Goal: Task Accomplishment & Management: Use online tool/utility

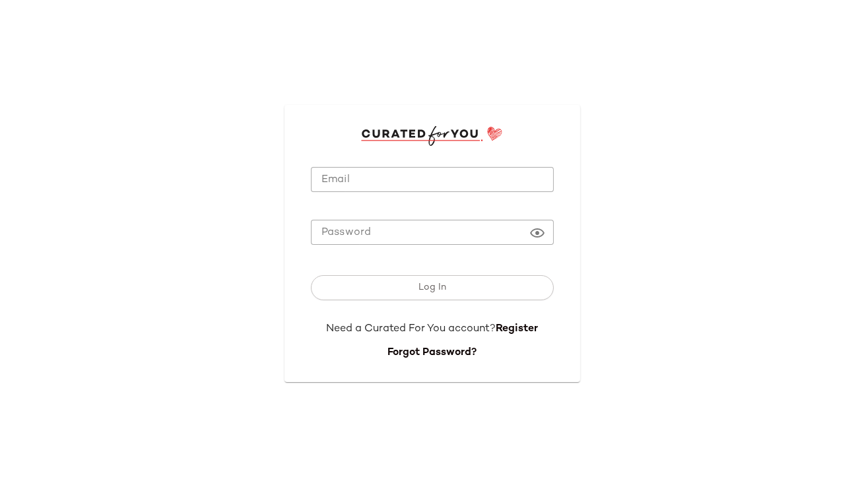
click at [344, 175] on input "Email" at bounding box center [432, 180] width 243 height 26
type input "**********"
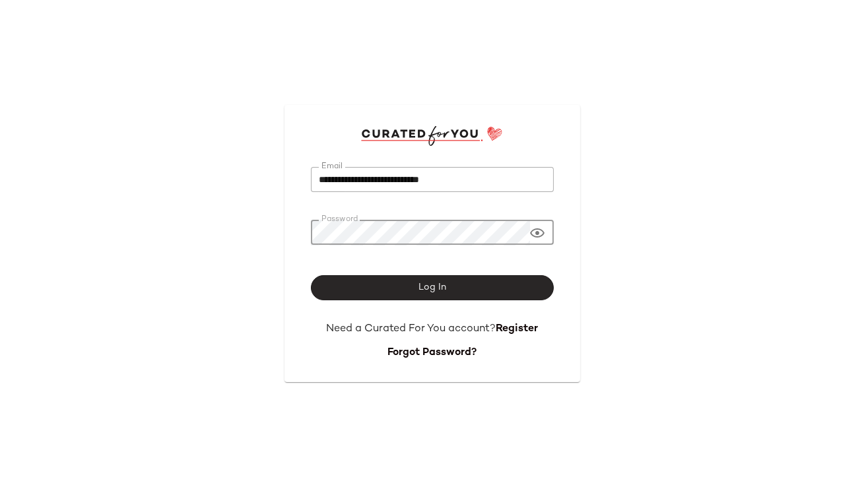
click at [476, 292] on button "Log In" at bounding box center [432, 287] width 243 height 25
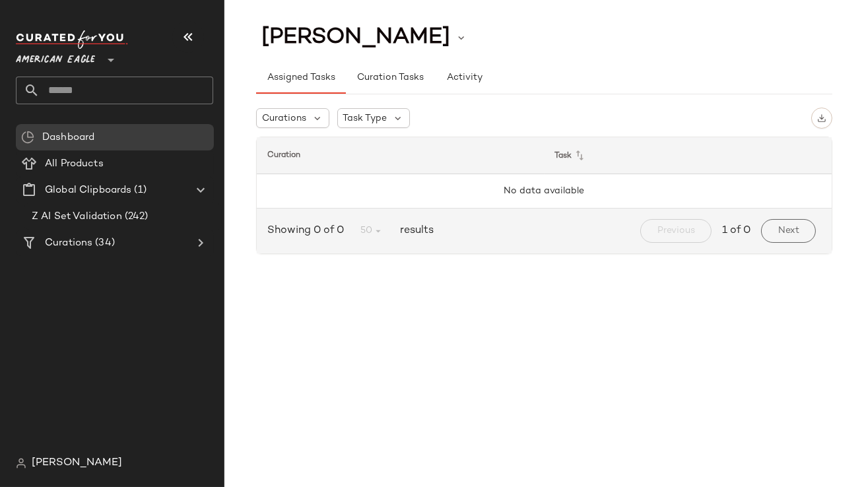
click at [70, 55] on span "American Eagle" at bounding box center [55, 57] width 79 height 24
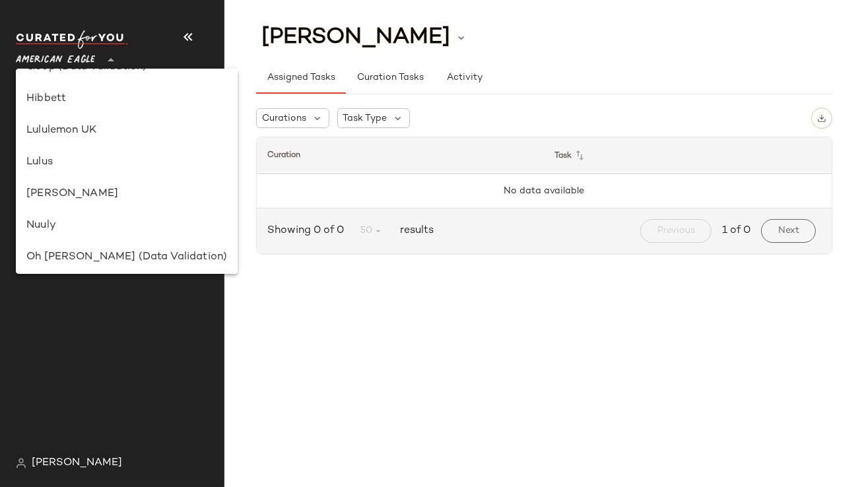
scroll to position [404, 0]
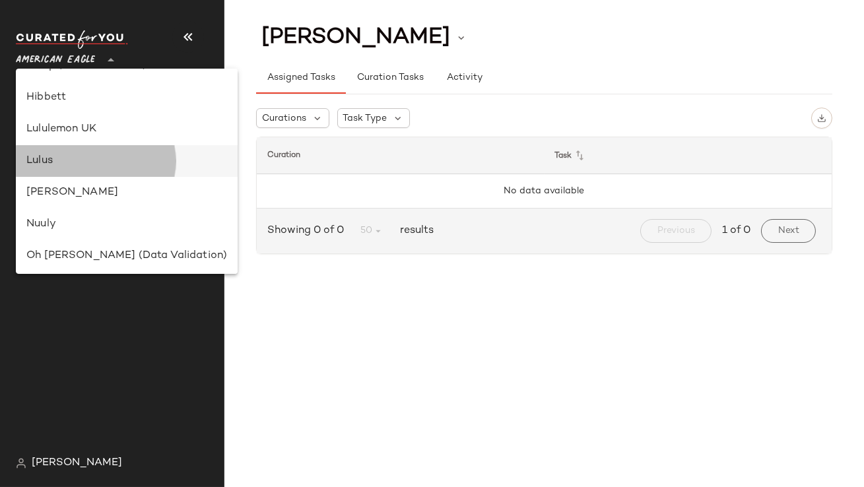
click at [90, 155] on div "Lulus" at bounding box center [126, 161] width 201 height 16
type input "**"
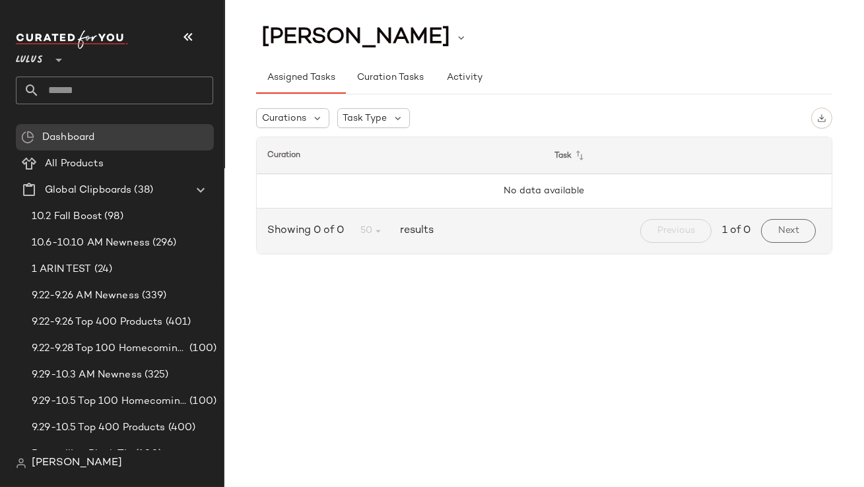
click at [102, 92] on input "text" at bounding box center [127, 91] width 174 height 28
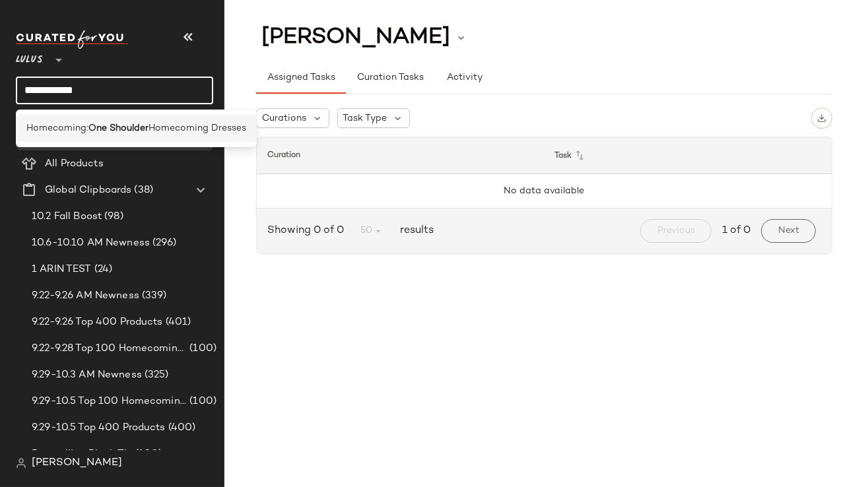
type input "**********"
click at [63, 131] on span "Homecoming:" at bounding box center [57, 128] width 62 height 14
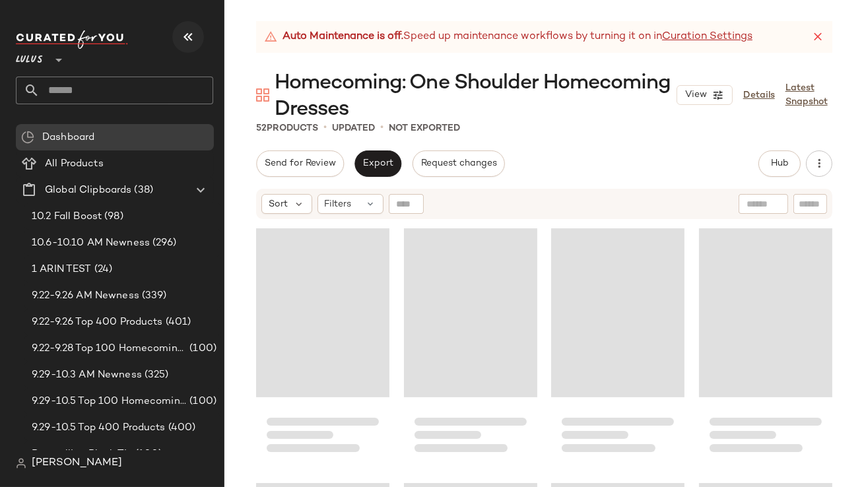
click at [194, 31] on icon "button" at bounding box center [188, 37] width 16 height 16
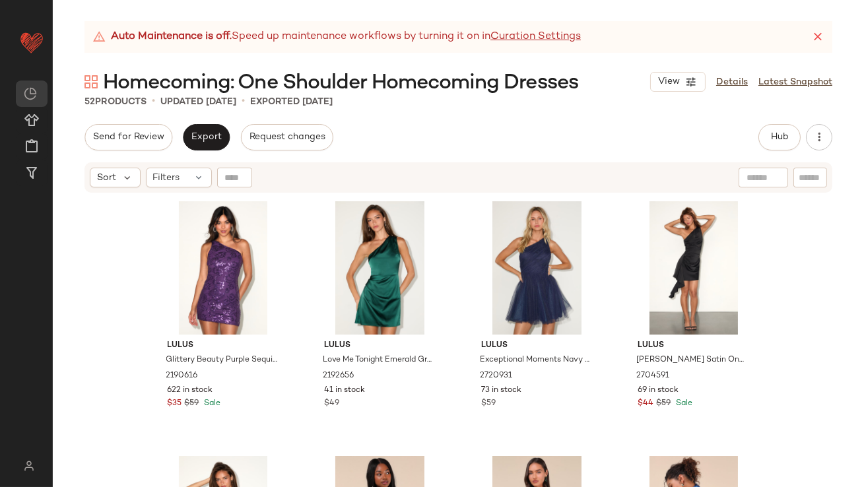
click at [821, 37] on icon at bounding box center [817, 36] width 13 height 13
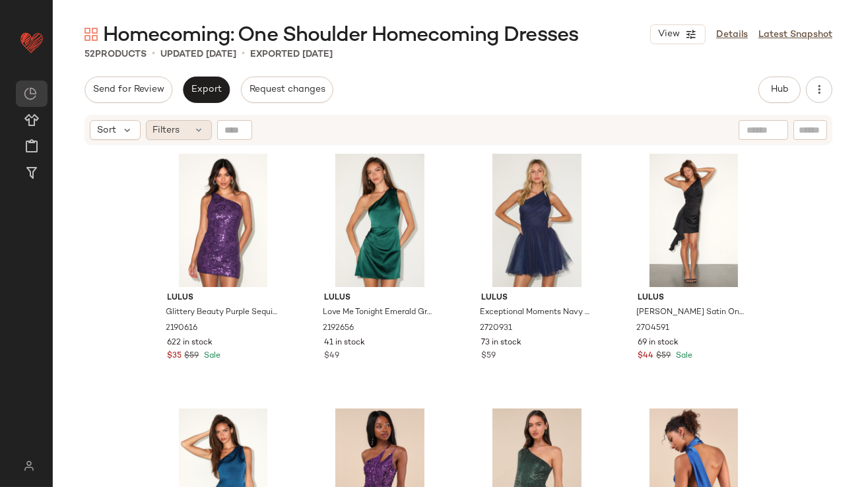
click at [187, 135] on div "Filters" at bounding box center [179, 130] width 66 height 20
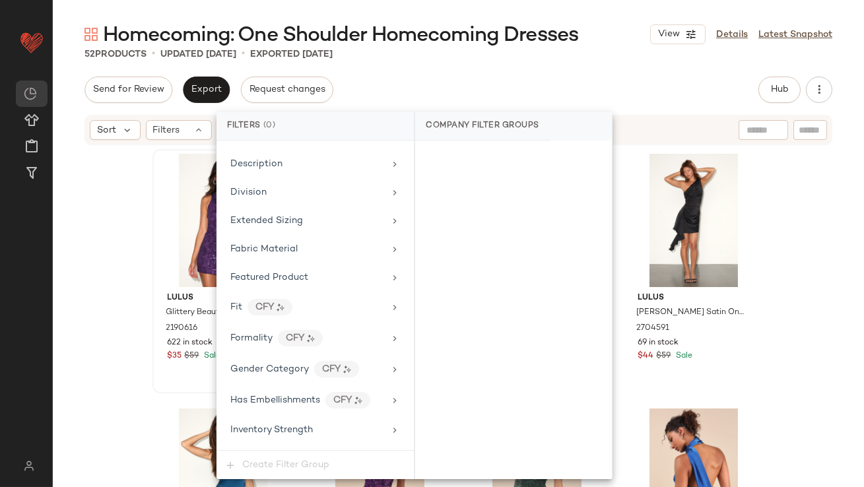
scroll to position [1008, 0]
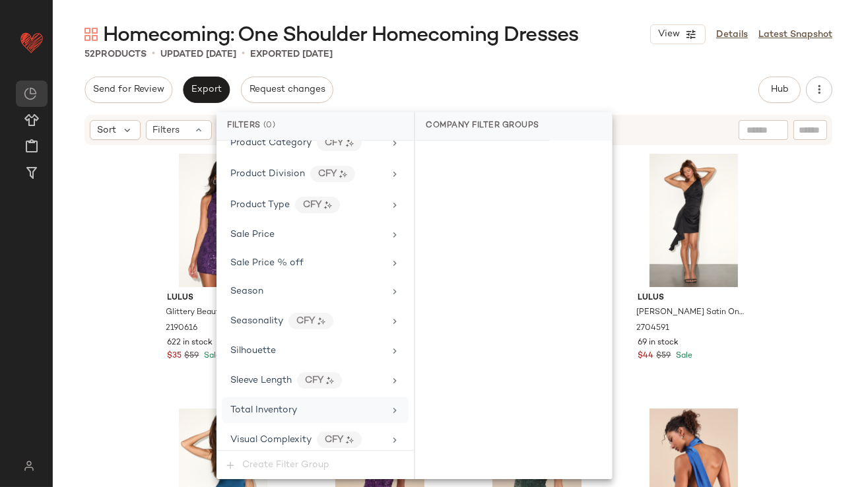
click at [269, 408] on div "Total Inventory" at bounding box center [263, 410] width 67 height 14
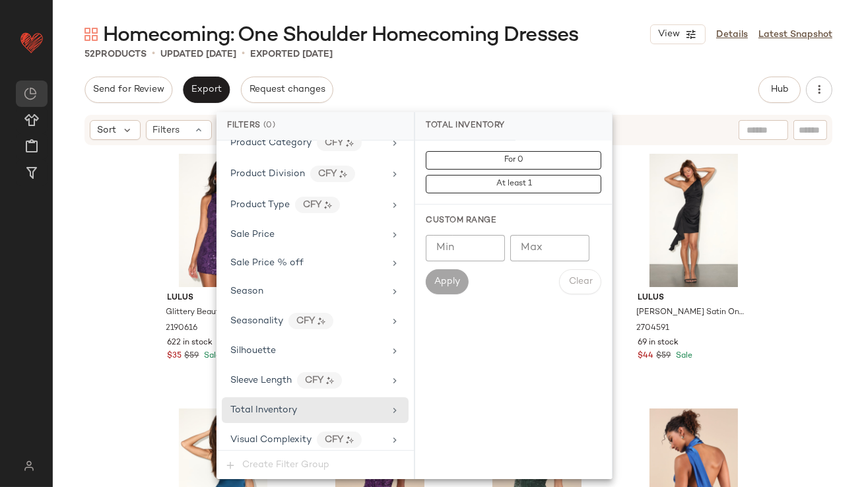
click at [537, 255] on input "Max" at bounding box center [549, 248] width 79 height 26
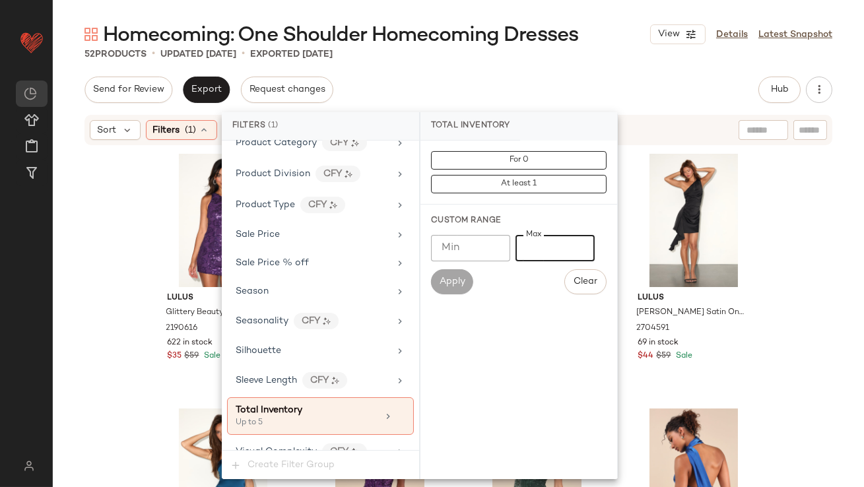
type input "*"
click at [570, 76] on div "Homecoming: One Shoulder Homecoming Dresses View Details Latest Snapshot 52 Pro…" at bounding box center [458, 254] width 811 height 466
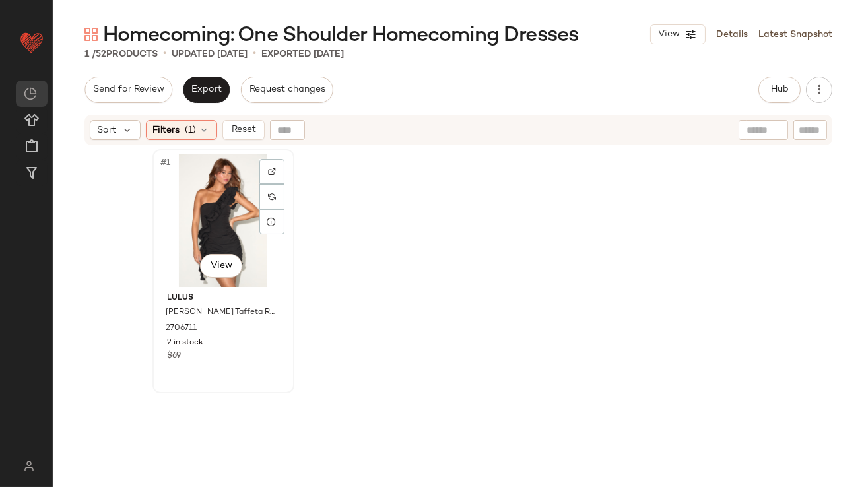
click at [228, 203] on div "#1 View" at bounding box center [223, 220] width 133 height 133
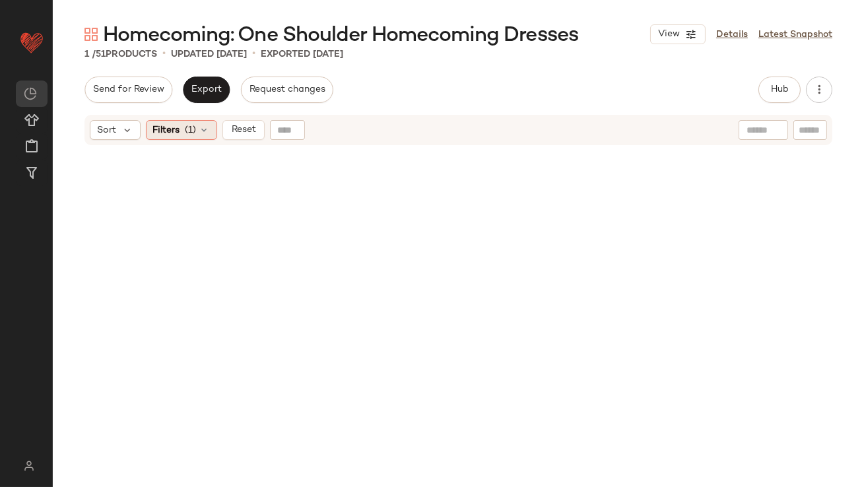
click at [178, 131] on span "Filters" at bounding box center [166, 130] width 27 height 14
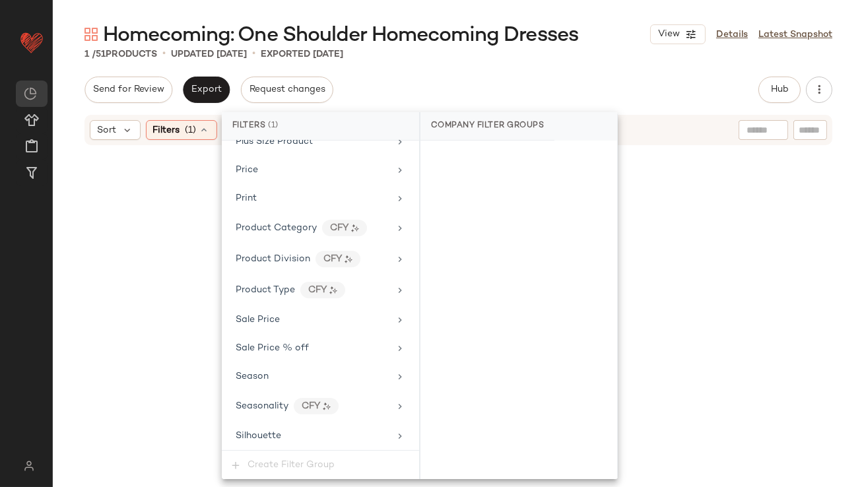
scroll to position [1020, 0]
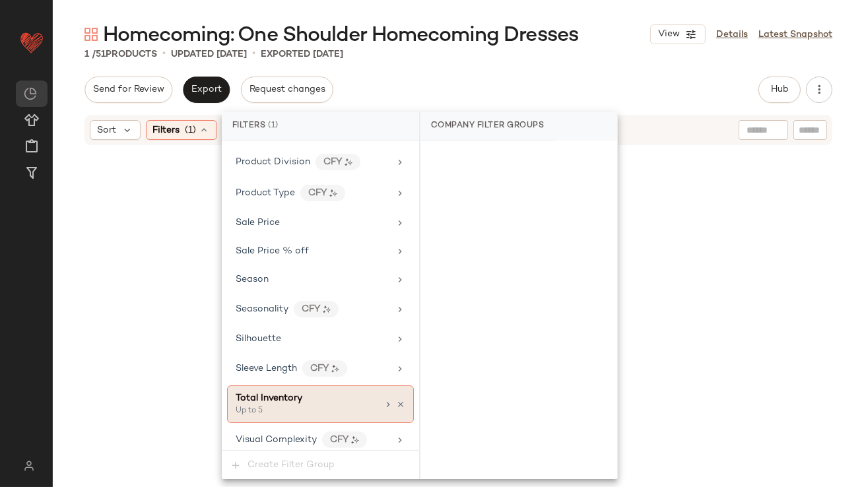
click at [383, 399] on icon at bounding box center [388, 404] width 11 height 11
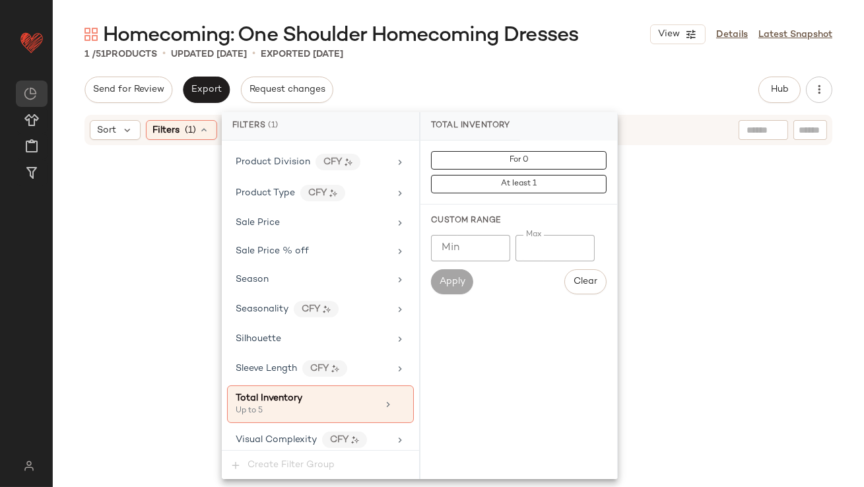
click at [519, 242] on input "*" at bounding box center [554, 248] width 79 height 26
type input "**"
click at [583, 84] on div "Send for Review Export Request changes Hub Send for Review External Review Inte…" at bounding box center [458, 90] width 748 height 26
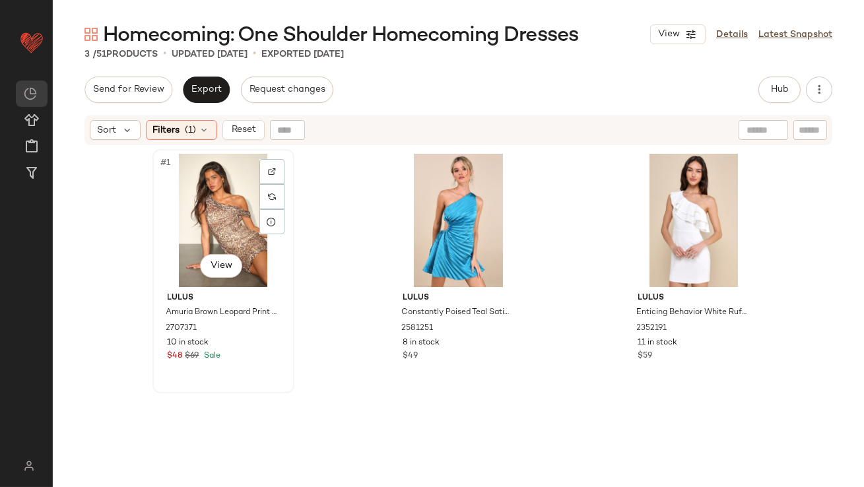
click at [224, 187] on div "#1 View" at bounding box center [223, 220] width 133 height 133
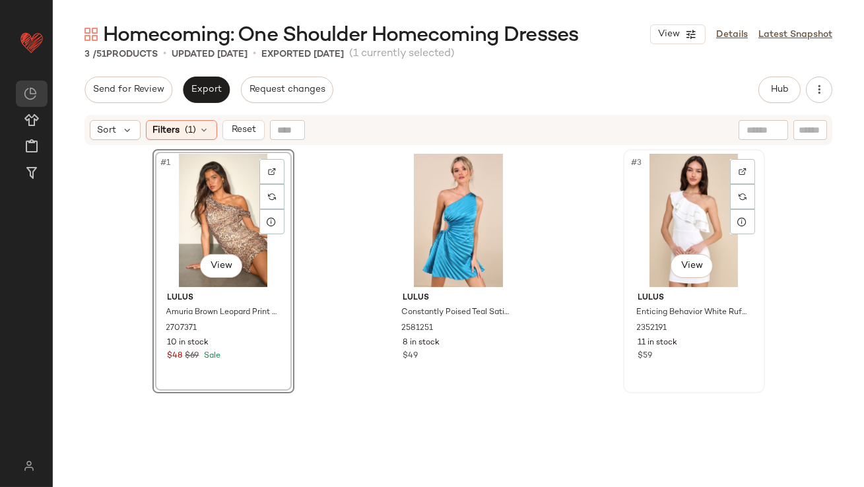
click at [653, 195] on div "#3 View" at bounding box center [694, 220] width 133 height 133
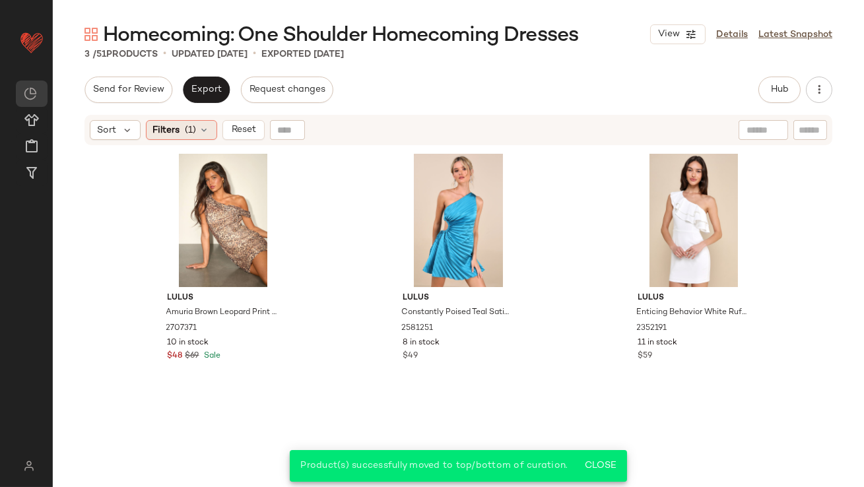
click at [185, 134] on span "(1)" at bounding box center [190, 130] width 11 height 14
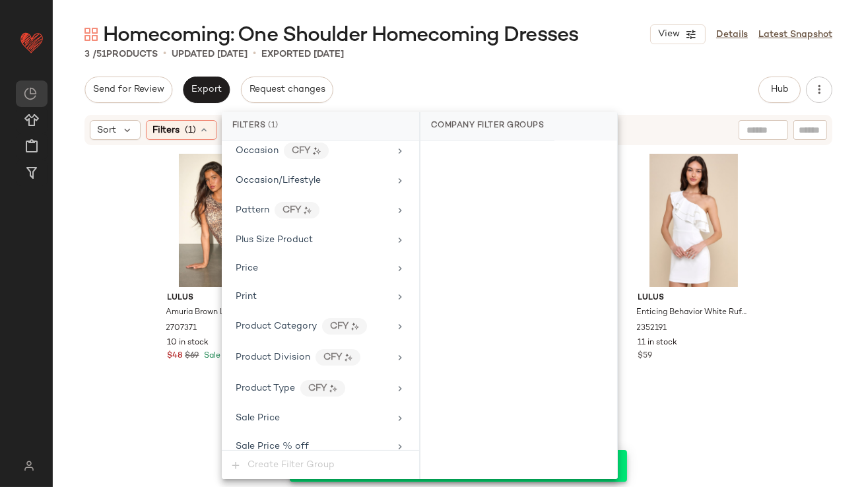
scroll to position [1020, 0]
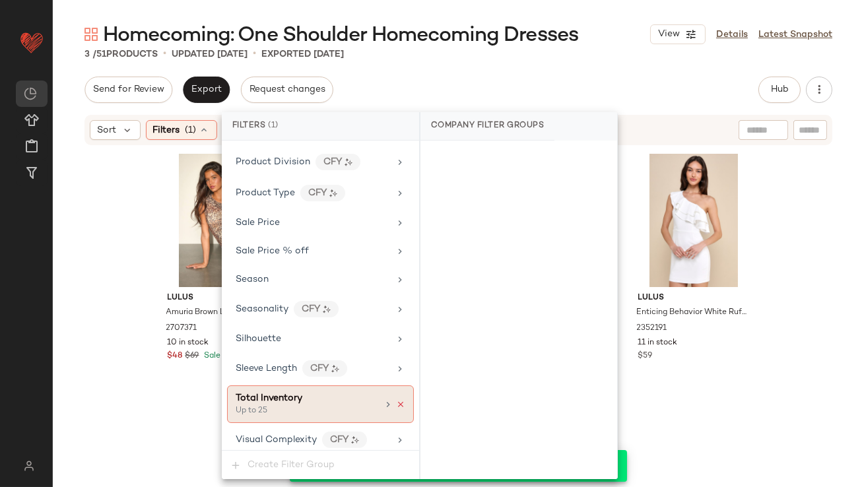
click at [397, 401] on icon at bounding box center [400, 404] width 9 height 9
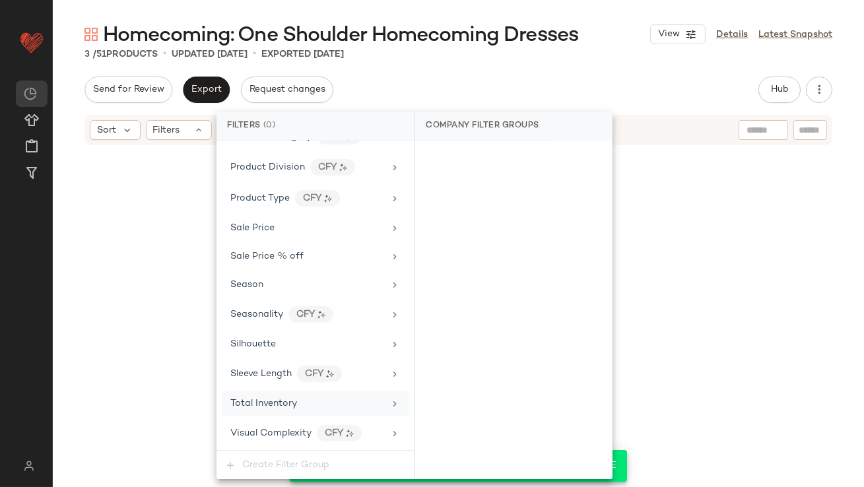
scroll to position [1008, 0]
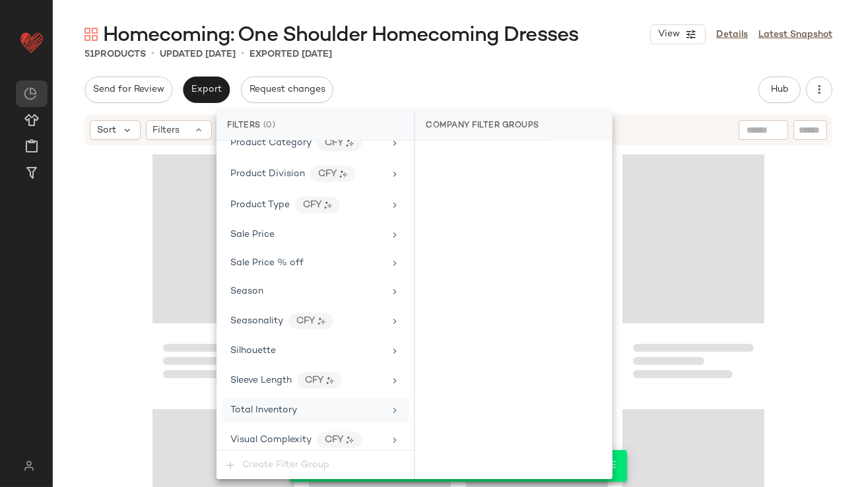
click at [509, 77] on div "Send for Review Export Request changes Hub Send for Review External Review Inte…" at bounding box center [458, 90] width 748 height 26
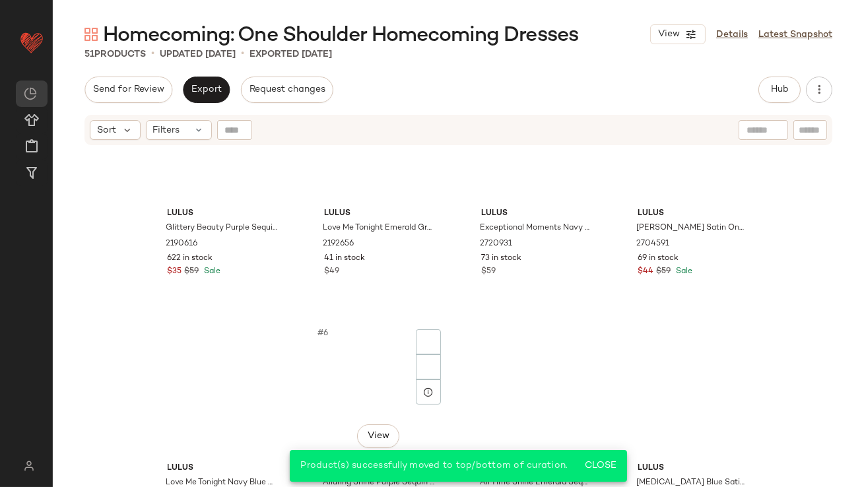
scroll to position [0, 0]
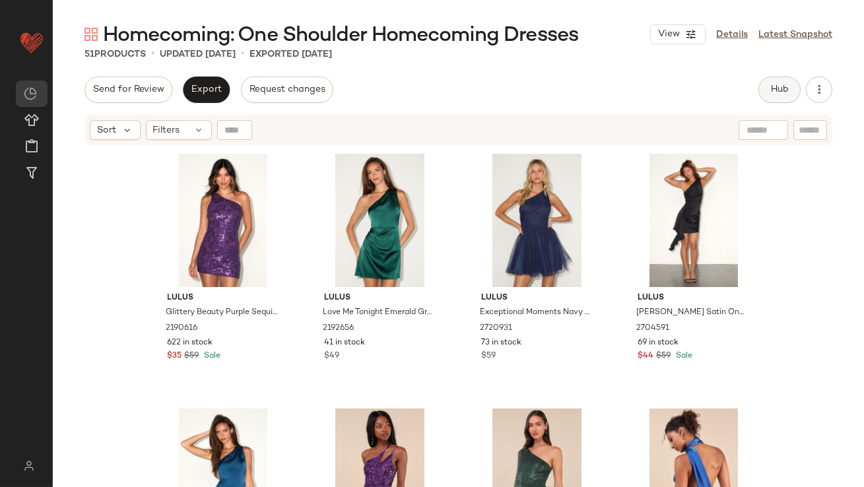
click at [768, 88] on button "Hub" at bounding box center [779, 90] width 42 height 26
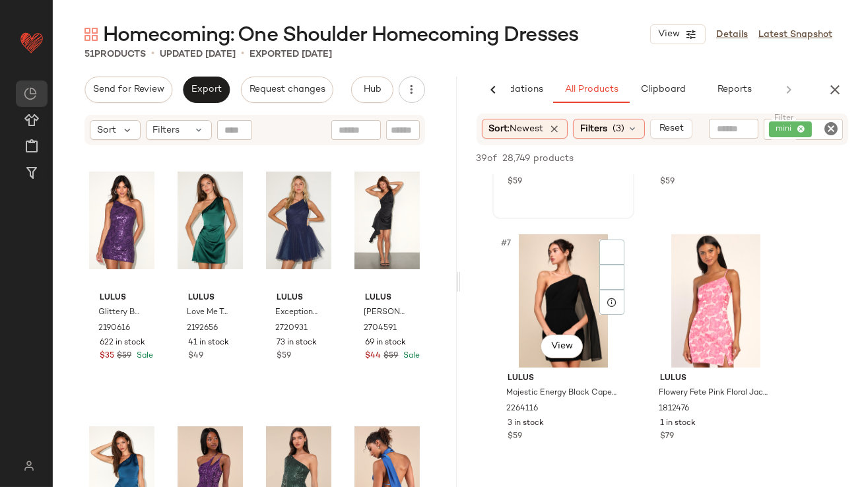
scroll to position [707, 0]
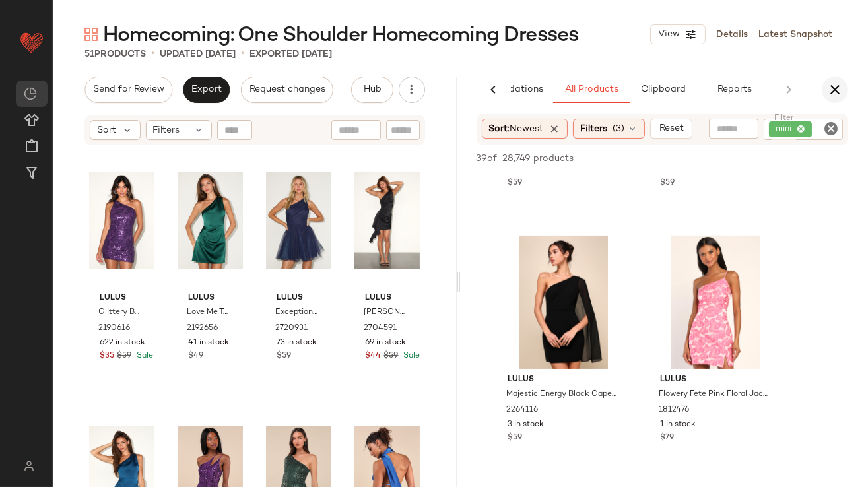
click at [834, 78] on button "button" at bounding box center [835, 90] width 26 height 26
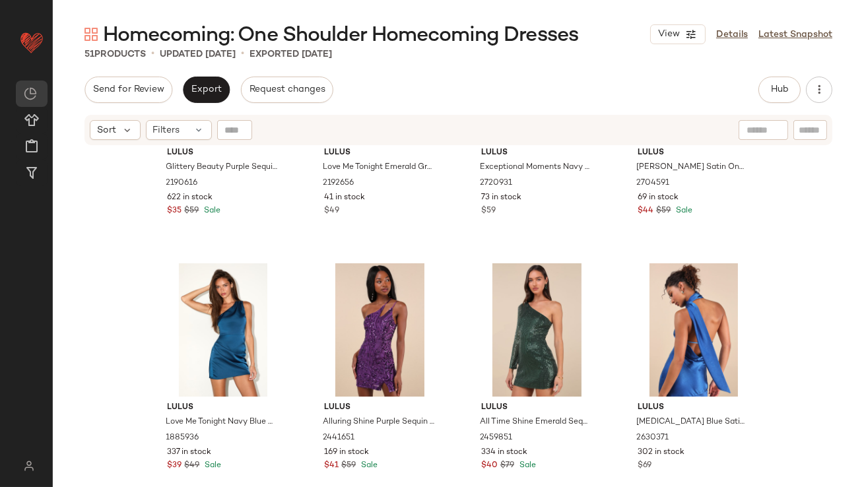
scroll to position [112, 0]
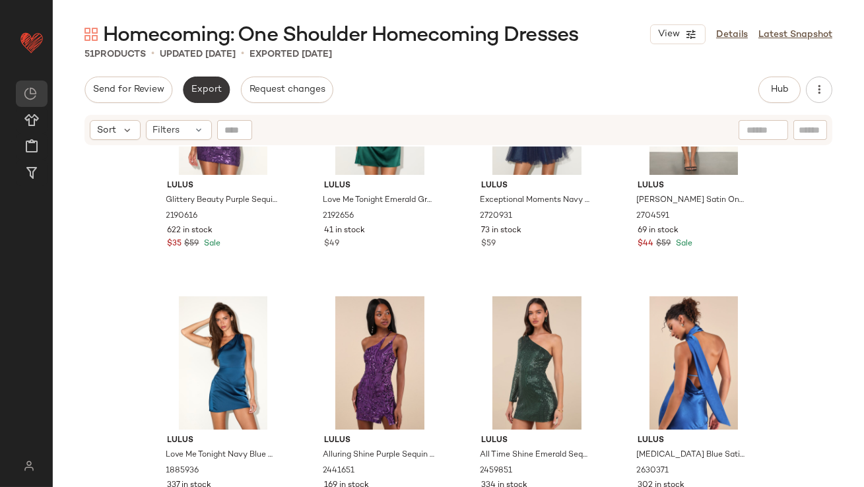
click at [194, 94] on span "Export" at bounding box center [206, 89] width 31 height 11
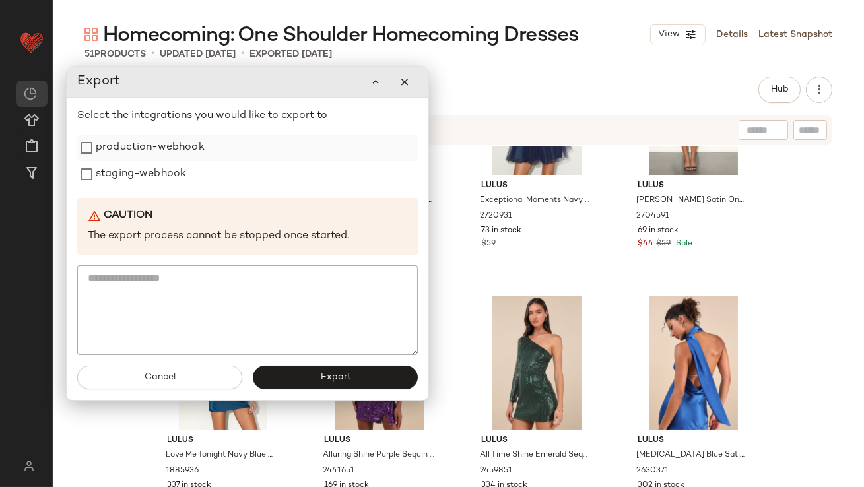
click at [163, 147] on label "production-webhook" at bounding box center [150, 148] width 109 height 26
click at [163, 175] on label "staging-webhook" at bounding box center [141, 173] width 90 height 26
click at [307, 379] on button "Export" at bounding box center [335, 377] width 165 height 24
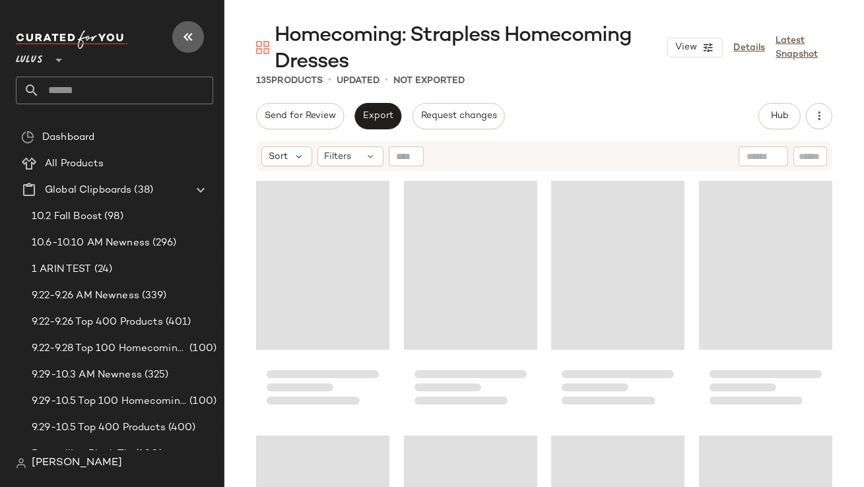
click at [189, 27] on button "button" at bounding box center [188, 37] width 32 height 32
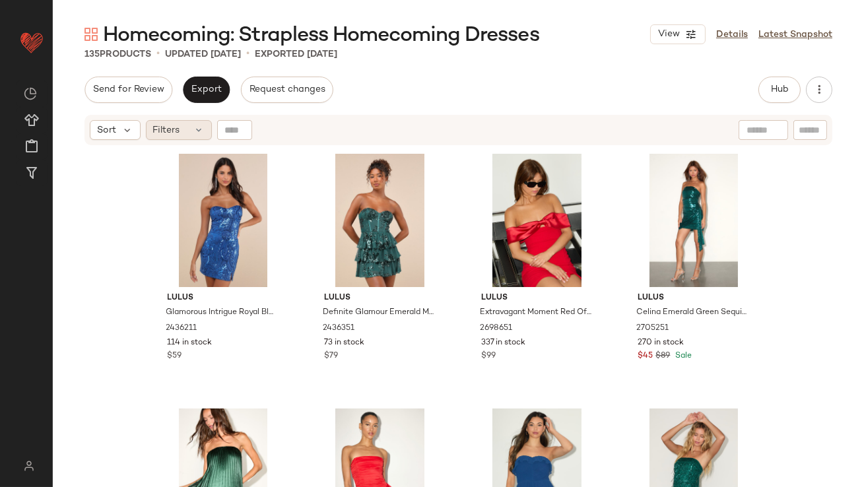
click at [168, 134] on span "Filters" at bounding box center [166, 130] width 27 height 14
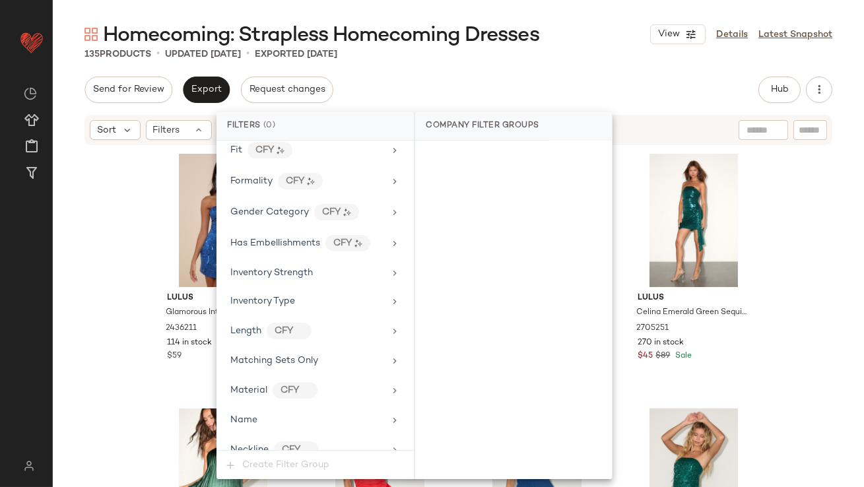
scroll to position [980, 0]
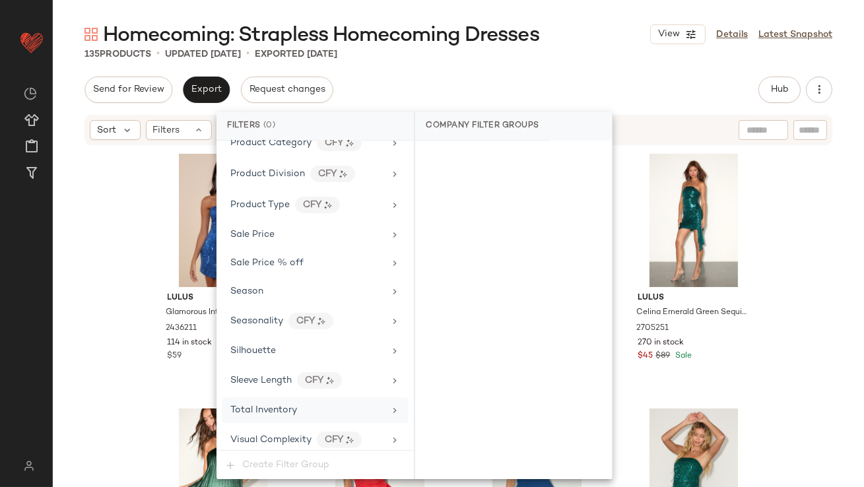
click at [275, 407] on span "Total Inventory" at bounding box center [263, 410] width 67 height 10
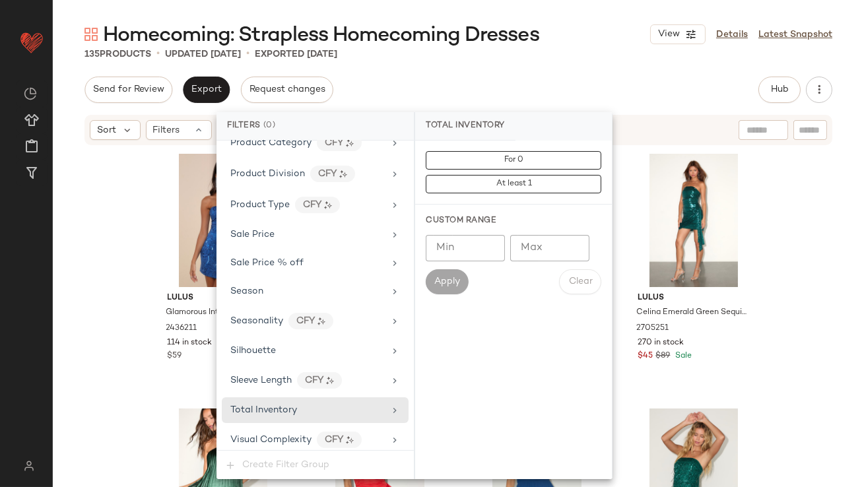
click at [528, 253] on input "Max" at bounding box center [549, 248] width 79 height 26
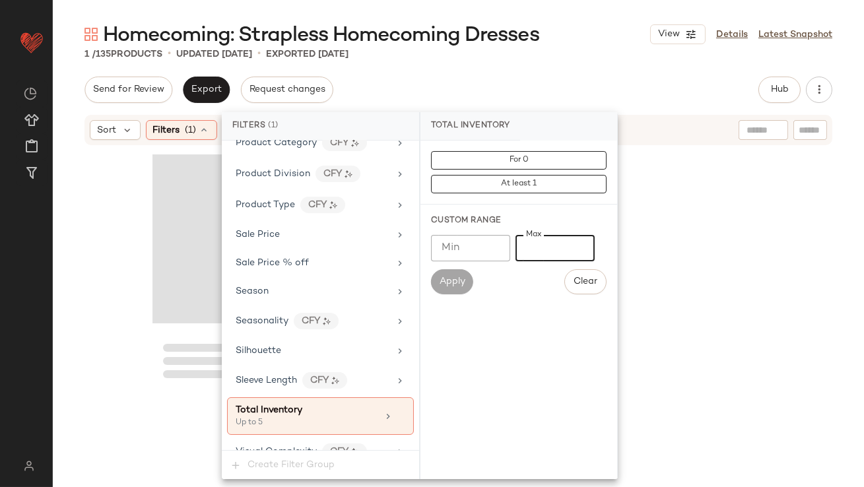
type input "*"
click at [567, 55] on div "1 / 135 Products • updated Oct 10th • Exported Oct 10th" at bounding box center [458, 54] width 811 height 13
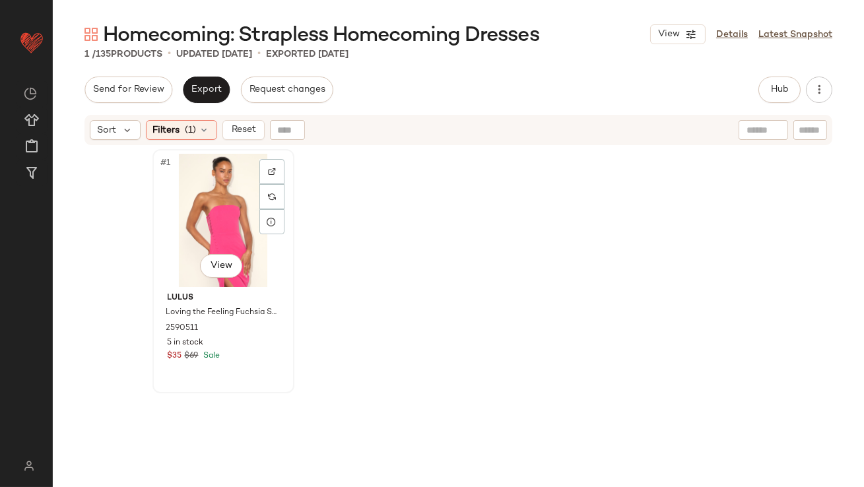
click at [212, 206] on div "#1 View" at bounding box center [223, 220] width 133 height 133
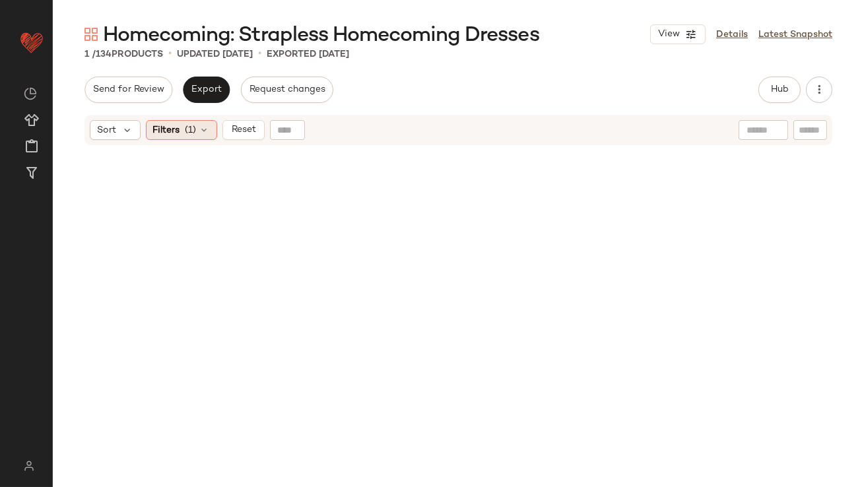
click at [171, 129] on span "Filters" at bounding box center [166, 130] width 27 height 14
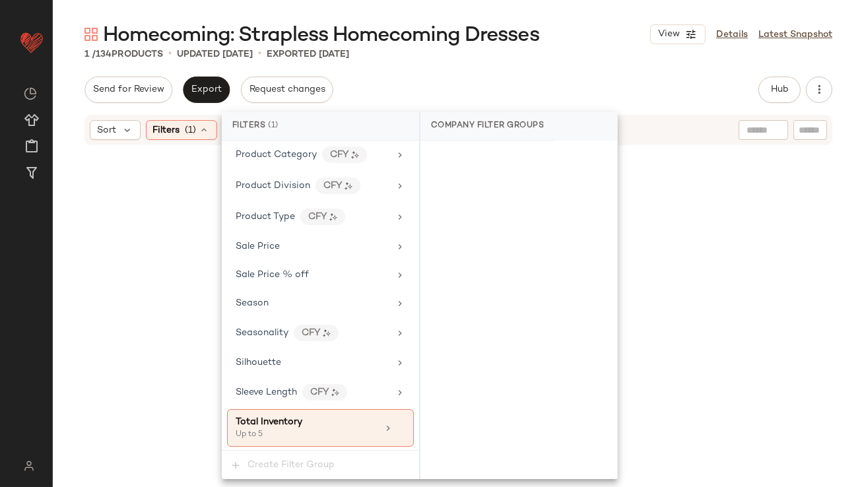
scroll to position [993, 0]
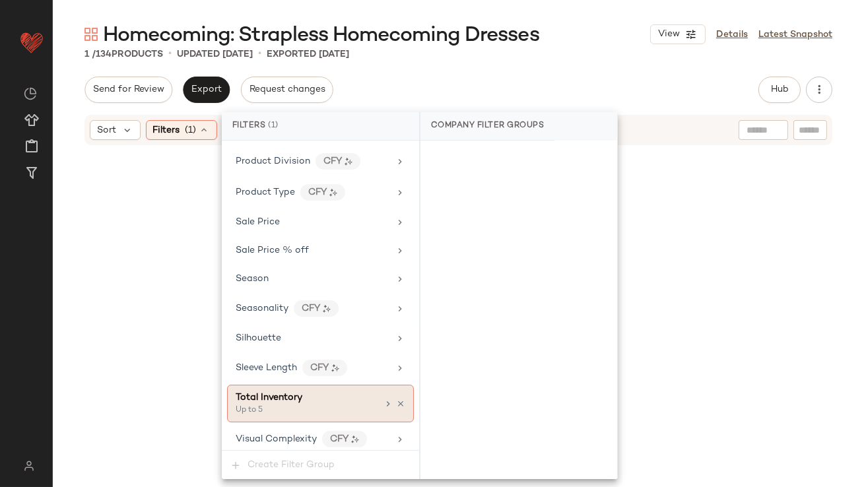
click at [296, 405] on div "Up to 5" at bounding box center [302, 411] width 132 height 12
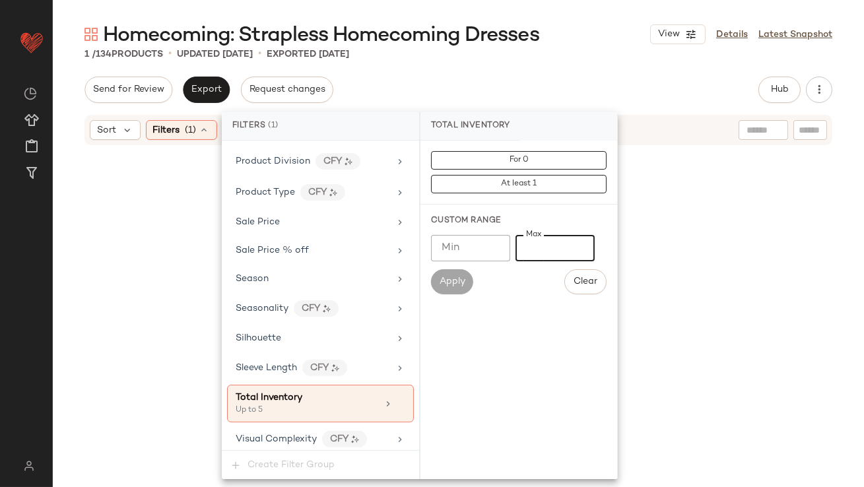
click at [529, 249] on input "*" at bounding box center [554, 248] width 79 height 26
click at [527, 247] on input "*" at bounding box center [554, 248] width 79 height 26
type input "**"
click at [568, 68] on div "Homecoming: Strapless Homecoming Dresses View Details Latest Snapshot 1 / 134 P…" at bounding box center [458, 254] width 811 height 466
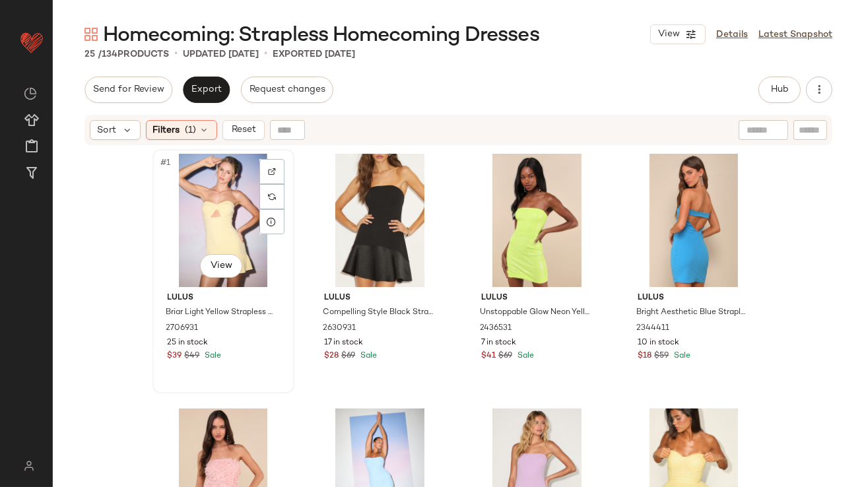
click at [209, 199] on div "#1 View" at bounding box center [223, 220] width 133 height 133
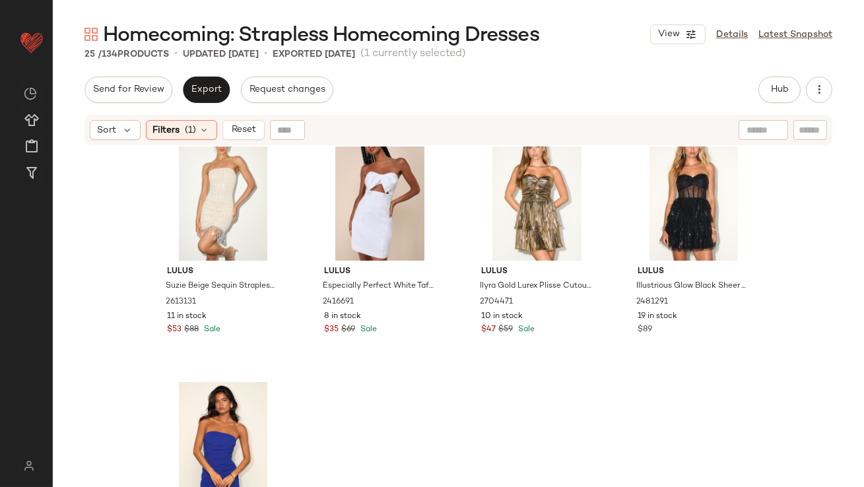
scroll to position [1412, 0]
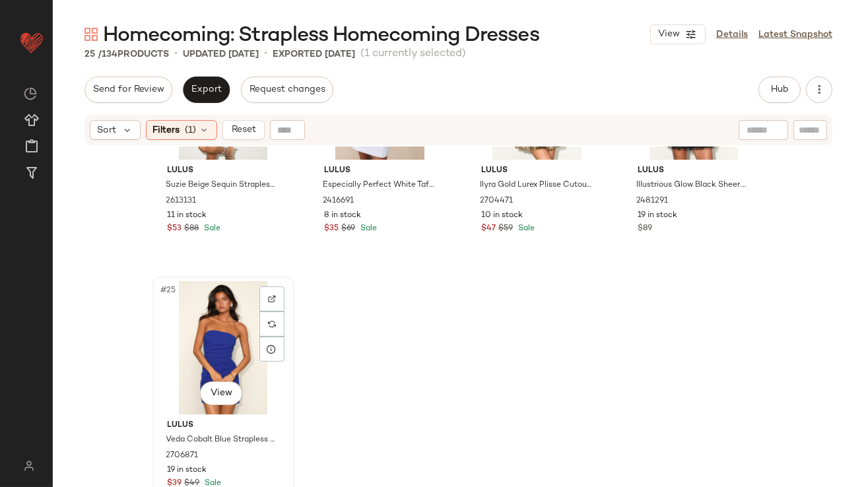
click at [181, 329] on div "#25 View" at bounding box center [223, 347] width 133 height 133
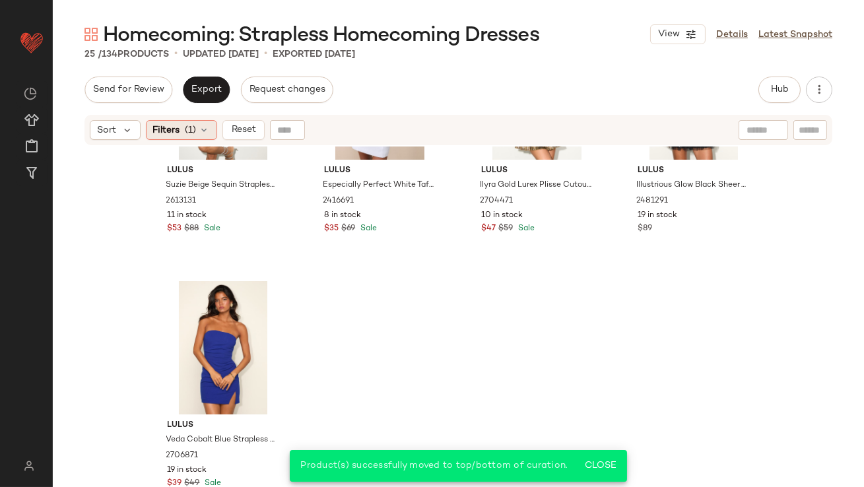
click at [185, 127] on span "(1)" at bounding box center [190, 130] width 11 height 14
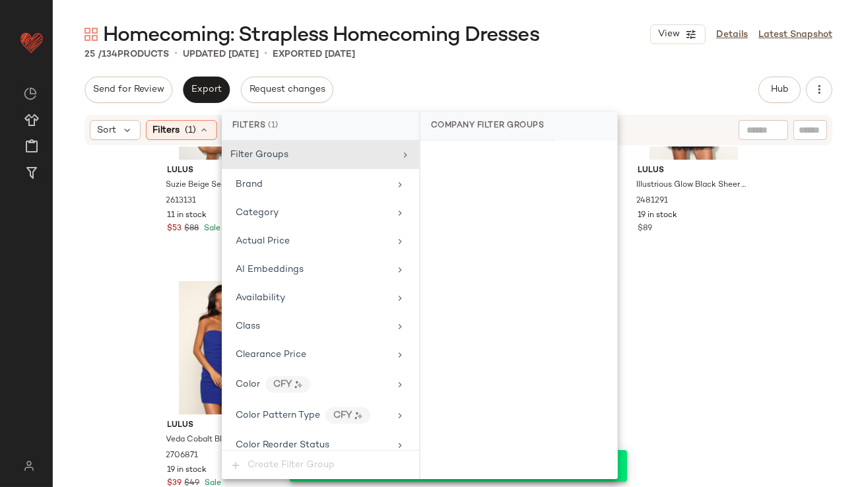
scroll to position [993, 0]
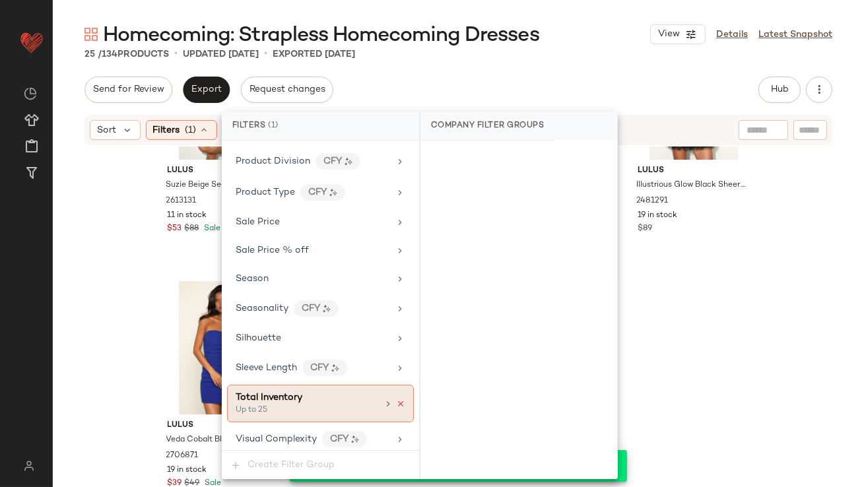
click at [397, 399] on icon at bounding box center [400, 403] width 9 height 9
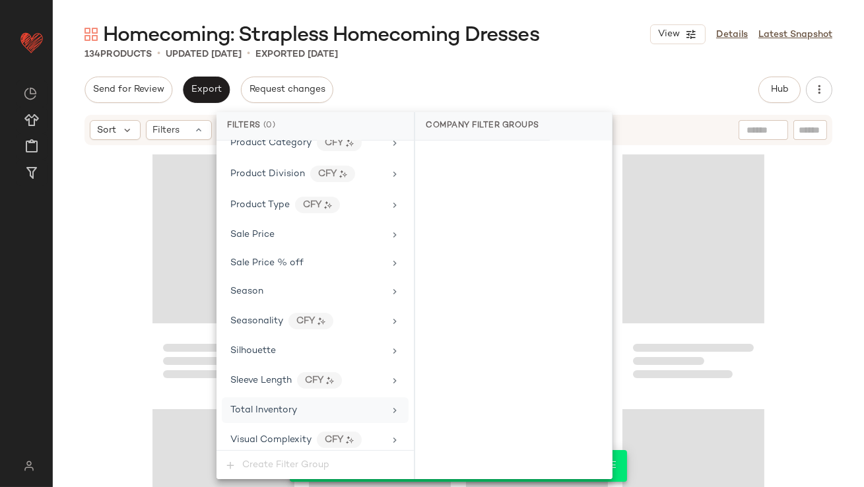
click at [533, 71] on div "Homecoming: Strapless Homecoming Dresses View Details Latest Snapshot 134 Produ…" at bounding box center [458, 254] width 811 height 466
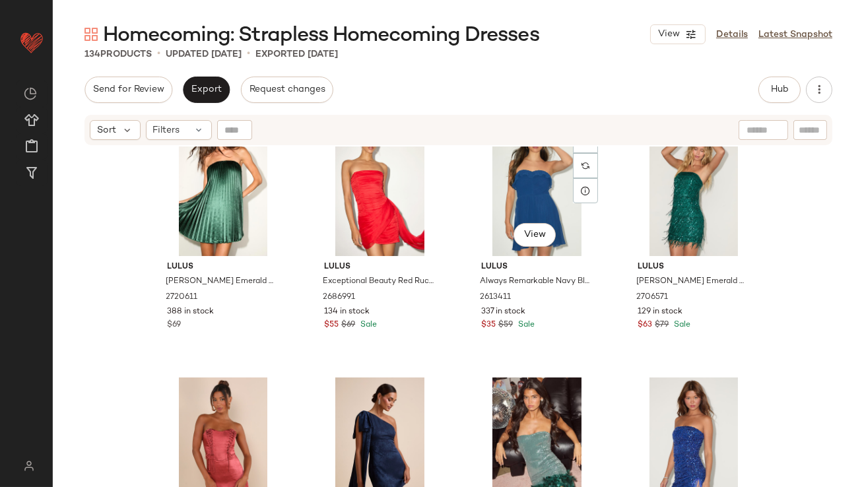
scroll to position [296, 0]
click at [771, 91] on span "Hub" at bounding box center [779, 89] width 18 height 11
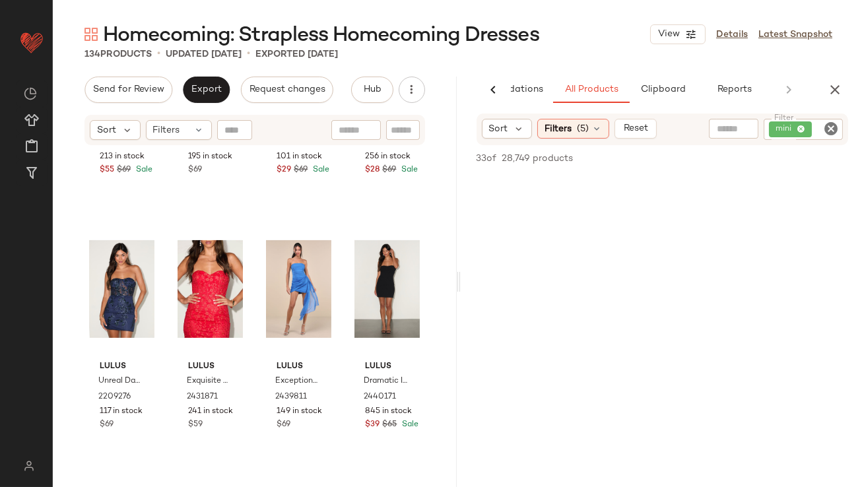
scroll to position [1092, 0]
click at [828, 86] on icon "button" at bounding box center [835, 90] width 16 height 16
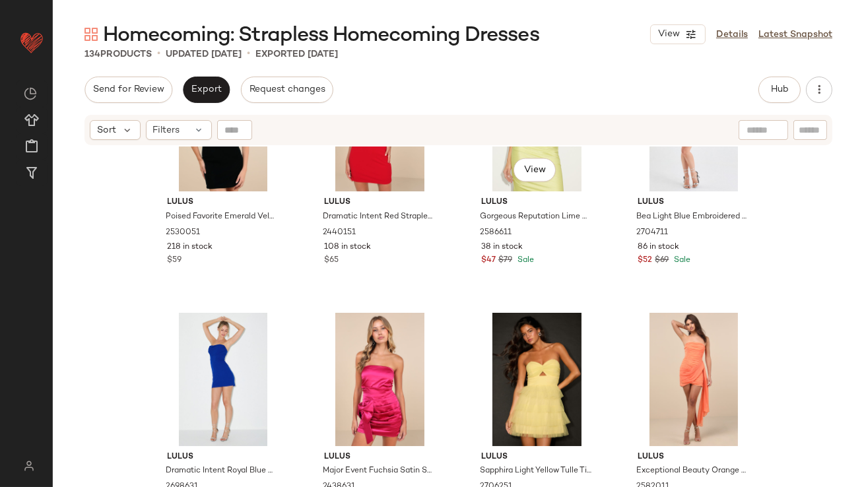
scroll to position [4500, 0]
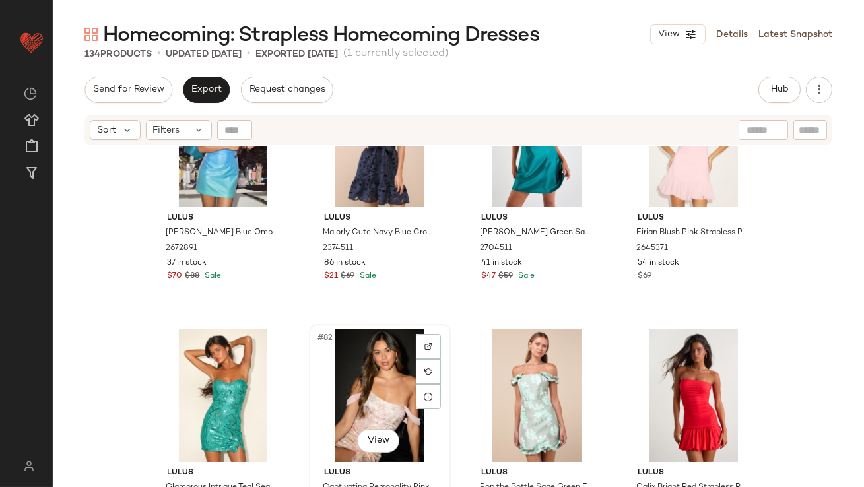
scroll to position [4940, 0]
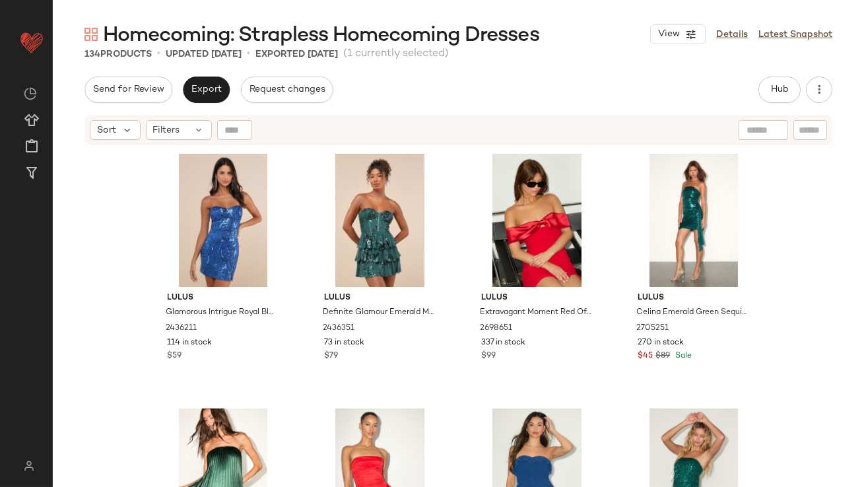
click at [199, 75] on div "Homecoming: Strapless Homecoming Dresses View Details Latest Snapshot 134 Produ…" at bounding box center [458, 254] width 811 height 466
click at [201, 91] on span "Export" at bounding box center [206, 89] width 31 height 11
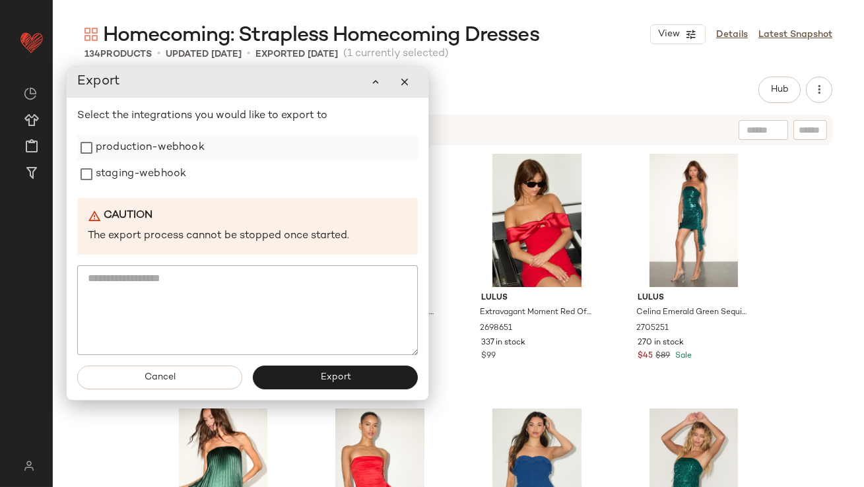
click at [181, 148] on label "production-webhook" at bounding box center [150, 148] width 109 height 26
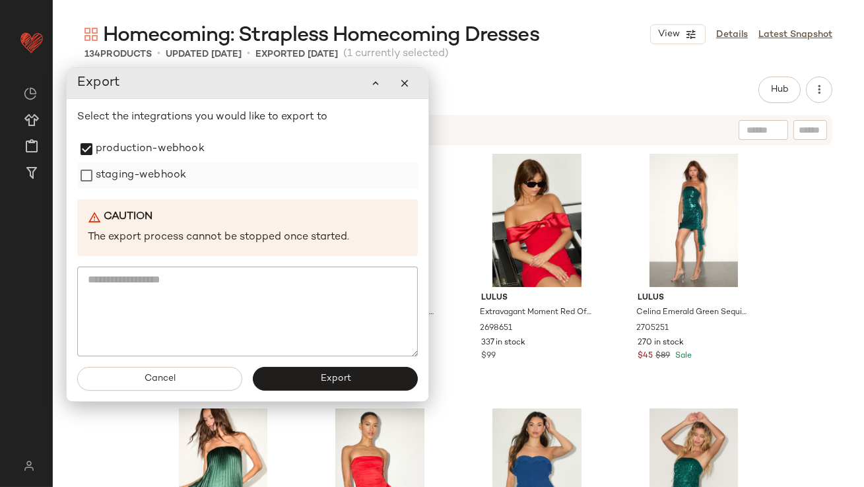
click at [178, 173] on label "staging-webhook" at bounding box center [141, 175] width 90 height 26
click at [298, 374] on button "Export" at bounding box center [335, 379] width 165 height 24
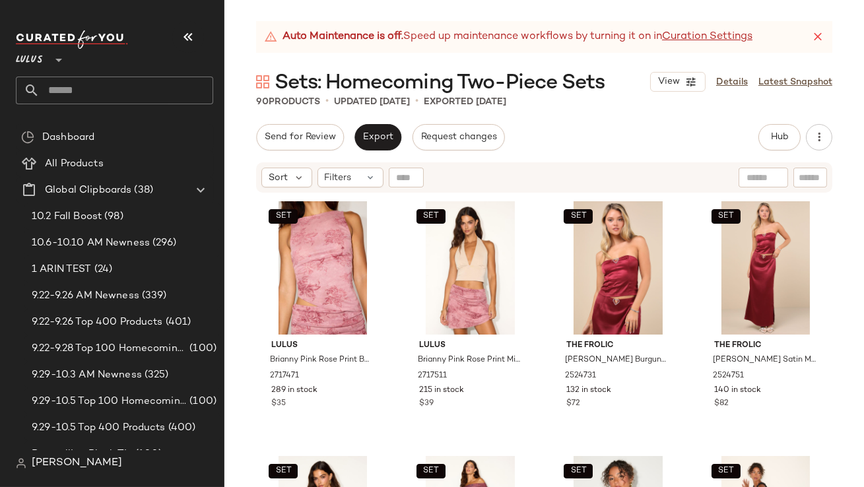
click at [189, 36] on icon "button" at bounding box center [188, 37] width 16 height 16
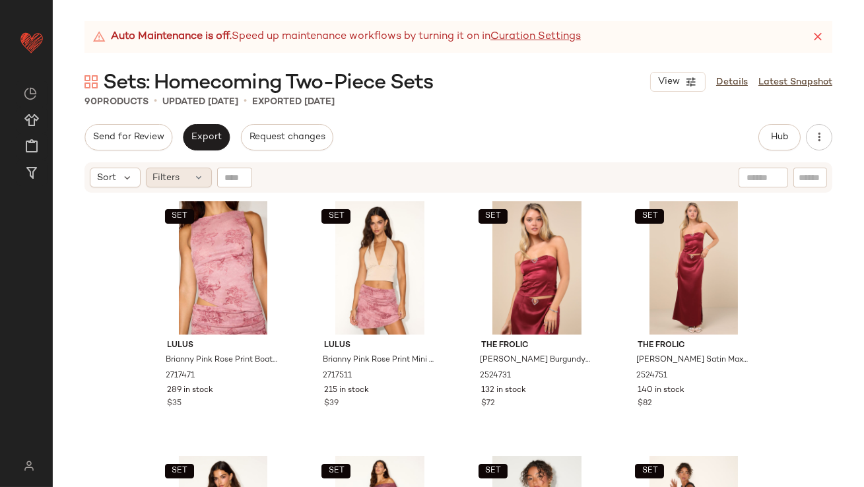
click at [198, 175] on icon at bounding box center [199, 177] width 11 height 11
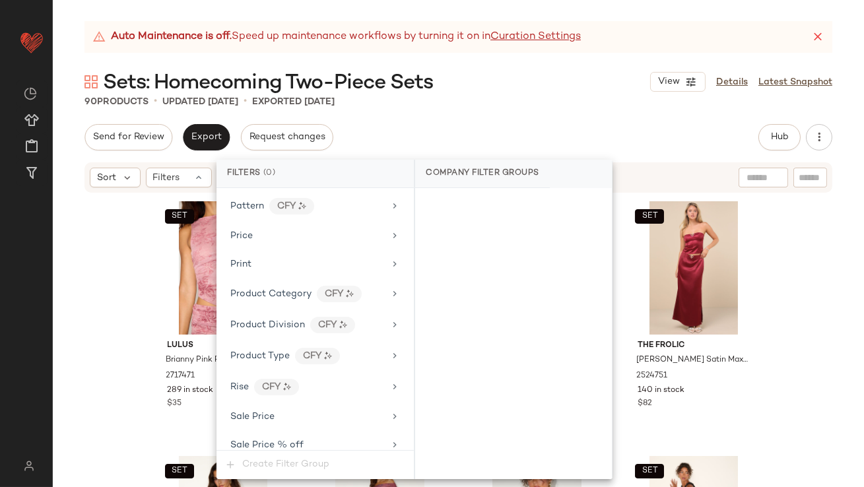
scroll to position [1059, 0]
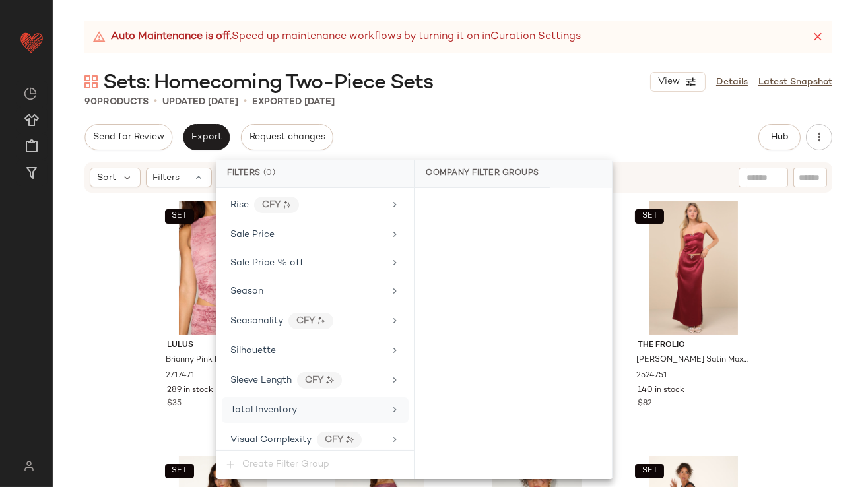
click at [299, 403] on div "Total Inventory" at bounding box center [307, 410] width 154 height 14
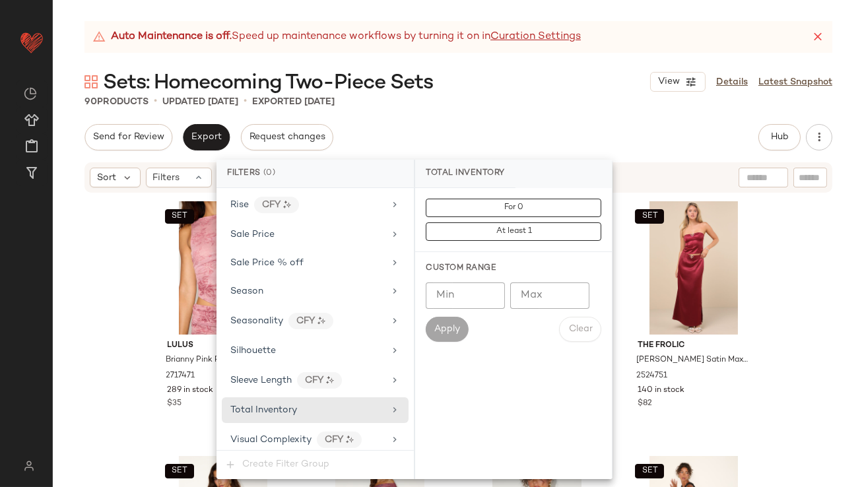
click at [538, 294] on input "Max" at bounding box center [549, 295] width 79 height 26
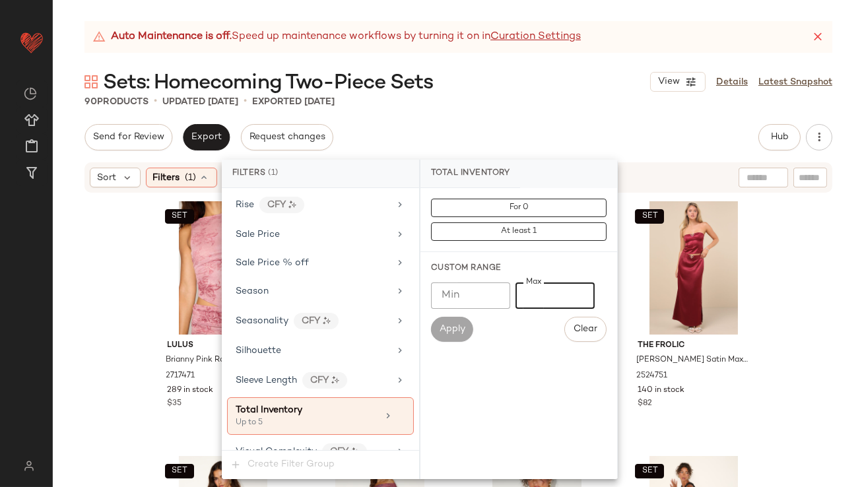
type input "*"
click at [542, 115] on div "Auto Maintenance is off. Speed up maintenance workflows by turning it on in Cur…" at bounding box center [458, 254] width 811 height 466
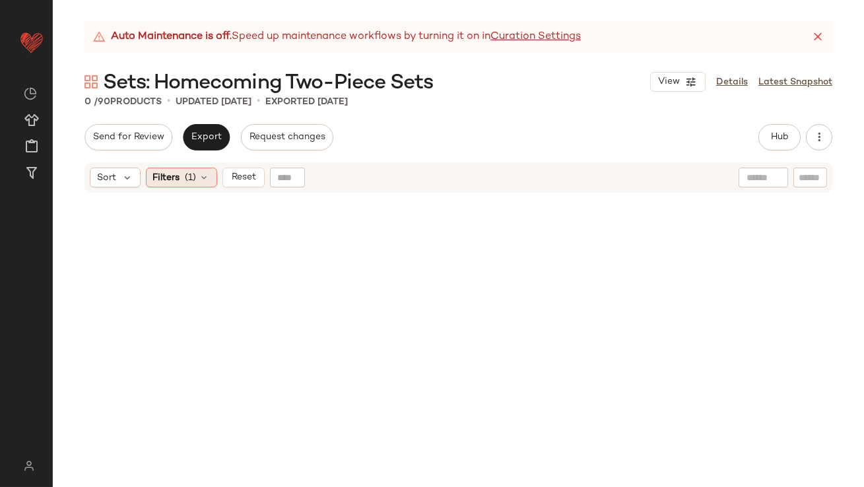
click at [170, 180] on span "Filters" at bounding box center [166, 178] width 27 height 14
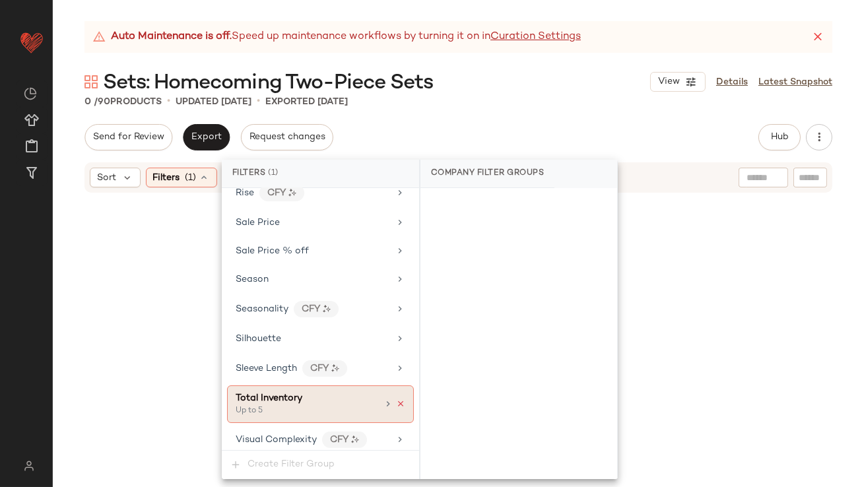
click at [396, 399] on icon at bounding box center [400, 403] width 9 height 9
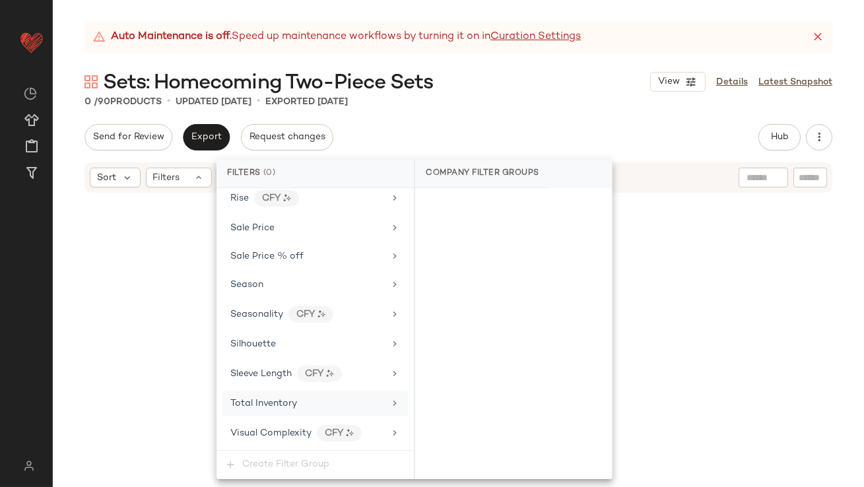
scroll to position [1059, 0]
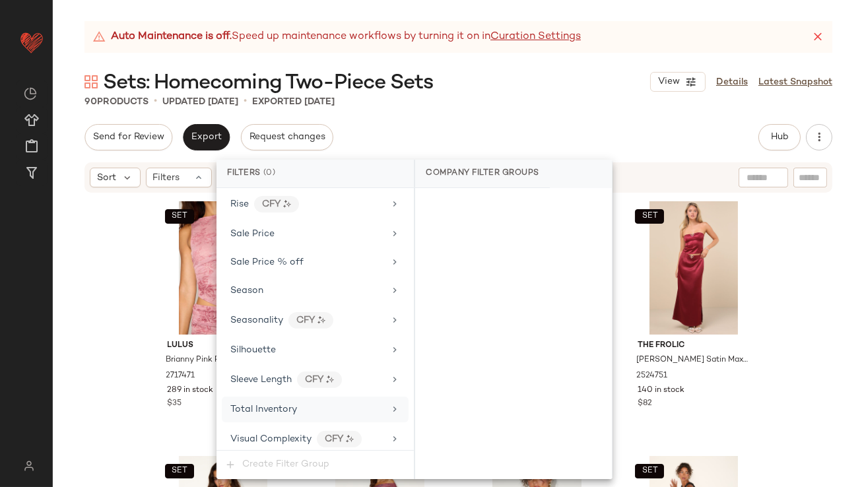
click at [823, 33] on icon at bounding box center [817, 36] width 13 height 13
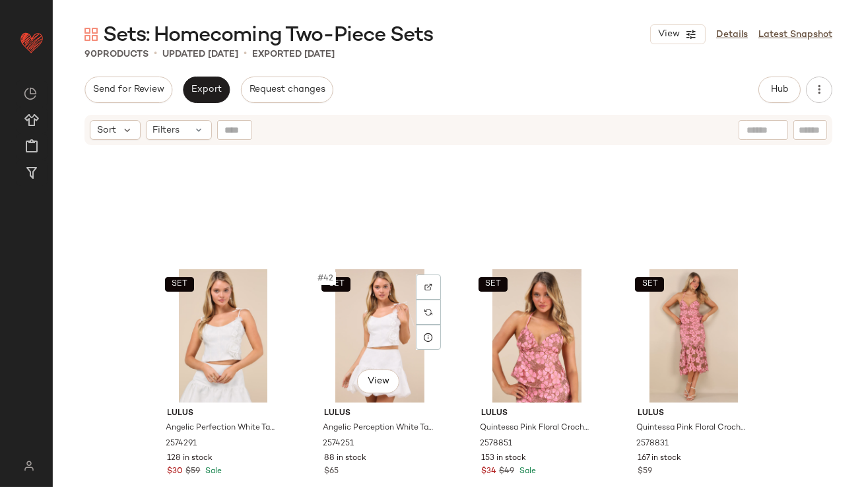
scroll to position [2770, 0]
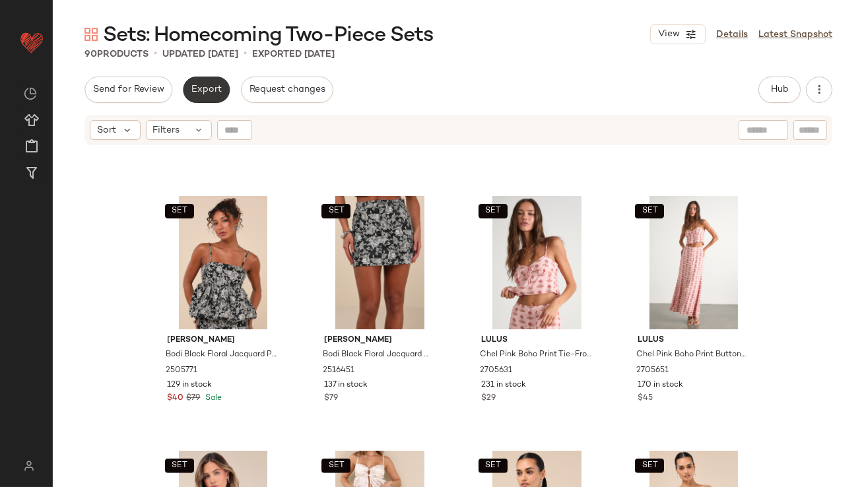
click at [206, 93] on span "Export" at bounding box center [206, 89] width 31 height 11
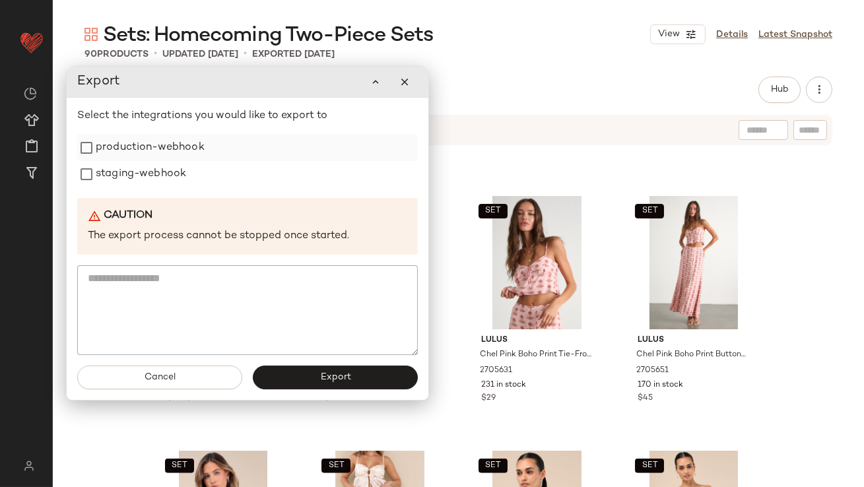
click at [197, 151] on label "production-webhook" at bounding box center [150, 148] width 109 height 26
click at [181, 169] on label "staging-webhook" at bounding box center [141, 174] width 90 height 26
click at [293, 383] on button "Export" at bounding box center [335, 378] width 165 height 24
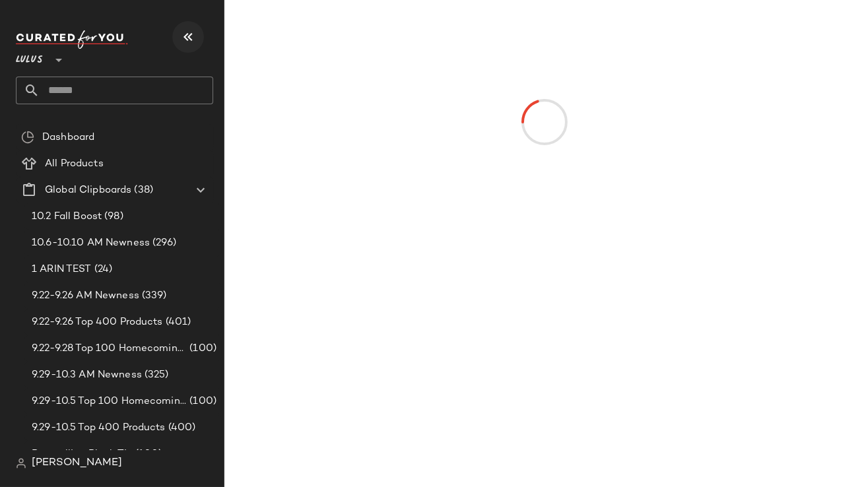
click at [200, 40] on button "button" at bounding box center [188, 37] width 32 height 32
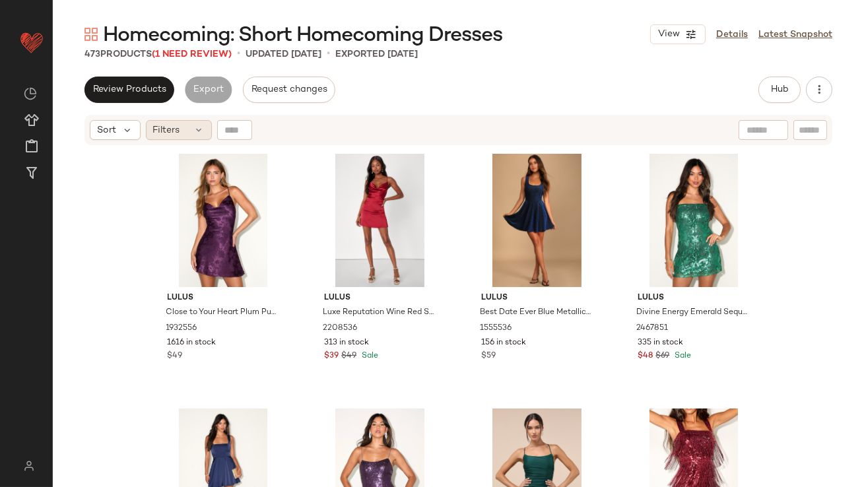
click at [186, 130] on div "Filters" at bounding box center [179, 130] width 66 height 20
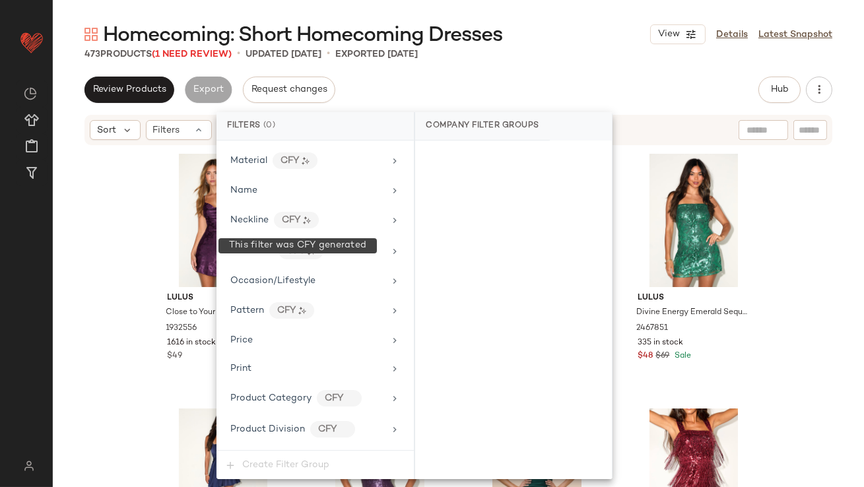
scroll to position [980, 0]
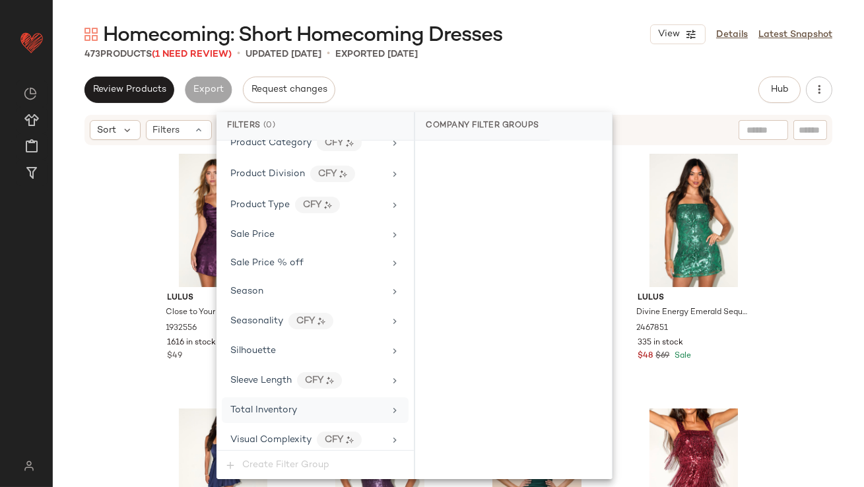
click at [274, 397] on div "Total Inventory" at bounding box center [315, 410] width 187 height 26
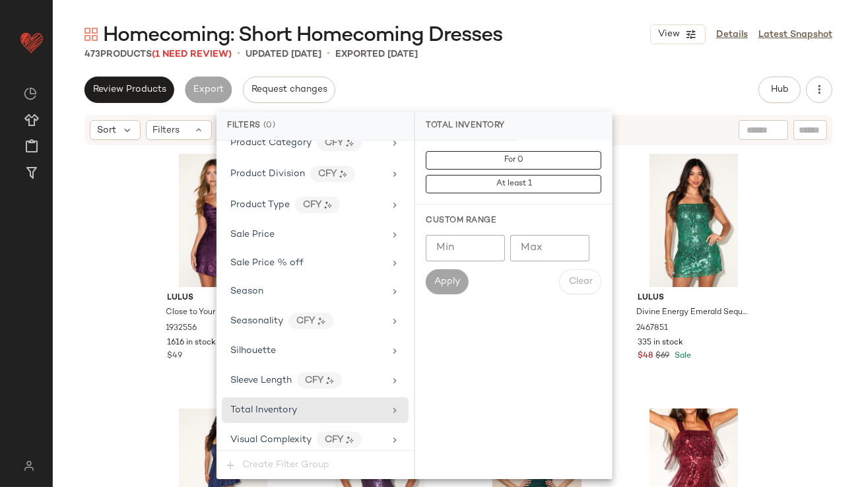
click at [536, 252] on input "Max" at bounding box center [549, 248] width 79 height 26
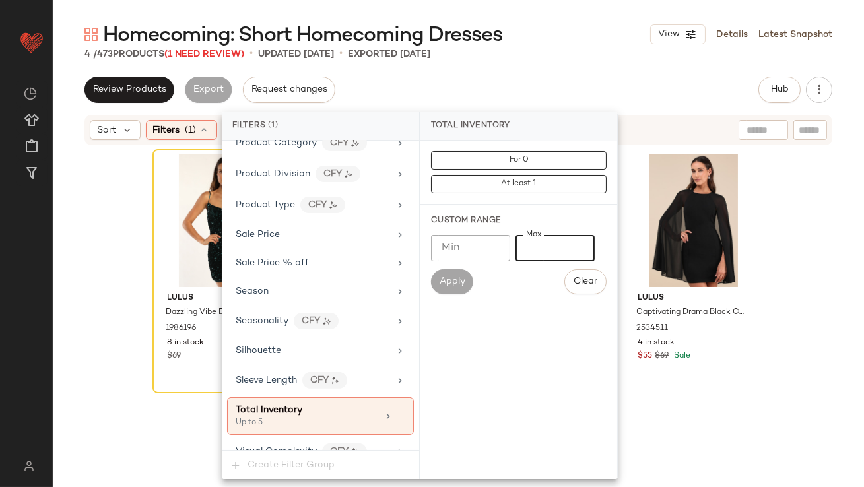
type input "*"
click at [561, 77] on div "Review Products Export Request changes Hub Send for Review External Review Inte…" at bounding box center [458, 90] width 748 height 26
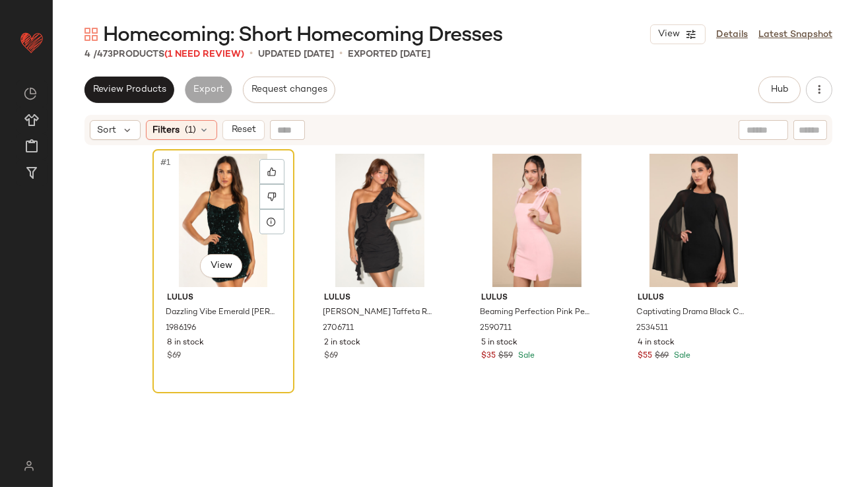
click at [219, 176] on div "#1 View" at bounding box center [223, 220] width 133 height 133
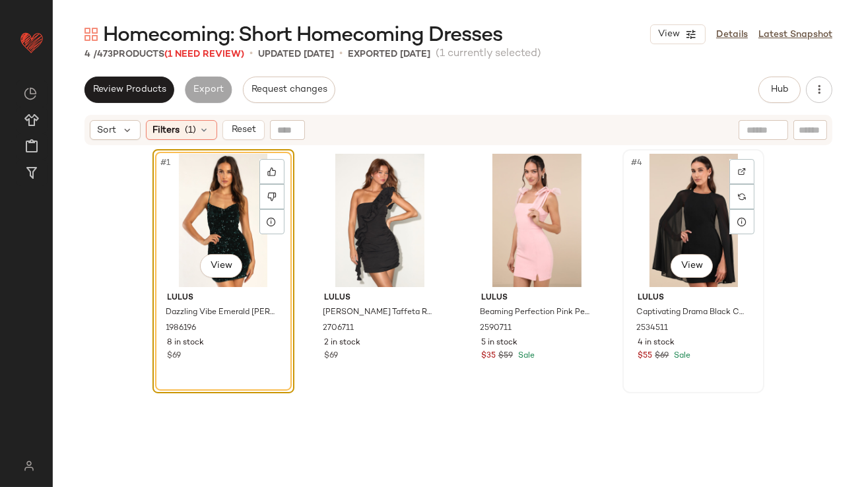
click at [667, 171] on div "#4 View" at bounding box center [693, 220] width 133 height 133
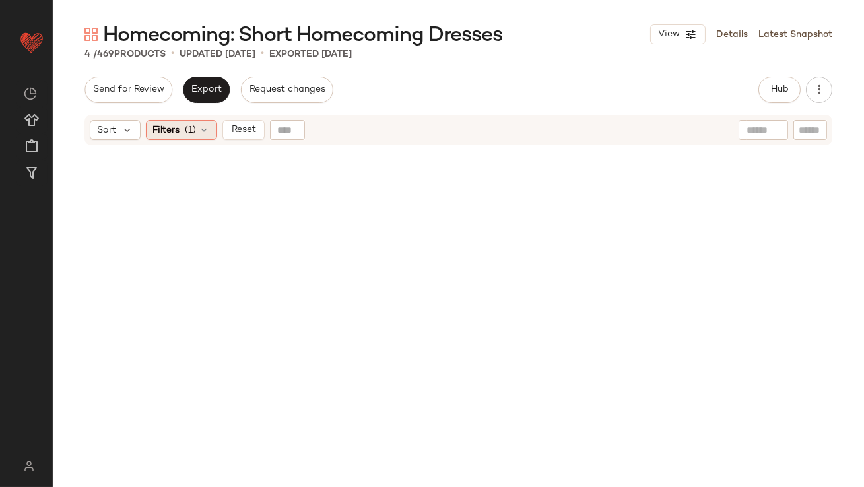
click at [191, 131] on span "(1)" at bounding box center [190, 130] width 11 height 14
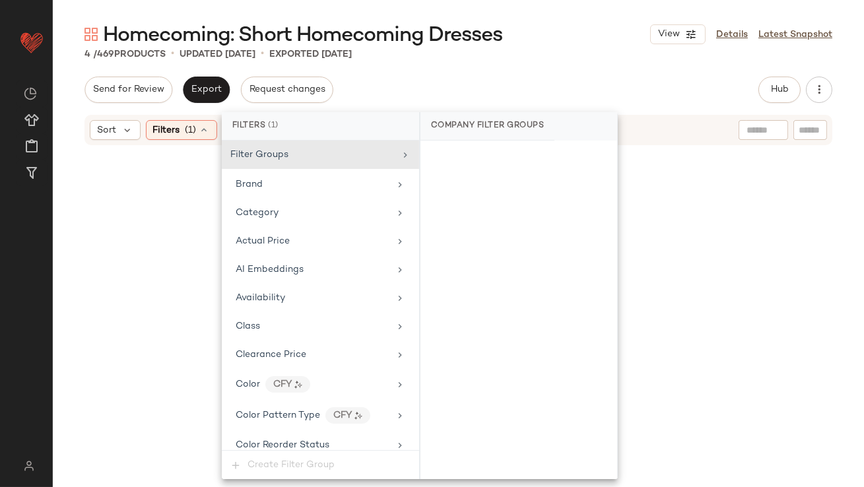
scroll to position [993, 0]
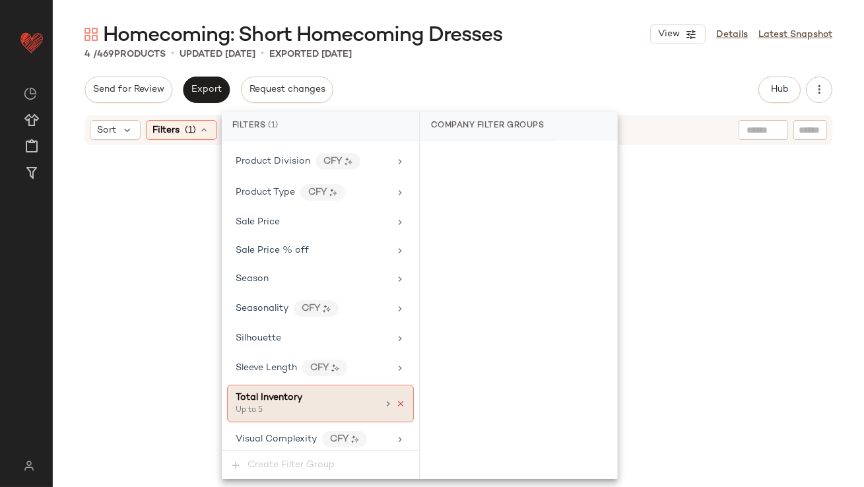
click at [397, 399] on icon at bounding box center [400, 403] width 9 height 9
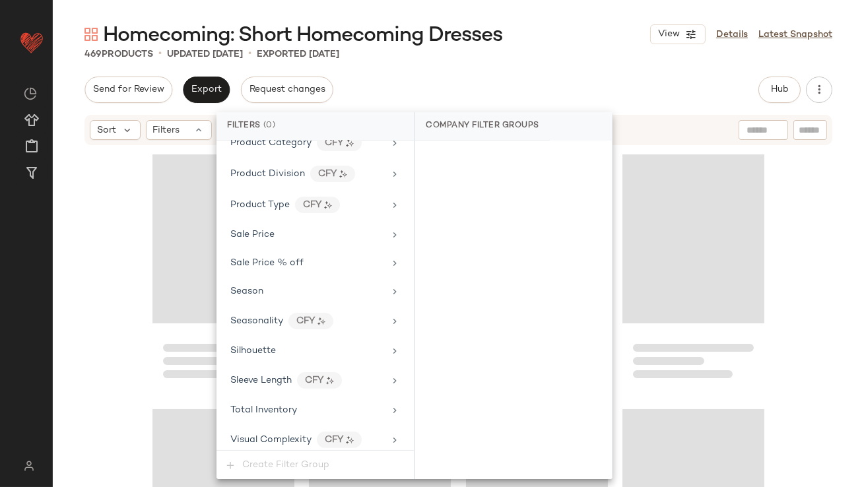
click at [534, 57] on div "469 Products • updated Oct 13th • Exported Oct 10th" at bounding box center [458, 54] width 811 height 13
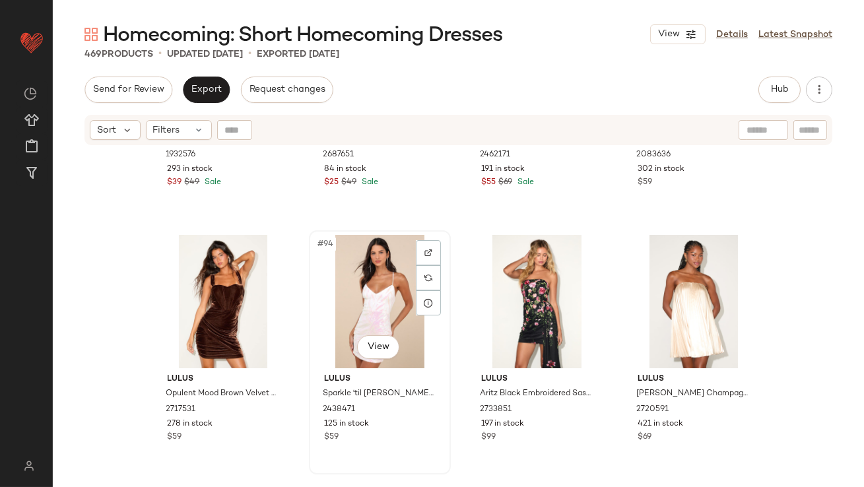
scroll to position [5852, 0]
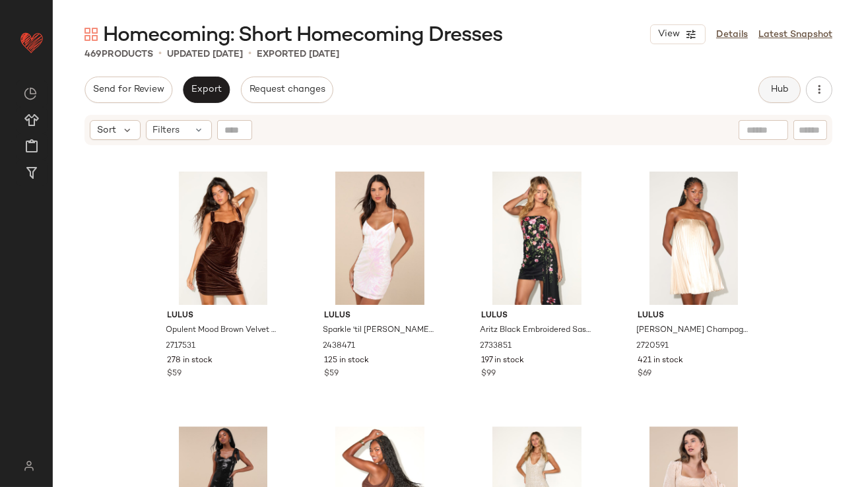
click at [785, 85] on span "Hub" at bounding box center [779, 89] width 18 height 11
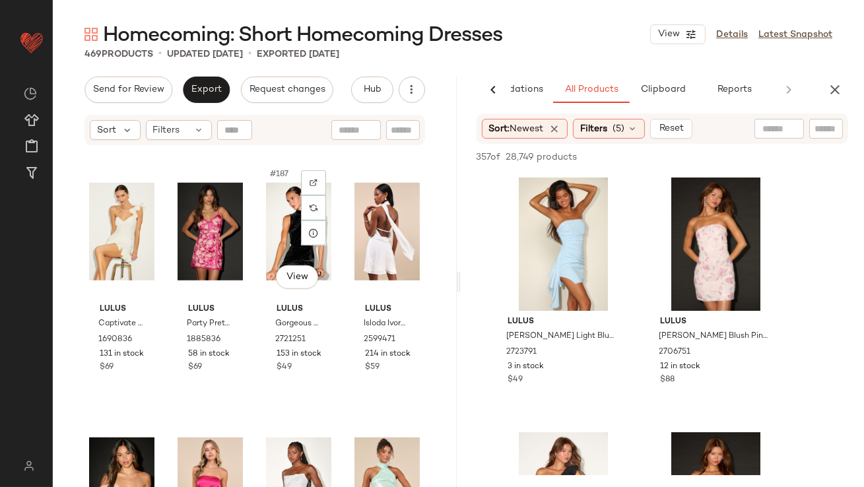
scroll to position [11869, 0]
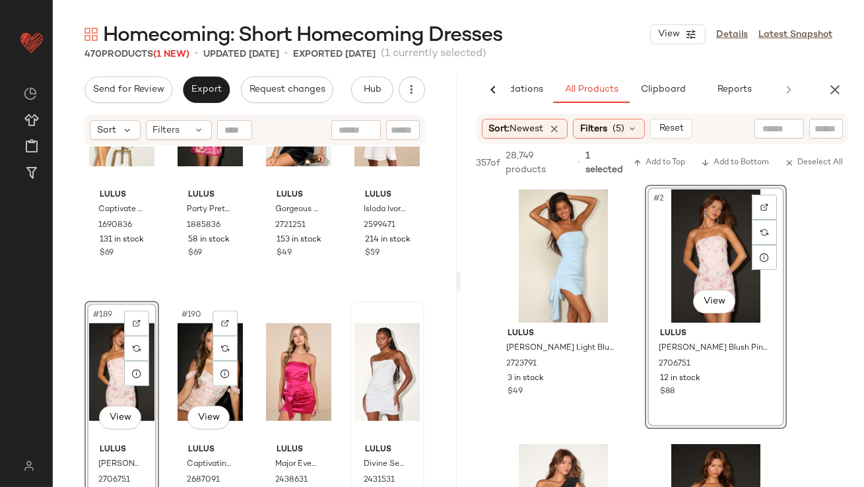
scroll to position [11837, 0]
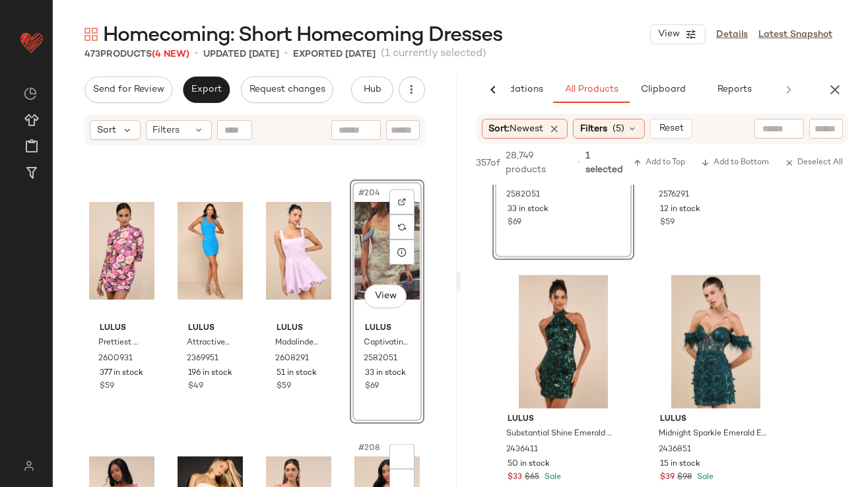
scroll to position [12950, 0]
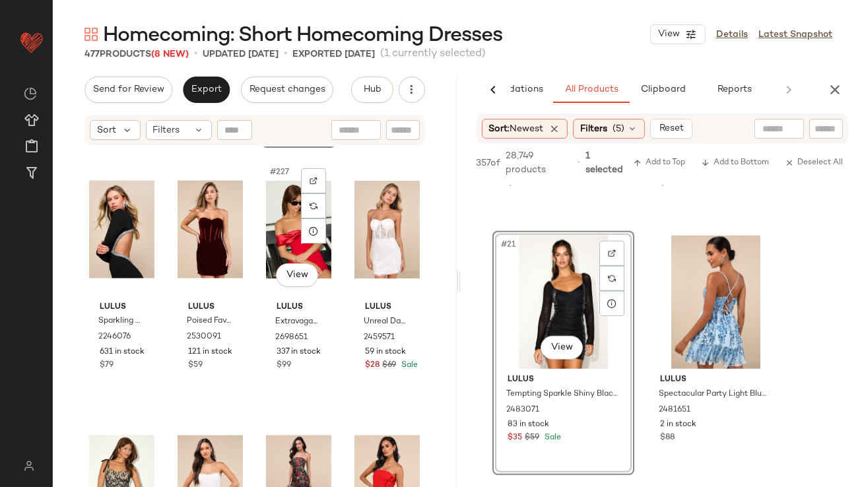
scroll to position [14321, 0]
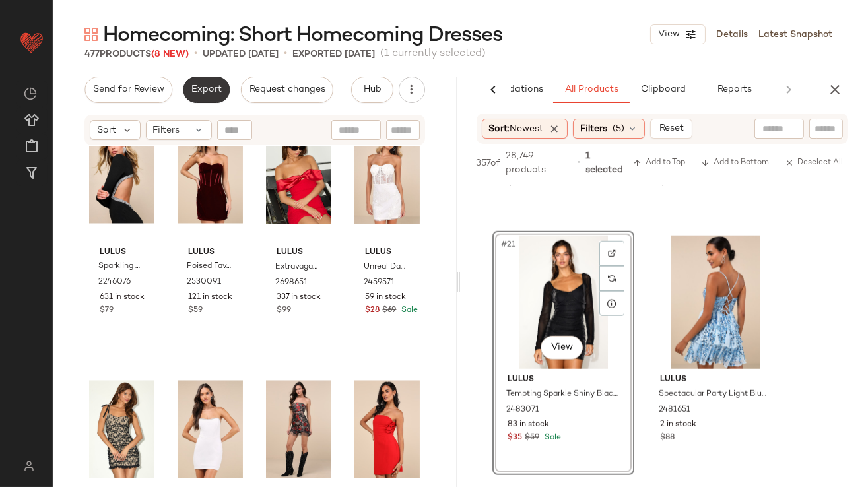
click at [195, 96] on button "Export" at bounding box center [206, 90] width 47 height 26
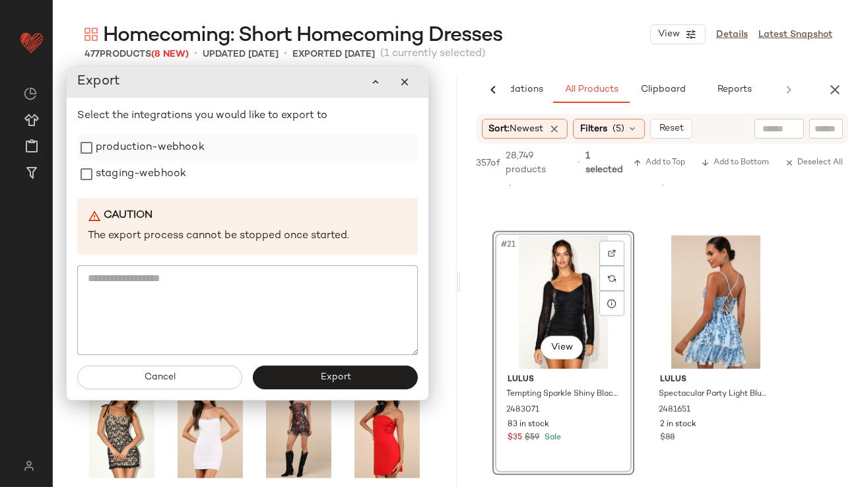
click at [205, 154] on div "production-webhook" at bounding box center [247, 148] width 341 height 26
click at [176, 173] on label "staging-webhook" at bounding box center [141, 174] width 90 height 26
click at [176, 152] on label "production-webhook" at bounding box center [150, 148] width 109 height 26
click at [302, 375] on button "Export" at bounding box center [335, 378] width 165 height 24
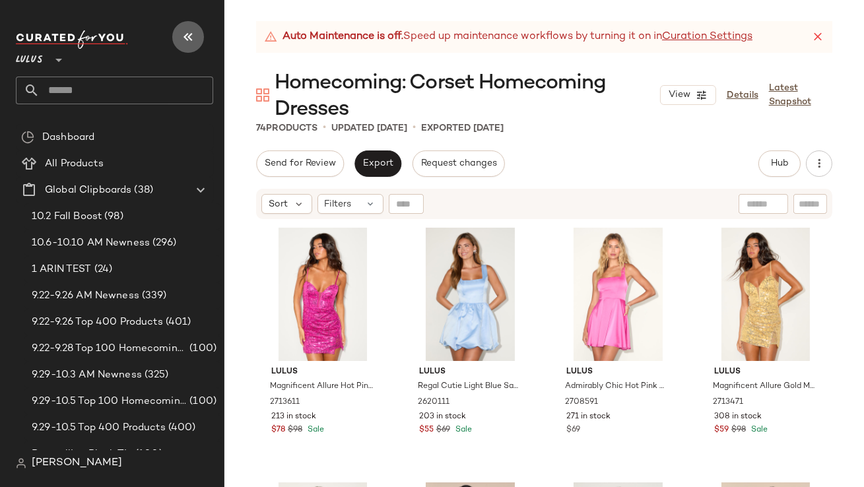
click at [178, 43] on button "button" at bounding box center [188, 37] width 32 height 32
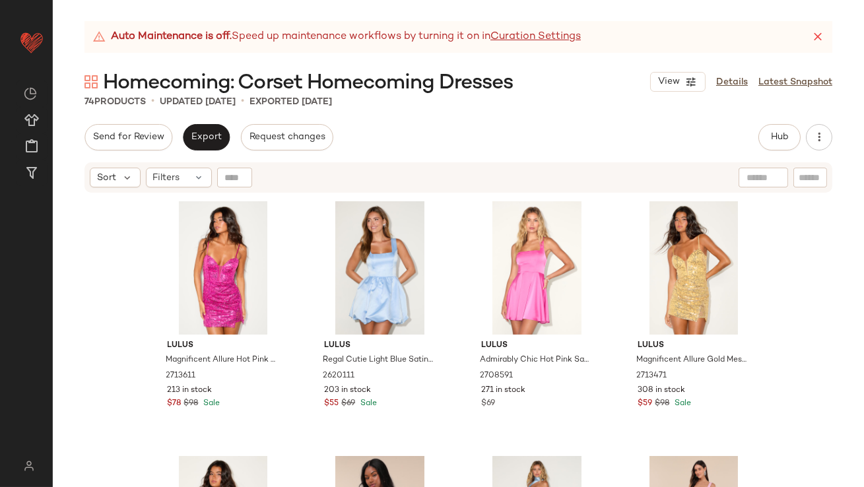
click at [810, 35] on div "Auto Maintenance is off. Speed up maintenance workflows by turning it on in Cur…" at bounding box center [458, 37] width 748 height 32
click at [815, 35] on icon at bounding box center [817, 36] width 13 height 13
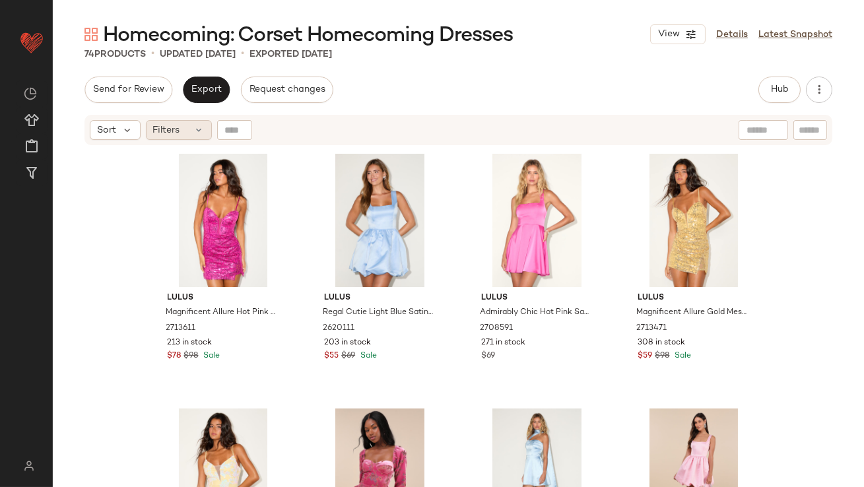
click at [185, 134] on div "Filters" at bounding box center [179, 130] width 66 height 20
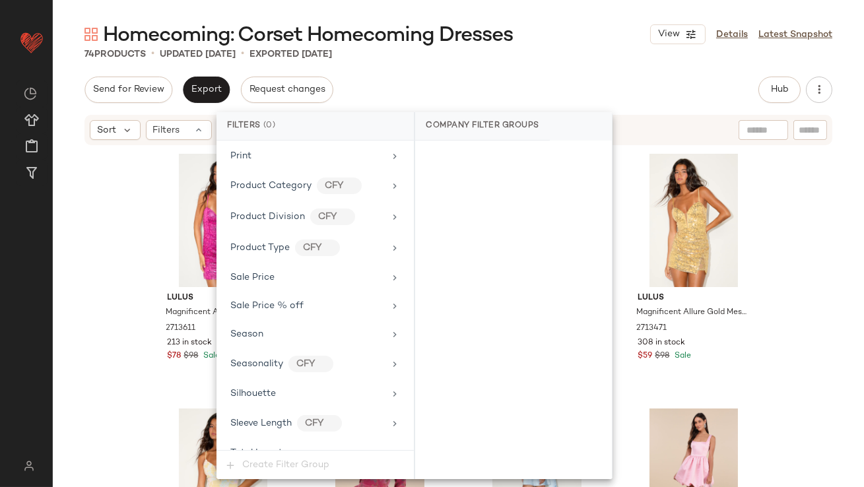
scroll to position [980, 0]
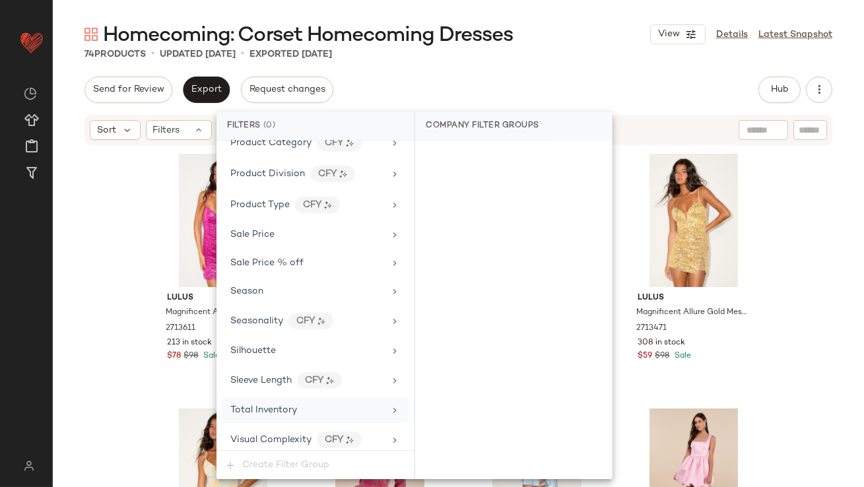
click at [249, 405] on span "Total Inventory" at bounding box center [263, 410] width 67 height 10
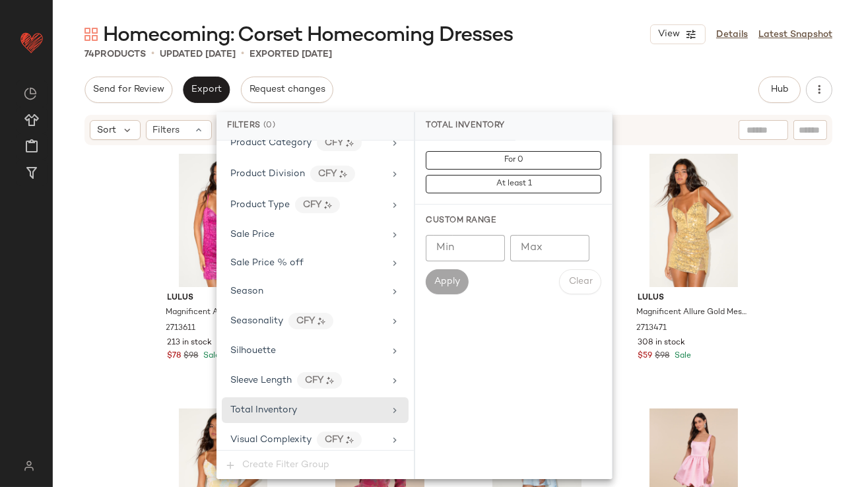
type input "**"
click at [570, 249] on input "**" at bounding box center [549, 248] width 79 height 26
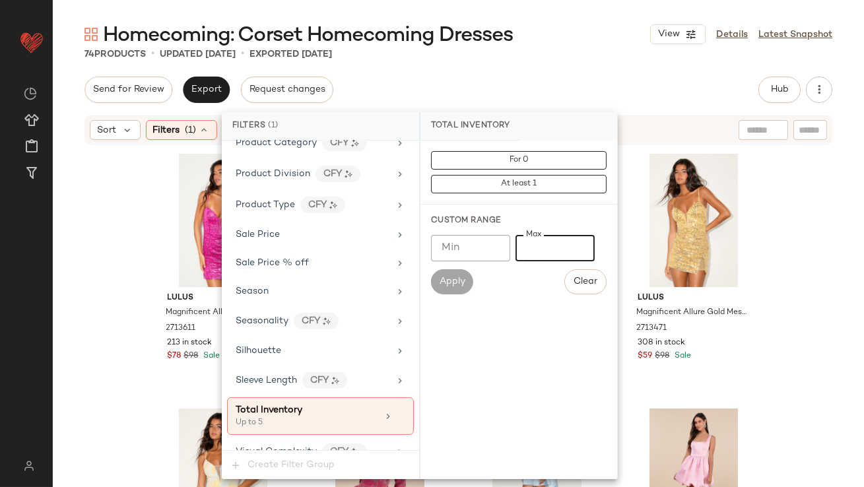
type input "*"
click at [556, 57] on div "74 Products • updated Oct 10th • Exported Oct 10th" at bounding box center [458, 54] width 811 height 13
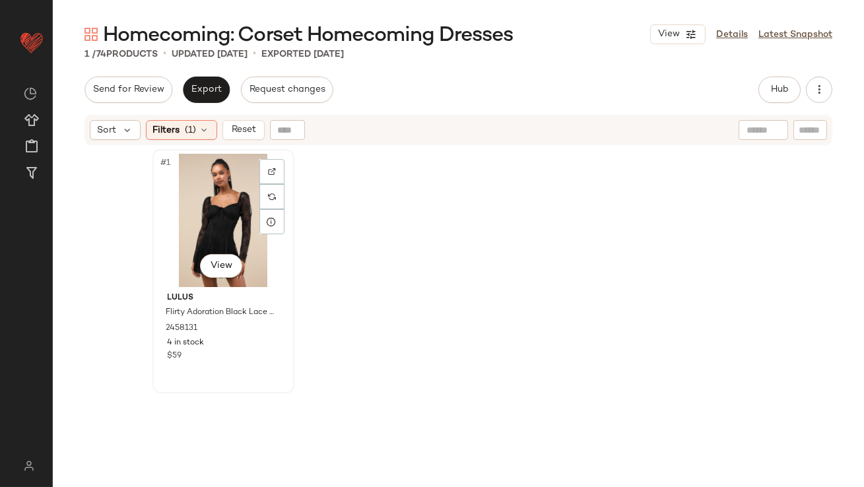
click at [177, 205] on div "#1 View" at bounding box center [223, 220] width 133 height 133
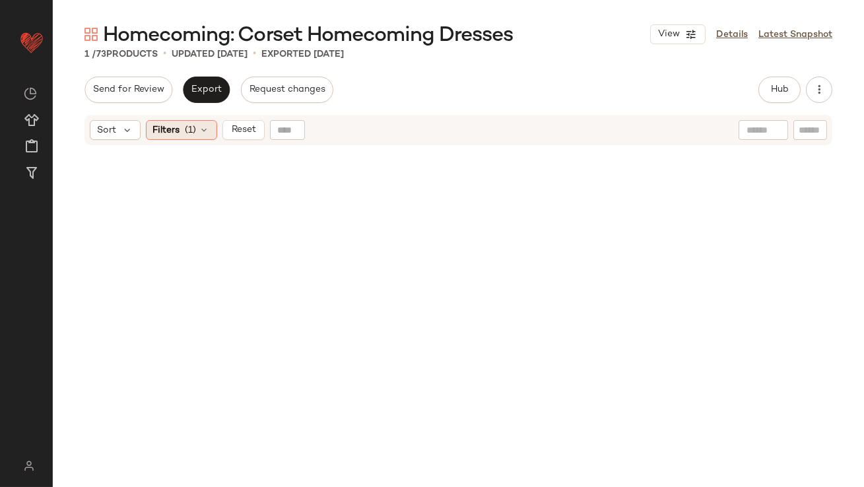
click at [175, 135] on span "Filters" at bounding box center [166, 130] width 27 height 14
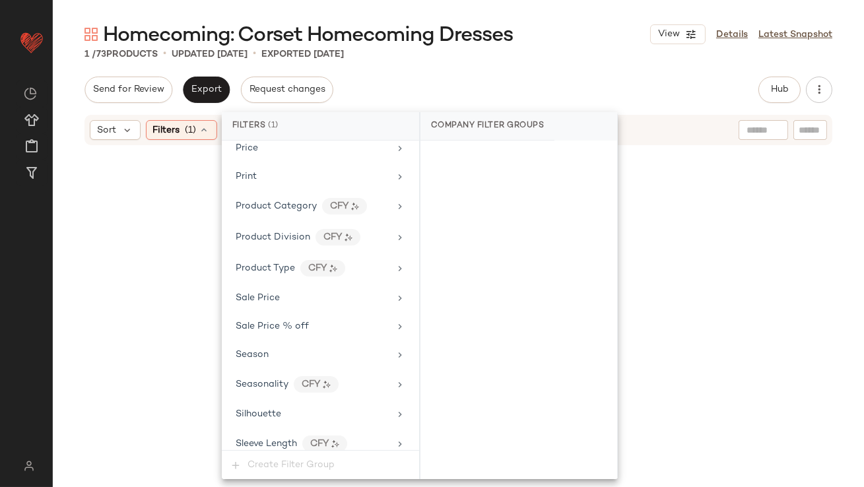
scroll to position [993, 0]
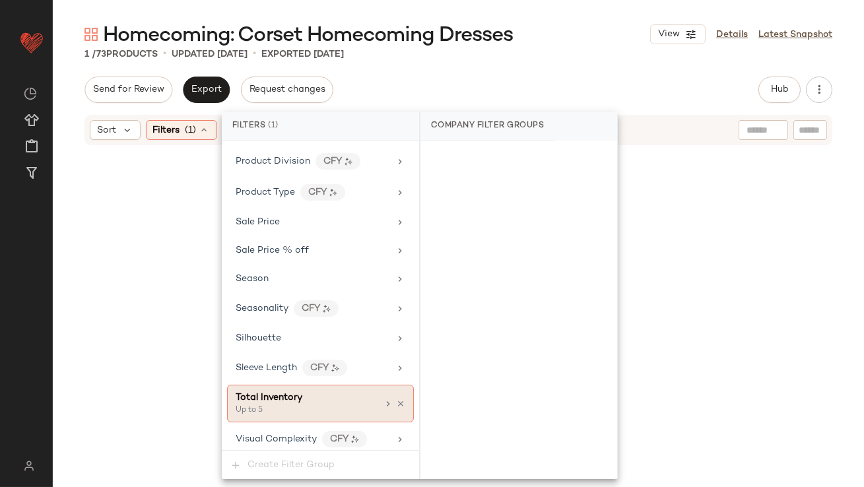
click at [317, 405] on div "Up to 5" at bounding box center [302, 411] width 132 height 12
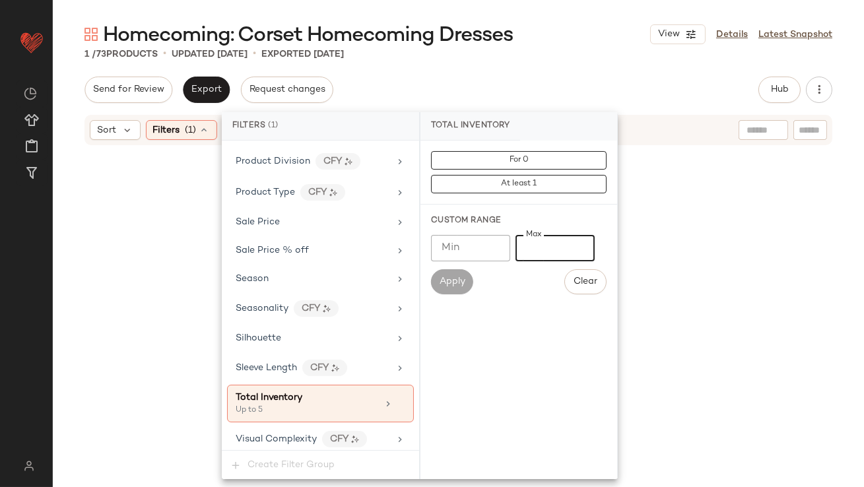
click at [517, 245] on input "*" at bounding box center [554, 248] width 79 height 26
type input "**"
click at [545, 72] on div "Homecoming: Corset Homecoming Dresses View Details Latest Snapshot 1 / 73 Produ…" at bounding box center [458, 254] width 811 height 466
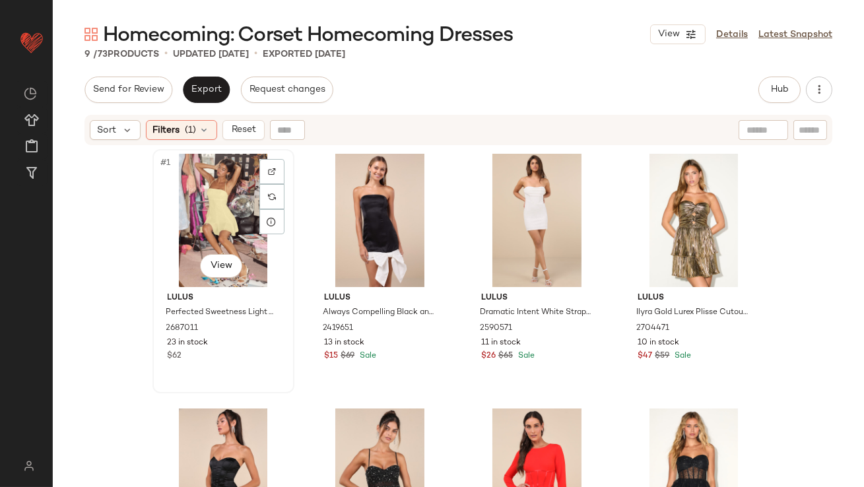
click at [183, 195] on div "#1 View" at bounding box center [223, 220] width 133 height 133
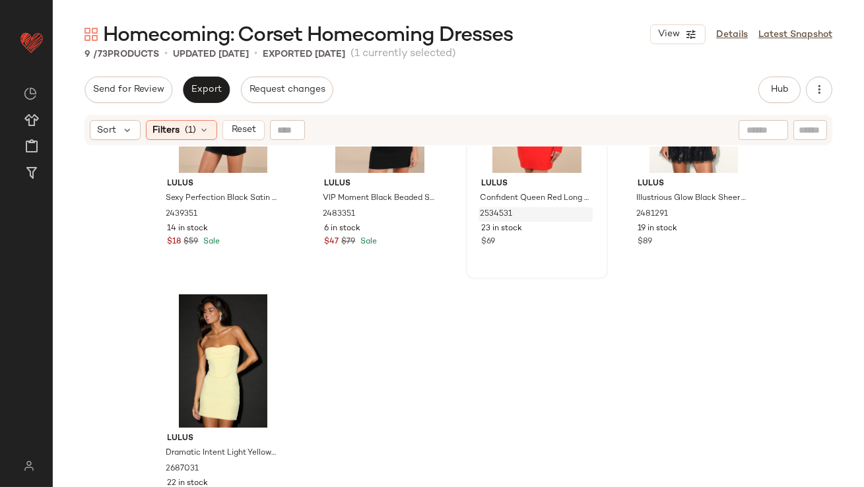
scroll to position [393, 0]
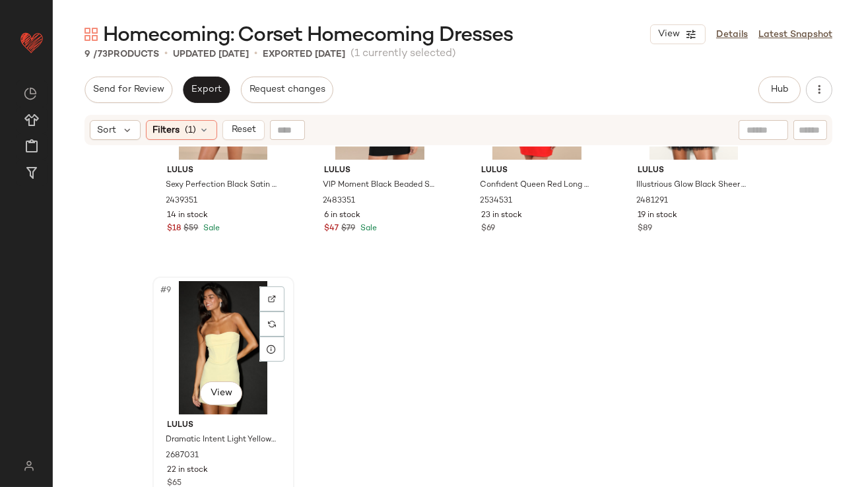
click at [189, 352] on div "#9 View" at bounding box center [223, 347] width 133 height 133
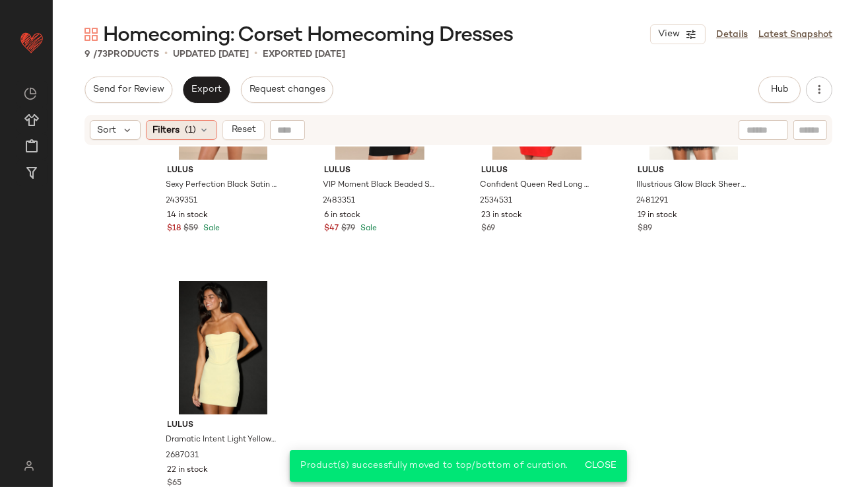
click at [162, 131] on span "Filters" at bounding box center [166, 130] width 27 height 14
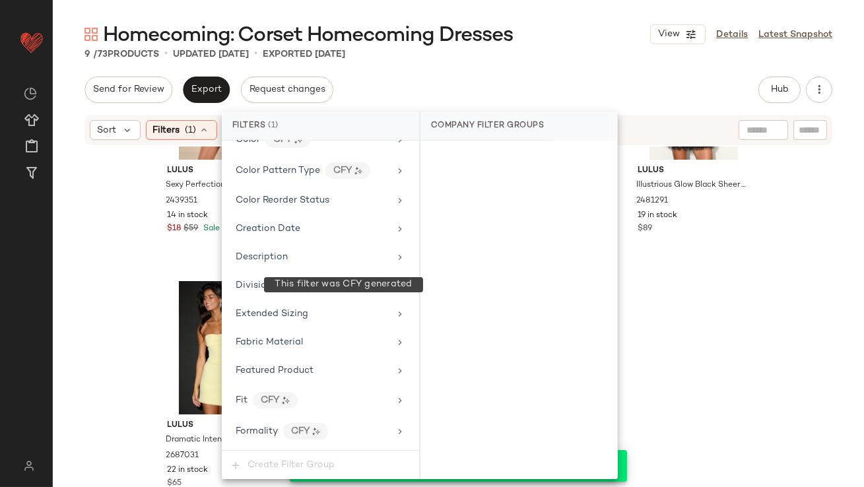
scroll to position [993, 0]
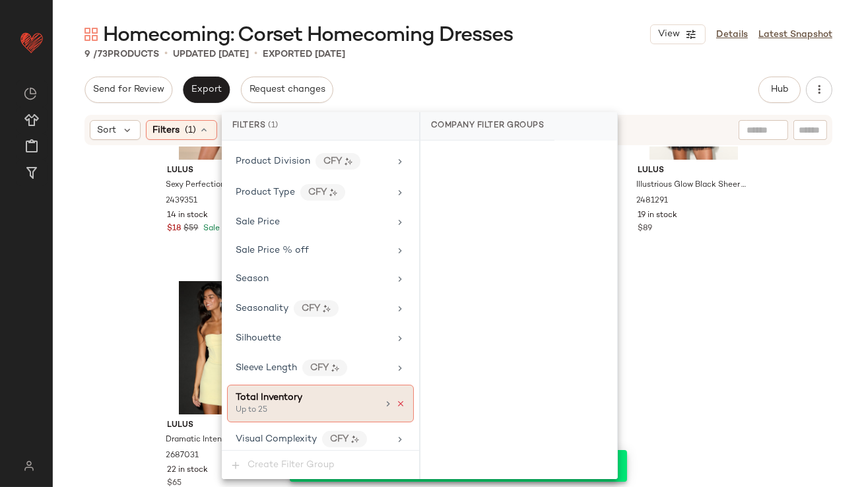
click at [396, 399] on icon at bounding box center [400, 403] width 9 height 9
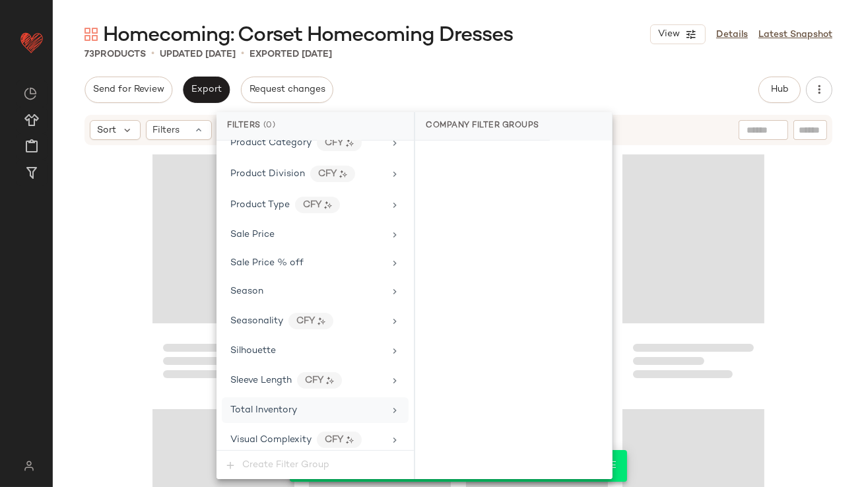
scroll to position [4468, 0]
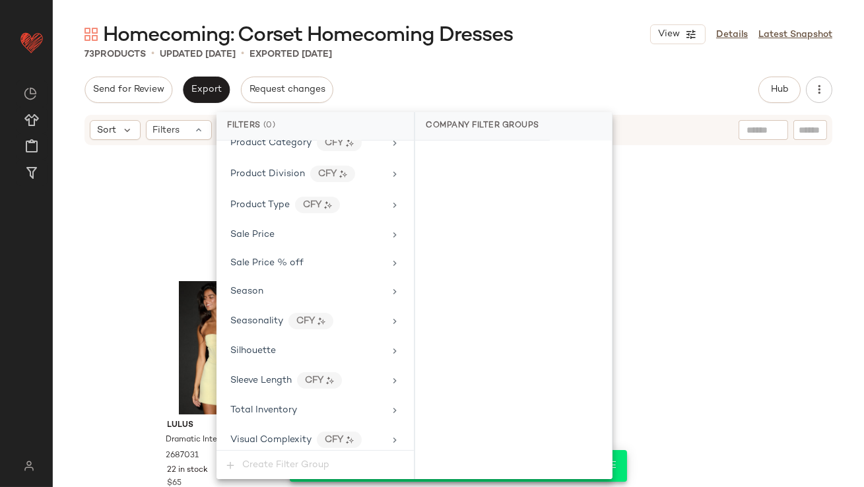
click at [641, 46] on div "Homecoming: Corset Homecoming Dresses View Details Latest Snapshot" at bounding box center [458, 34] width 811 height 26
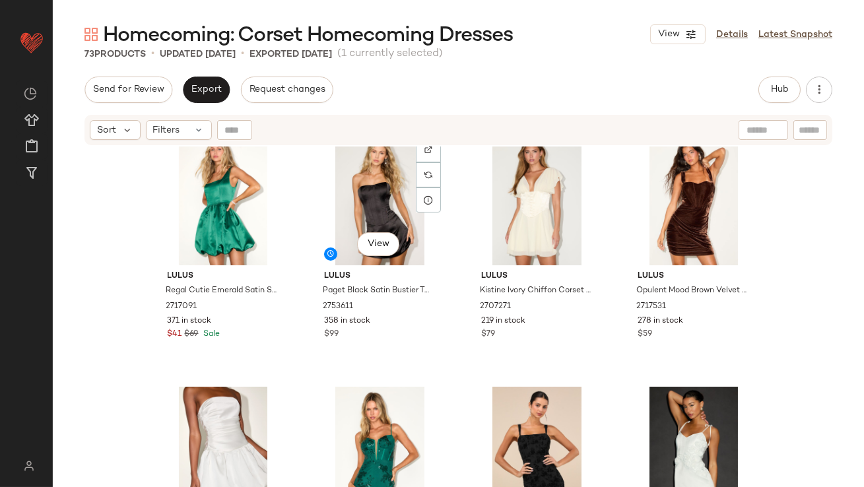
scroll to position [801, 0]
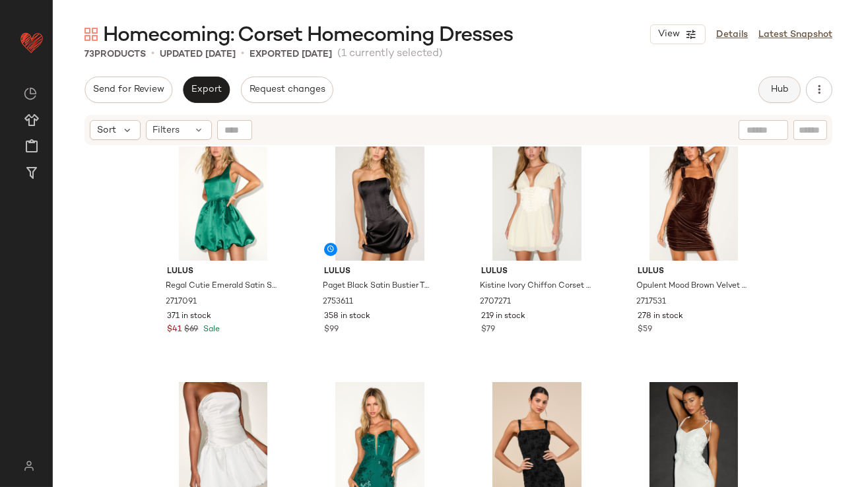
click at [771, 90] on span "Hub" at bounding box center [779, 89] width 18 height 11
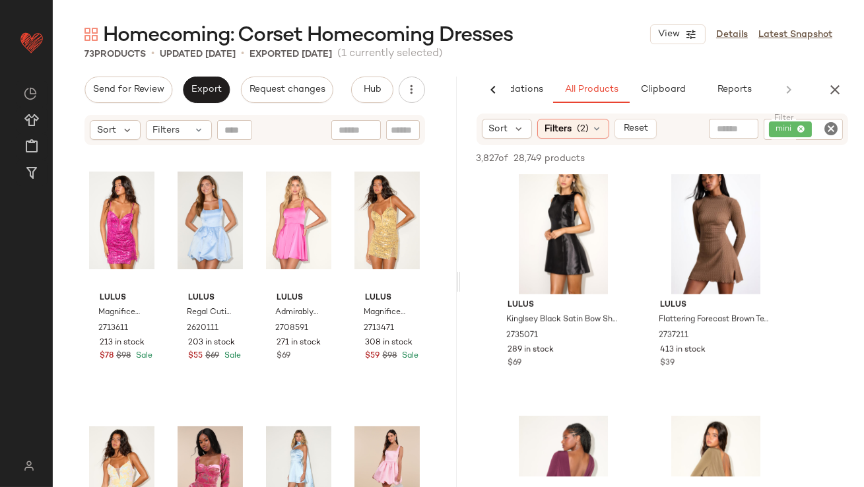
scroll to position [2306, 0]
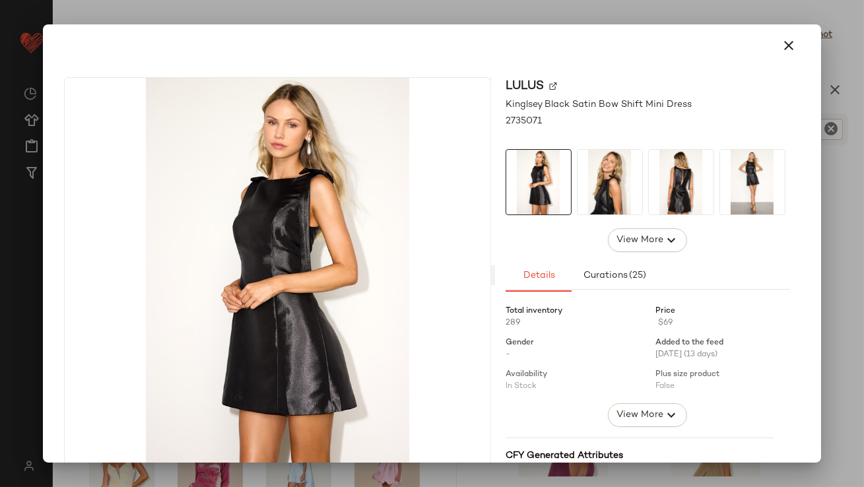
click at [606, 199] on img at bounding box center [609, 182] width 65 height 65
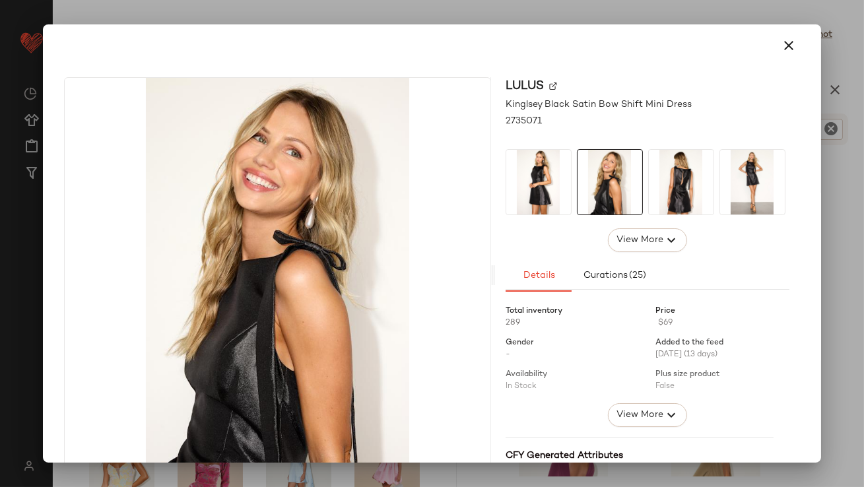
click at [660, 201] on img at bounding box center [681, 182] width 65 height 65
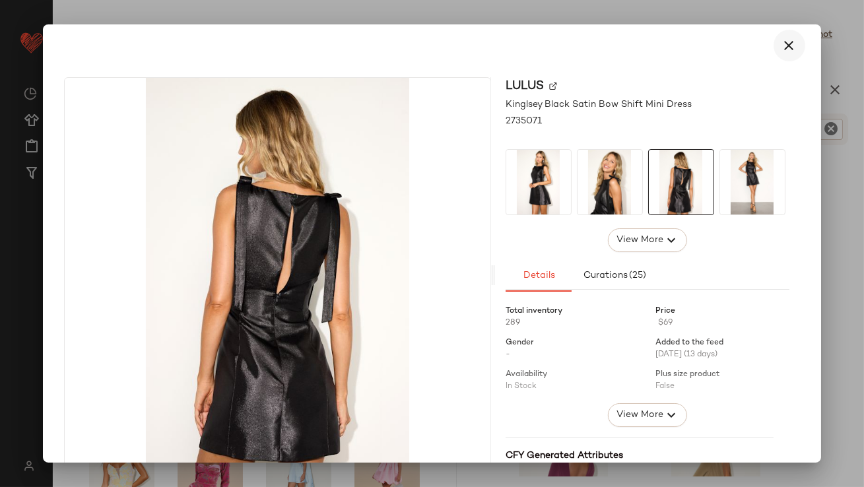
click at [783, 43] on icon "button" at bounding box center [789, 46] width 16 height 16
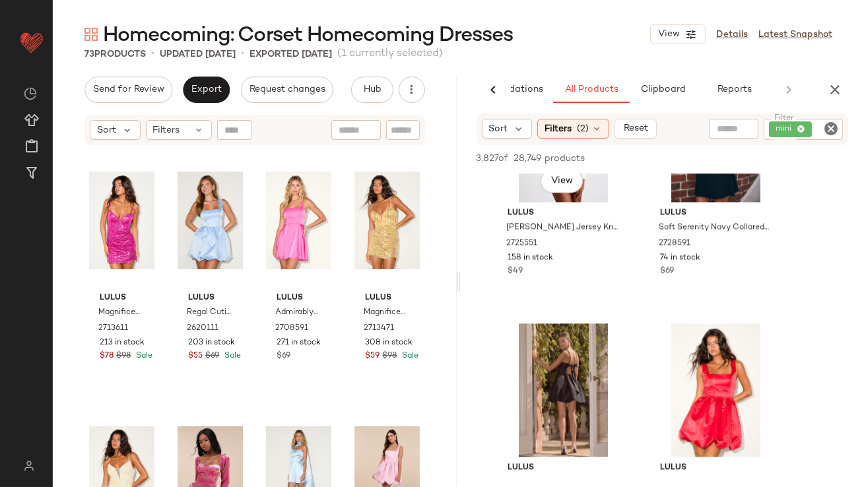
scroll to position [5464, 0]
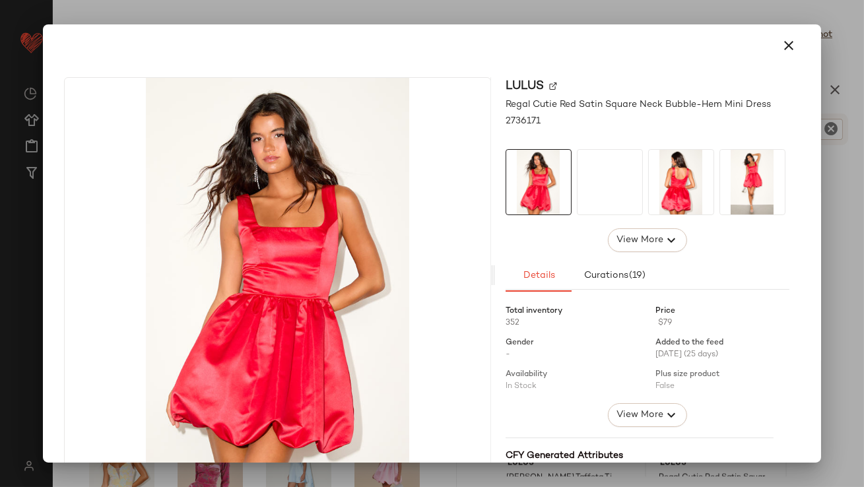
click at [620, 193] on div at bounding box center [609, 182] width 65 height 65
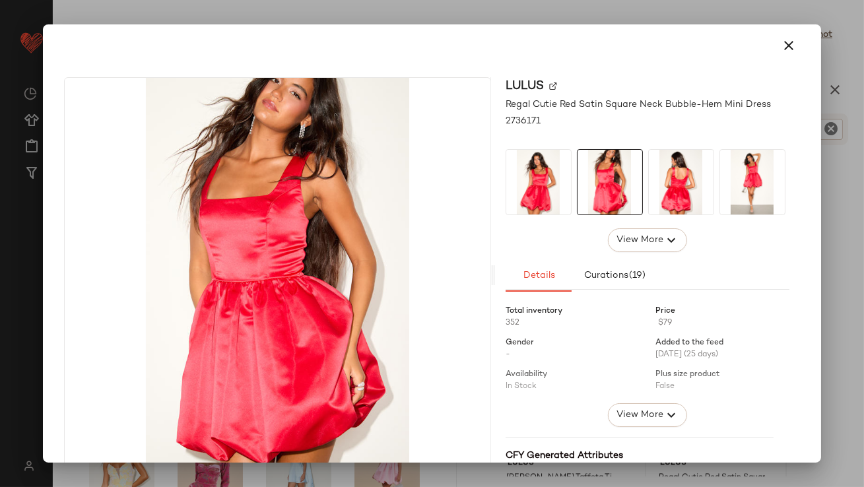
click at [661, 189] on img at bounding box center [681, 182] width 65 height 65
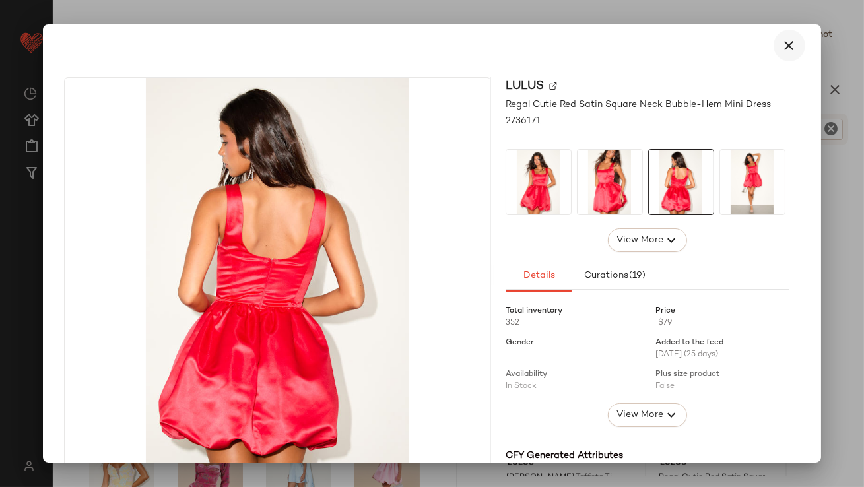
click at [781, 41] on icon "button" at bounding box center [789, 46] width 16 height 16
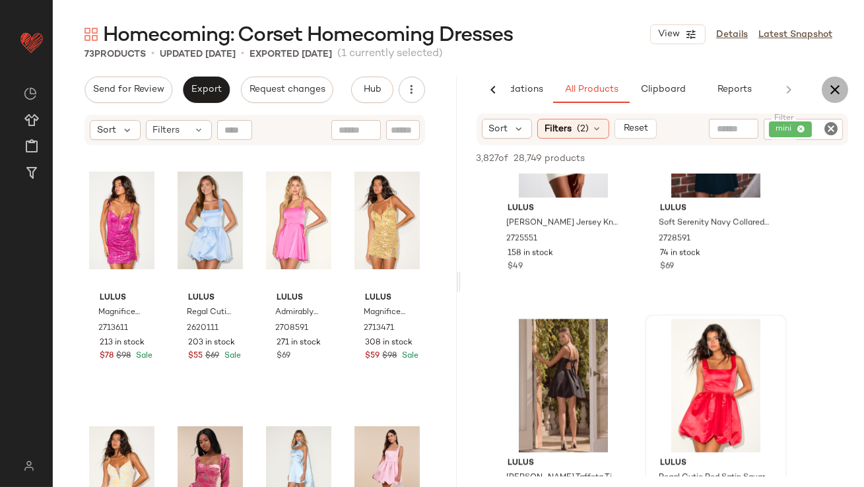
click at [835, 90] on icon "button" at bounding box center [835, 90] width 16 height 16
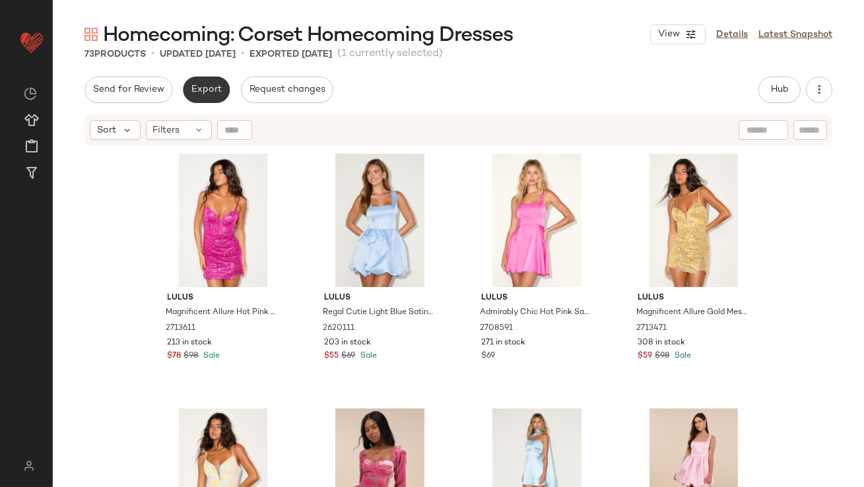
click at [197, 88] on span "Export" at bounding box center [206, 89] width 31 height 11
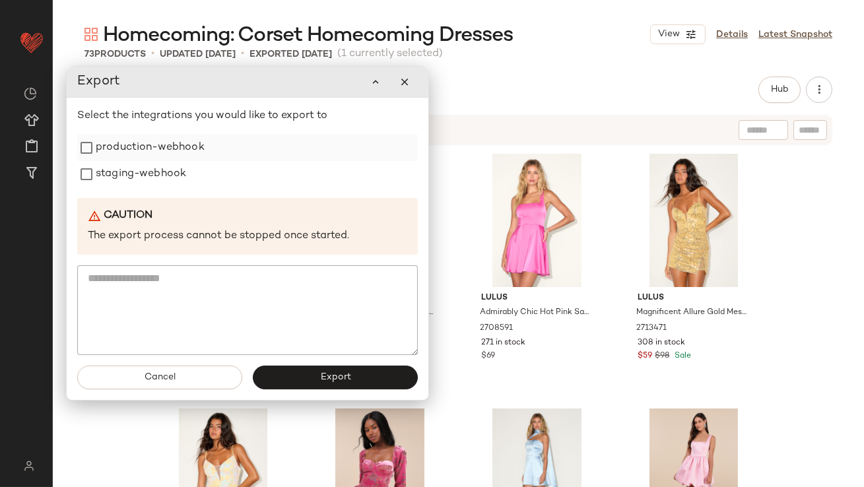
click at [193, 156] on label "production-webhook" at bounding box center [150, 148] width 109 height 26
click at [187, 172] on div "staging-webhook" at bounding box center [247, 174] width 341 height 26
click at [194, 186] on div "staging-webhook" at bounding box center [247, 174] width 341 height 26
click at [158, 183] on label "staging-webhook" at bounding box center [141, 174] width 90 height 26
click at [299, 376] on button "Export" at bounding box center [335, 378] width 165 height 24
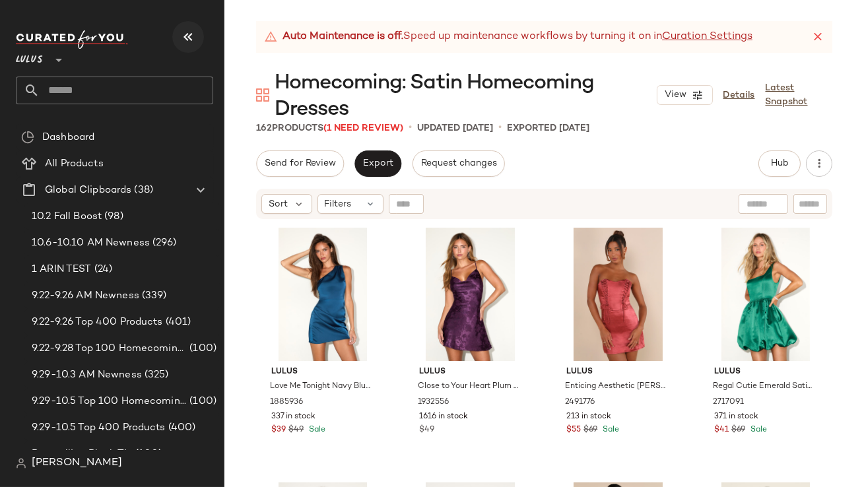
click at [195, 33] on icon "button" at bounding box center [188, 37] width 16 height 16
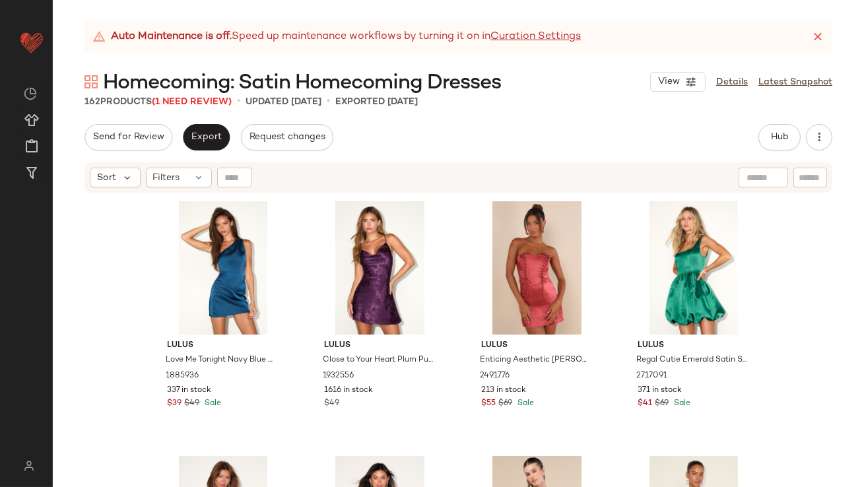
click at [820, 37] on icon at bounding box center [817, 36] width 13 height 13
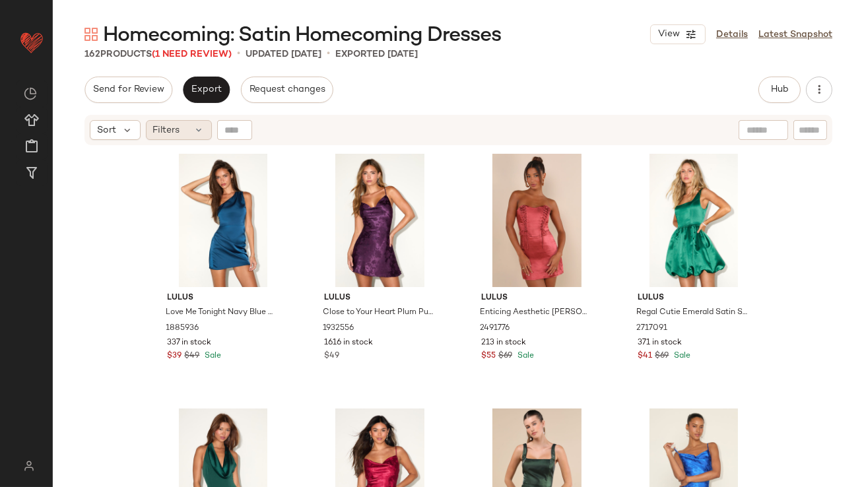
click at [171, 134] on span "Filters" at bounding box center [166, 130] width 27 height 14
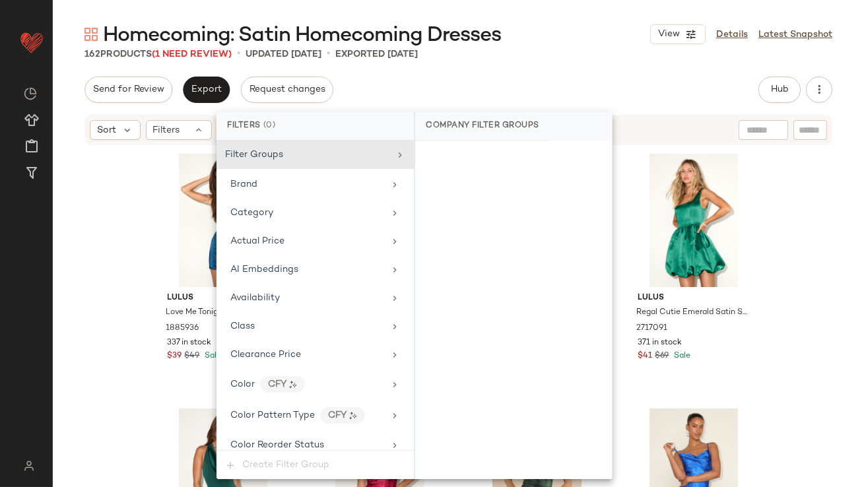
scroll to position [980, 0]
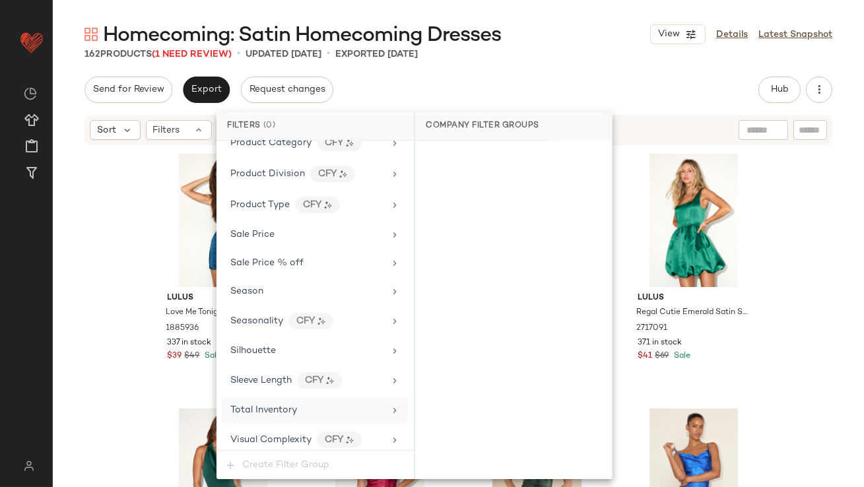
click at [277, 405] on span "Total Inventory" at bounding box center [263, 410] width 67 height 10
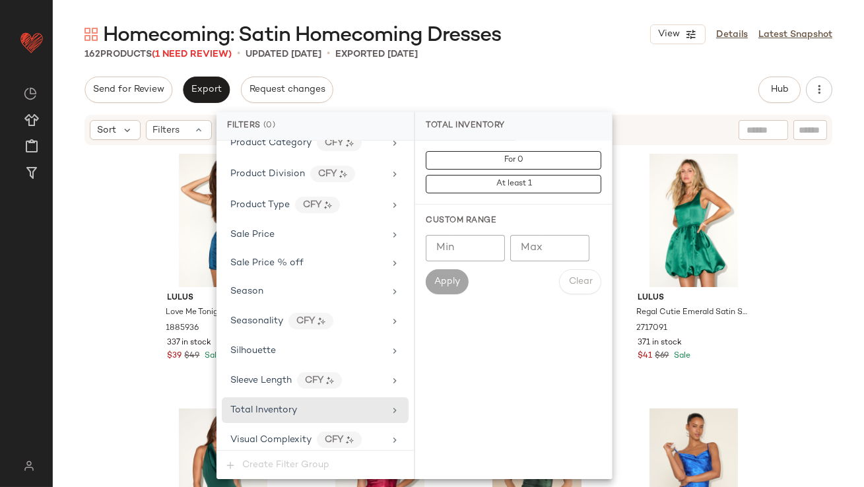
click at [540, 238] on input "Max" at bounding box center [549, 248] width 79 height 26
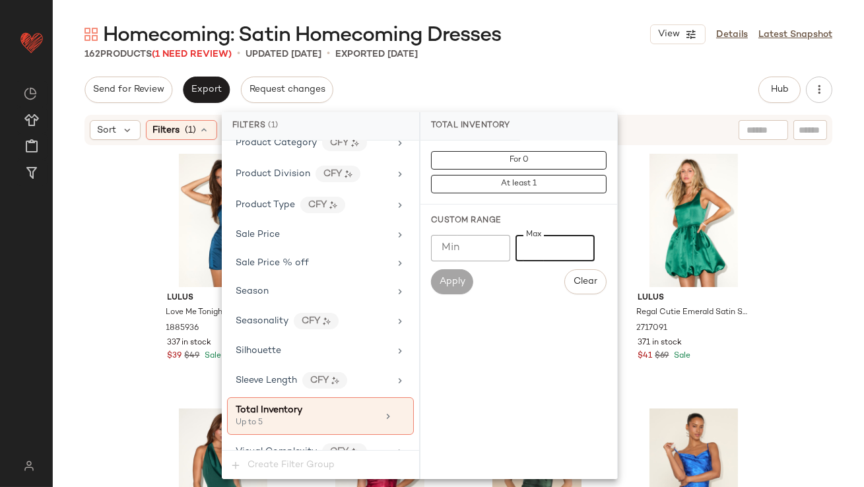
type input "*"
click at [566, 73] on div "Homecoming: Satin Homecoming Dresses View Details Latest Snapshot 162 Products …" at bounding box center [458, 254] width 811 height 466
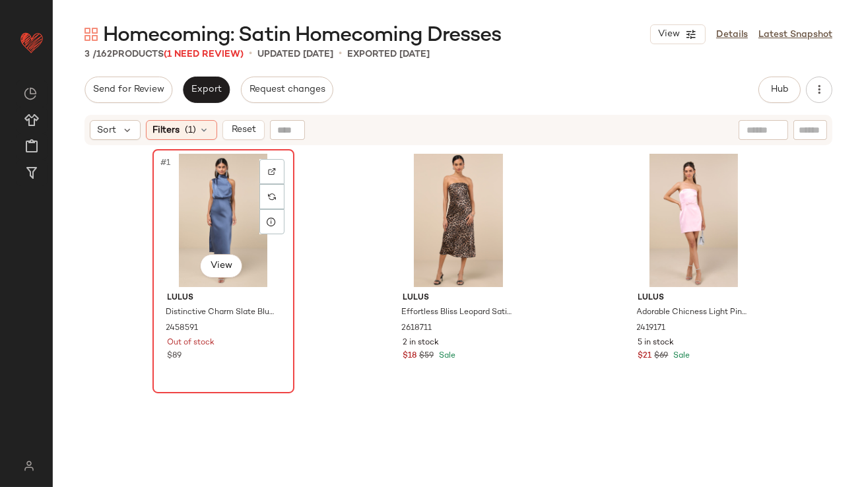
click at [183, 215] on div "#1 View" at bounding box center [223, 220] width 133 height 133
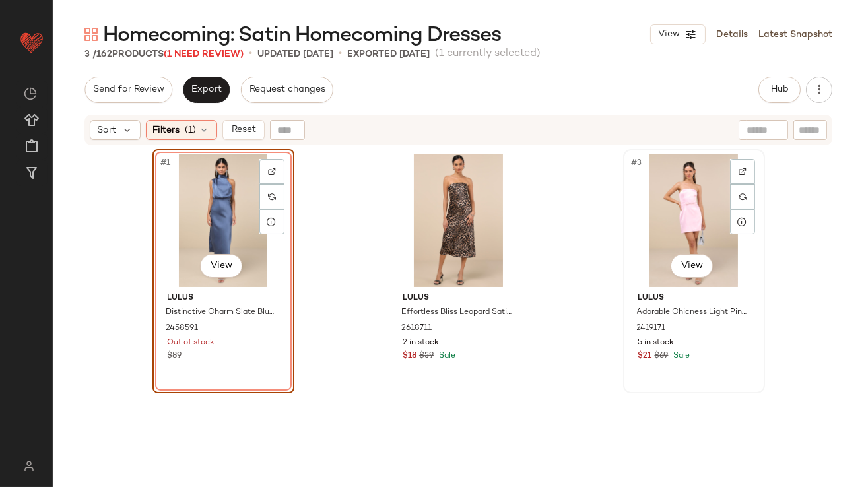
click at [692, 194] on div "#3 View" at bounding box center [694, 220] width 133 height 133
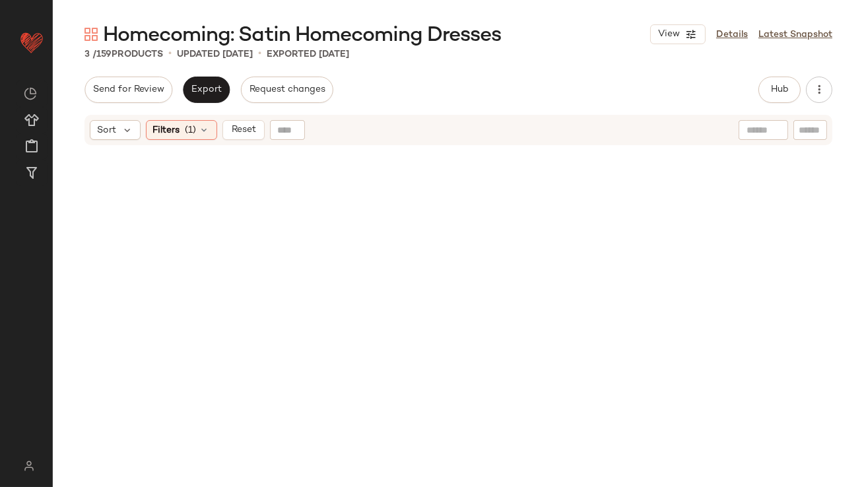
click at [177, 142] on div "Sort Filters (1) Reset" at bounding box center [458, 130] width 748 height 30
click at [175, 133] on span "Filters" at bounding box center [166, 130] width 27 height 14
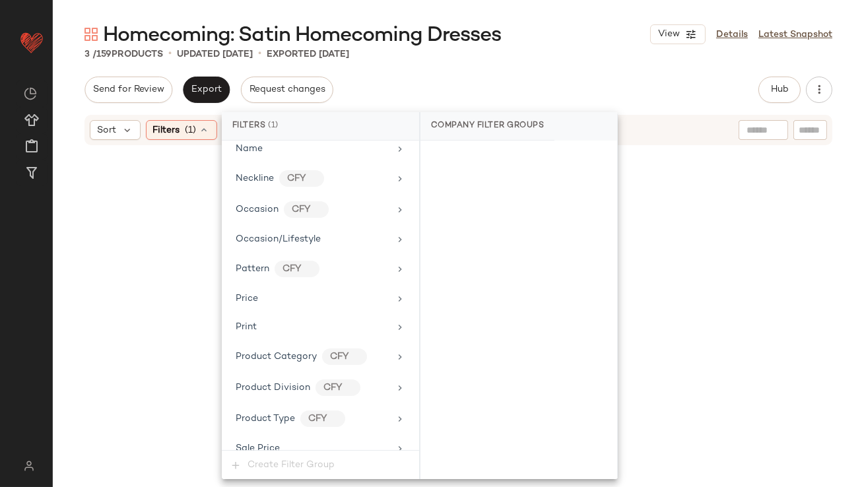
scroll to position [993, 0]
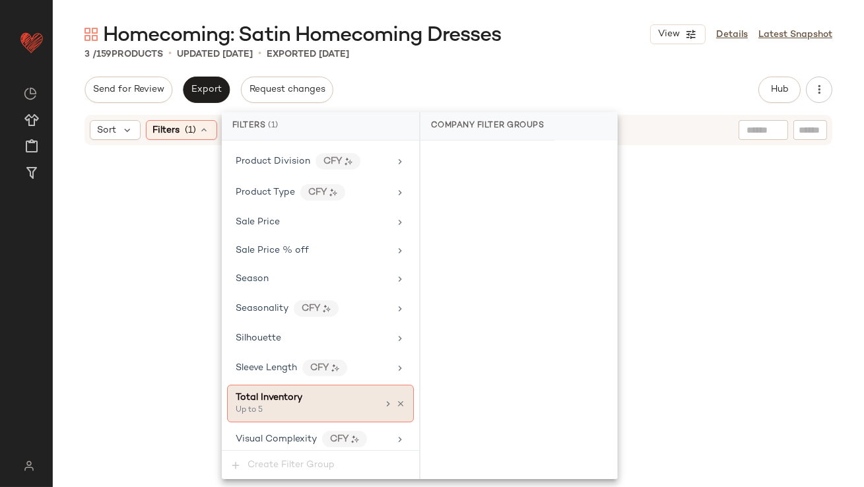
click at [376, 401] on div "Total Inventory Up to 5" at bounding box center [320, 404] width 187 height 38
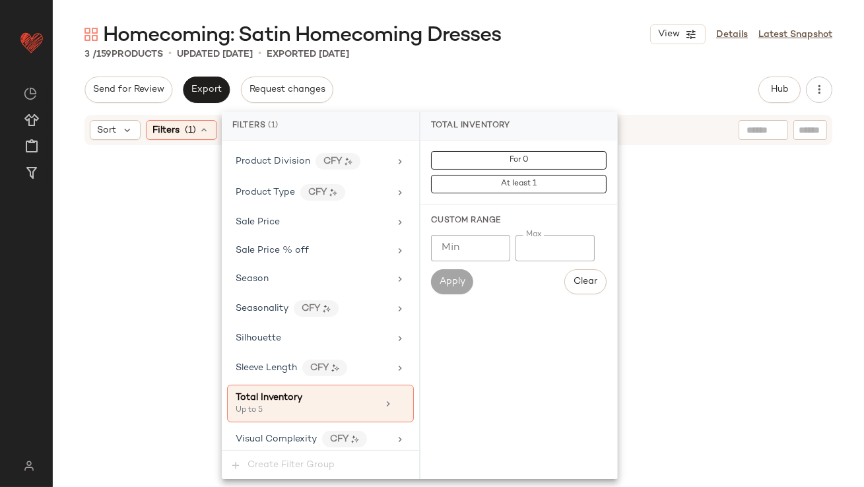
click at [526, 249] on input "*" at bounding box center [554, 248] width 79 height 26
type input "**"
click at [568, 108] on div "Send for Review Export Request changes Hub Send for Review External Review Inte…" at bounding box center [458, 282] width 811 height 410
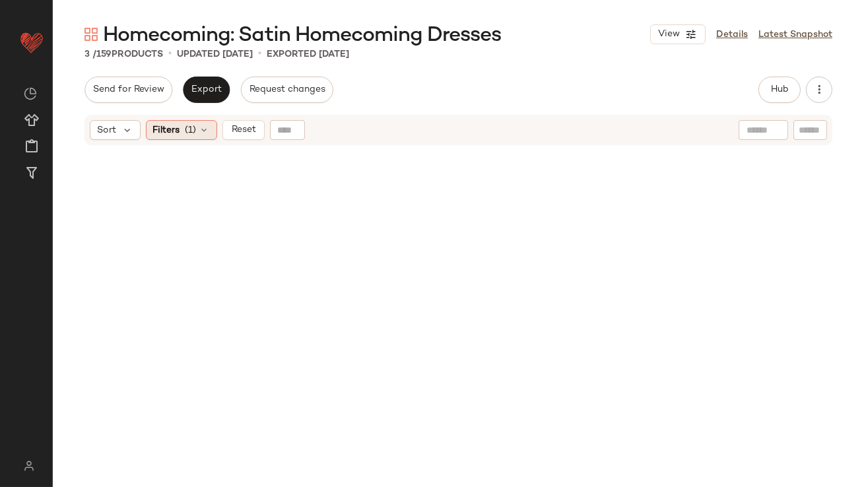
click at [193, 136] on span "(1)" at bounding box center [190, 130] width 11 height 14
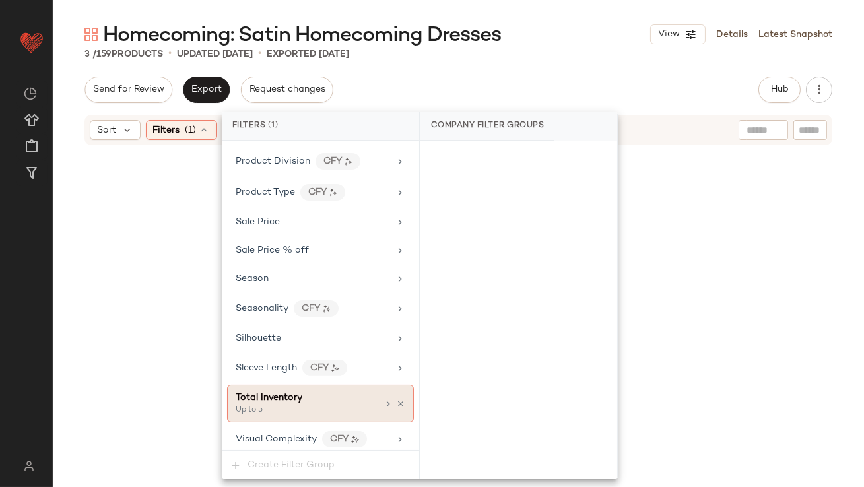
click at [311, 405] on div "Up to 5" at bounding box center [302, 411] width 132 height 12
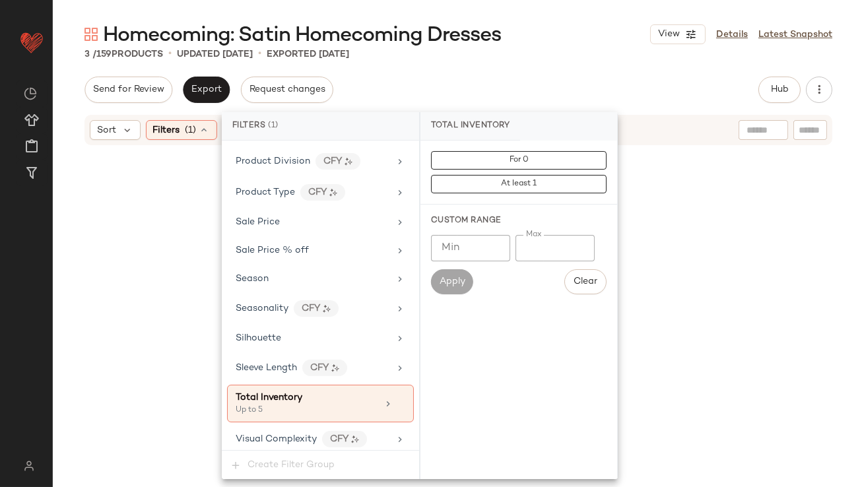
click at [519, 251] on input "*" at bounding box center [554, 248] width 79 height 26
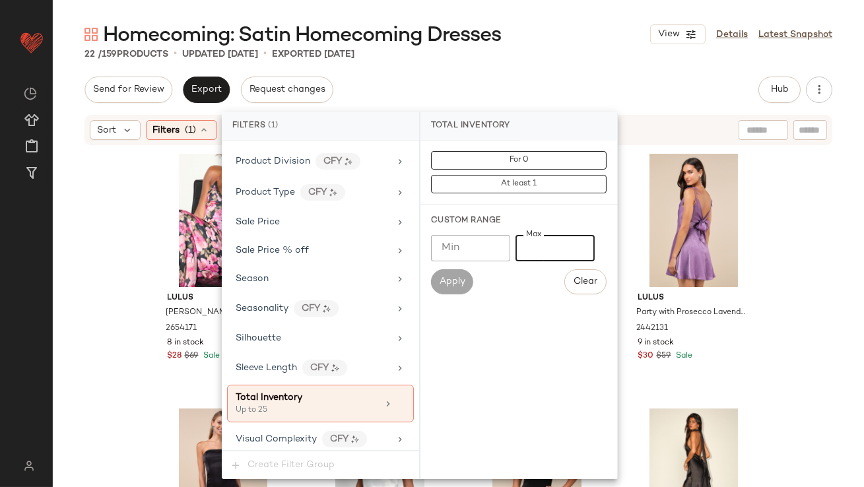
type input "**"
click at [558, 75] on div "Homecoming: Satin Homecoming Dresses View Details Latest Snapshot 22 / 159 Prod…" at bounding box center [458, 254] width 811 height 466
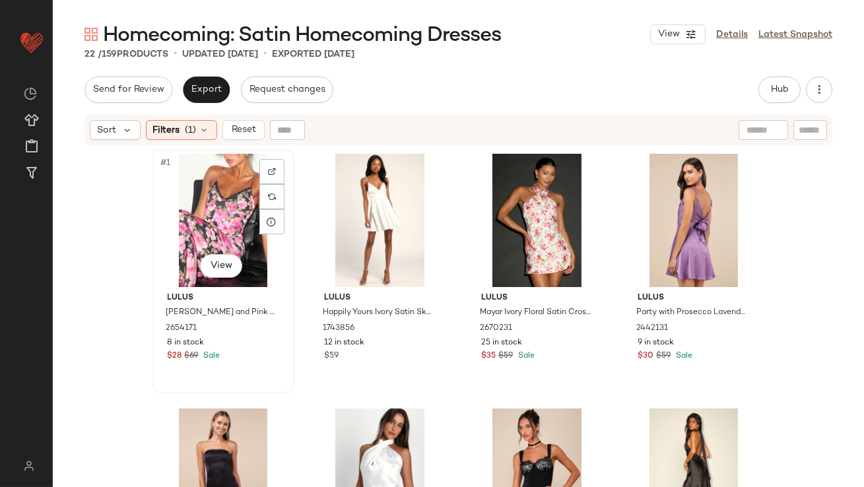
click at [187, 228] on div "#1 View" at bounding box center [223, 220] width 133 height 133
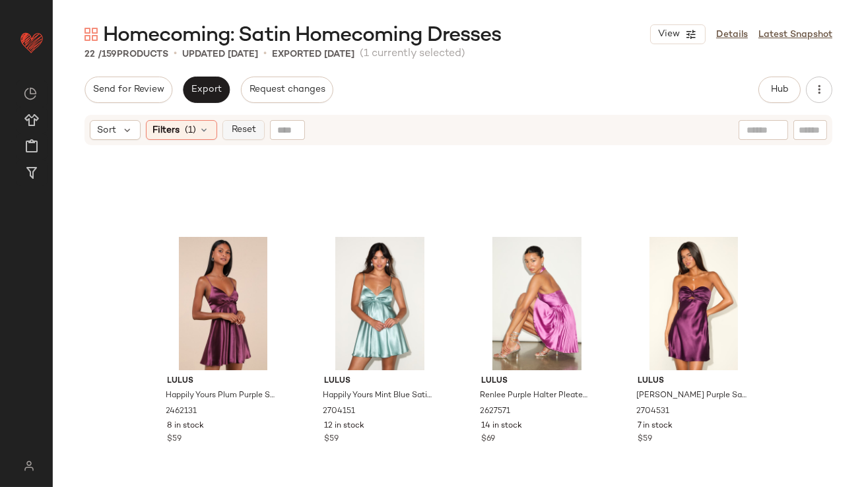
scroll to position [1157, 0]
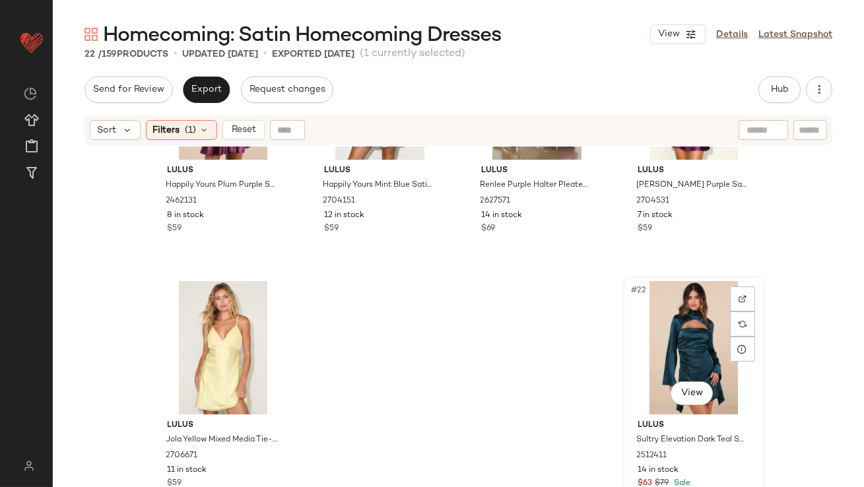
click at [660, 310] on div "#22 View" at bounding box center [694, 347] width 133 height 133
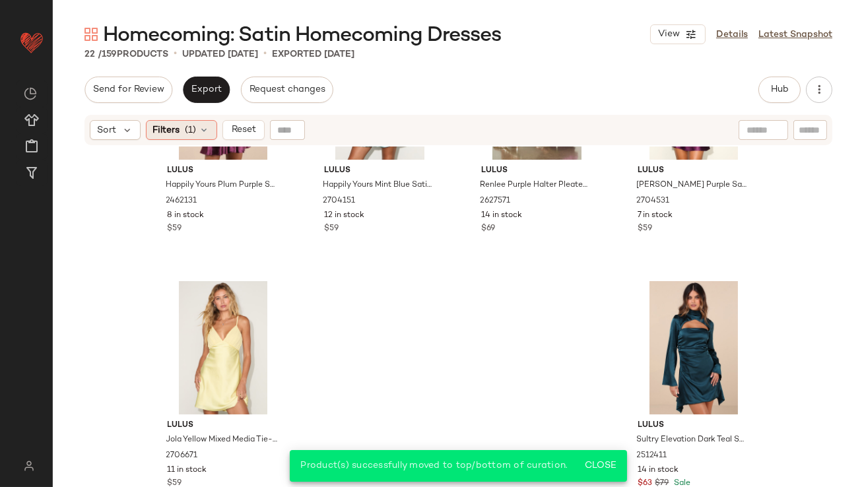
click at [199, 121] on div "Filters (1)" at bounding box center [181, 130] width 71 height 20
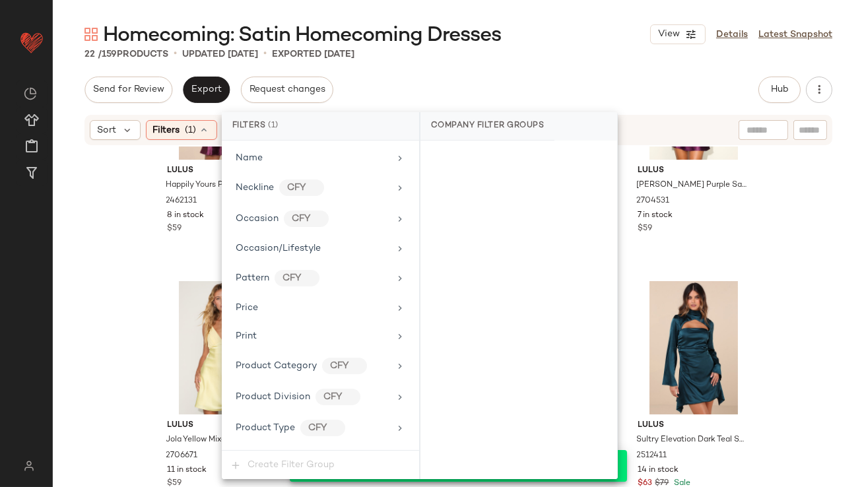
scroll to position [993, 0]
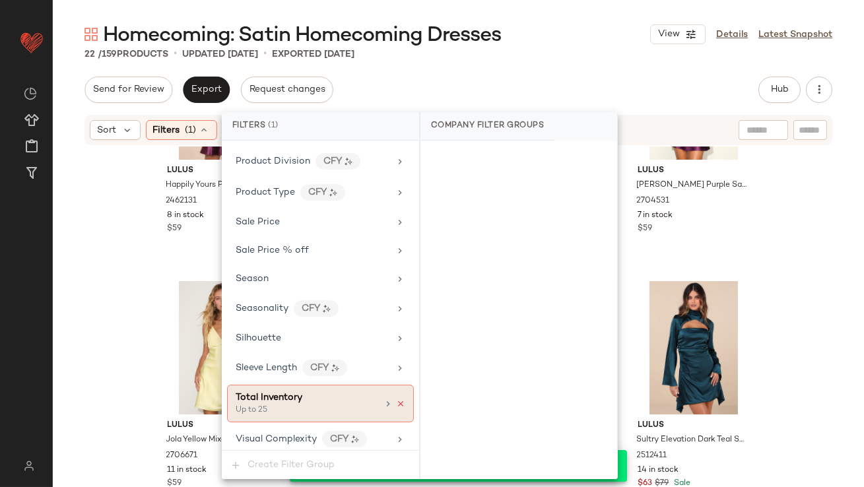
click at [396, 399] on icon at bounding box center [400, 403] width 9 height 9
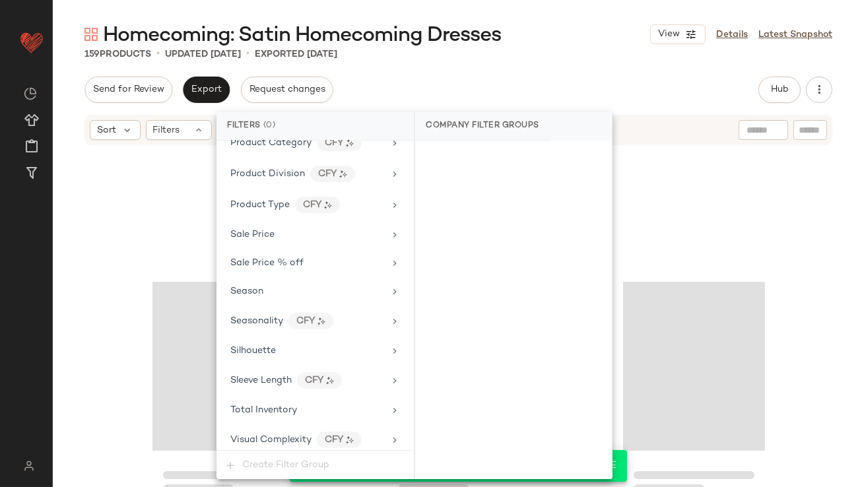
click at [567, 46] on div "Homecoming: Satin Homecoming Dresses View Details Latest Snapshot" at bounding box center [458, 34] width 811 height 26
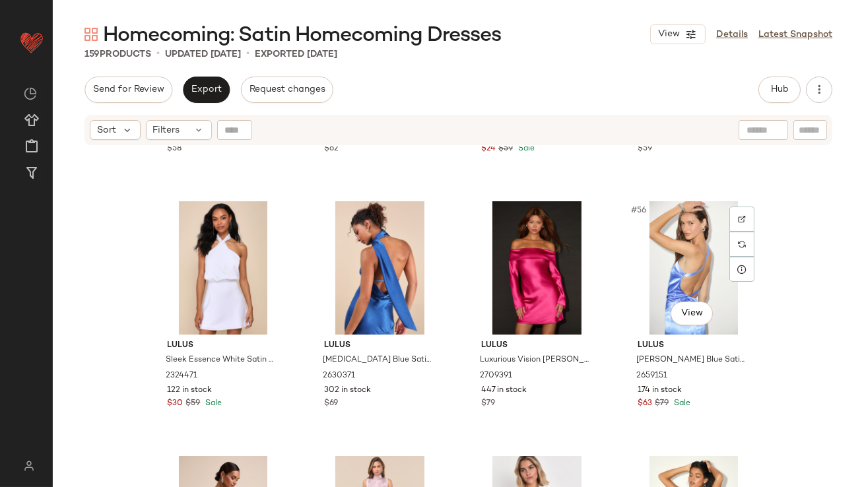
scroll to position [3300, 0]
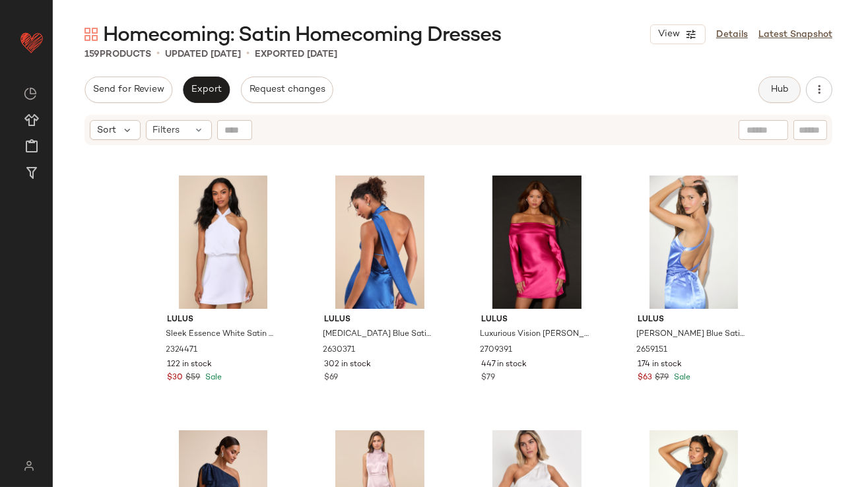
click at [765, 88] on button "Hub" at bounding box center [779, 90] width 42 height 26
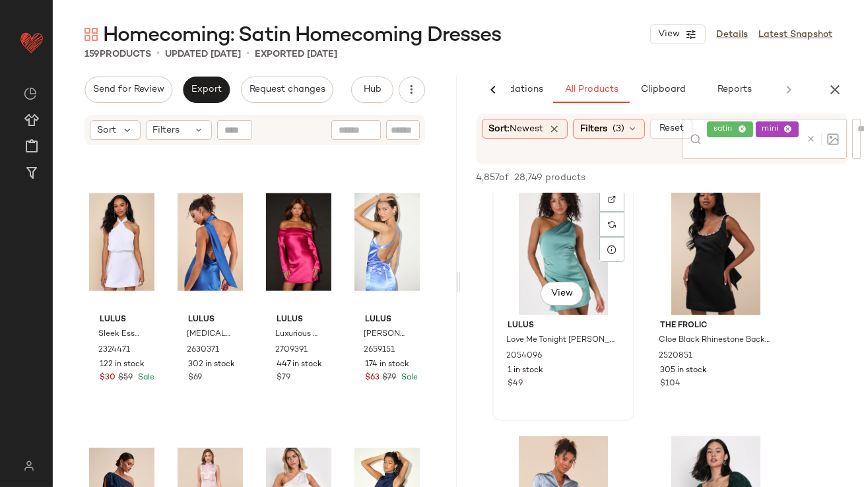
scroll to position [15, 0]
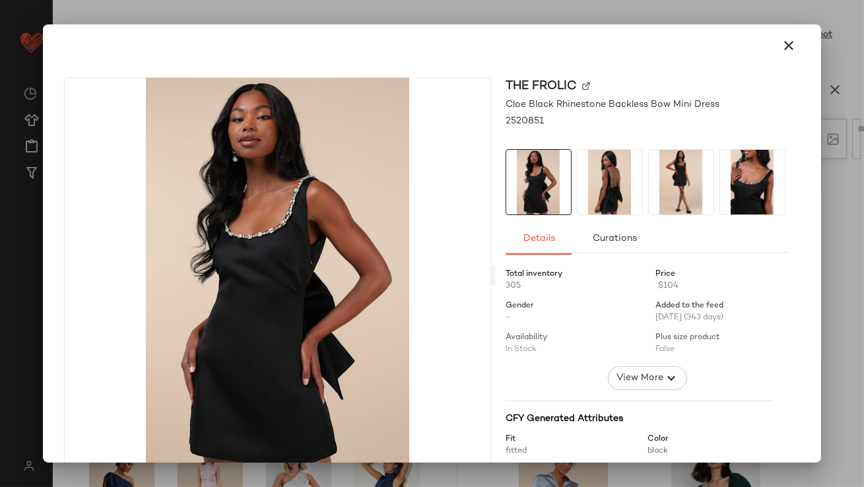
click at [665, 194] on img at bounding box center [681, 182] width 65 height 65
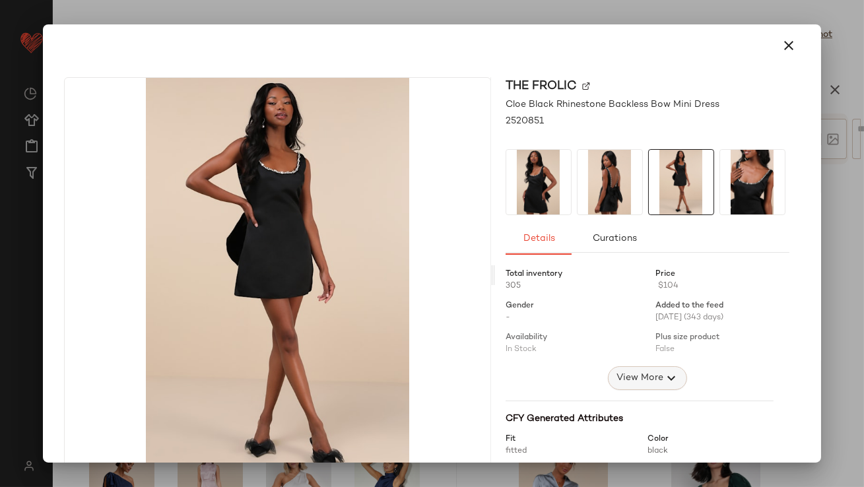
click at [663, 374] on icon "button" at bounding box center [671, 378] width 16 height 16
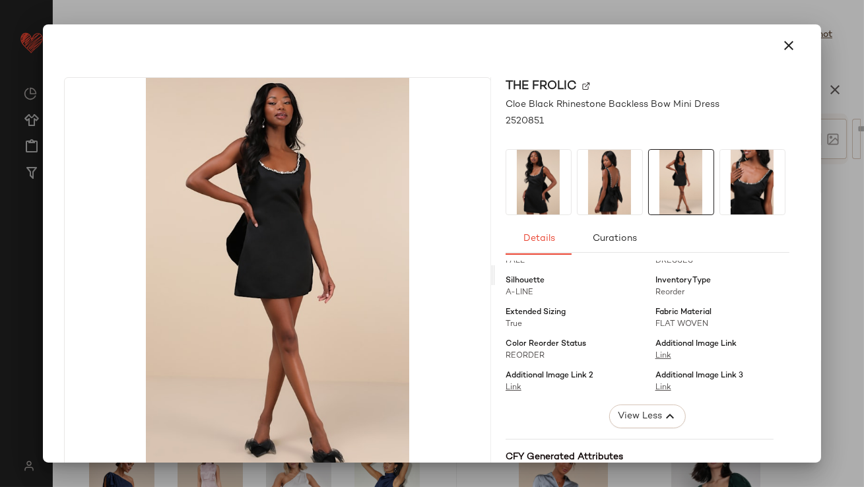
scroll to position [257, 0]
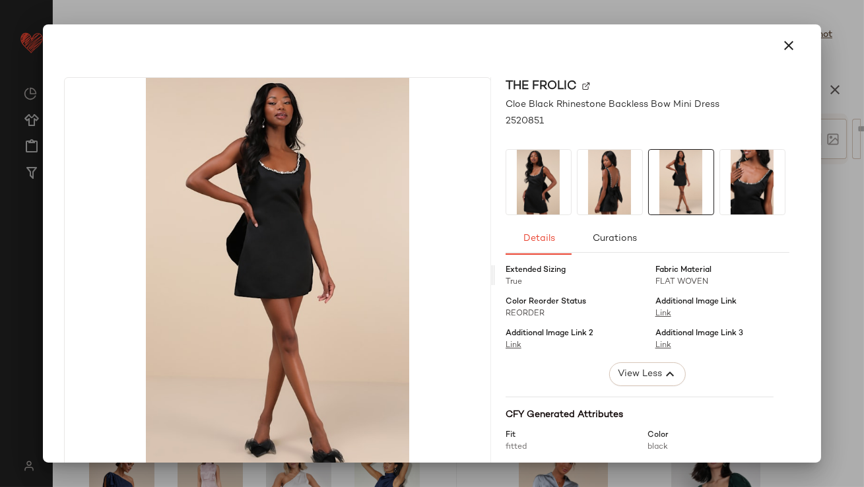
click at [591, 180] on img at bounding box center [609, 182] width 65 height 65
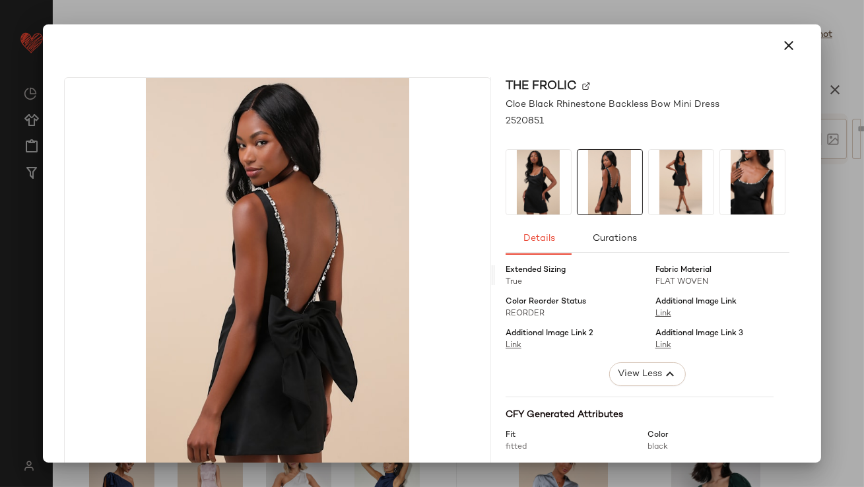
click at [723, 191] on img at bounding box center [752, 182] width 65 height 65
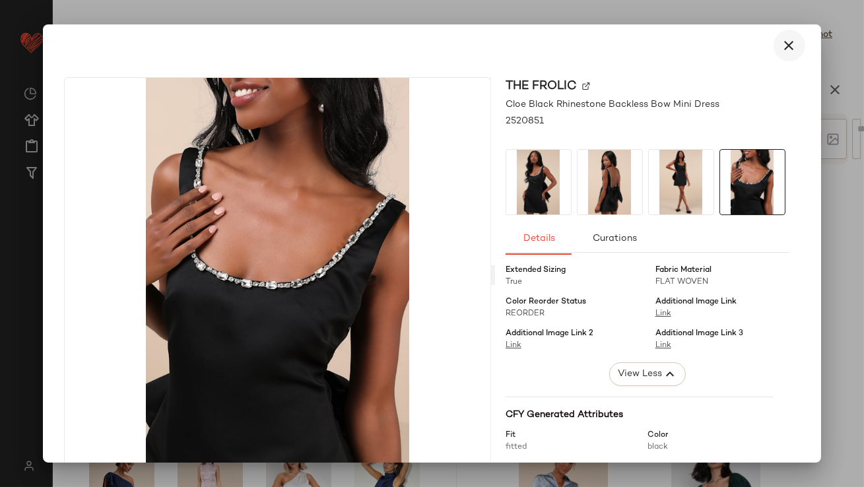
click at [782, 43] on icon "button" at bounding box center [789, 46] width 16 height 16
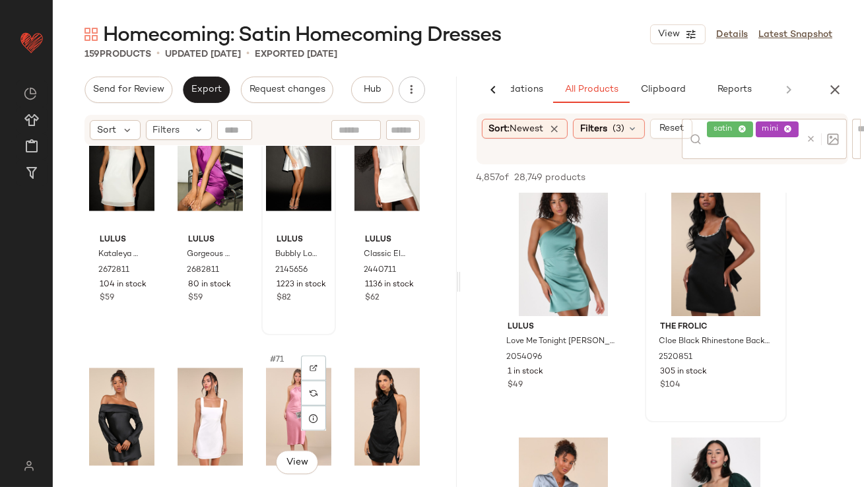
scroll to position [3964, 0]
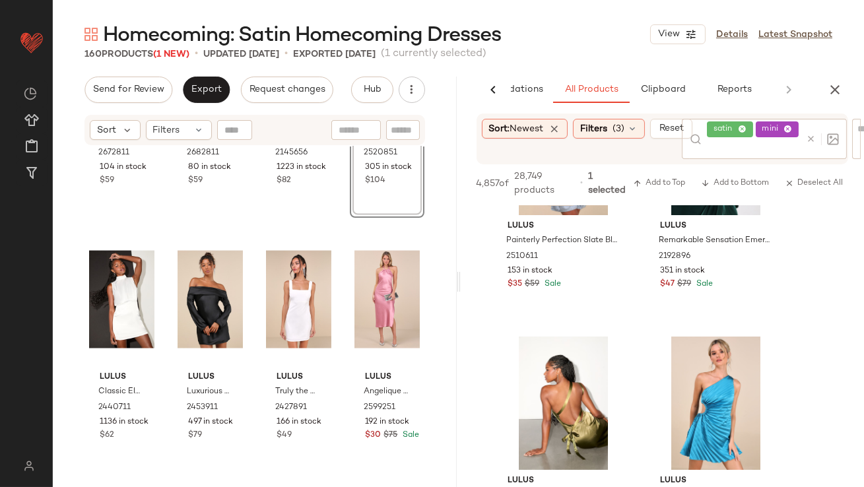
scroll to position [512, 0]
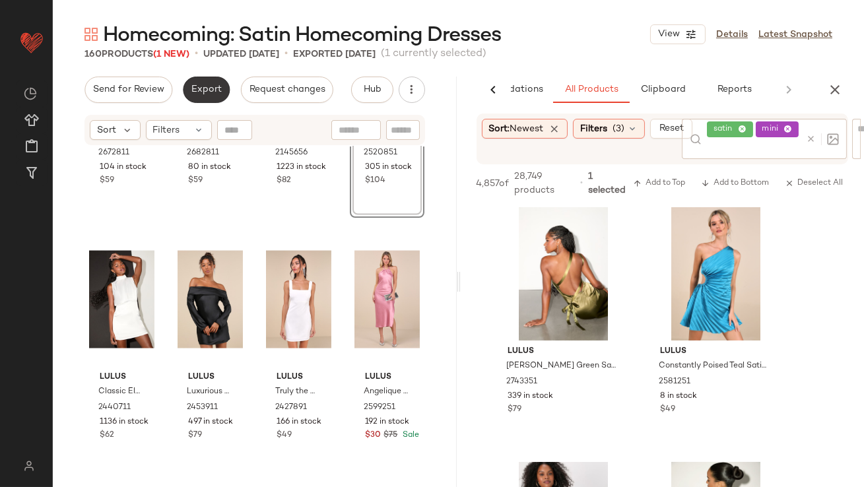
click at [197, 92] on span "Export" at bounding box center [206, 89] width 31 height 11
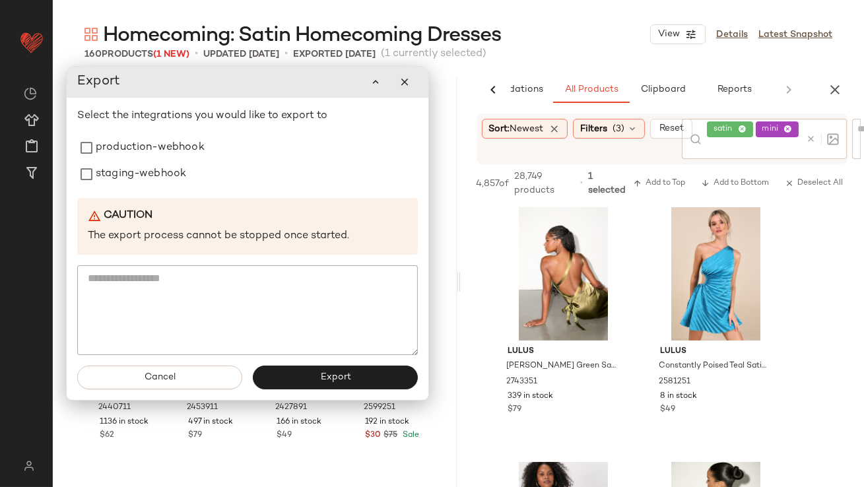
click at [585, 36] on div "Homecoming: Satin Homecoming Dresses View Details Latest Snapshot" at bounding box center [458, 34] width 811 height 26
click at [551, 27] on div "Homecoming: Satin Homecoming Dresses View Details Latest Snapshot" at bounding box center [458, 34] width 811 height 26
click at [539, 42] on div "Homecoming: Satin Homecoming Dresses View Details Latest Snapshot" at bounding box center [458, 34] width 811 height 26
click at [408, 85] on icon "button" at bounding box center [405, 82] width 12 height 12
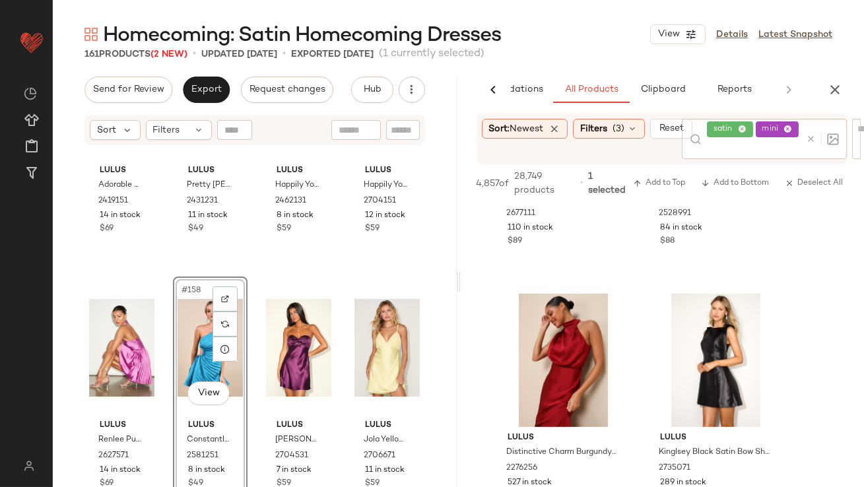
scroll to position [1329, 0]
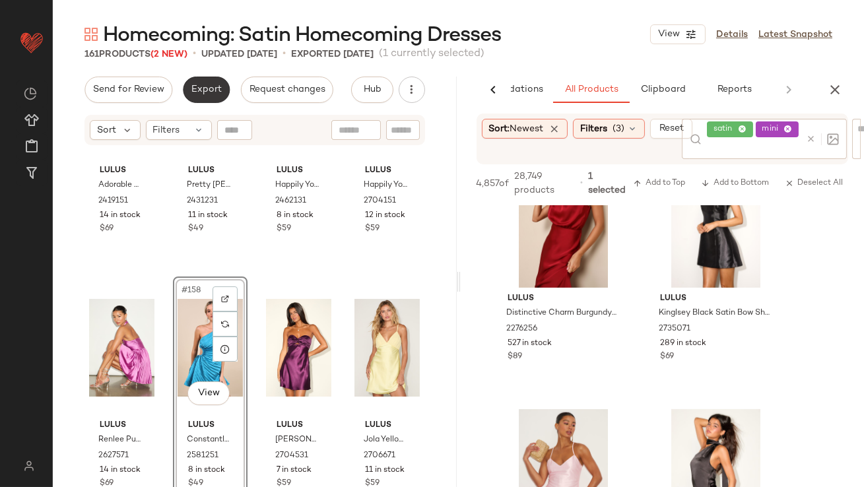
click at [211, 87] on span "Export" at bounding box center [206, 89] width 31 height 11
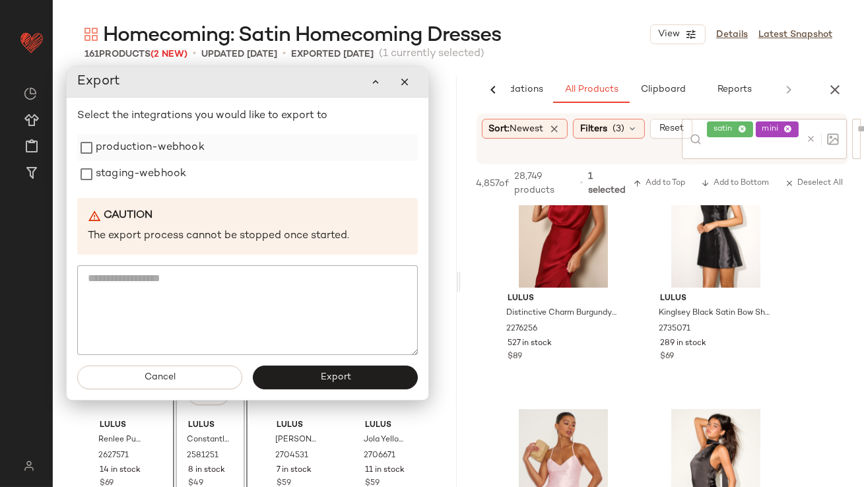
click at [185, 158] on label "production-webhook" at bounding box center [150, 148] width 109 height 26
click at [176, 169] on label "staging-webhook" at bounding box center [141, 174] width 90 height 26
click at [310, 381] on button "Export" at bounding box center [335, 378] width 165 height 24
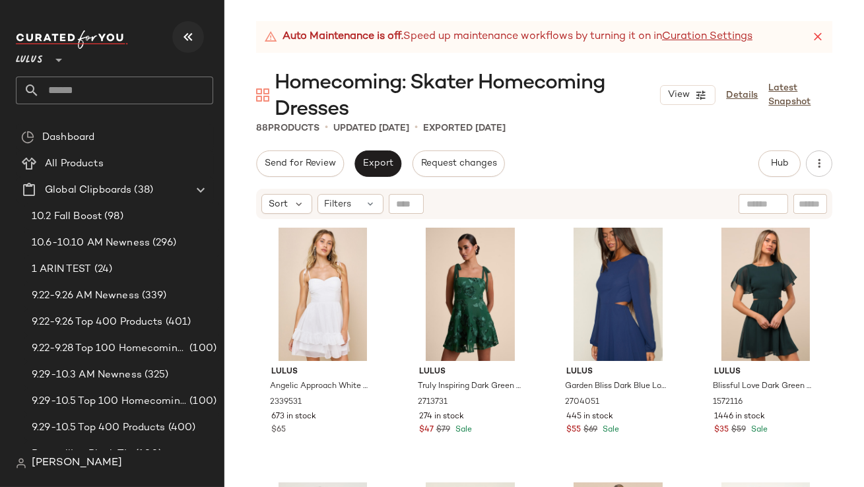
click at [197, 34] on button "button" at bounding box center [188, 37] width 32 height 32
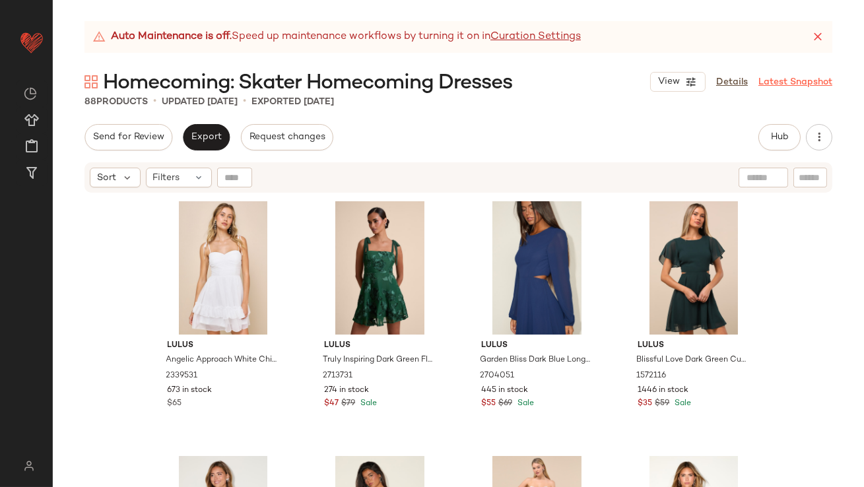
click at [815, 38] on icon at bounding box center [817, 36] width 13 height 13
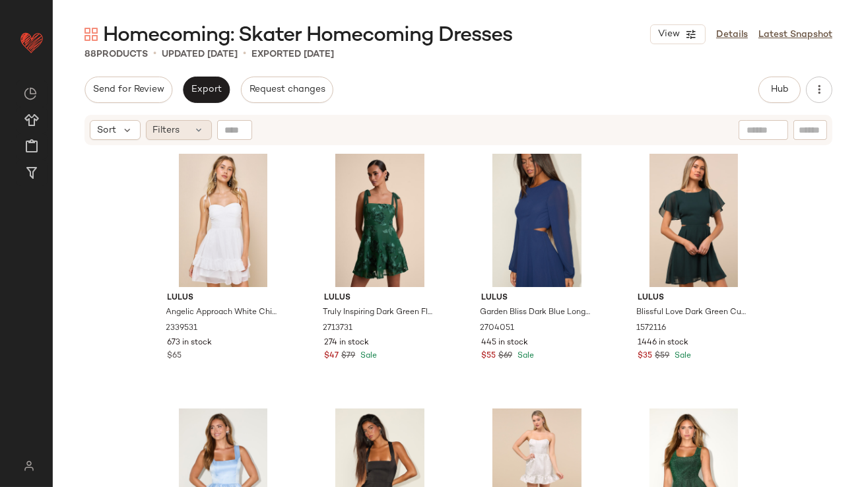
click at [173, 138] on div "Filters" at bounding box center [179, 130] width 66 height 20
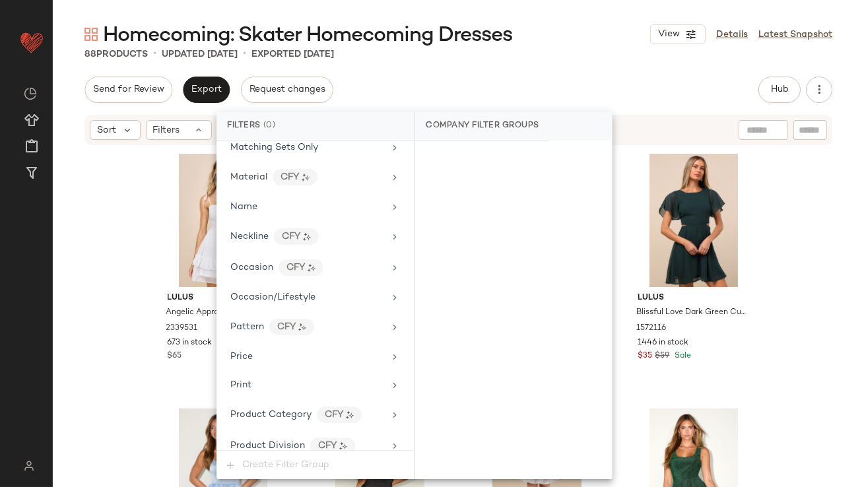
scroll to position [980, 0]
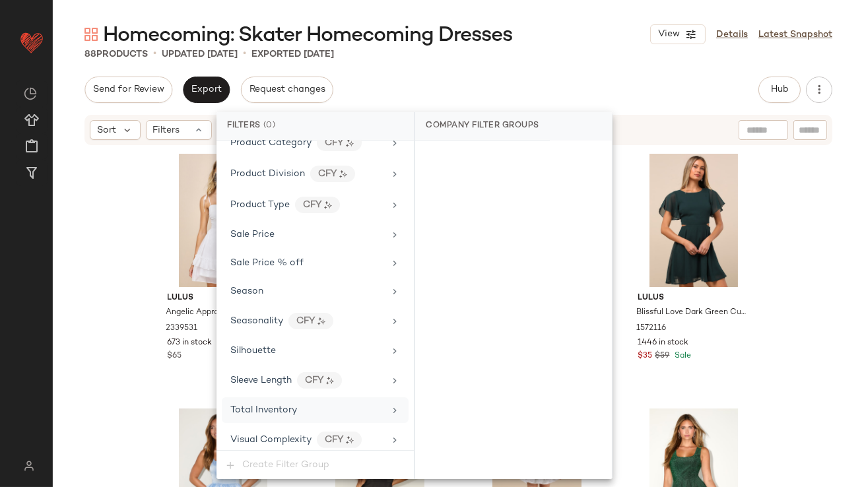
click at [304, 403] on div "Total Inventory" at bounding box center [307, 410] width 154 height 14
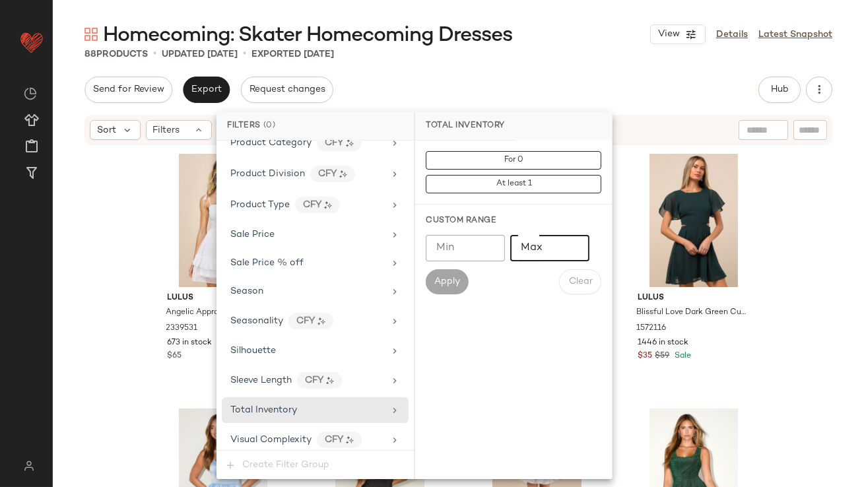
click at [525, 250] on input "Max" at bounding box center [549, 248] width 79 height 26
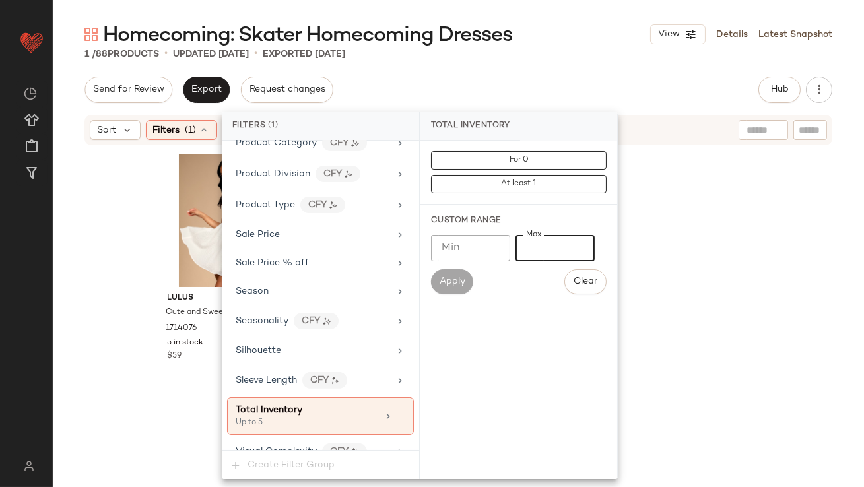
type input "*"
click at [579, 69] on div "Homecoming: Skater Homecoming Dresses View Details Latest Snapshot 1 / 88 Produ…" at bounding box center [458, 254] width 811 height 466
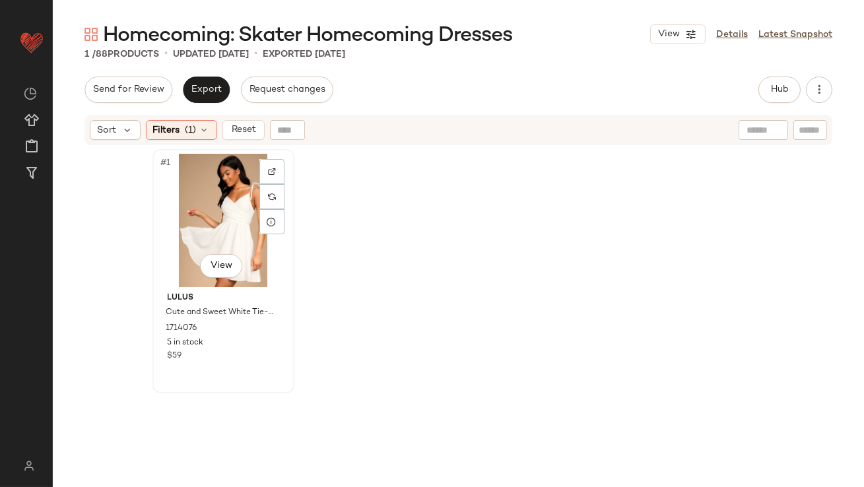
click at [182, 214] on div "#1 View" at bounding box center [223, 220] width 133 height 133
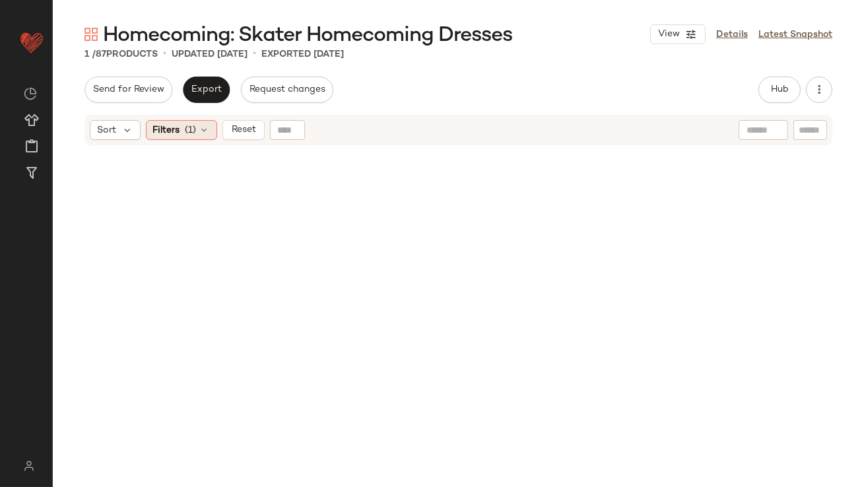
click at [189, 136] on span "(1)" at bounding box center [190, 130] width 11 height 14
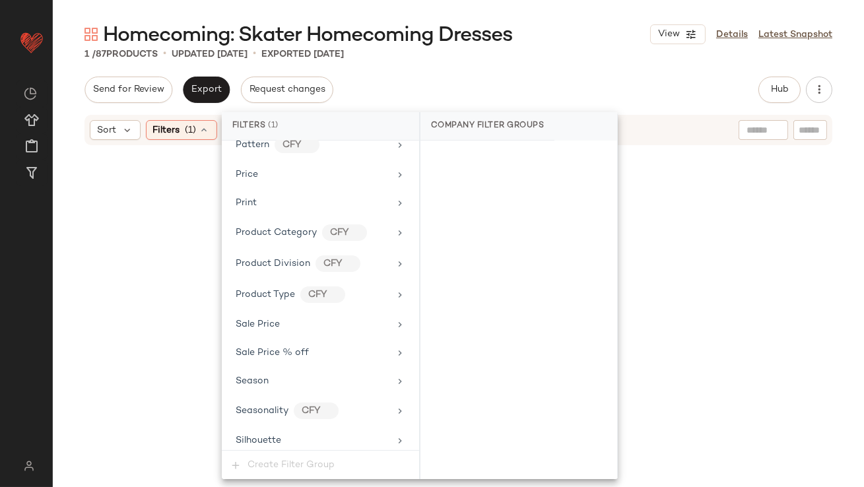
scroll to position [993, 0]
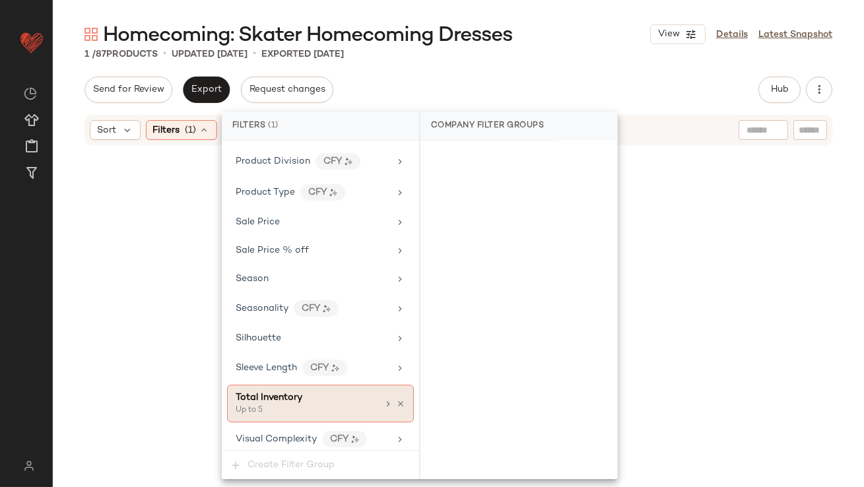
click at [327, 405] on div "Up to 5" at bounding box center [302, 411] width 132 height 12
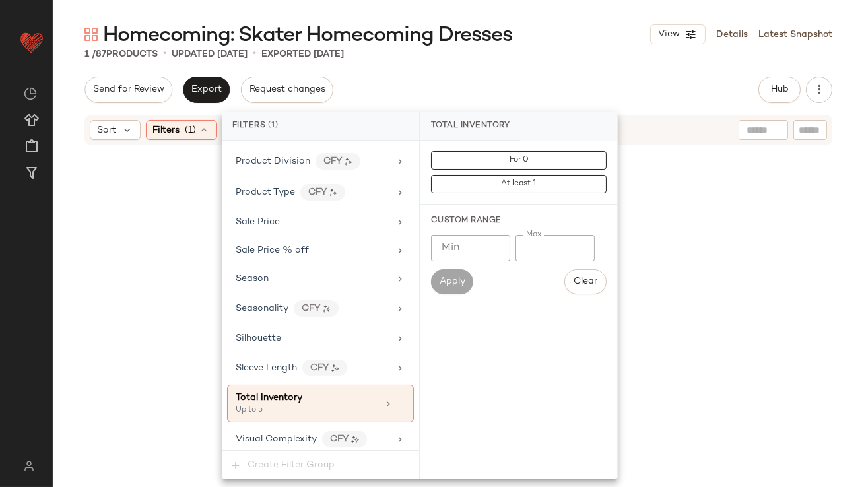
click at [525, 247] on input "*" at bounding box center [554, 248] width 79 height 26
type input "**"
click at [614, 53] on div "1 / 87 Products • updated [DATE] • Exported [DATE]" at bounding box center [458, 54] width 811 height 13
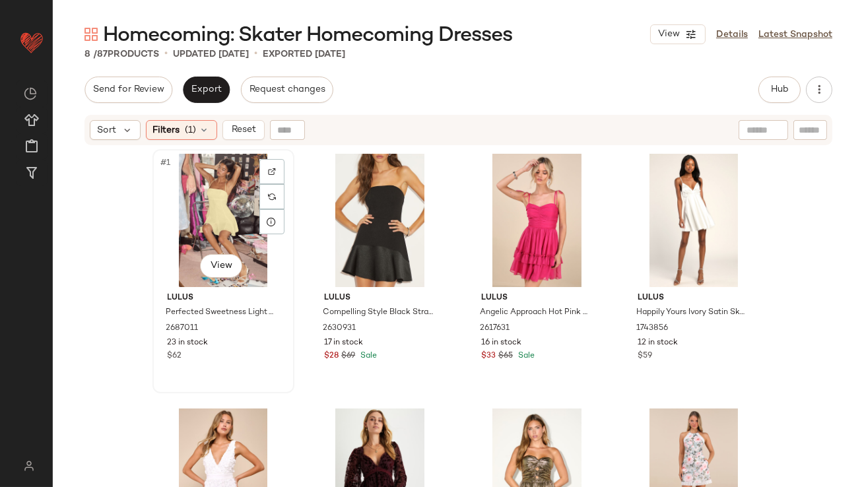
click at [233, 214] on div "#1 View" at bounding box center [223, 220] width 133 height 133
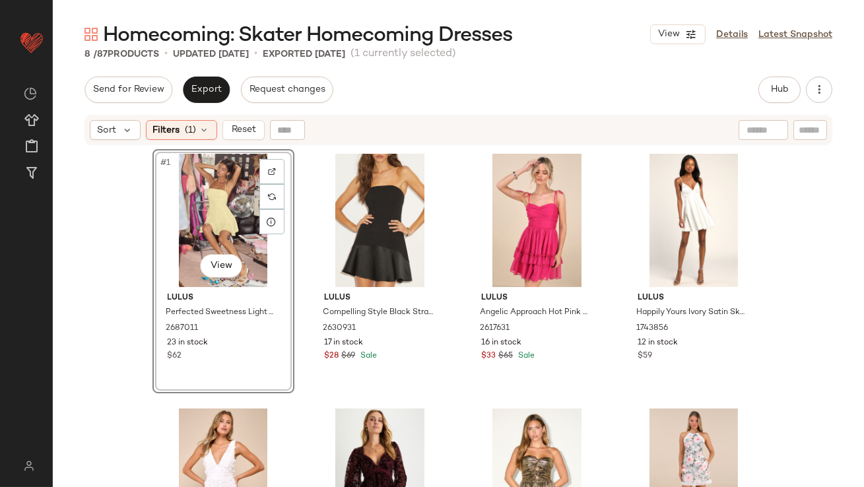
scroll to position [127, 0]
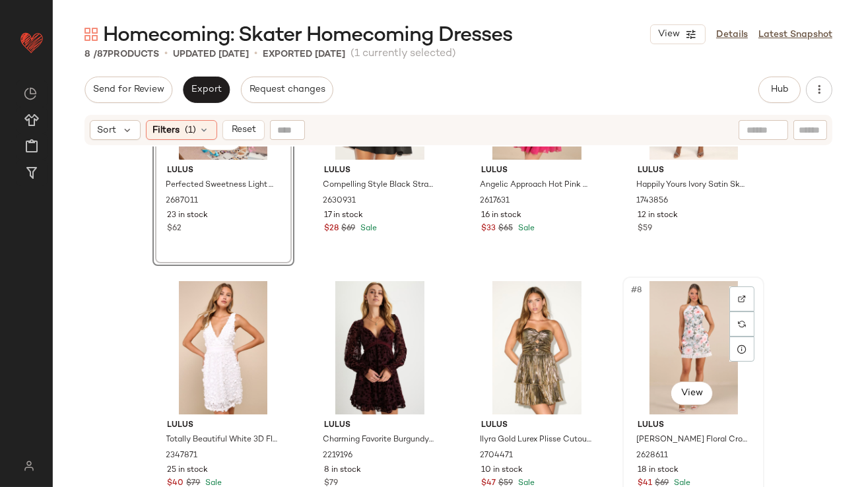
click at [670, 342] on div "#8 View" at bounding box center [693, 347] width 133 height 133
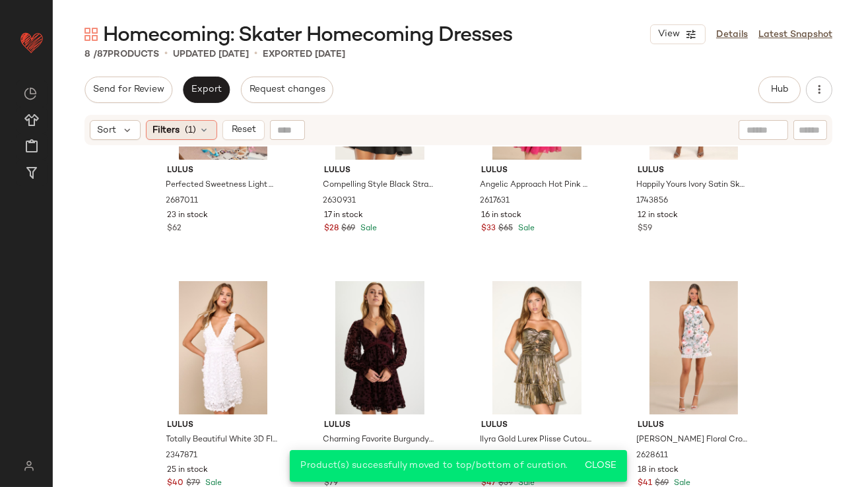
click at [187, 134] on span "(1)" at bounding box center [190, 130] width 11 height 14
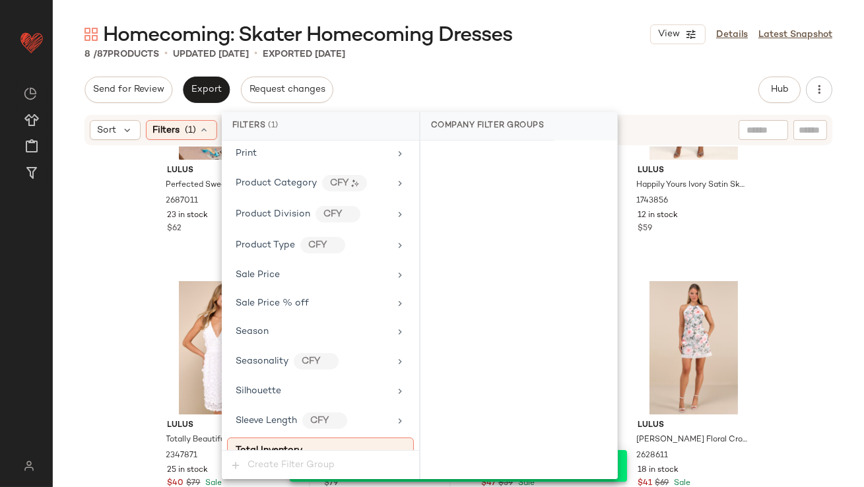
scroll to position [993, 0]
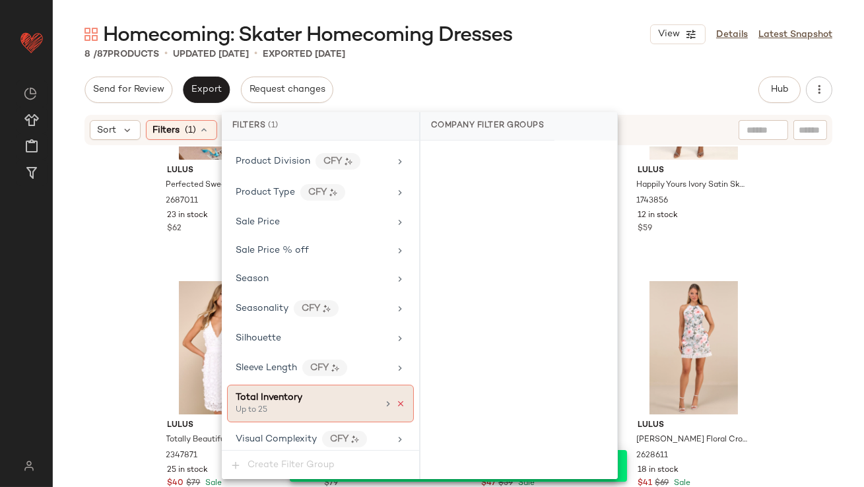
click at [396, 399] on icon at bounding box center [400, 403] width 9 height 9
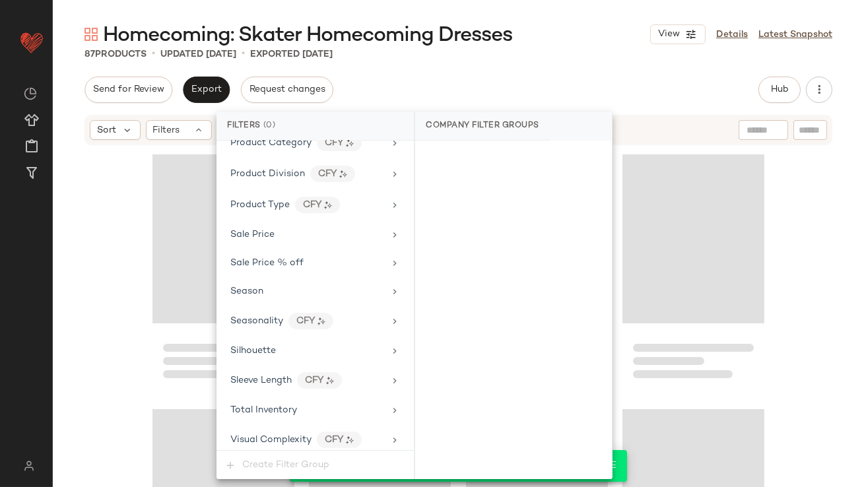
click at [527, 57] on div "87 Products • updated Oct 13th • Exported Oct 10th" at bounding box center [458, 54] width 811 height 13
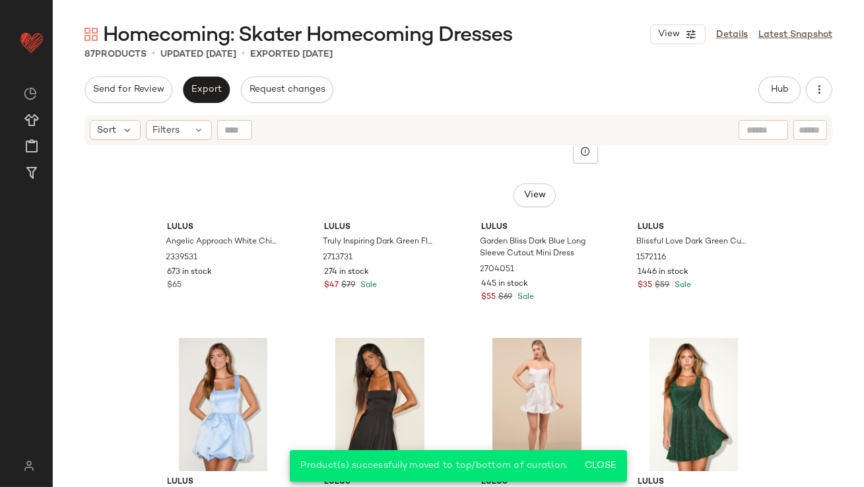
scroll to position [0, 0]
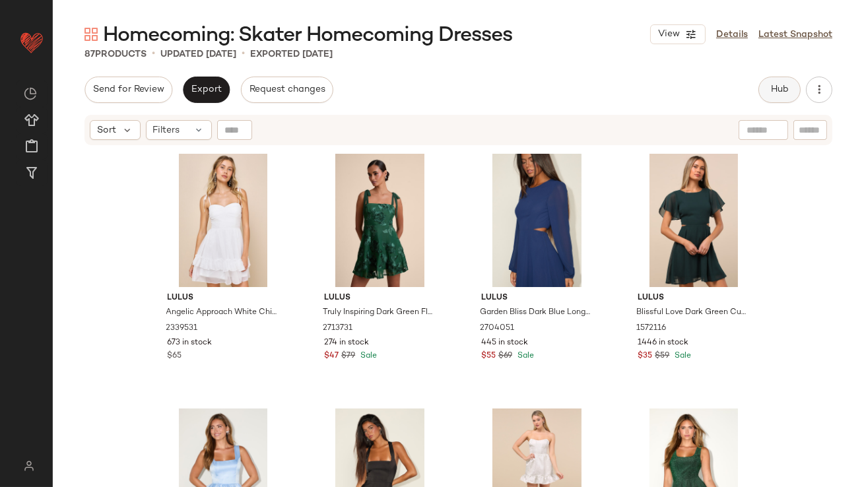
click at [776, 94] on span "Hub" at bounding box center [779, 89] width 18 height 11
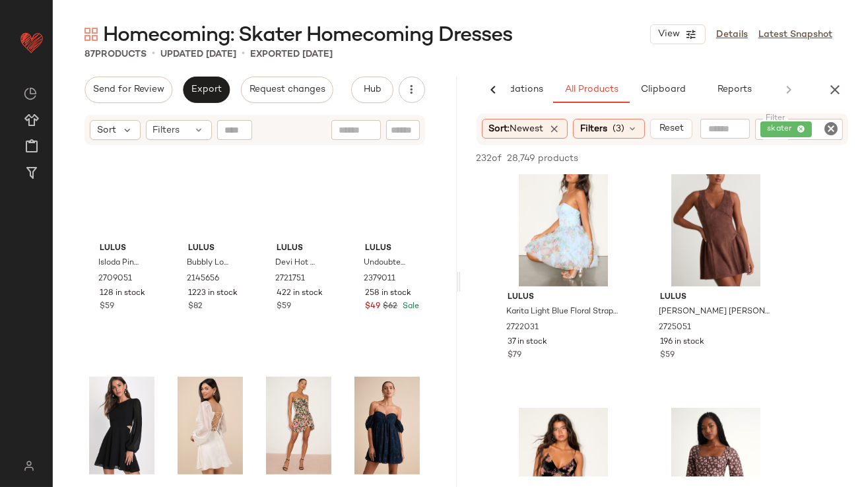
scroll to position [1735, 0]
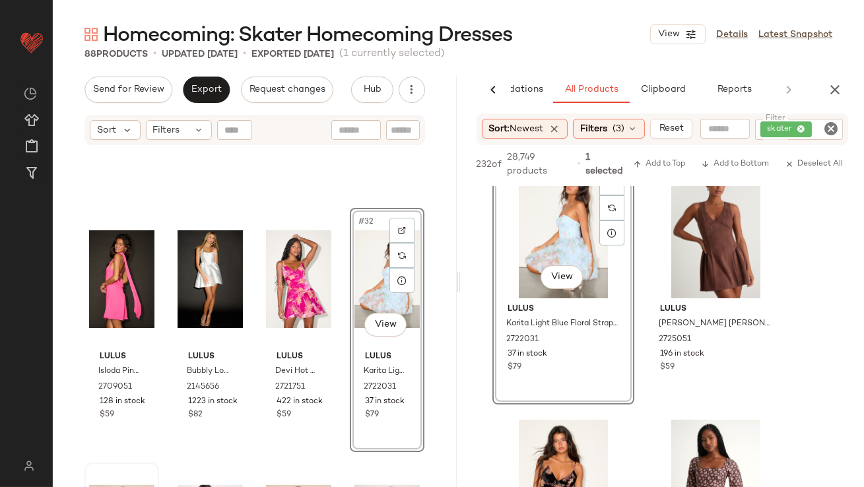
scroll to position [1869, 0]
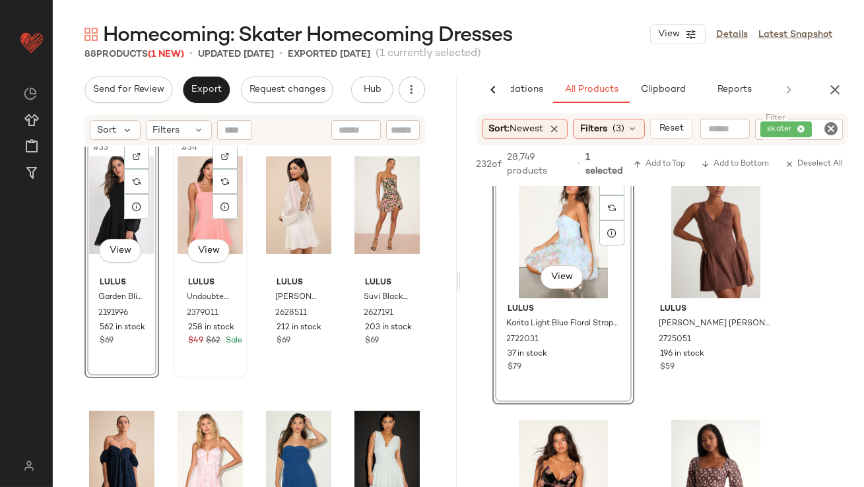
scroll to position [2079, 0]
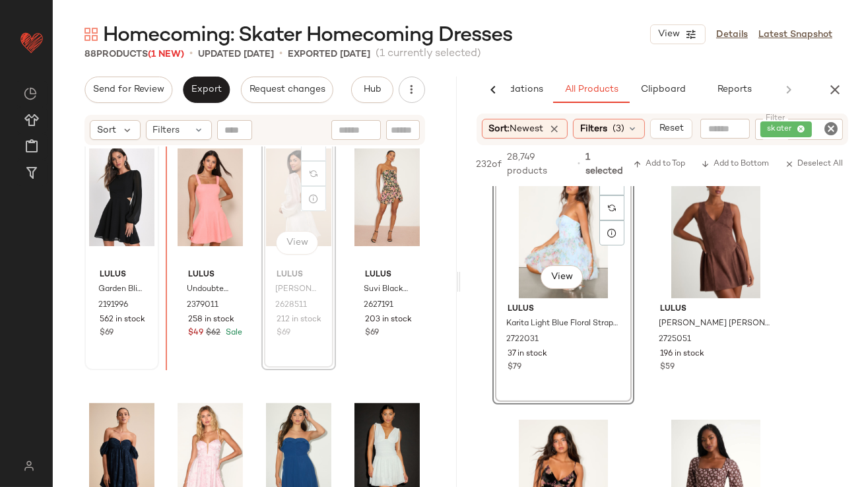
scroll to position [2068, 0]
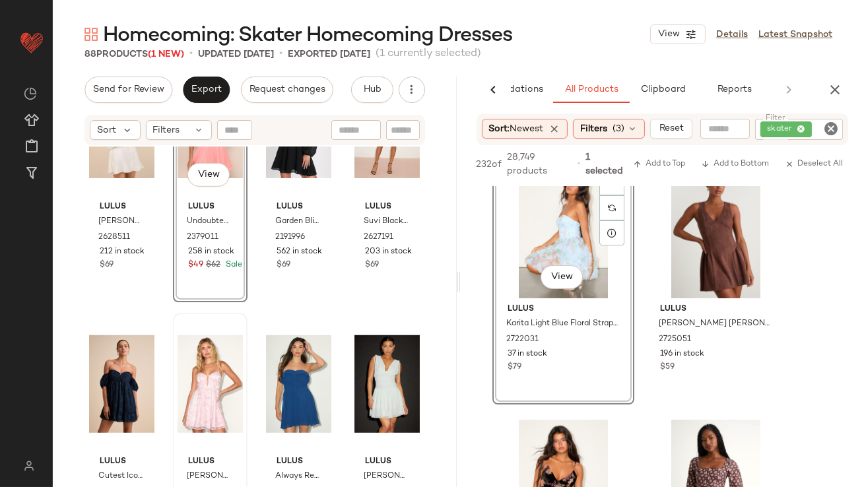
scroll to position [2147, 0]
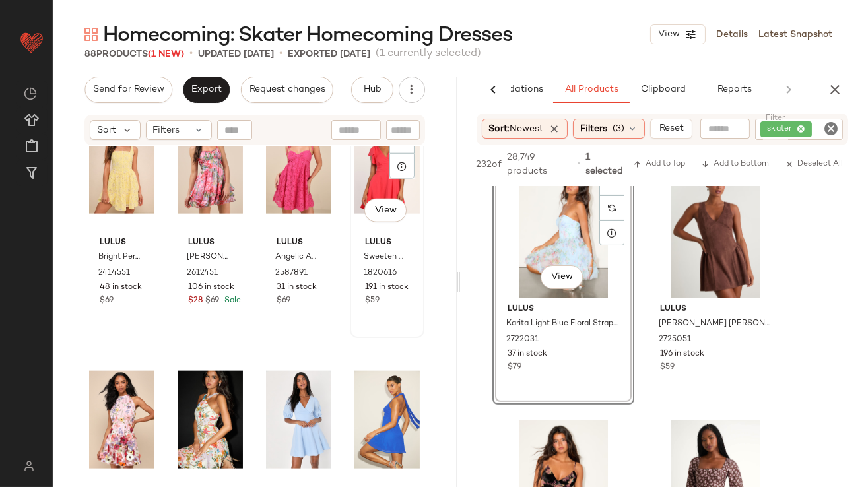
scroll to position [3130, 0]
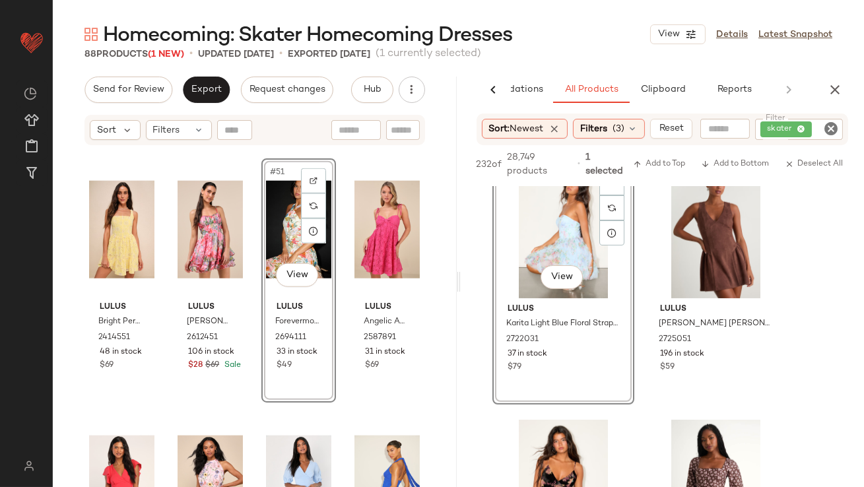
scroll to position [3064, 0]
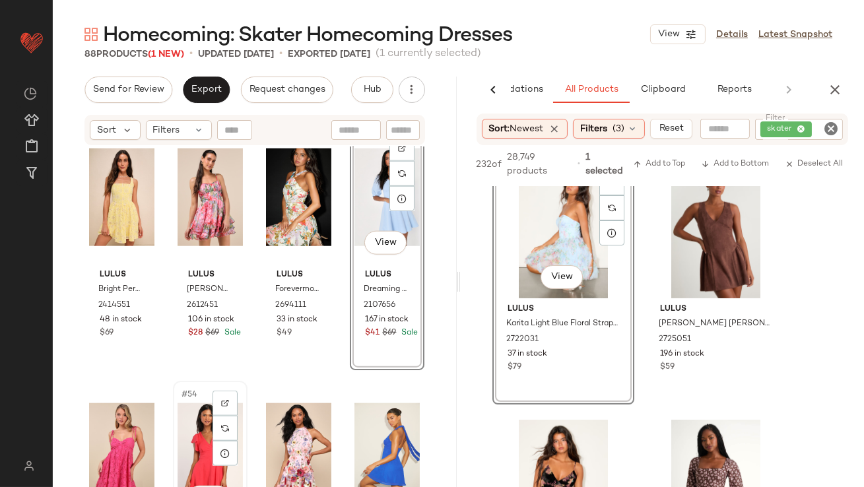
scroll to position [3094, 0]
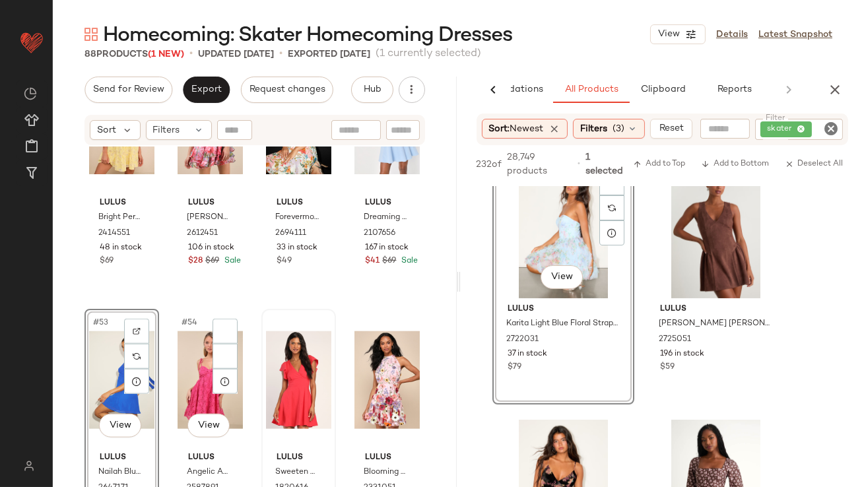
scroll to position [3191, 0]
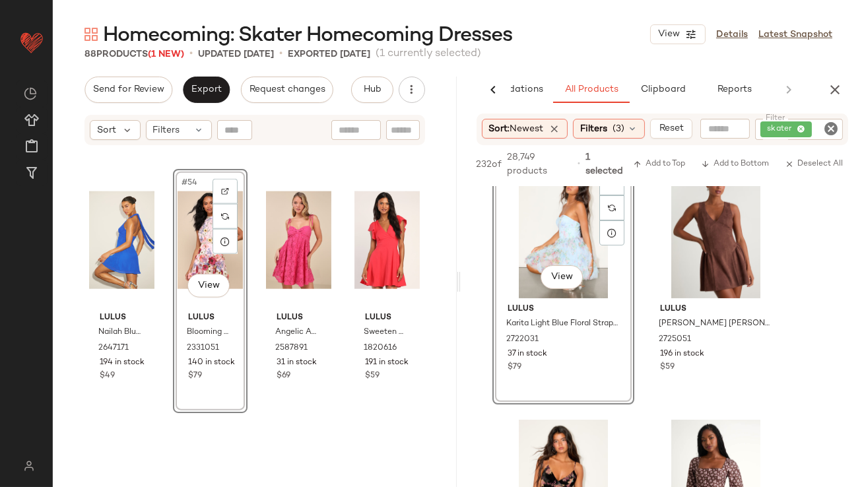
scroll to position [3358, 0]
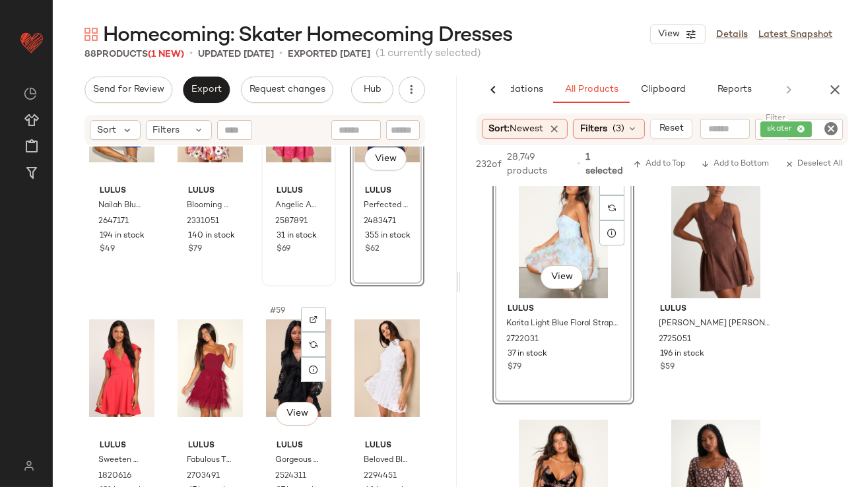
scroll to position [3357, 0]
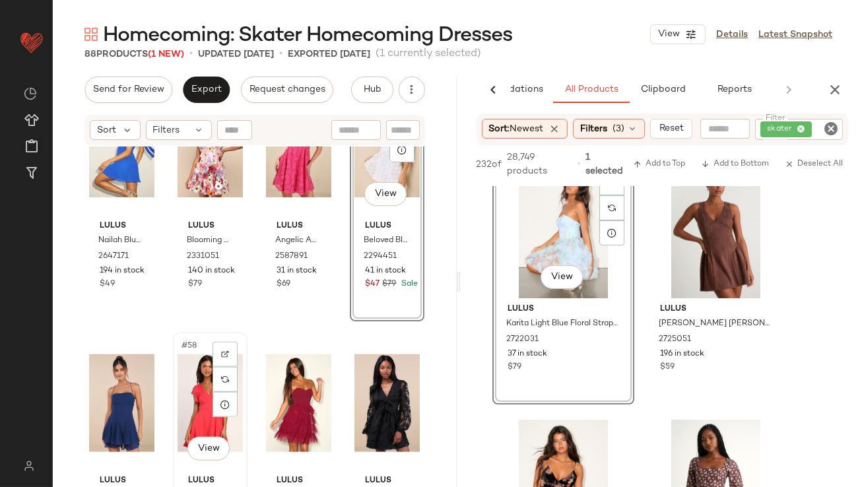
scroll to position [3395, 0]
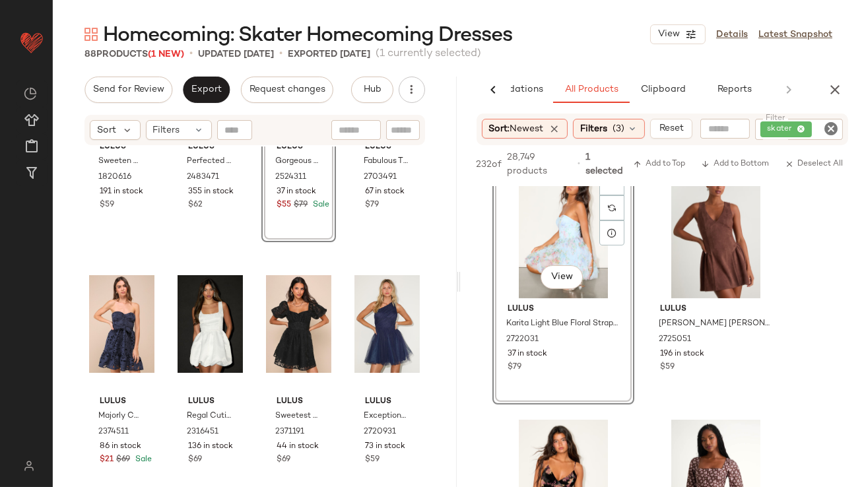
scroll to position [3667, 0]
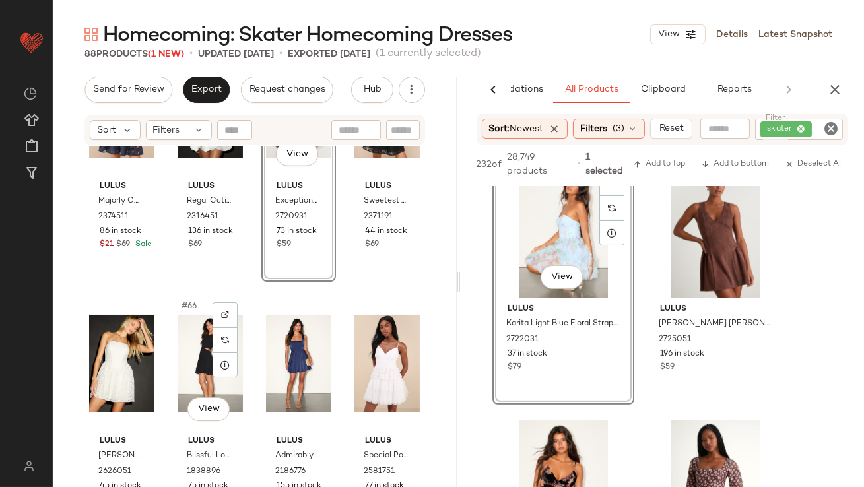
scroll to position [3950, 0]
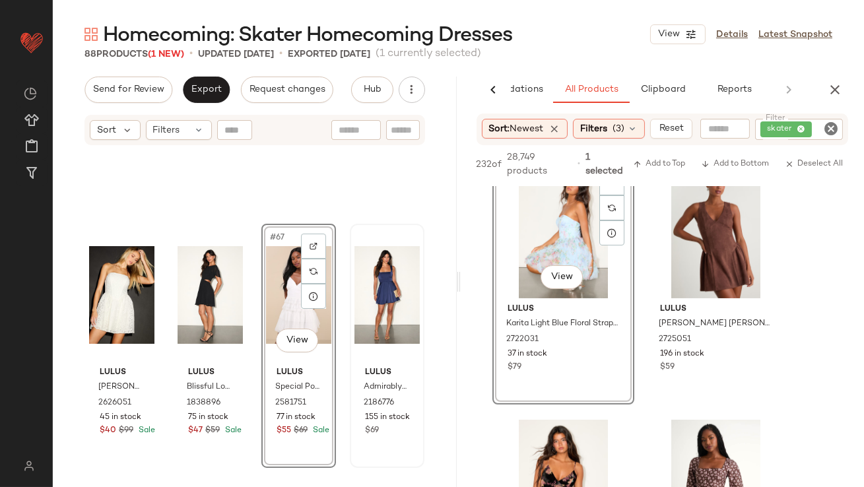
scroll to position [4222, 0]
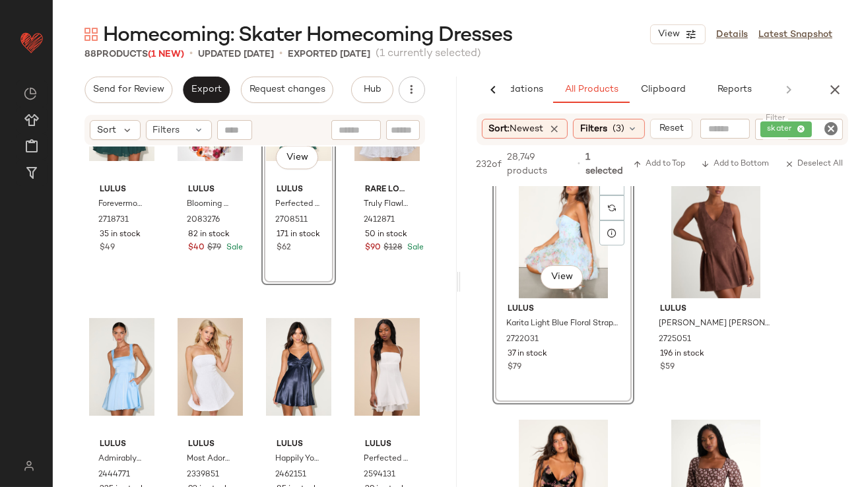
scroll to position [4451, 0]
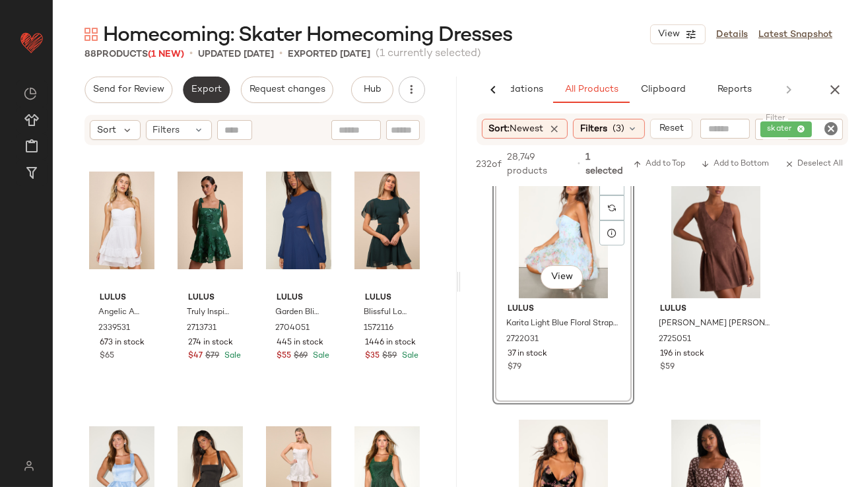
click at [198, 92] on span "Export" at bounding box center [206, 89] width 31 height 11
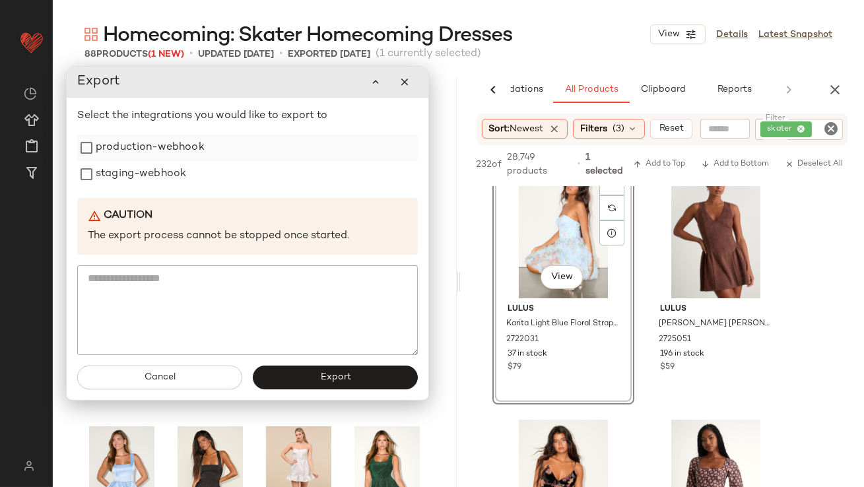
click at [181, 157] on label "production-webhook" at bounding box center [150, 148] width 109 height 26
click at [178, 171] on label "staging-webhook" at bounding box center [141, 174] width 90 height 26
click at [350, 379] on span "Export" at bounding box center [334, 377] width 31 height 11
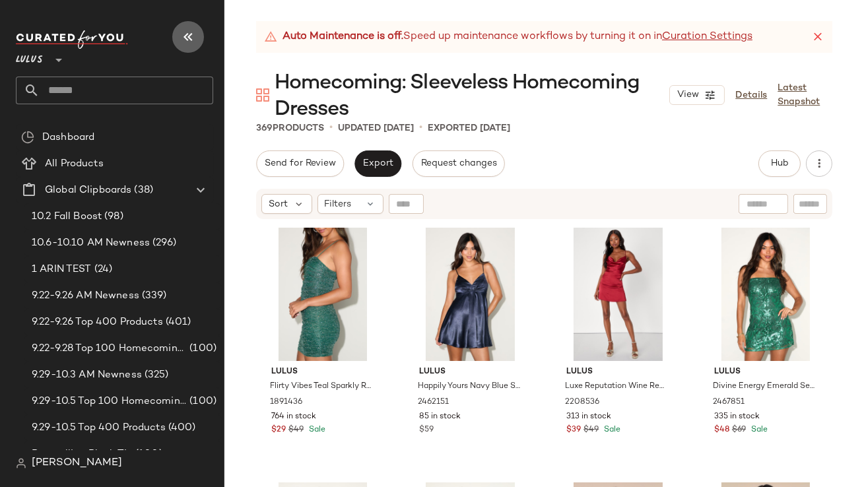
click at [187, 42] on icon "button" at bounding box center [188, 37] width 16 height 16
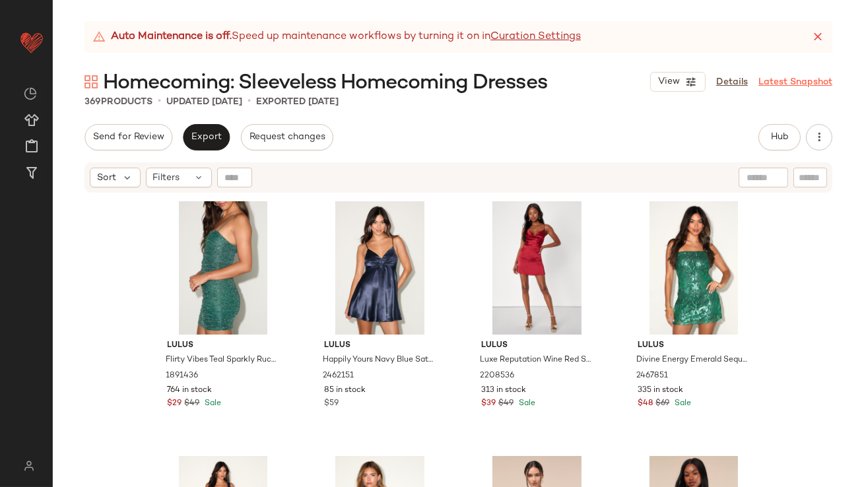
click at [820, 36] on icon at bounding box center [817, 36] width 13 height 13
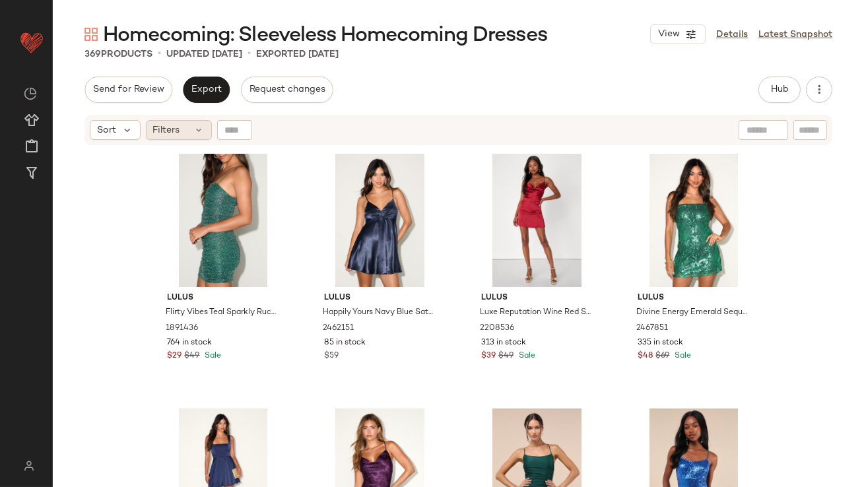
click at [183, 132] on div "Filters" at bounding box center [179, 130] width 66 height 20
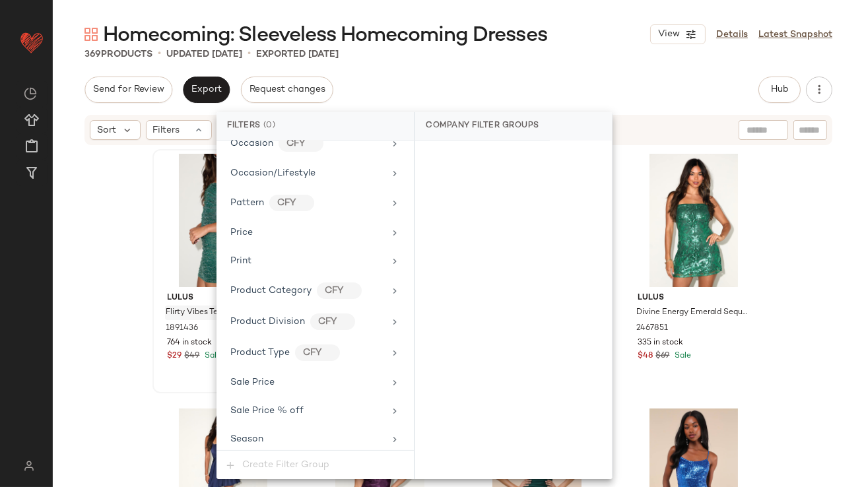
scroll to position [980, 0]
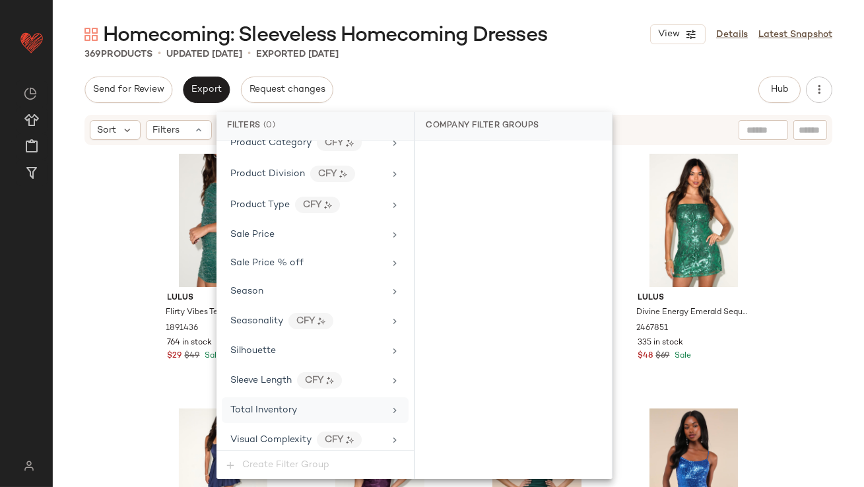
click at [243, 407] on span "Total Inventory" at bounding box center [263, 410] width 67 height 10
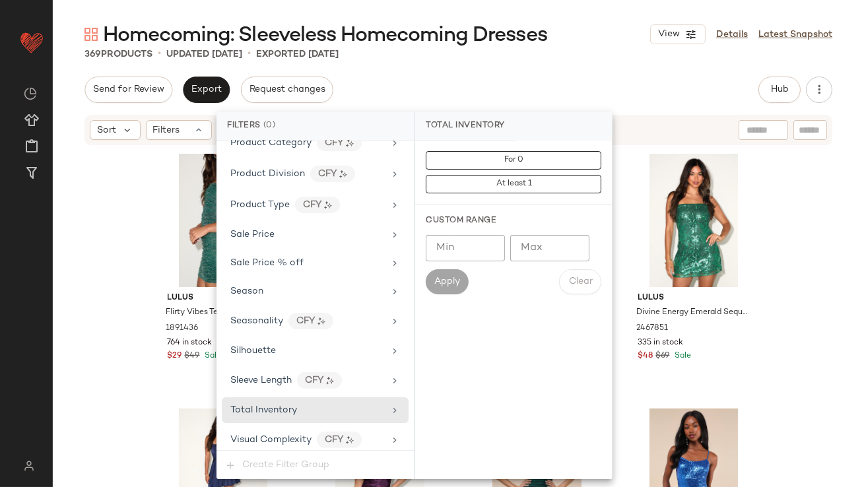
click at [549, 249] on input "Max" at bounding box center [549, 248] width 79 height 26
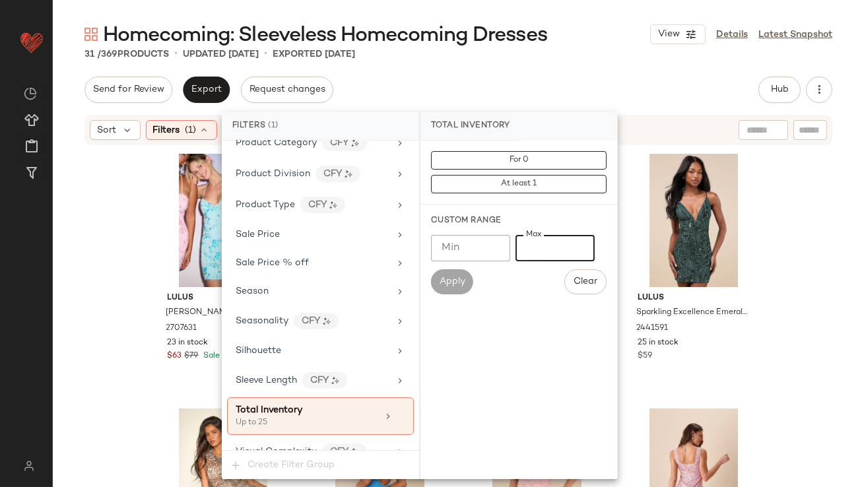
type input "**"
click at [532, 71] on div "Homecoming: Sleeveless Homecoming Dresses View Details Latest Snapshot 31 / 369…" at bounding box center [458, 254] width 811 height 466
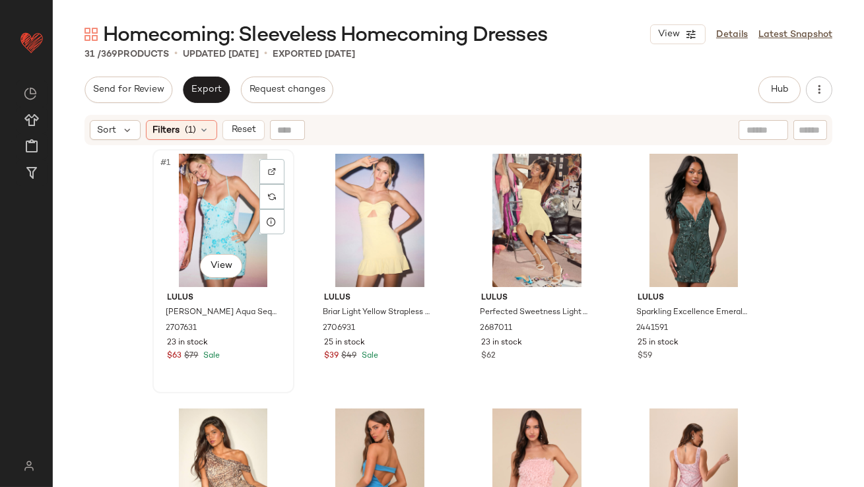
click at [189, 185] on div "#1 View" at bounding box center [223, 220] width 133 height 133
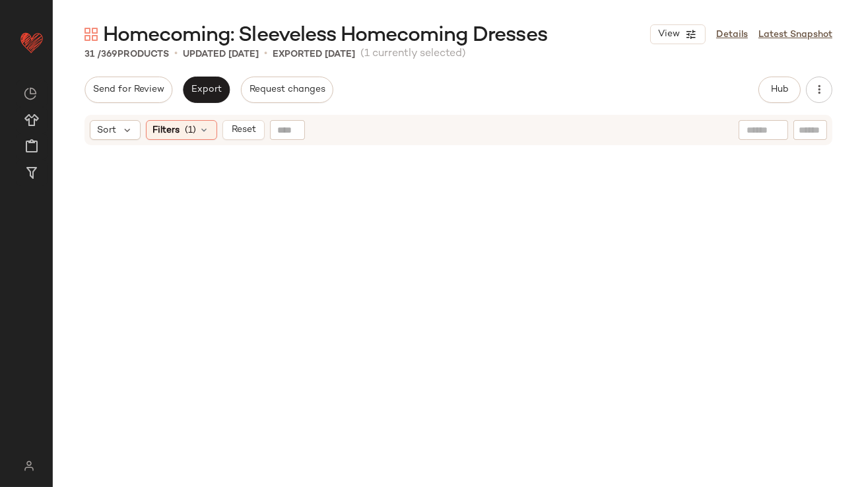
scroll to position [1666, 0]
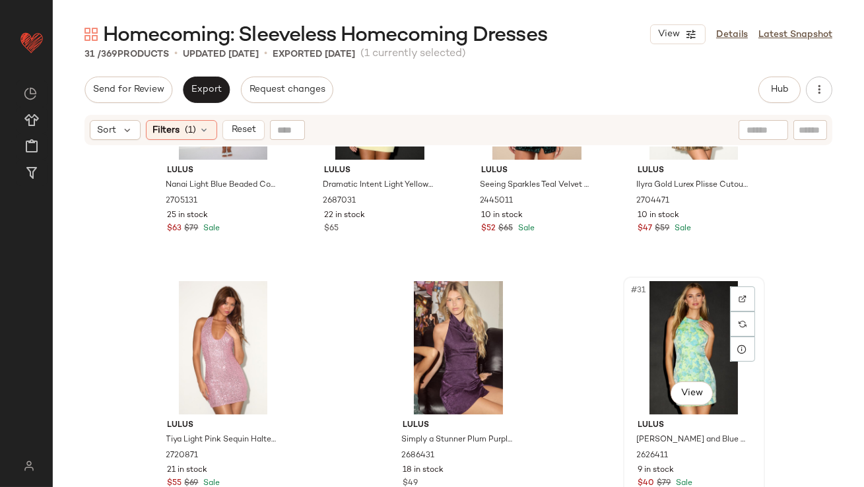
click at [657, 348] on div "#31 View" at bounding box center [694, 347] width 133 height 133
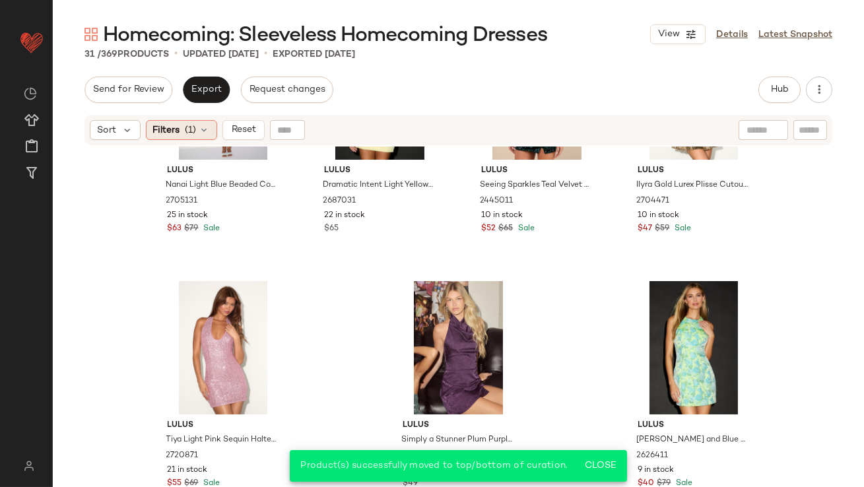
click at [193, 127] on span "(1)" at bounding box center [190, 130] width 11 height 14
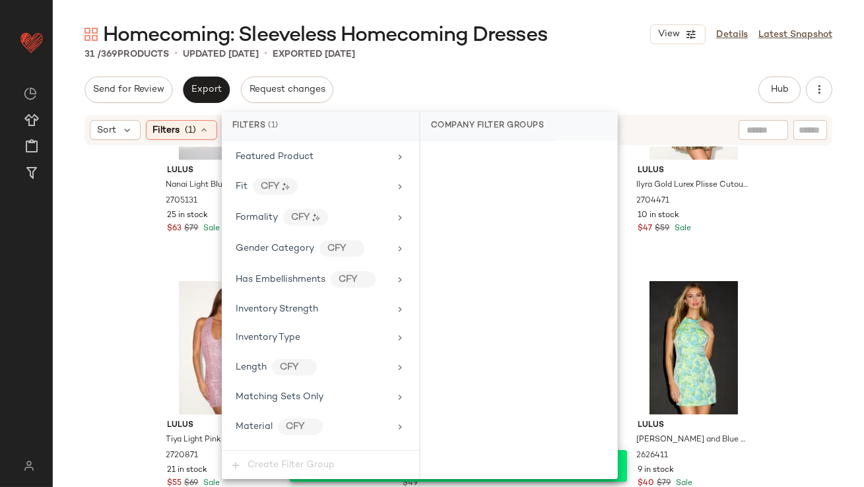
scroll to position [993, 0]
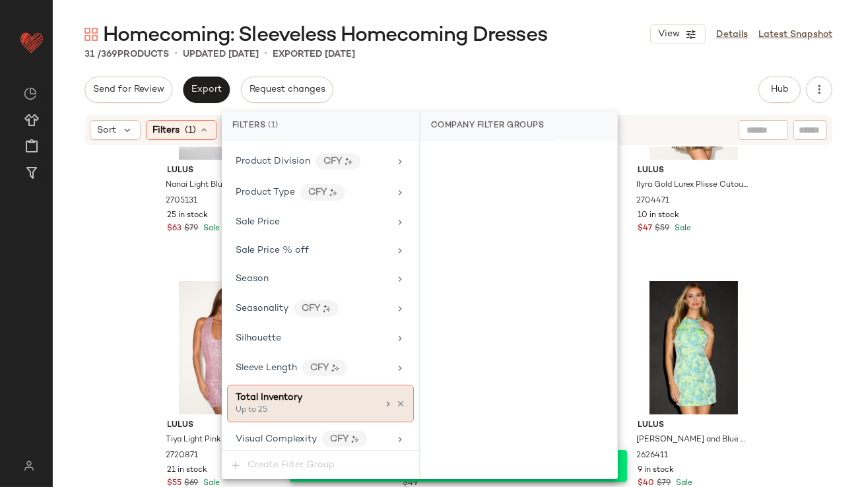
click at [325, 412] on div "Total Inventory Up to 25" at bounding box center [320, 404] width 187 height 38
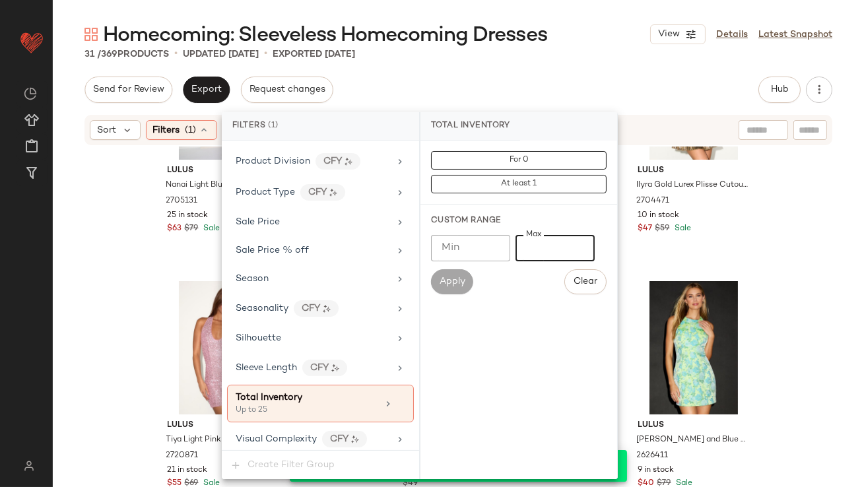
click at [528, 247] on input "**" at bounding box center [554, 248] width 79 height 26
type input "*"
click at [470, 272] on div "Apply" at bounding box center [452, 281] width 42 height 25
click at [459, 281] on span "Apply" at bounding box center [452, 282] width 26 height 11
click at [603, 34] on div "Homecoming: Sleeveless Homecoming Dresses View Details Latest Snapshot" at bounding box center [458, 34] width 811 height 26
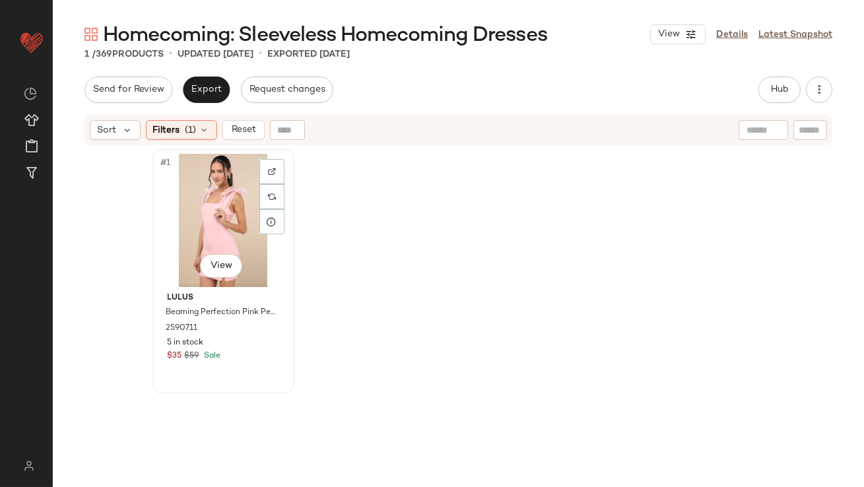
click at [207, 209] on div "#1 View" at bounding box center [223, 220] width 133 height 133
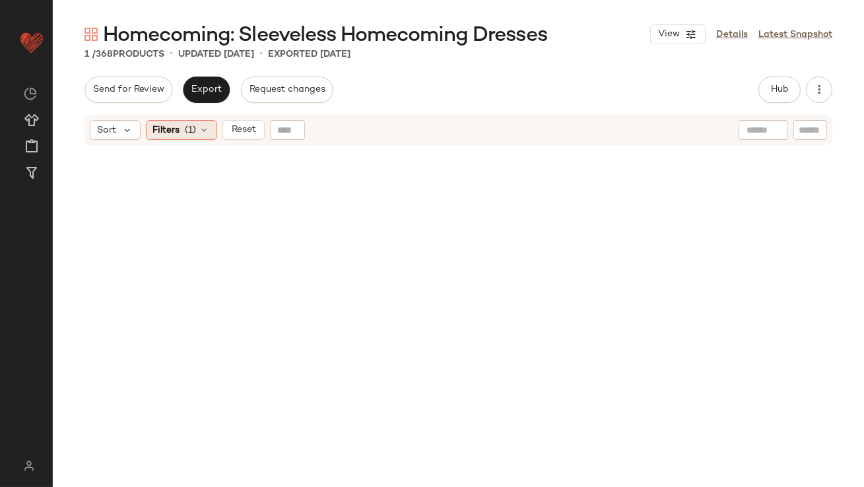
click at [187, 134] on span "(1)" at bounding box center [190, 130] width 11 height 14
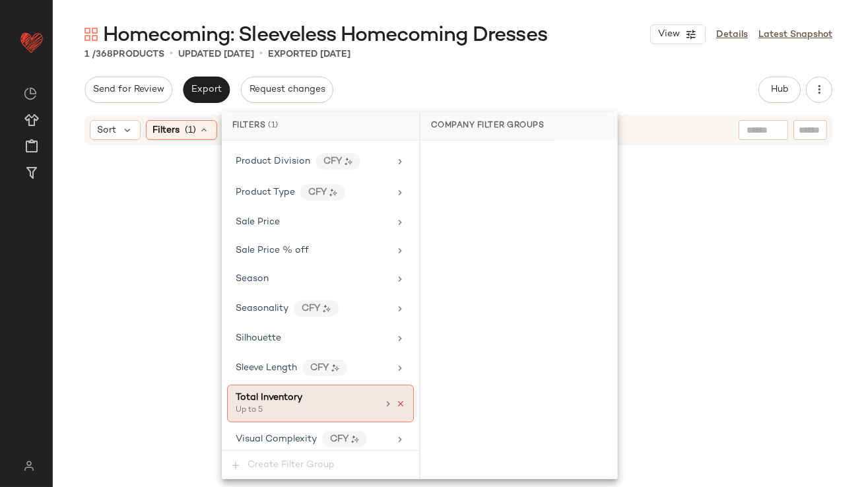
click at [398, 401] on icon at bounding box center [400, 403] width 9 height 9
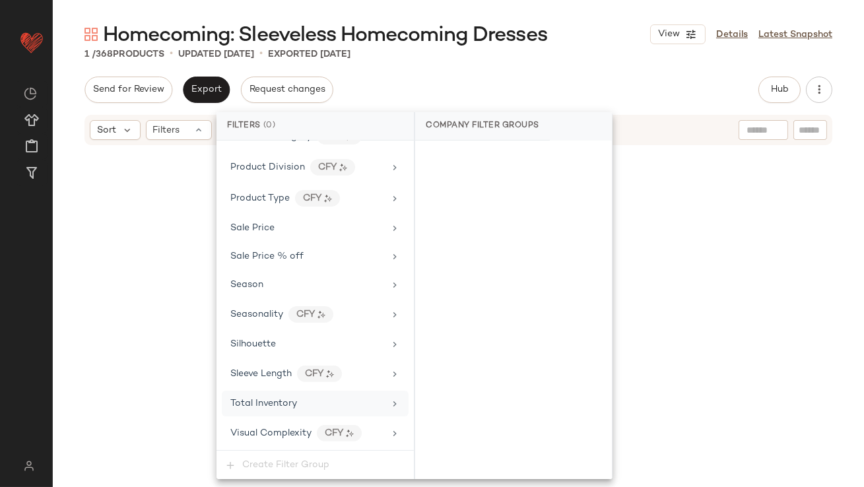
scroll to position [980, 0]
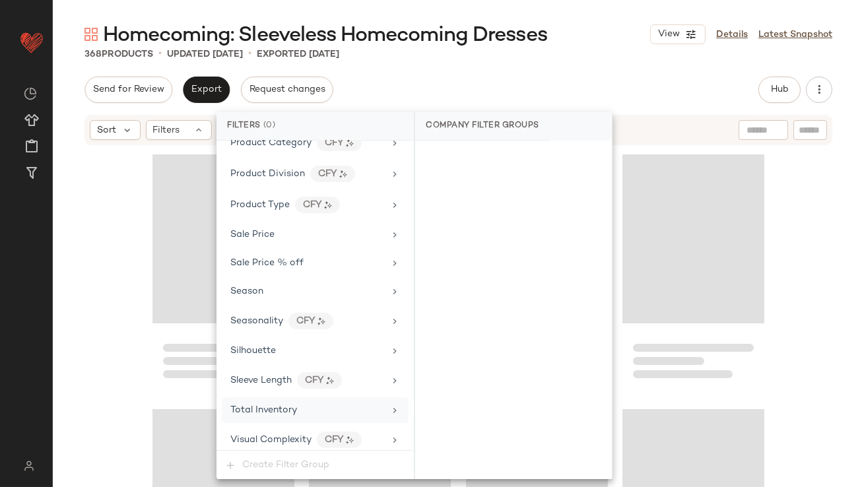
click at [649, 48] on div "368 Products • updated [DATE] • Exported [DATE]" at bounding box center [458, 54] width 811 height 13
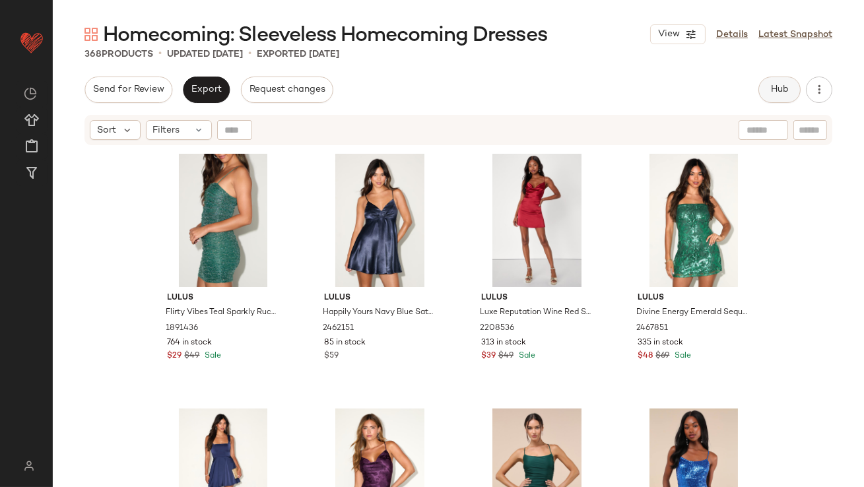
click at [787, 88] on span "Hub" at bounding box center [779, 89] width 18 height 11
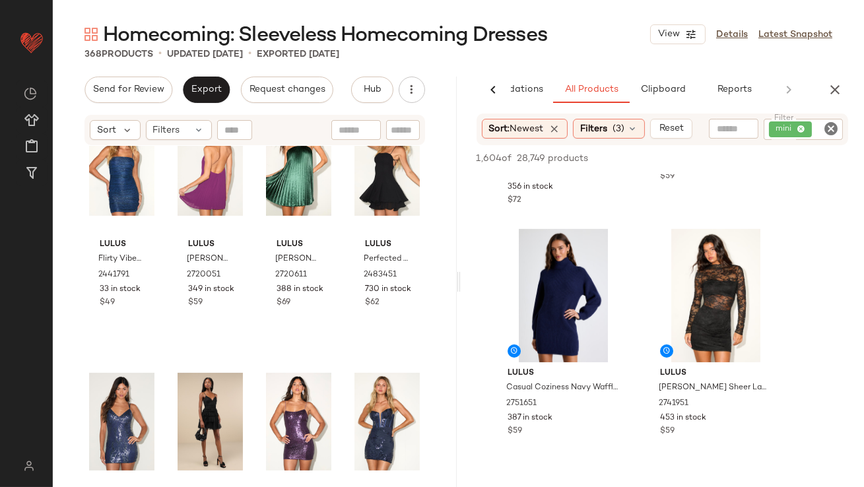
scroll to position [975, 0]
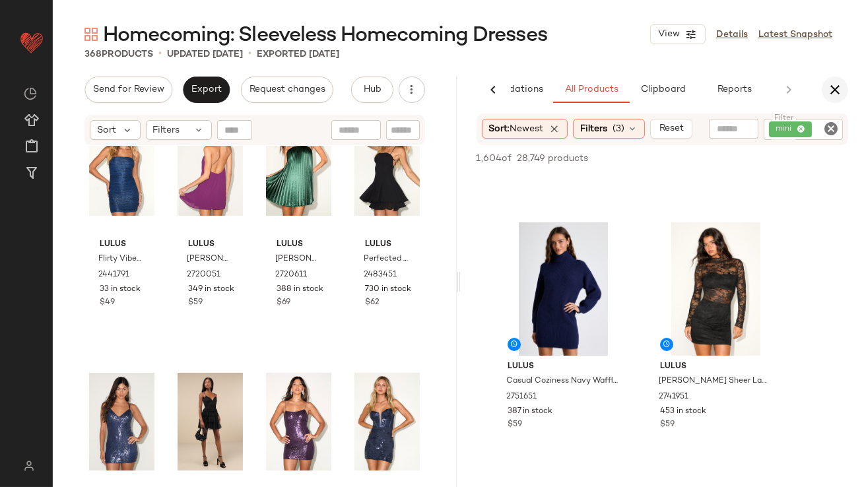
click at [839, 80] on button "button" at bounding box center [835, 90] width 26 height 26
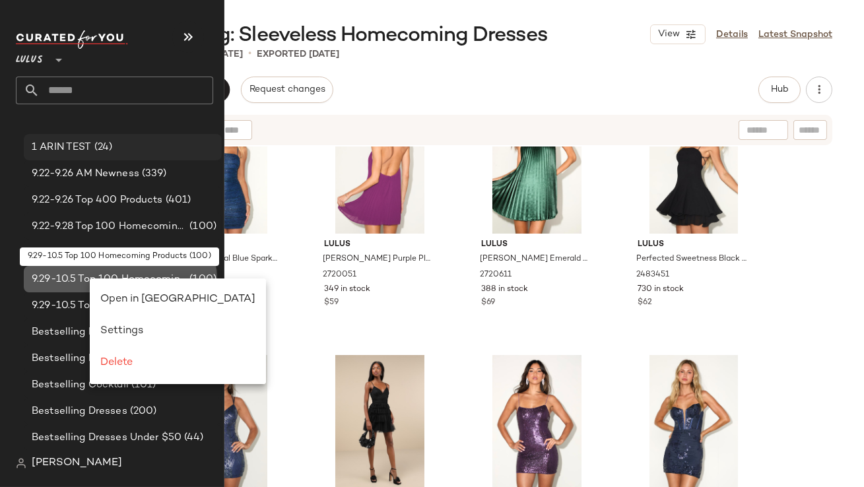
scroll to position [0, 0]
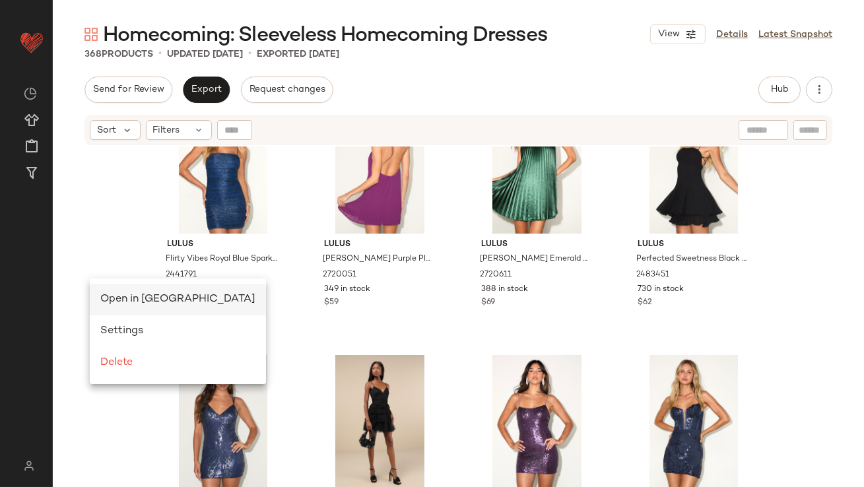
click at [106, 290] on div "Open in [GEOGRAPHIC_DATA]" at bounding box center [178, 300] width 176 height 32
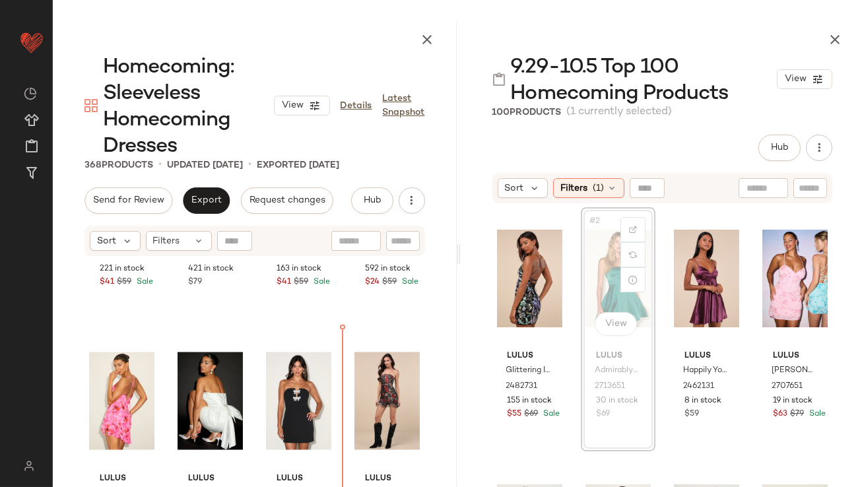
scroll to position [14204, 0]
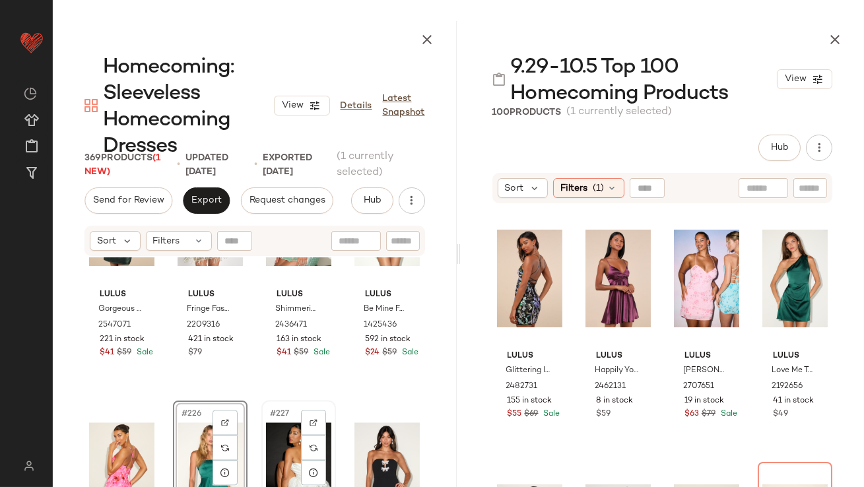
scroll to position [14169, 0]
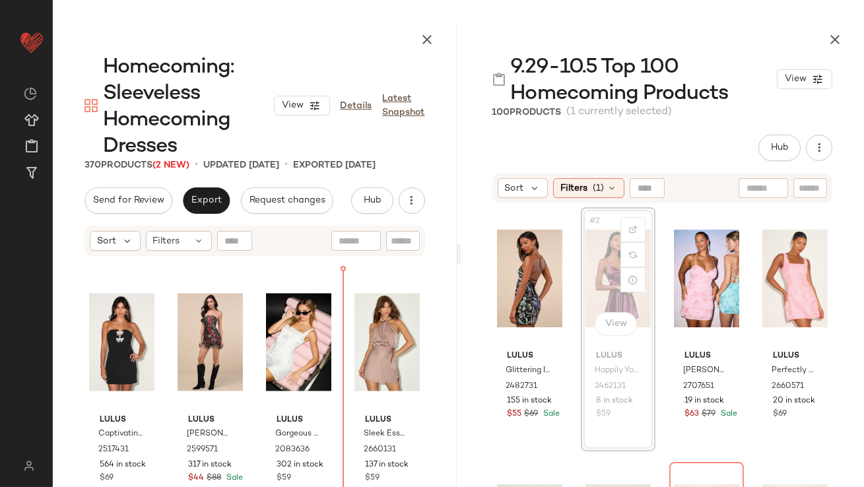
scroll to position [14517, 0]
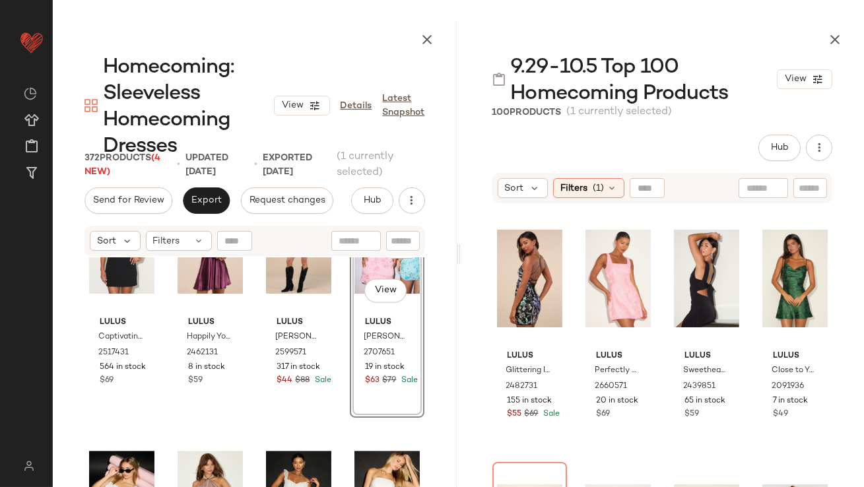
scroll to position [14652, 0]
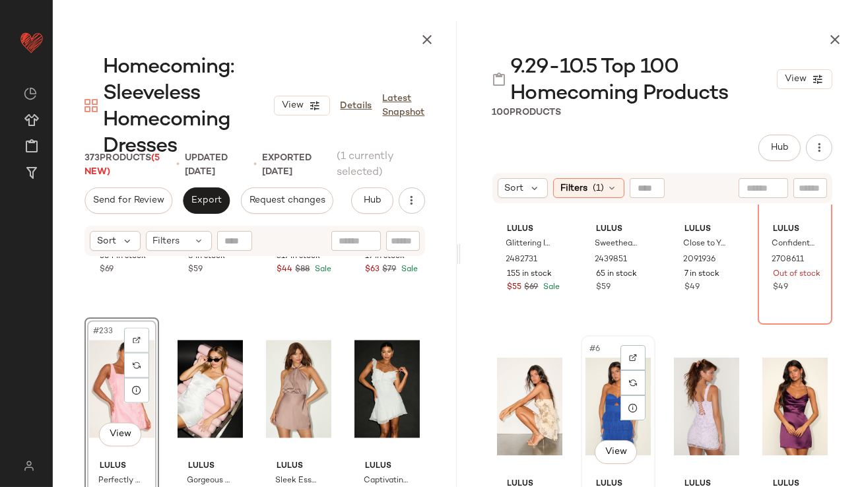
scroll to position [127, 0]
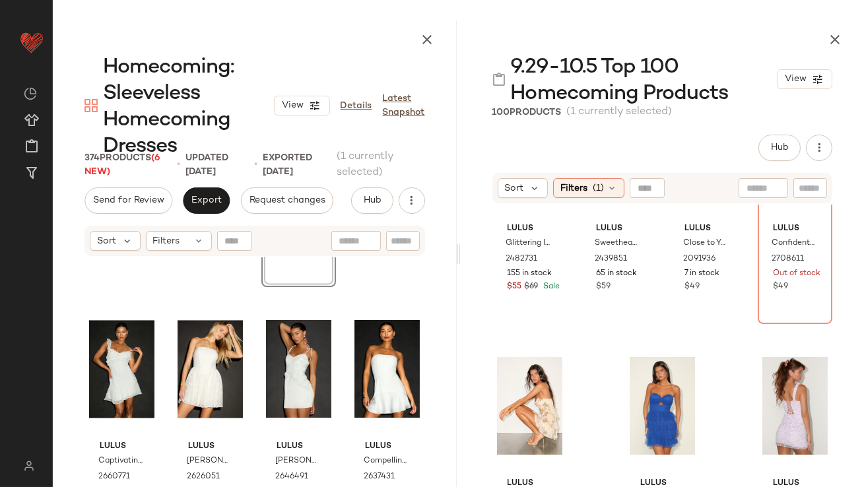
scroll to position [15024, 0]
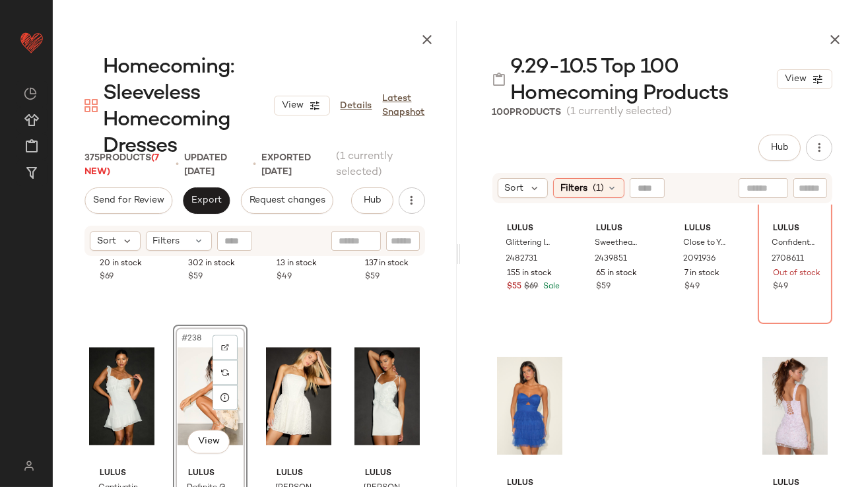
scroll to position [15040, 0]
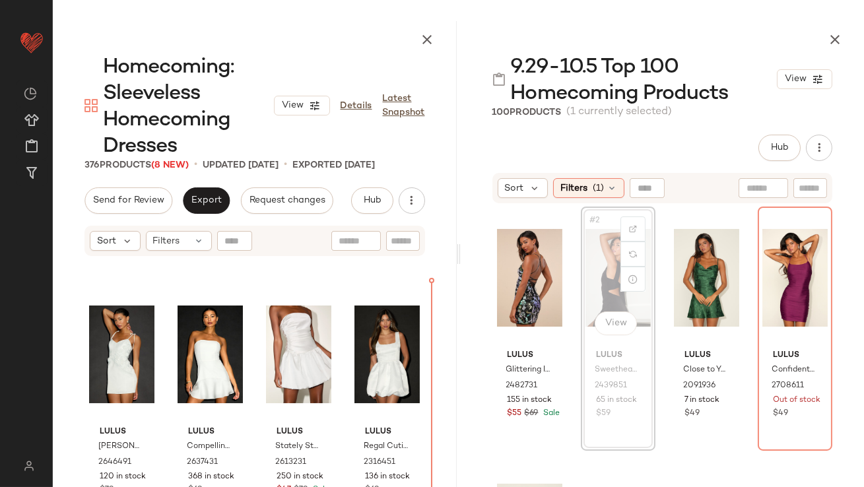
scroll to position [15268, 0]
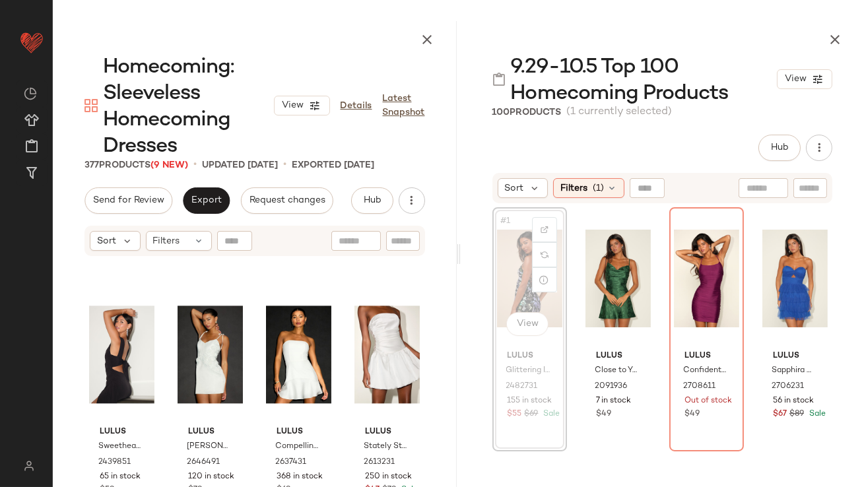
scroll to position [15270, 0]
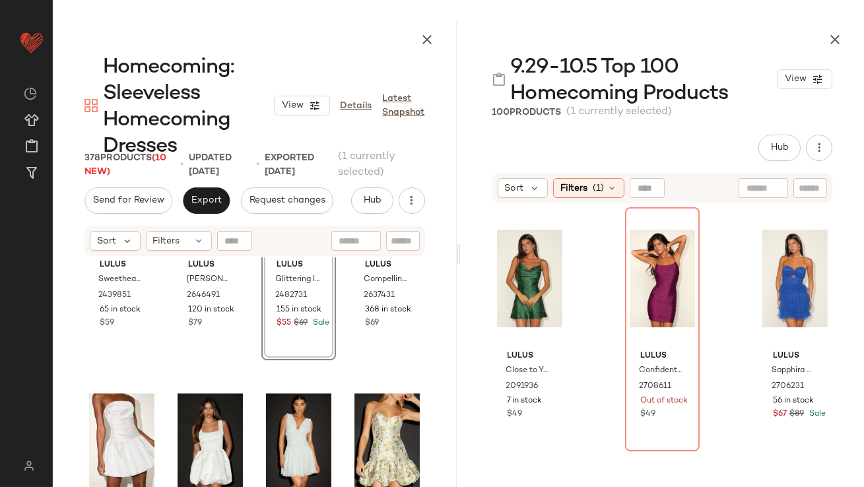
scroll to position [15441, 0]
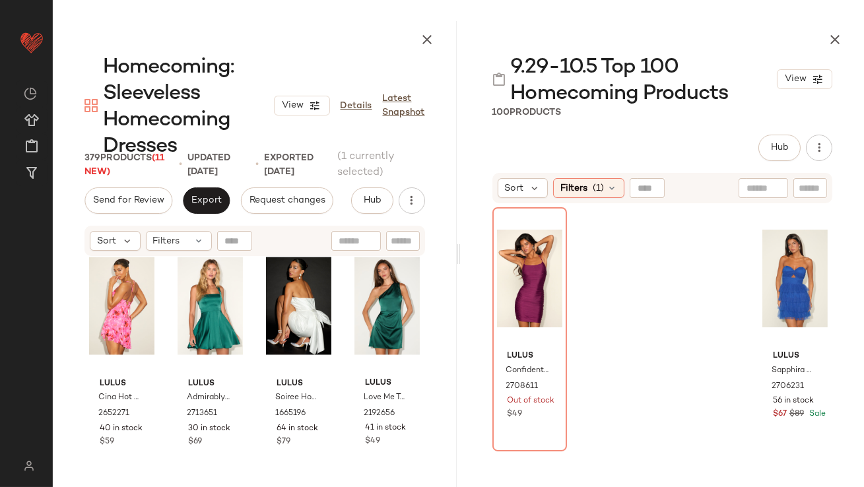
scroll to position [13584, 0]
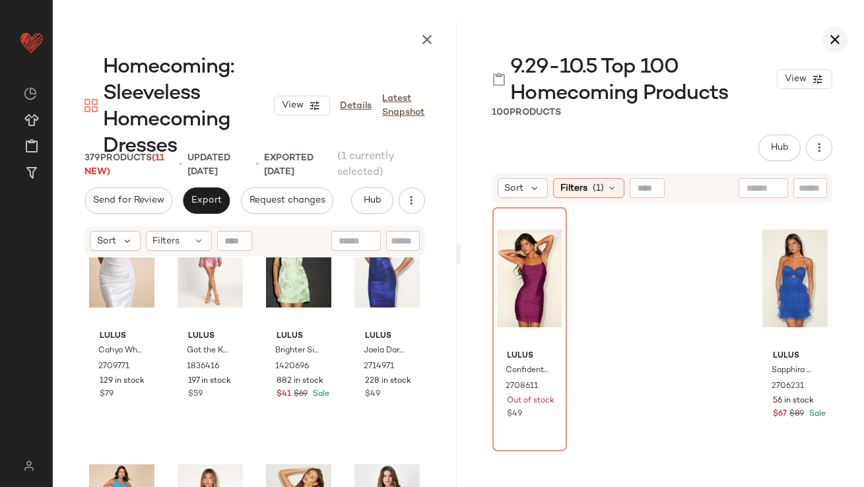
click at [837, 32] on icon "button" at bounding box center [835, 40] width 16 height 16
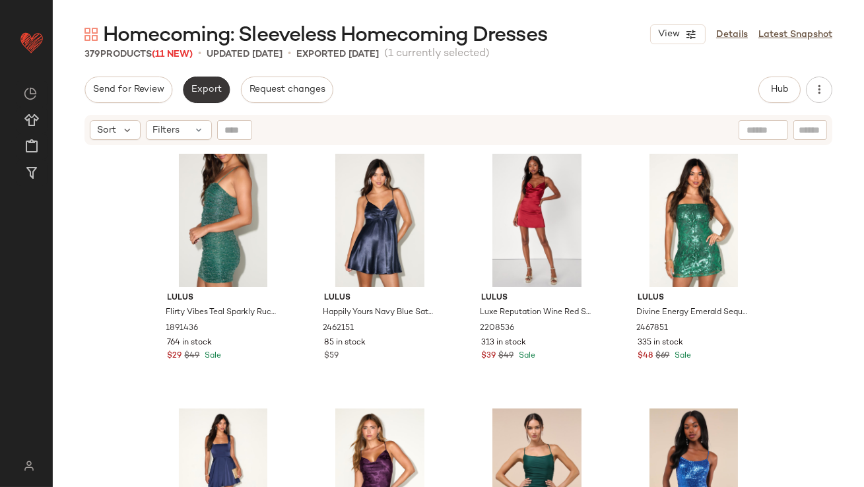
click at [207, 92] on span "Export" at bounding box center [206, 89] width 31 height 11
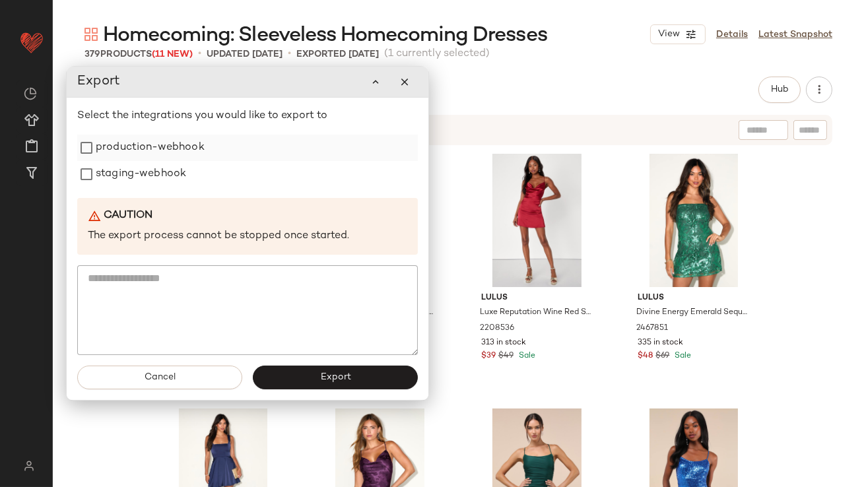
click at [197, 147] on label "production-webhook" at bounding box center [150, 148] width 109 height 26
click at [190, 170] on div "staging-webhook" at bounding box center [247, 174] width 341 height 26
click at [156, 182] on label "staging-webhook" at bounding box center [141, 175] width 90 height 26
click at [316, 379] on button "Export" at bounding box center [335, 378] width 165 height 24
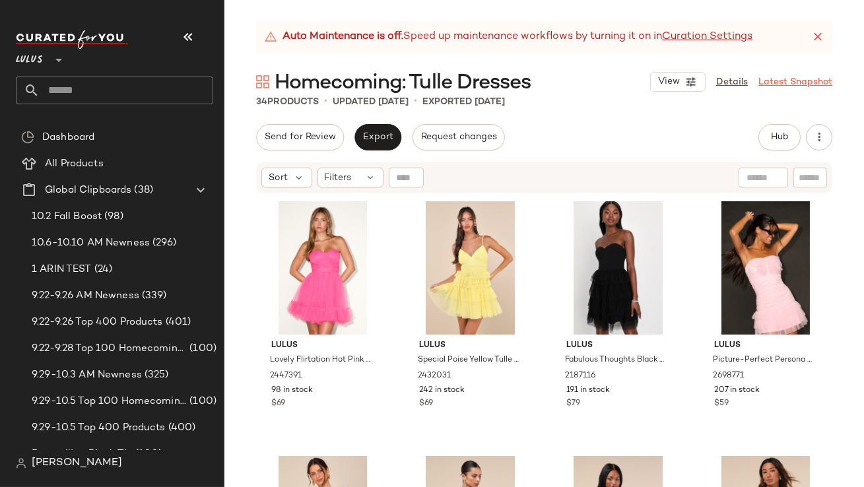
click at [815, 40] on icon at bounding box center [817, 36] width 13 height 13
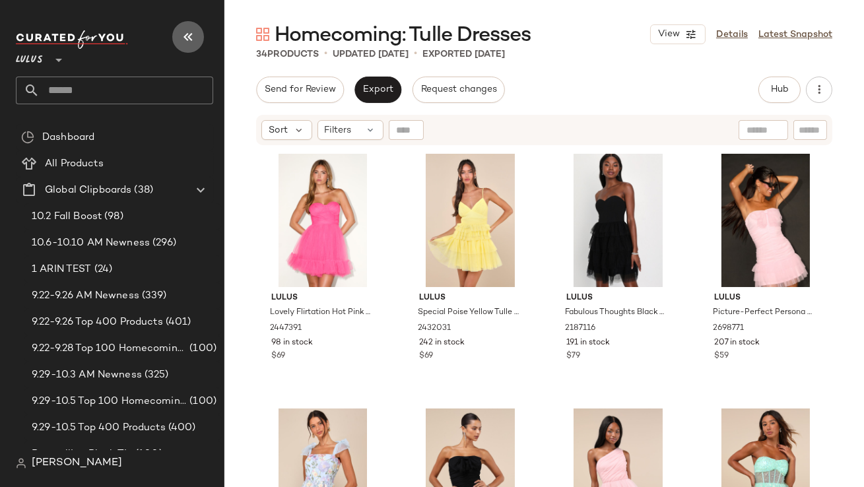
click at [189, 33] on icon "button" at bounding box center [188, 37] width 16 height 16
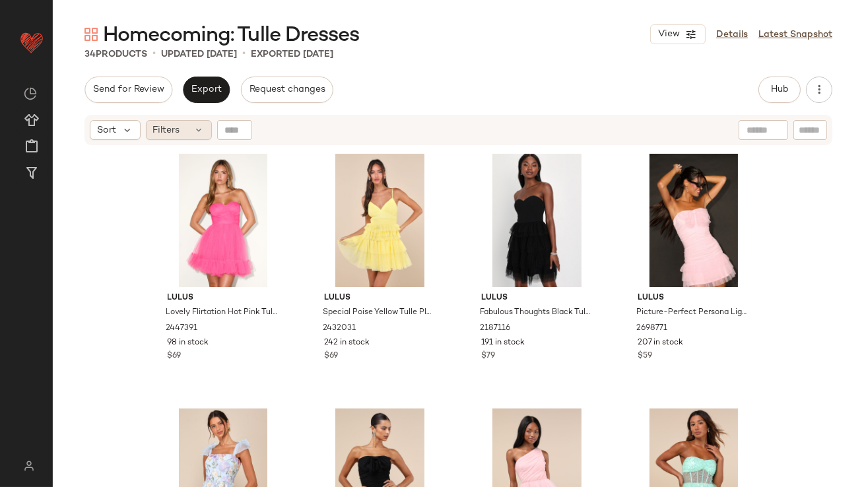
click at [182, 133] on div "Filters" at bounding box center [179, 130] width 66 height 20
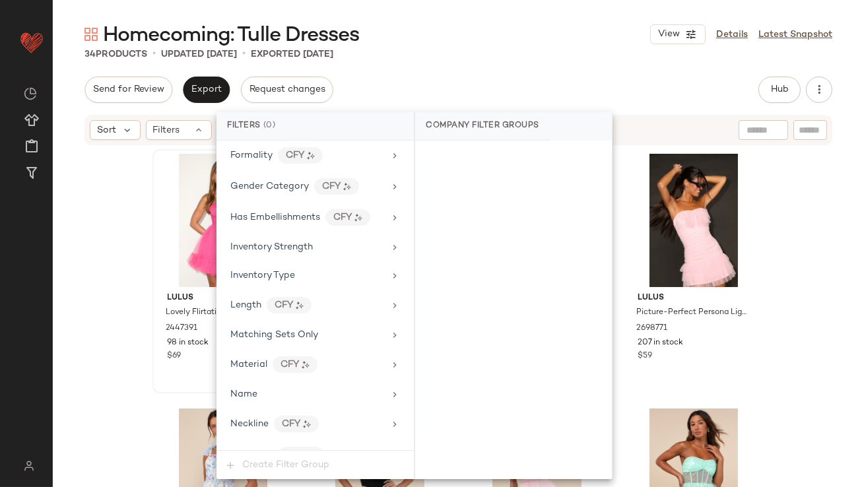
scroll to position [980, 0]
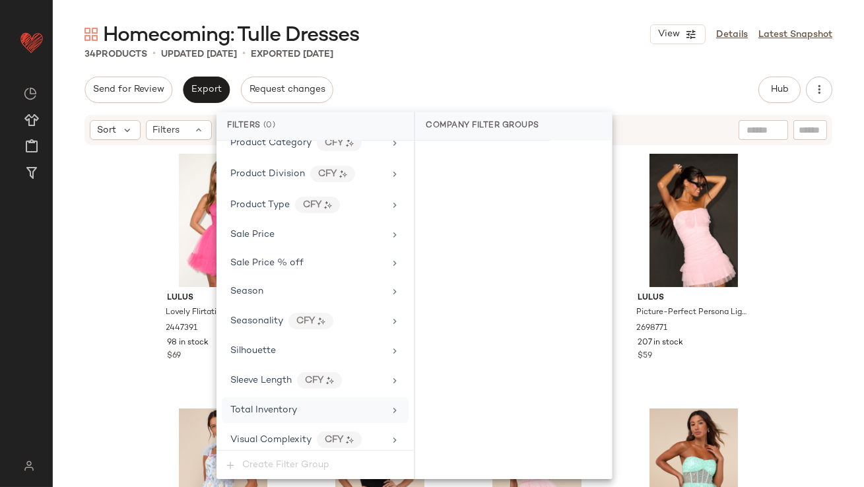
click at [278, 405] on span "Total Inventory" at bounding box center [263, 410] width 67 height 10
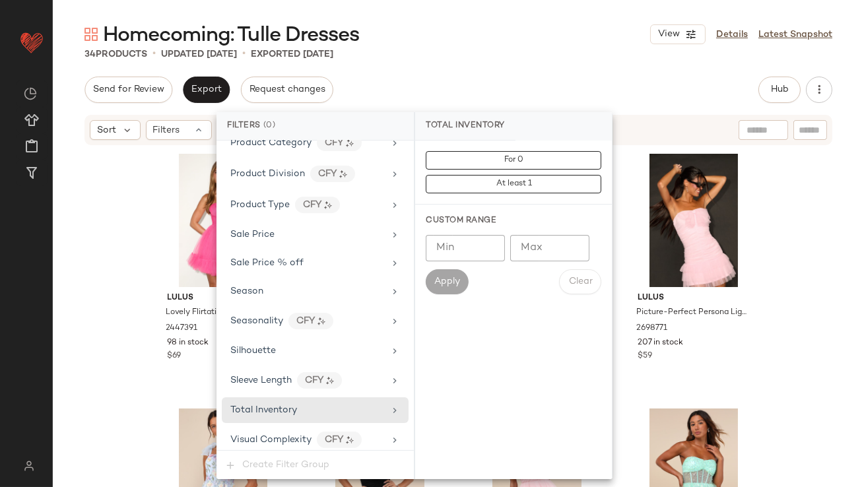
click at [550, 238] on input "Max" at bounding box center [549, 248] width 79 height 26
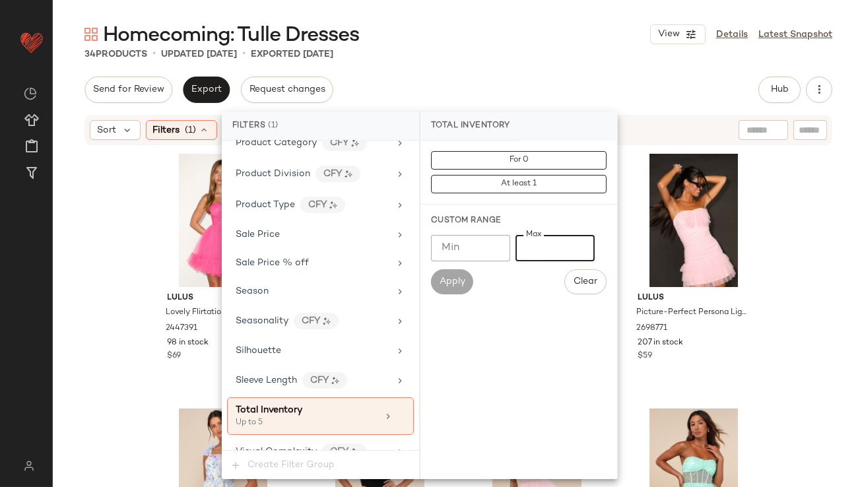
type input "*"
click at [529, 57] on div "34 Products • updated [DATE] • Exported [DATE]" at bounding box center [458, 54] width 811 height 13
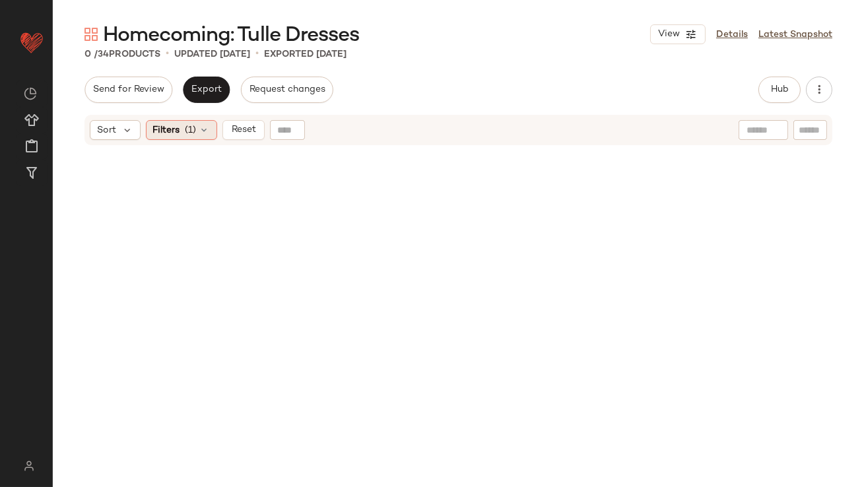
click at [160, 133] on span "Filters" at bounding box center [166, 130] width 27 height 14
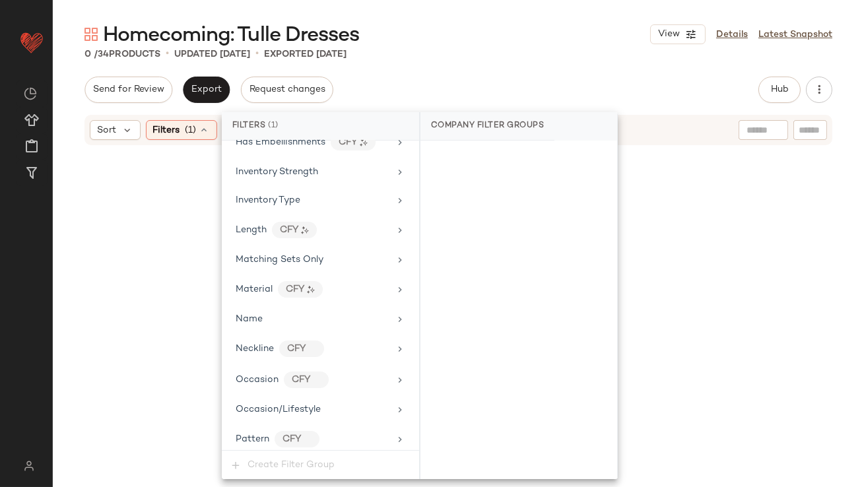
scroll to position [993, 0]
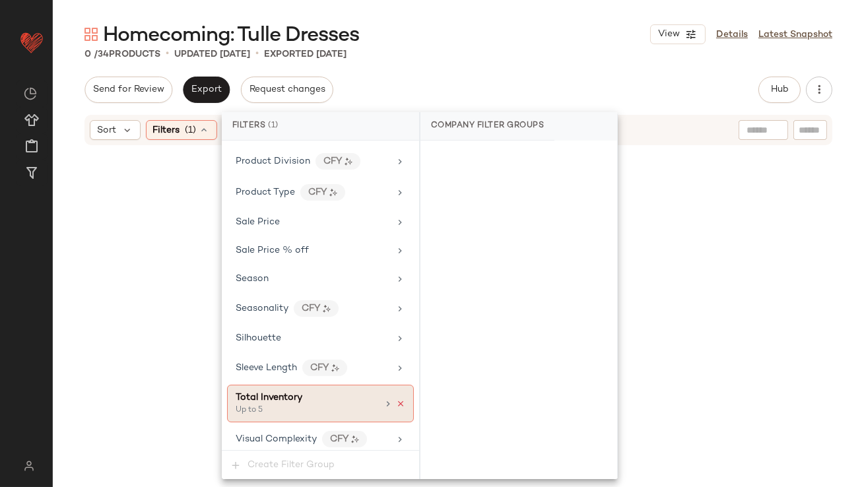
click at [399, 399] on icon at bounding box center [400, 403] width 9 height 9
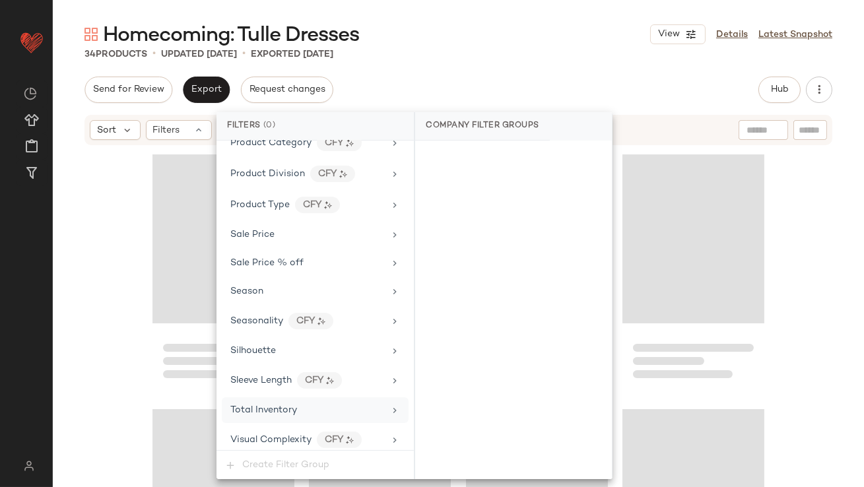
click at [374, 403] on div "Total Inventory" at bounding box center [307, 410] width 154 height 14
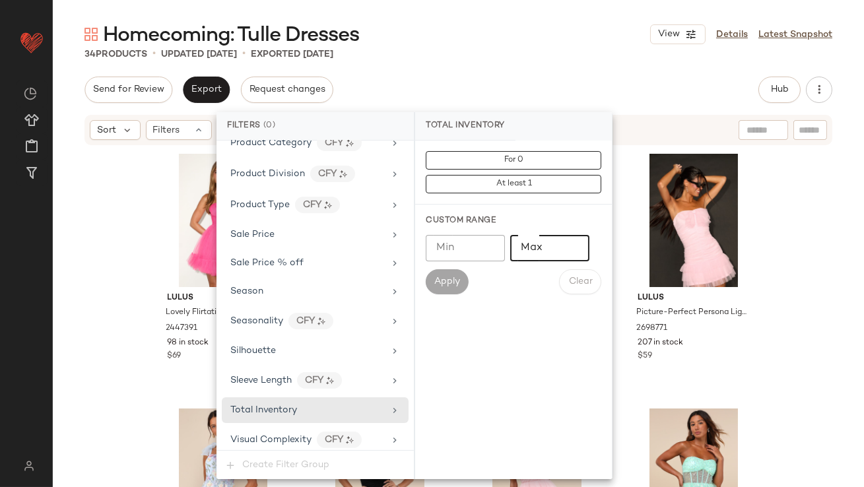
click at [526, 253] on input "Max" at bounding box center [549, 248] width 79 height 26
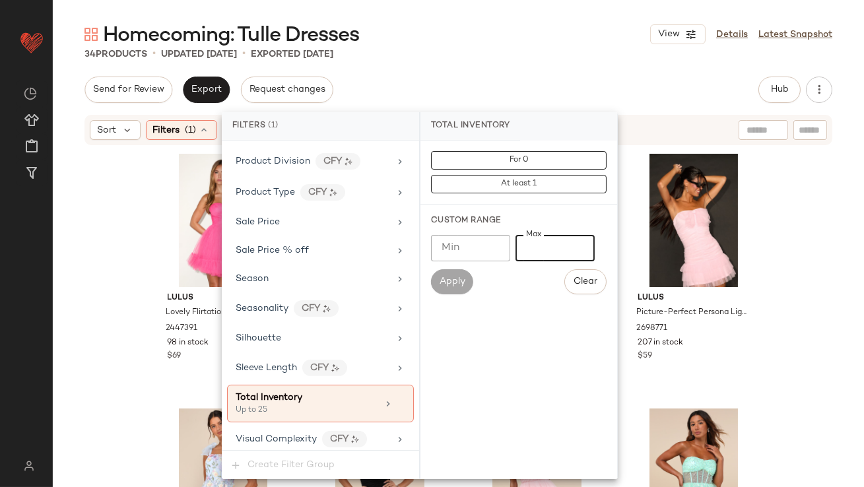
type input "**"
click at [502, 69] on div "Homecoming: Tulle Dresses View Details Latest Snapshot 34 Products • updated [D…" at bounding box center [458, 254] width 811 height 466
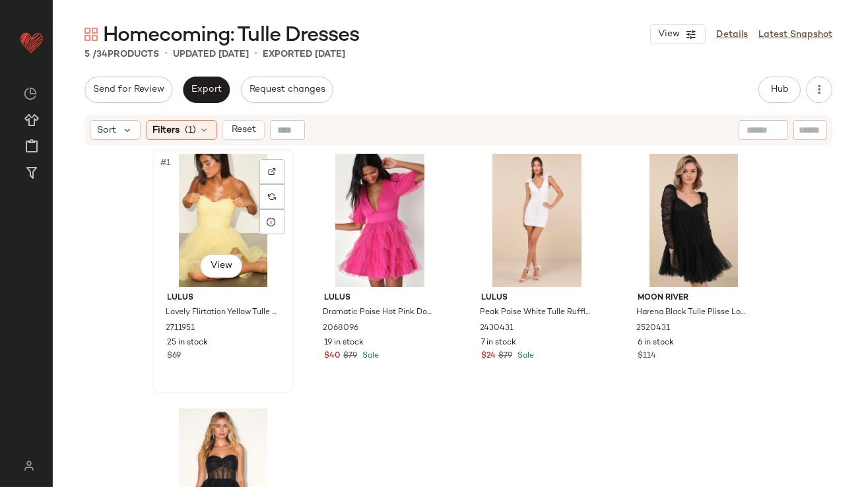
click at [215, 209] on div "#1 View" at bounding box center [223, 220] width 133 height 133
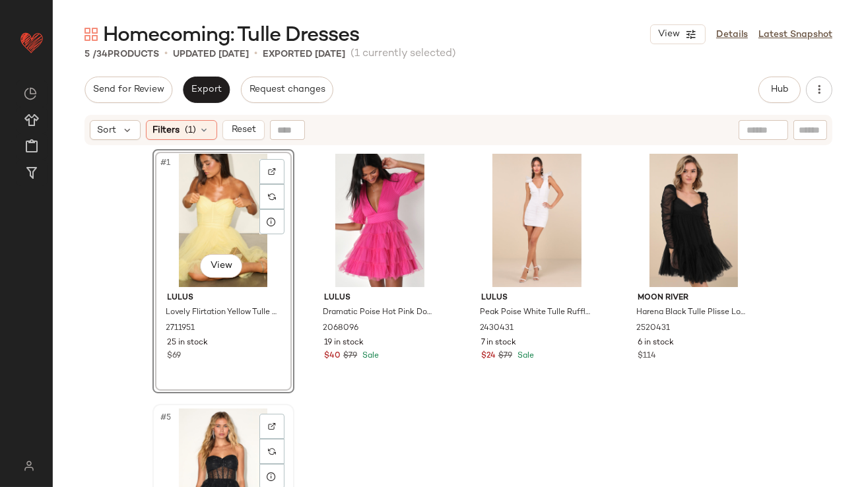
click at [190, 424] on div "#5 View" at bounding box center [223, 474] width 133 height 133
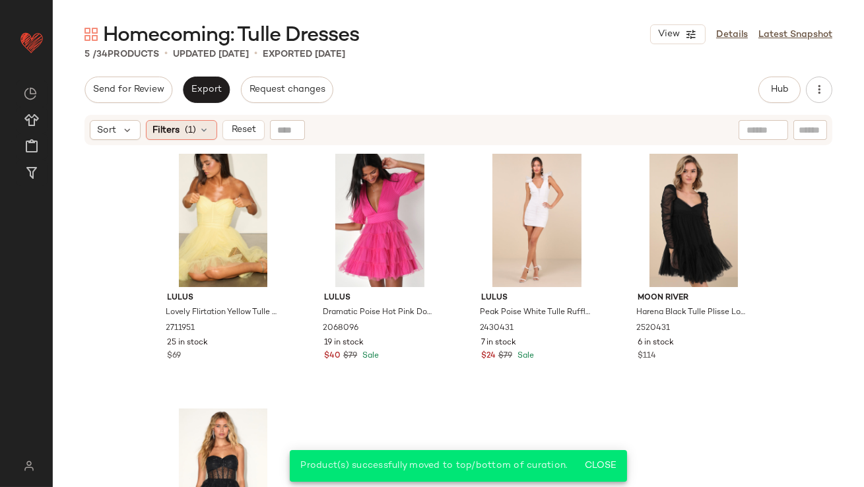
click at [175, 133] on span "Filters" at bounding box center [166, 130] width 27 height 14
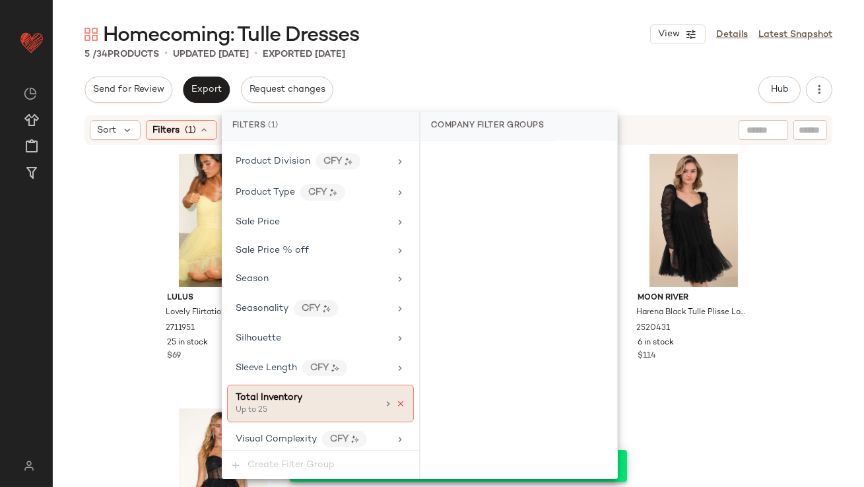
click at [399, 399] on icon at bounding box center [400, 403] width 9 height 9
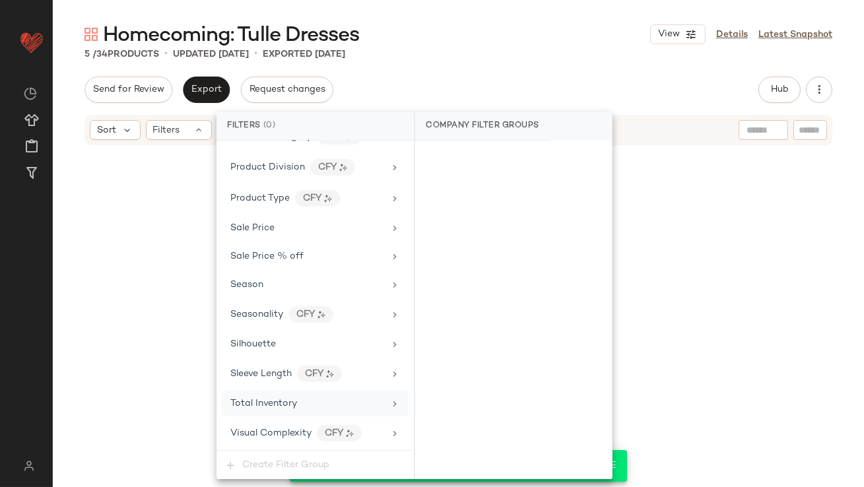
scroll to position [980, 0]
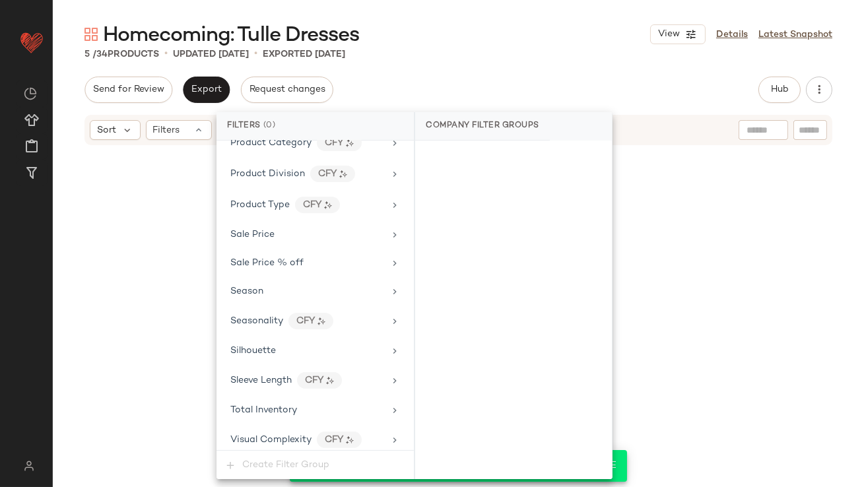
click at [481, 77] on div "Send for Review Export Request changes Hub Send for Review External Review Inte…" at bounding box center [458, 90] width 748 height 26
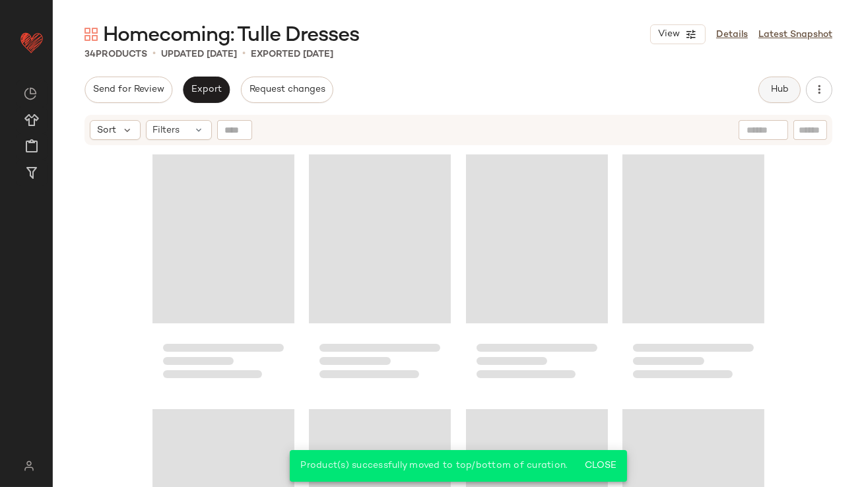
click at [767, 82] on button "Hub" at bounding box center [779, 90] width 42 height 26
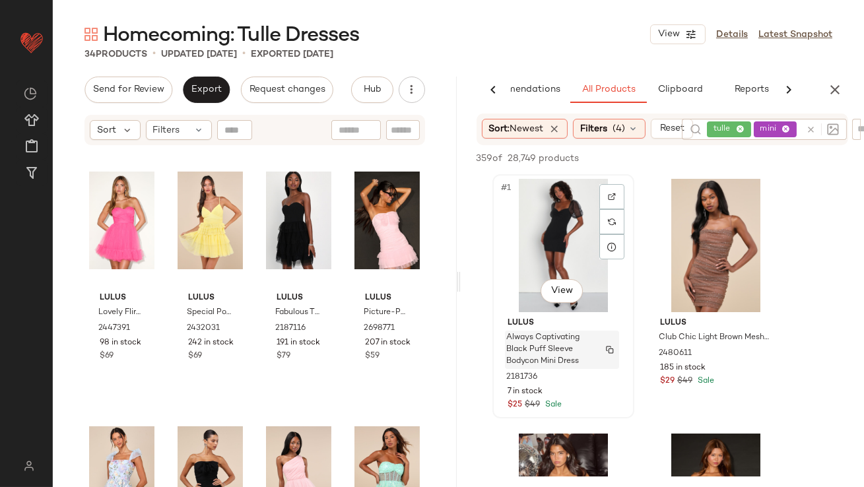
scroll to position [199, 0]
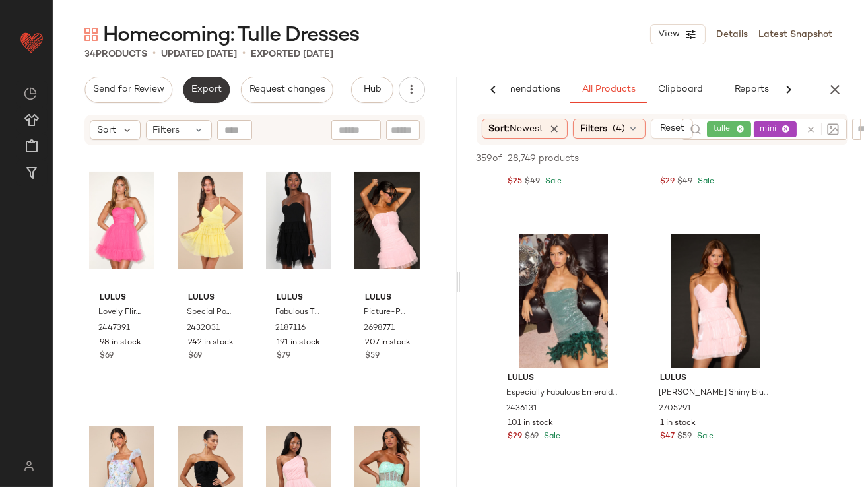
click at [211, 79] on button "Export" at bounding box center [206, 90] width 47 height 26
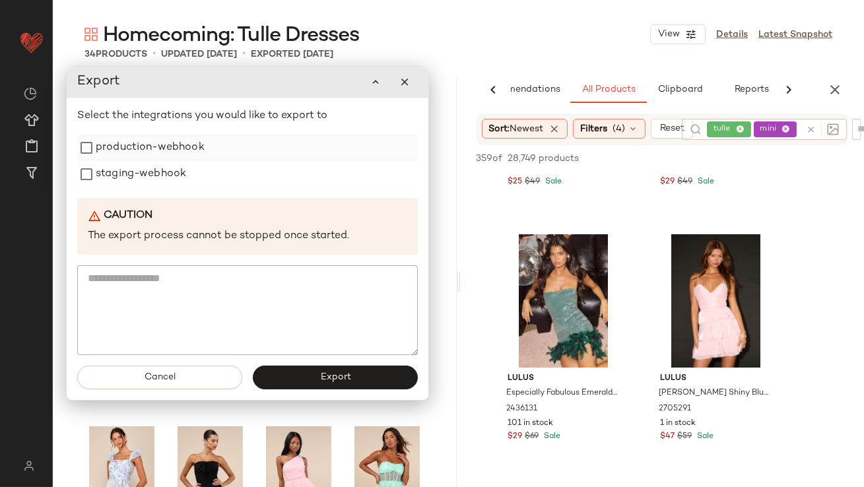
click at [201, 147] on label "production-webhook" at bounding box center [150, 148] width 109 height 26
click at [200, 173] on div "staging-webhook" at bounding box center [247, 175] width 341 height 26
click at [156, 177] on label "staging-webhook" at bounding box center [141, 175] width 90 height 26
click at [309, 377] on button "Export" at bounding box center [335, 378] width 165 height 24
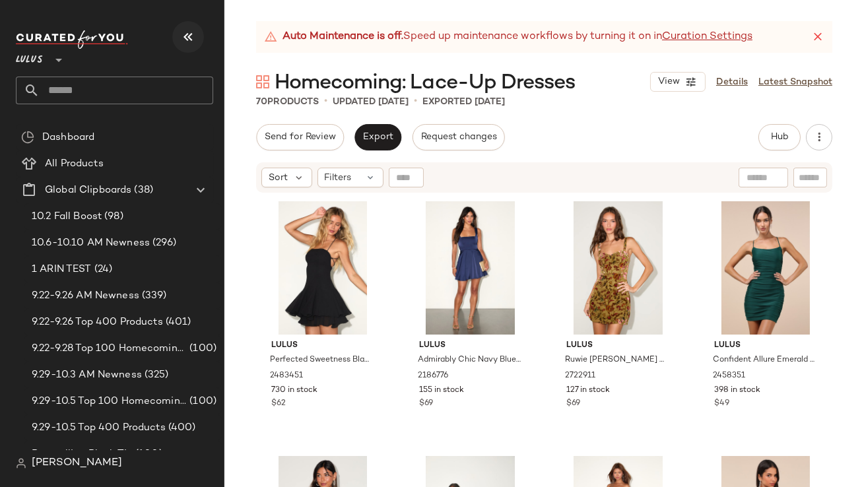
click at [185, 36] on icon "button" at bounding box center [188, 37] width 16 height 16
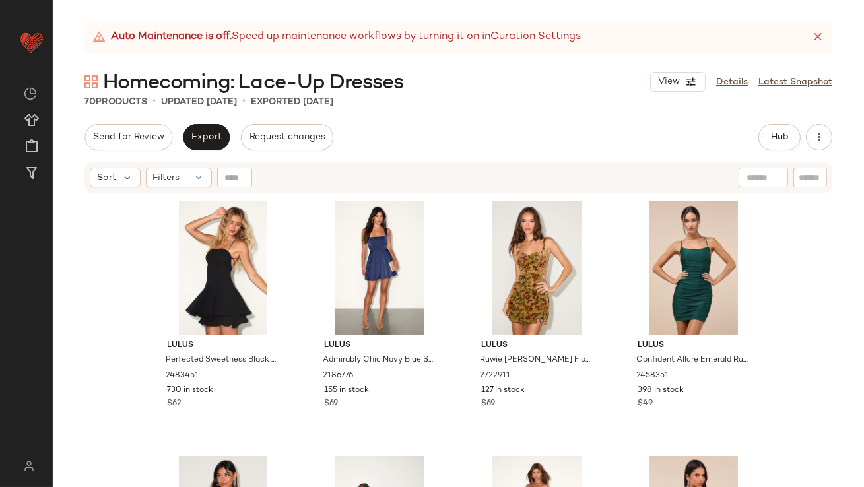
click at [824, 30] on icon at bounding box center [817, 36] width 13 height 13
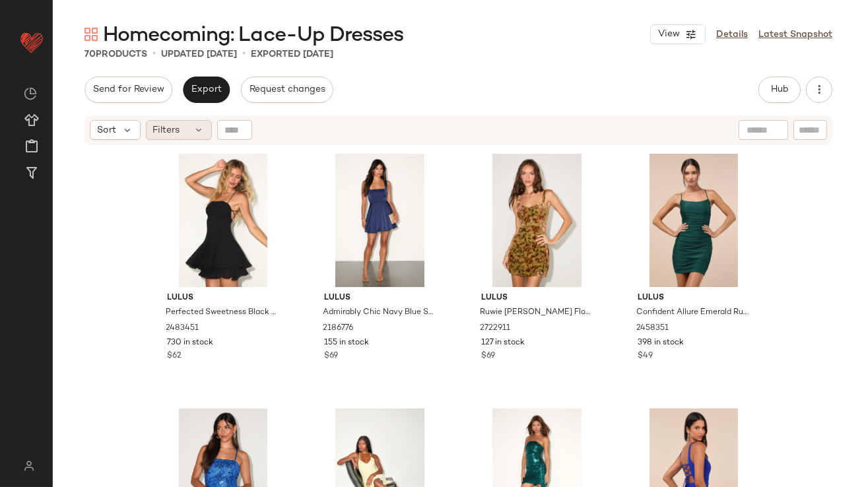
click at [195, 134] on icon at bounding box center [199, 130] width 11 height 11
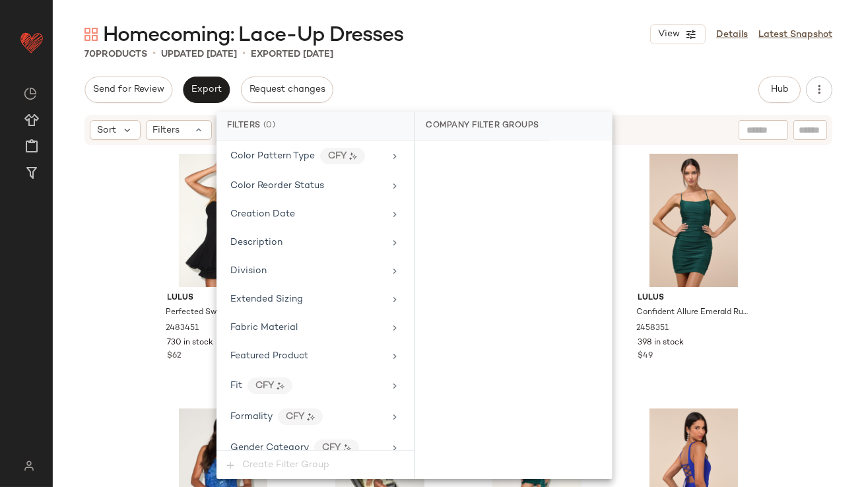
scroll to position [980, 0]
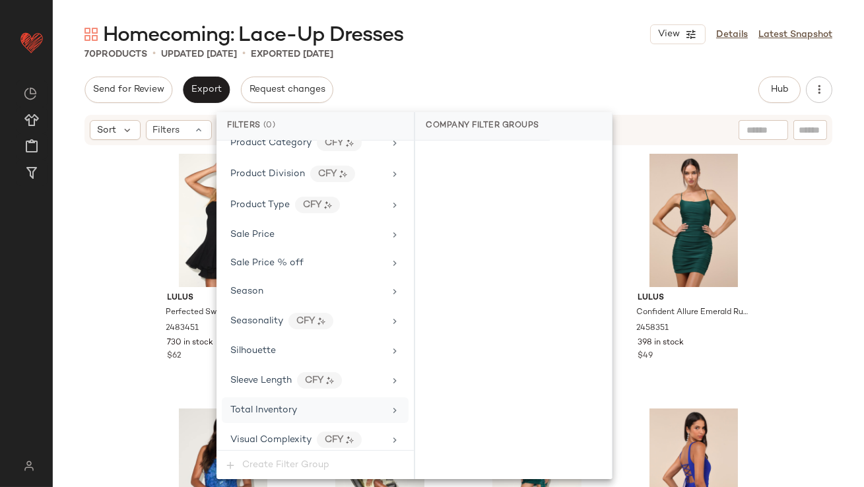
click at [289, 405] on span "Total Inventory" at bounding box center [263, 410] width 67 height 10
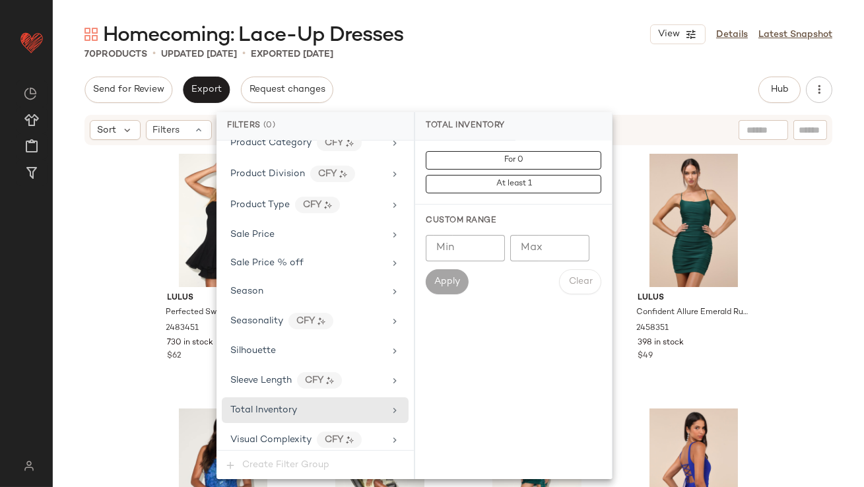
click at [542, 251] on input "Max" at bounding box center [549, 248] width 79 height 26
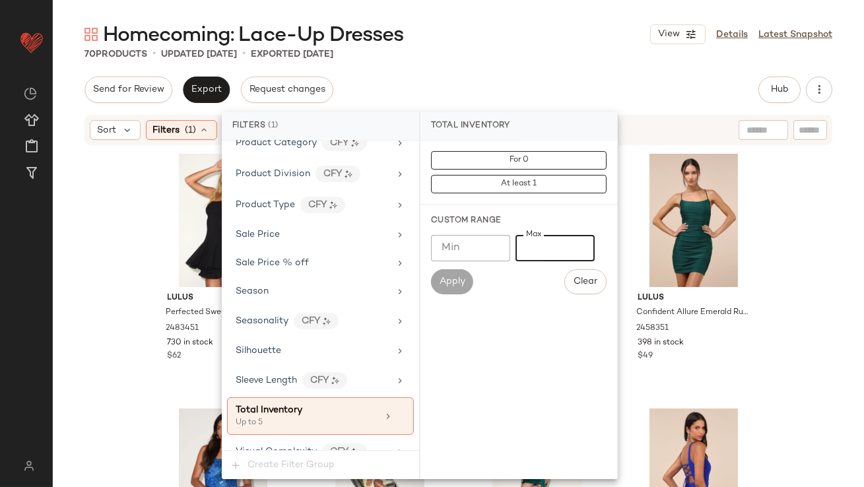
type input "*"
click at [554, 61] on div "Homecoming: Lace-Up Dresses View Details Latest Snapshot 70 Products • updated …" at bounding box center [458, 254] width 811 height 466
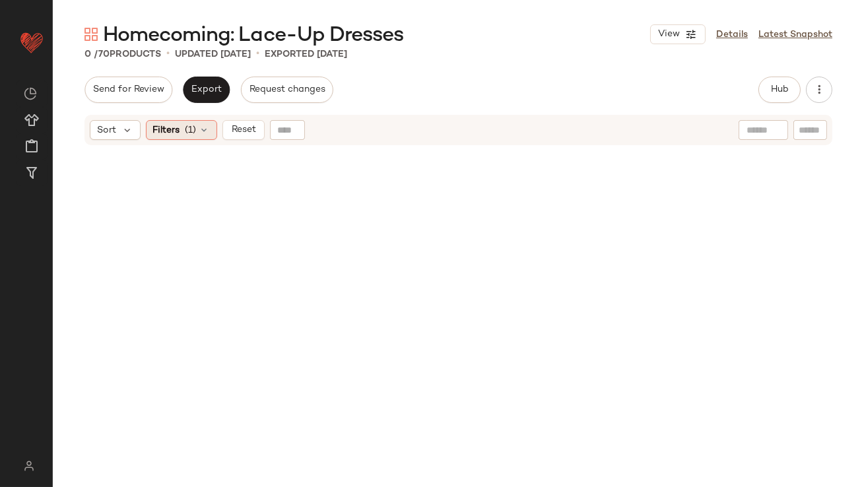
click at [189, 129] on span "(1)" at bounding box center [190, 130] width 11 height 14
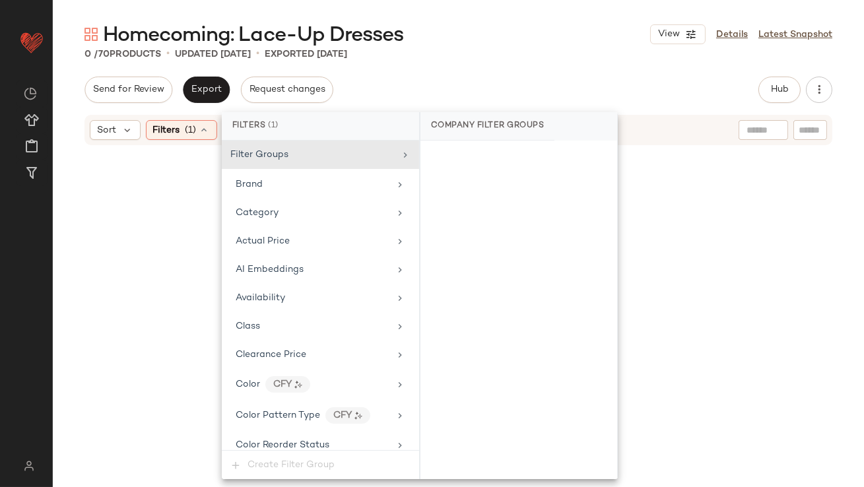
scroll to position [993, 0]
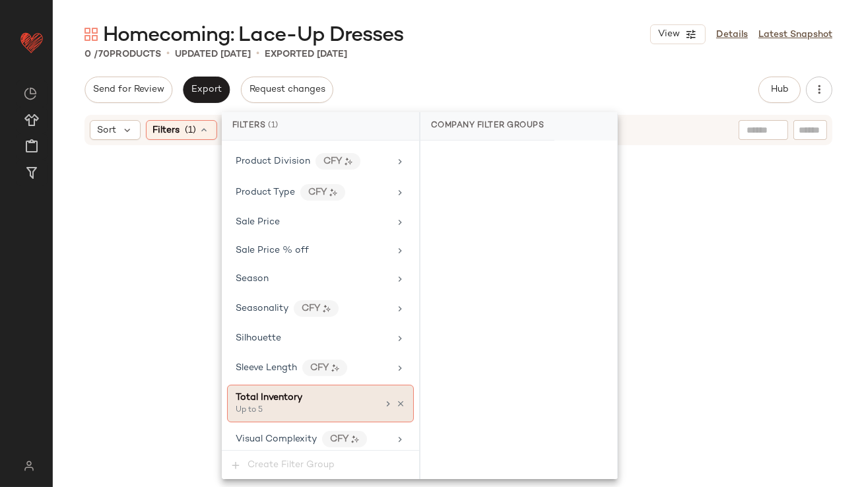
click at [324, 385] on div "Total Inventory Up to 5" at bounding box center [320, 404] width 187 height 38
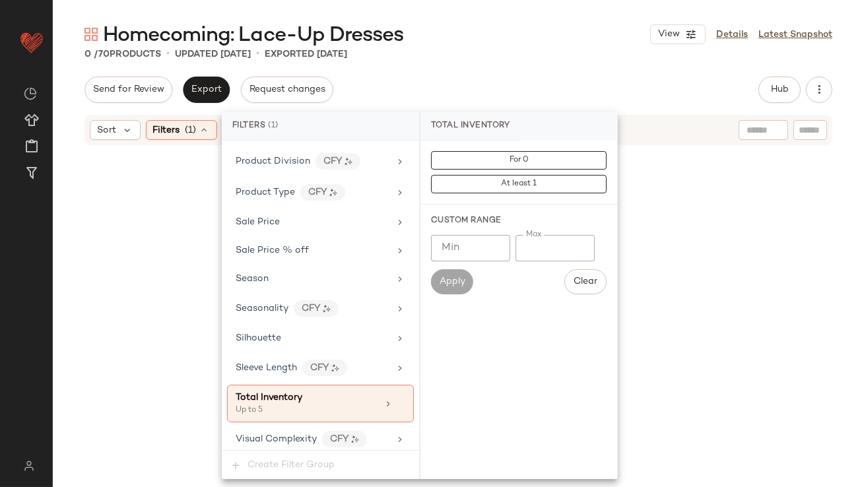
click at [527, 245] on input "*" at bounding box center [554, 248] width 79 height 26
type input "**"
click at [574, 36] on div "Homecoming: Lace-Up Dresses View Details Latest Snapshot" at bounding box center [458, 34] width 811 height 26
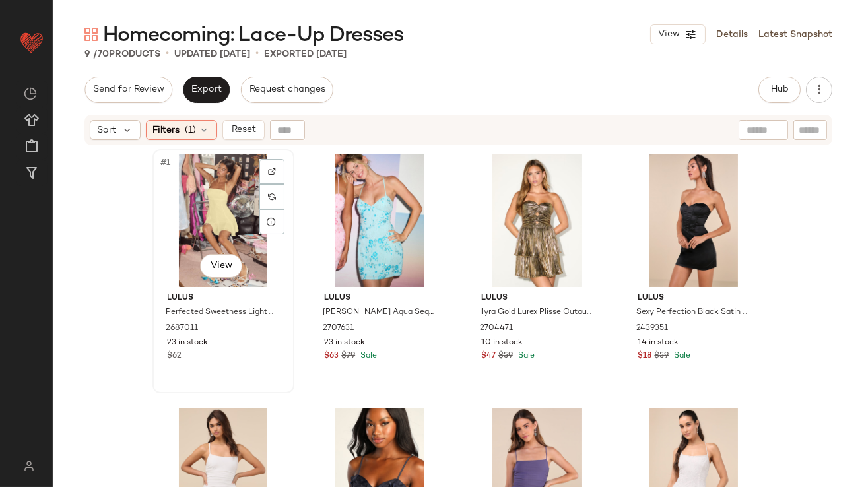
click at [197, 220] on div "#1 View" at bounding box center [223, 220] width 133 height 133
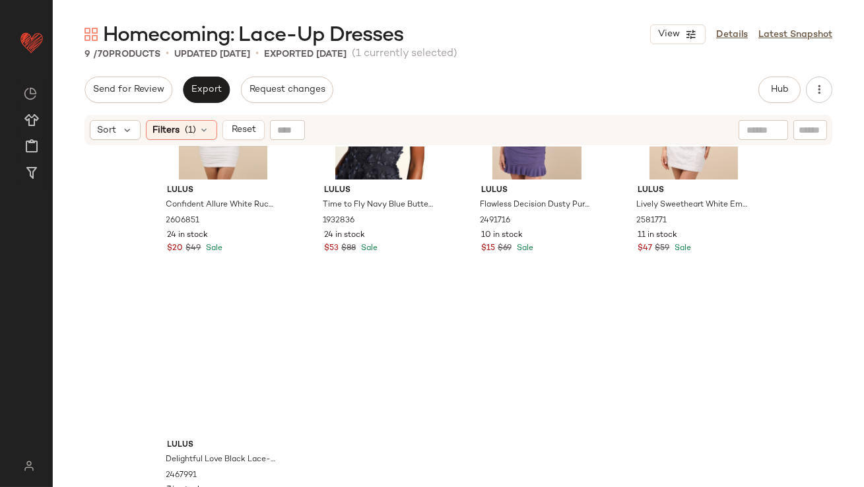
scroll to position [393, 0]
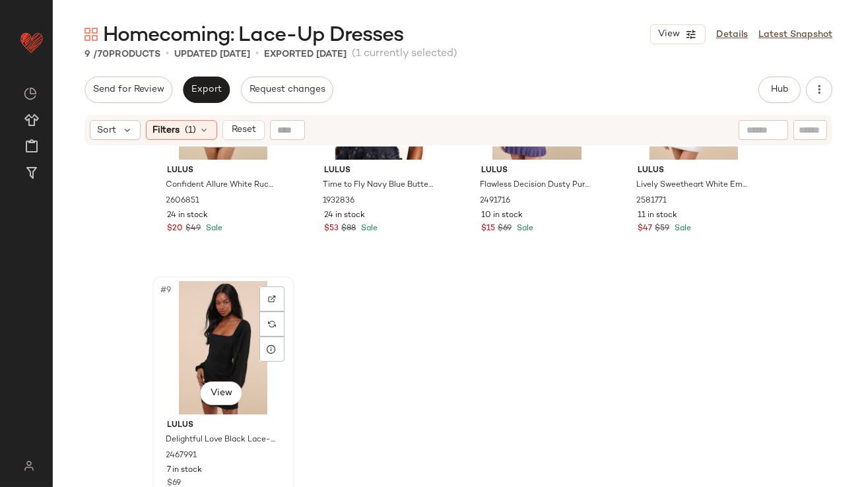
click at [198, 323] on div "#9 View" at bounding box center [223, 347] width 133 height 133
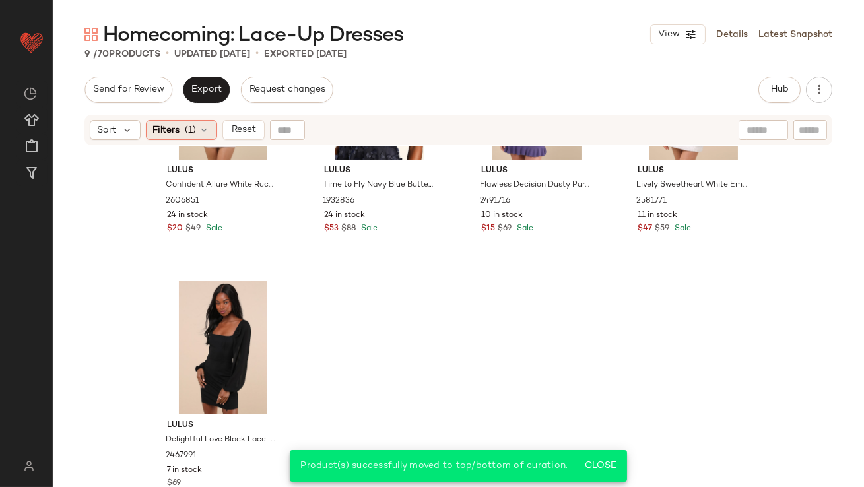
click at [181, 125] on div "Filters (1)" at bounding box center [181, 130] width 71 height 20
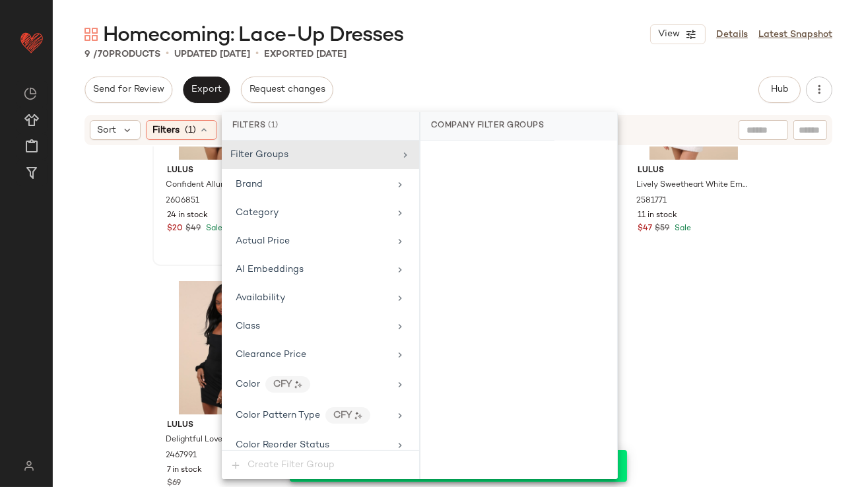
scroll to position [993, 0]
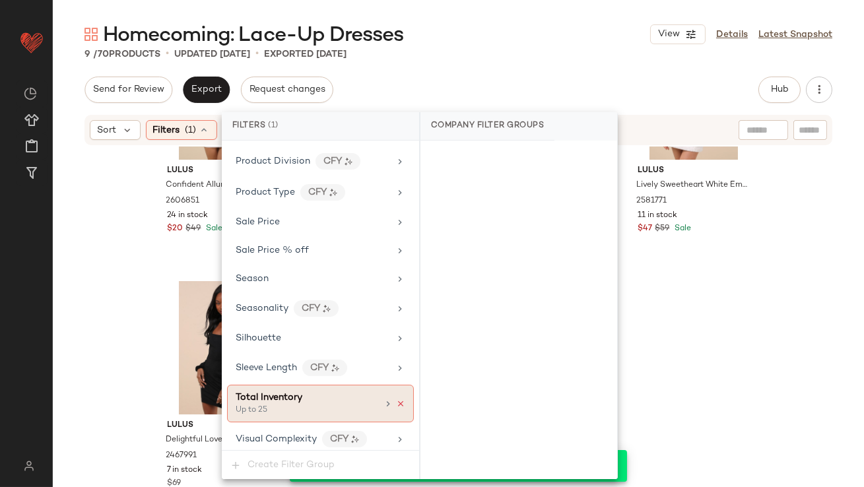
click at [398, 399] on icon at bounding box center [400, 403] width 9 height 9
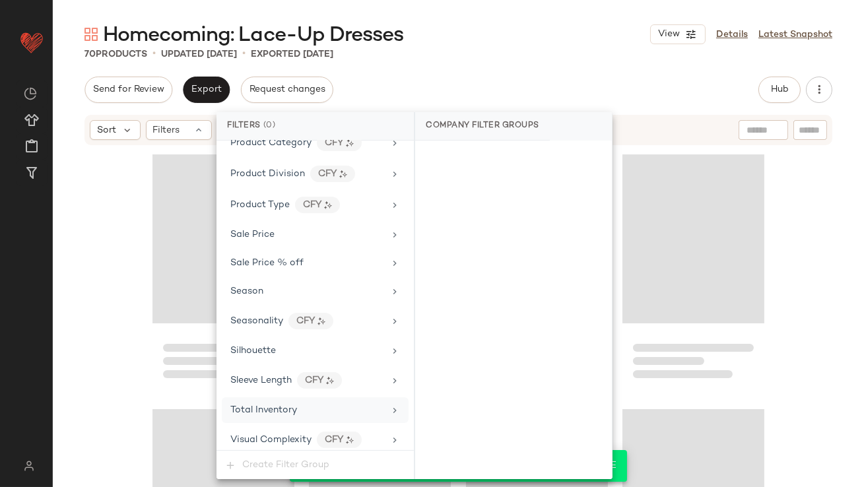
click at [483, 29] on div "Homecoming: Lace-Up Dresses View Details Latest Snapshot" at bounding box center [458, 34] width 811 height 26
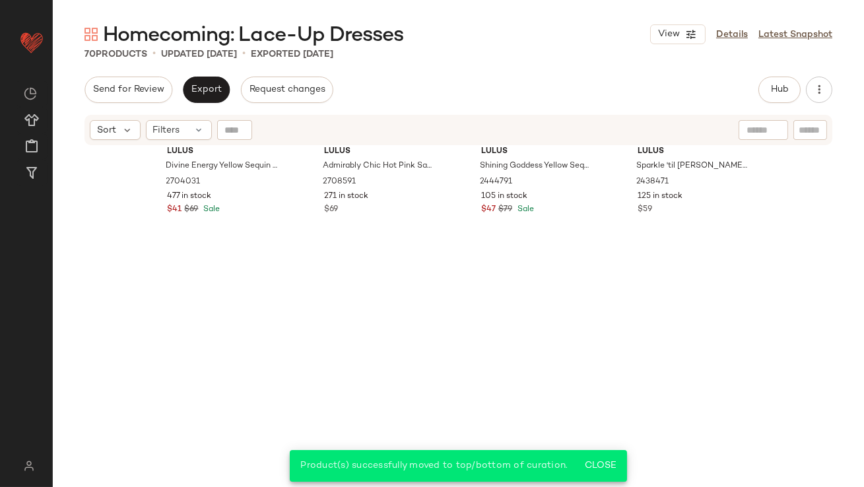
scroll to position [0, 0]
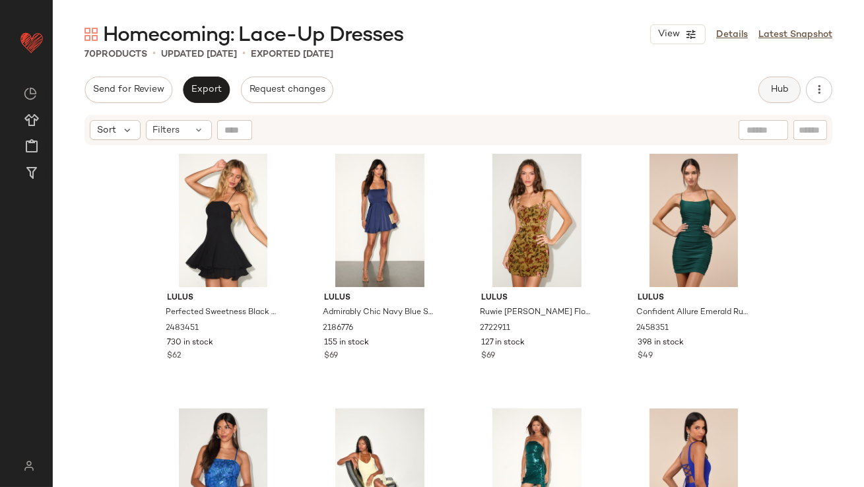
click at [775, 82] on button "Hub" at bounding box center [779, 90] width 42 height 26
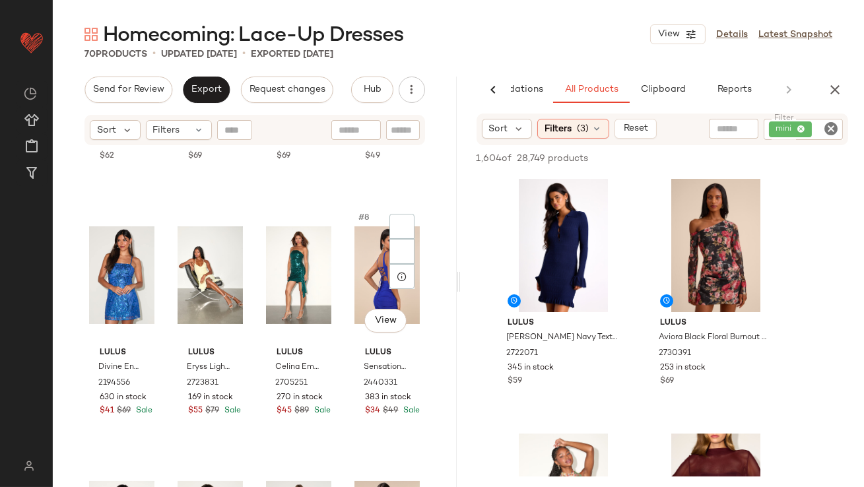
scroll to position [281, 0]
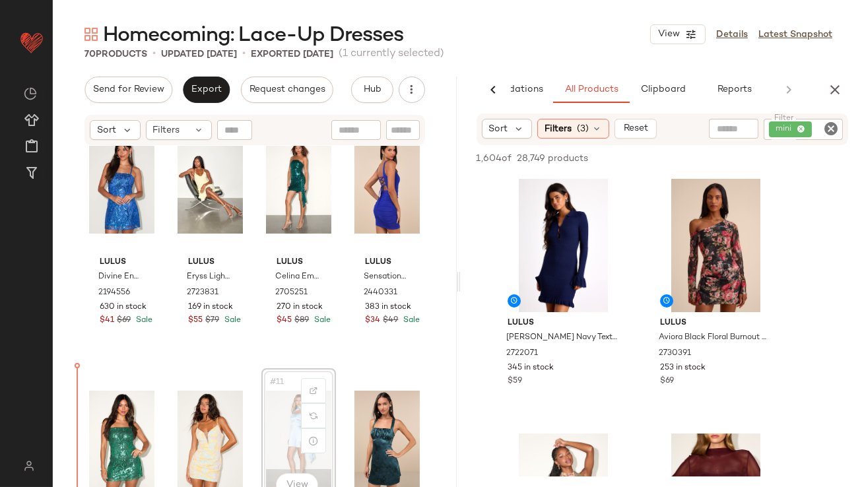
scroll to position [296, 0]
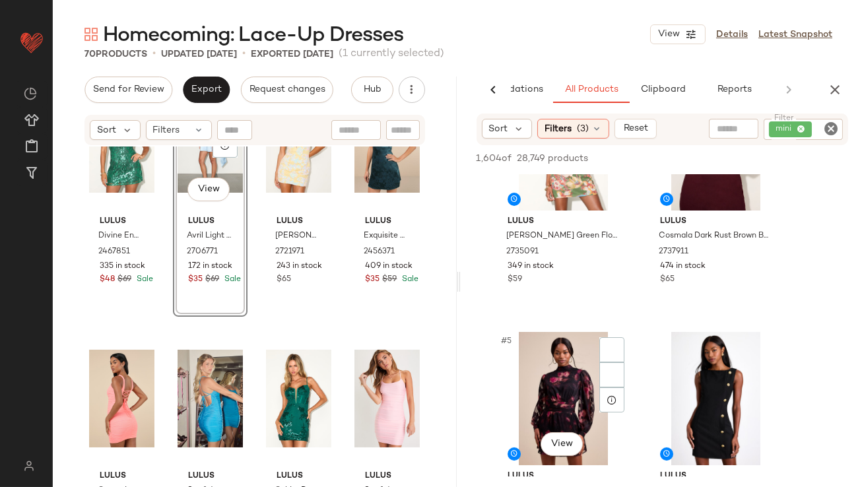
scroll to position [358, 0]
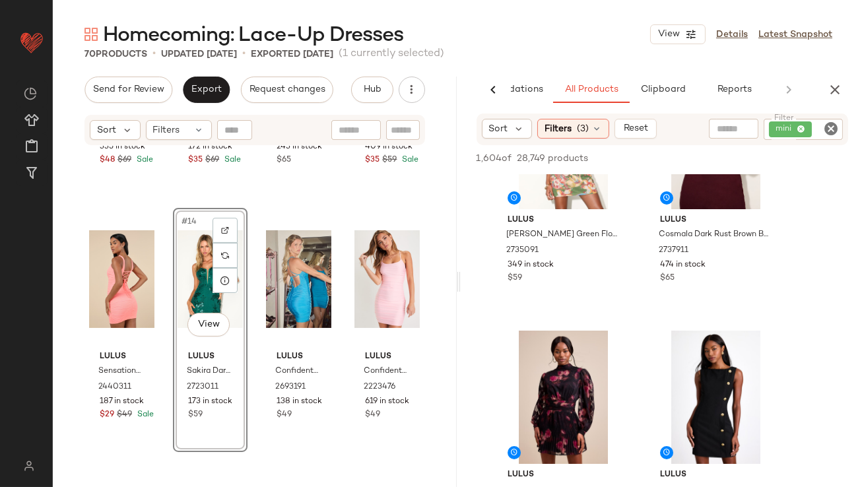
scroll to position [801, 0]
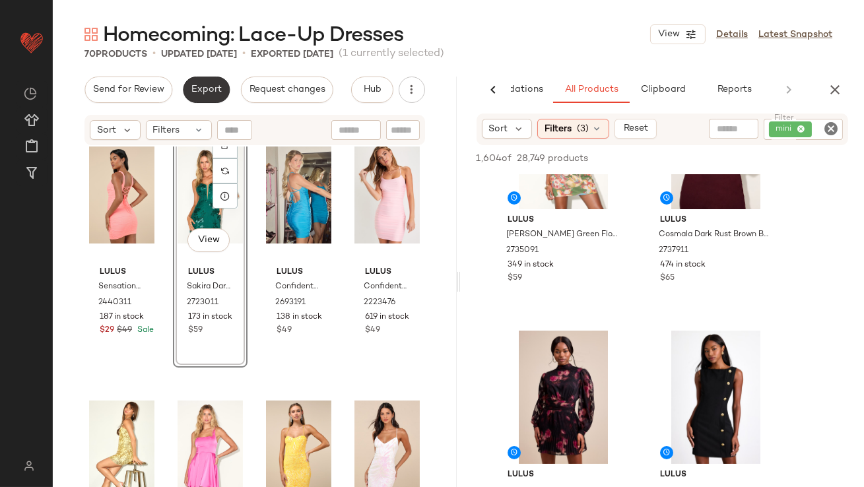
click at [189, 78] on button "Export" at bounding box center [206, 90] width 47 height 26
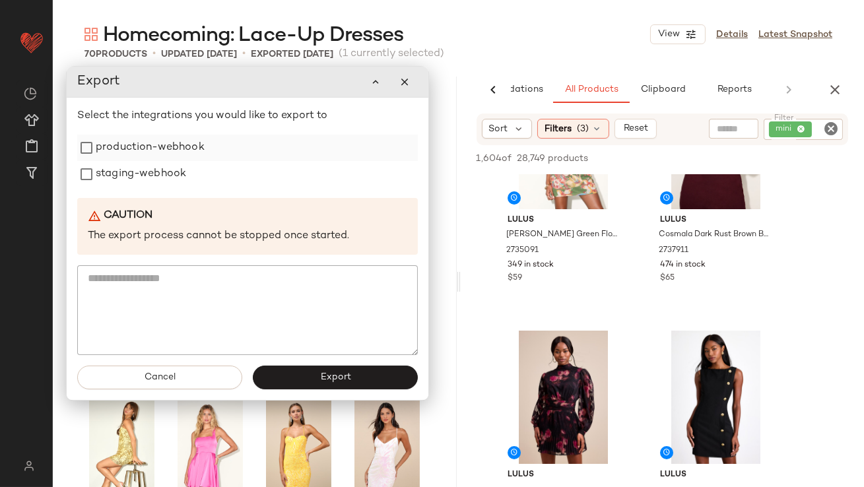
click at [183, 153] on label "production-webhook" at bounding box center [150, 148] width 109 height 26
click at [180, 168] on label "staging-webhook" at bounding box center [141, 175] width 90 height 26
click at [347, 379] on span "Export" at bounding box center [334, 378] width 31 height 11
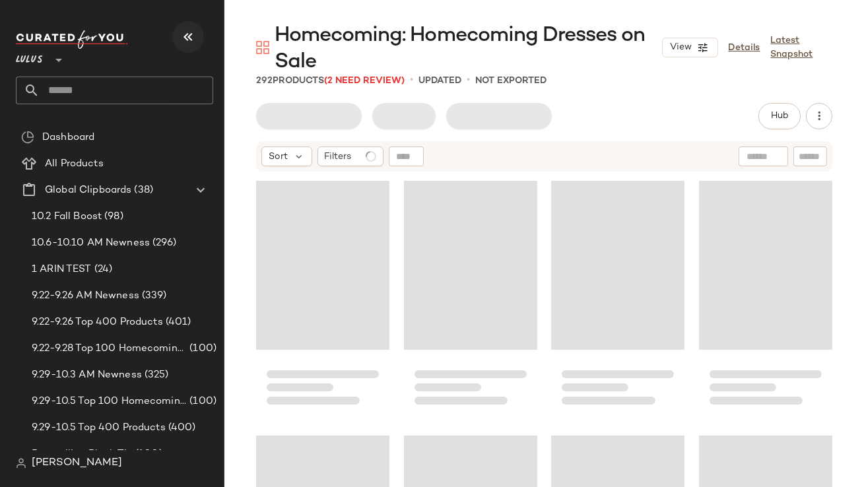
click at [183, 44] on icon "button" at bounding box center [188, 37] width 16 height 16
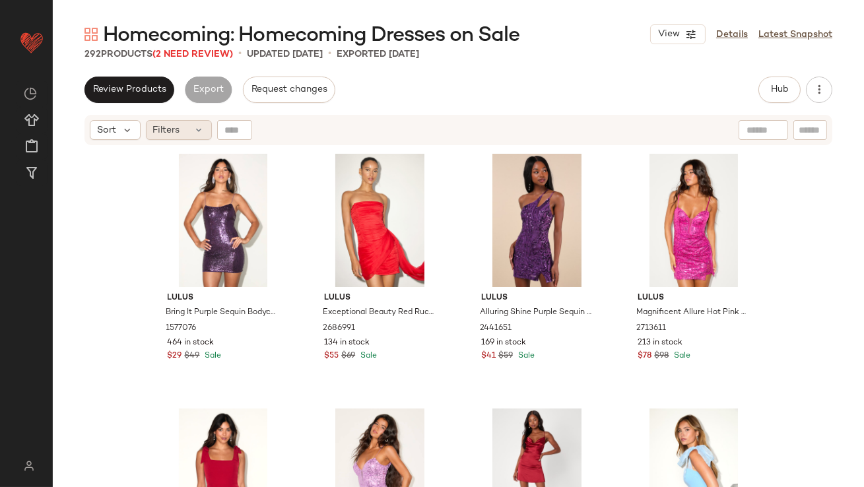
click at [176, 133] on span "Filters" at bounding box center [166, 130] width 27 height 14
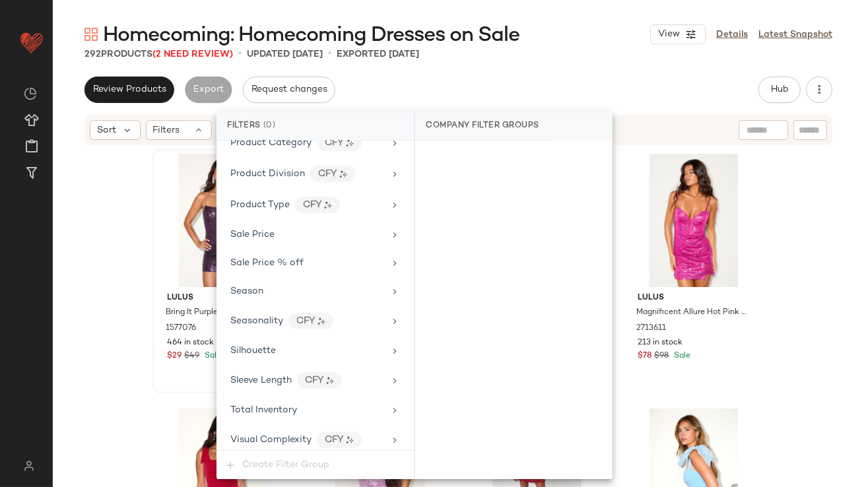
scroll to position [980, 0]
click at [257, 407] on span "Total Inventory" at bounding box center [263, 410] width 67 height 10
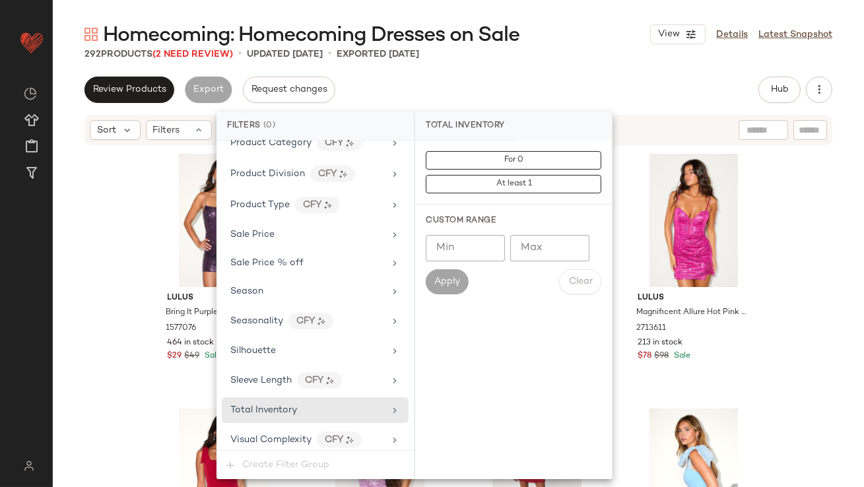
click at [553, 252] on input "Max" at bounding box center [549, 248] width 79 height 26
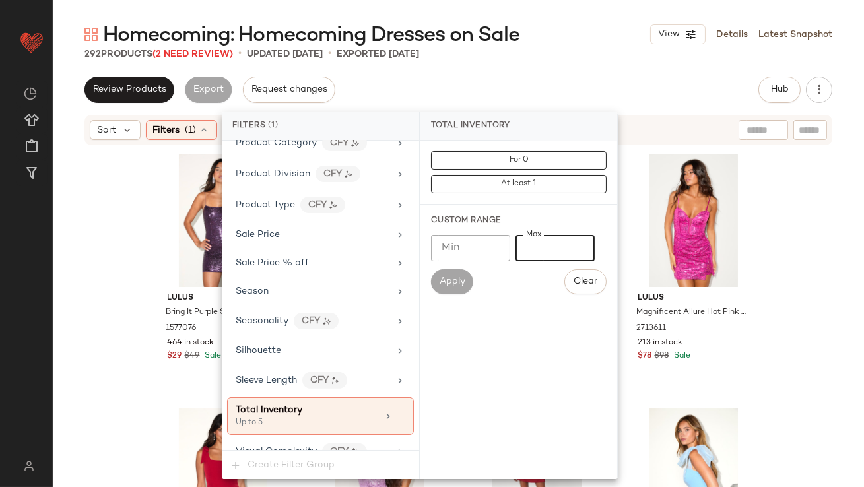
type input "*"
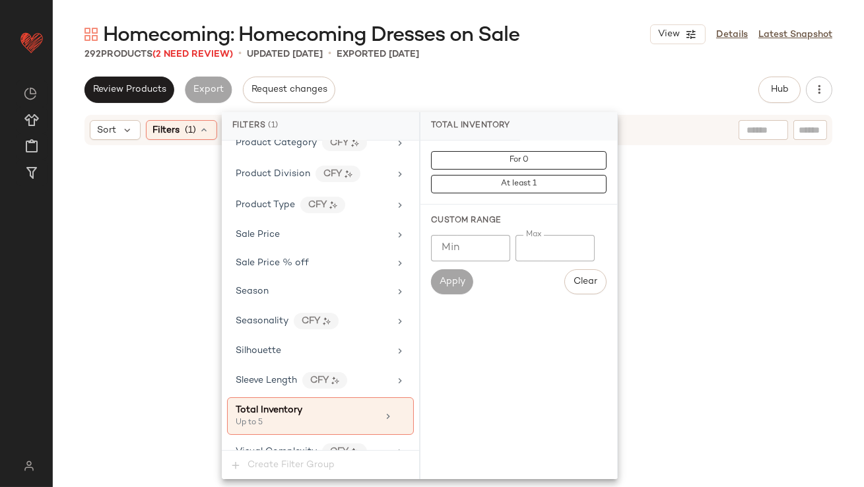
click at [539, 62] on div "Homecoming: Homecoming Dresses on Sale View Details Latest Snapshot 292 Product…" at bounding box center [458, 254] width 811 height 466
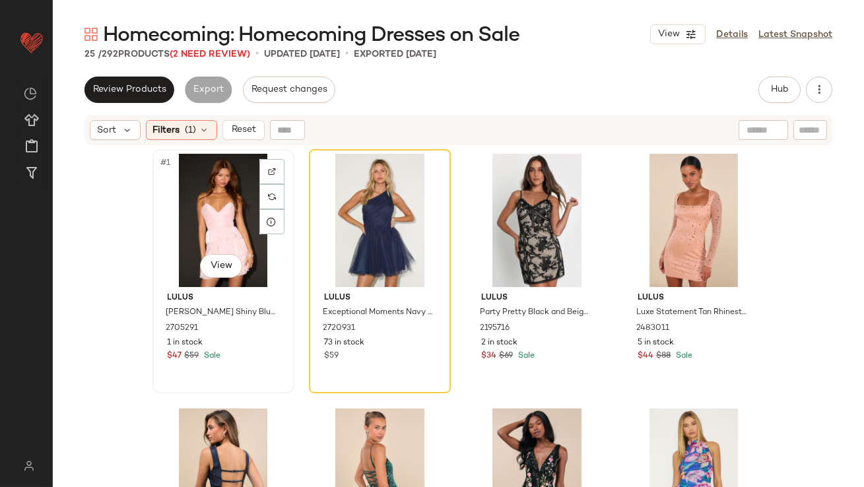
click at [203, 194] on div "#1 View" at bounding box center [223, 220] width 133 height 133
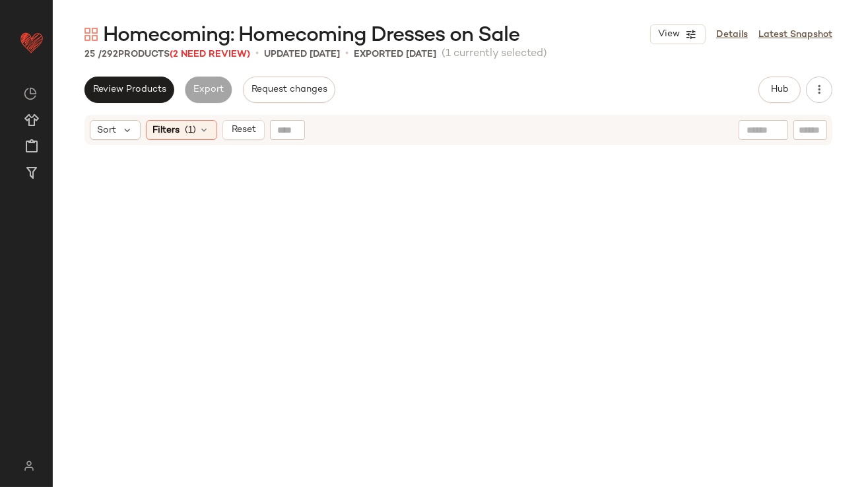
scroll to position [1412, 0]
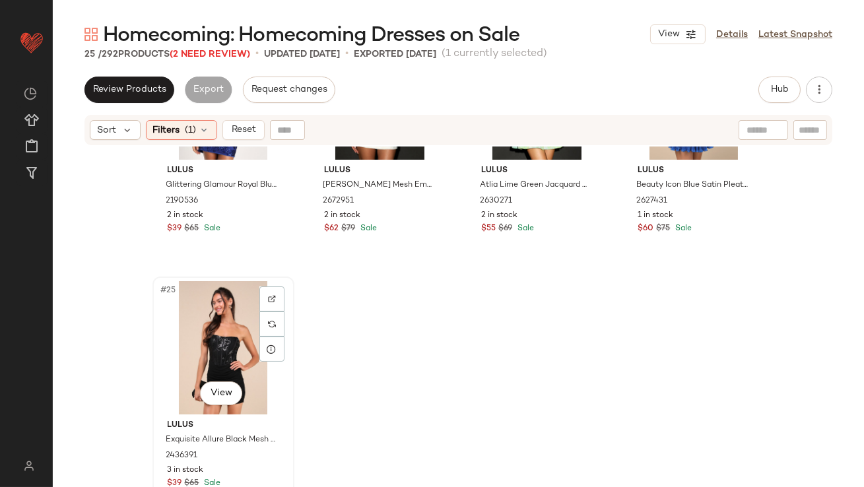
click at [187, 321] on div "#25 View" at bounding box center [223, 347] width 133 height 133
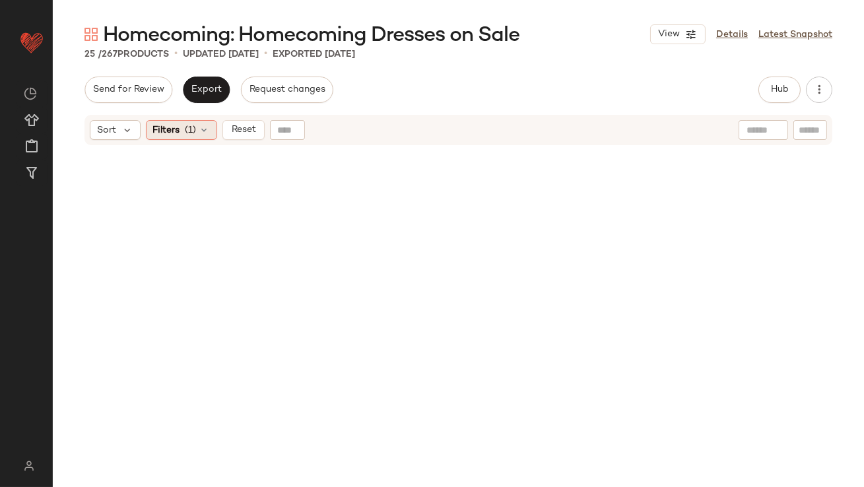
click at [170, 131] on span "Filters" at bounding box center [166, 130] width 27 height 14
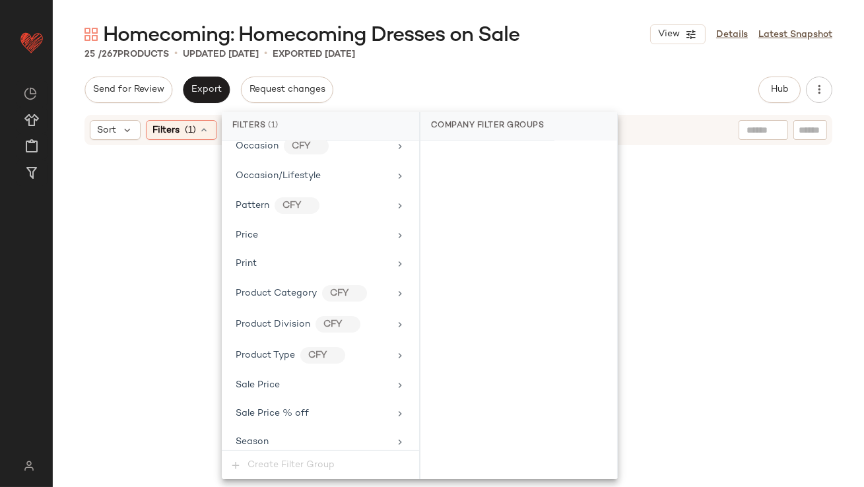
scroll to position [993, 0]
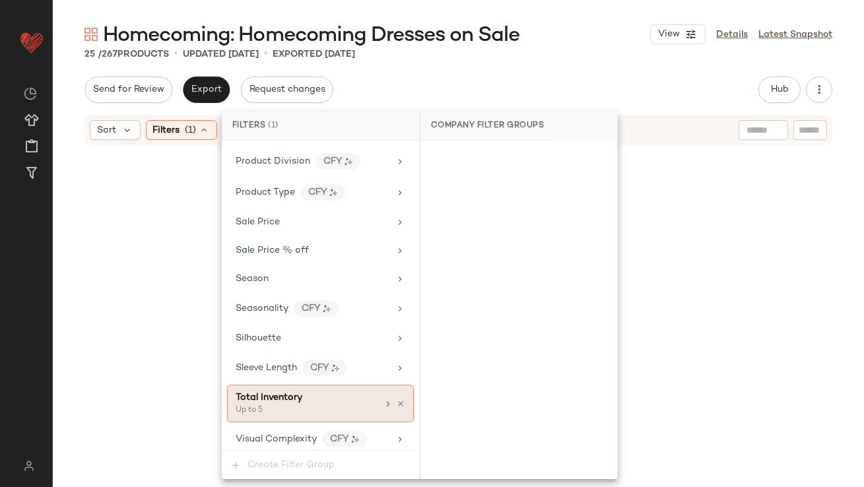
click at [292, 393] on span "Total Inventory" at bounding box center [269, 398] width 67 height 10
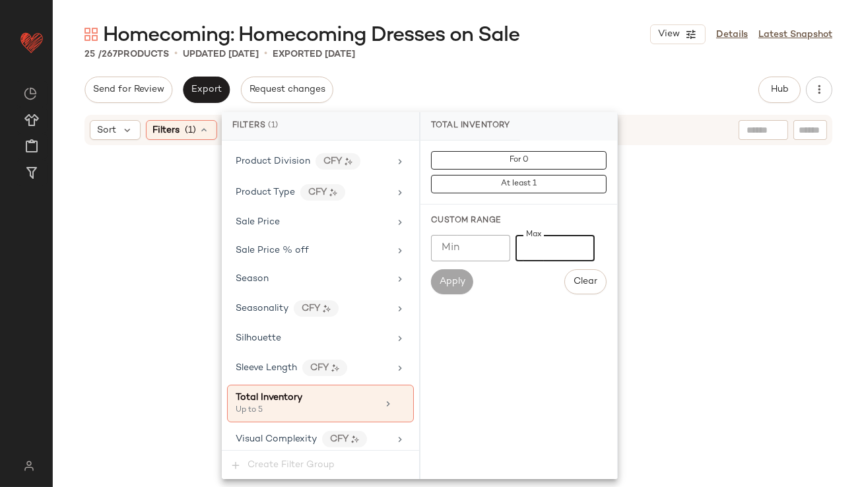
click at [525, 245] on input "*" at bounding box center [554, 248] width 79 height 26
click at [556, 251] on input "*" at bounding box center [554, 248] width 79 height 26
click at [399, 399] on icon at bounding box center [400, 403] width 9 height 9
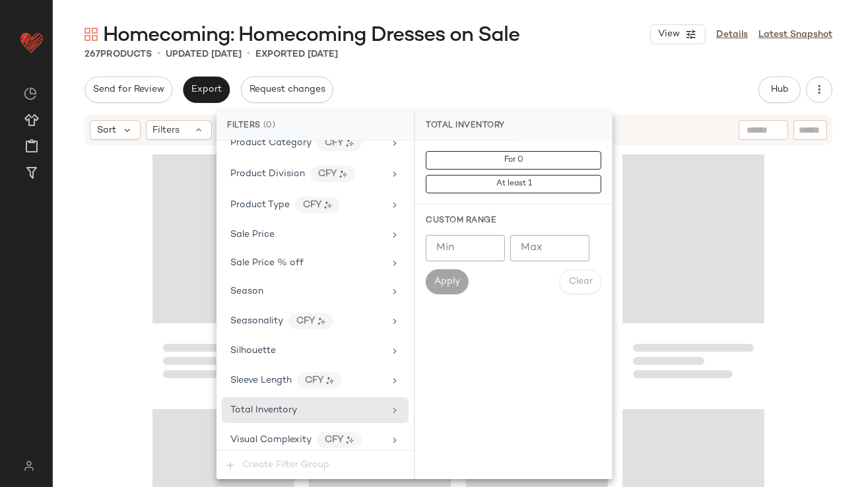
click at [581, 75] on div "Homecoming: Homecoming Dresses on Sale View Details Latest Snapshot 267 Product…" at bounding box center [458, 254] width 811 height 466
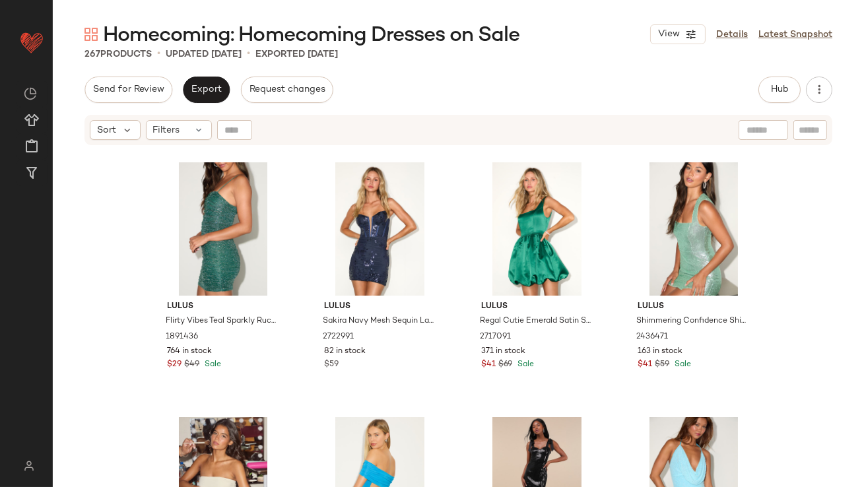
scroll to position [1730, 0]
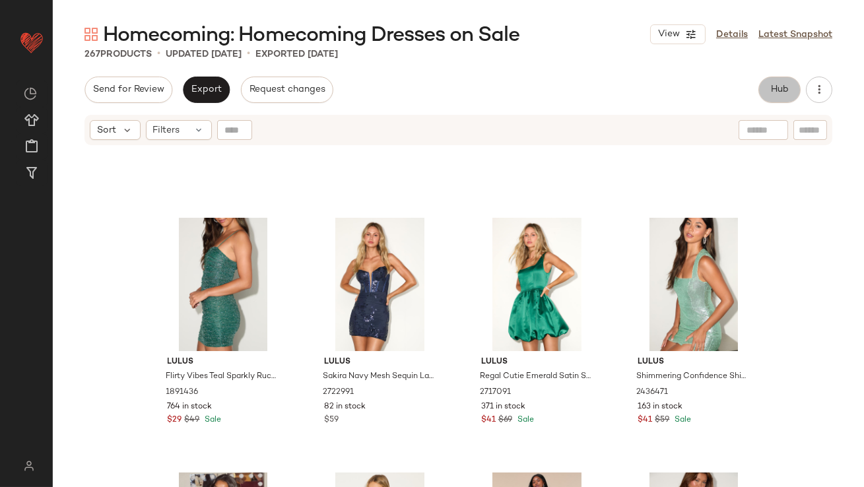
click at [775, 79] on button "Hub" at bounding box center [779, 90] width 42 height 26
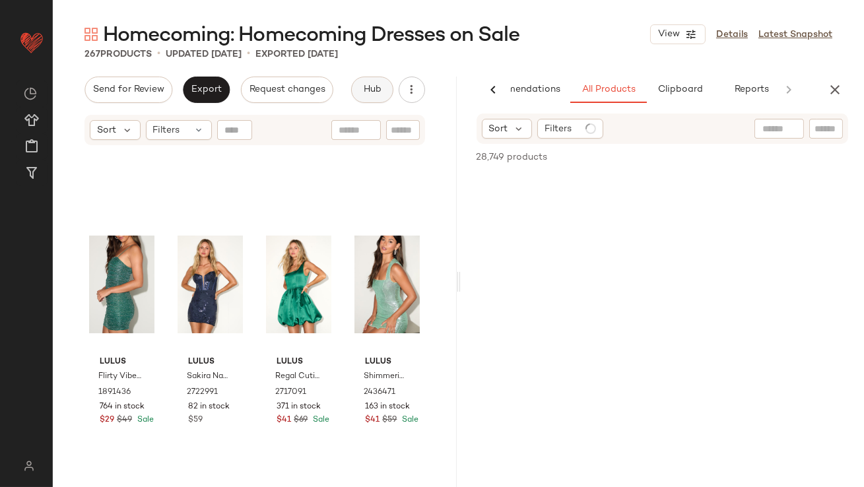
scroll to position [0, 74]
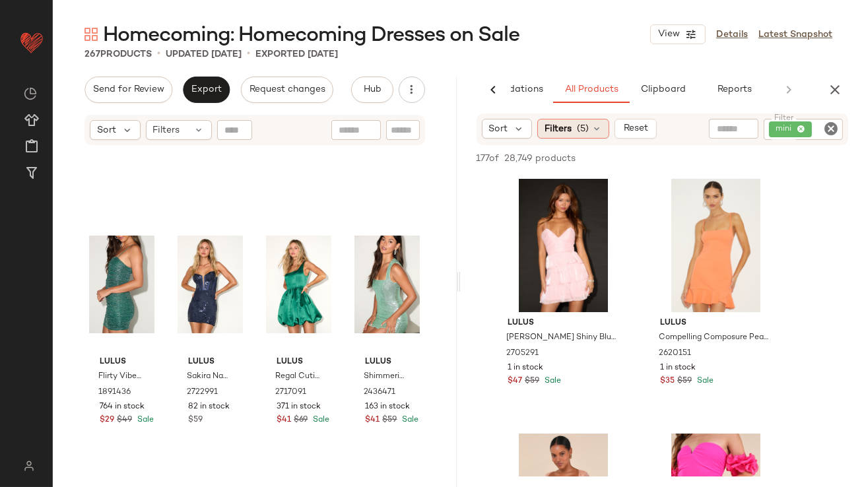
click at [589, 128] on div "Filters (5)" at bounding box center [573, 129] width 72 height 20
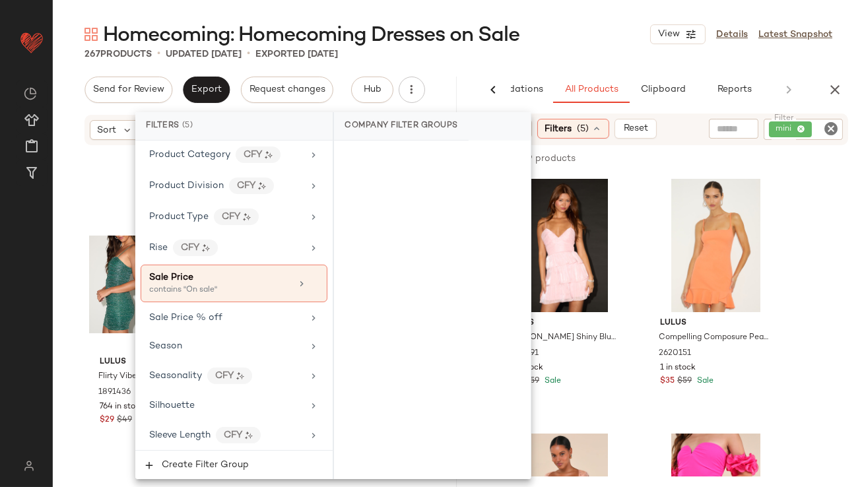
scroll to position [1130, 0]
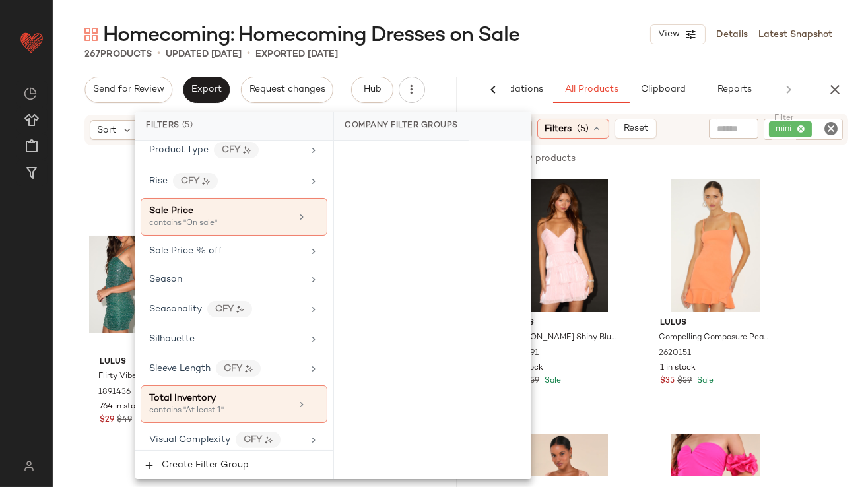
click at [622, 23] on div "Homecoming: Homecoming Dresses on Sale View Details Latest Snapshot" at bounding box center [458, 34] width 811 height 26
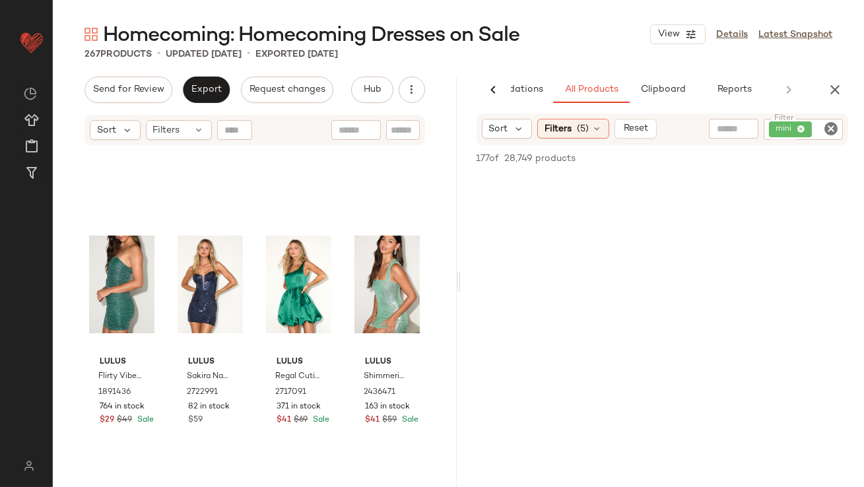
scroll to position [1517, 0]
click at [839, 86] on icon "button" at bounding box center [835, 90] width 16 height 16
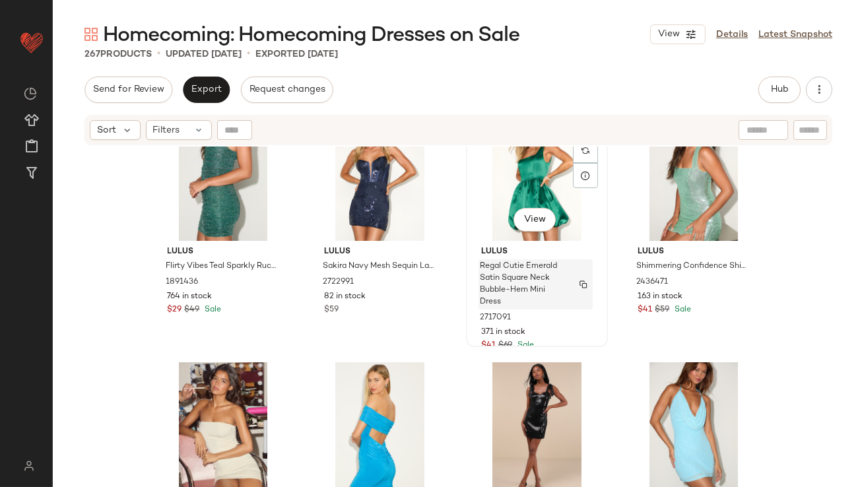
scroll to position [1842, 0]
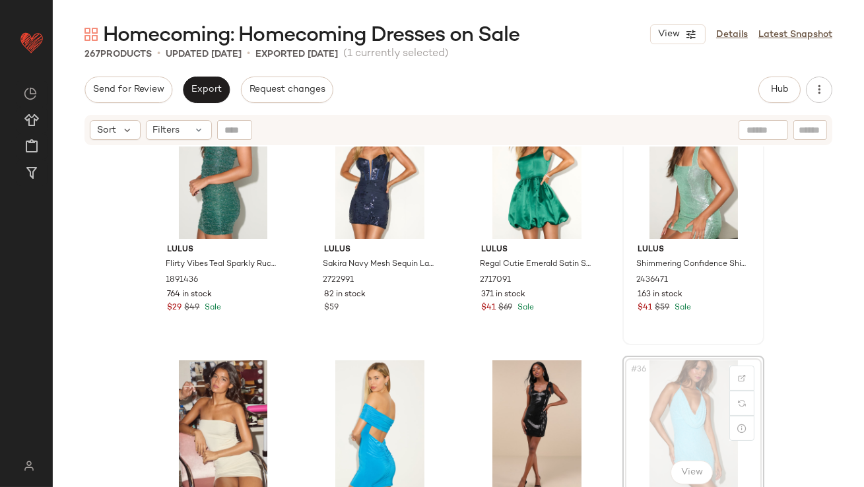
scroll to position [1840, 0]
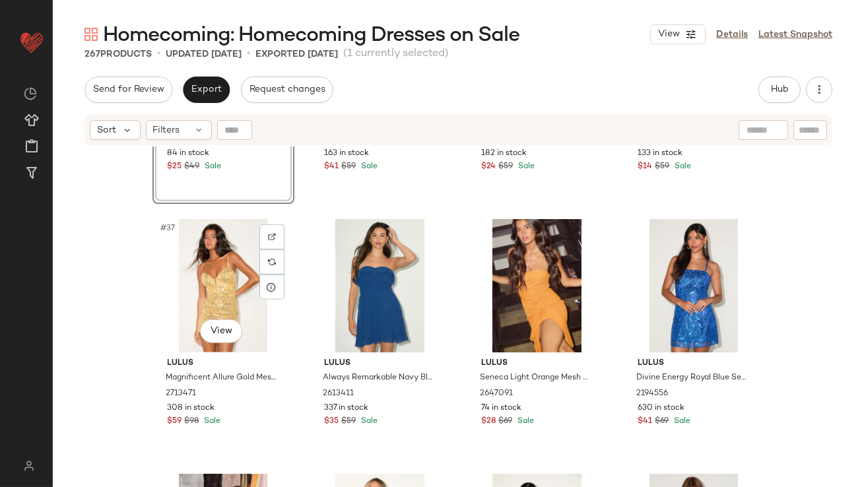
scroll to position [2338, 0]
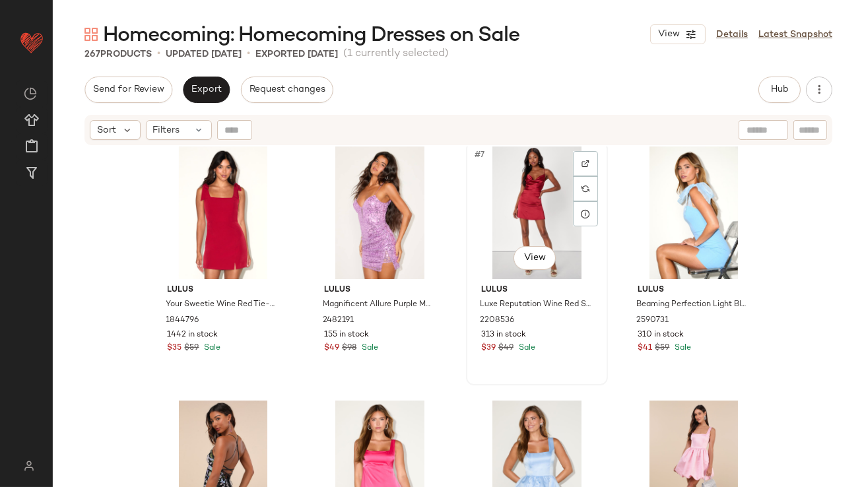
scroll to position [376, 0]
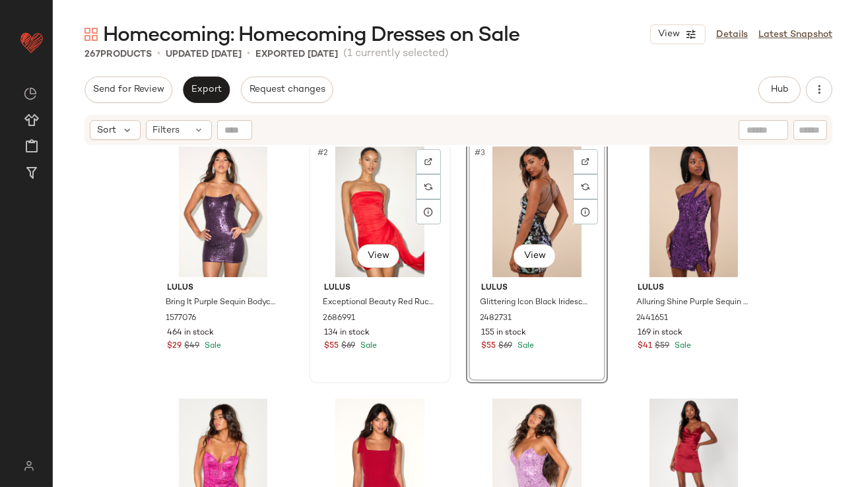
scroll to position [71, 0]
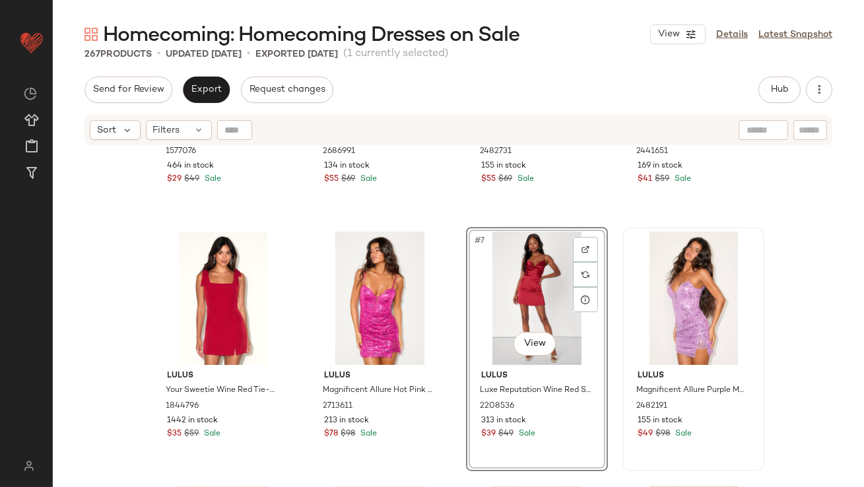
scroll to position [271, 0]
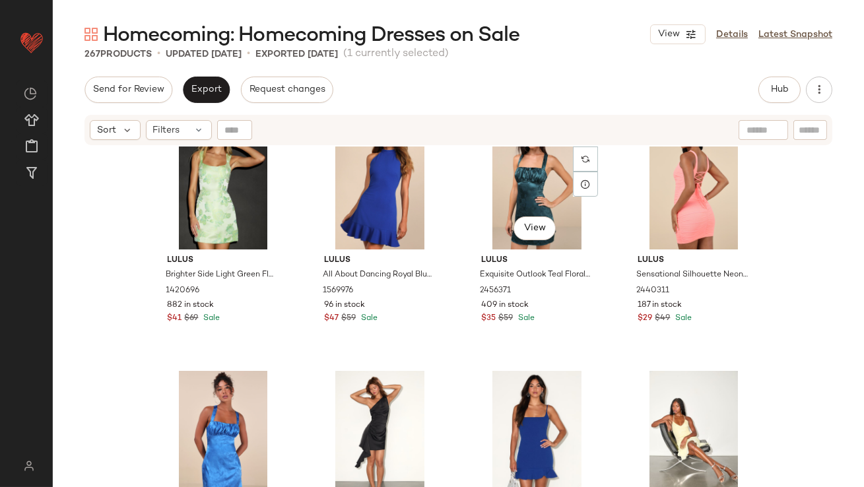
scroll to position [899, 0]
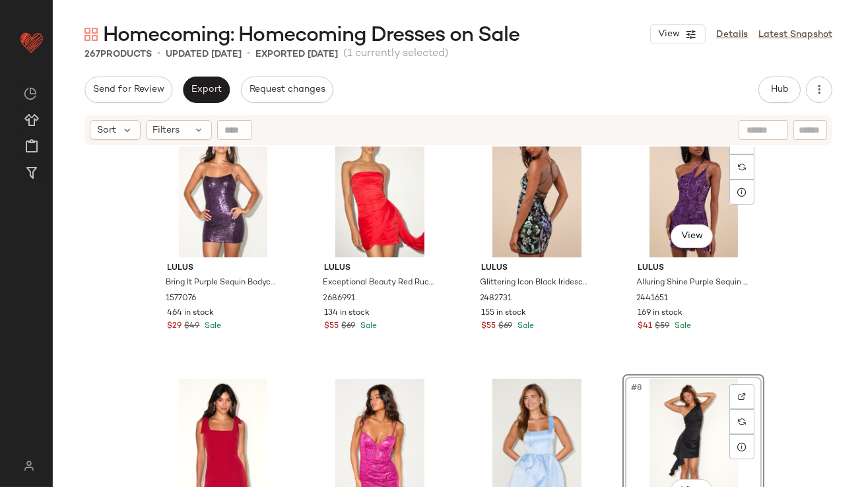
scroll to position [31, 0]
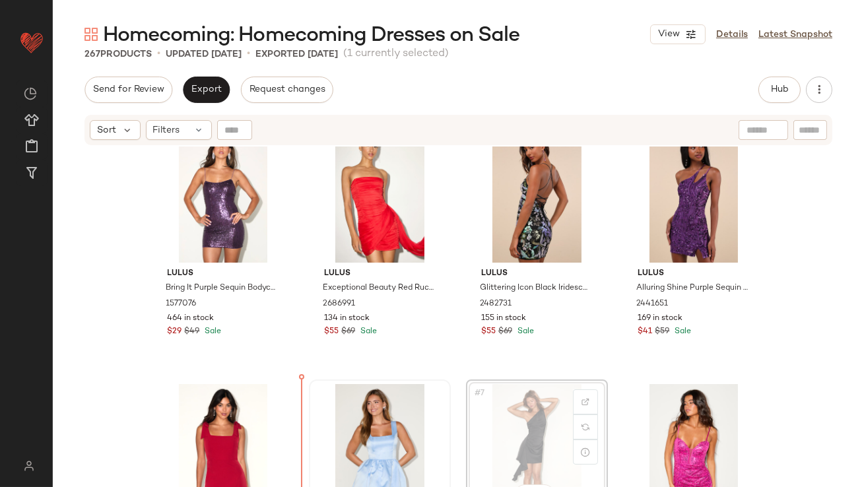
scroll to position [26, 0]
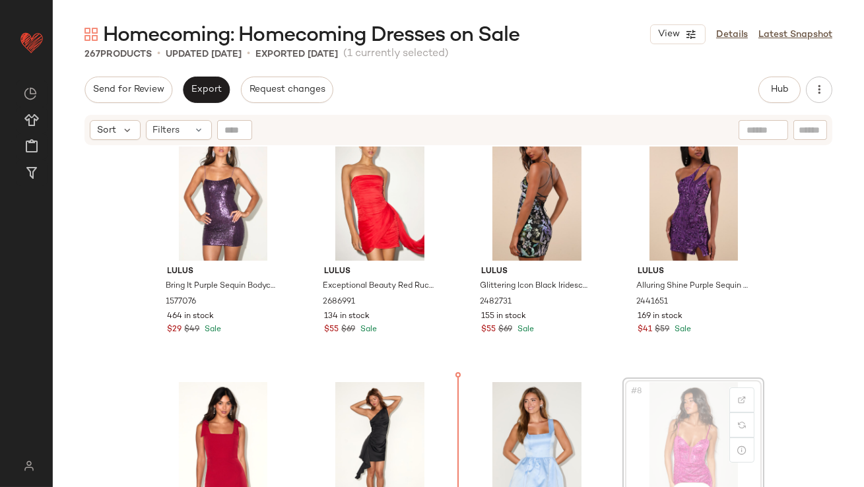
scroll to position [84, 0]
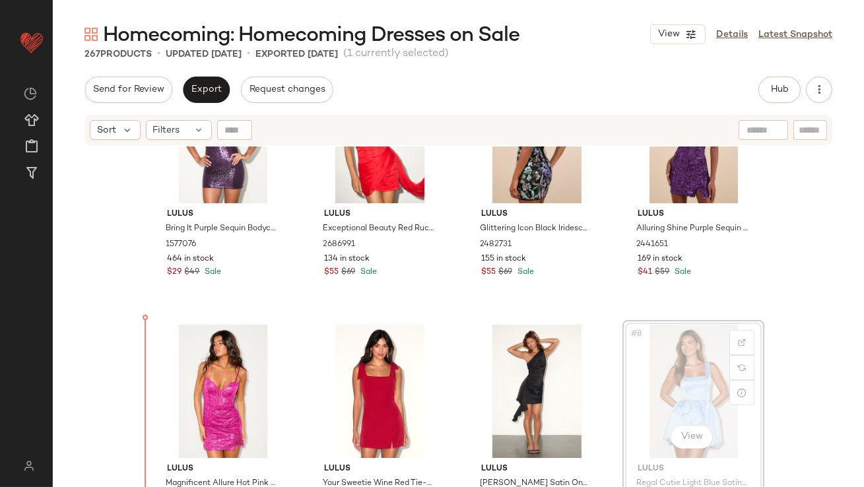
scroll to position [86, 0]
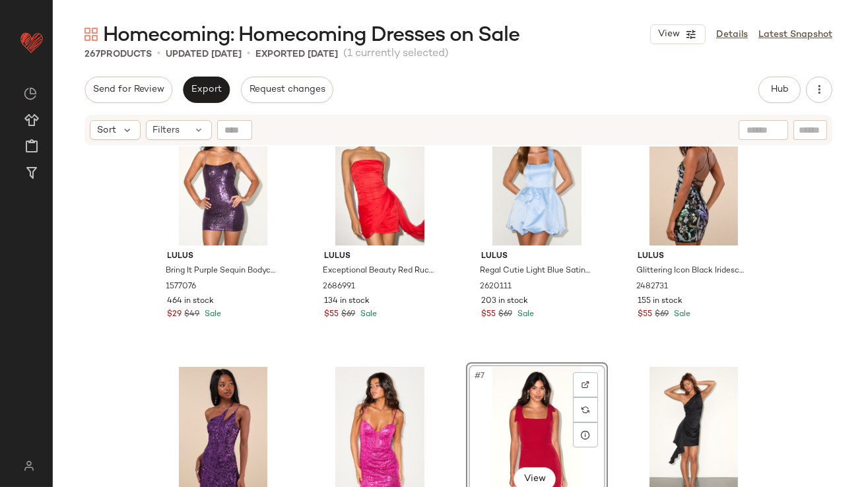
scroll to position [42, 0]
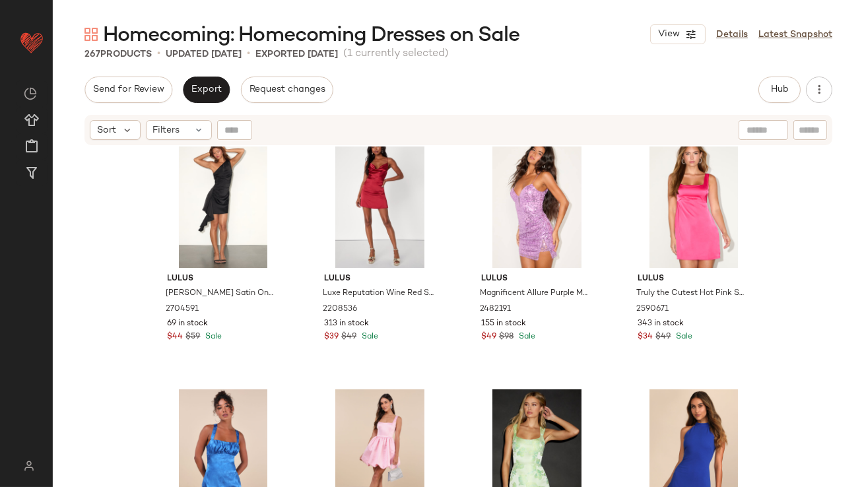
scroll to position [542, 0]
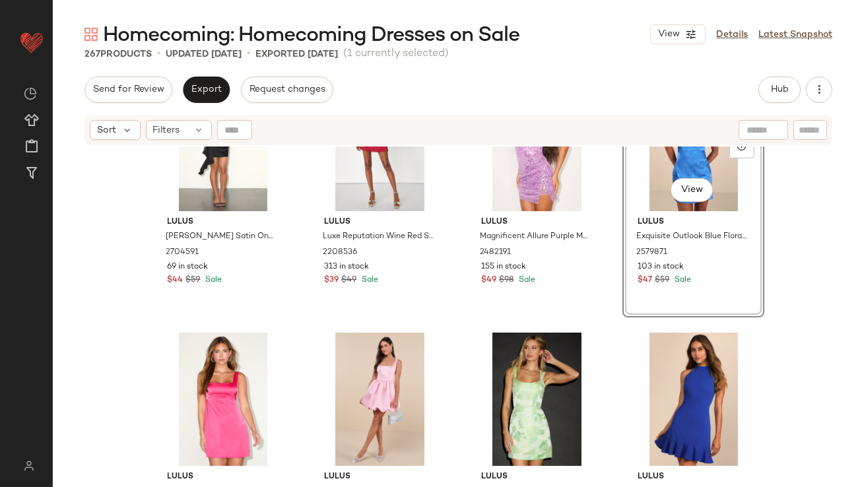
scroll to position [597, 0]
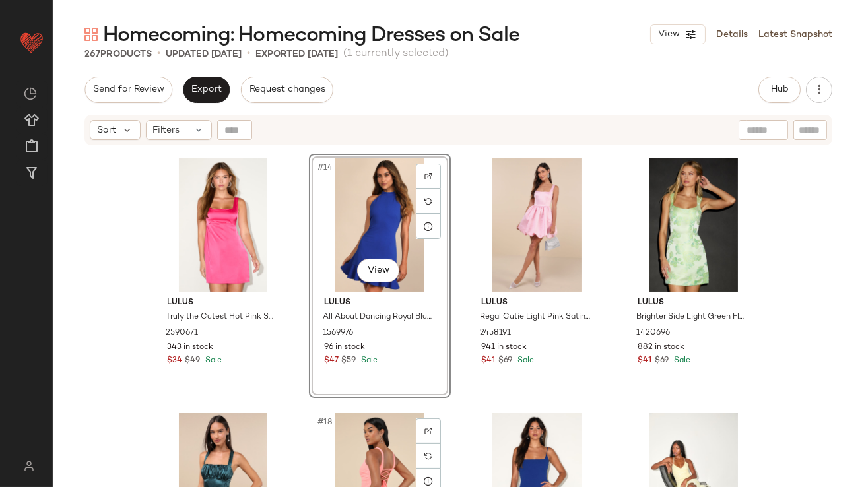
scroll to position [813, 0]
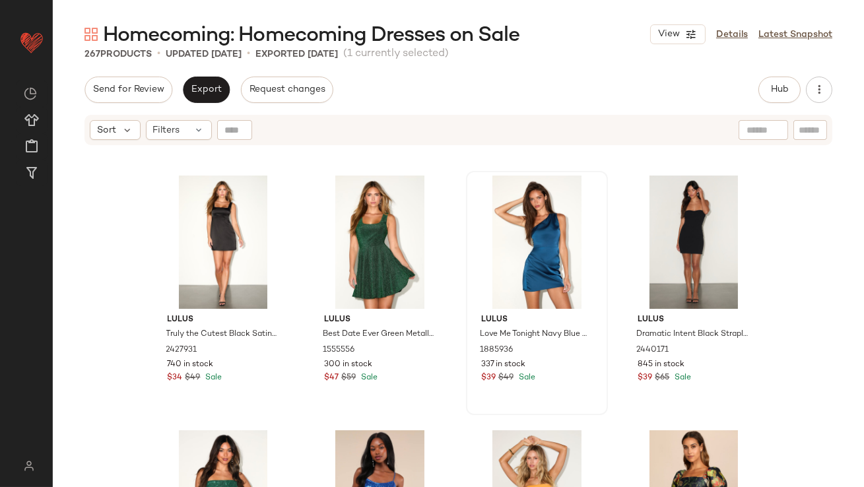
scroll to position [1146, 0]
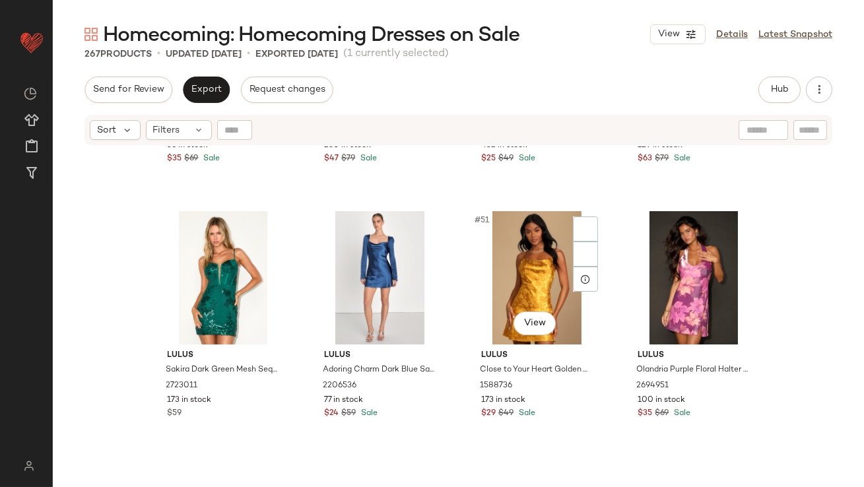
scroll to position [3180, 0]
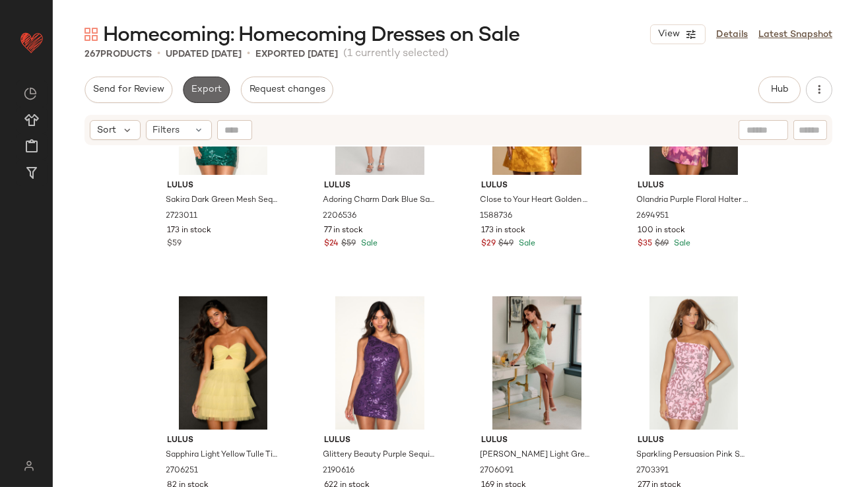
click at [210, 77] on button "Export" at bounding box center [206, 90] width 47 height 26
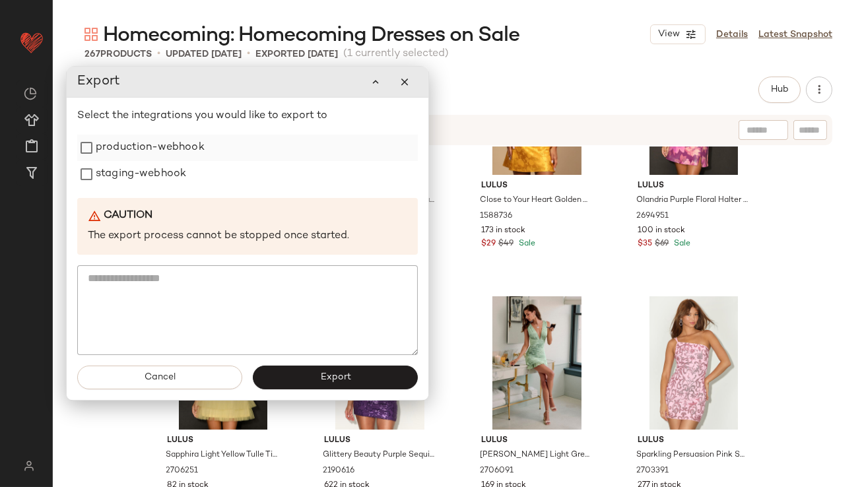
click at [217, 148] on div "production-webhook" at bounding box center [247, 148] width 341 height 26
click at [191, 166] on div "staging-webhook" at bounding box center [247, 174] width 341 height 26
click at [191, 117] on p "Select the integrations you would like to export to" at bounding box center [247, 116] width 341 height 16
click at [191, 145] on label "production-webhook" at bounding box center [150, 148] width 109 height 26
click at [180, 170] on label "staging-webhook" at bounding box center [141, 174] width 90 height 26
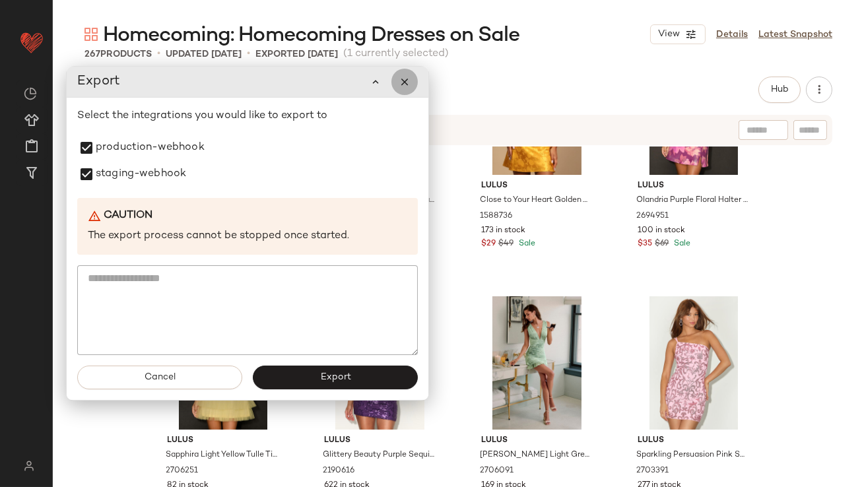
click at [412, 89] on button "button" at bounding box center [404, 82] width 26 height 26
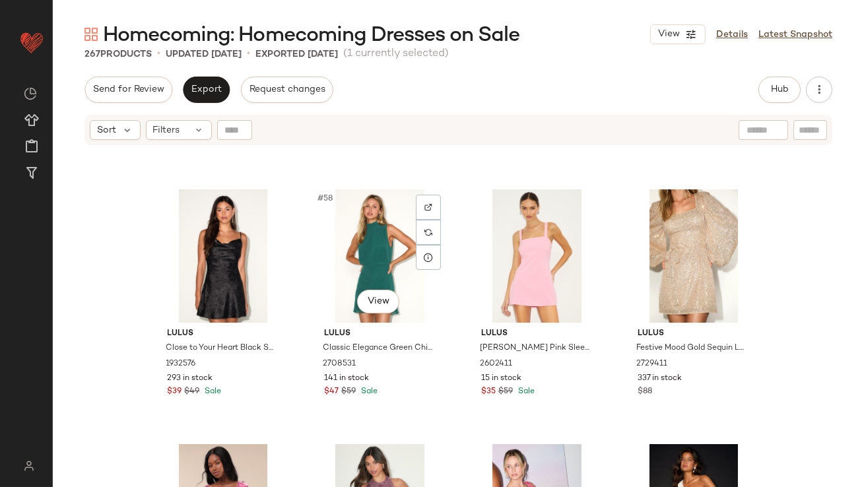
scroll to position [3543, 0]
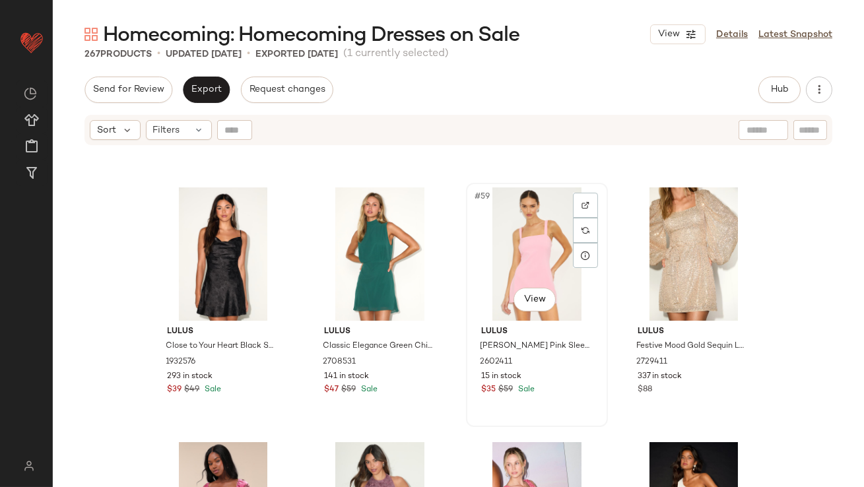
click at [529, 244] on div "#59 View" at bounding box center [537, 253] width 133 height 133
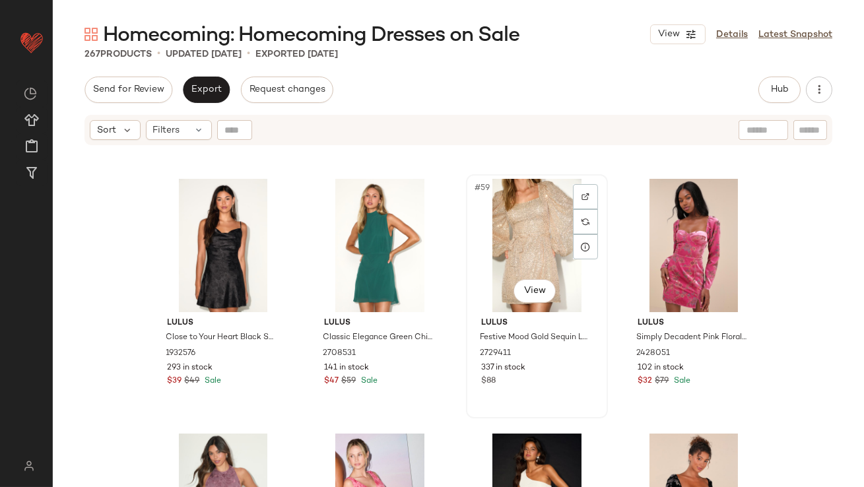
scroll to position [3613, 0]
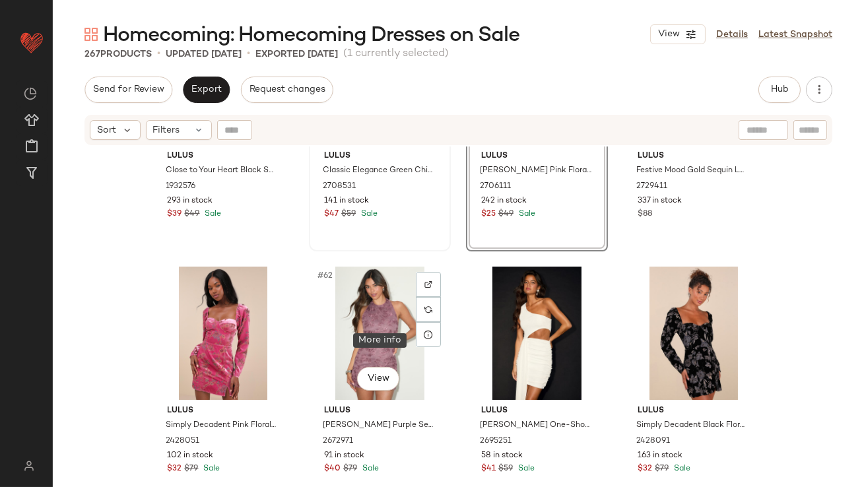
scroll to position [3721, 0]
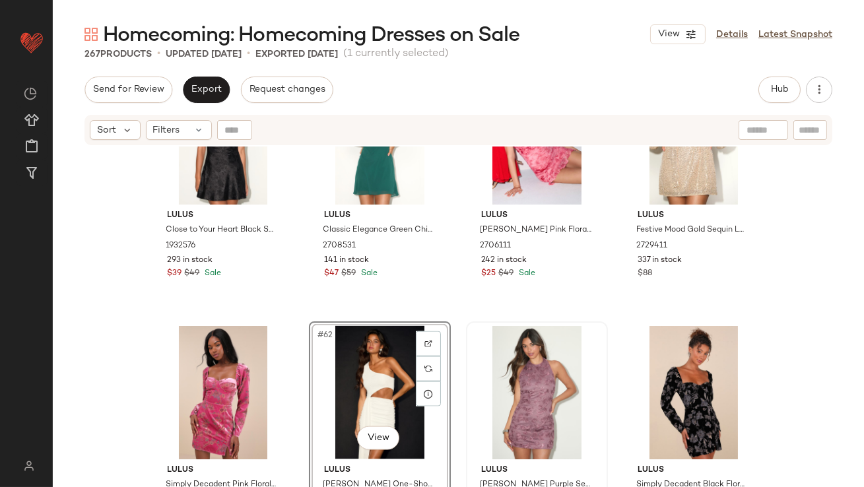
scroll to position [3709, 0]
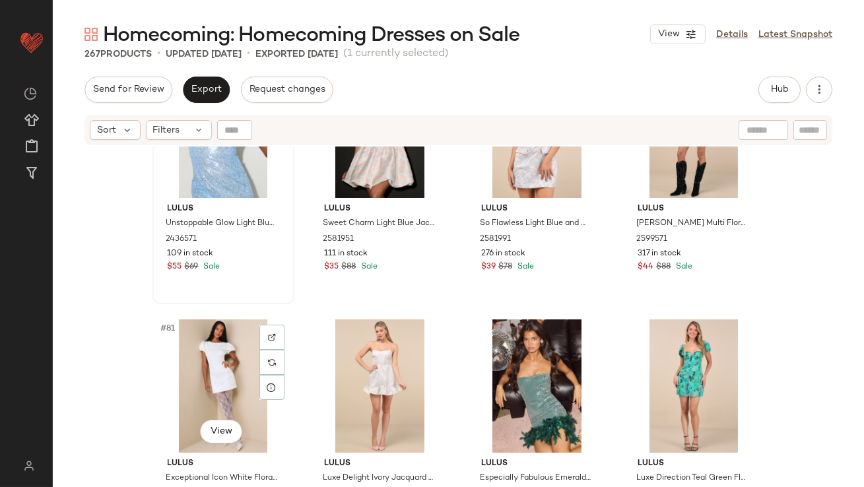
scroll to position [4941, 0]
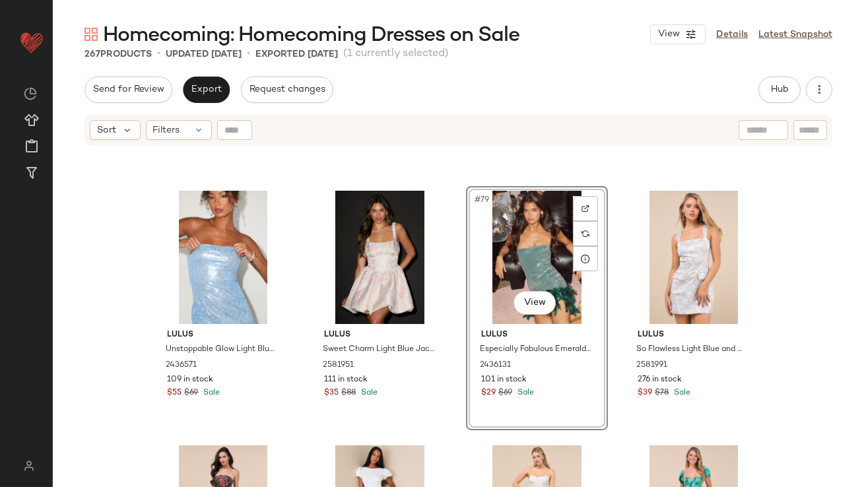
scroll to position [4909, 0]
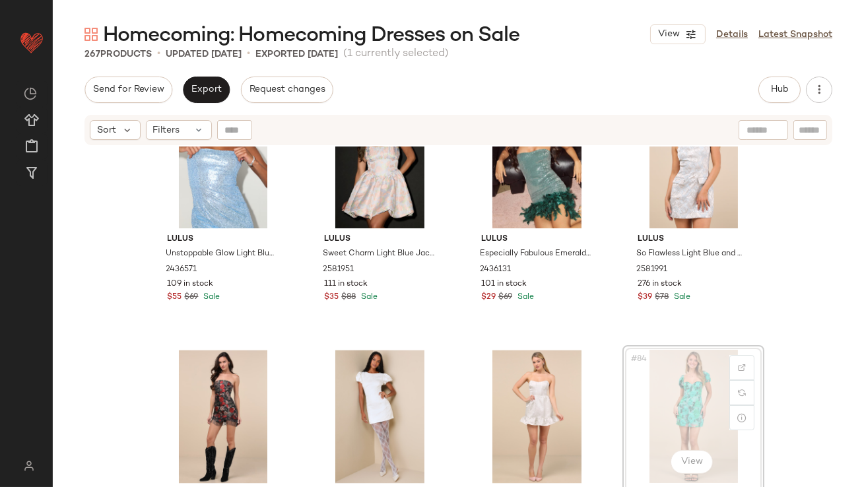
drag, startPoint x: 699, startPoint y: 383, endPoint x: 687, endPoint y: 383, distance: 11.9
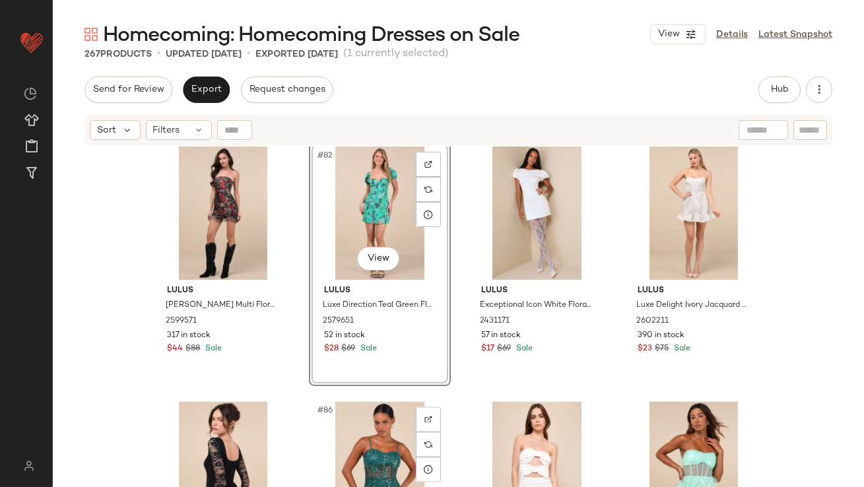
scroll to position [5174, 0]
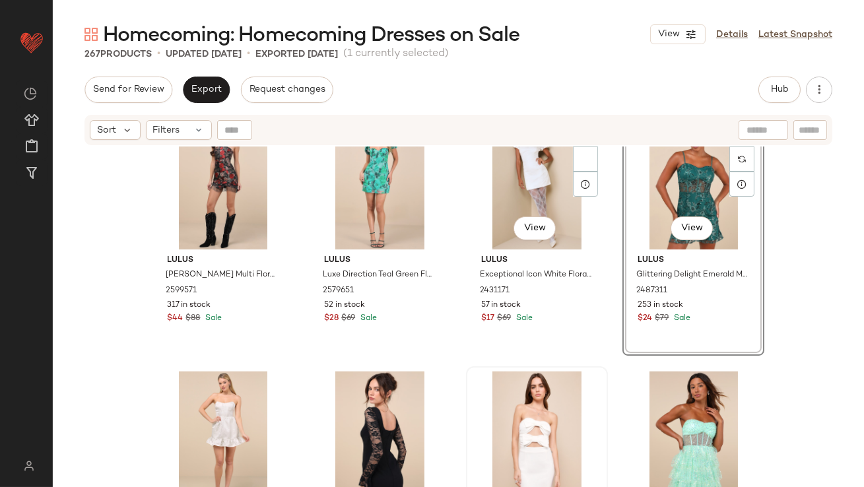
scroll to position [5145, 0]
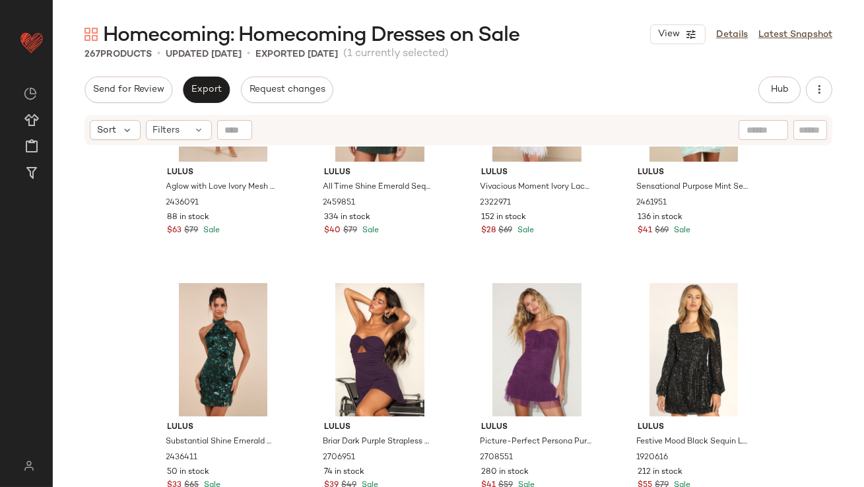
scroll to position [5743, 0]
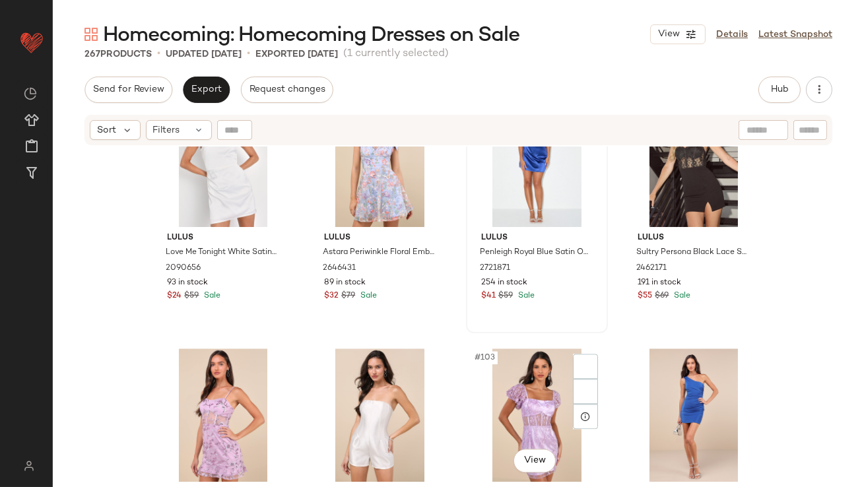
scroll to position [6421, 0]
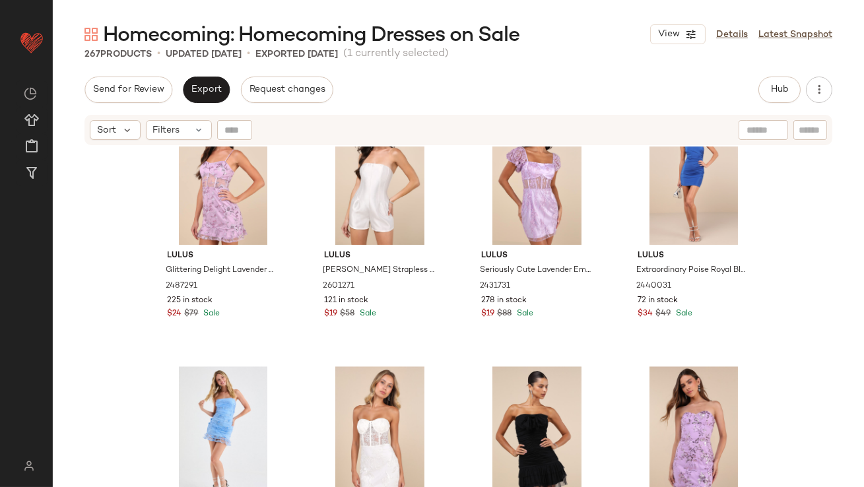
click at [214, 76] on div "Homecoming: Homecoming Dresses on Sale View Details Latest Snapshot 267 Product…" at bounding box center [458, 254] width 811 height 466
click at [213, 79] on button "Export" at bounding box center [206, 90] width 47 height 26
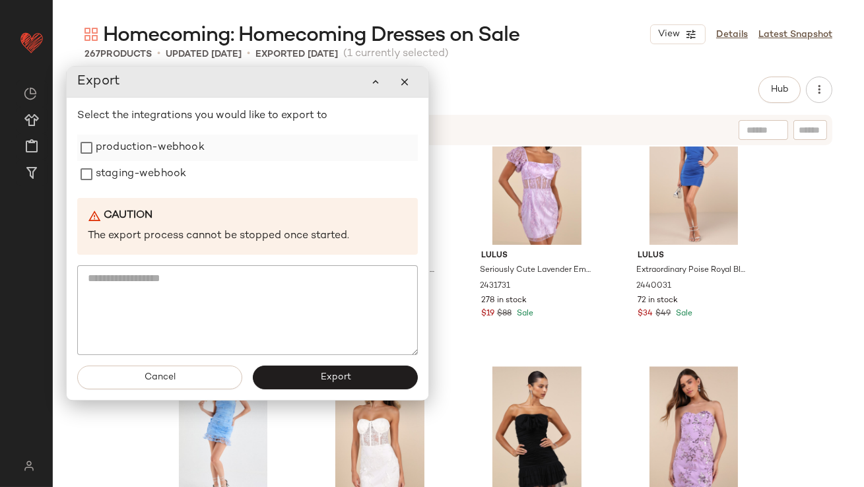
click at [199, 150] on label "production-webhook" at bounding box center [150, 148] width 109 height 26
click at [170, 178] on label "staging-webhook" at bounding box center [141, 175] width 90 height 26
click at [300, 381] on button "Export" at bounding box center [335, 378] width 165 height 24
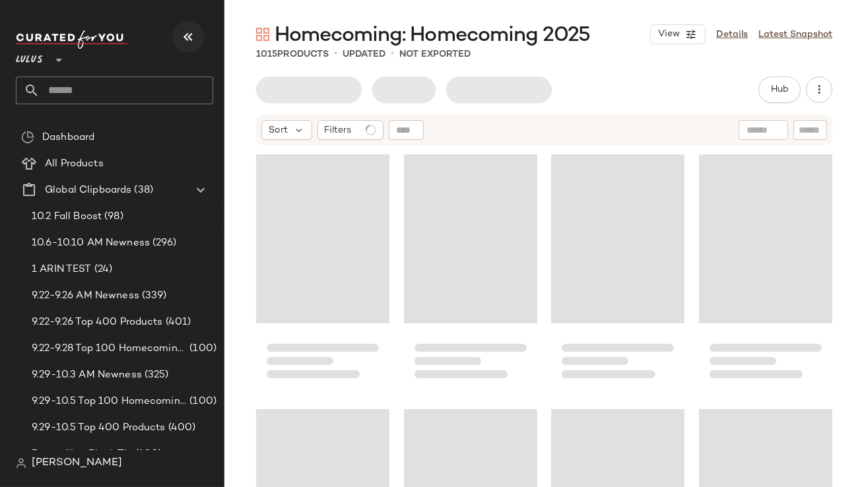
click at [189, 38] on icon "button" at bounding box center [188, 37] width 16 height 16
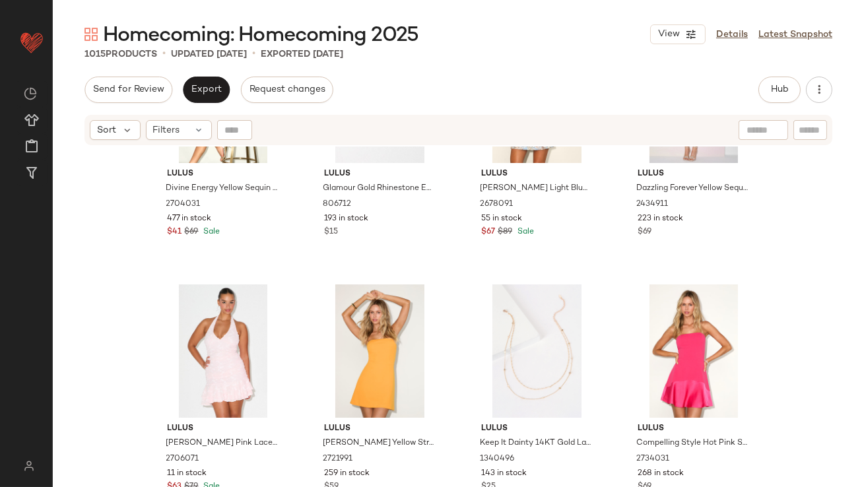
scroll to position [2952, 0]
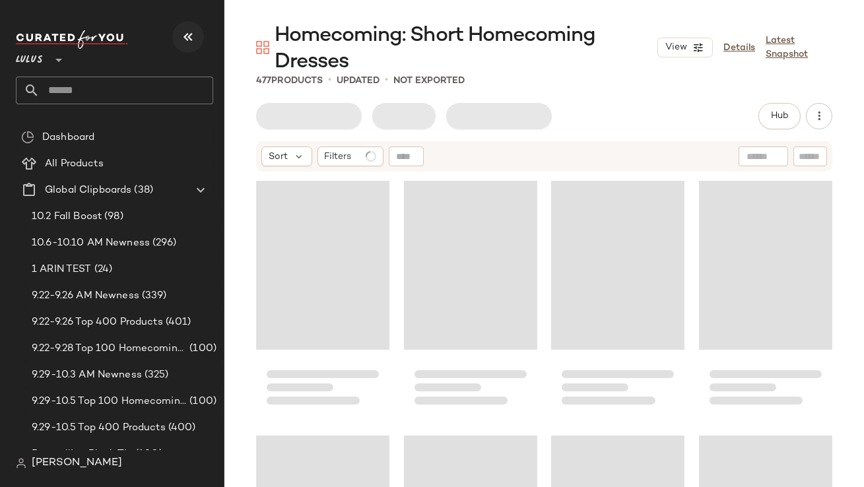
click at [193, 37] on icon "button" at bounding box center [188, 37] width 16 height 16
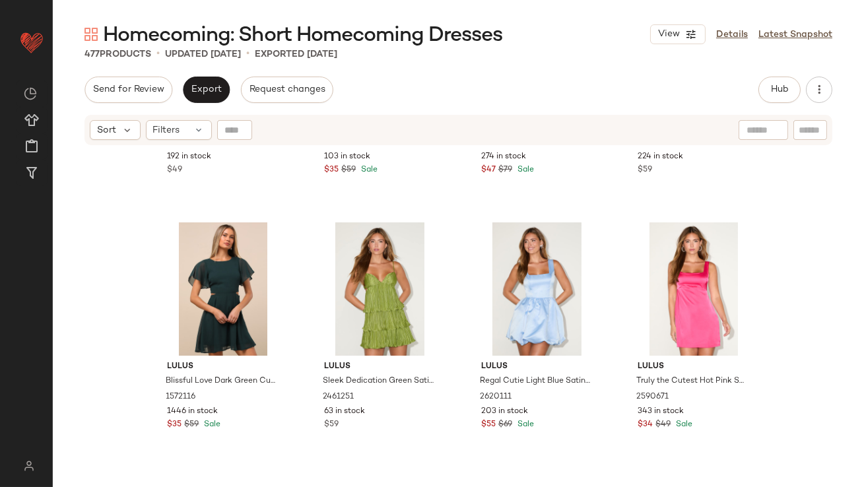
scroll to position [8846, 0]
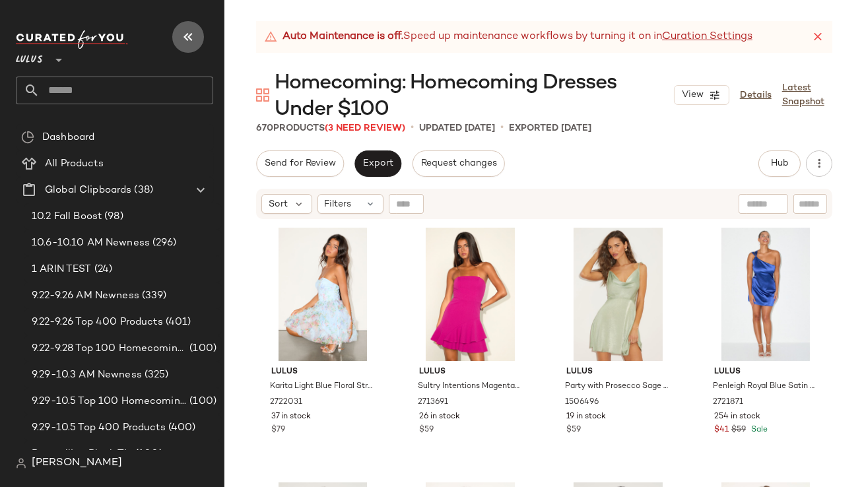
click at [186, 28] on button "button" at bounding box center [188, 37] width 32 height 32
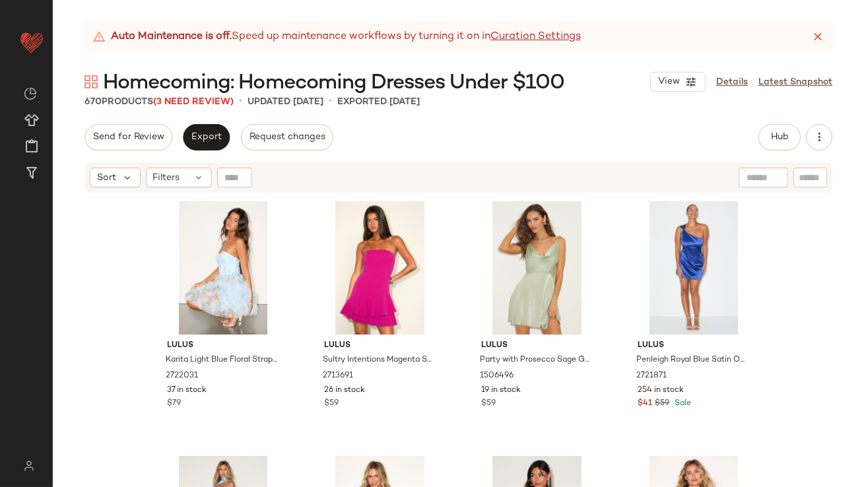
click at [816, 40] on icon at bounding box center [817, 36] width 13 height 13
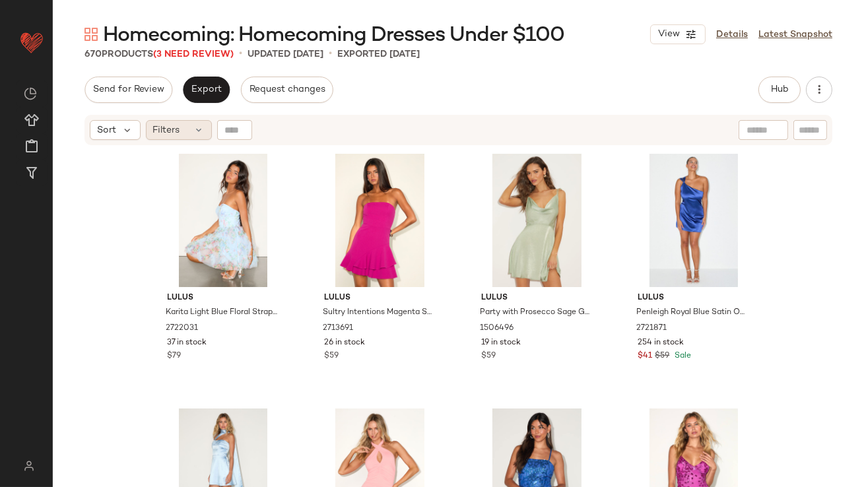
click at [165, 131] on span "Filters" at bounding box center [166, 130] width 27 height 14
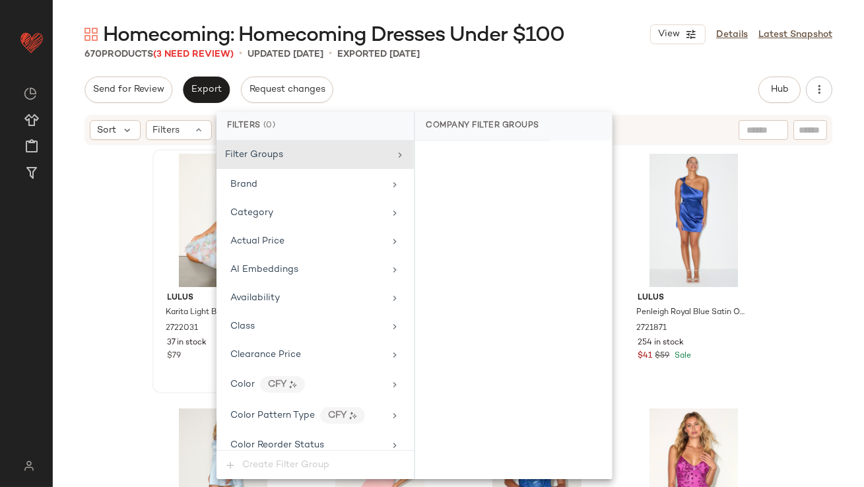
scroll to position [980, 0]
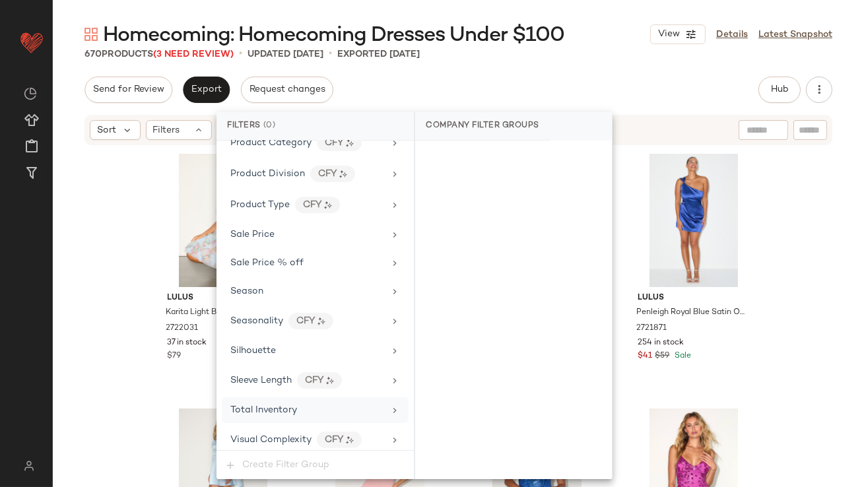
click at [267, 405] on span "Total Inventory" at bounding box center [263, 410] width 67 height 10
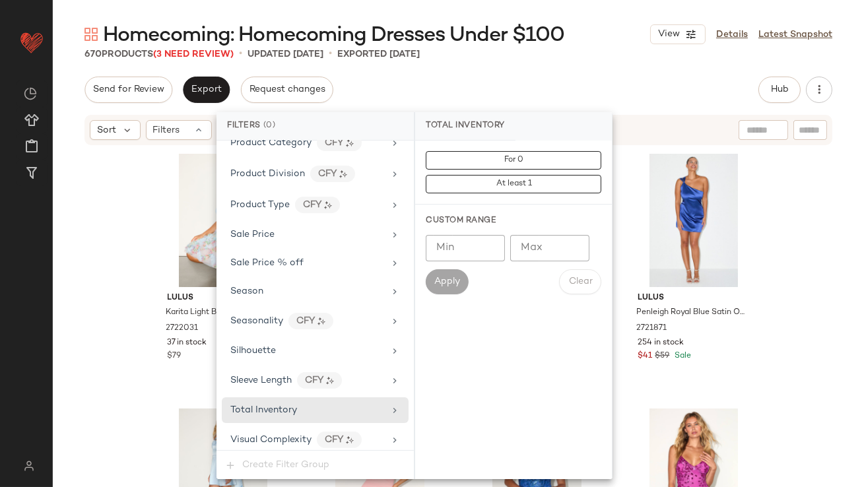
click at [553, 238] on input "Max" at bounding box center [549, 248] width 79 height 26
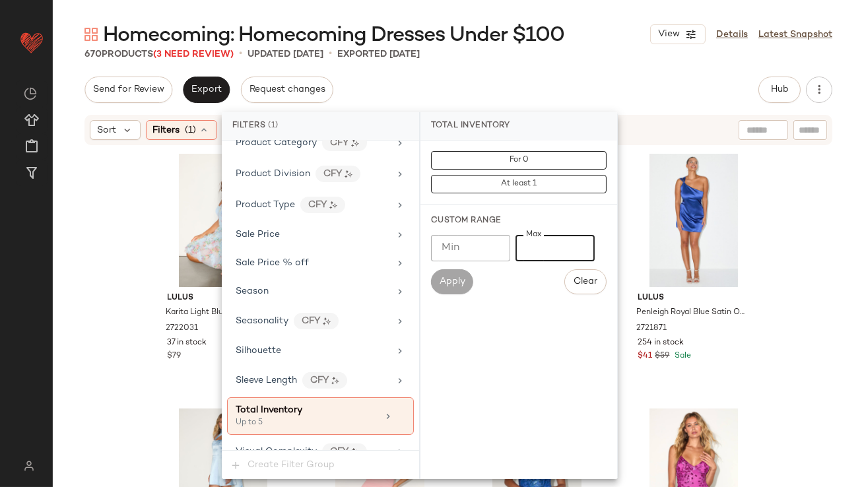
type input "*"
click at [577, 44] on div "Homecoming: Homecoming Dresses Under $100 View Details Latest Snapshot" at bounding box center [458, 34] width 811 height 26
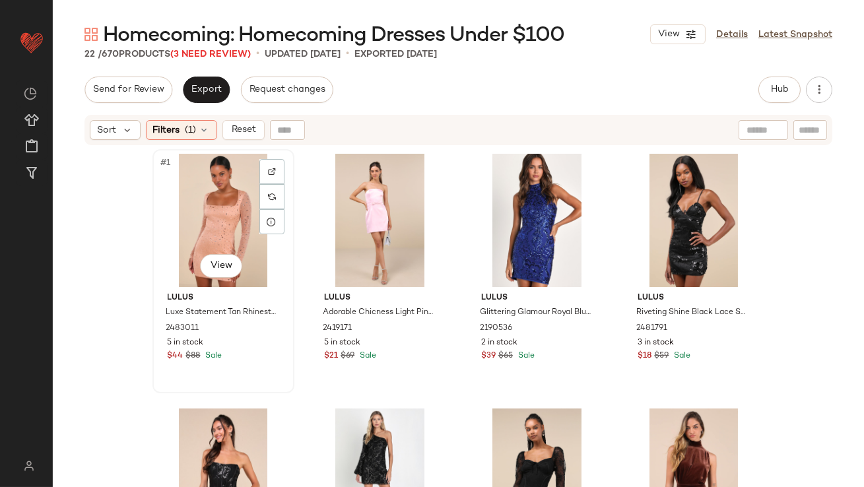
click at [228, 214] on div "#1 View" at bounding box center [223, 220] width 133 height 133
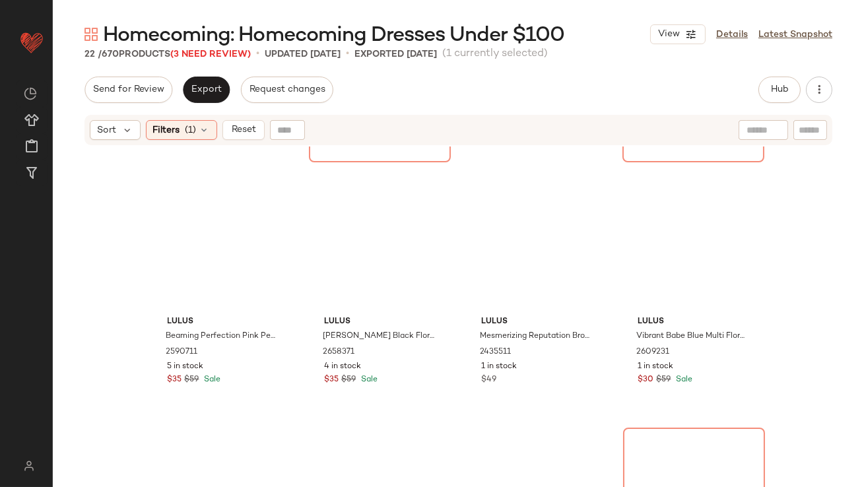
scroll to position [1157, 0]
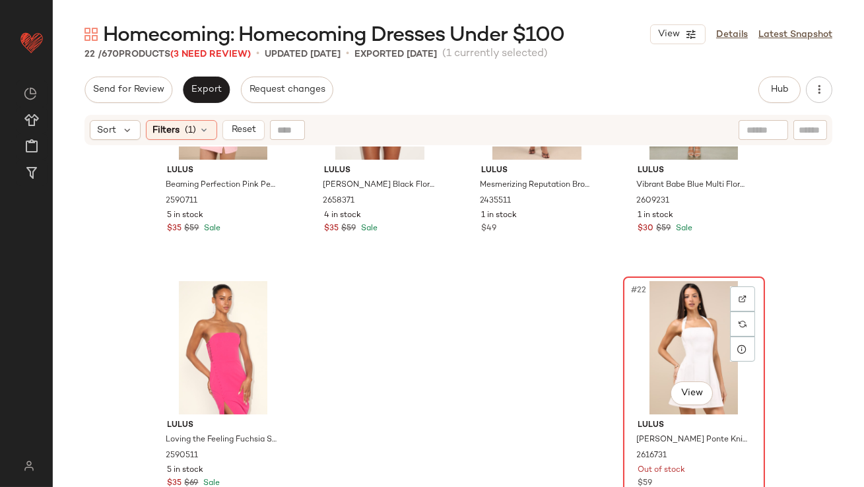
click at [655, 321] on div "#22 View" at bounding box center [694, 347] width 133 height 133
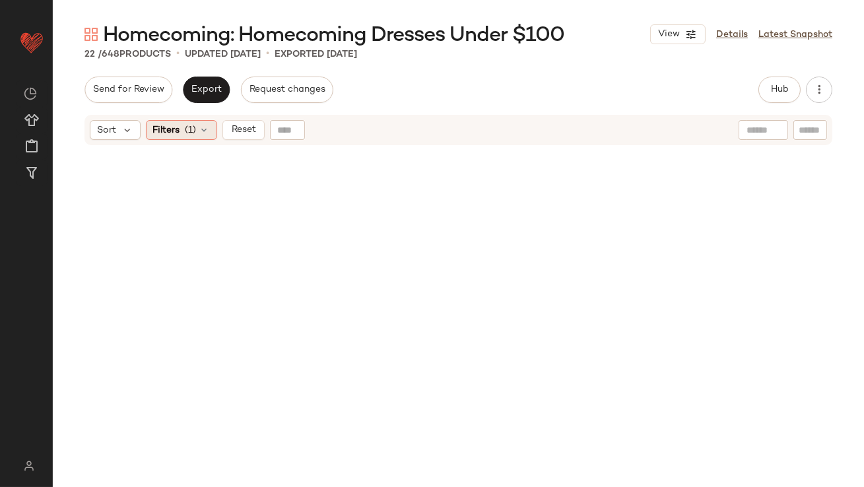
click at [196, 134] on div "Filters (1)" at bounding box center [181, 130] width 71 height 20
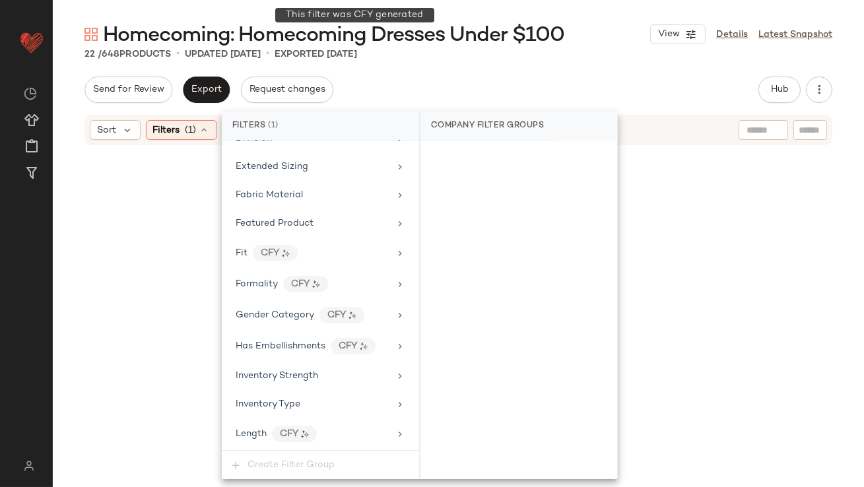
scroll to position [993, 0]
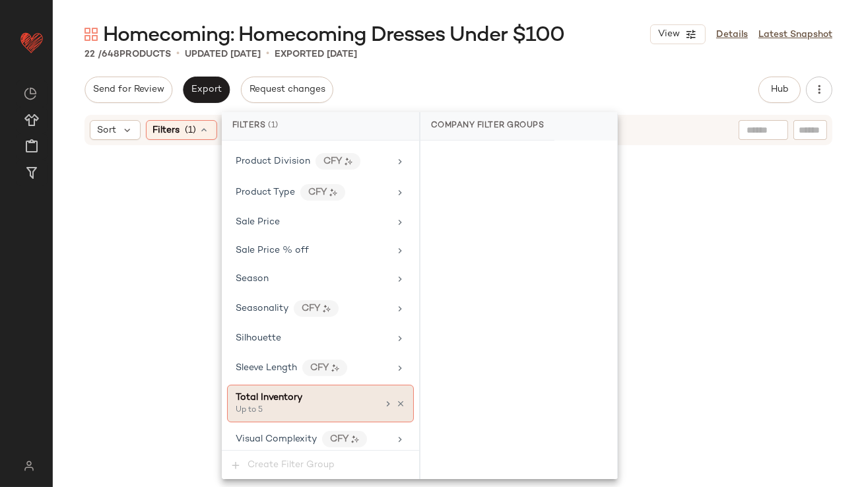
click at [398, 392] on div "Total Inventory Up to 5" at bounding box center [320, 404] width 187 height 38
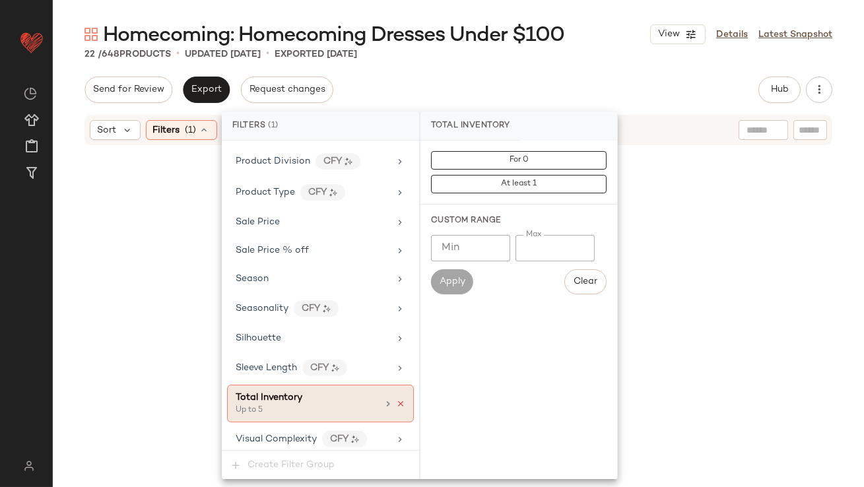
click at [396, 399] on icon at bounding box center [400, 403] width 9 height 9
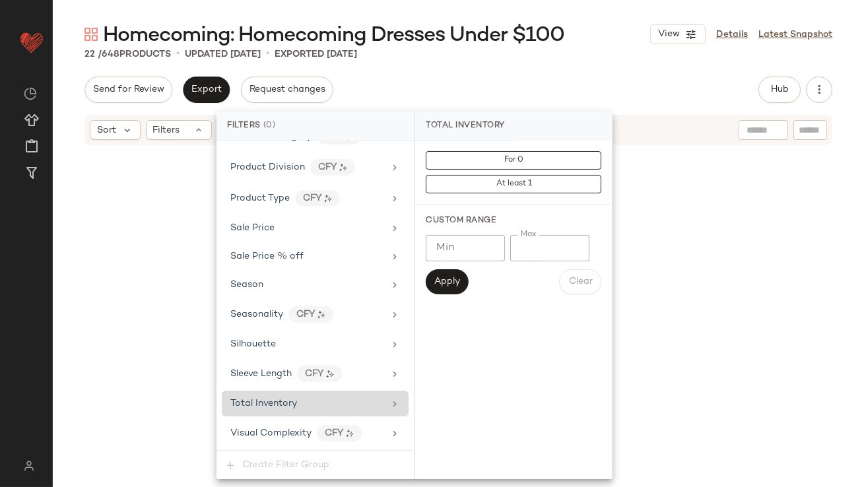
scroll to position [980, 0]
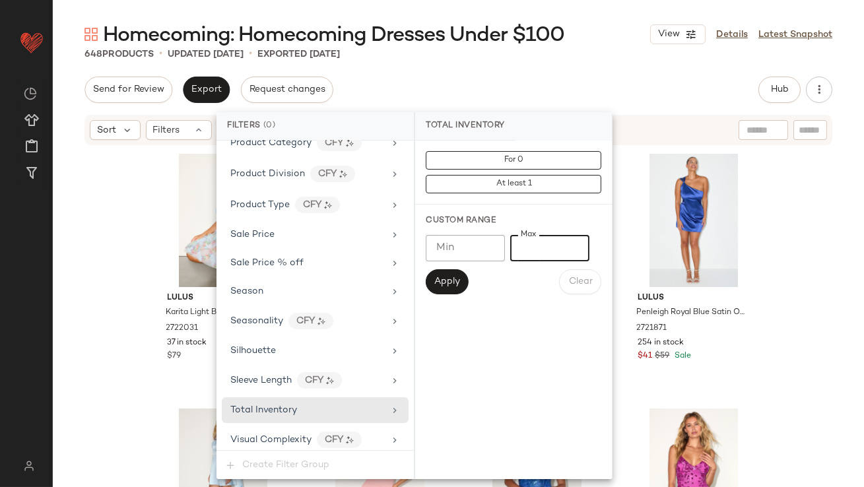
click at [522, 243] on input "*" at bounding box center [549, 248] width 79 height 26
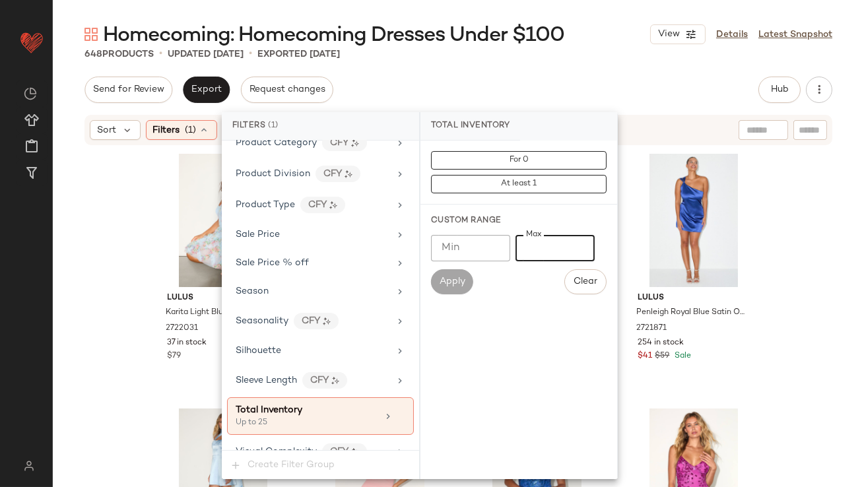
scroll to position [993, 0]
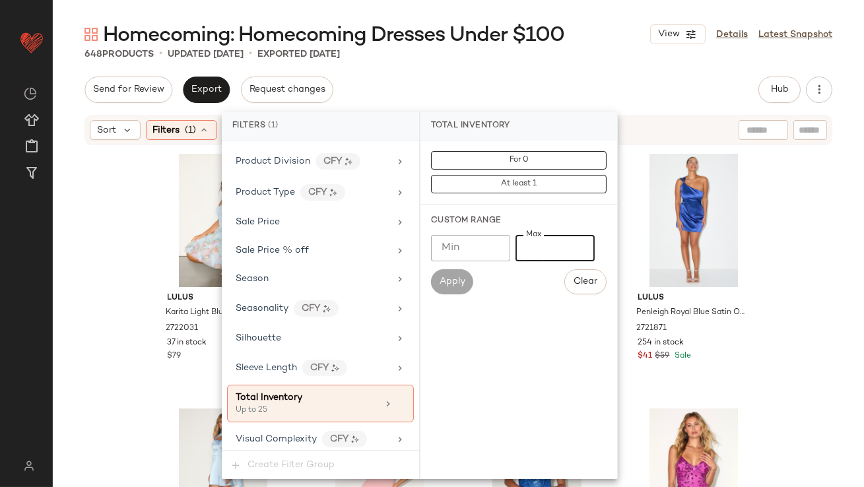
type input "**"
click at [553, 69] on div "Homecoming: Homecoming Dresses Under $100 View Details Latest Snapshot 648 Prod…" at bounding box center [458, 254] width 811 height 466
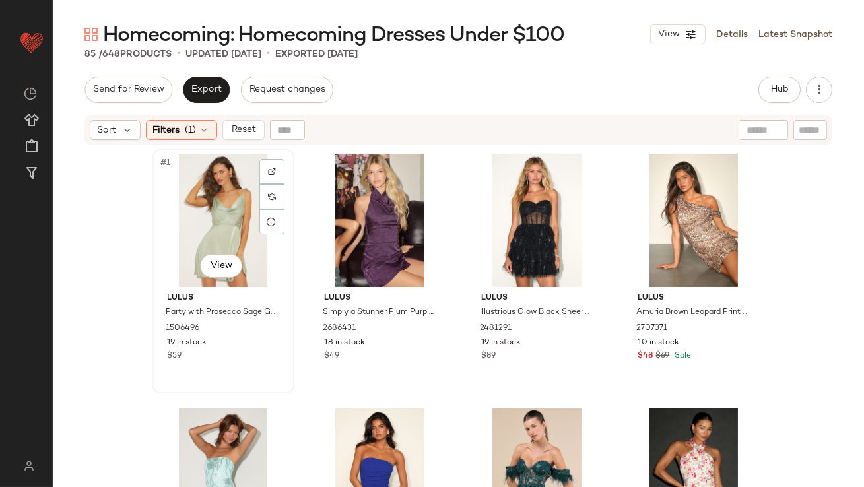
click at [208, 205] on div "#1 View" at bounding box center [223, 220] width 133 height 133
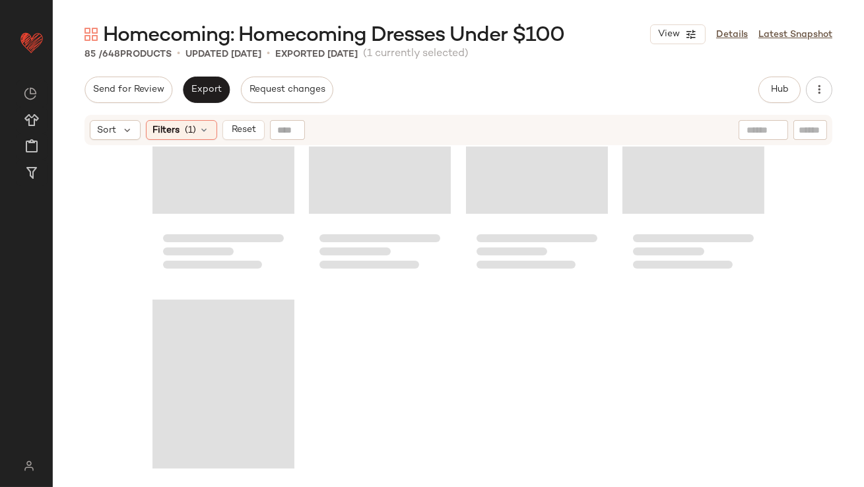
scroll to position [5233, 0]
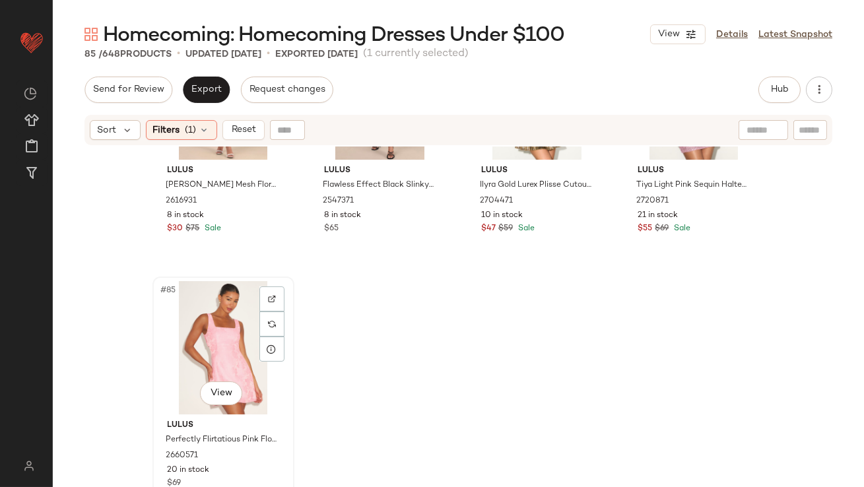
click at [227, 362] on div "#85 View" at bounding box center [223, 347] width 133 height 133
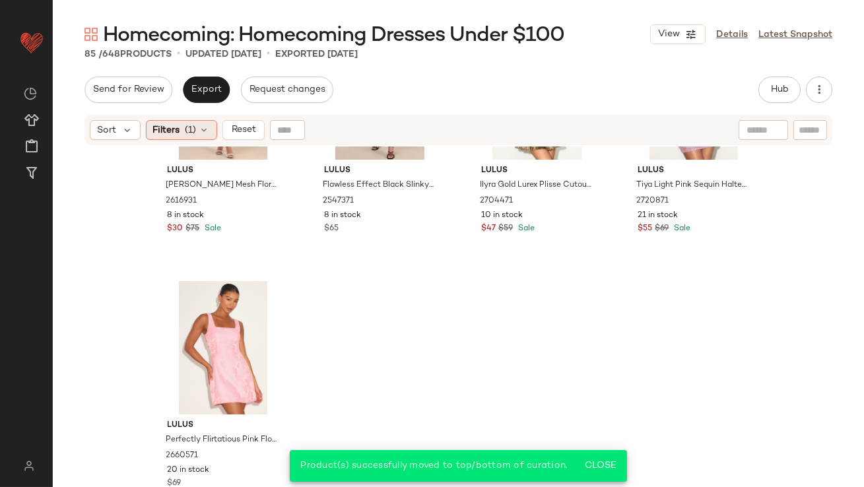
click at [173, 130] on span "Filters" at bounding box center [166, 130] width 27 height 14
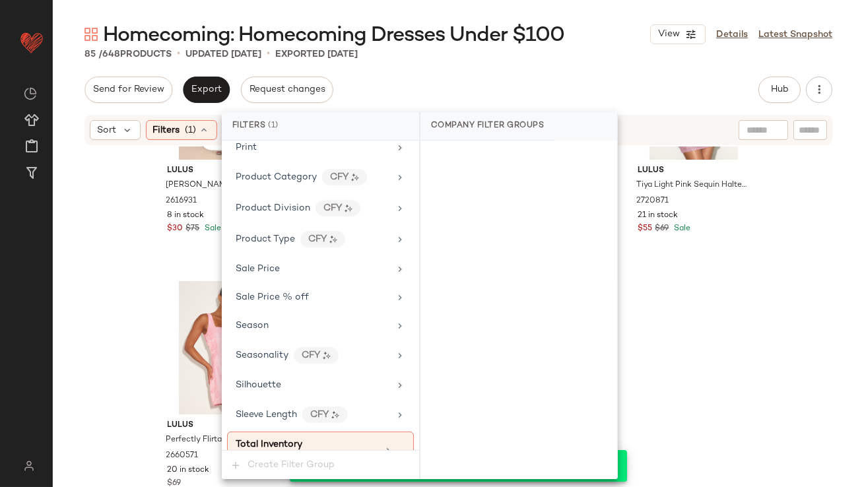
scroll to position [993, 0]
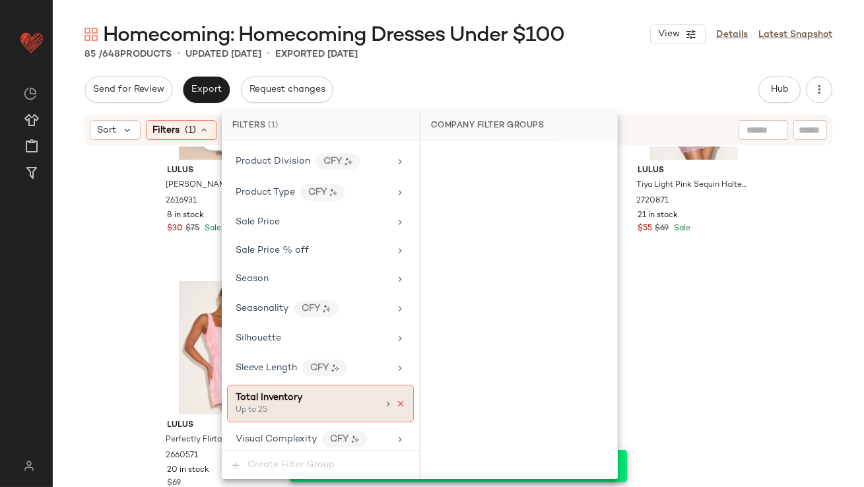
click at [397, 399] on icon at bounding box center [400, 403] width 9 height 9
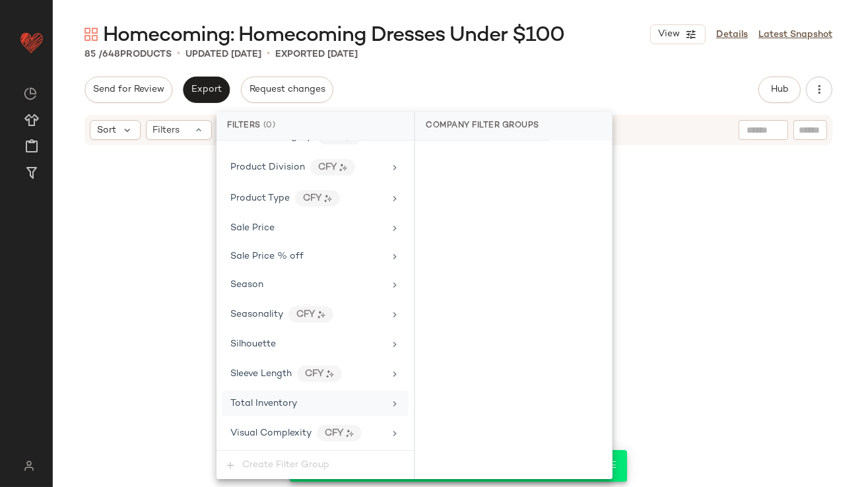
scroll to position [980, 0]
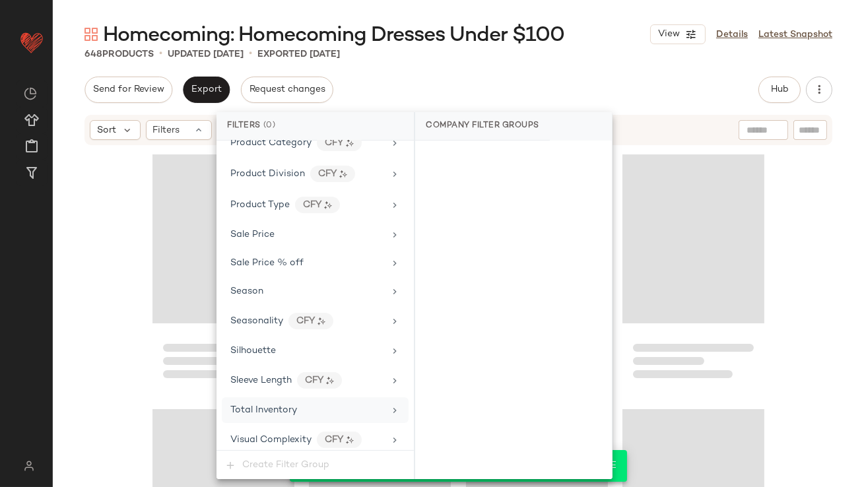
click at [565, 69] on div "Homecoming: Homecoming Dresses Under $100 View Details Latest Snapshot 648 Prod…" at bounding box center [458, 254] width 811 height 466
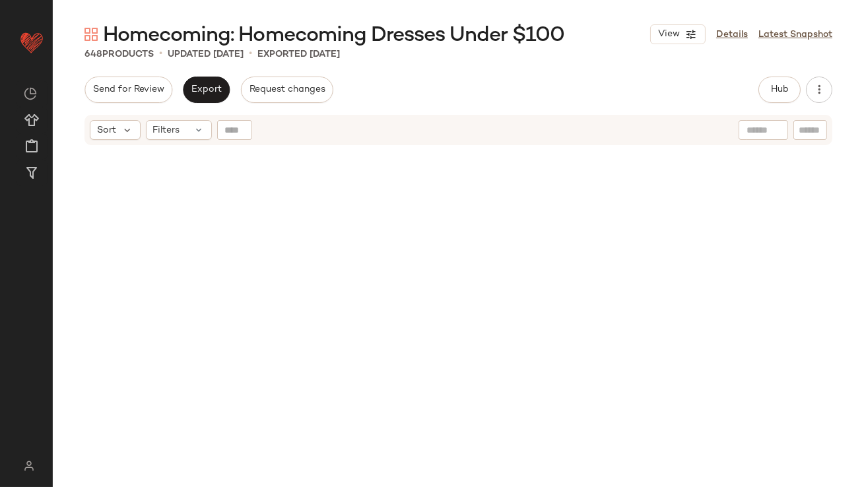
scroll to position [0, 0]
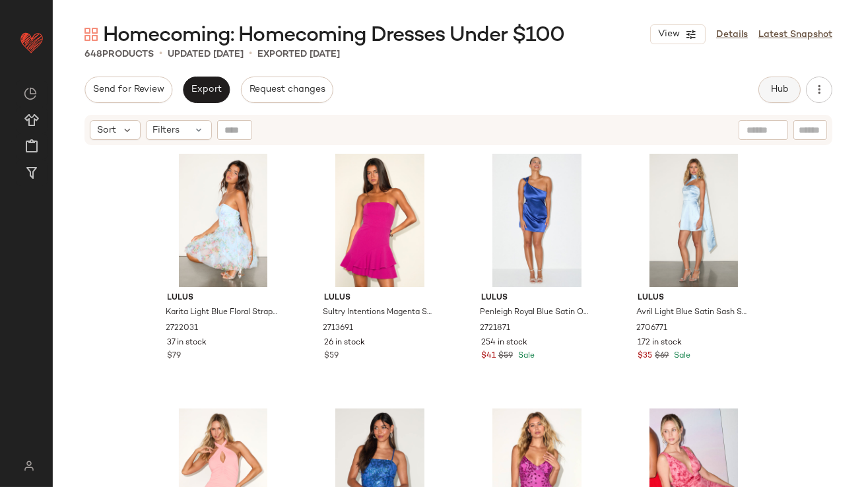
click at [785, 78] on button "Hub" at bounding box center [779, 90] width 42 height 26
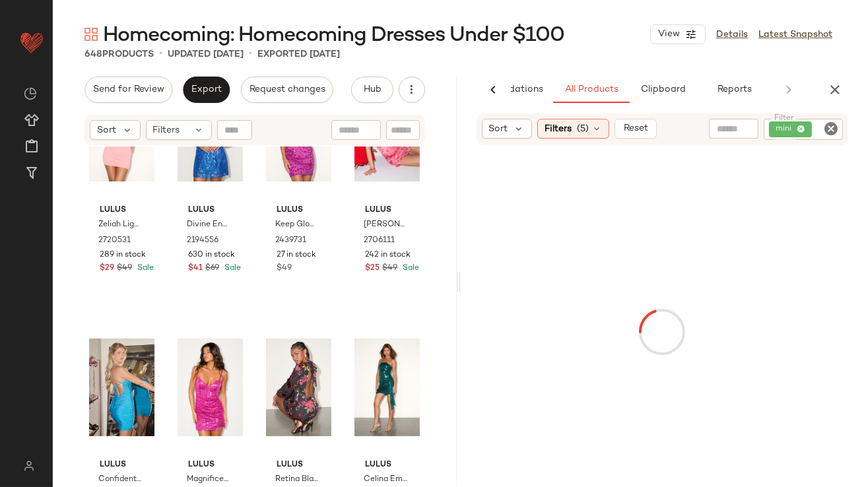
scroll to position [417, 0]
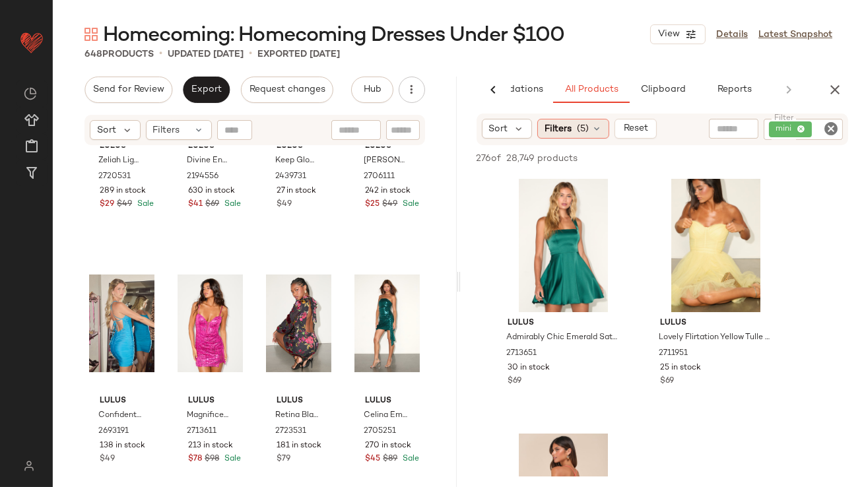
click at [592, 129] on icon at bounding box center [596, 128] width 11 height 11
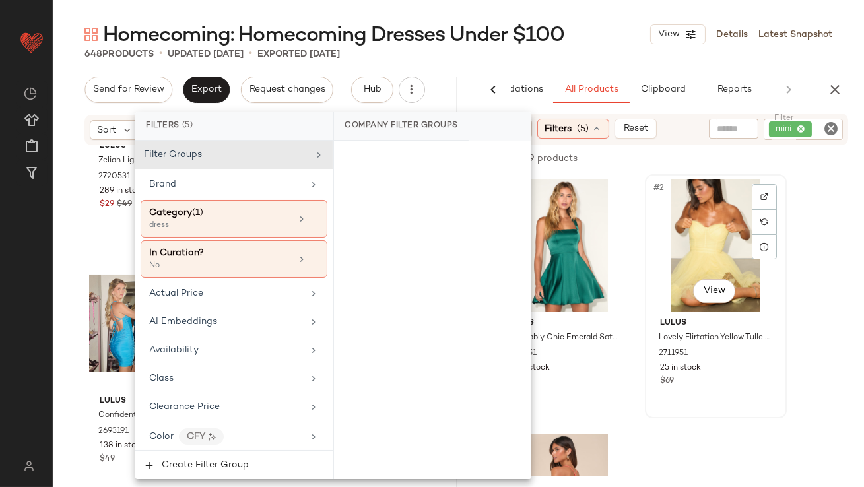
click at [682, 415] on div "#2 View Lulus Lovely Flirtation Yellow Tulle Strapless Bustier Mini Dress 27119…" at bounding box center [715, 297] width 139 height 242
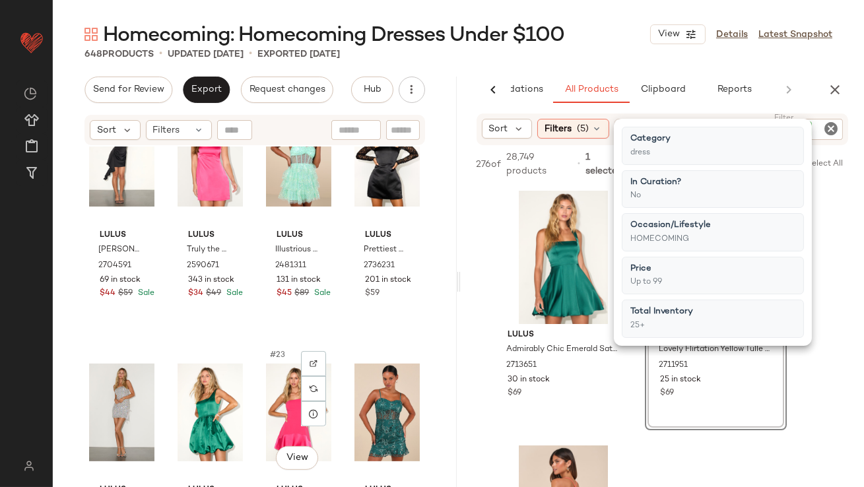
scroll to position [1193, 0]
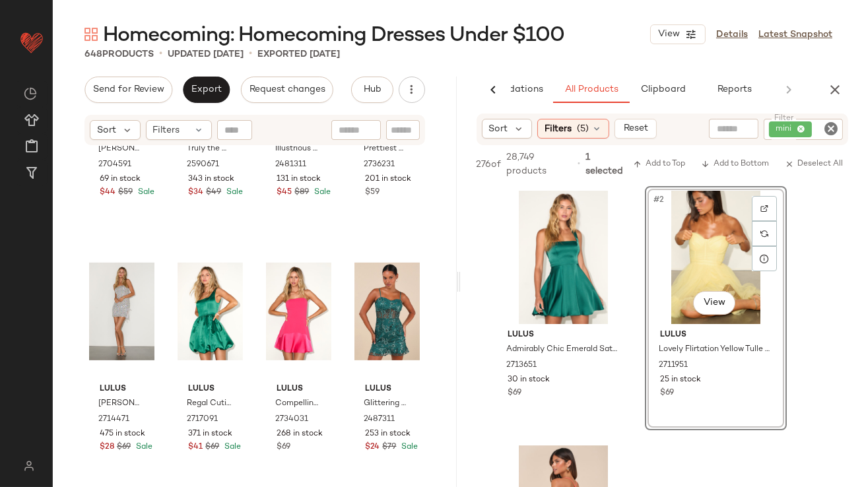
click at [606, 48] on div "648 Products • updated Oct 13th • Exported Oct 10th" at bounding box center [458, 54] width 811 height 13
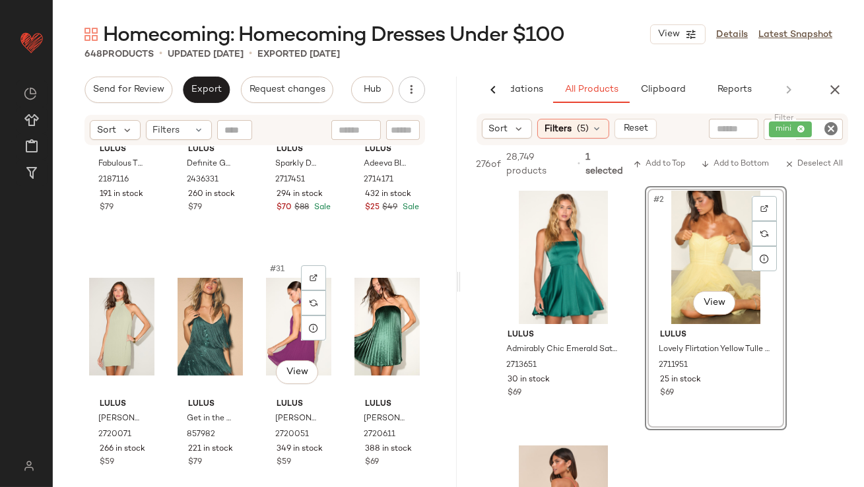
scroll to position [1468, 0]
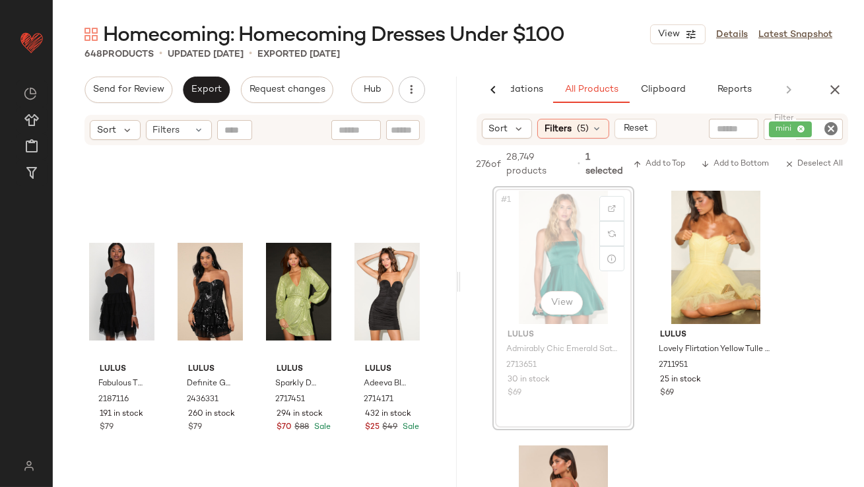
drag, startPoint x: 533, startPoint y: 276, endPoint x: 525, endPoint y: 277, distance: 8.7
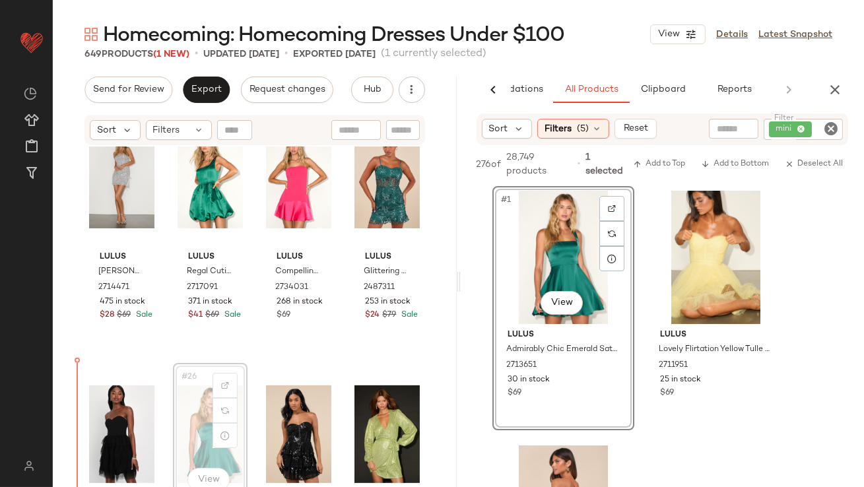
scroll to position [1330, 0]
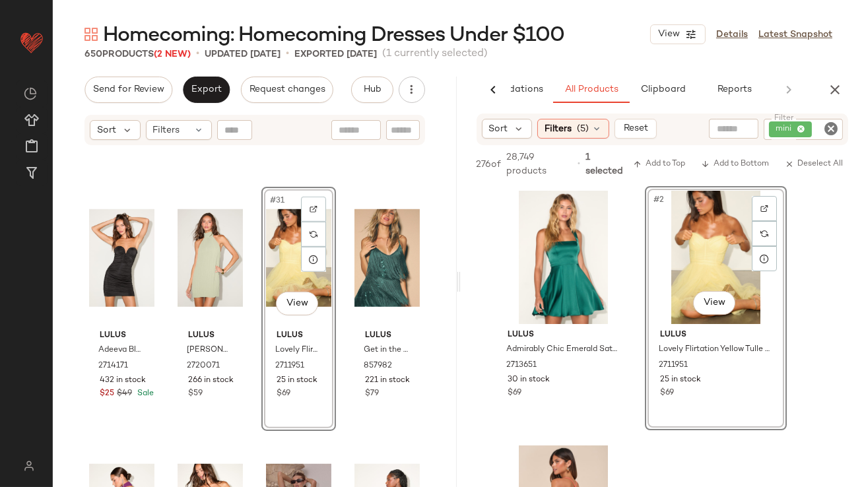
scroll to position [1784, 0]
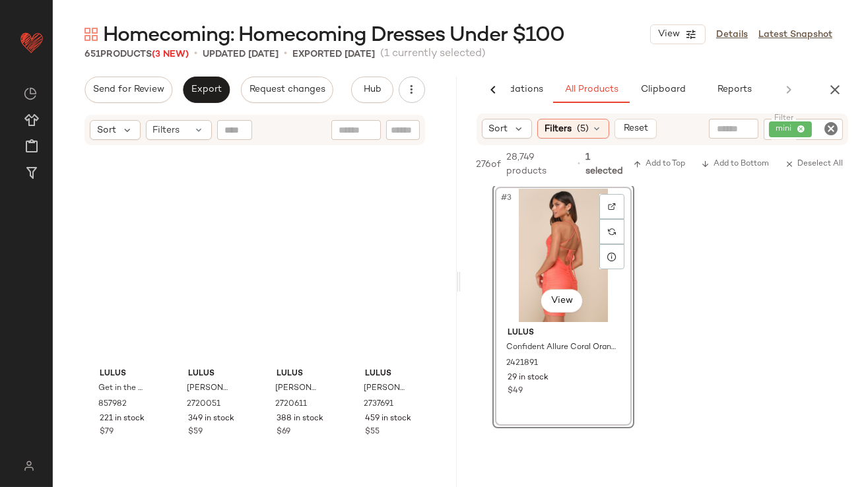
scroll to position [1803, 0]
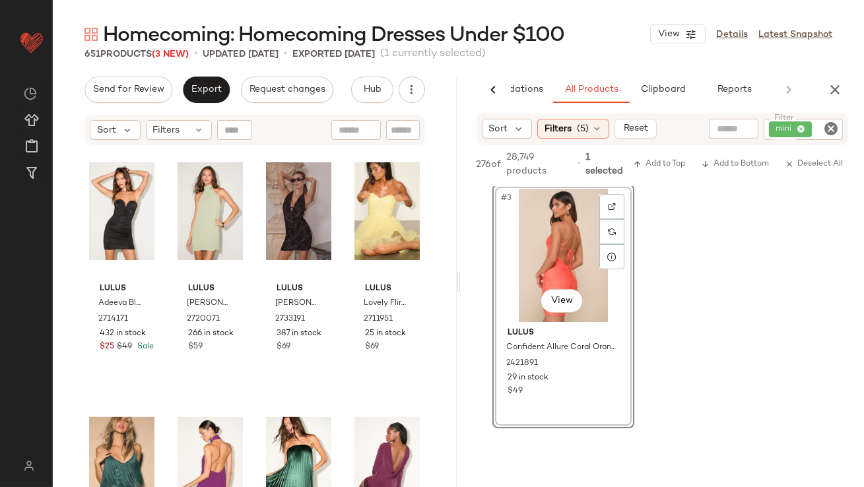
click at [832, 82] on icon "button" at bounding box center [835, 90] width 16 height 16
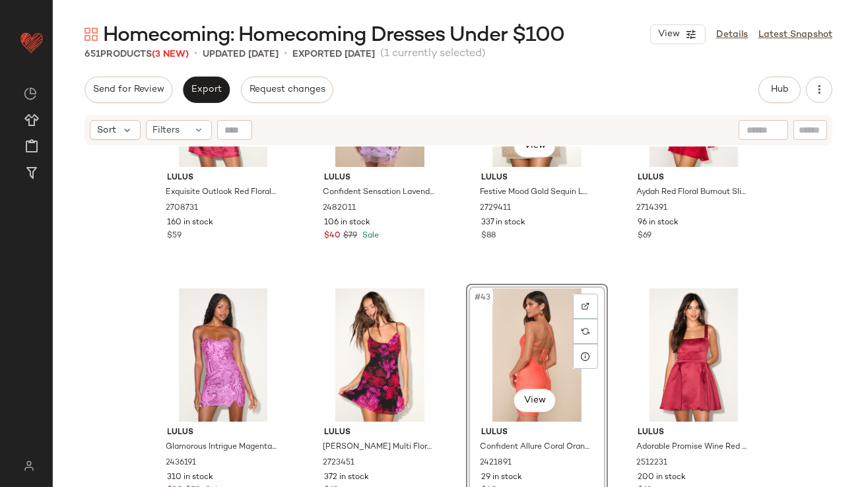
scroll to position [2652, 0]
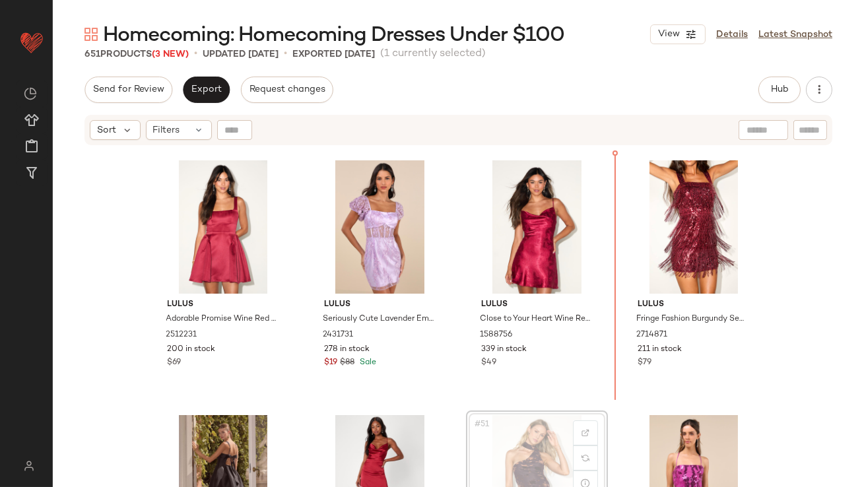
scroll to position [2807, 0]
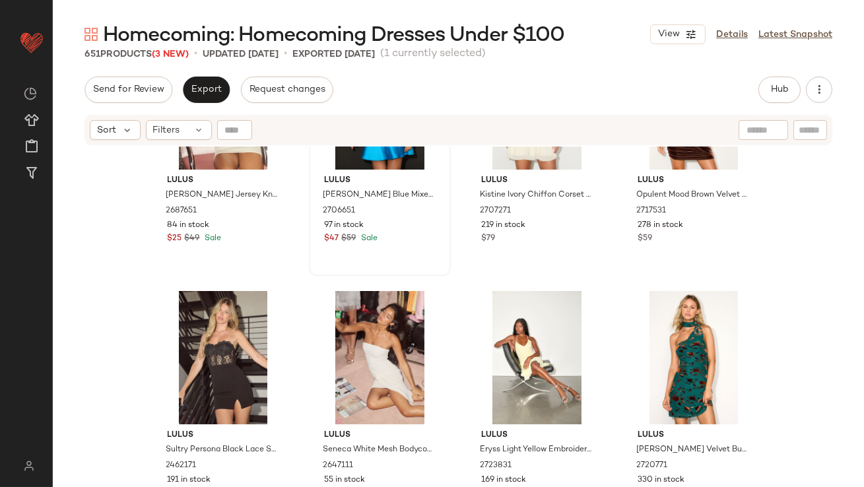
scroll to position [5185, 0]
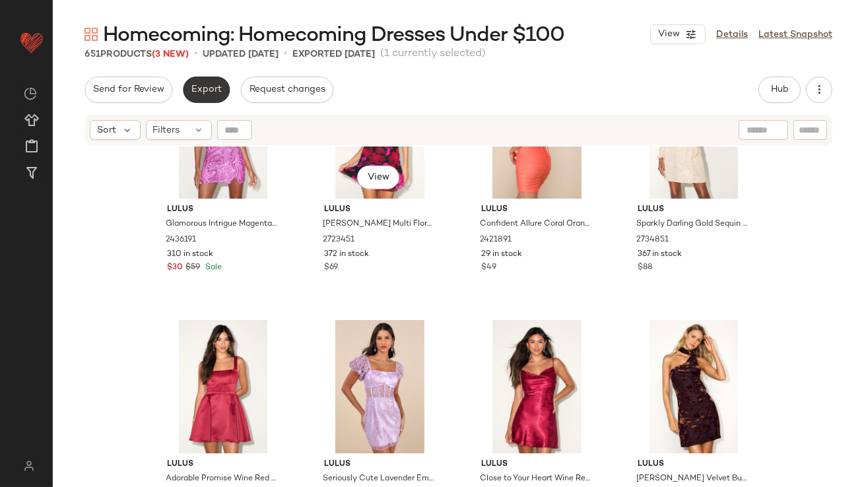
scroll to position [2600, 0]
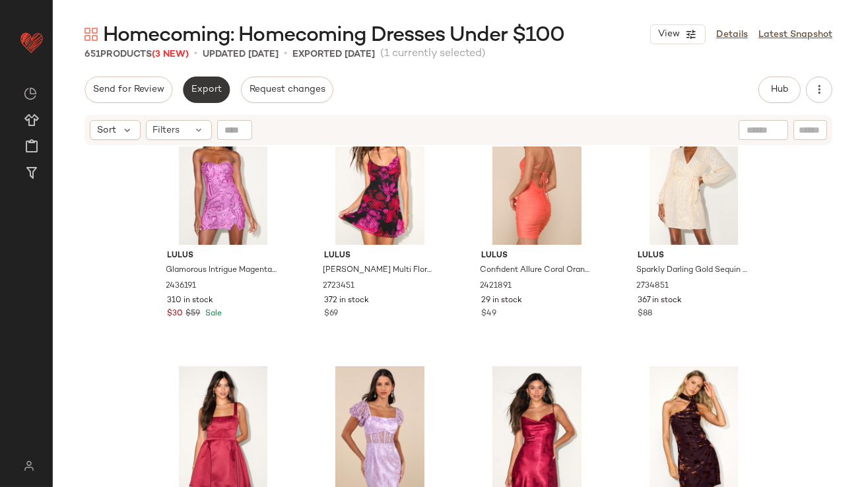
click at [204, 84] on button "Export" at bounding box center [206, 90] width 47 height 26
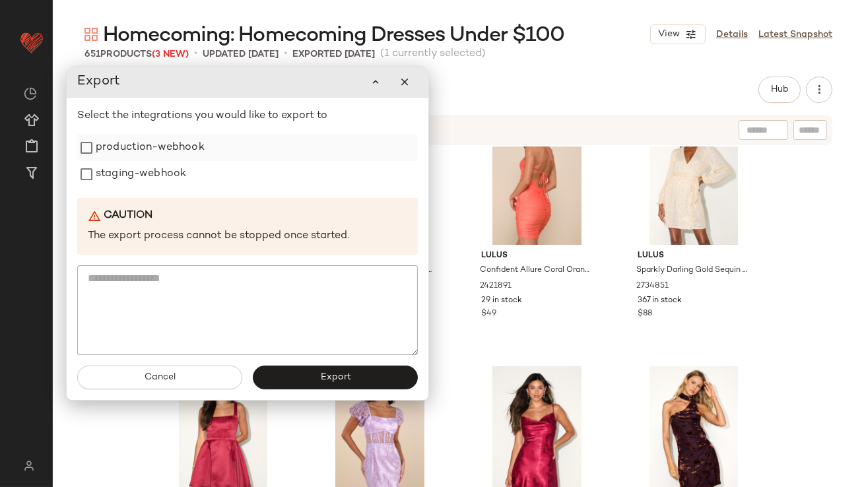
click at [179, 156] on label "production-webhook" at bounding box center [150, 148] width 109 height 26
click at [179, 170] on label "staging-webhook" at bounding box center [141, 174] width 90 height 26
click at [322, 379] on span "Export" at bounding box center [334, 377] width 31 height 11
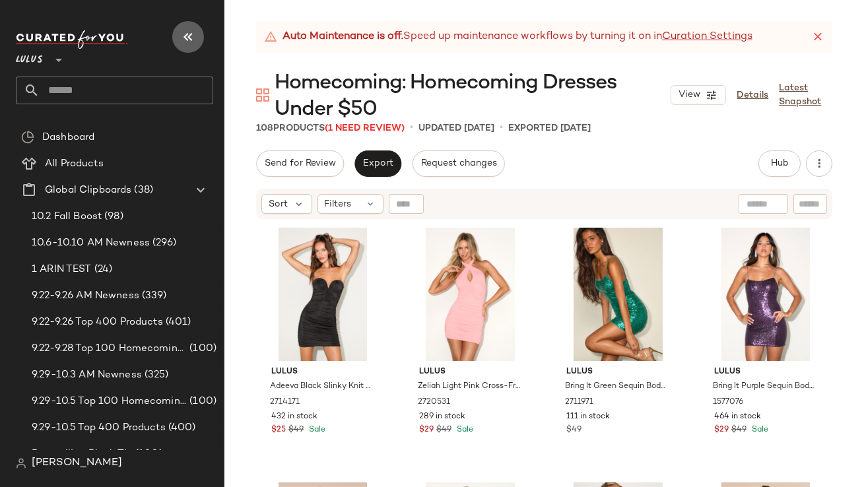
click at [193, 35] on icon "button" at bounding box center [188, 37] width 16 height 16
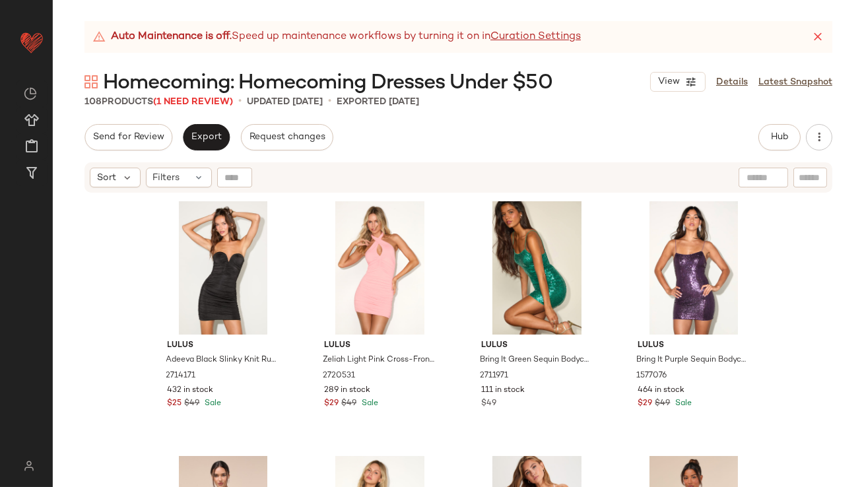
click at [822, 34] on icon at bounding box center [817, 36] width 13 height 13
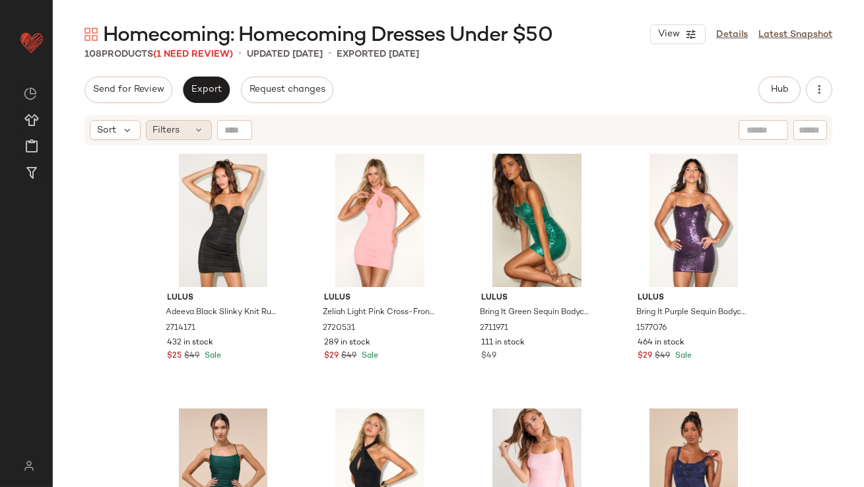
click at [201, 135] on div "Filters" at bounding box center [179, 130] width 66 height 20
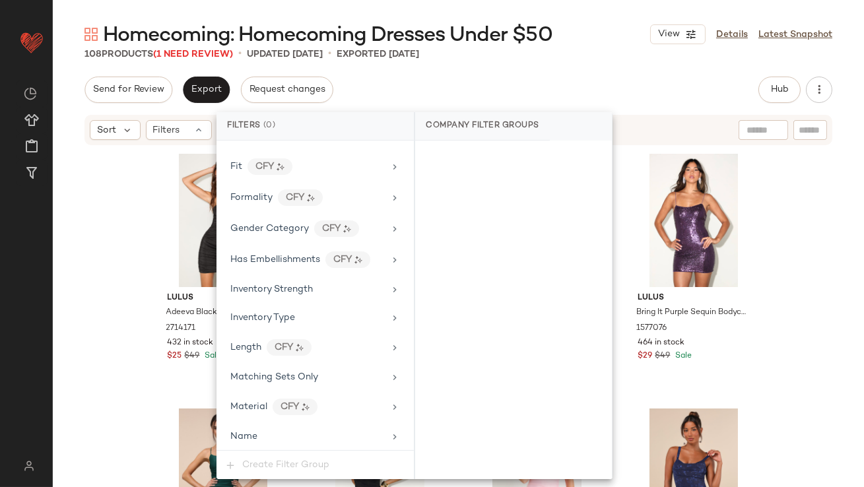
scroll to position [980, 0]
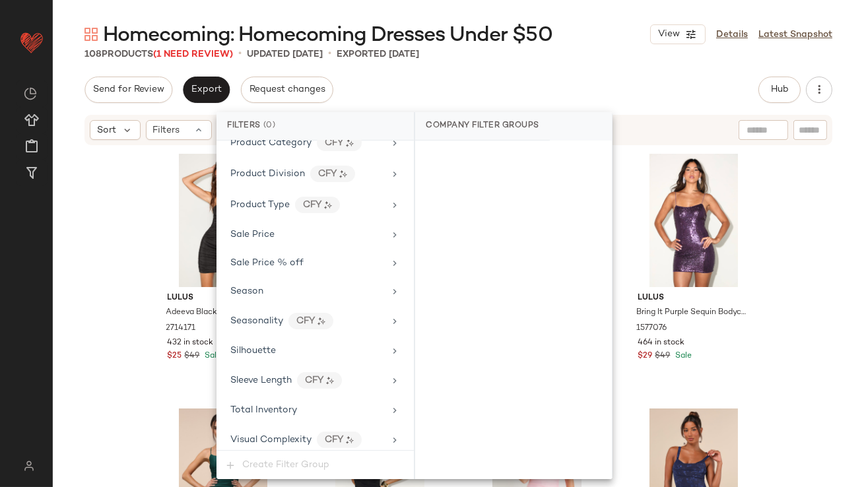
click at [310, 417] on div "Filter Groups Brand Category Actual Price AI Embeddings Availability Class Clea…" at bounding box center [314, 296] width 197 height 310
click at [306, 405] on div "Total Inventory" at bounding box center [307, 410] width 154 height 14
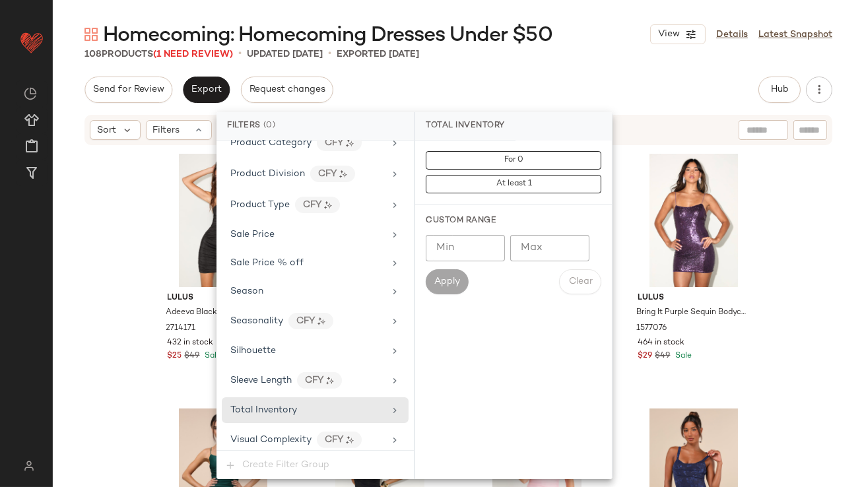
click at [519, 254] on input "Max" at bounding box center [549, 248] width 79 height 26
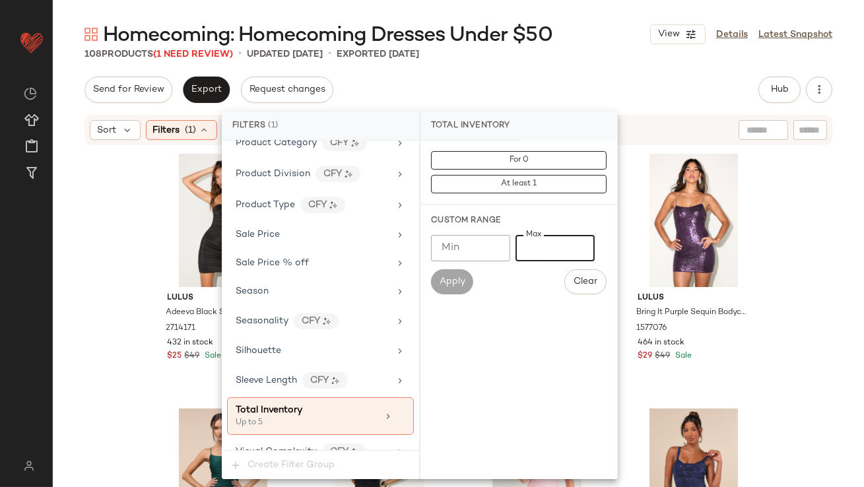
type input "*"
click at [544, 44] on span "Homecoming: Homecoming Dresses Under $50" at bounding box center [327, 35] width 449 height 26
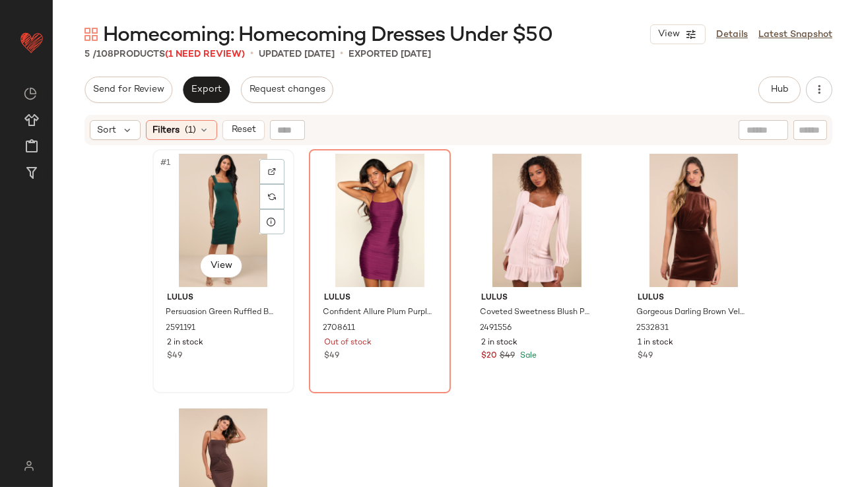
click at [195, 228] on div "#1 View" at bounding box center [223, 220] width 133 height 133
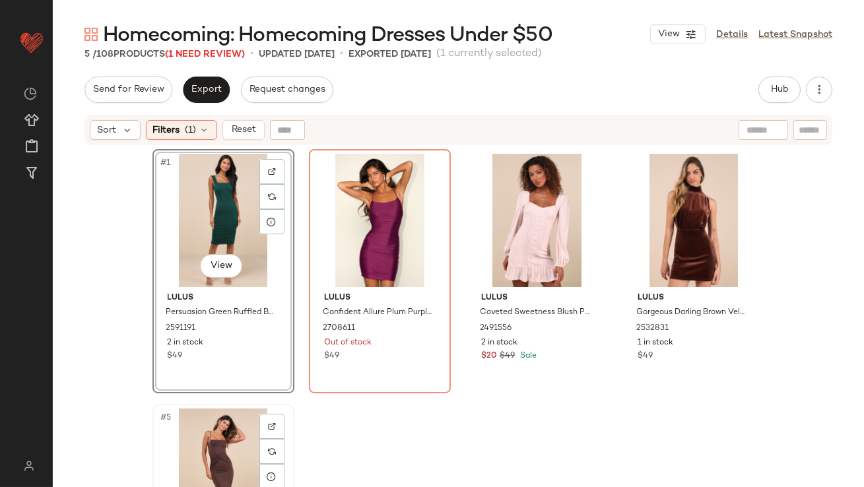
click at [225, 443] on div "#5 View" at bounding box center [223, 474] width 133 height 133
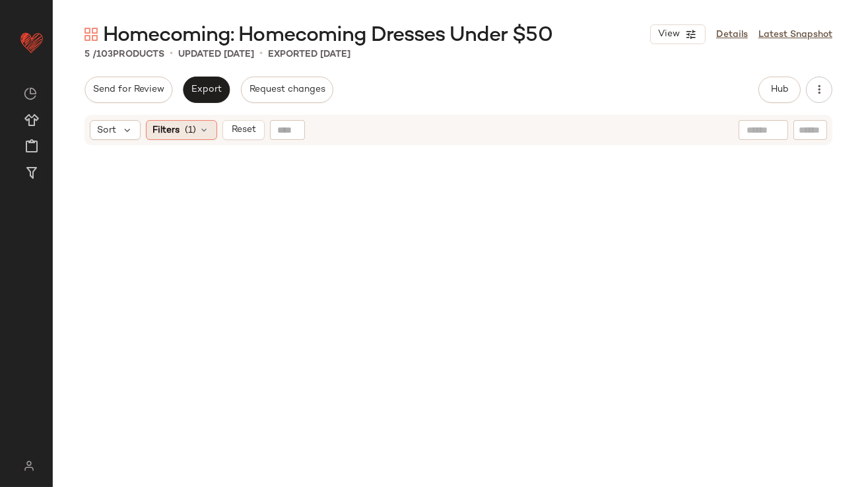
click at [164, 135] on span "Filters" at bounding box center [166, 130] width 27 height 14
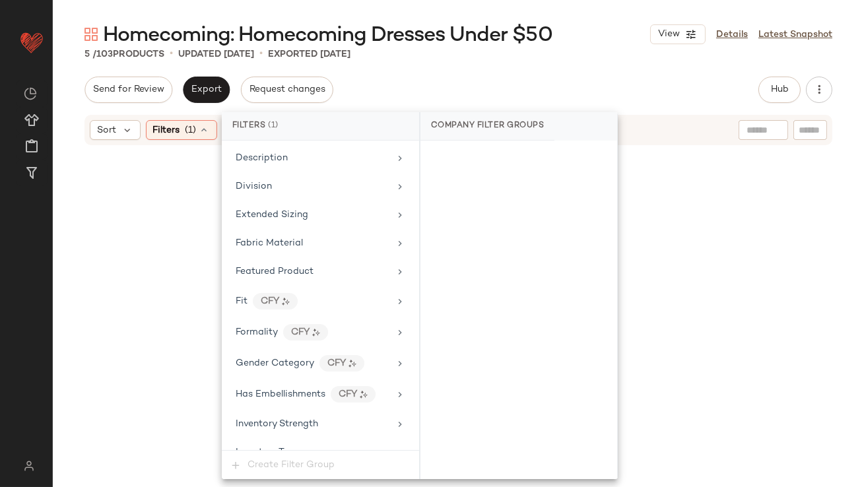
scroll to position [993, 0]
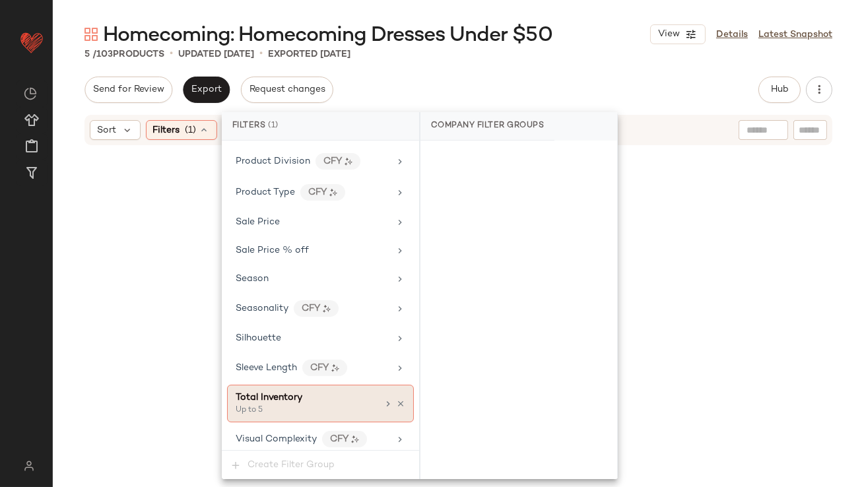
click at [278, 393] on span "Total Inventory" at bounding box center [269, 398] width 67 height 10
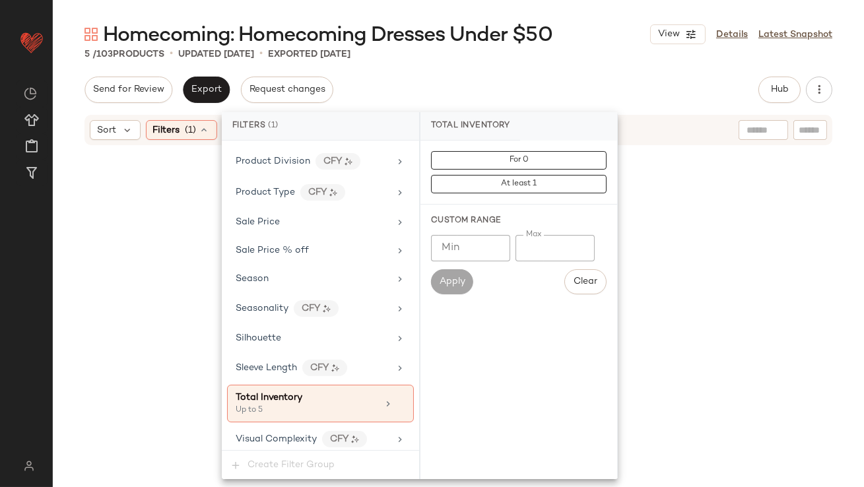
click at [522, 247] on input "*" at bounding box center [554, 248] width 79 height 26
type input "**"
click at [570, 95] on div "Send for Review Export Request changes Hub Send for Review External Review Inte…" at bounding box center [458, 90] width 748 height 26
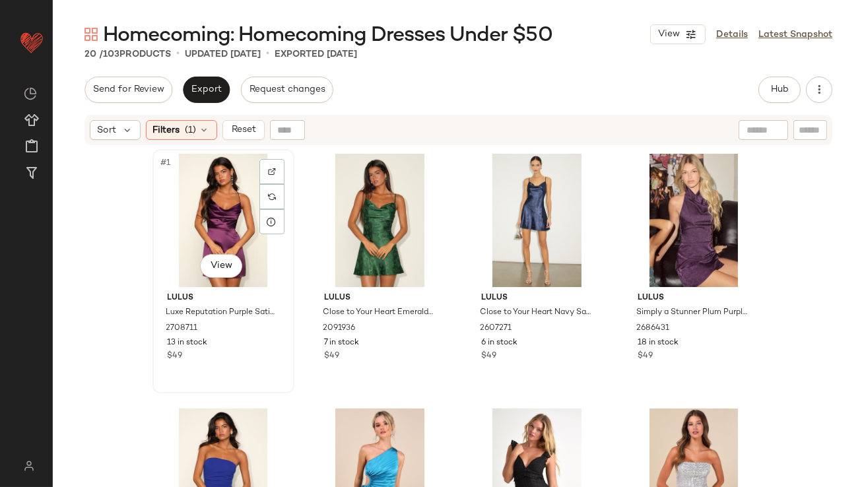
click at [211, 218] on div "#1 View" at bounding box center [223, 220] width 133 height 133
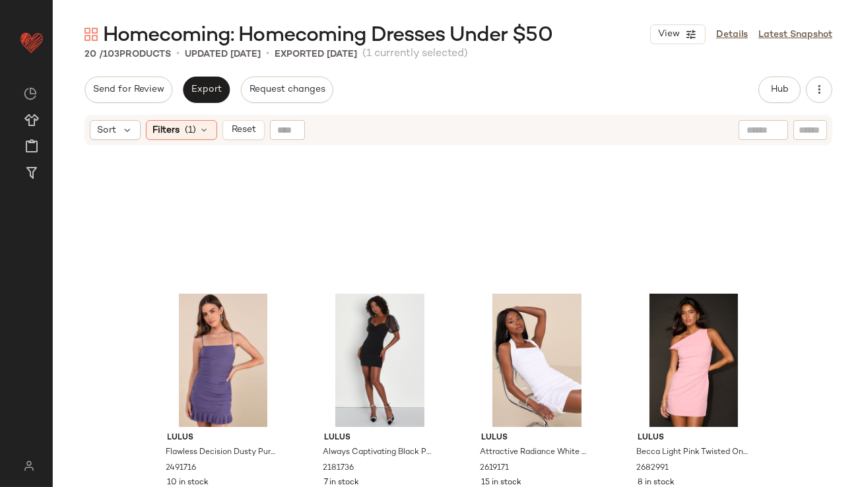
scroll to position [902, 0]
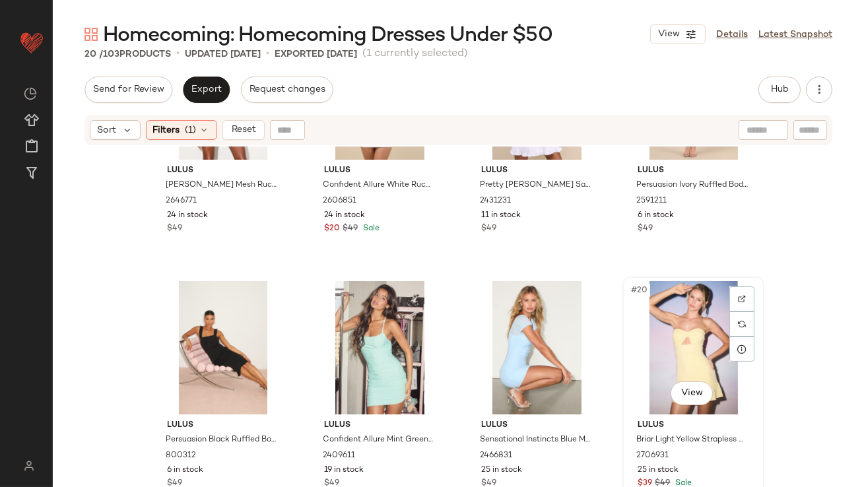
click at [665, 310] on div "#20 View" at bounding box center [693, 347] width 133 height 133
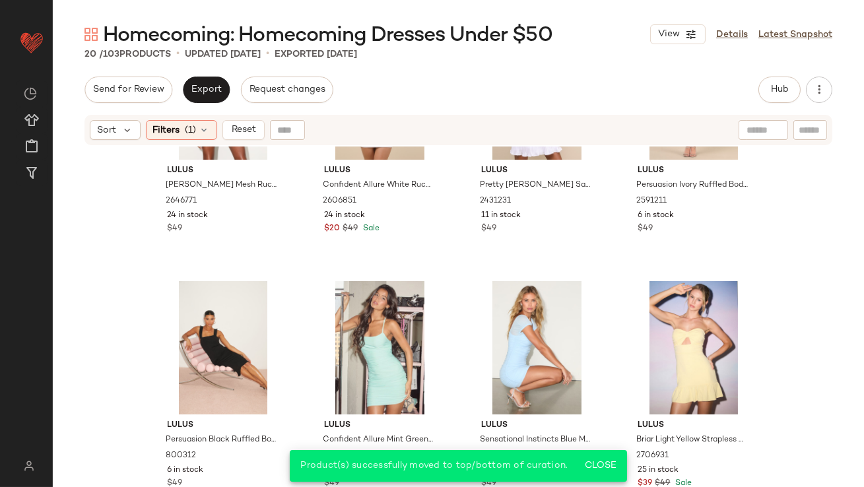
click at [178, 119] on div "Sort Filters (1) Reset" at bounding box center [458, 130] width 748 height 30
click at [191, 133] on span "(1)" at bounding box center [190, 130] width 11 height 14
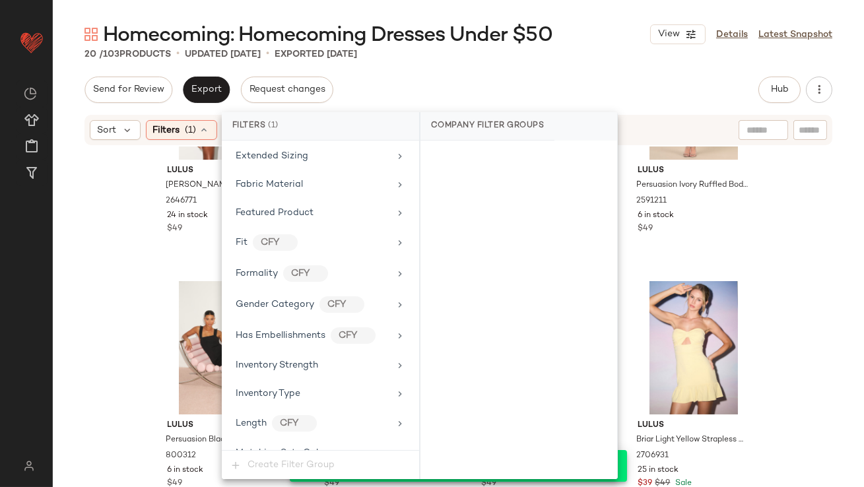
scroll to position [993, 0]
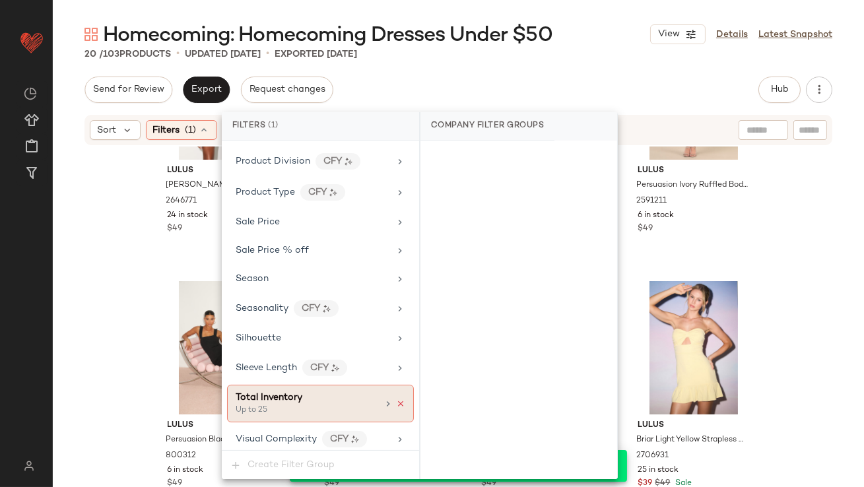
click at [399, 400] on icon at bounding box center [400, 403] width 9 height 9
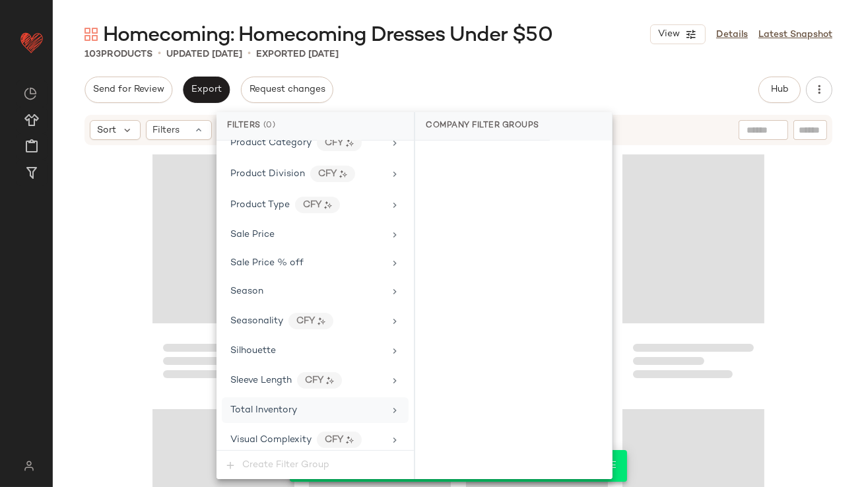
click at [581, 61] on div "Homecoming: Homecoming Dresses Under $50 View Details Latest Snapshot 103 Produ…" at bounding box center [458, 254] width 811 height 466
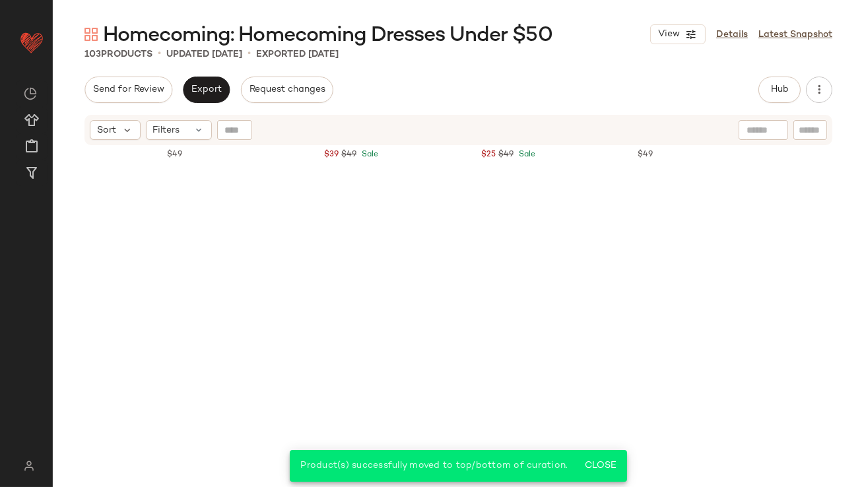
scroll to position [0, 0]
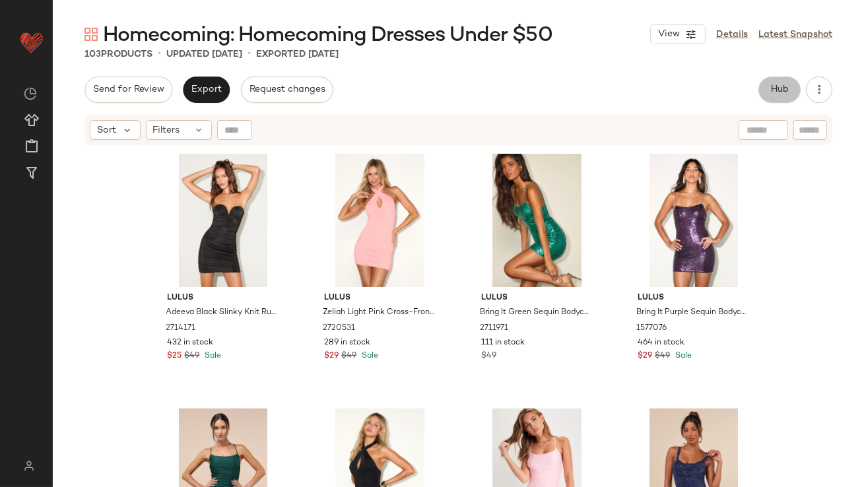
click at [777, 93] on span "Hub" at bounding box center [779, 89] width 18 height 11
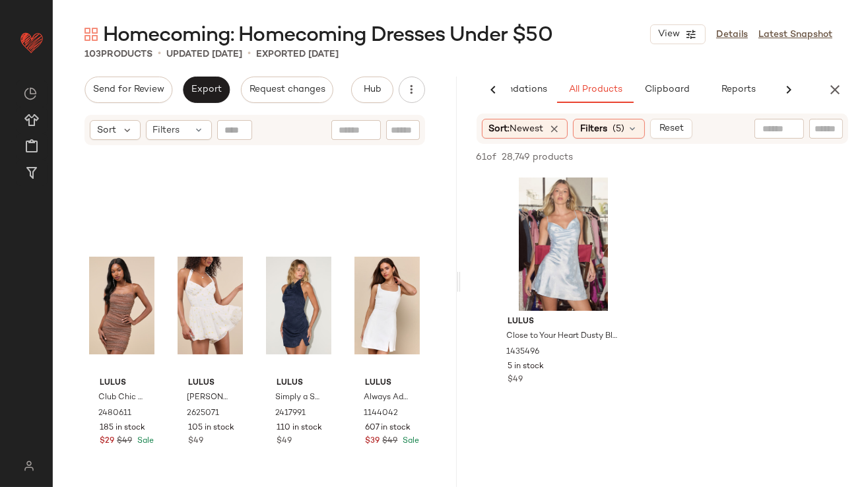
scroll to position [2577, 0]
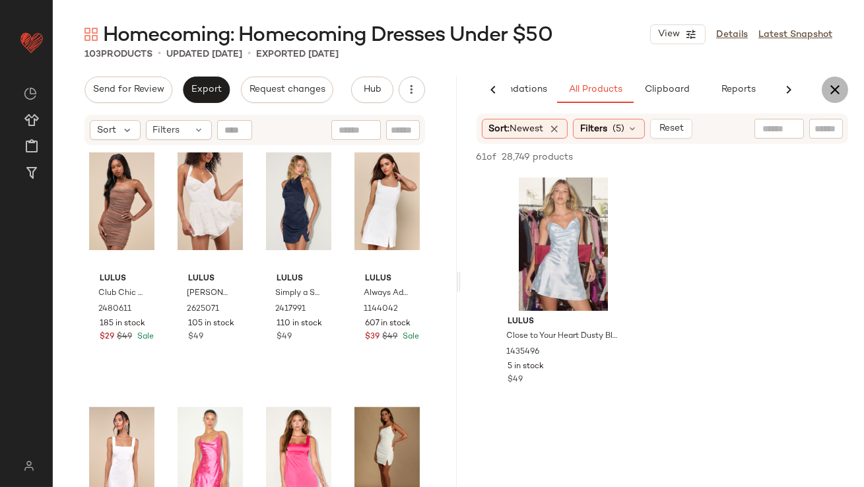
click at [840, 97] on icon "button" at bounding box center [835, 90] width 16 height 16
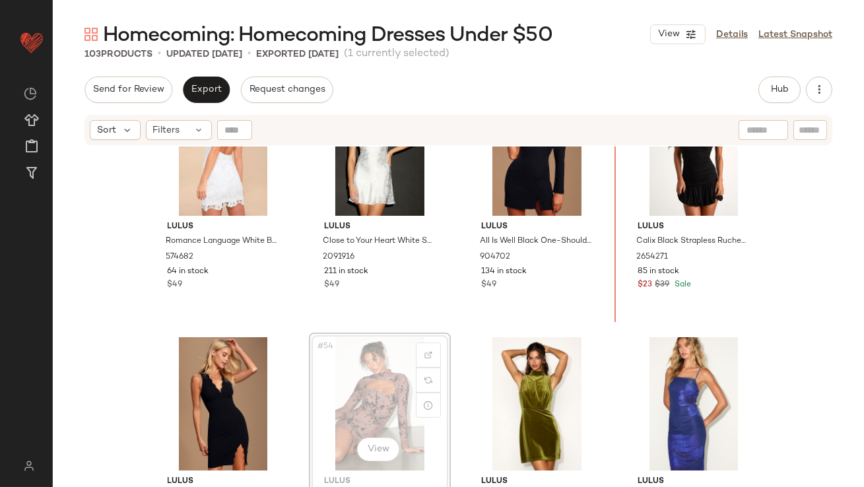
drag, startPoint x: 366, startPoint y: 394, endPoint x: 372, endPoint y: 389, distance: 7.0
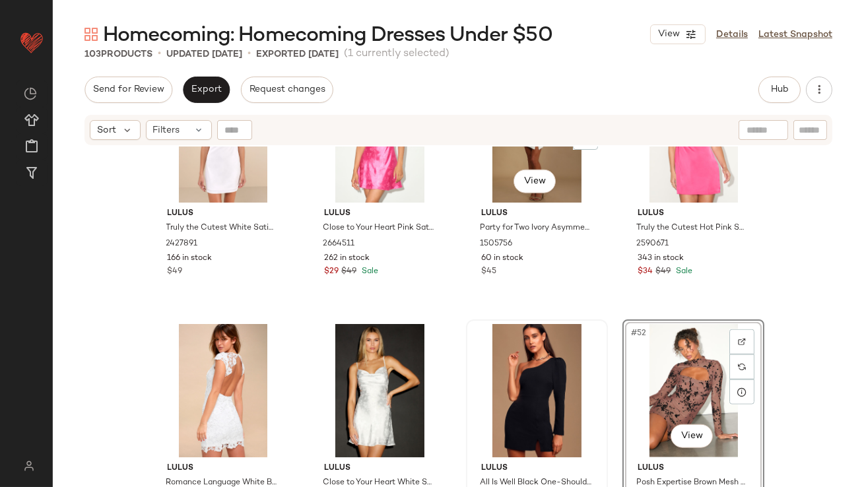
scroll to position [2844, 0]
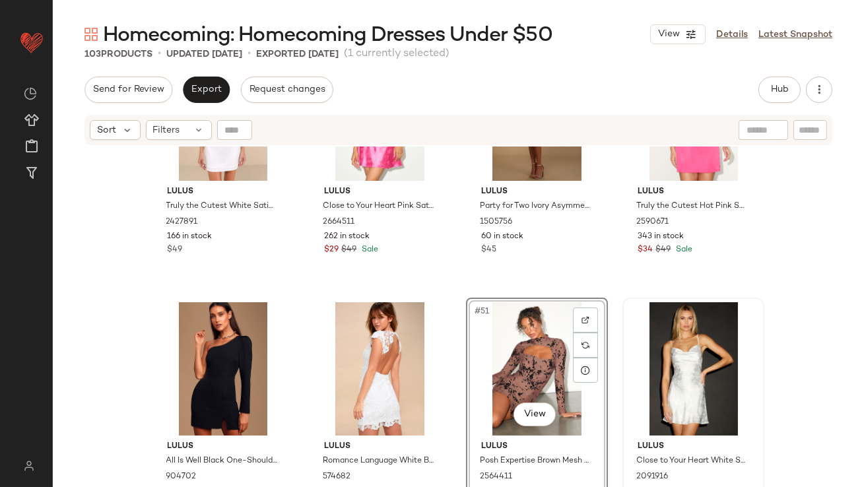
scroll to position [3078, 0]
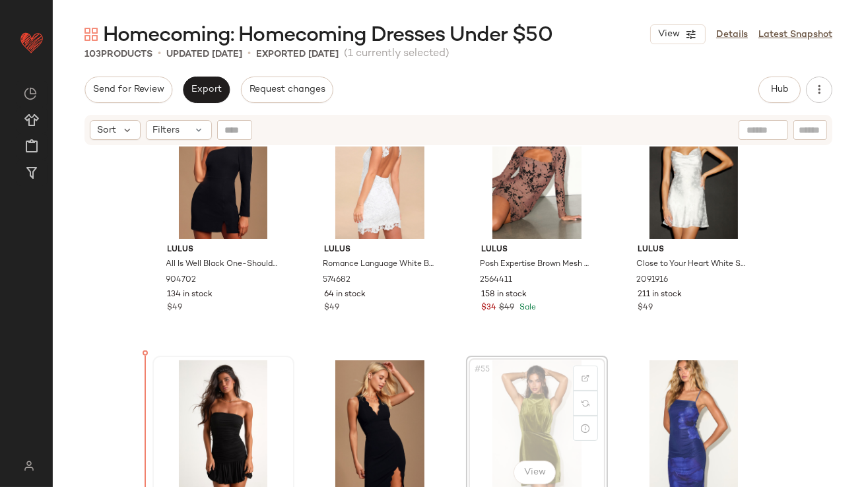
scroll to position [3160, 0]
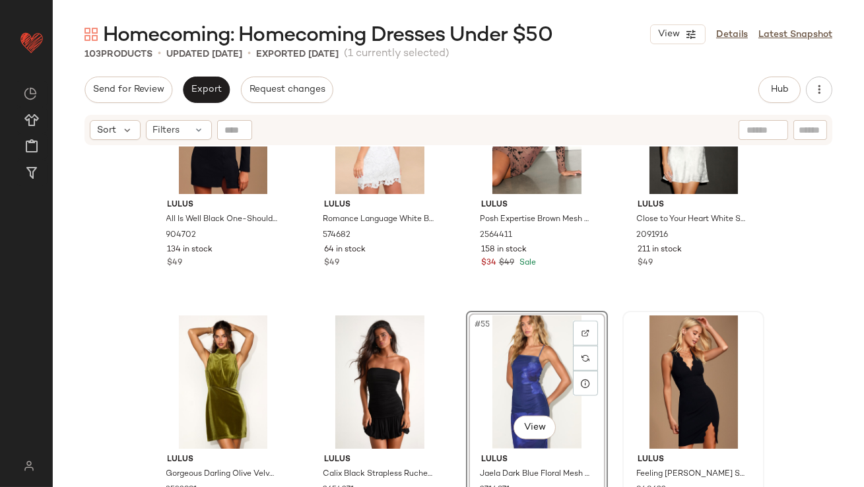
scroll to position [3378, 0]
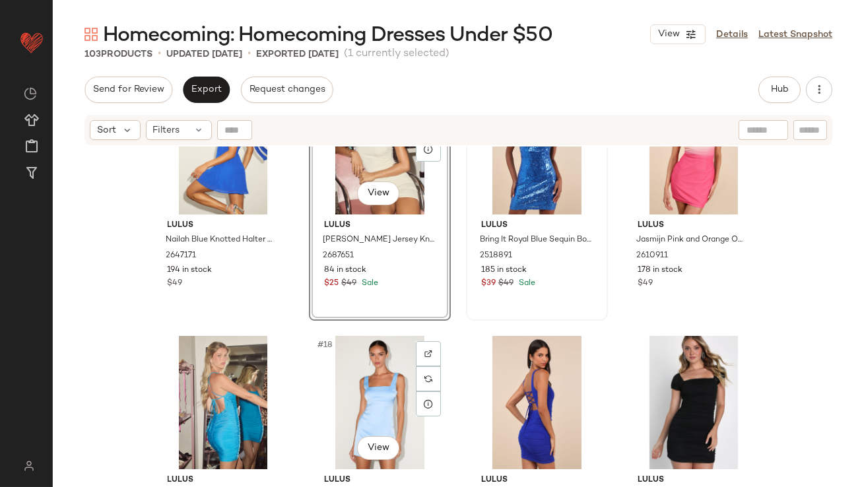
scroll to position [857, 0]
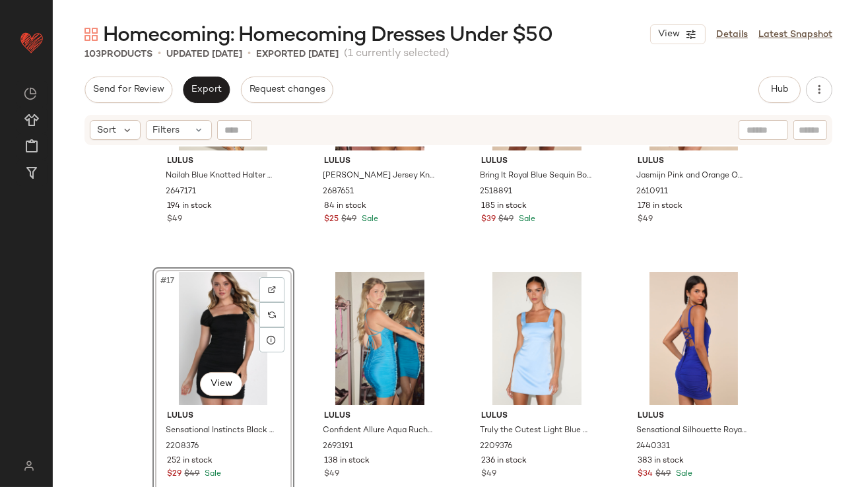
scroll to position [1057, 0]
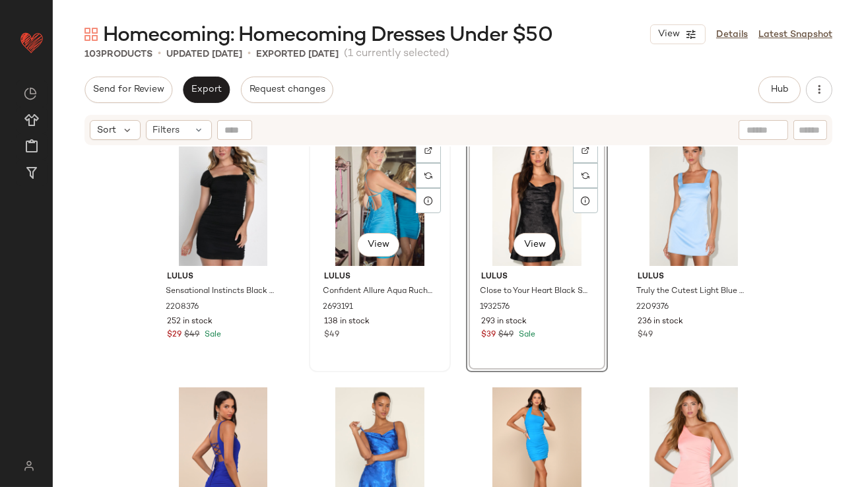
scroll to position [1147, 0]
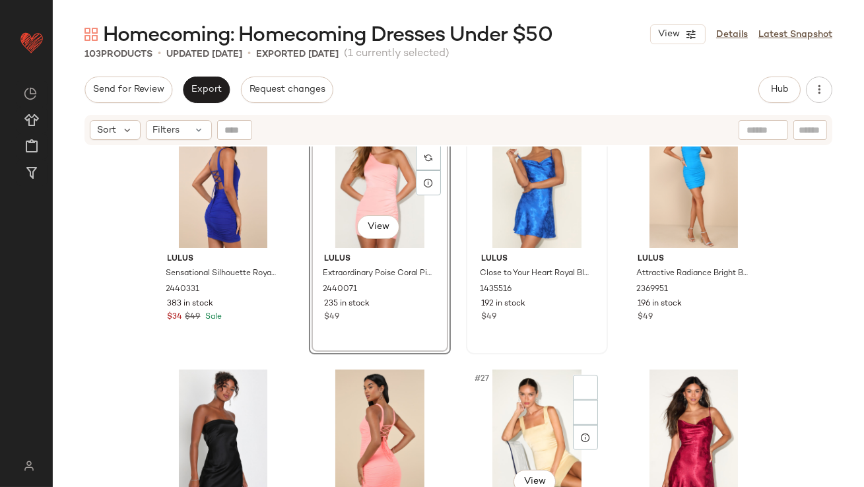
scroll to position [1424, 0]
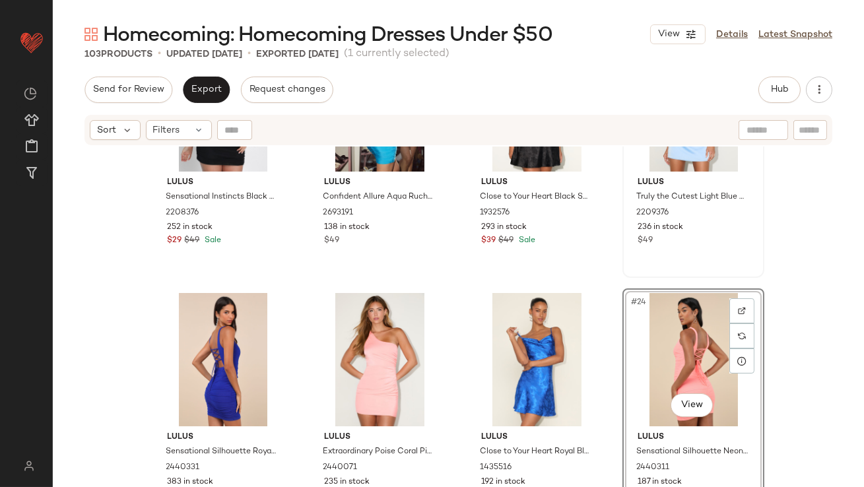
scroll to position [1070, 0]
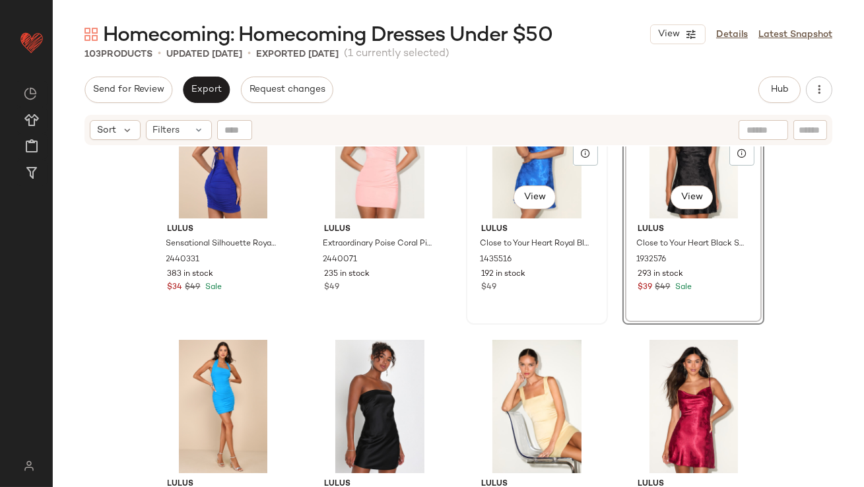
scroll to position [1375, 0]
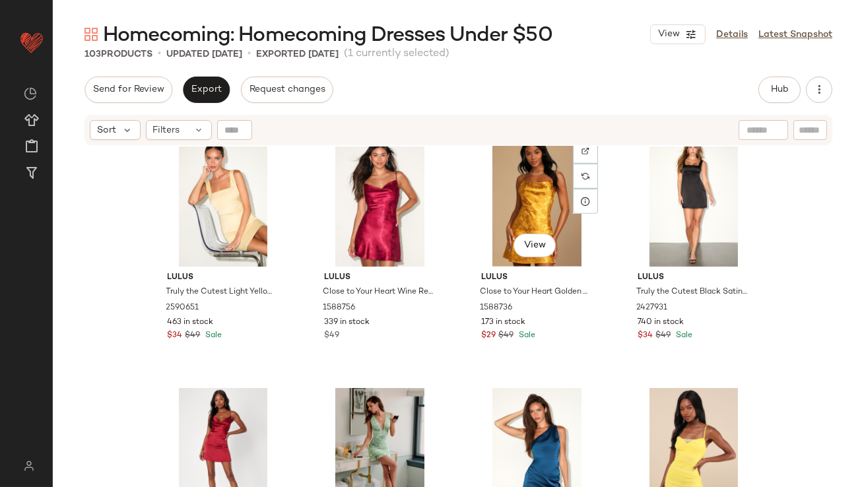
scroll to position [1905, 0]
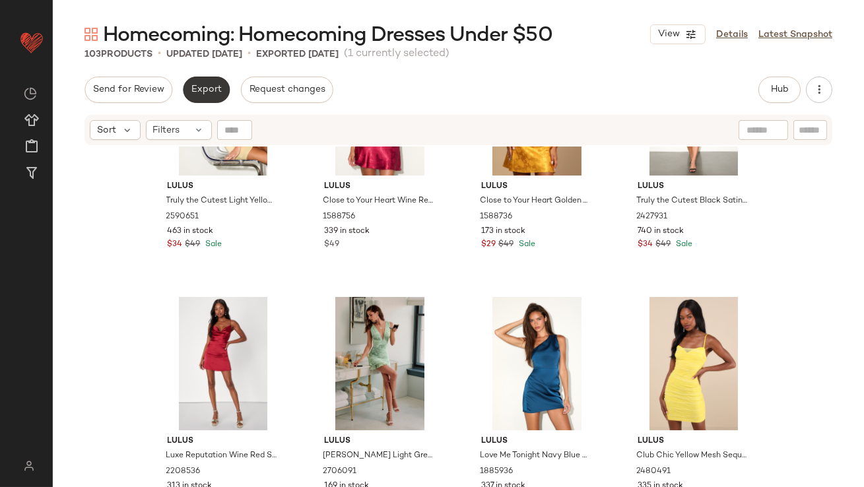
click at [203, 78] on button "Export" at bounding box center [206, 90] width 47 height 26
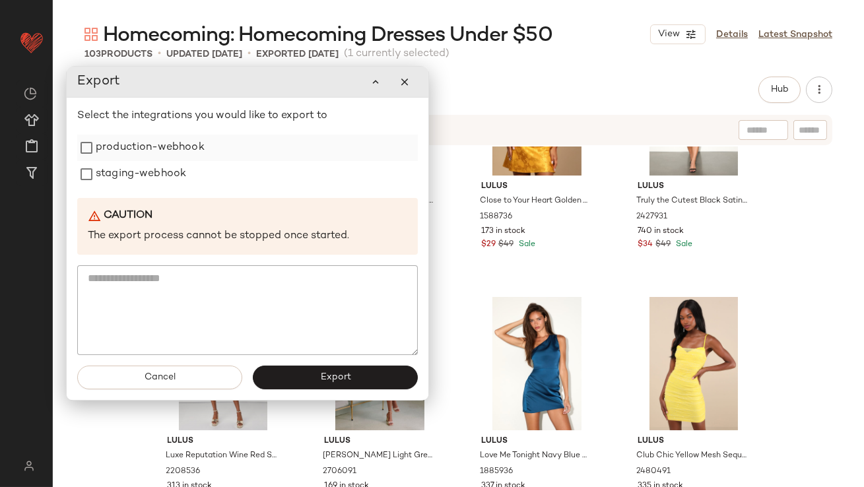
click at [172, 145] on label "production-webhook" at bounding box center [150, 148] width 109 height 26
click at [172, 168] on label "staging-webhook" at bounding box center [141, 175] width 90 height 26
click at [313, 368] on button "Export" at bounding box center [335, 378] width 165 height 24
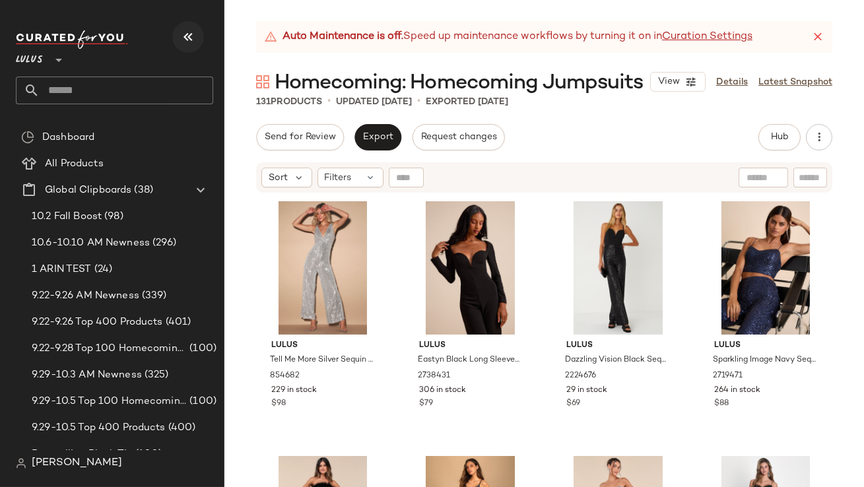
click at [185, 40] on icon "button" at bounding box center [188, 37] width 16 height 16
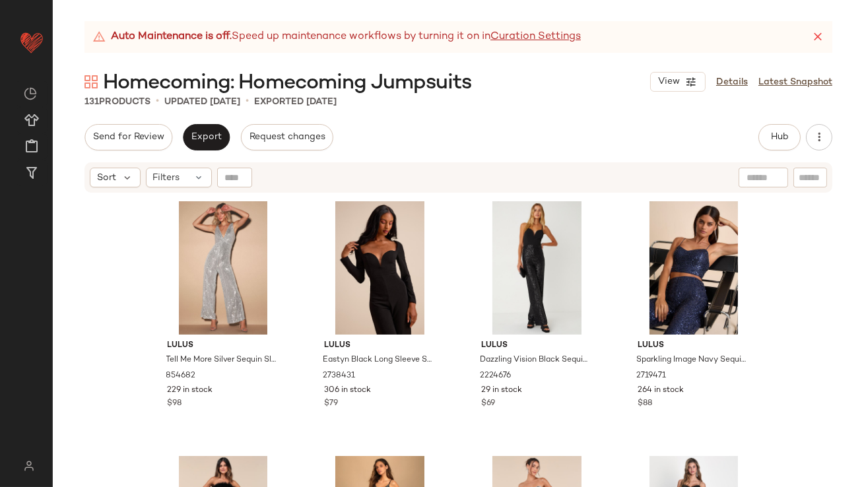
click at [825, 34] on div "Auto Maintenance is off. Speed up maintenance workflows by turning it on in Cur…" at bounding box center [458, 37] width 748 height 32
click at [814, 36] on icon at bounding box center [817, 36] width 13 height 13
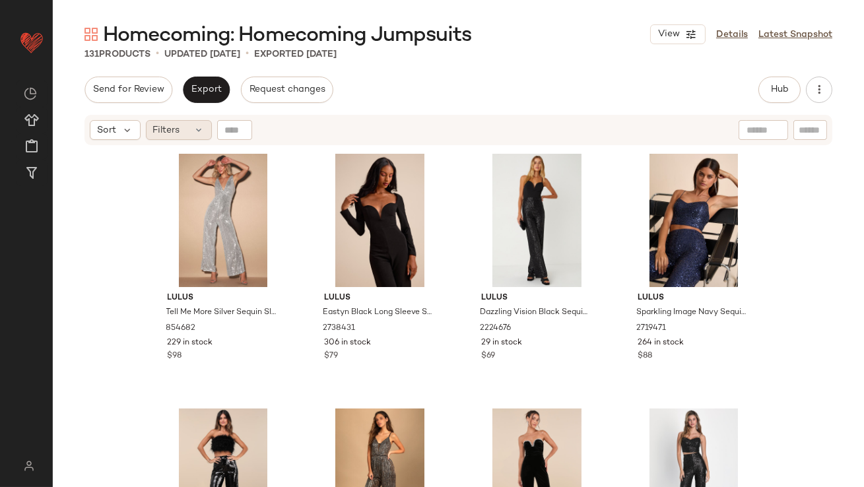
click at [167, 124] on span "Filters" at bounding box center [166, 130] width 27 height 14
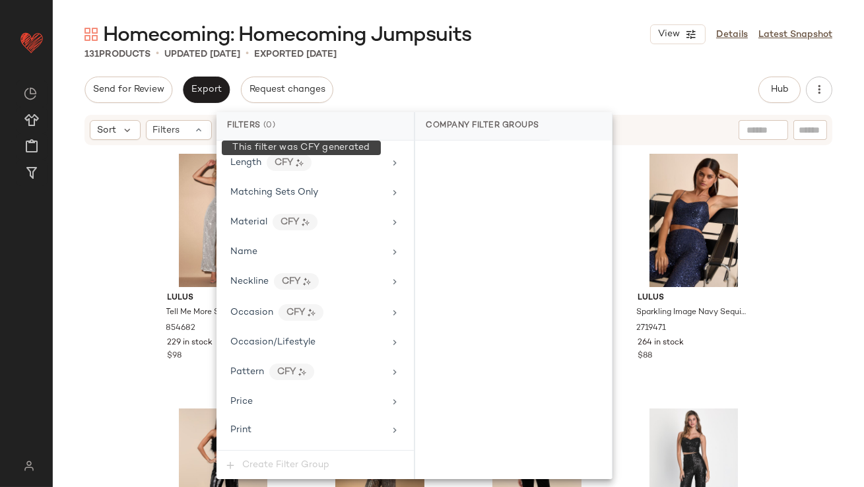
scroll to position [1011, 0]
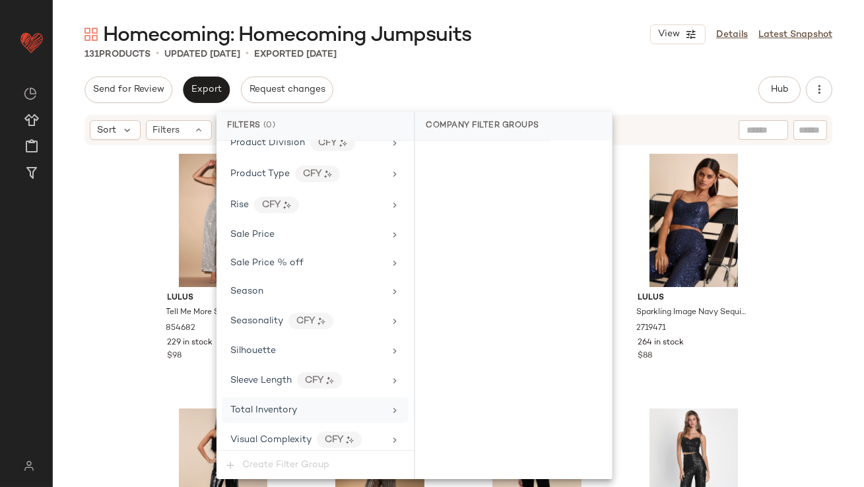
click at [263, 412] on div "Total Inventory" at bounding box center [315, 410] width 187 height 26
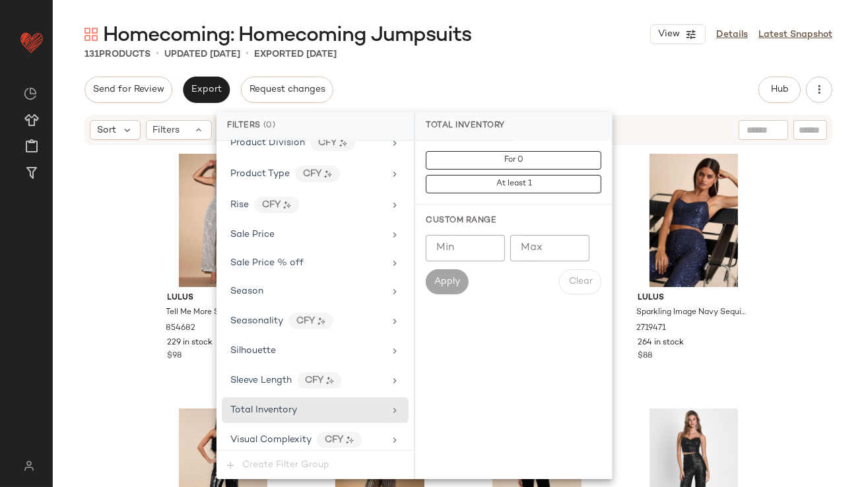
click at [552, 254] on input "Max" at bounding box center [549, 248] width 79 height 26
type input "*"
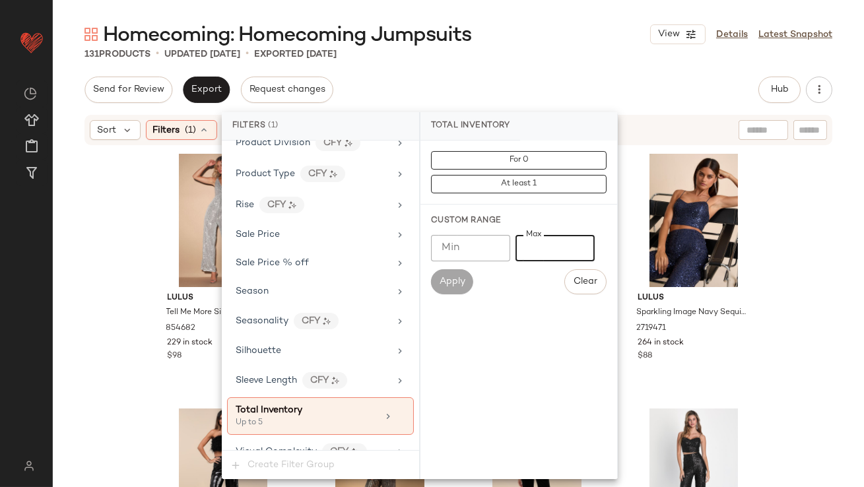
type input "*"
click at [576, 46] on div "Homecoming: Homecoming Jumpsuits View Details Latest Snapshot" at bounding box center [458, 34] width 811 height 26
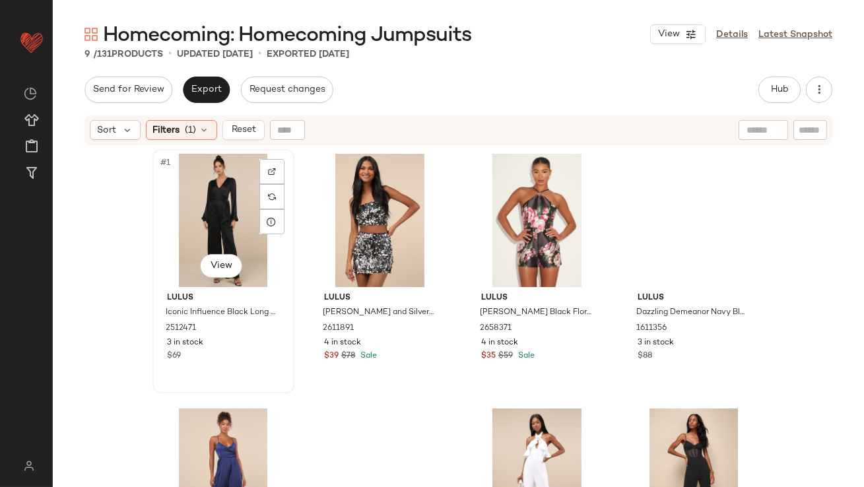
click at [193, 180] on div "#1 View" at bounding box center [223, 220] width 133 height 133
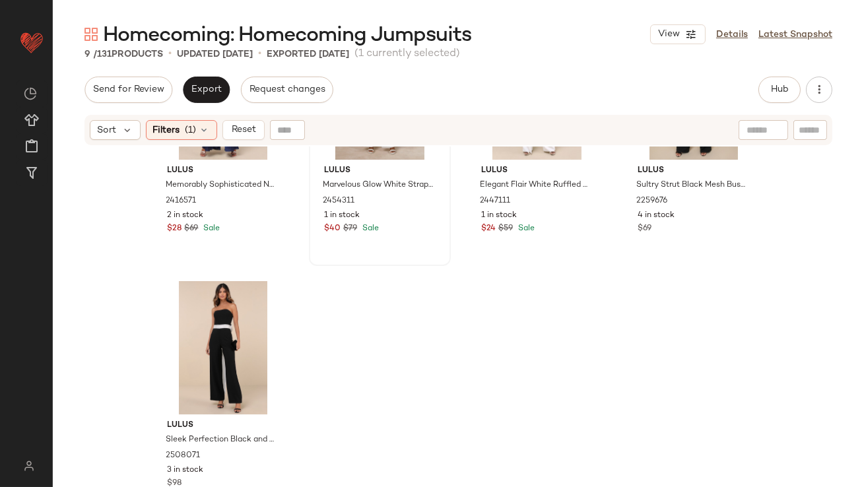
scroll to position [393, 0]
click at [219, 343] on div "#9 View" at bounding box center [223, 347] width 133 height 133
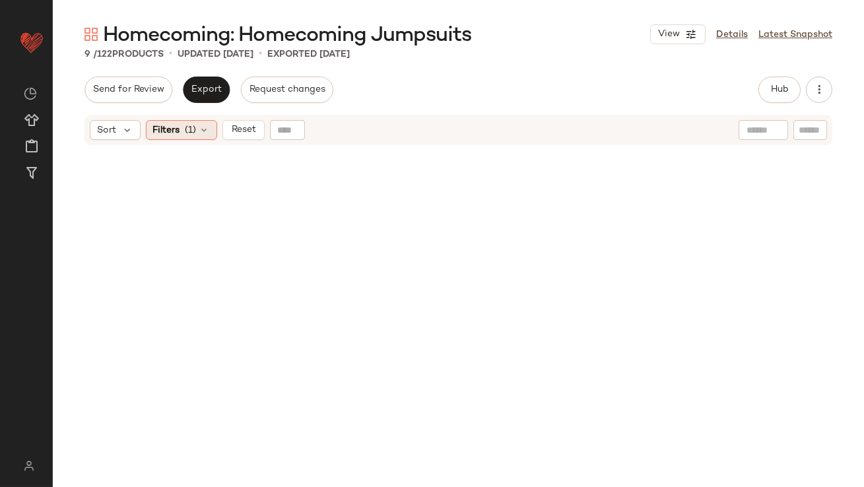
click at [154, 127] on span "Filters" at bounding box center [166, 130] width 27 height 14
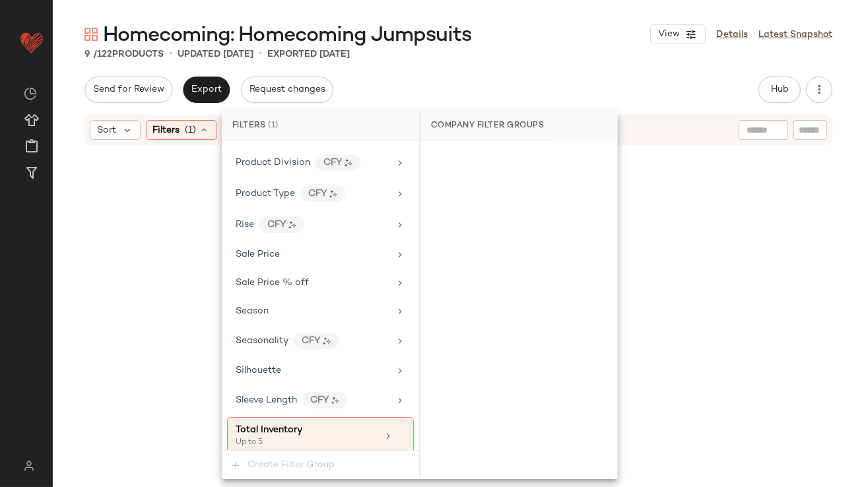
scroll to position [1023, 0]
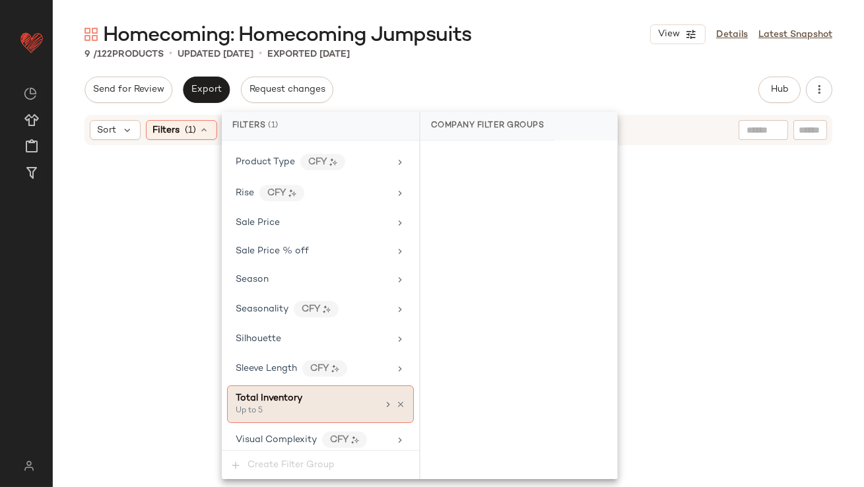
click at [379, 388] on div "Total Inventory Up to 5" at bounding box center [320, 404] width 187 height 38
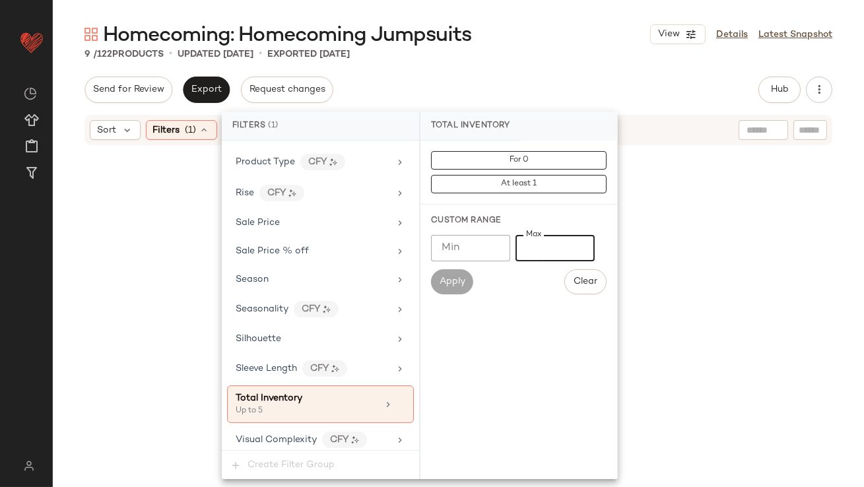
click at [525, 245] on input "*" at bounding box center [554, 248] width 79 height 26
type input "**"
click at [541, 66] on div "Homecoming: Homecoming Jumpsuits View Details Latest Snapshot 9 / 122 Products …" at bounding box center [458, 254] width 811 height 466
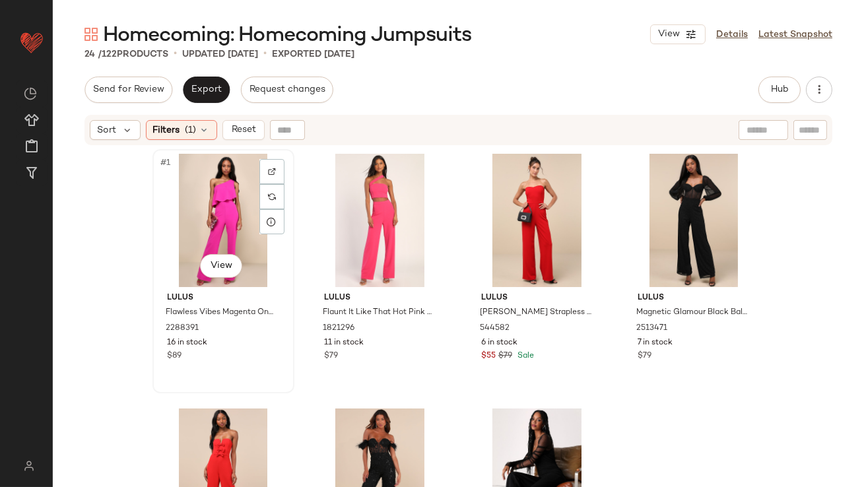
click at [167, 225] on div "#1 View" at bounding box center [223, 220] width 133 height 133
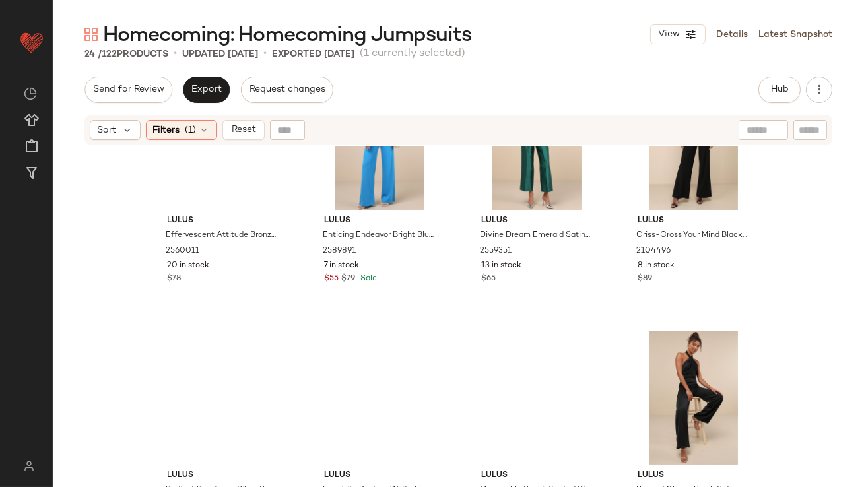
scroll to position [1157, 0]
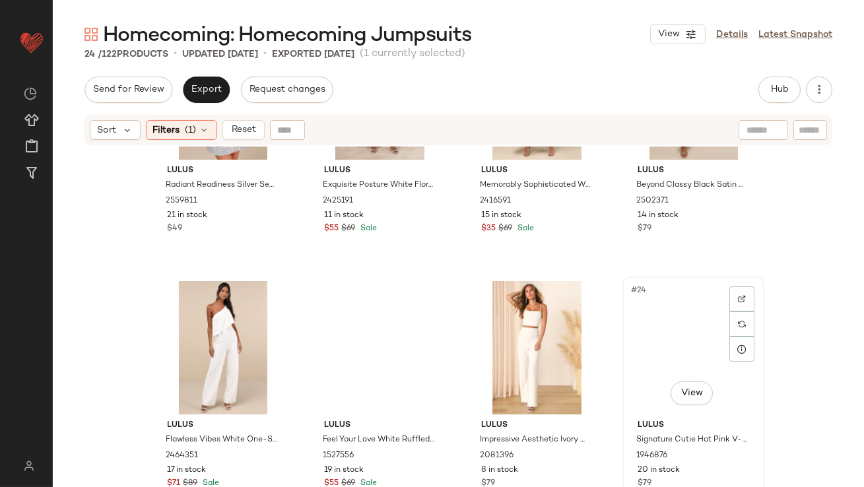
click at [691, 352] on div "#24 View" at bounding box center [693, 347] width 133 height 133
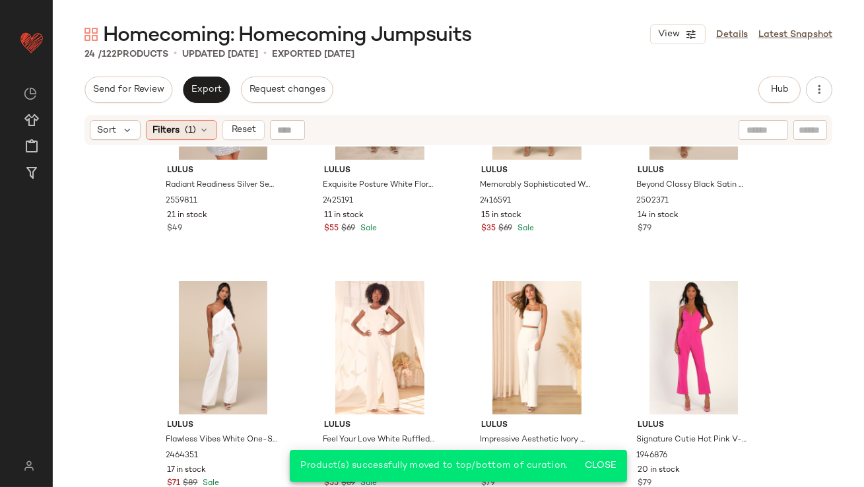
click at [191, 131] on span "(1)" at bounding box center [190, 130] width 11 height 14
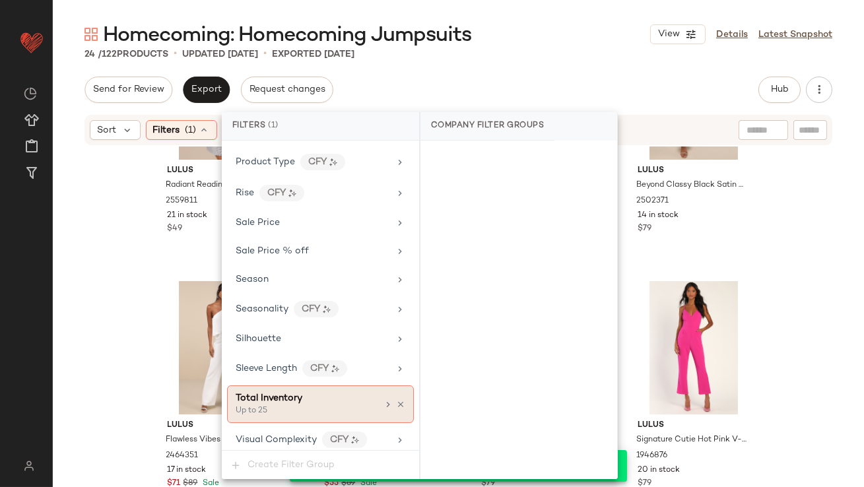
click at [396, 400] on icon at bounding box center [400, 404] width 9 height 9
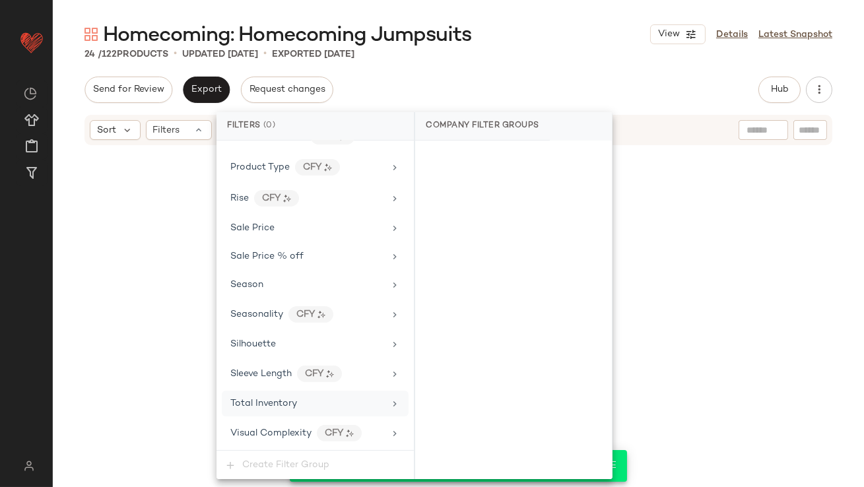
scroll to position [1011, 0]
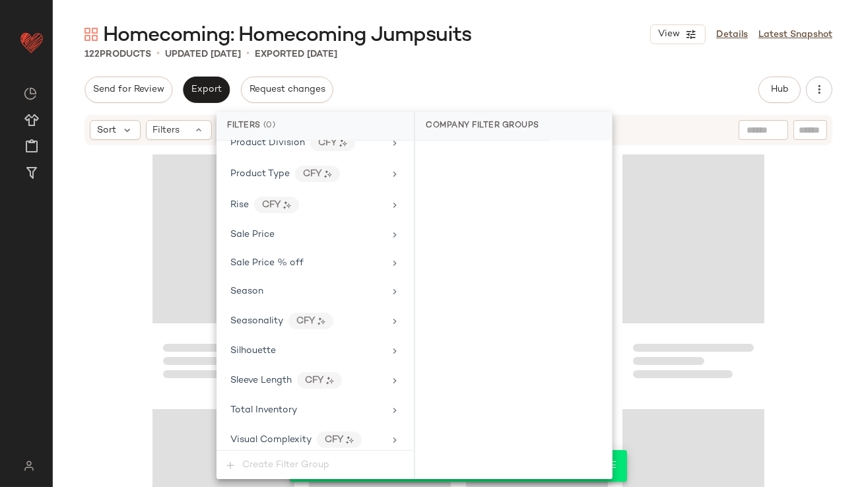
click at [560, 15] on main "Homecoming: Homecoming Jumpsuits View Details Latest Snapshot 122 Products • up…" at bounding box center [432, 243] width 864 height 487
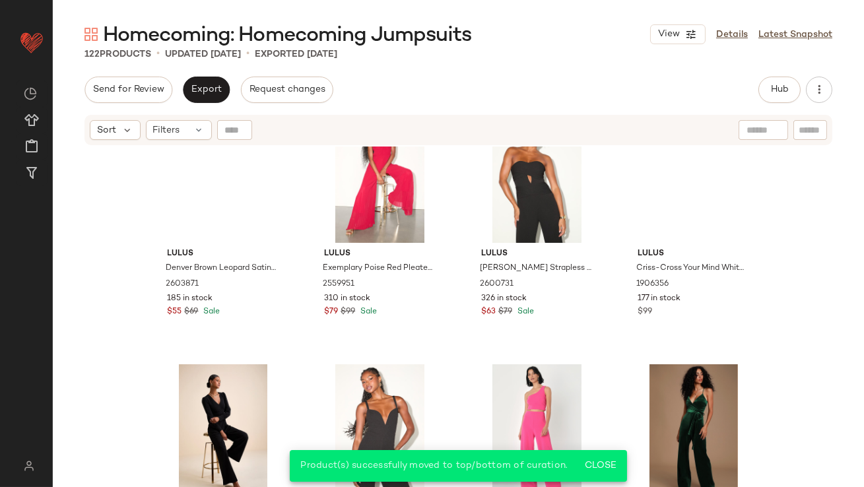
scroll to position [0, 0]
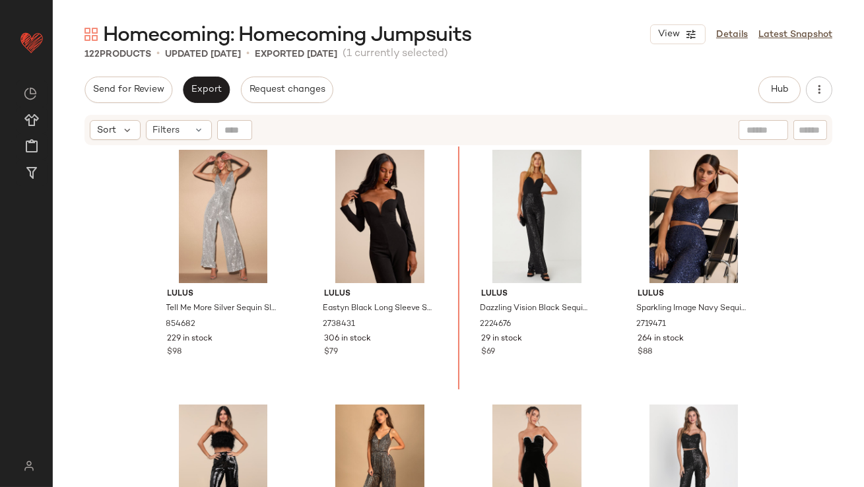
scroll to position [3, 0]
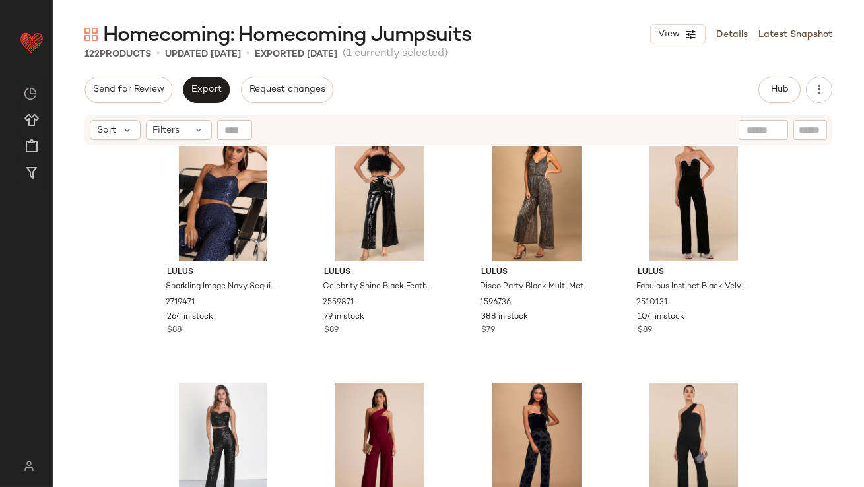
scroll to position [335, 0]
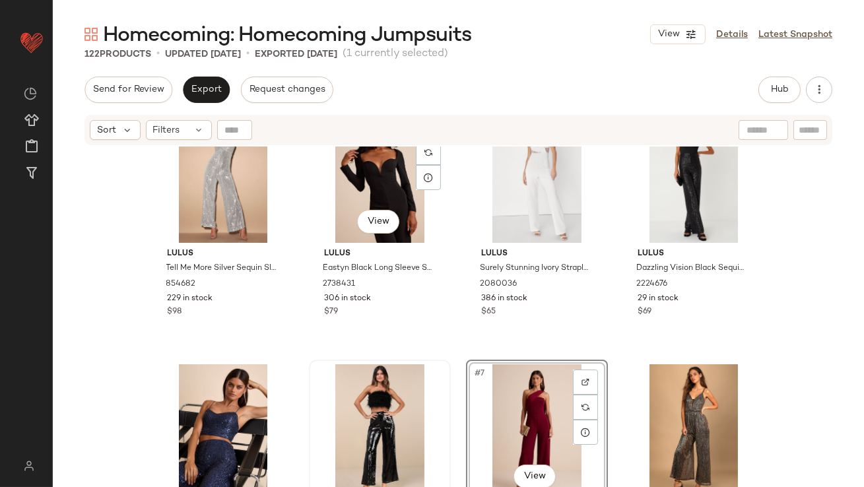
scroll to position [35, 0]
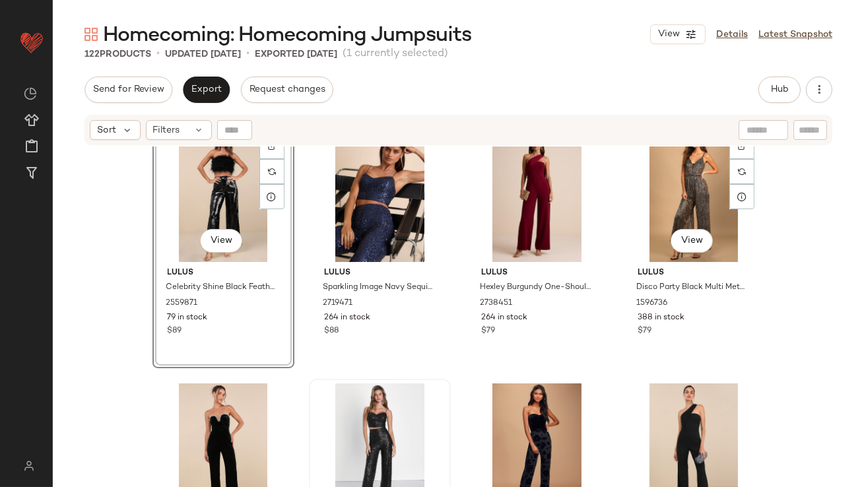
scroll to position [286, 0]
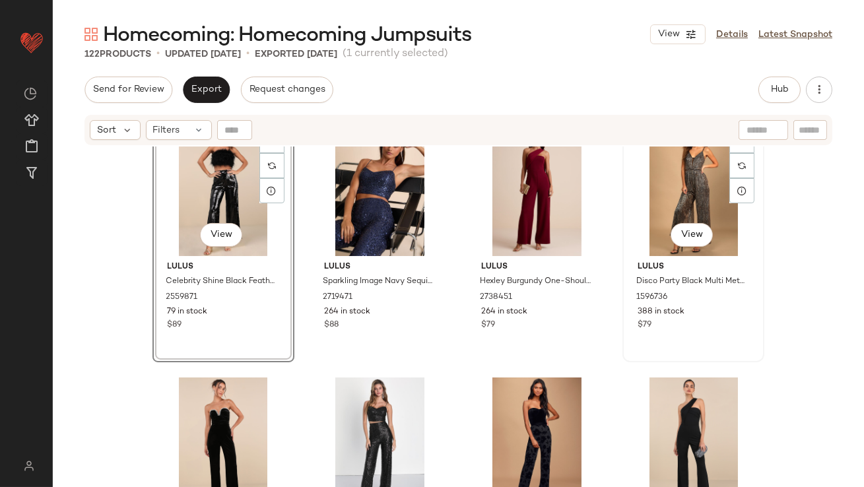
scroll to position [282, 0]
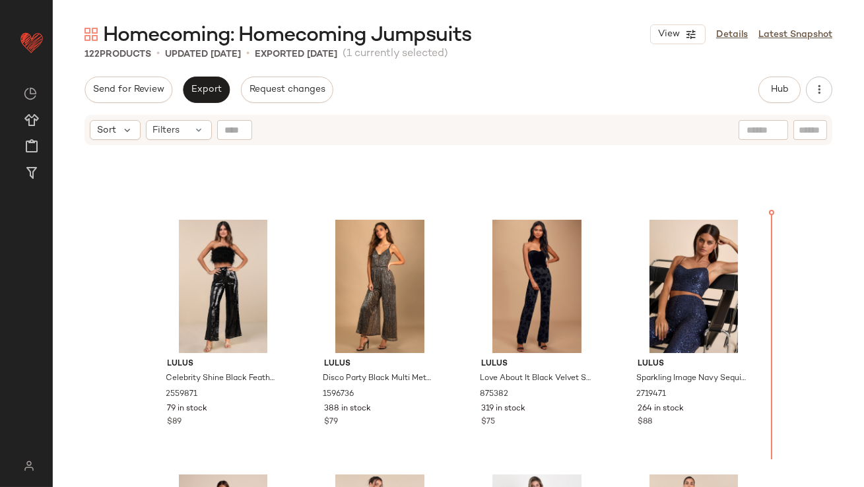
scroll to position [196, 0]
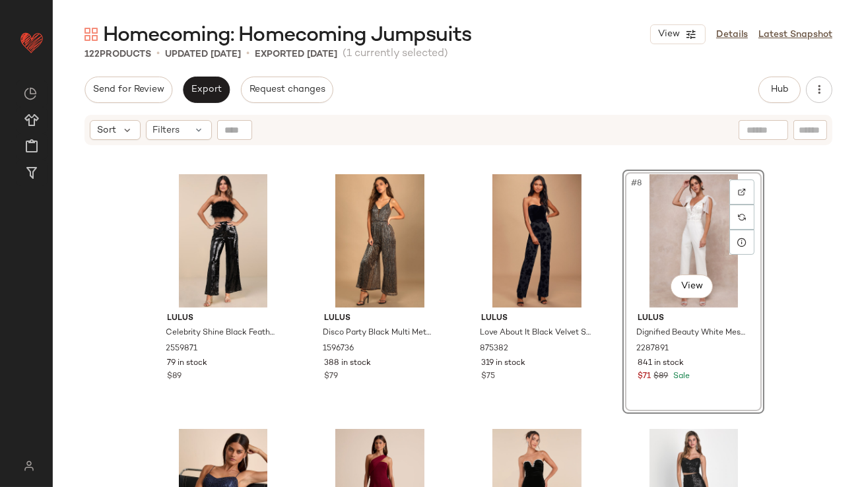
scroll to position [313, 0]
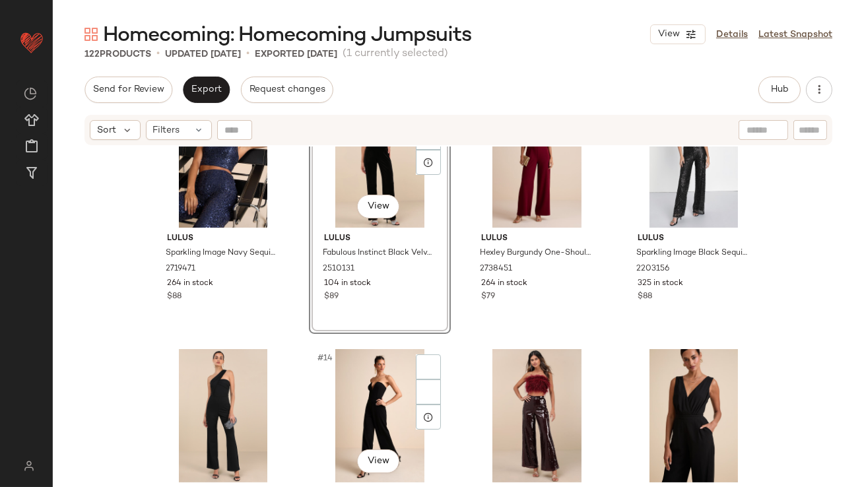
scroll to position [690, 0]
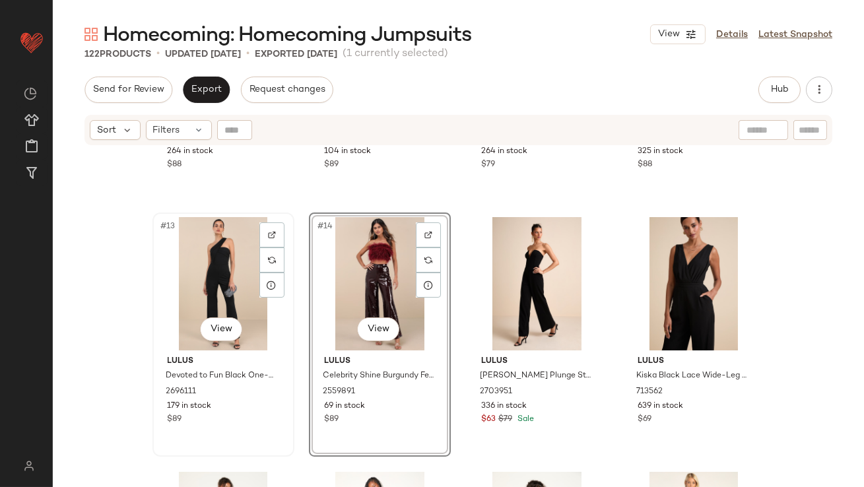
scroll to position [866, 0]
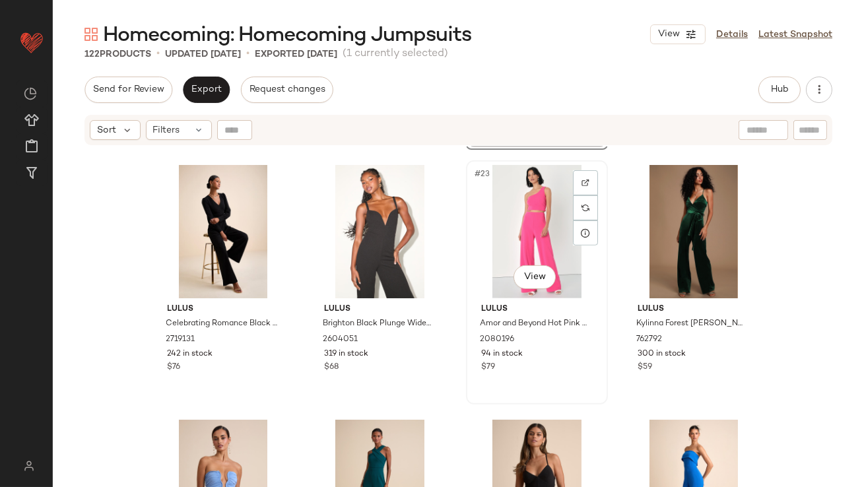
scroll to position [1354, 0]
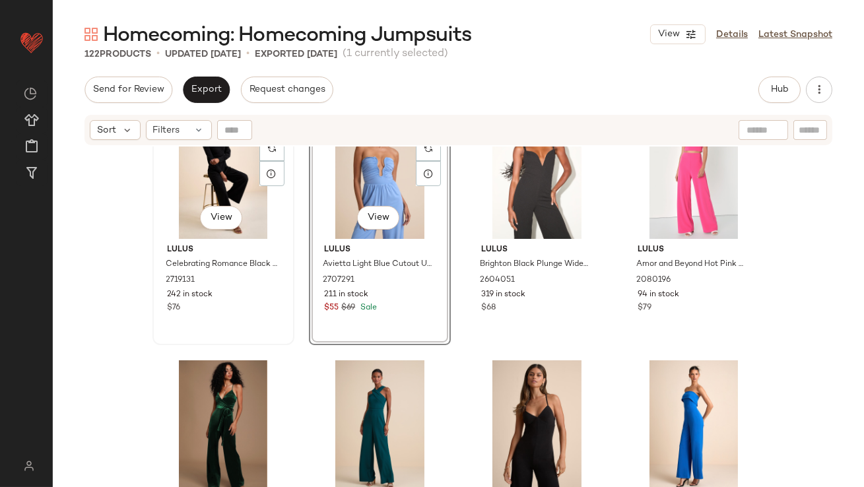
scroll to position [1330, 0]
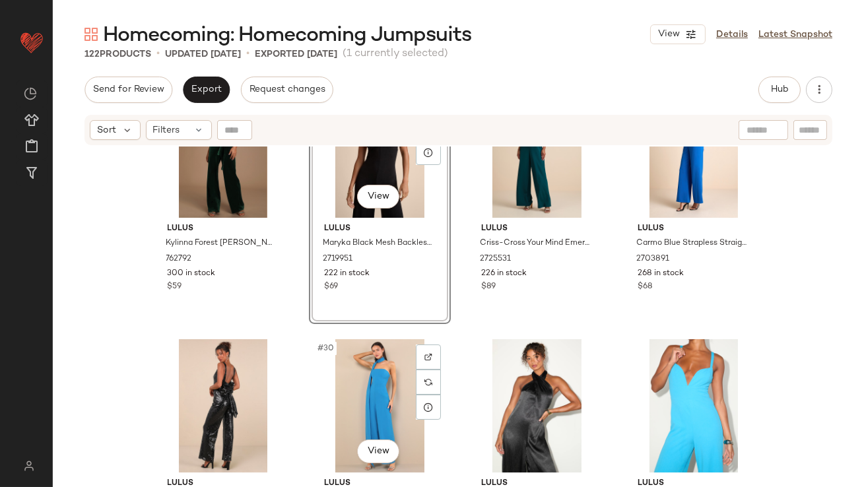
scroll to position [1628, 0]
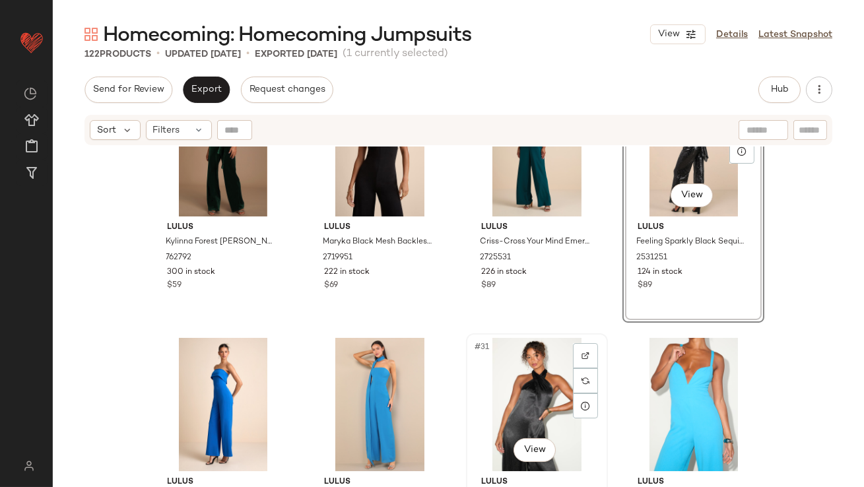
scroll to position [1612, 0]
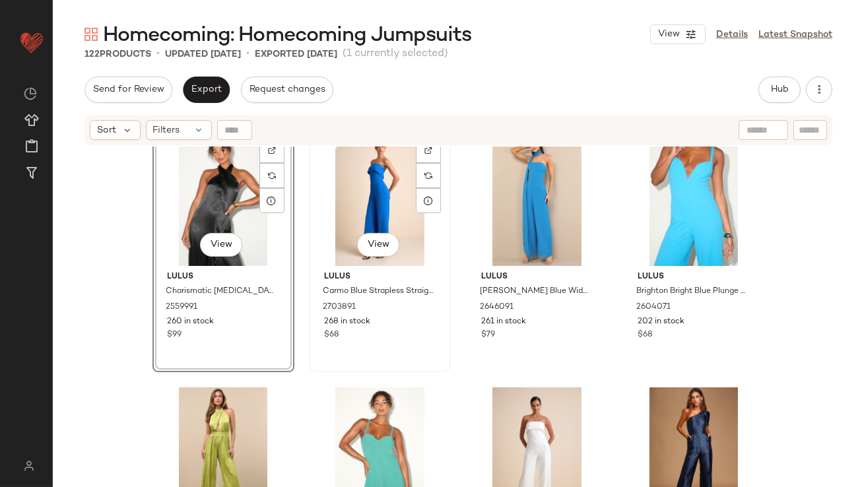
scroll to position [1866, 0]
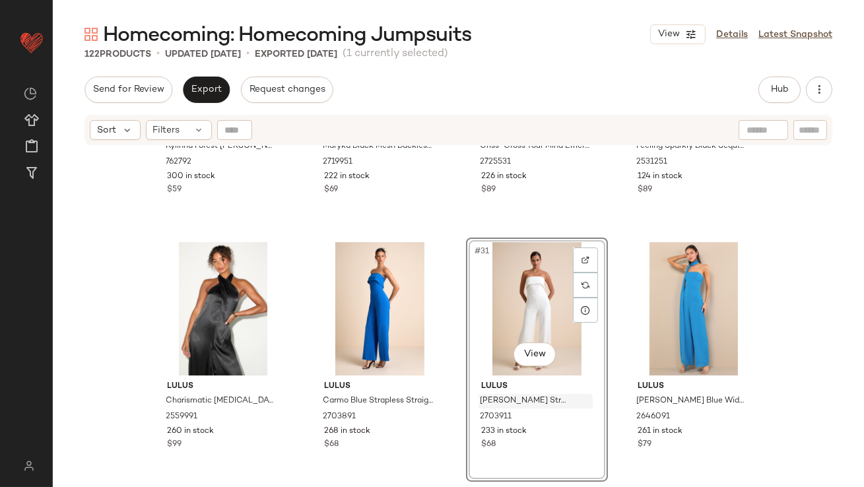
scroll to position [1827, 0]
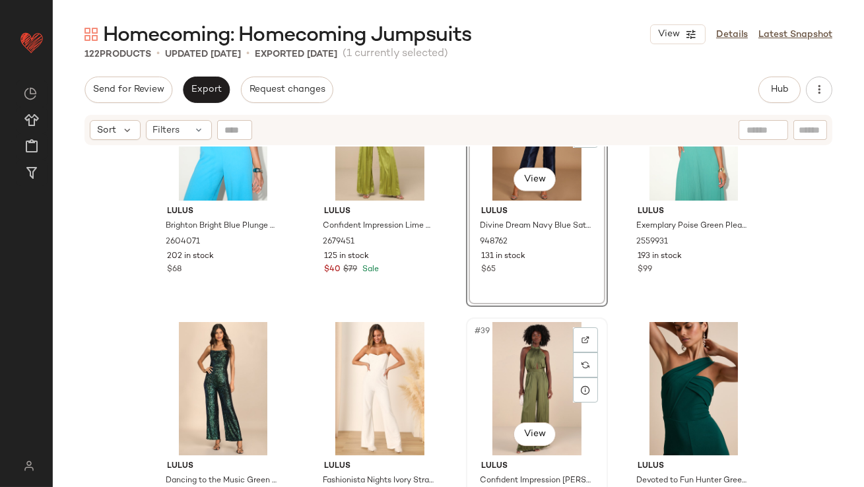
scroll to position [2075, 0]
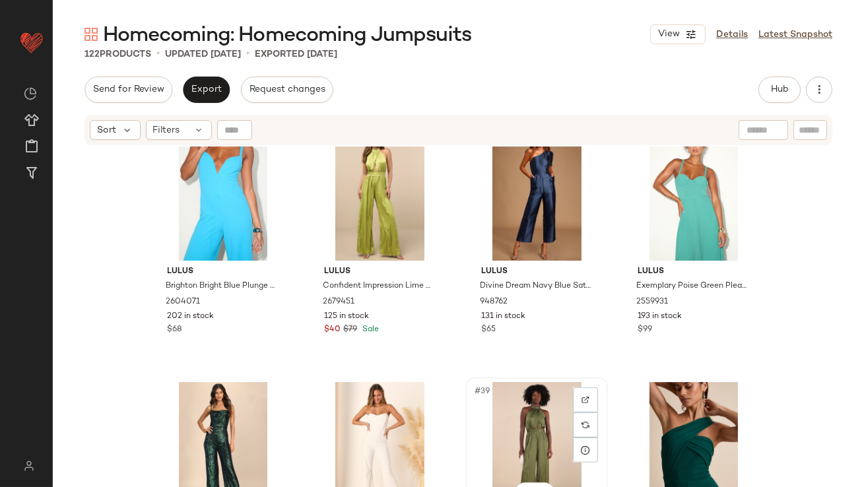
click at [511, 432] on div "#39 View" at bounding box center [537, 448] width 133 height 133
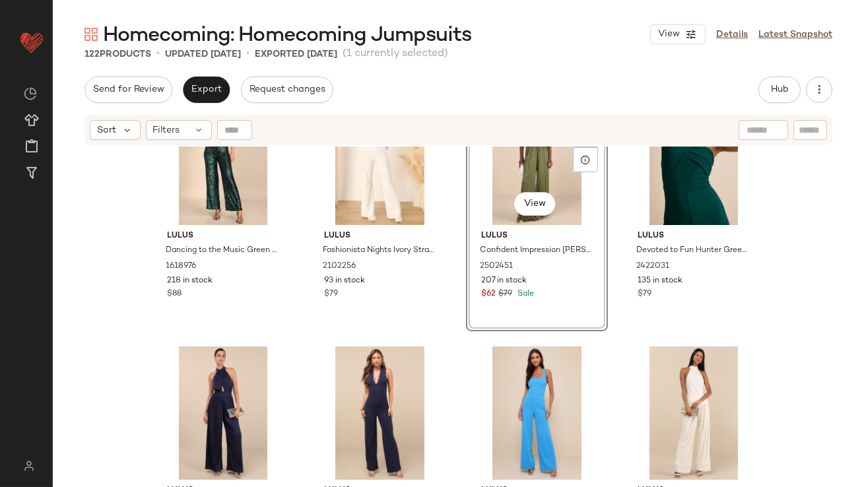
scroll to position [2398, 0]
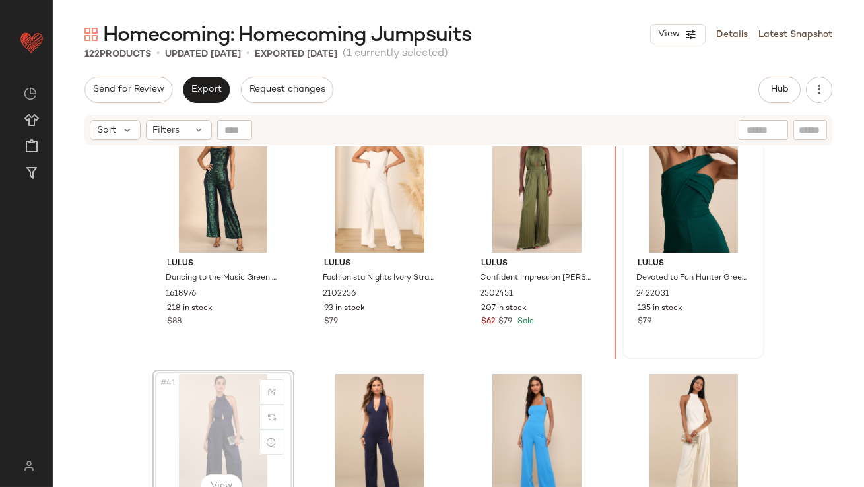
scroll to position [2331, 0]
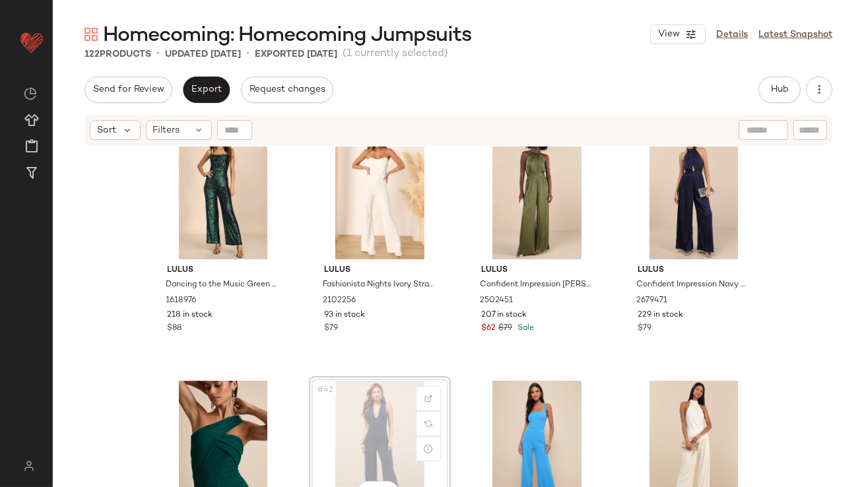
scroll to position [2339, 0]
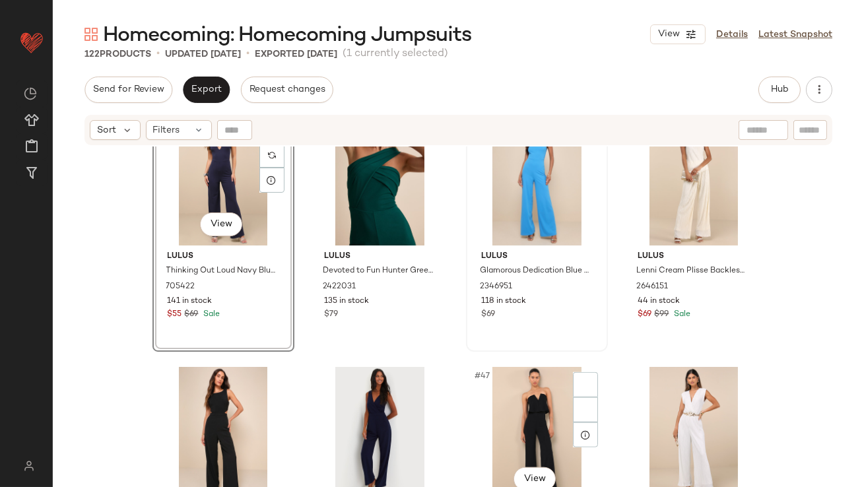
scroll to position [2710, 0]
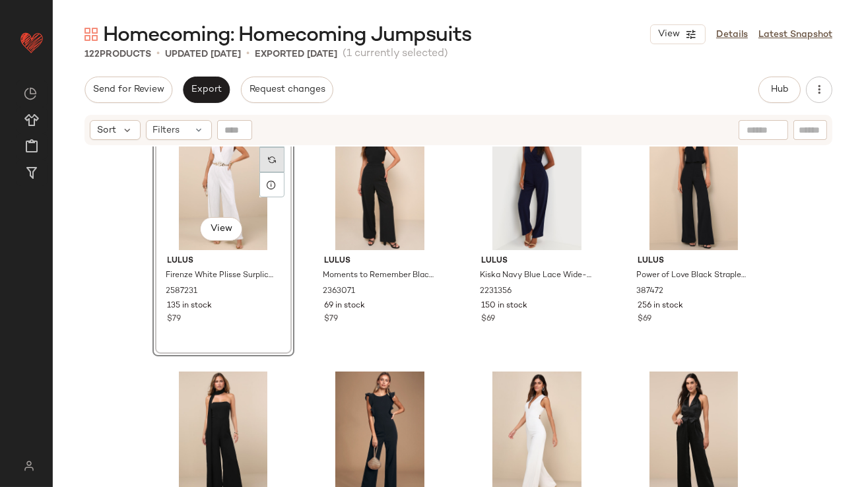
scroll to position [2848, 0]
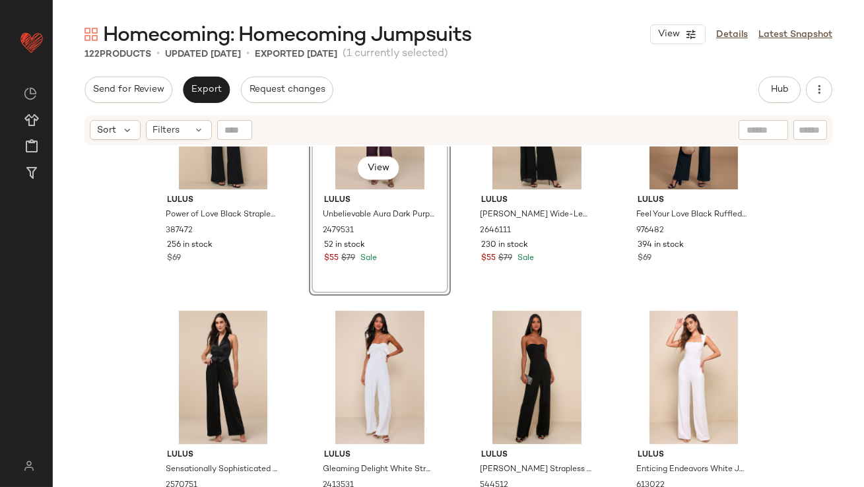
scroll to position [3181, 0]
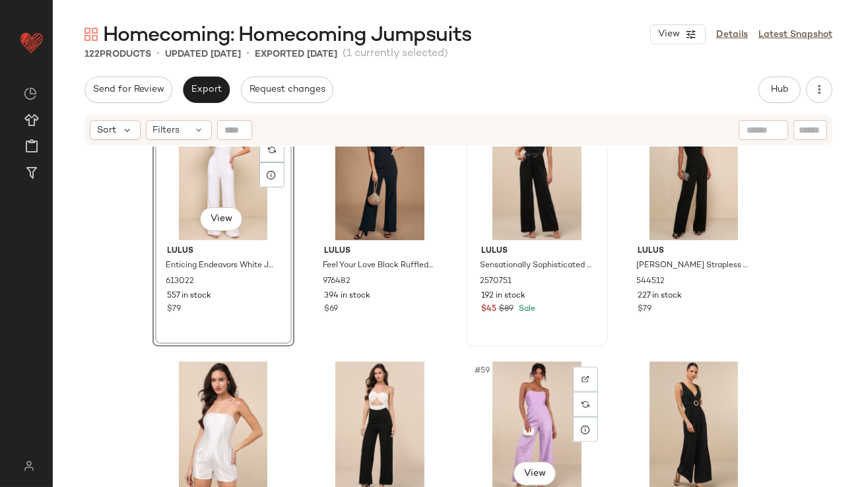
scroll to position [3370, 0]
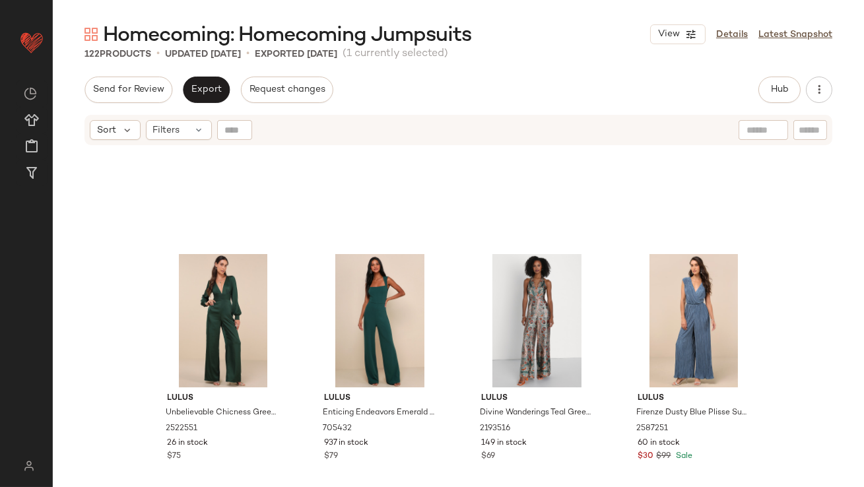
scroll to position [4591, 0]
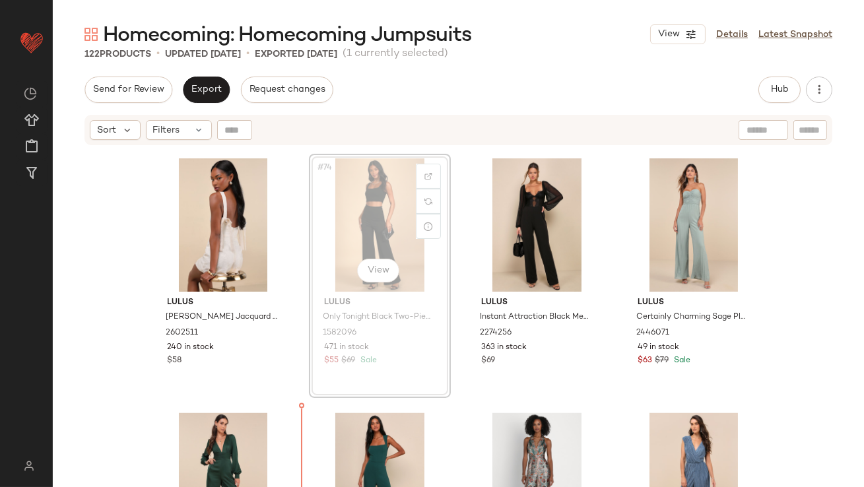
scroll to position [4609, 0]
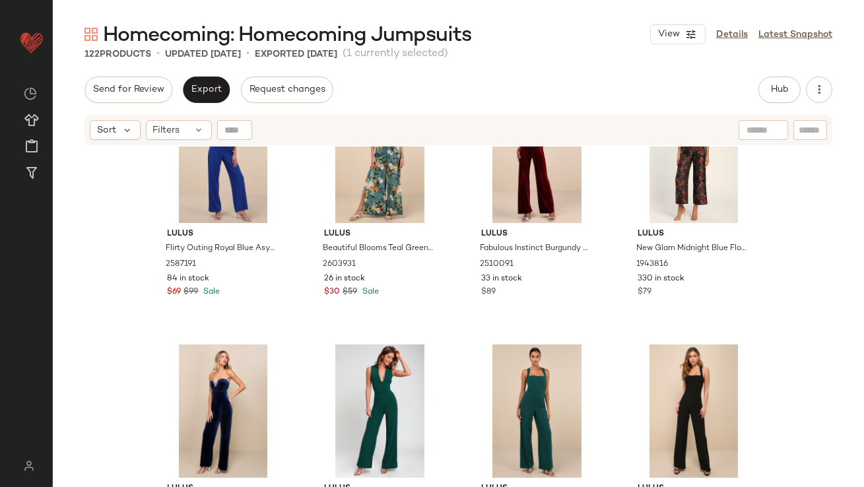
scroll to position [5380, 0]
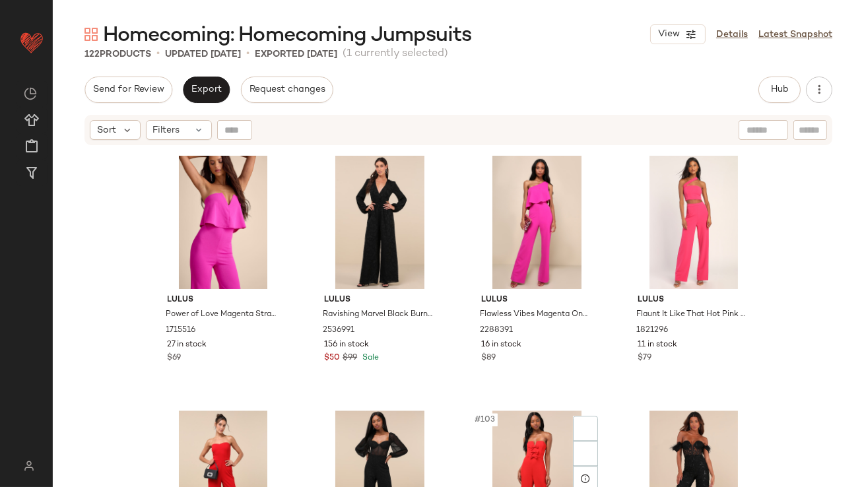
scroll to position [6136, 0]
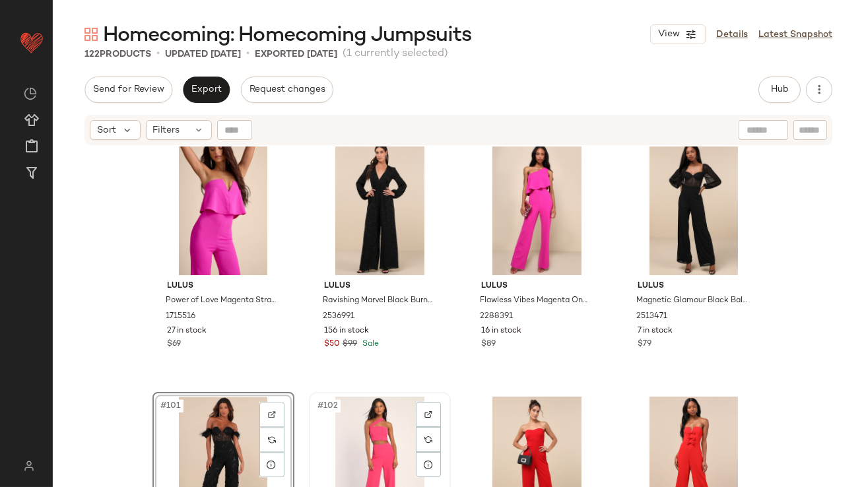
scroll to position [6341, 0]
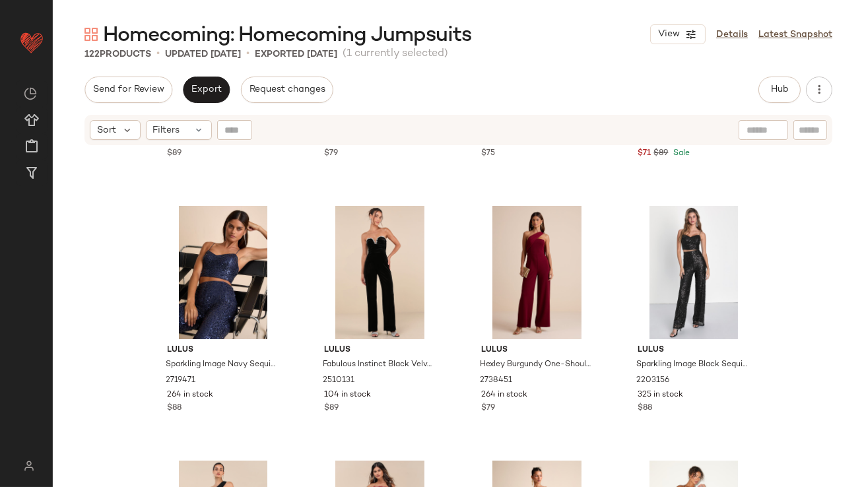
scroll to position [471, 0]
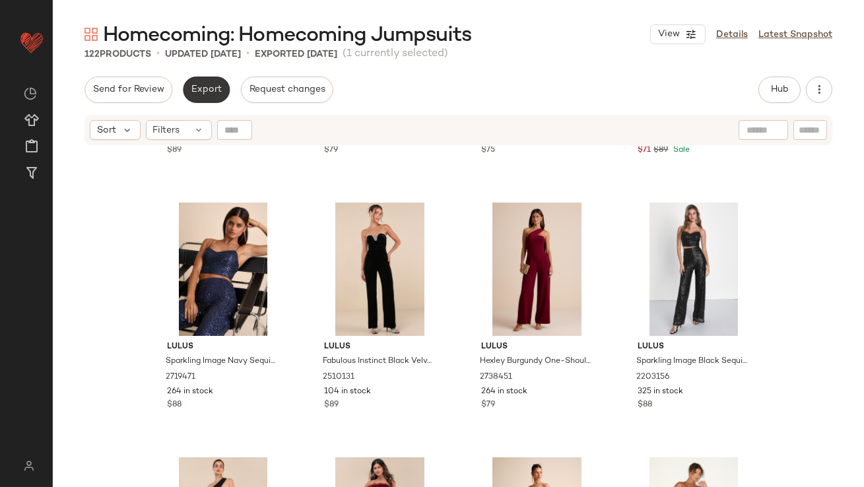
click at [203, 98] on button "Export" at bounding box center [206, 90] width 47 height 26
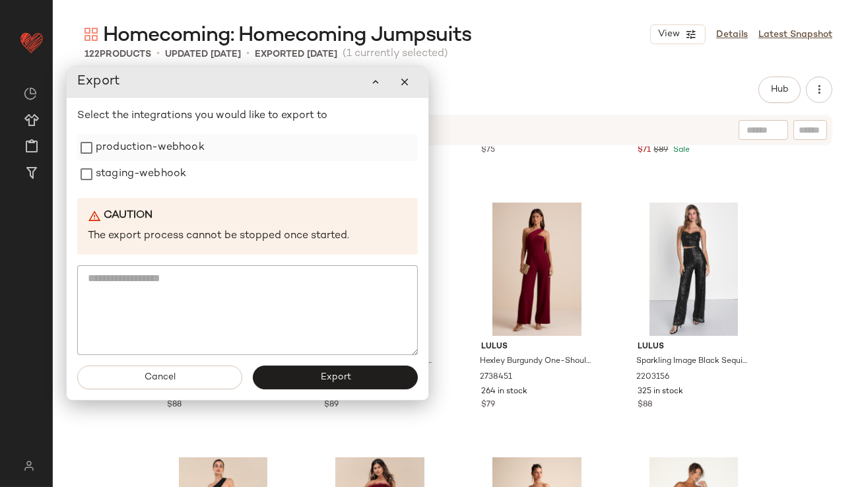
click at [178, 153] on label "production-webhook" at bounding box center [150, 148] width 109 height 26
click at [170, 180] on label "staging-webhook" at bounding box center [141, 175] width 90 height 26
click at [302, 382] on button "Export" at bounding box center [335, 378] width 165 height 24
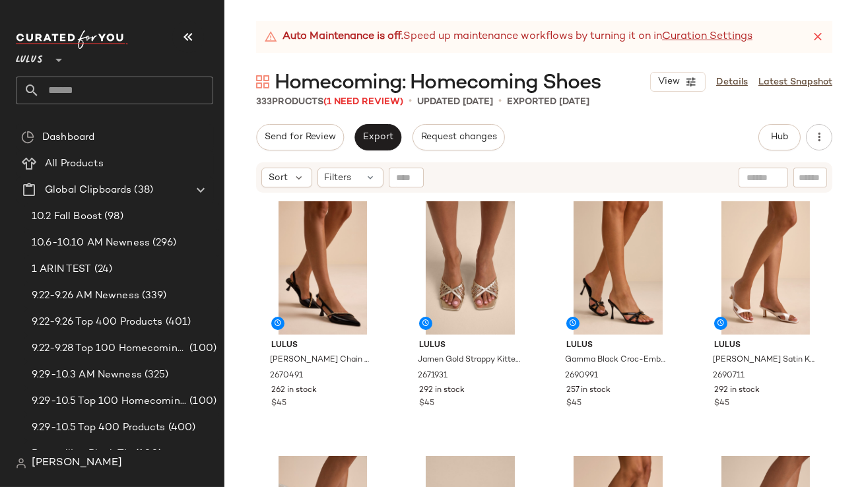
click at [184, 40] on icon "button" at bounding box center [188, 37] width 16 height 16
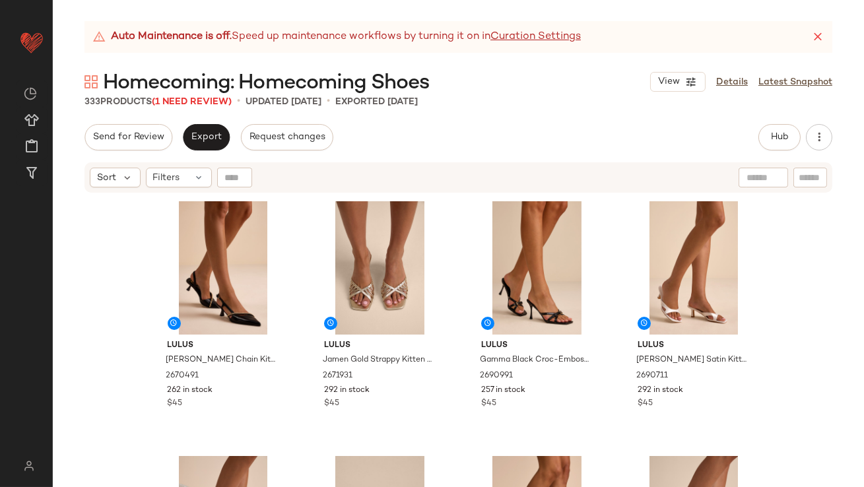
click at [813, 40] on icon at bounding box center [817, 36] width 13 height 13
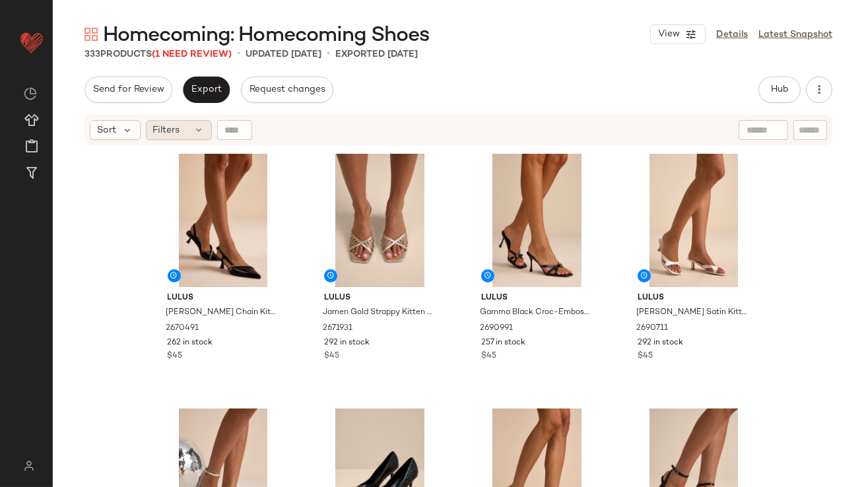
click at [176, 131] on span "Filters" at bounding box center [166, 130] width 27 height 14
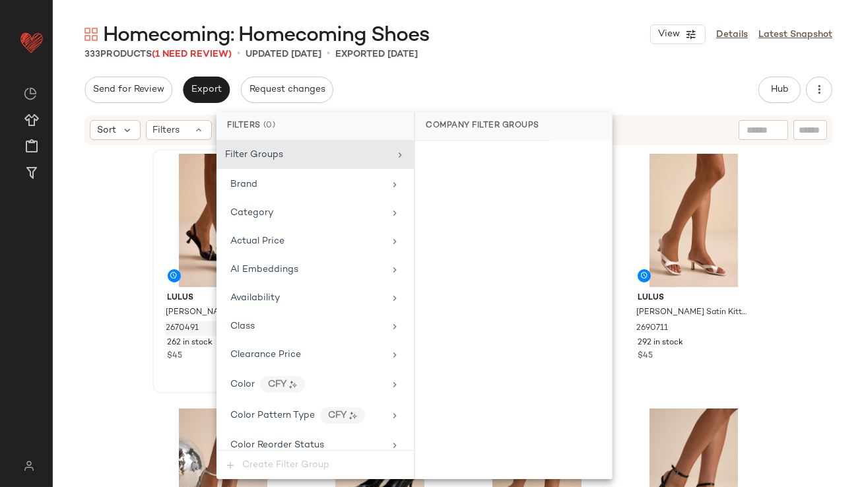
scroll to position [888, 0]
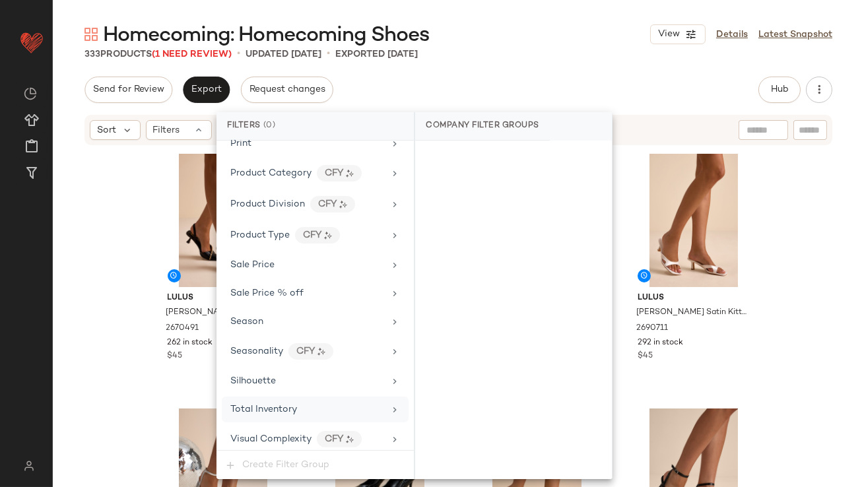
click at [276, 397] on div "Total Inventory" at bounding box center [315, 410] width 187 height 26
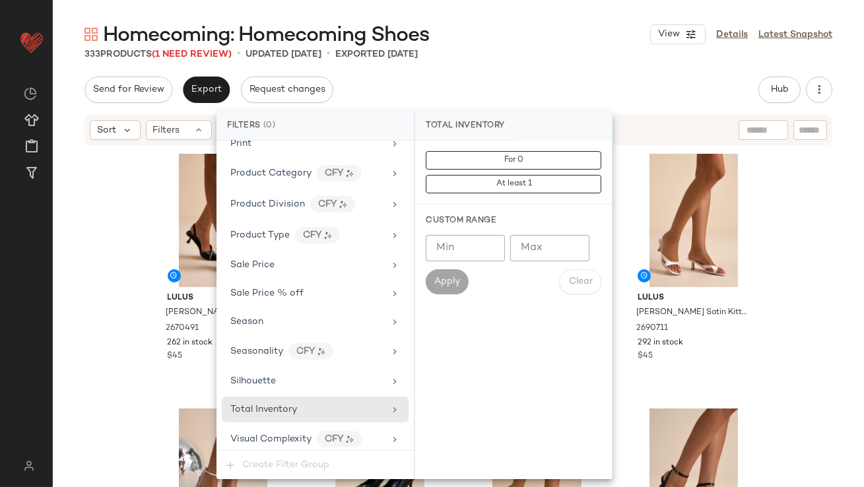
click at [570, 242] on input "*" at bounding box center [549, 248] width 79 height 26
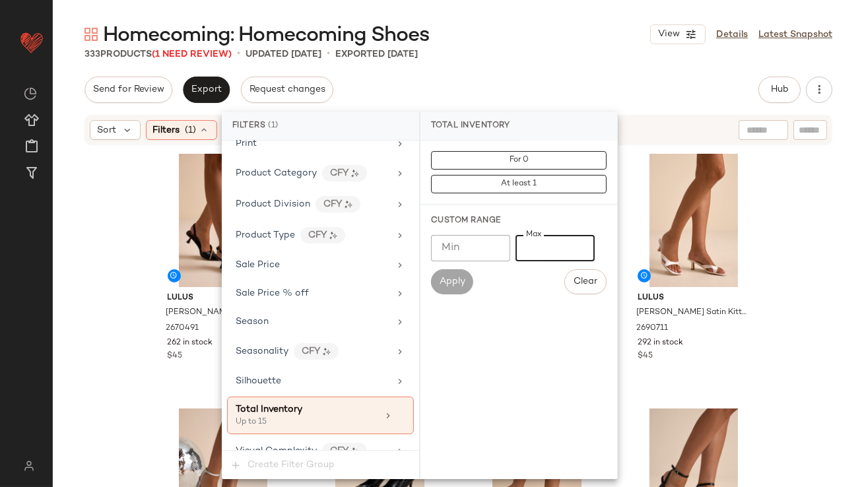
type input "*"
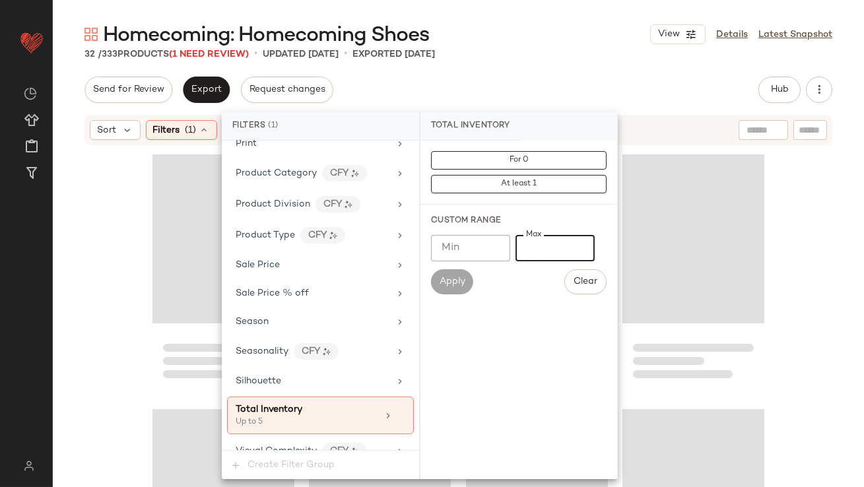
type input "*"
click at [490, 84] on div "Send for Review Export Request changes Hub Send for Review External Review Inte…" at bounding box center [458, 90] width 748 height 26
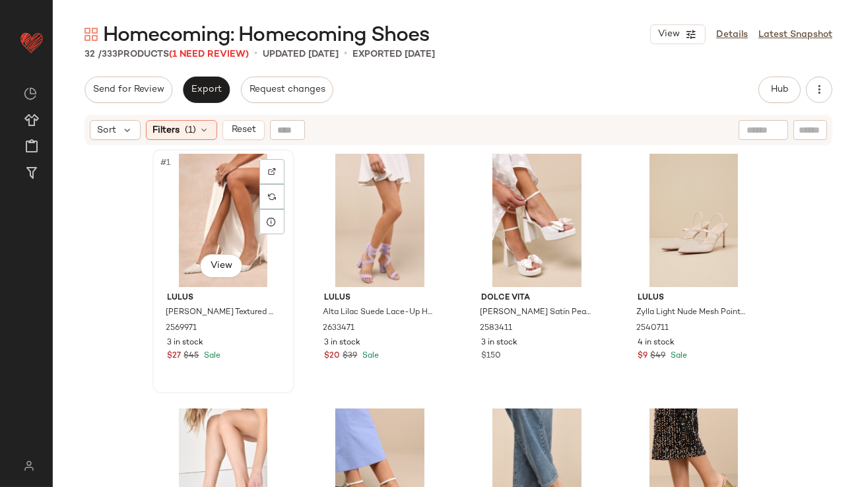
click at [203, 214] on div "#1 View" at bounding box center [223, 220] width 133 height 133
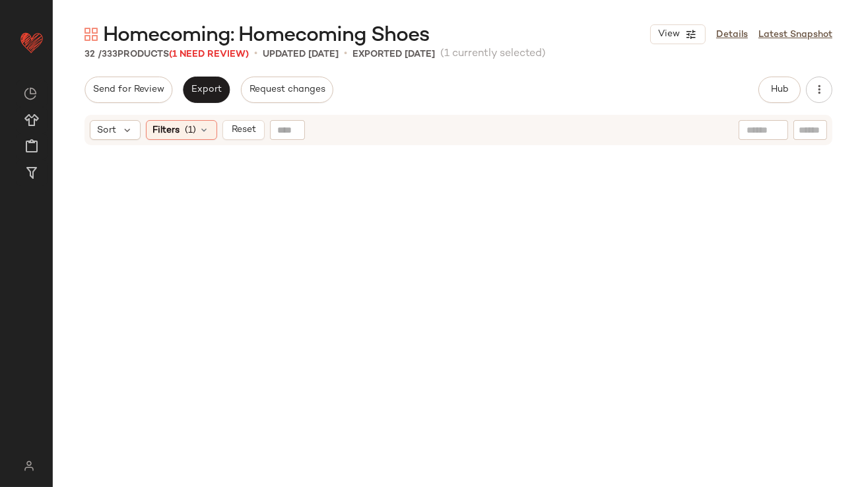
scroll to position [1666, 0]
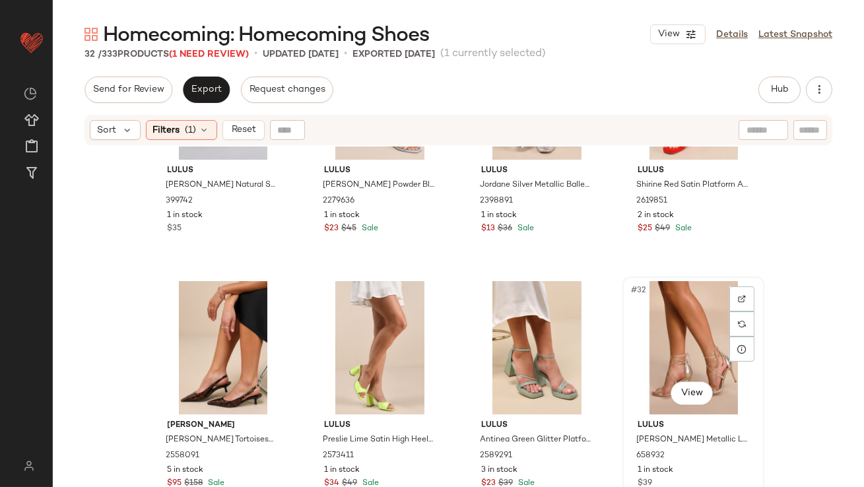
click at [698, 352] on div "#32 View" at bounding box center [693, 347] width 133 height 133
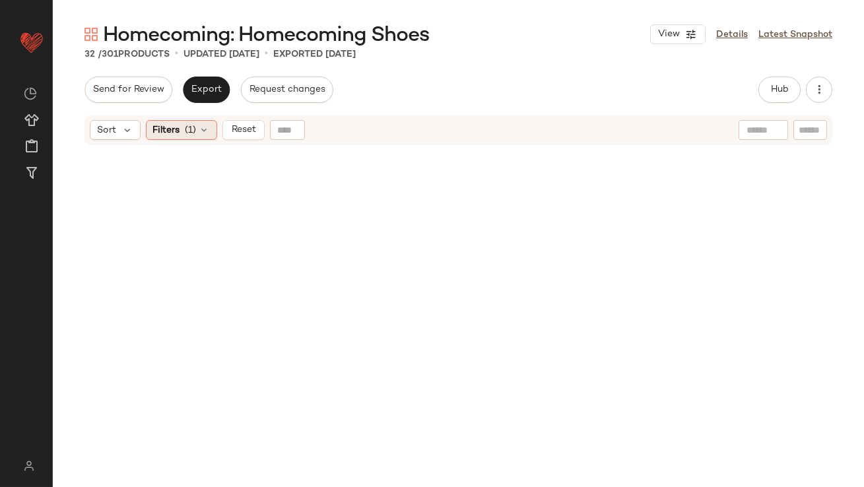
click at [193, 129] on span "(1)" at bounding box center [190, 130] width 11 height 14
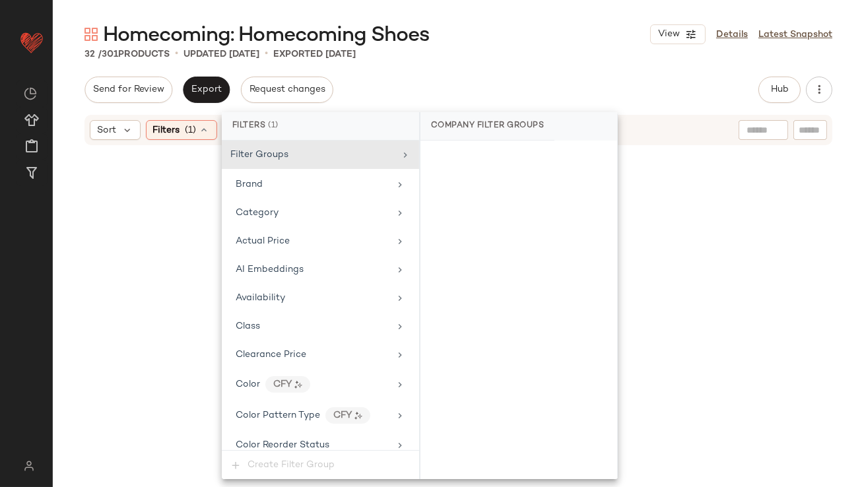
scroll to position [899, 0]
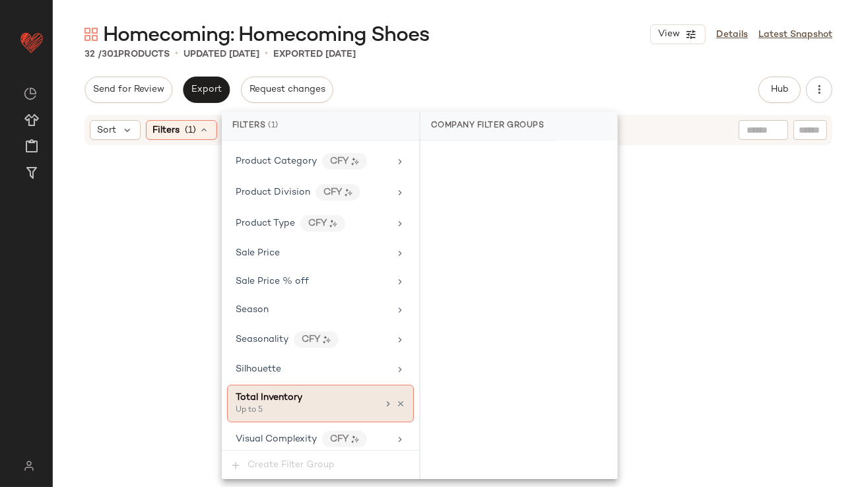
click at [321, 405] on div "Up to 5" at bounding box center [302, 411] width 132 height 12
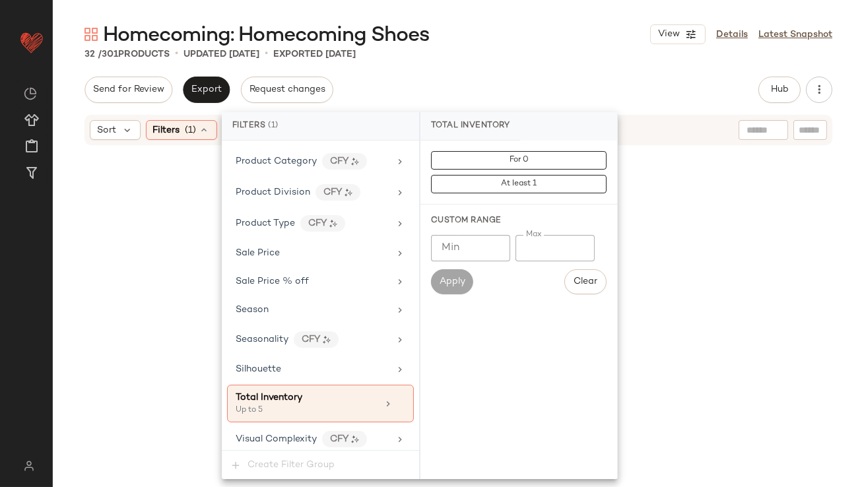
click at [519, 245] on input "*" at bounding box center [554, 248] width 79 height 26
type input "**"
click at [555, 53] on div "32 / 301 Products • updated Oct 13th • Exported Oct 10th" at bounding box center [458, 54] width 811 height 13
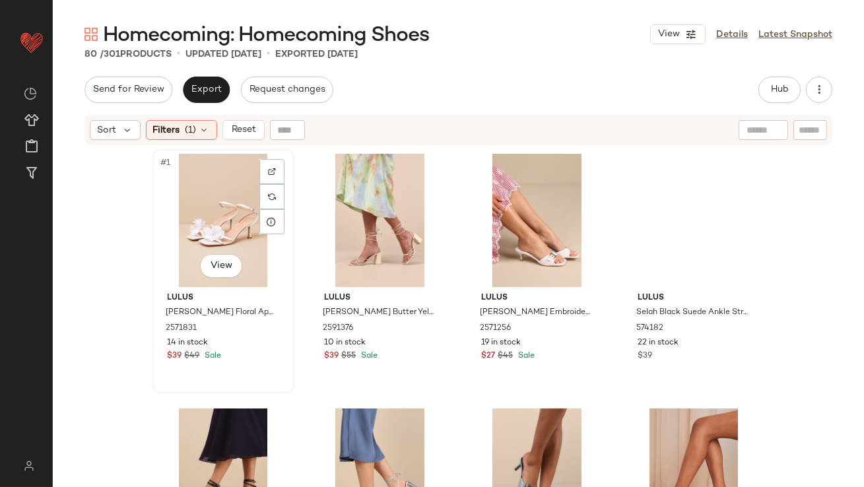
click at [207, 177] on div "#1 View" at bounding box center [223, 220] width 133 height 133
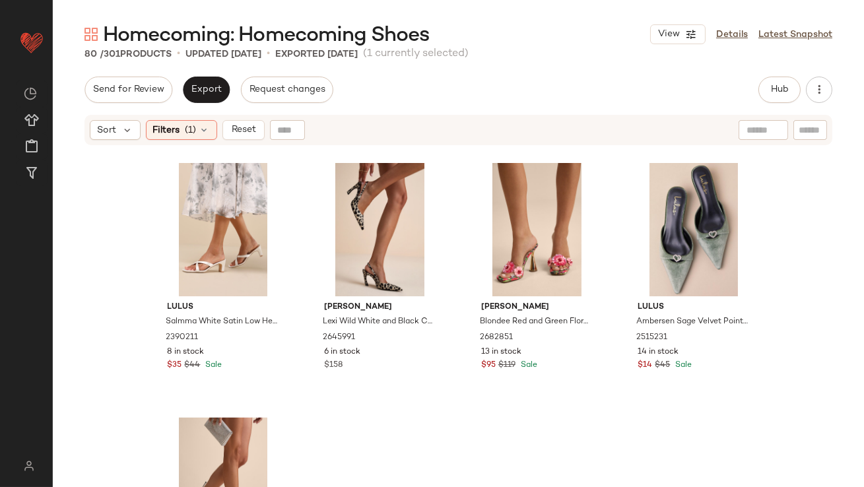
scroll to position [4723, 0]
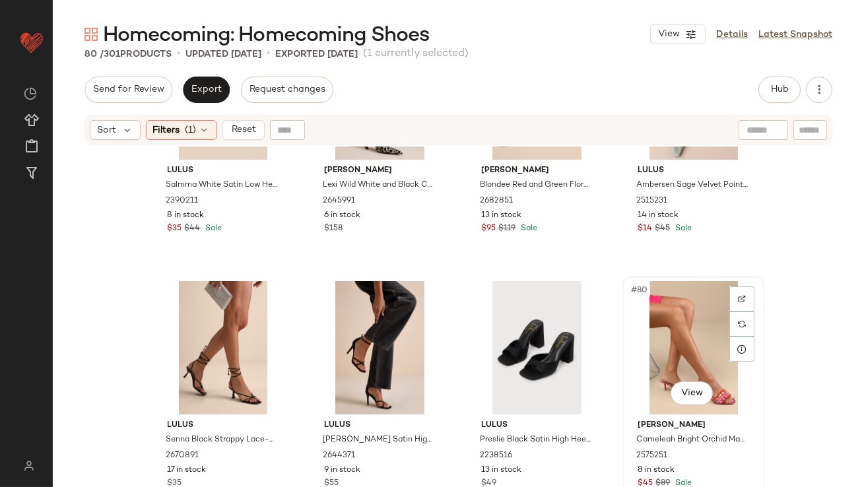
click at [637, 348] on div "#80 View" at bounding box center [693, 347] width 133 height 133
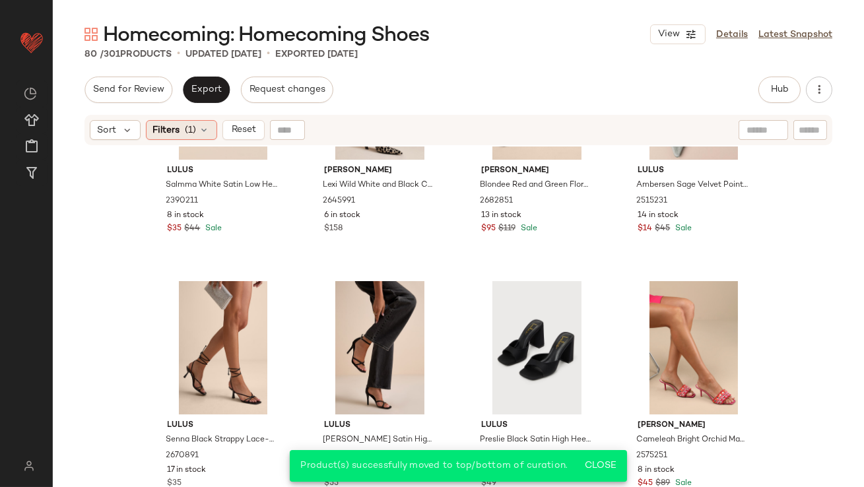
click at [178, 133] on span "Filters" at bounding box center [166, 130] width 27 height 14
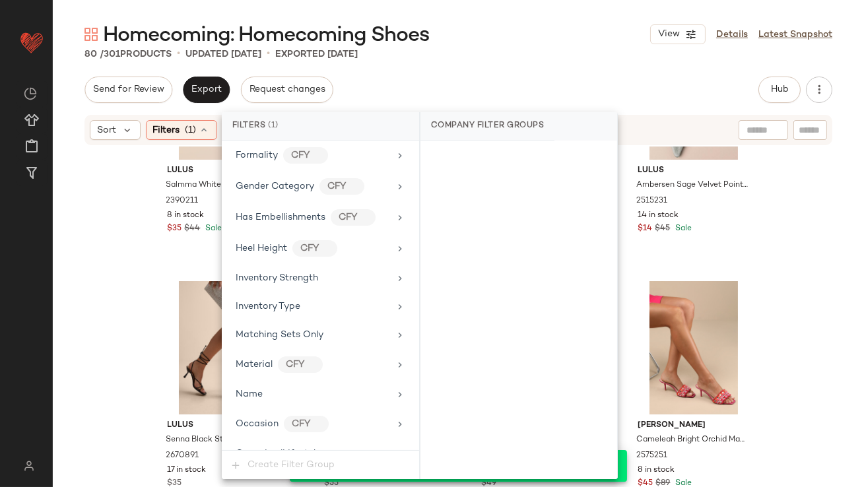
scroll to position [899, 0]
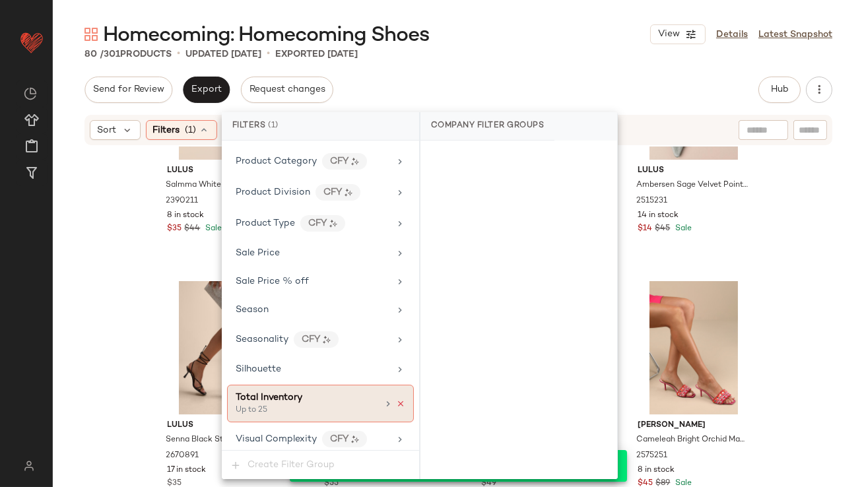
click at [396, 399] on icon at bounding box center [400, 403] width 9 height 9
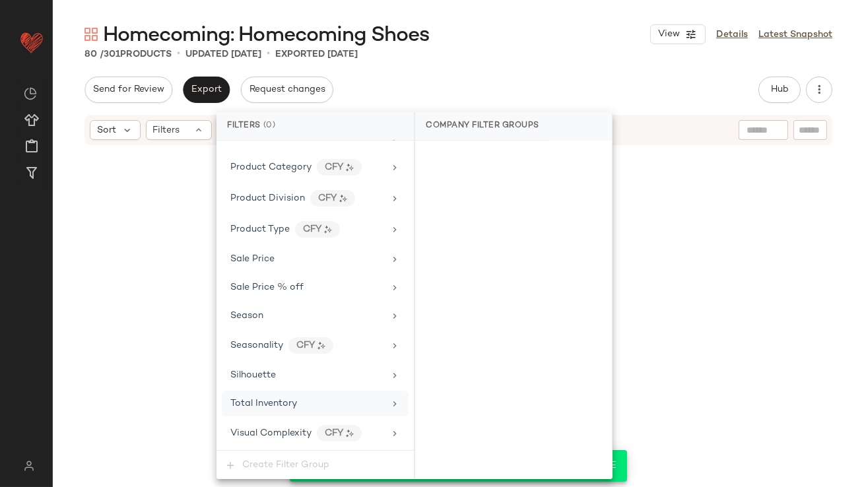
scroll to position [888, 0]
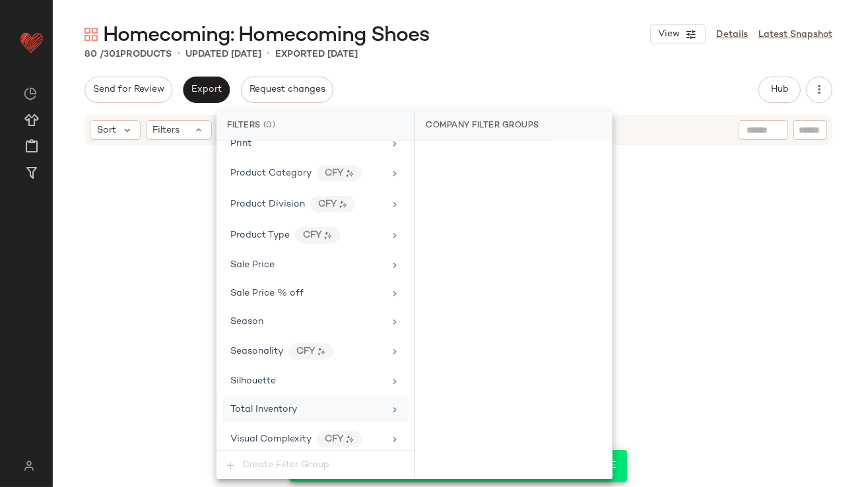
click at [513, 35] on div "Homecoming: Homecoming Shoes View Details Latest Snapshot" at bounding box center [458, 34] width 811 height 26
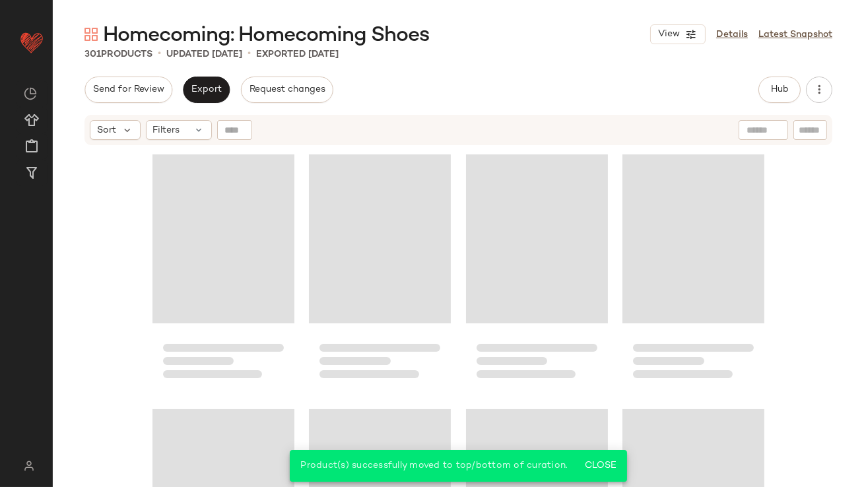
scroll to position [18988, 0]
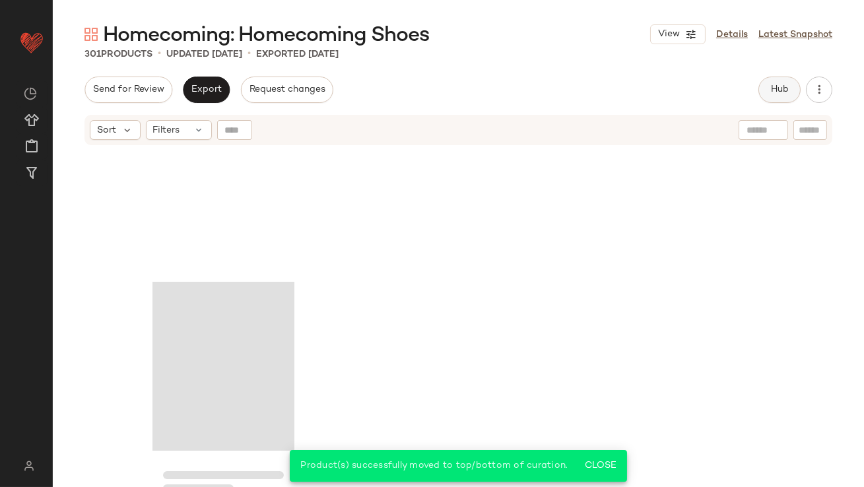
click at [783, 84] on button "Hub" at bounding box center [779, 90] width 42 height 26
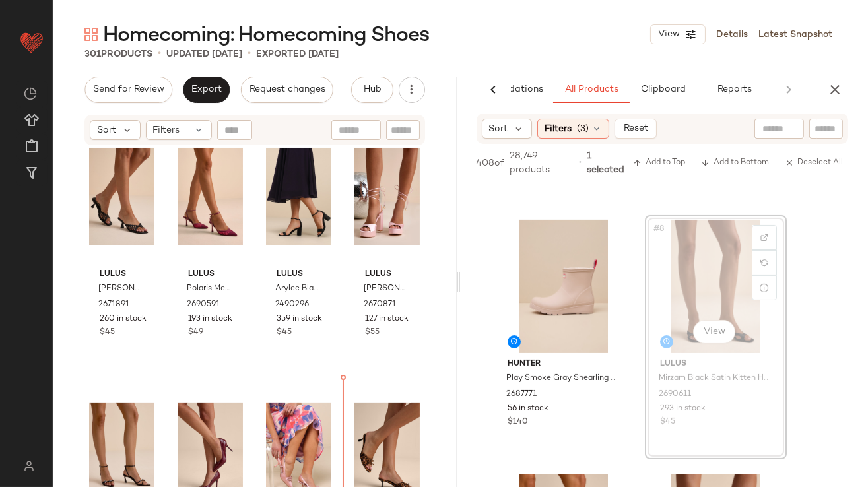
scroll to position [801, 0]
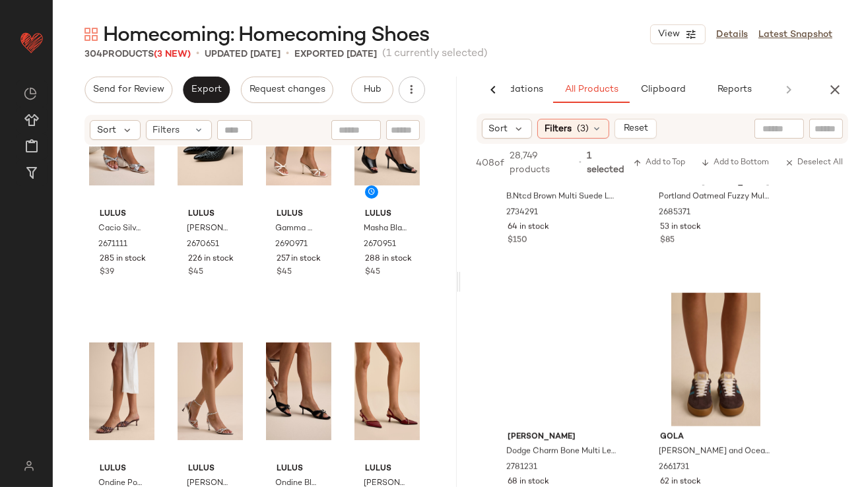
scroll to position [3257, 0]
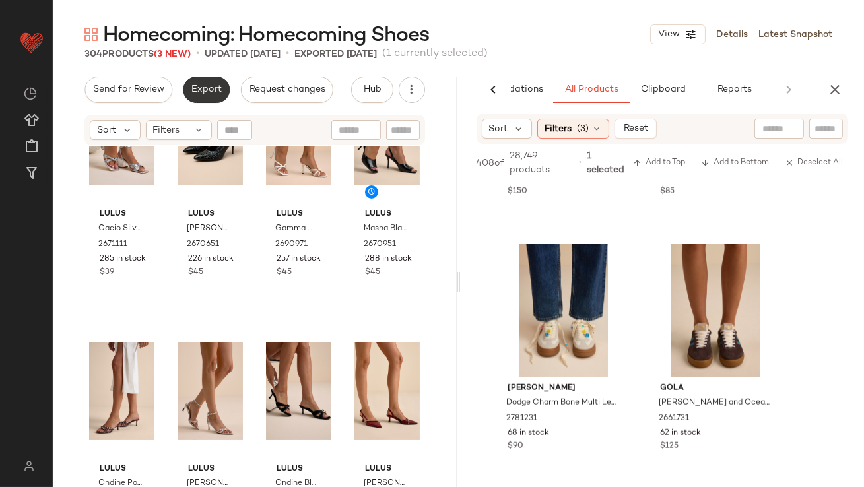
click at [189, 86] on button "Export" at bounding box center [206, 90] width 47 height 26
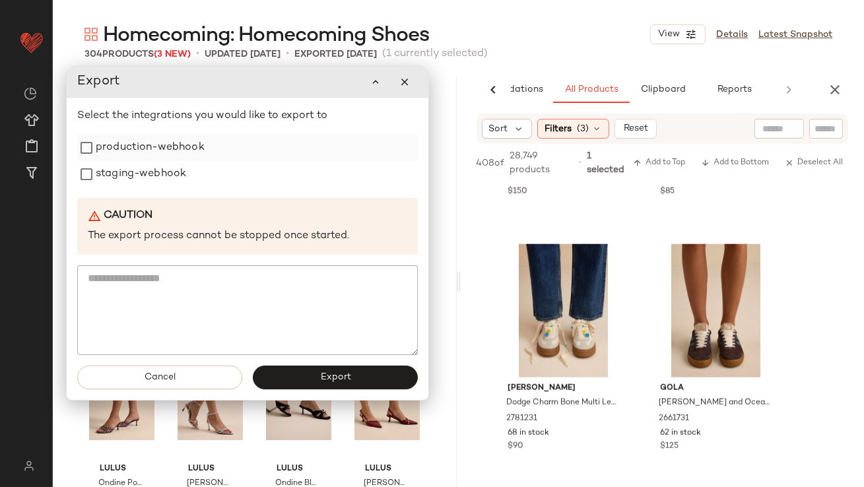
click at [174, 158] on label "production-webhook" at bounding box center [150, 148] width 109 height 26
click at [171, 172] on label "staging-webhook" at bounding box center [141, 174] width 90 height 26
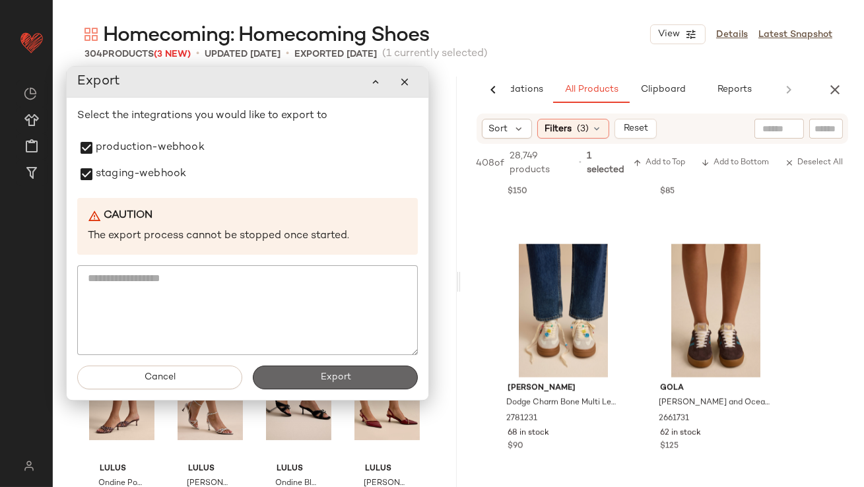
click at [311, 366] on button "Export" at bounding box center [335, 378] width 165 height 24
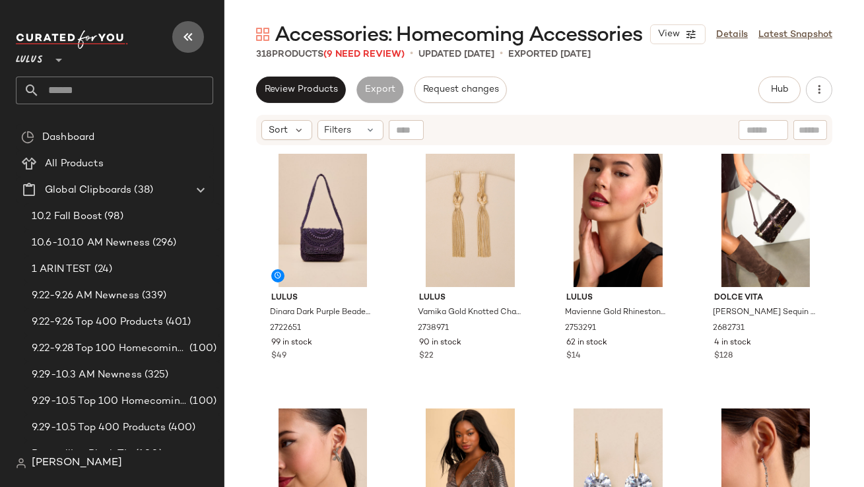
click at [192, 32] on icon "button" at bounding box center [188, 37] width 16 height 16
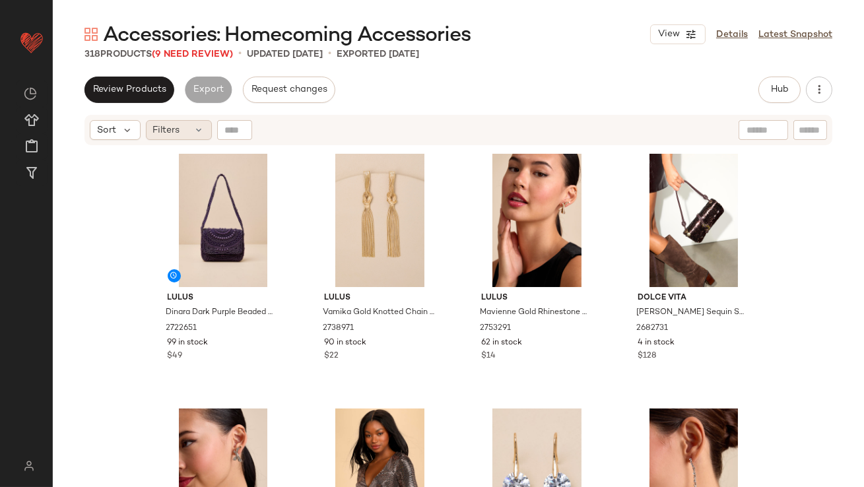
click at [194, 130] on icon at bounding box center [199, 130] width 11 height 11
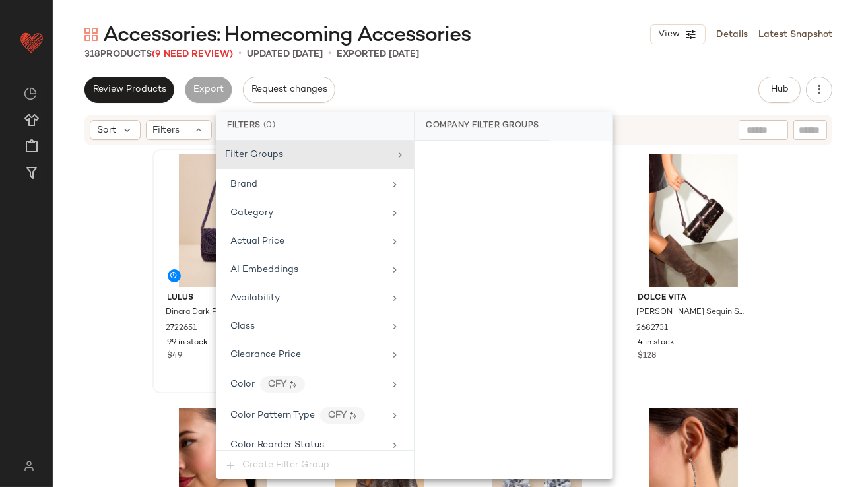
scroll to position [919, 0]
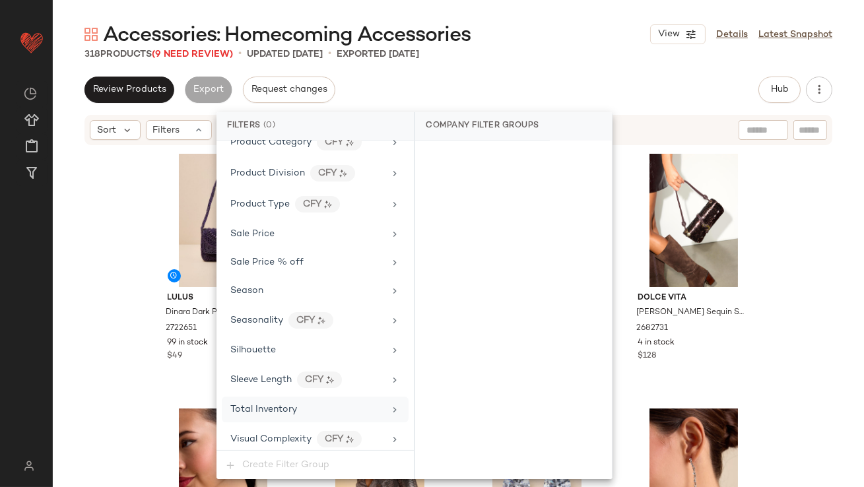
click at [284, 397] on div "Total Inventory" at bounding box center [315, 410] width 187 height 26
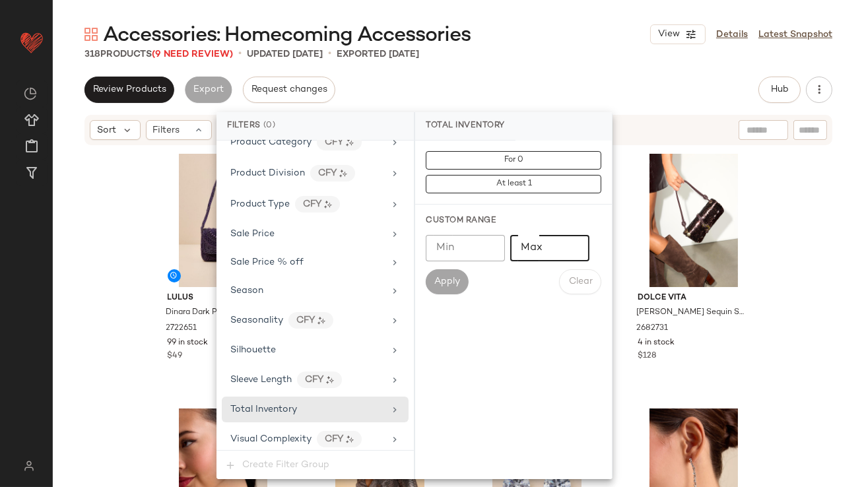
click at [522, 242] on input "Max" at bounding box center [549, 248] width 79 height 26
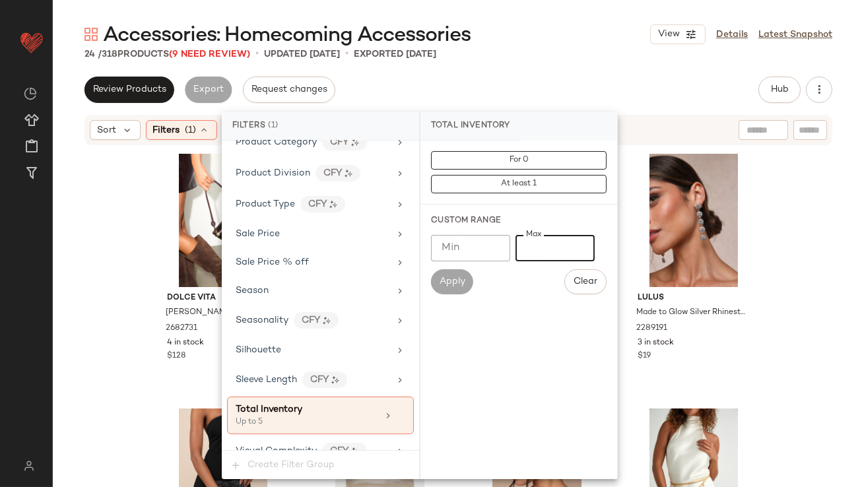
type input "*"
click at [594, 28] on div "Accessories: Homecoming Accessories View Details Latest Snapshot" at bounding box center [458, 34] width 811 height 26
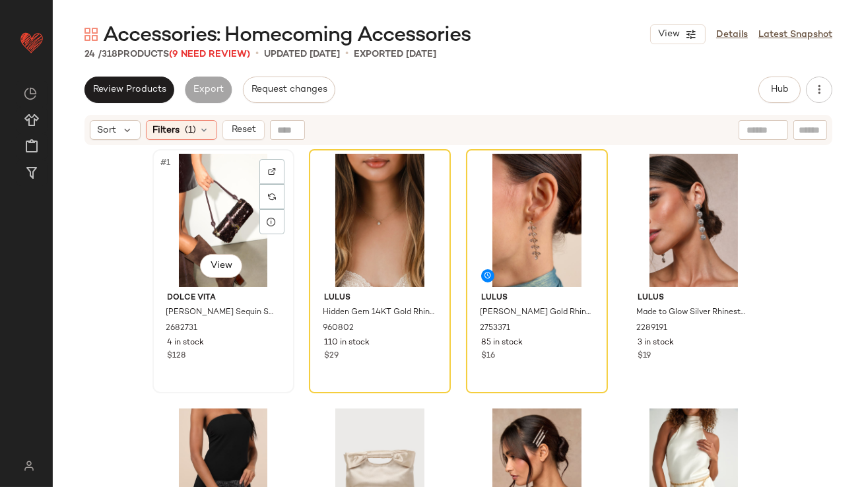
click at [190, 240] on div "#1 View" at bounding box center [223, 220] width 133 height 133
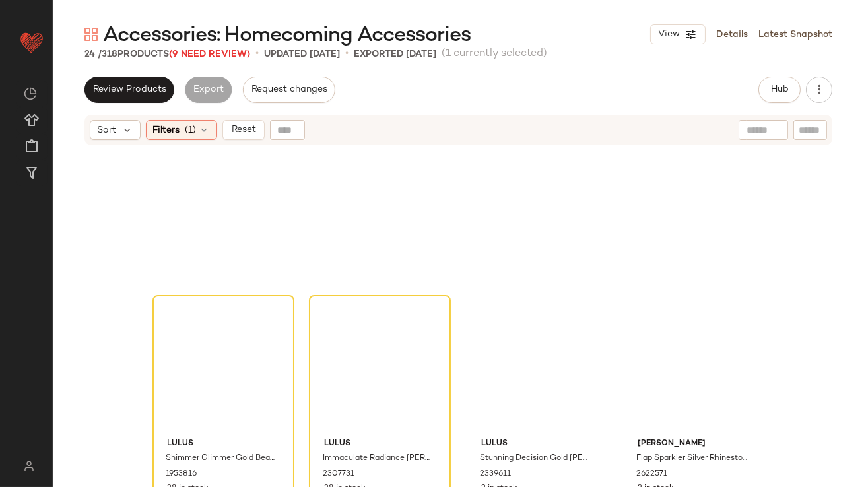
scroll to position [1157, 0]
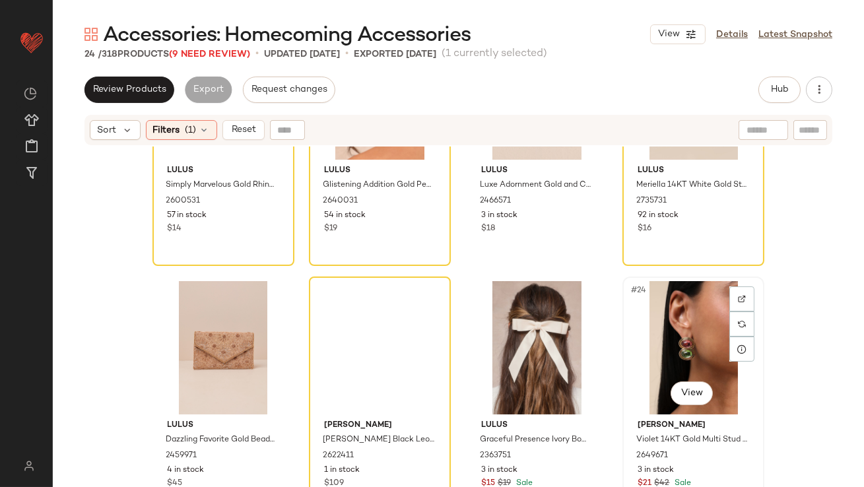
click at [654, 321] on div "#24 View" at bounding box center [693, 347] width 133 height 133
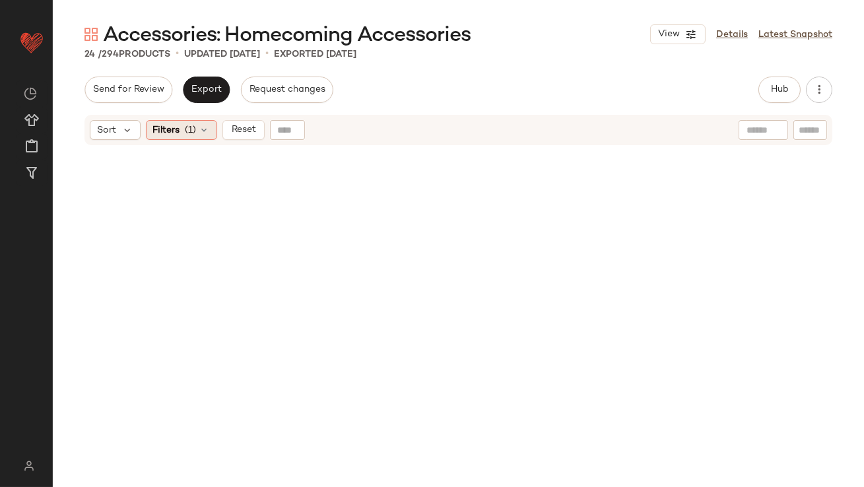
click at [186, 127] on span "(1)" at bounding box center [190, 130] width 11 height 14
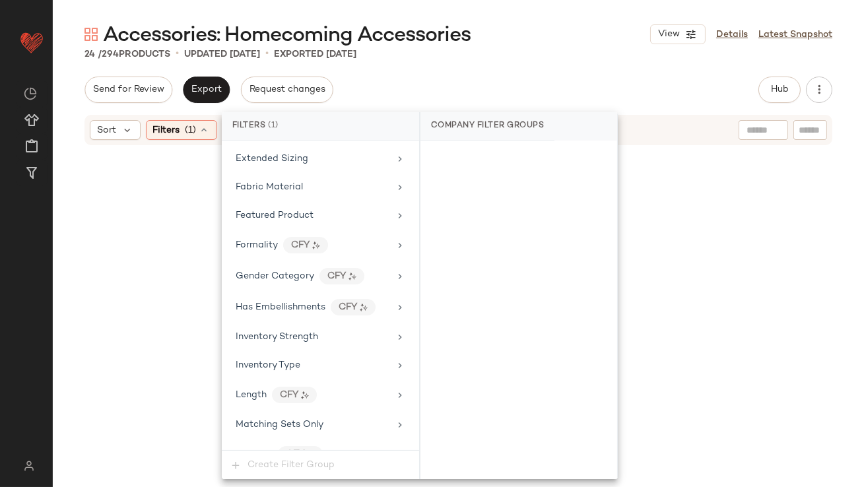
scroll to position [931, 0]
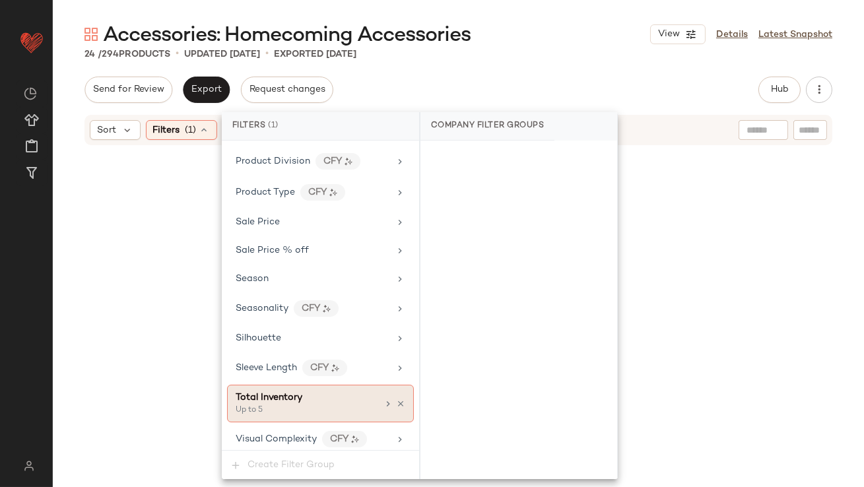
click at [374, 396] on div "Total Inventory Up to 5" at bounding box center [320, 404] width 187 height 38
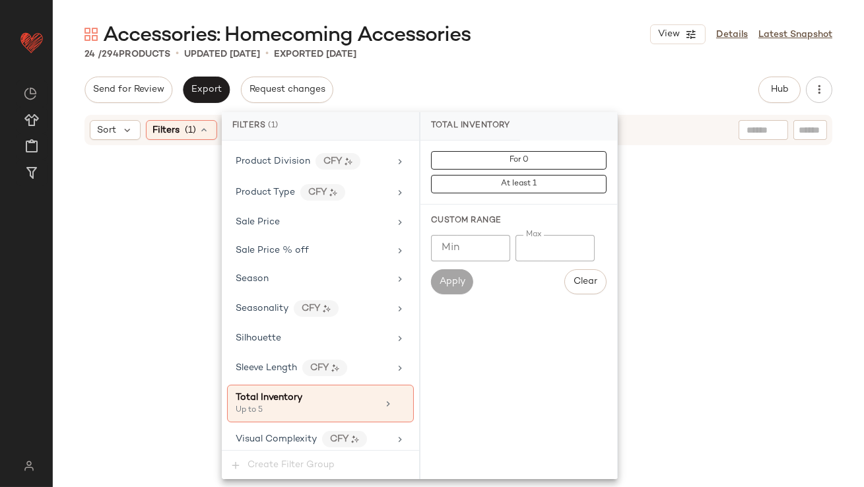
click at [527, 244] on input "*" at bounding box center [554, 248] width 79 height 26
type input "**"
click at [545, 63] on div "Accessories: Homecoming Accessories View Details Latest Snapshot 24 / 294 Produ…" at bounding box center [458, 254] width 811 height 466
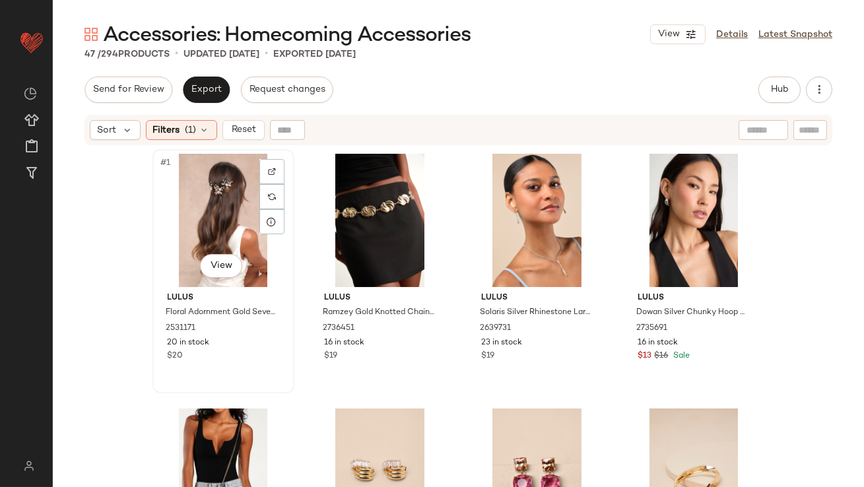
click at [192, 201] on div "#1 View" at bounding box center [223, 220] width 133 height 133
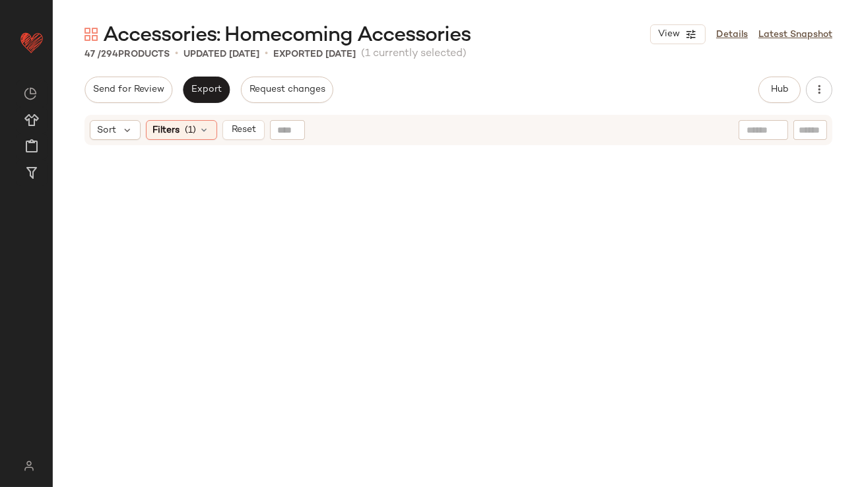
scroll to position [2685, 0]
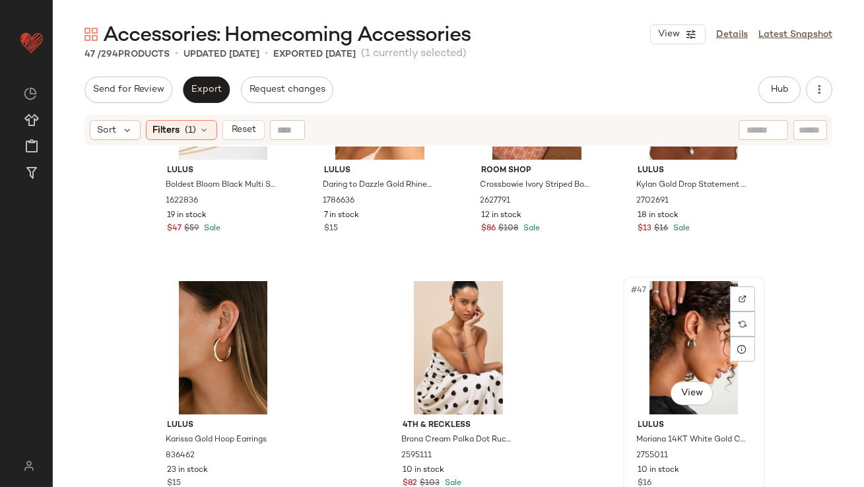
click at [661, 315] on div "#47 View" at bounding box center [694, 347] width 133 height 133
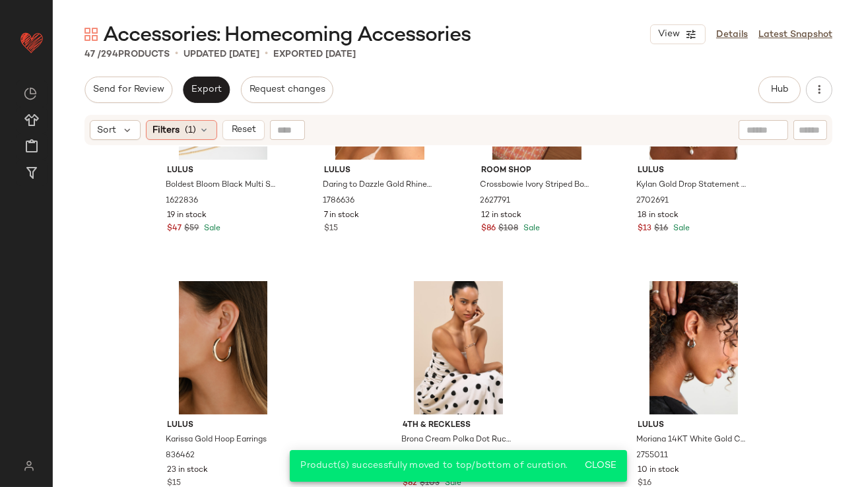
click at [161, 132] on span "Filters" at bounding box center [166, 130] width 27 height 14
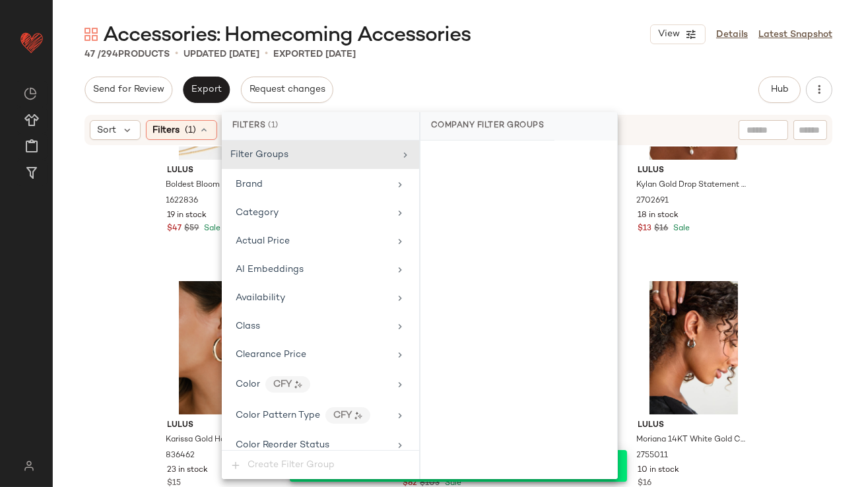
scroll to position [931, 0]
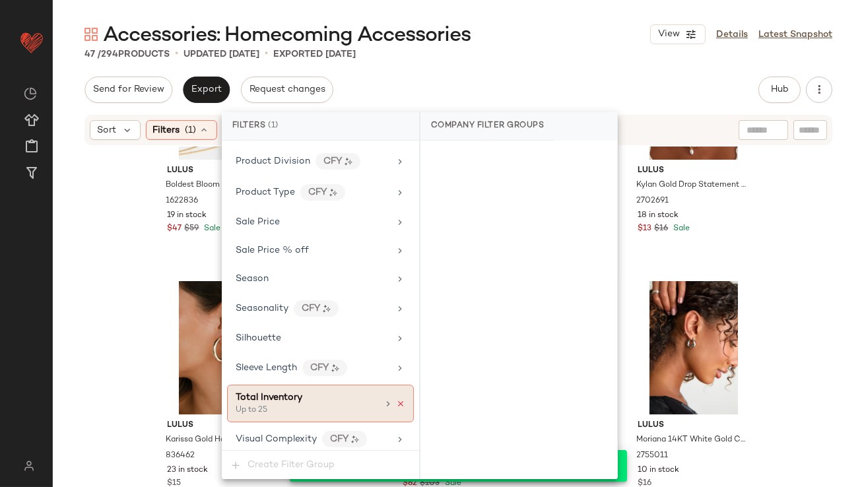
click at [396, 399] on icon at bounding box center [400, 403] width 9 height 9
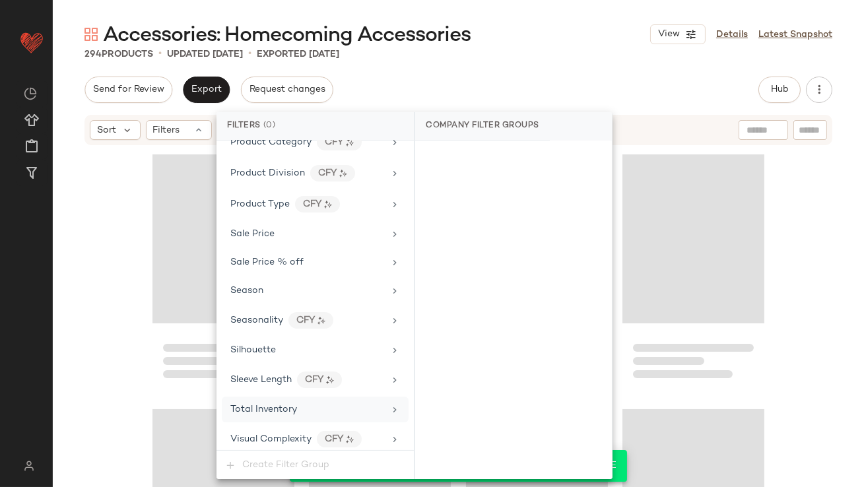
scroll to position [18479, 0]
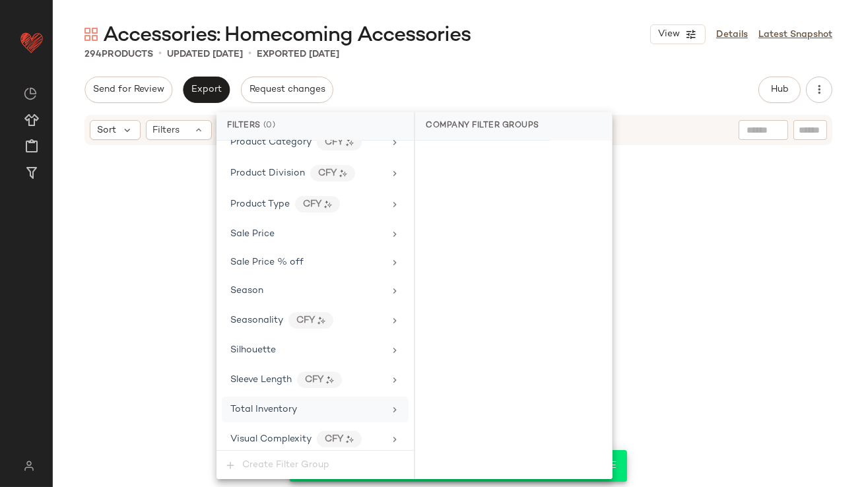
click at [533, 33] on div "Accessories: Homecoming Accessories View Details Latest Snapshot" at bounding box center [458, 34] width 811 height 26
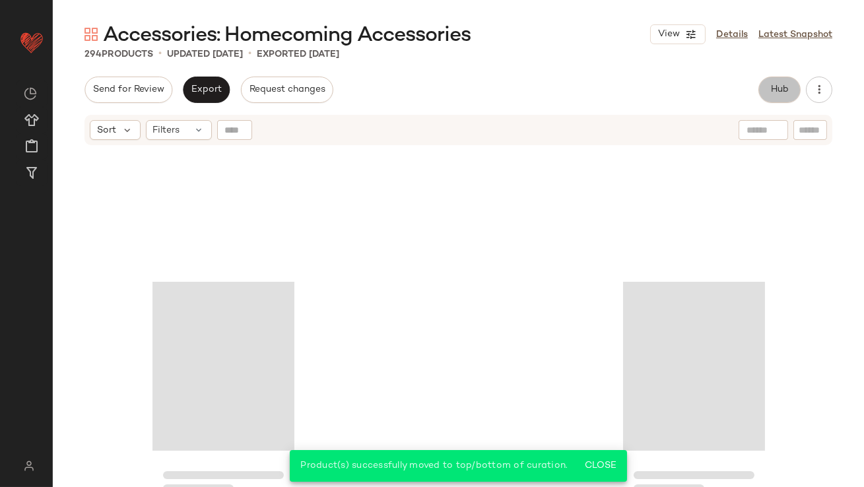
click at [762, 83] on button "Hub" at bounding box center [779, 90] width 42 height 26
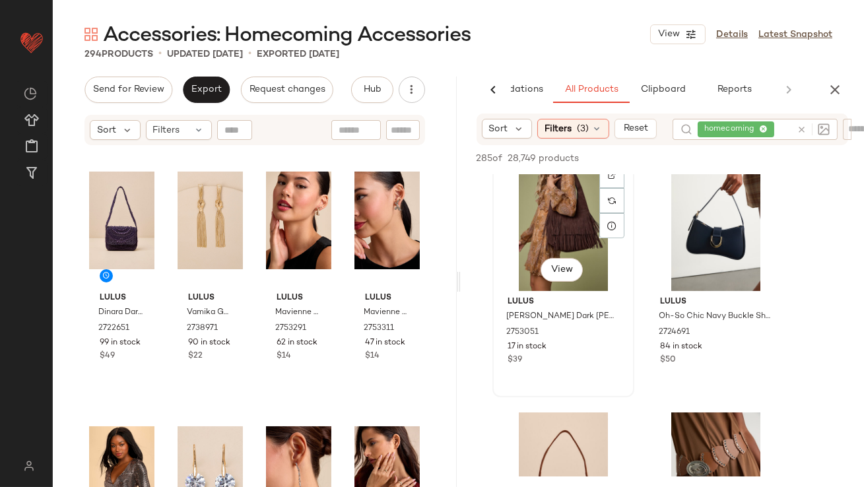
scroll to position [496, 0]
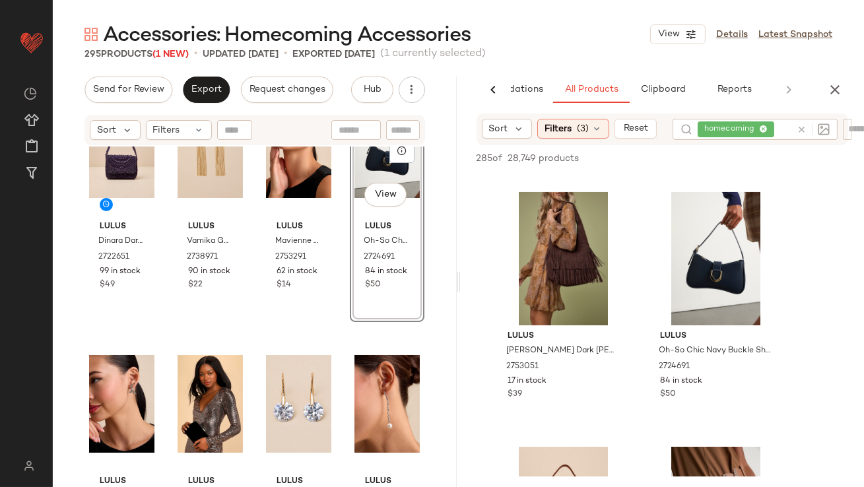
scroll to position [90, 0]
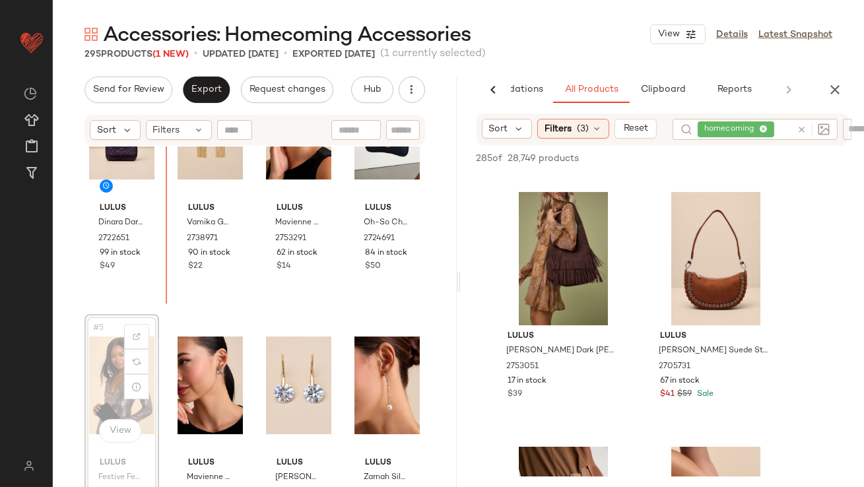
scroll to position [55, 0]
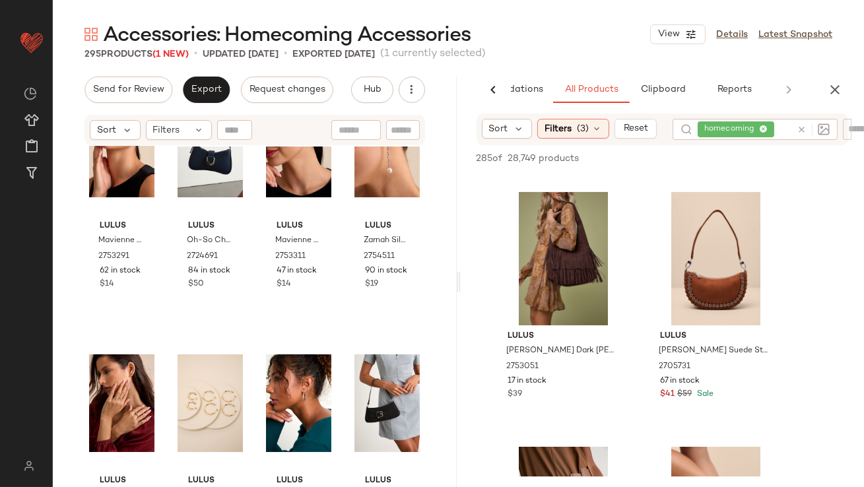
scroll to position [332, 0]
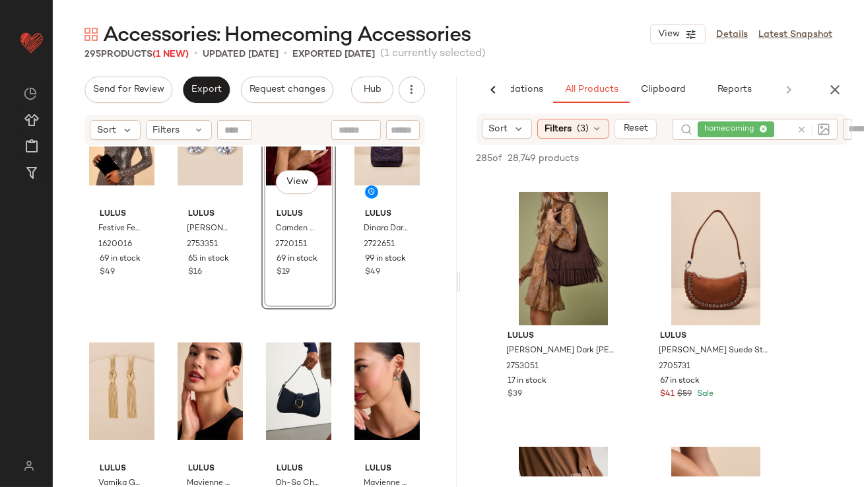
scroll to position [115, 0]
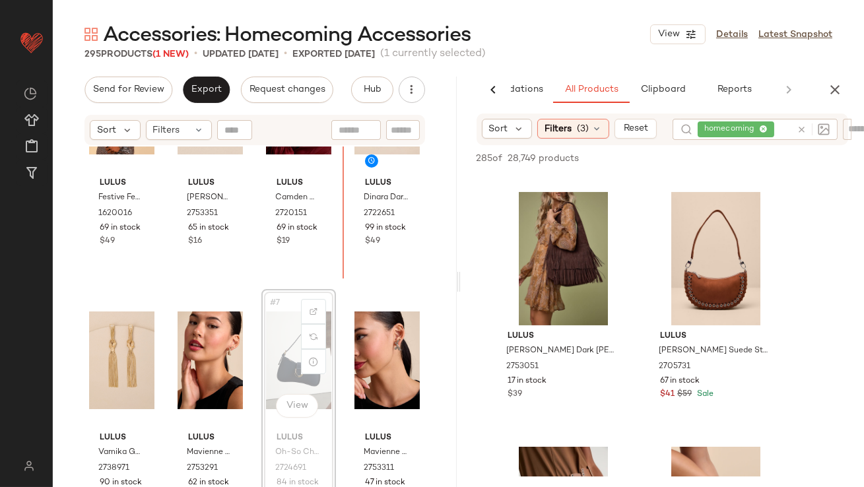
scroll to position [81, 0]
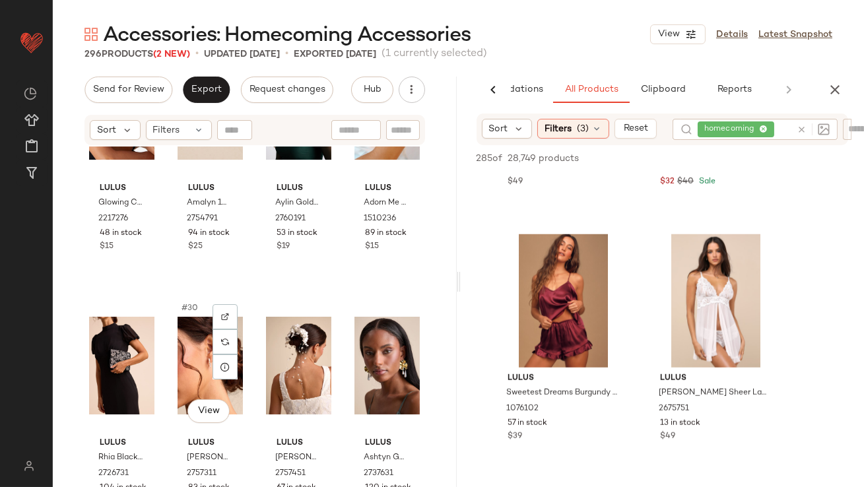
scroll to position [1672, 0]
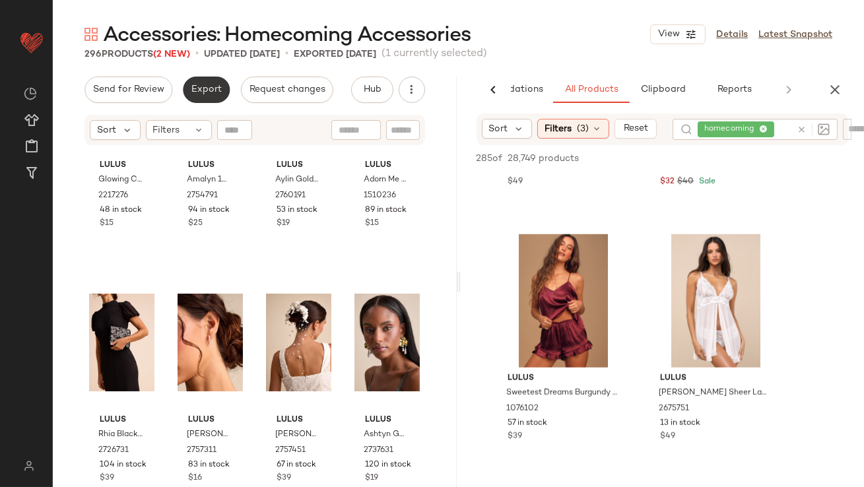
click at [197, 82] on button "Export" at bounding box center [206, 90] width 47 height 26
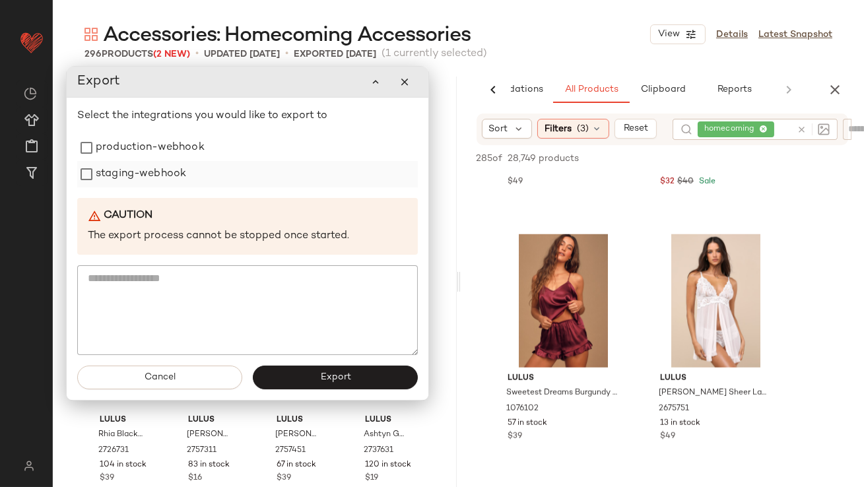
click at [148, 169] on label "staging-webhook" at bounding box center [141, 174] width 90 height 26
click at [150, 139] on label "production-webhook" at bounding box center [150, 148] width 109 height 26
click at [288, 381] on button "Export" at bounding box center [335, 378] width 165 height 24
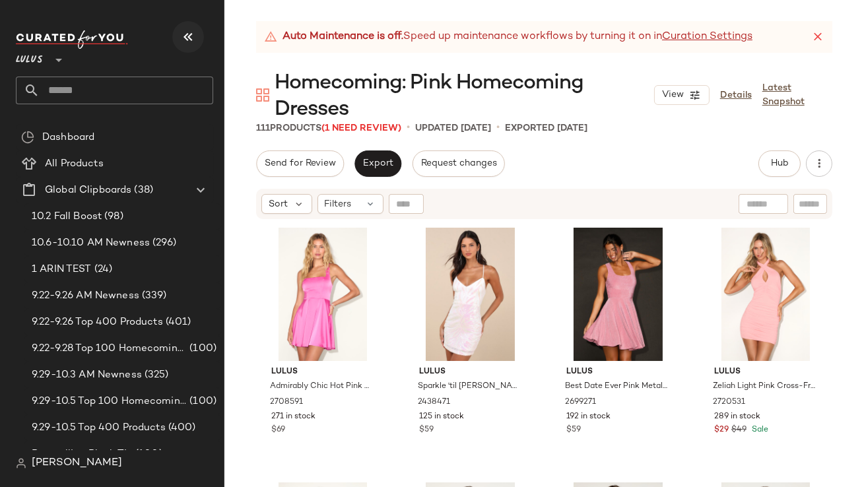
click at [194, 32] on icon "button" at bounding box center [188, 37] width 16 height 16
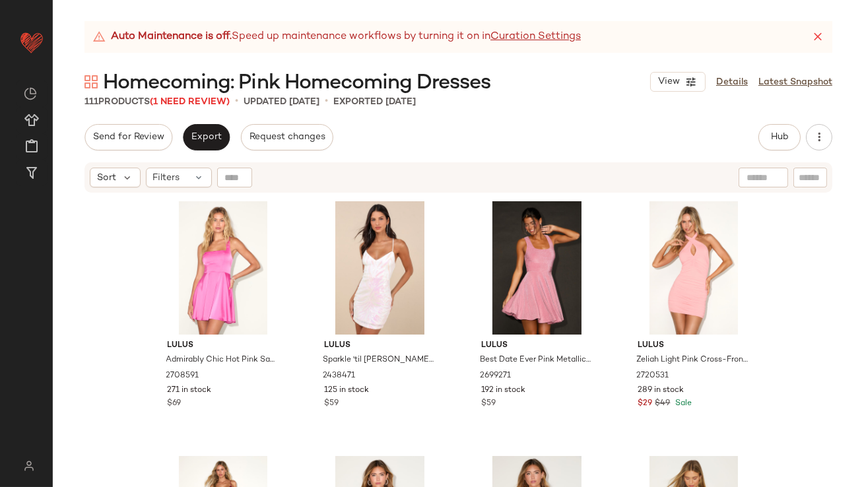
click at [822, 31] on icon at bounding box center [817, 36] width 13 height 13
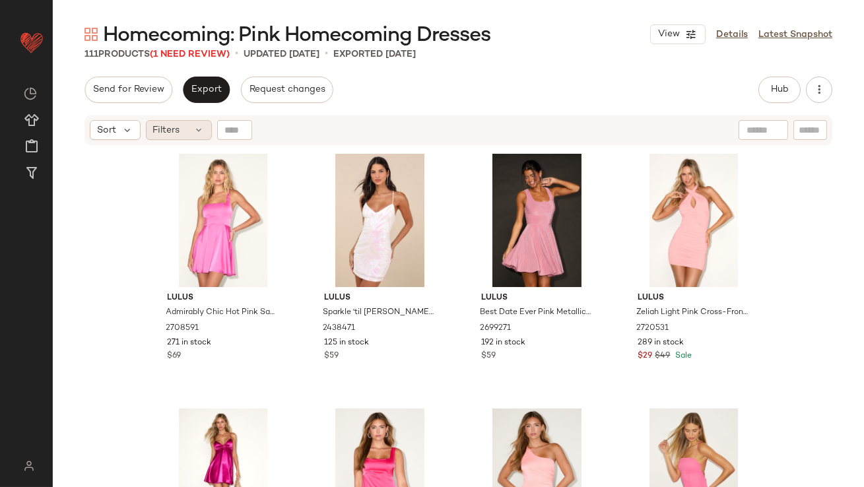
click at [194, 133] on icon at bounding box center [199, 130] width 11 height 11
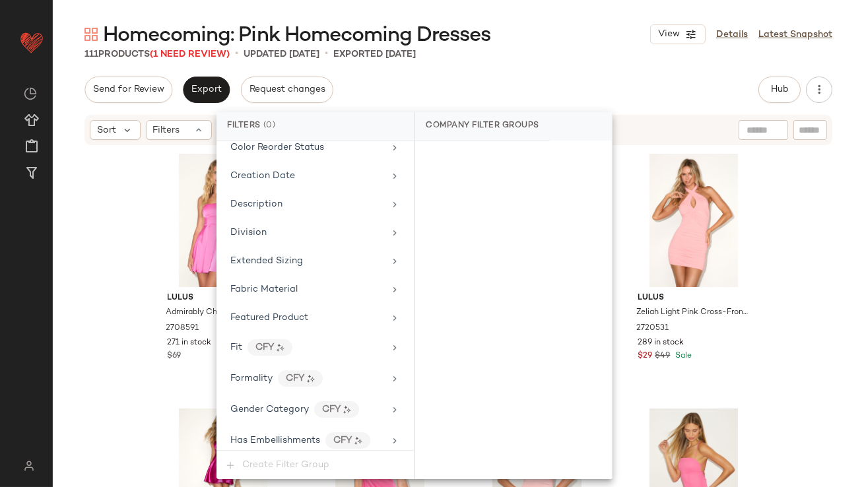
scroll to position [980, 0]
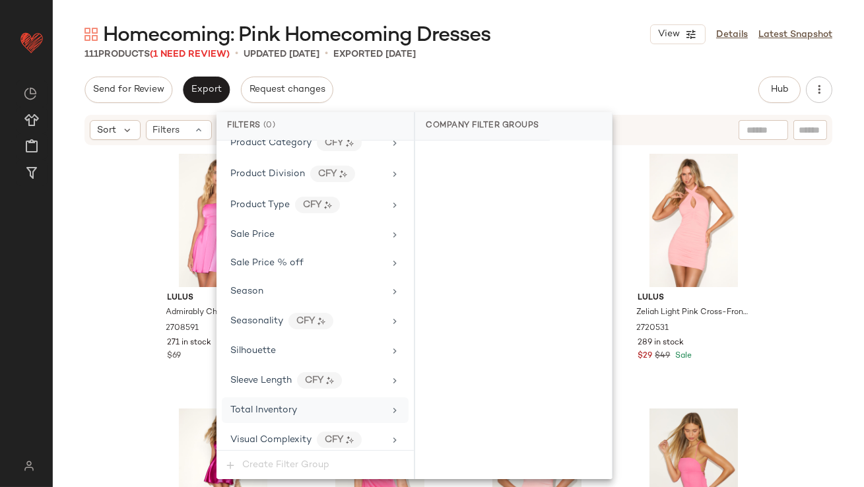
click at [294, 405] on span "Total Inventory" at bounding box center [263, 410] width 67 height 10
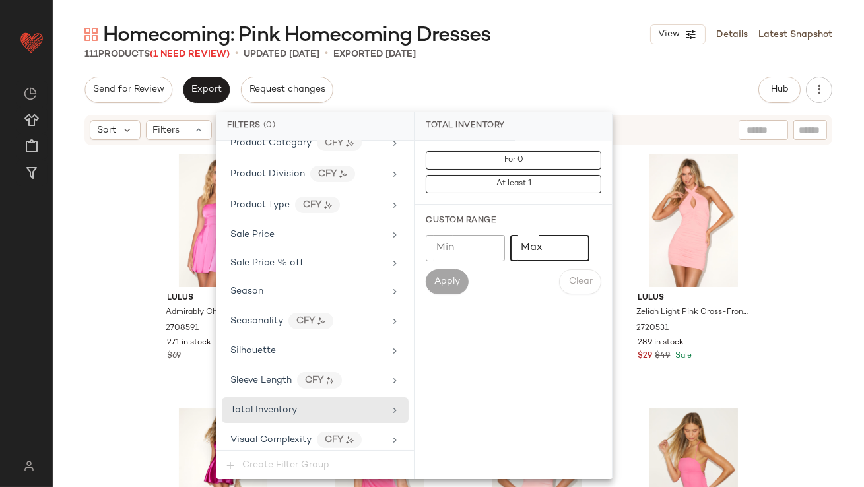
click at [533, 259] on input "Max" at bounding box center [549, 248] width 79 height 26
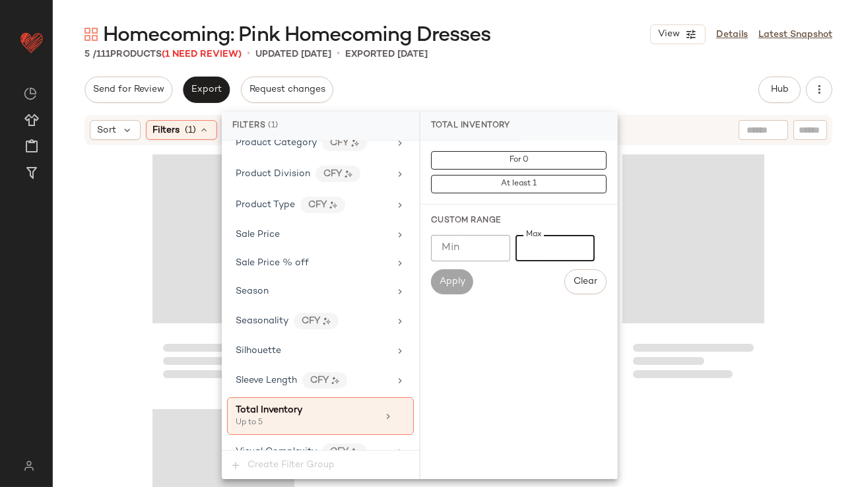
type input "*"
click at [503, 71] on div "Homecoming: Pink Homecoming Dresses View Details Latest Snapshot 5 / 111 Produc…" at bounding box center [458, 254] width 811 height 466
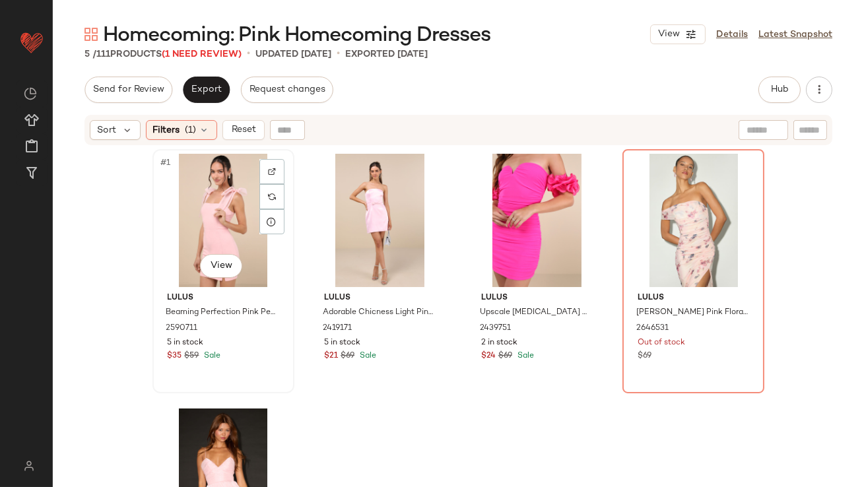
click at [177, 238] on div "#1 View" at bounding box center [223, 220] width 133 height 133
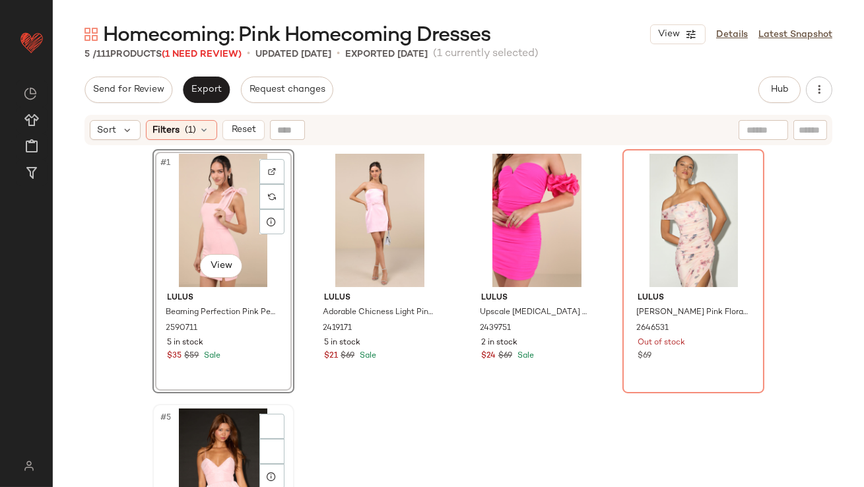
click at [178, 429] on div "#5 View" at bounding box center [223, 474] width 133 height 133
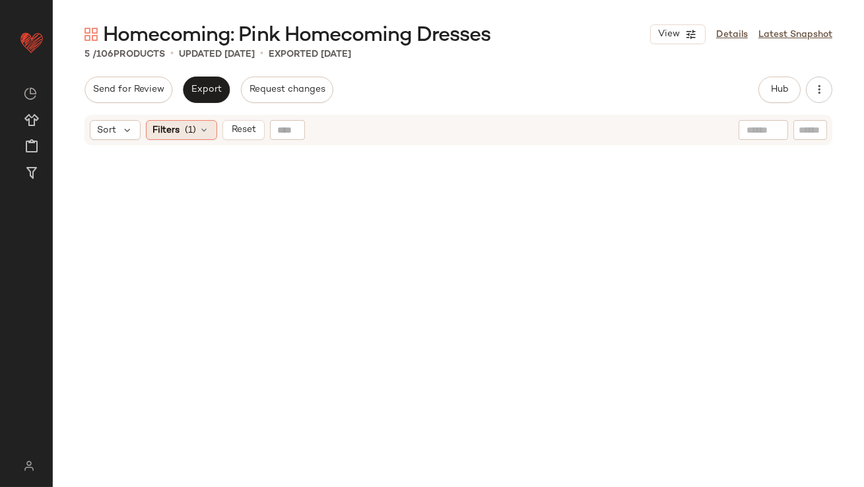
click at [156, 134] on span "Filters" at bounding box center [166, 130] width 27 height 14
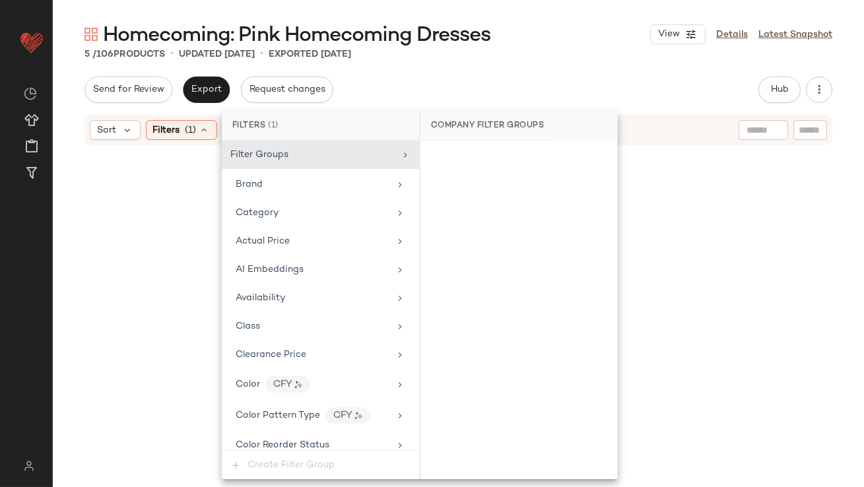
scroll to position [993, 0]
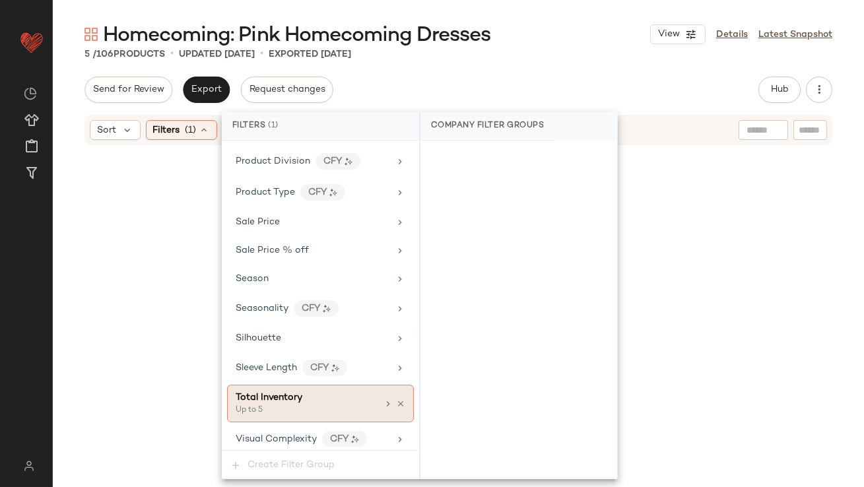
click at [302, 408] on div "Up to 5" at bounding box center [302, 411] width 132 height 12
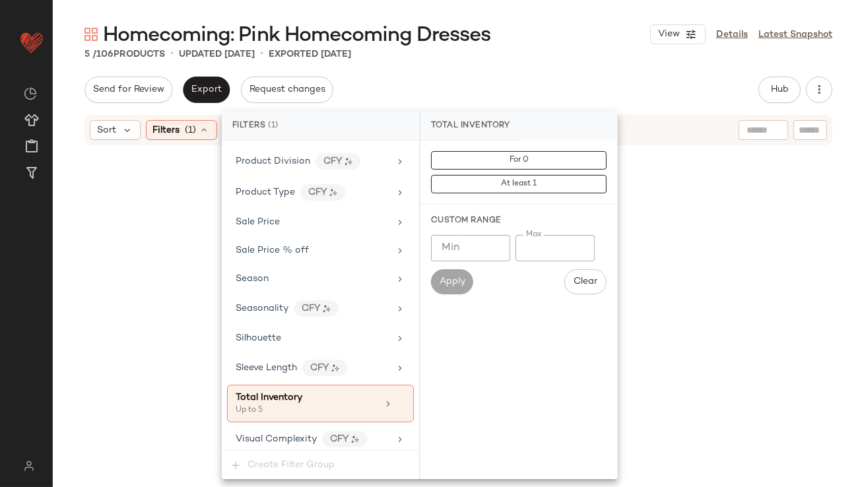
click at [523, 245] on input "*" at bounding box center [554, 248] width 79 height 26
type input "**"
click at [598, 32] on div "Homecoming: Pink Homecoming Dresses View Details Latest Snapshot" at bounding box center [458, 34] width 811 height 26
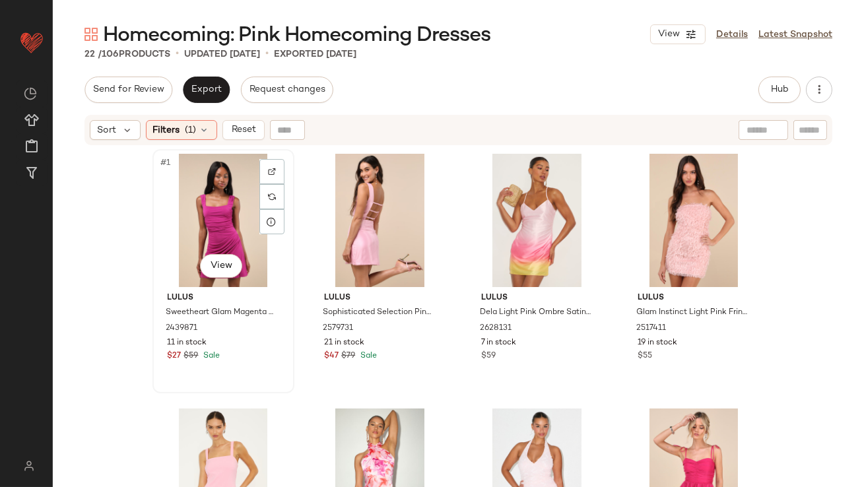
click at [206, 244] on div "#1 View" at bounding box center [223, 220] width 133 height 133
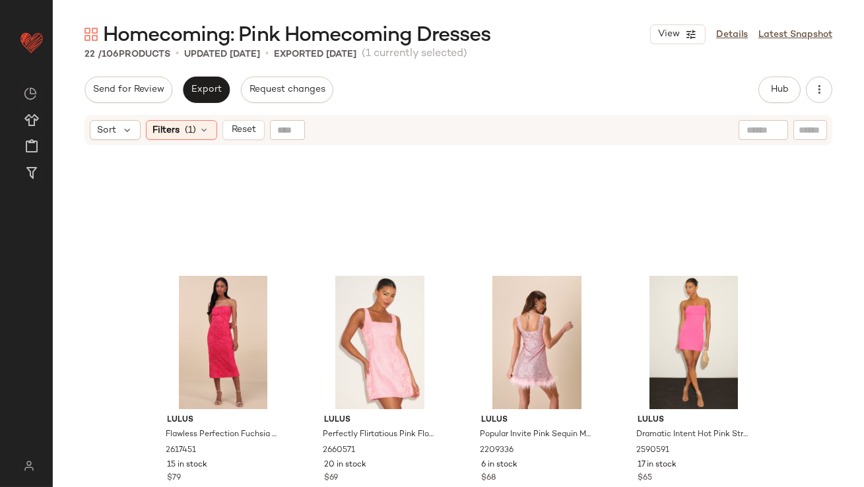
scroll to position [1157, 0]
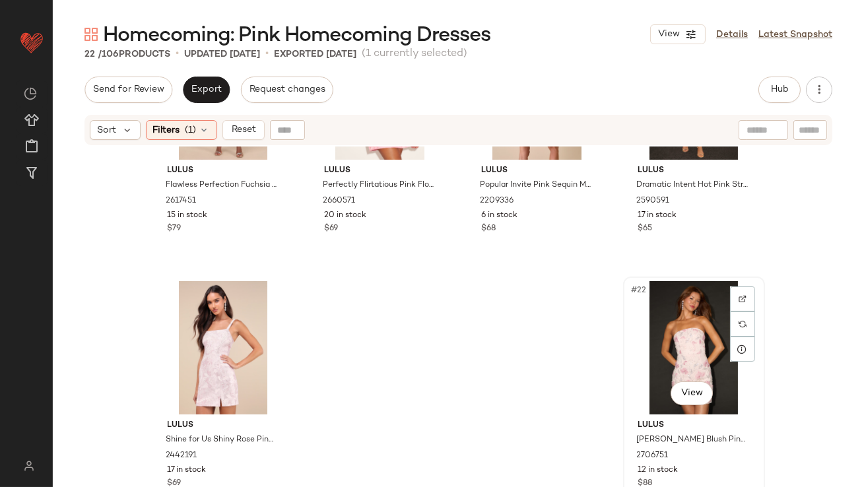
click at [687, 314] on div "#22 View" at bounding box center [694, 347] width 133 height 133
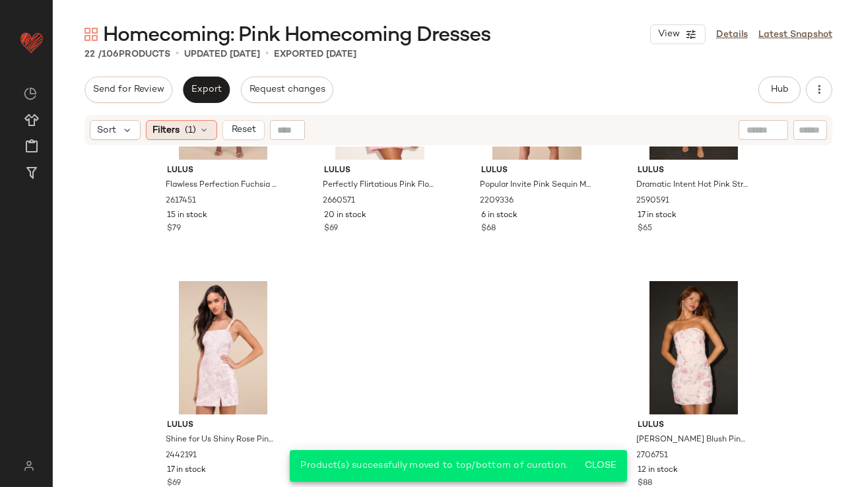
click at [172, 125] on span "Filters" at bounding box center [166, 130] width 27 height 14
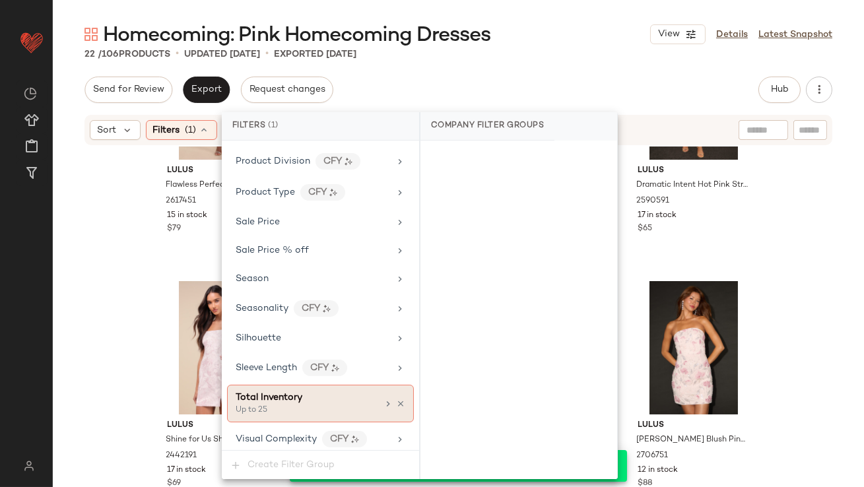
click at [396, 399] on icon at bounding box center [400, 403] width 9 height 9
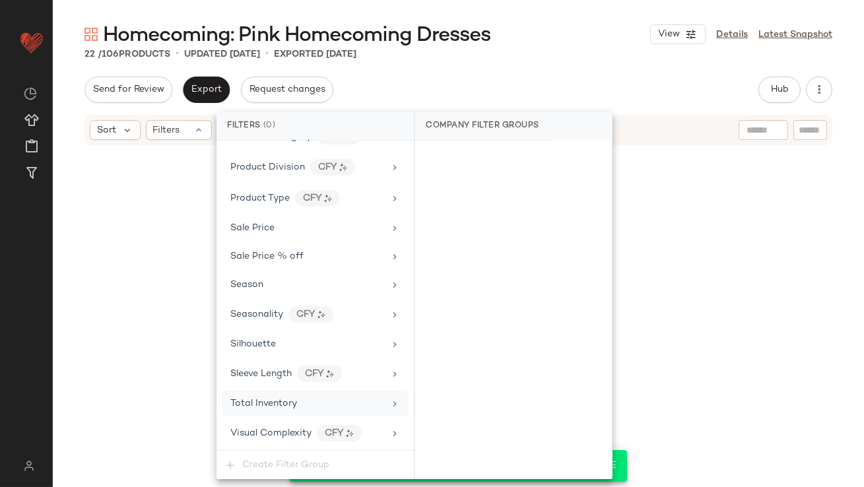
scroll to position [980, 0]
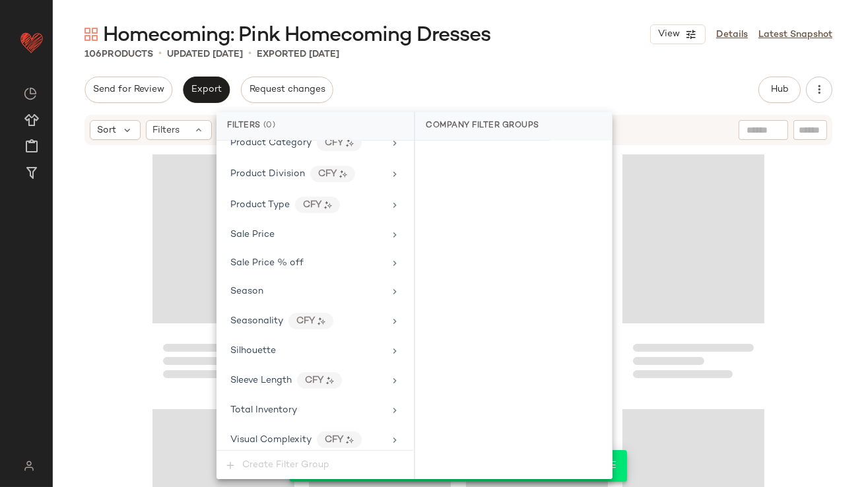
click at [503, 81] on div "Send for Review Export Request changes Hub Send for Review External Review Inte…" at bounding box center [458, 90] width 748 height 26
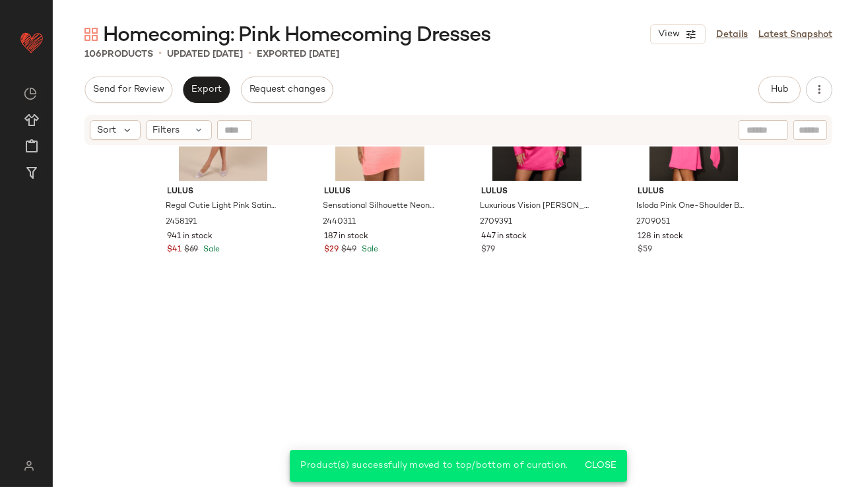
scroll to position [0, 0]
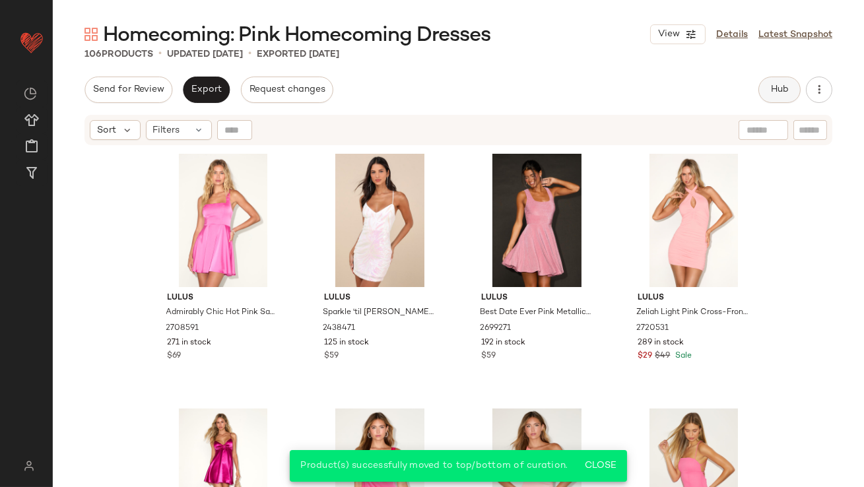
click at [768, 89] on button "Hub" at bounding box center [779, 90] width 42 height 26
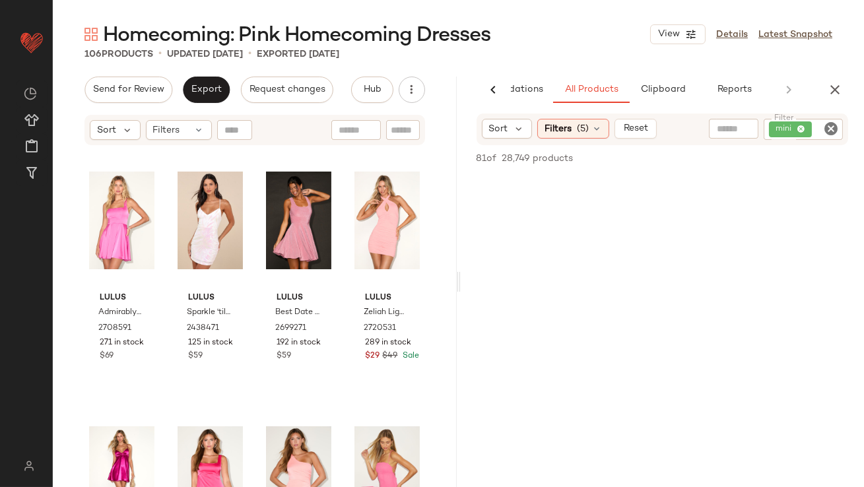
scroll to position [303, 0]
click at [211, 86] on span "Export" at bounding box center [206, 89] width 31 height 11
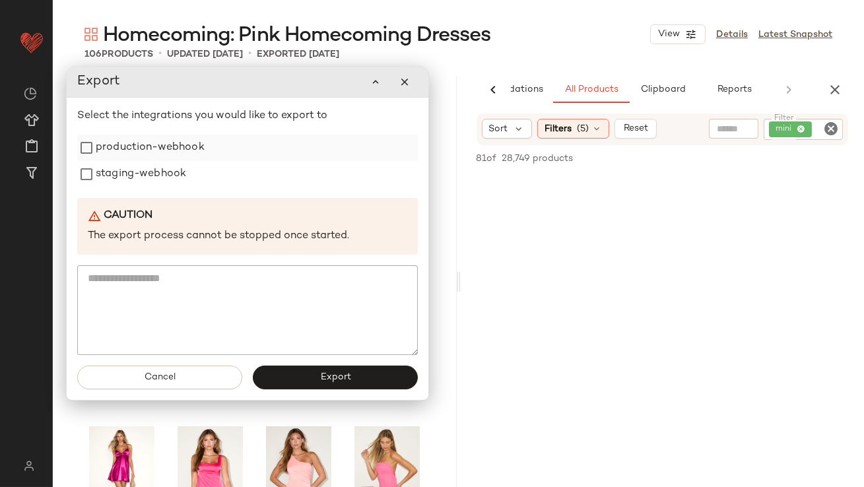
click at [178, 149] on label "production-webhook" at bounding box center [150, 148] width 109 height 26
click at [172, 164] on label "staging-webhook" at bounding box center [141, 174] width 90 height 26
click at [280, 377] on button "Export" at bounding box center [335, 378] width 165 height 24
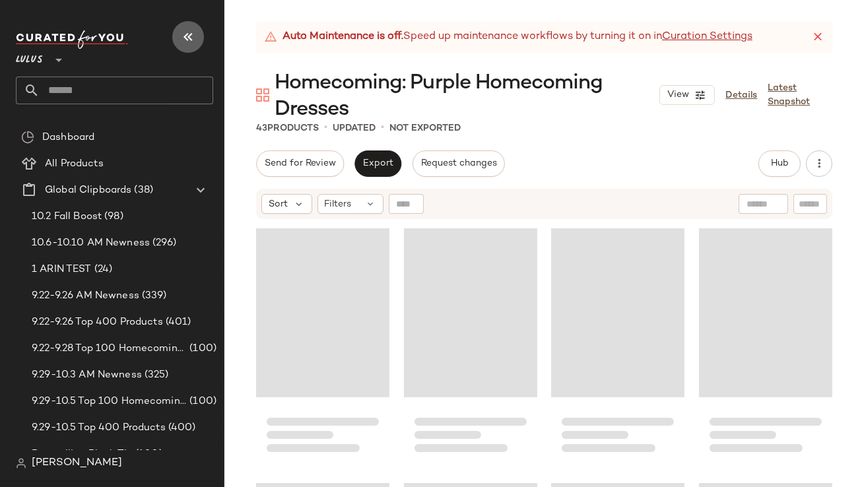
click at [190, 40] on icon "button" at bounding box center [188, 37] width 16 height 16
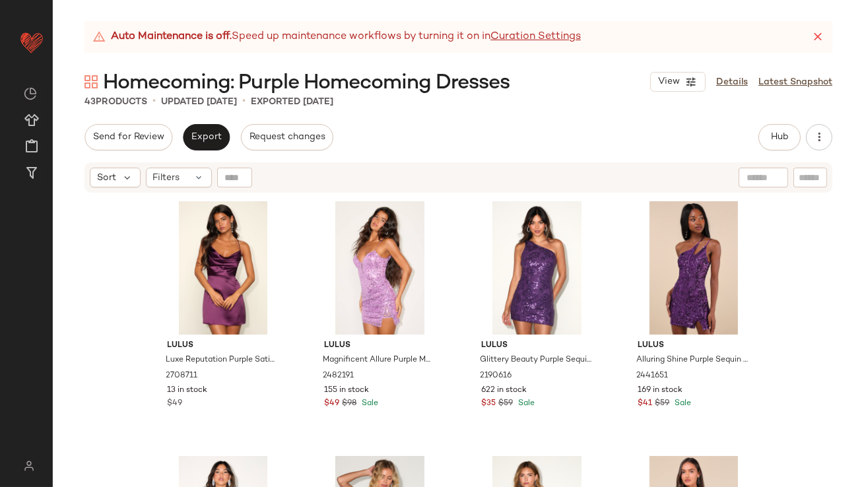
click at [820, 29] on div "Auto Maintenance is off. Speed up maintenance workflows by turning it on in Cur…" at bounding box center [458, 37] width 748 height 32
click at [818, 35] on icon at bounding box center [817, 36] width 13 height 13
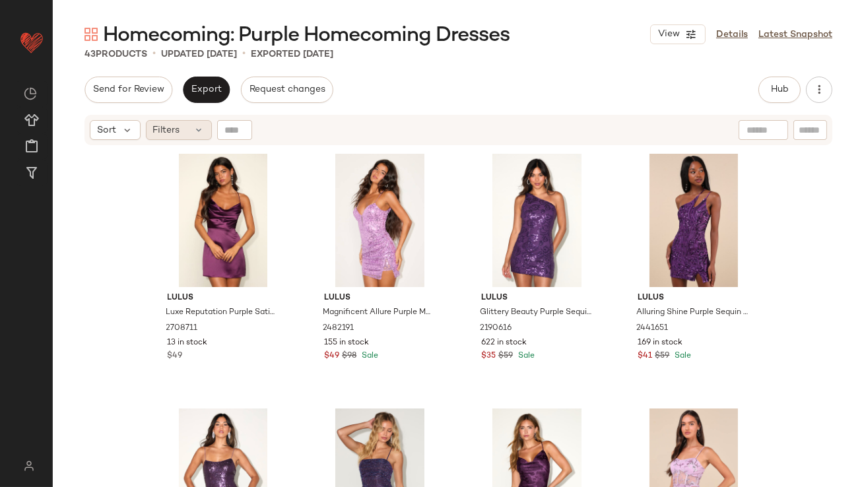
click at [154, 123] on span "Filters" at bounding box center [166, 130] width 27 height 14
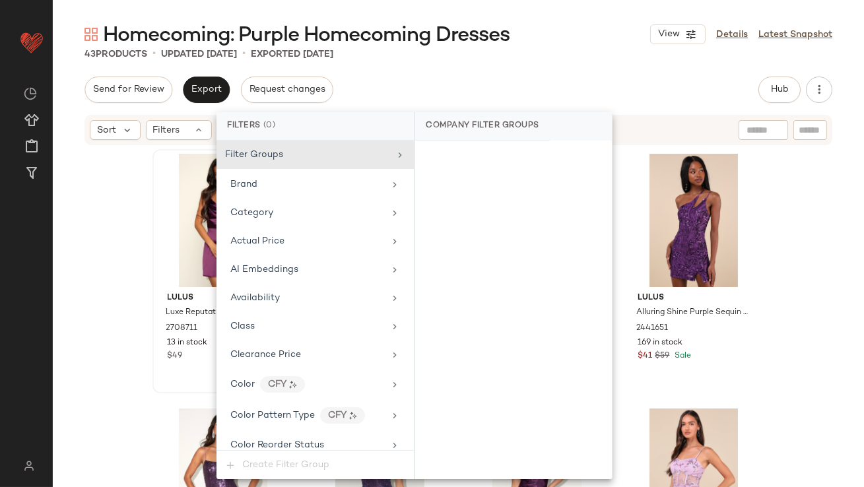
scroll to position [980, 0]
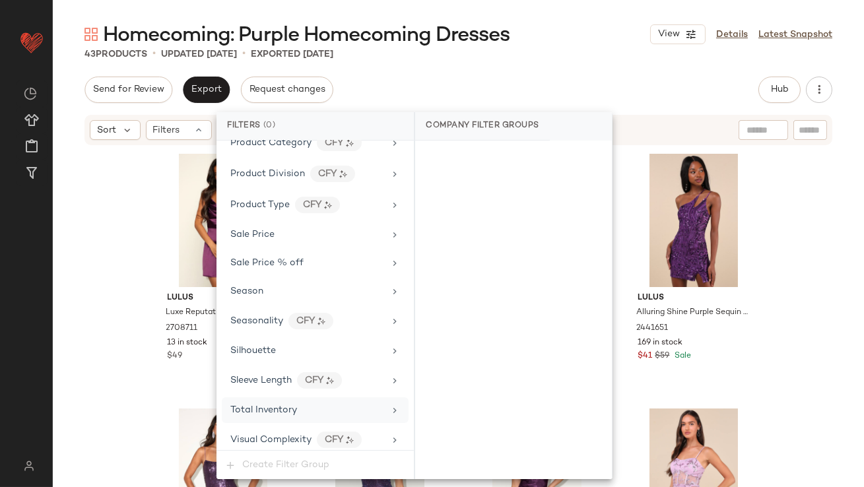
click at [265, 405] on span "Total Inventory" at bounding box center [263, 410] width 67 height 10
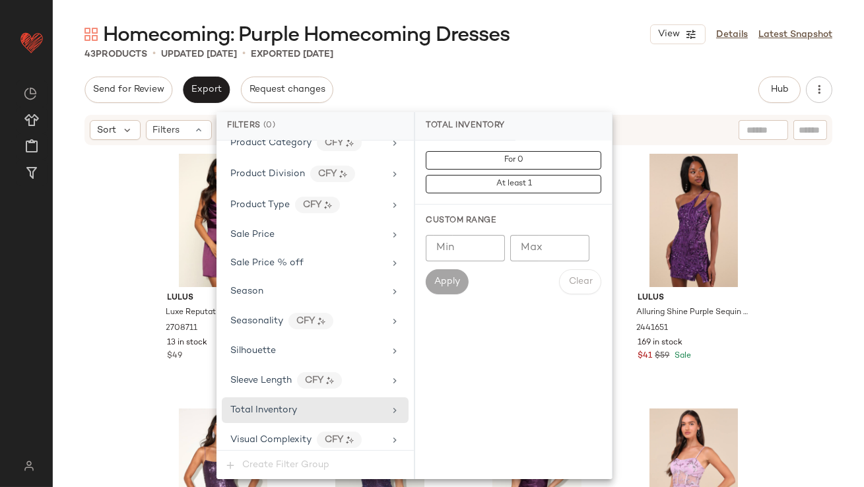
click at [536, 238] on input "Max" at bounding box center [549, 248] width 79 height 26
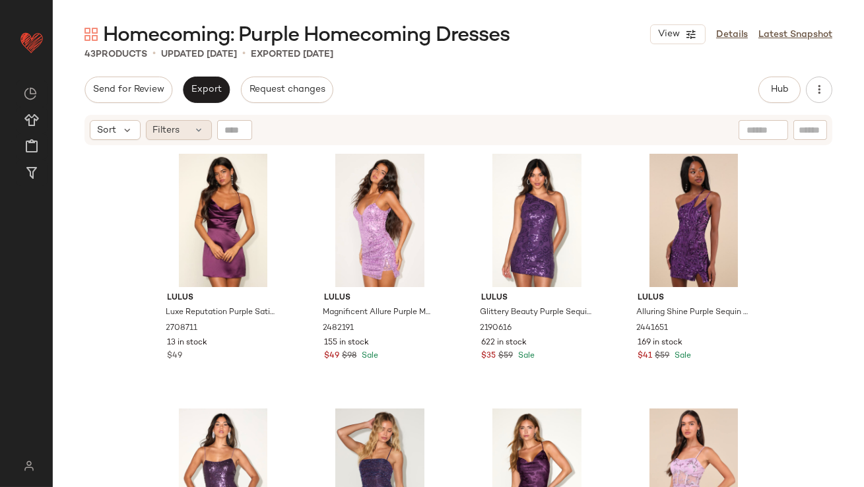
click at [166, 125] on span "Filters" at bounding box center [166, 130] width 27 height 14
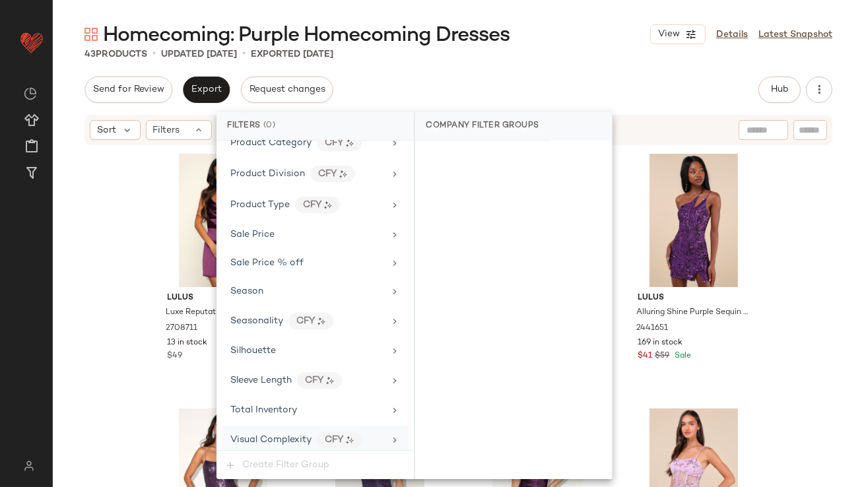
click at [276, 426] on div "Visual Complexity CFY" at bounding box center [315, 440] width 187 height 28
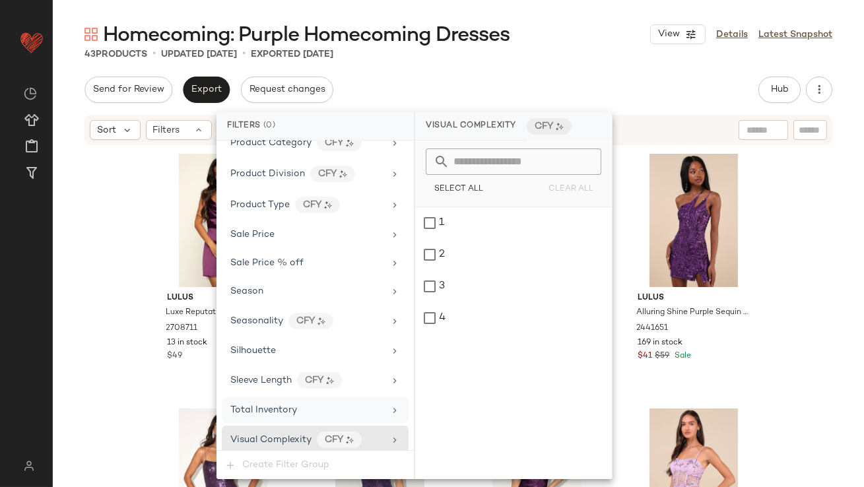
click at [274, 410] on div "Total Inventory" at bounding box center [263, 410] width 67 height 14
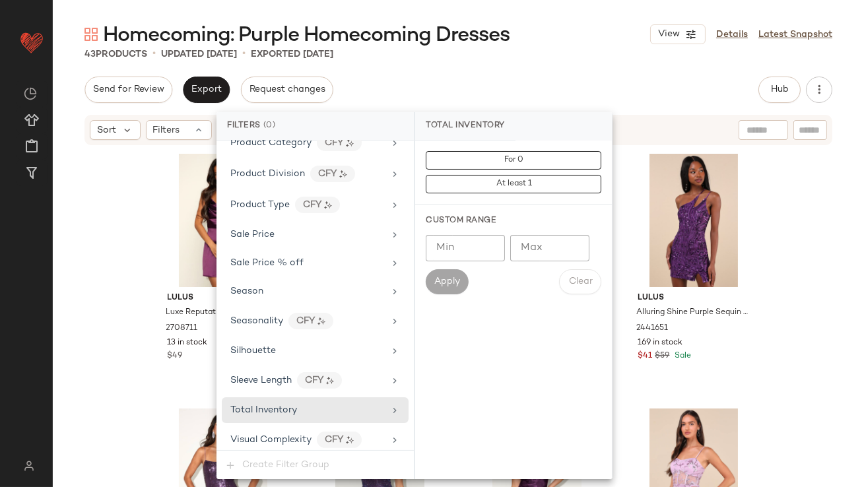
click at [542, 255] on input "Max" at bounding box center [549, 248] width 79 height 26
type input "*"
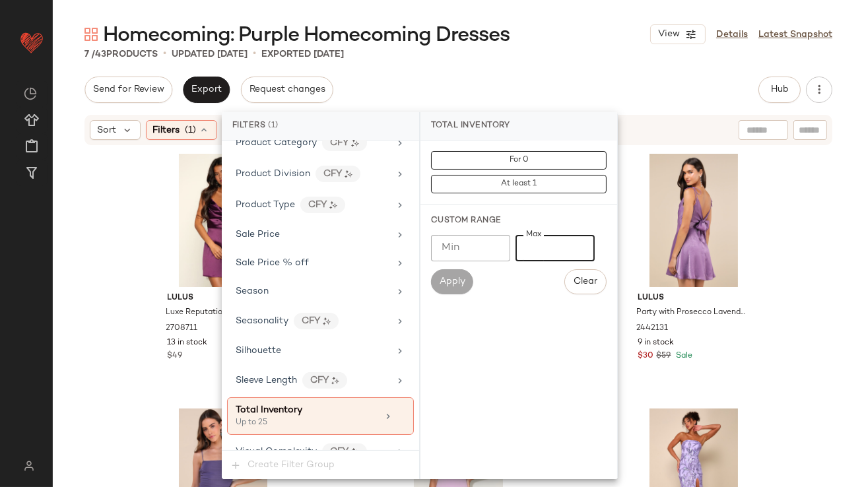
type input "**"
click at [579, 77] on div "Send for Review Export Request changes Hub Send for Review External Review Inte…" at bounding box center [458, 90] width 748 height 26
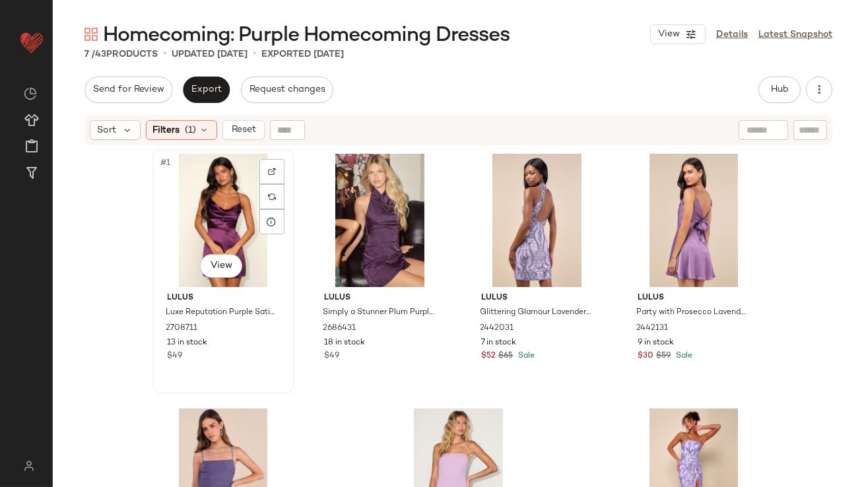
click at [179, 211] on div "#1 View" at bounding box center [223, 220] width 133 height 133
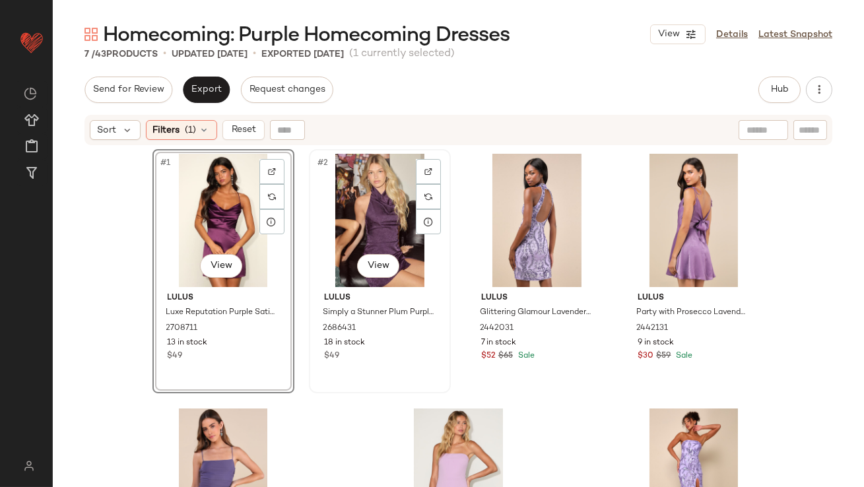
scroll to position [127, 0]
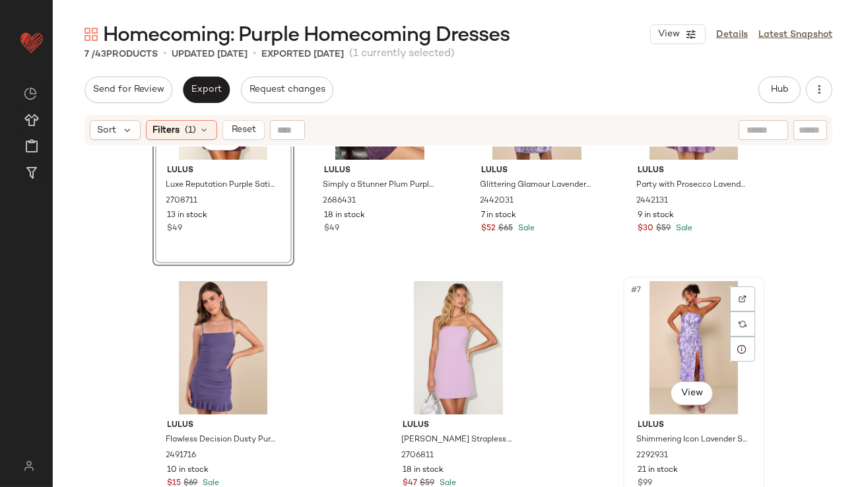
click at [689, 347] on div "#7 View" at bounding box center [694, 347] width 133 height 133
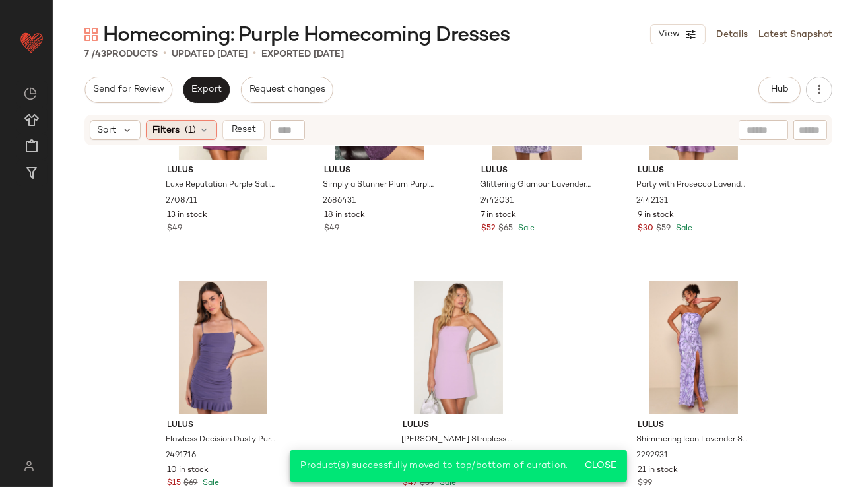
click at [193, 137] on span "(1)" at bounding box center [190, 130] width 11 height 14
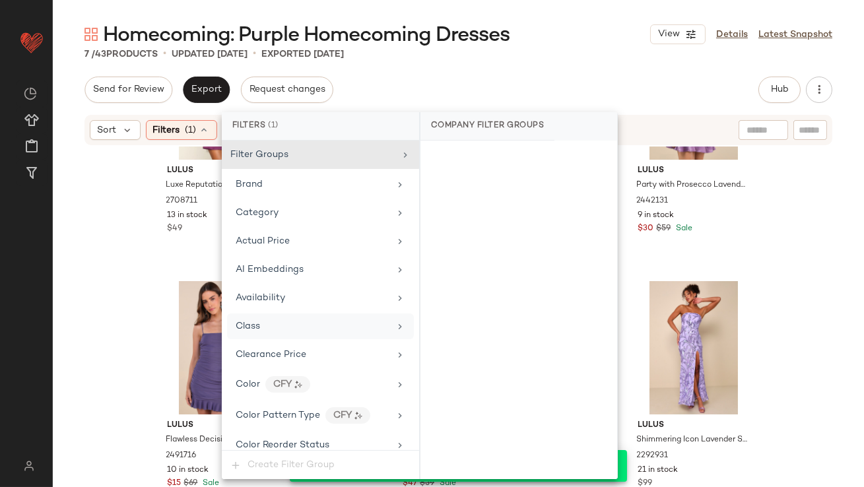
scroll to position [993, 0]
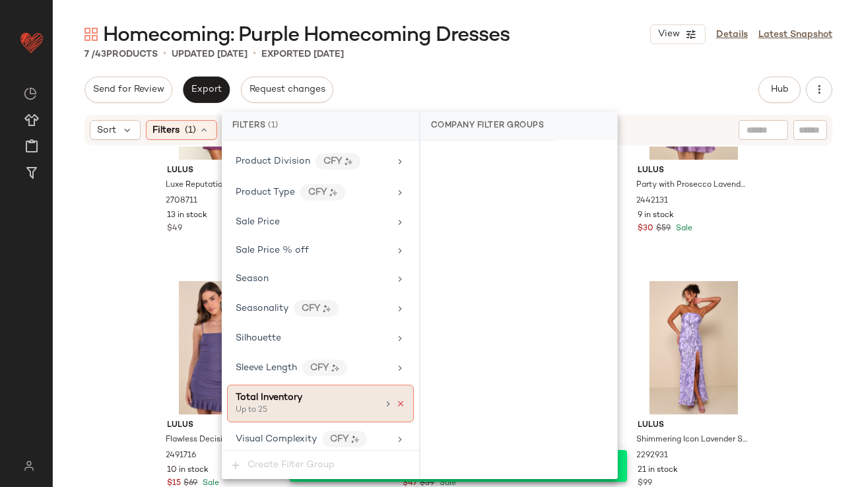
click at [396, 399] on icon at bounding box center [400, 403] width 9 height 9
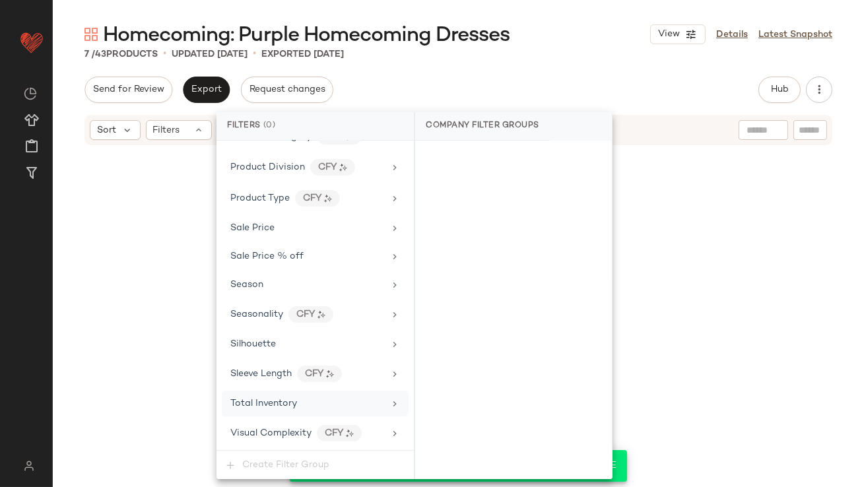
scroll to position [980, 0]
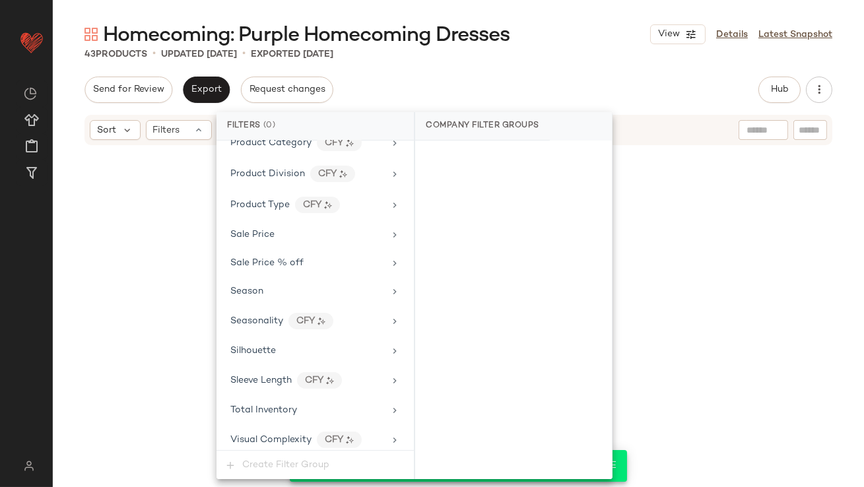
click at [630, 44] on div "Homecoming: Purple Homecoming Dresses View Details Latest Snapshot" at bounding box center [458, 34] width 811 height 26
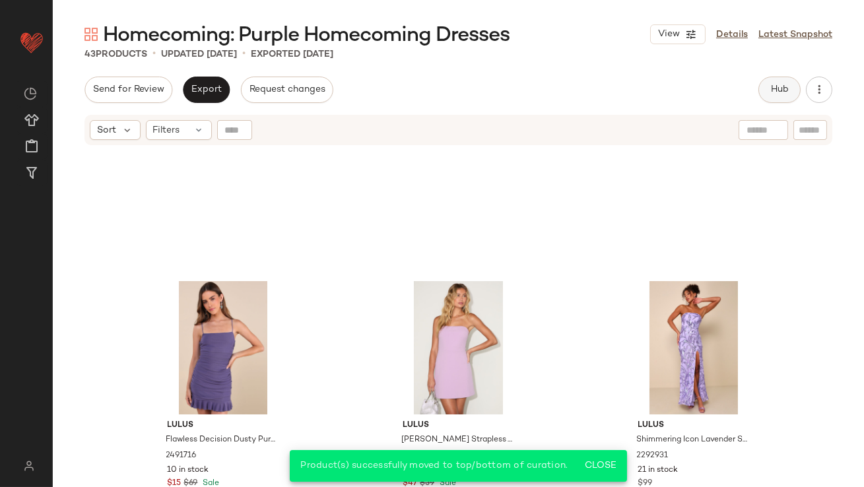
click at [773, 88] on span "Hub" at bounding box center [779, 89] width 18 height 11
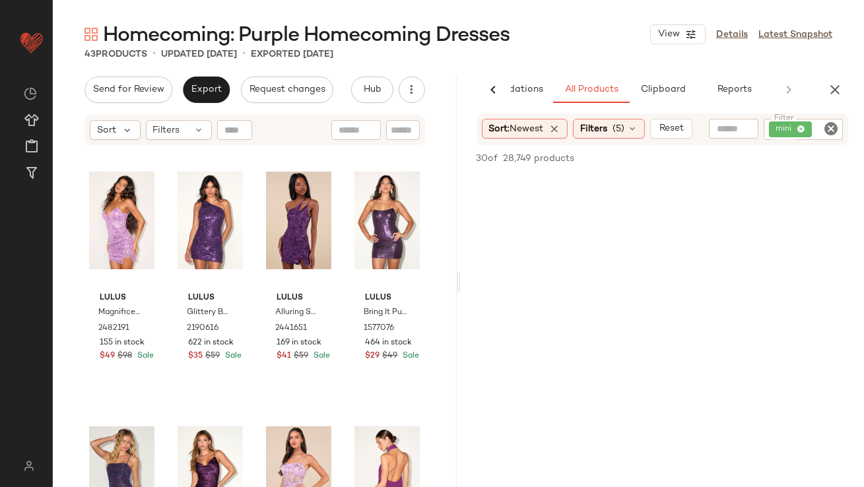
scroll to position [523, 0]
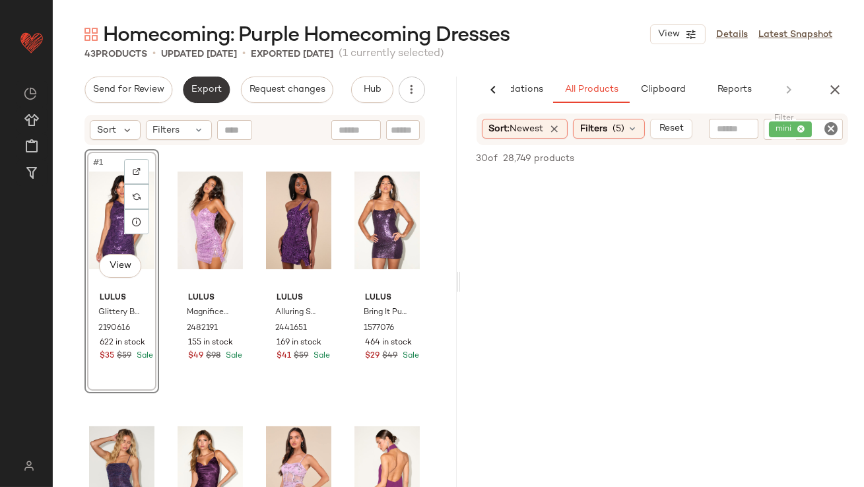
click at [209, 86] on span "Export" at bounding box center [206, 89] width 31 height 11
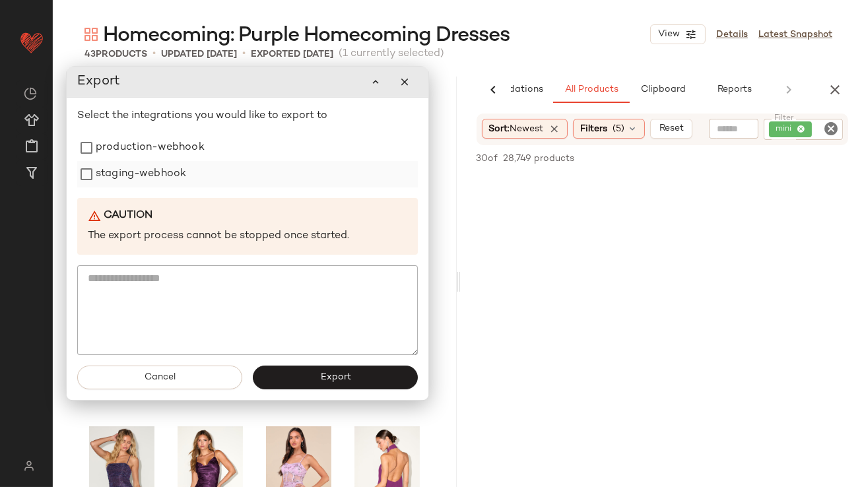
click at [158, 164] on label "staging-webhook" at bounding box center [141, 174] width 90 height 26
click at [158, 149] on label "production-webhook" at bounding box center [150, 148] width 109 height 26
click at [327, 383] on button "Export" at bounding box center [335, 378] width 165 height 24
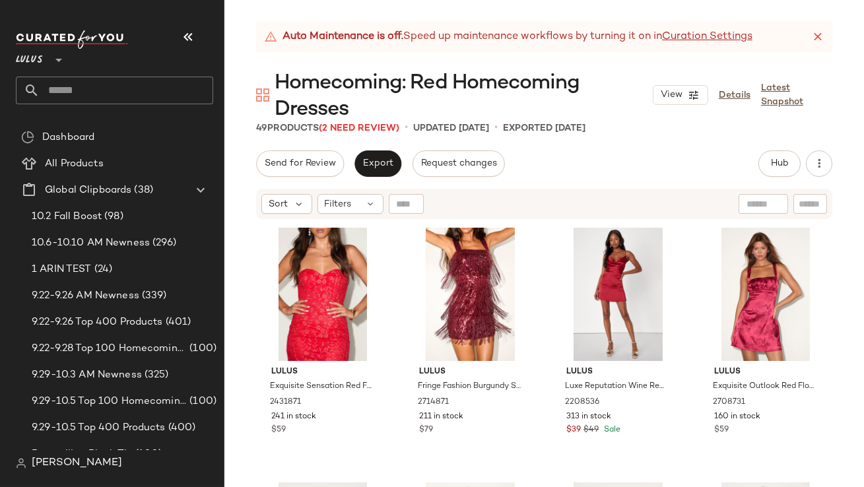
click at [197, 36] on button "button" at bounding box center [188, 37] width 32 height 32
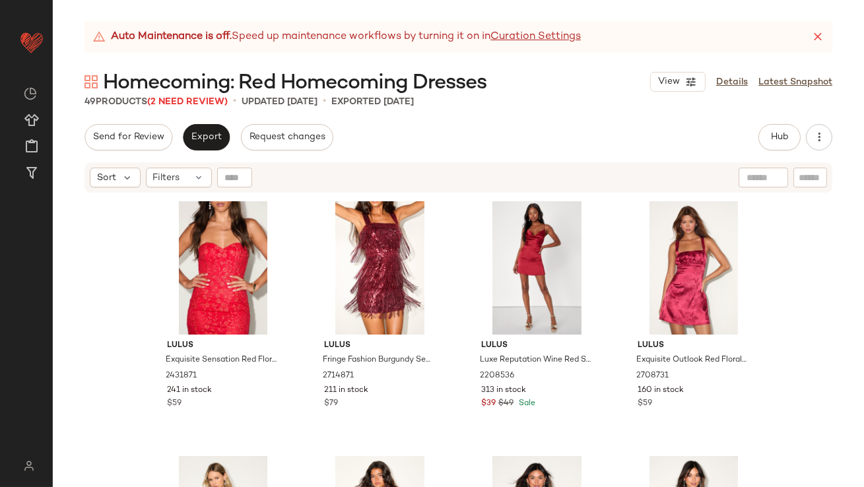
click at [825, 34] on div "Auto Maintenance is off. Speed up maintenance workflows by turning it on in Cur…" at bounding box center [458, 37] width 748 height 32
click at [814, 38] on icon at bounding box center [817, 36] width 13 height 13
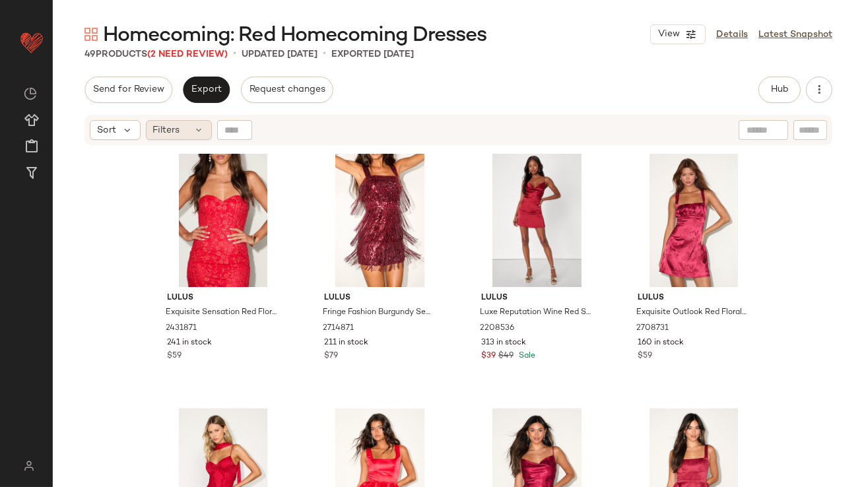
click at [157, 132] on span "Filters" at bounding box center [166, 130] width 27 height 14
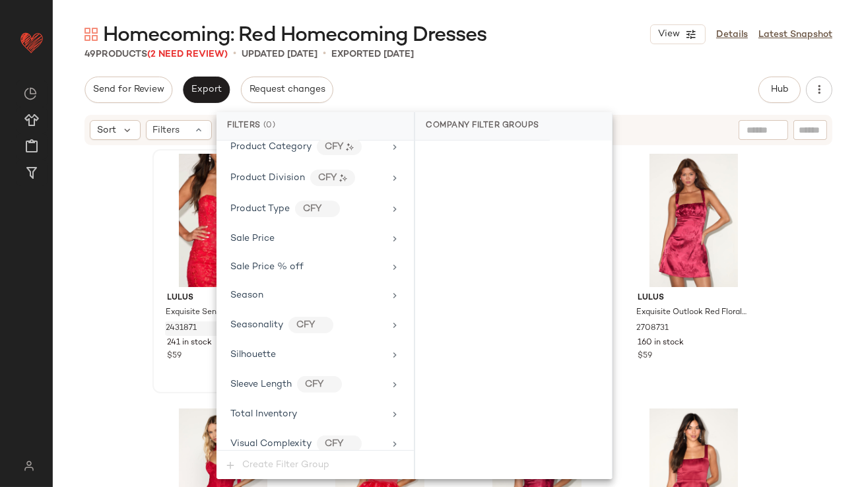
scroll to position [980, 0]
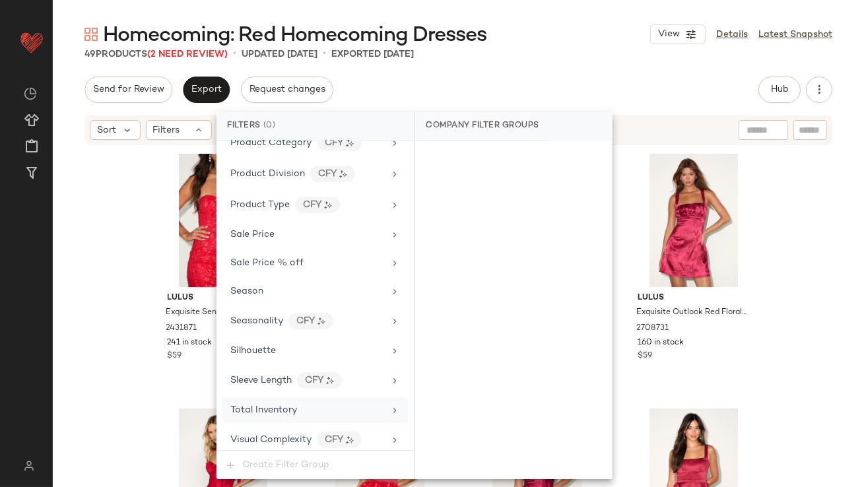
click at [255, 405] on span "Total Inventory" at bounding box center [263, 410] width 67 height 10
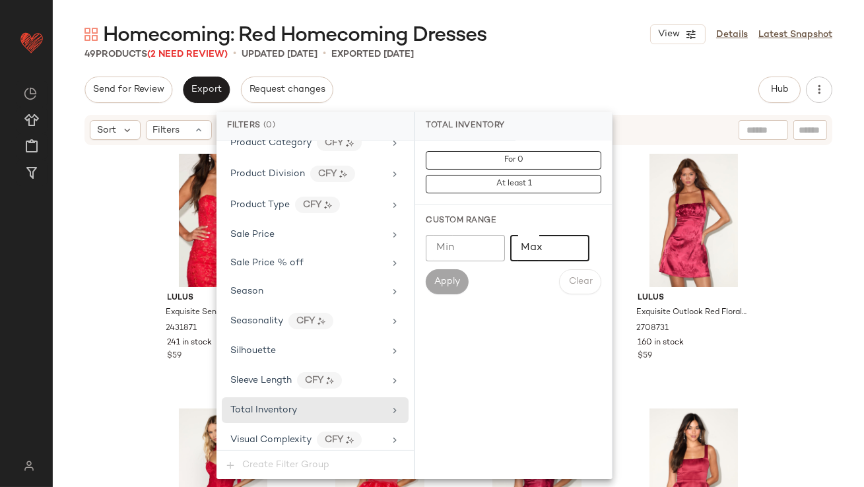
click at [552, 244] on input "Max" at bounding box center [549, 248] width 79 height 26
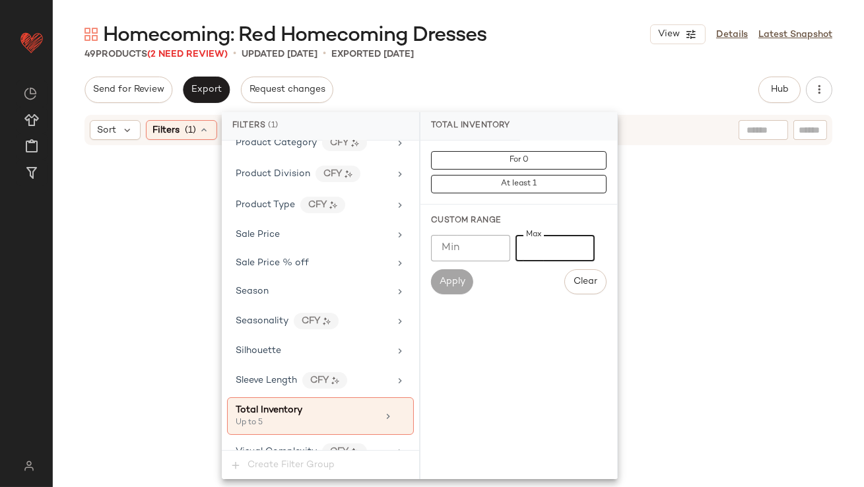
type input "*"
click at [542, 74] on div "Homecoming: Red Homecoming Dresses View Details Latest Snapshot 49 Products (2 …" at bounding box center [458, 254] width 811 height 466
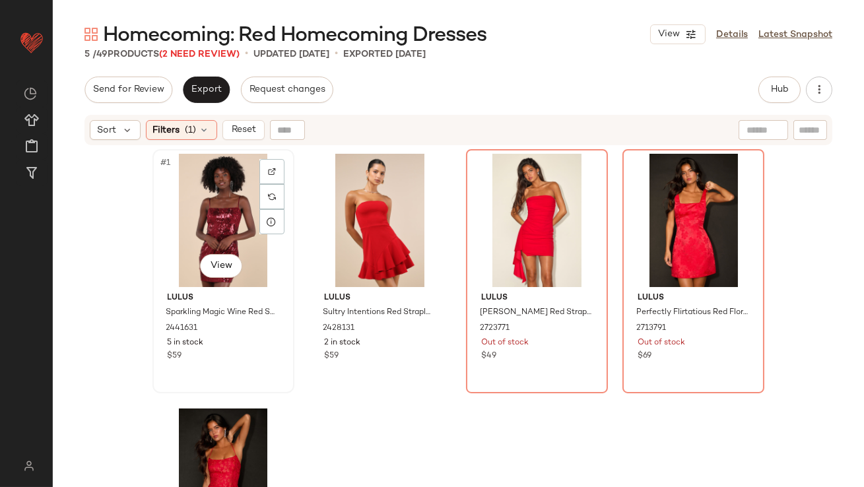
click at [205, 219] on div "#1 View" at bounding box center [223, 220] width 133 height 133
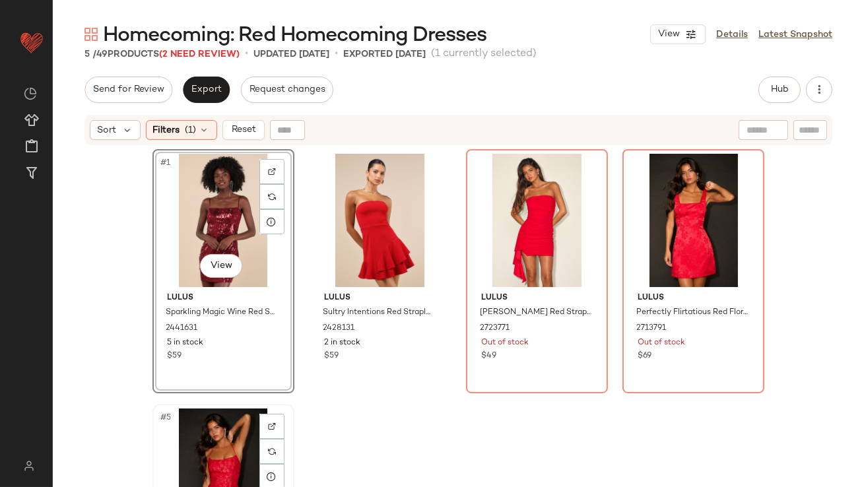
click at [188, 437] on div "#5 View" at bounding box center [223, 474] width 133 height 133
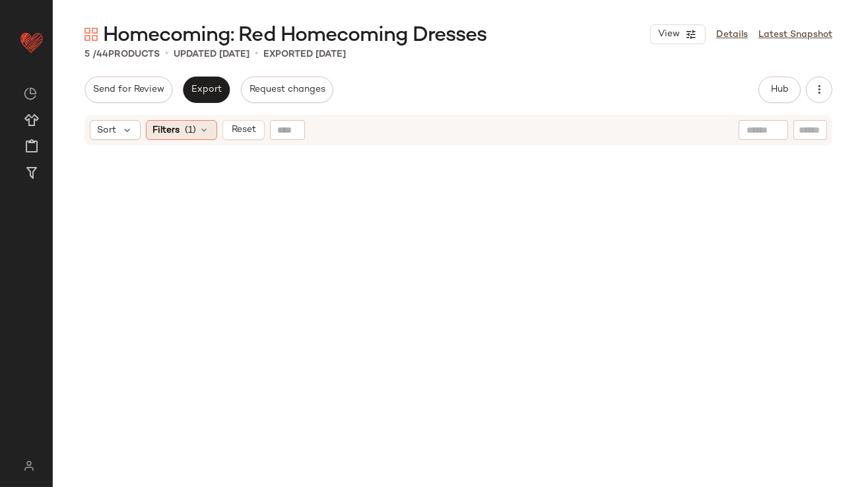
click at [164, 131] on span "Filters" at bounding box center [166, 130] width 27 height 14
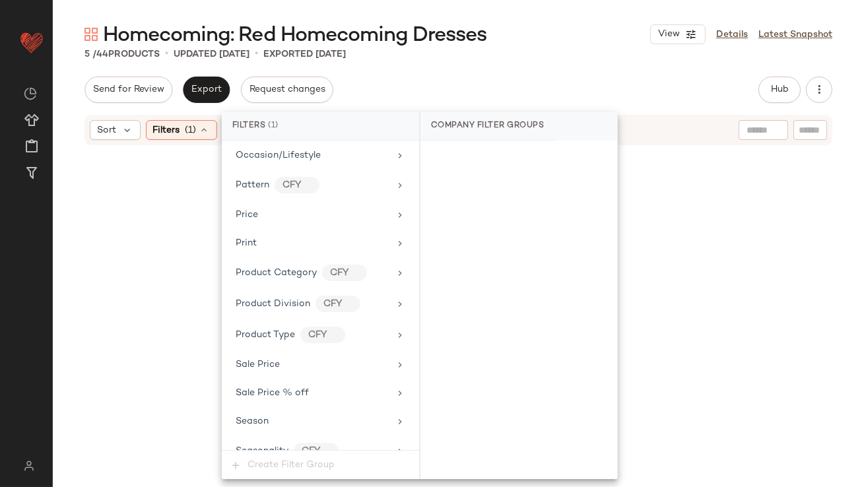
scroll to position [993, 0]
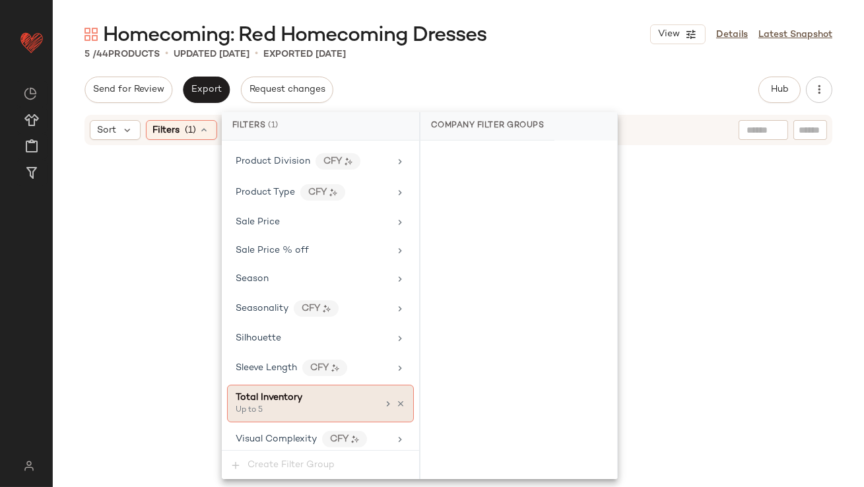
click at [364, 395] on div "Total Inventory" at bounding box center [307, 398] width 142 height 14
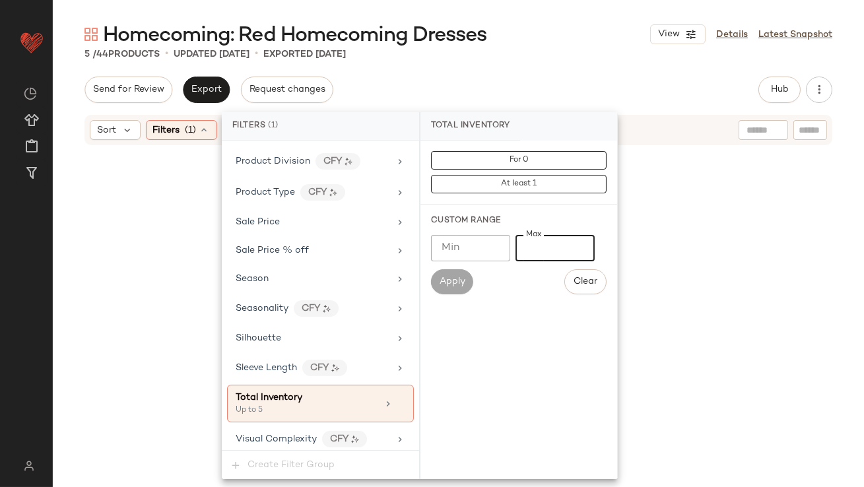
click at [523, 245] on input "*" at bounding box center [554, 248] width 79 height 26
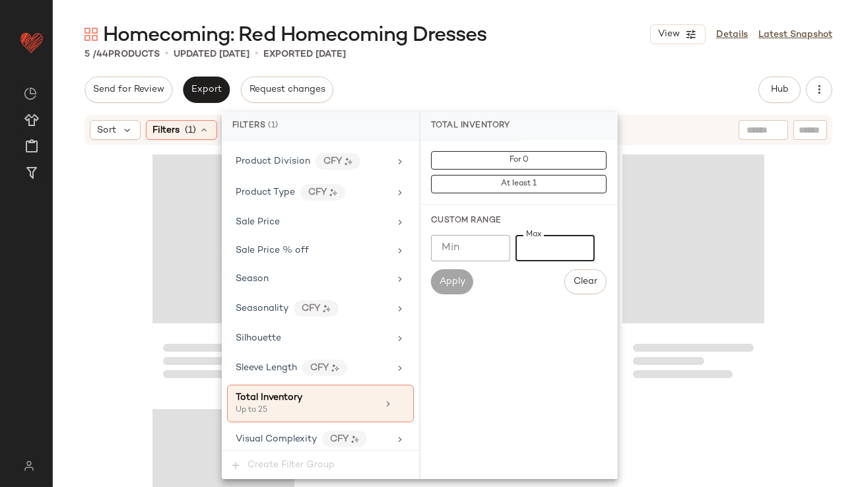
type input "**"
click at [586, 80] on div "Send for Review Export Request changes Hub Send for Review External Review Inte…" at bounding box center [458, 90] width 748 height 26
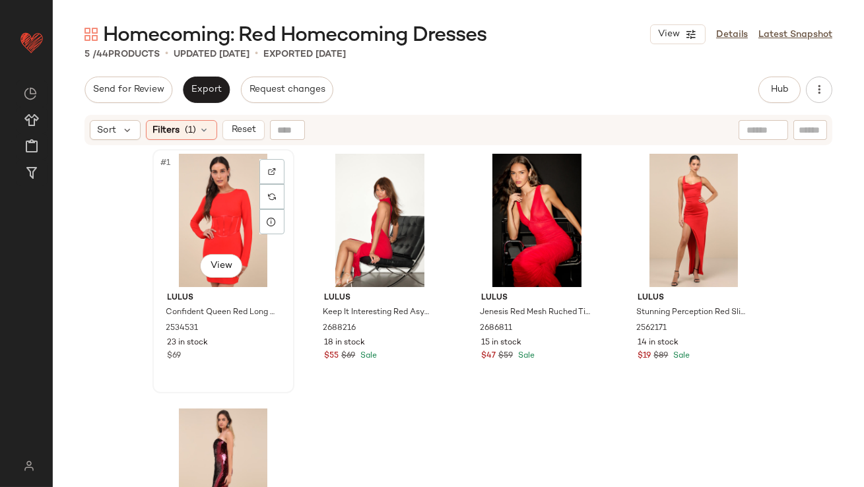
click at [175, 193] on div "#1 View" at bounding box center [223, 220] width 133 height 133
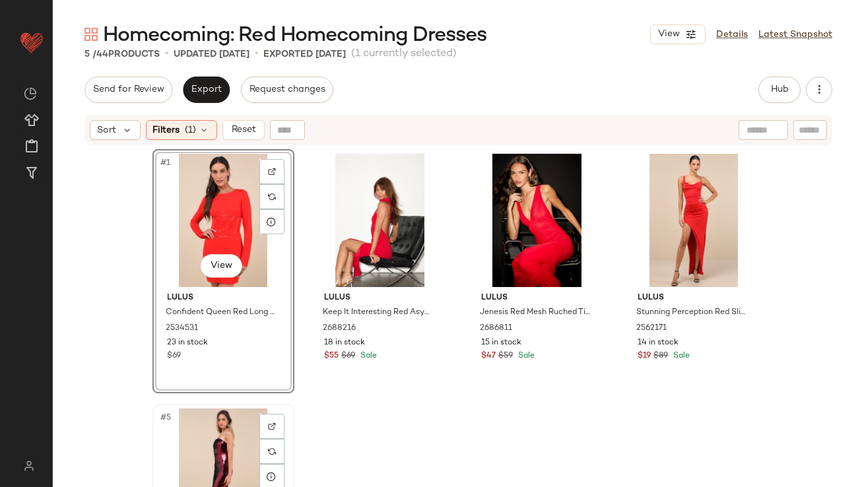
click at [211, 448] on div "#5 View" at bounding box center [223, 474] width 133 height 133
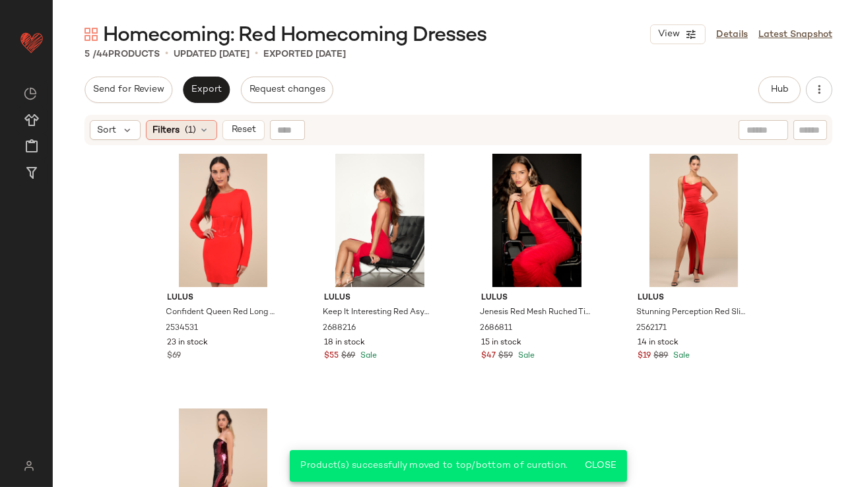
click at [191, 137] on div "Filters (1)" at bounding box center [181, 130] width 71 height 20
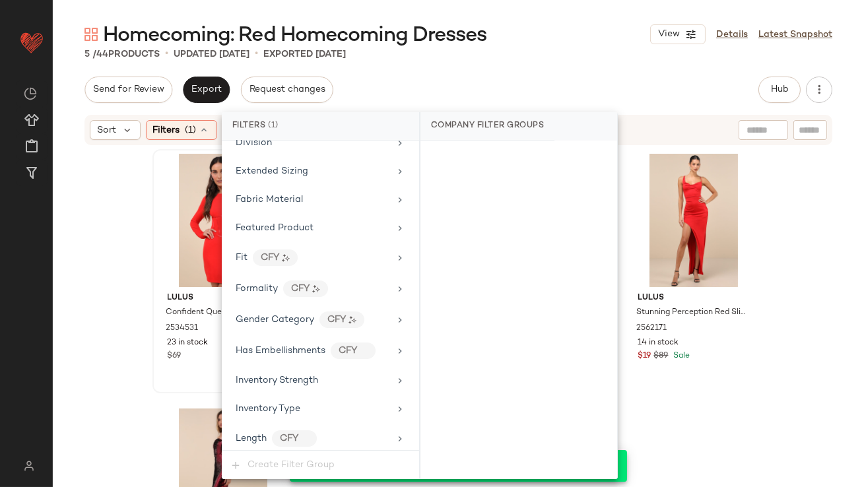
scroll to position [993, 0]
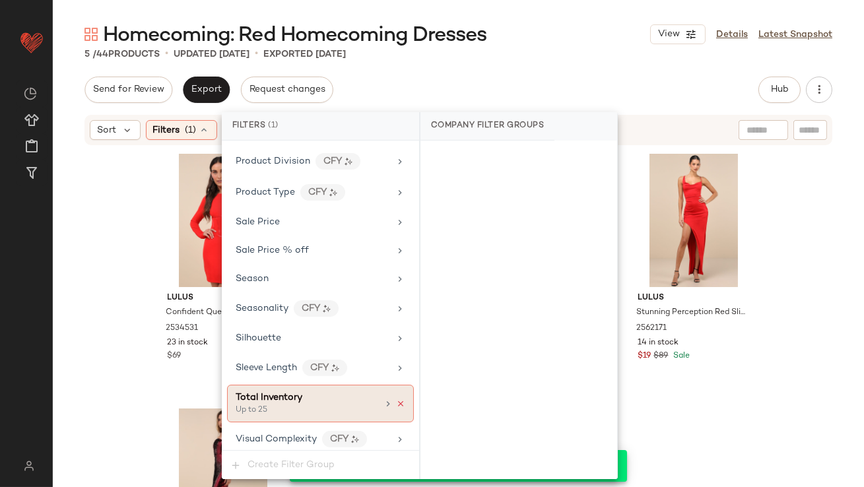
click at [396, 399] on icon at bounding box center [400, 403] width 9 height 9
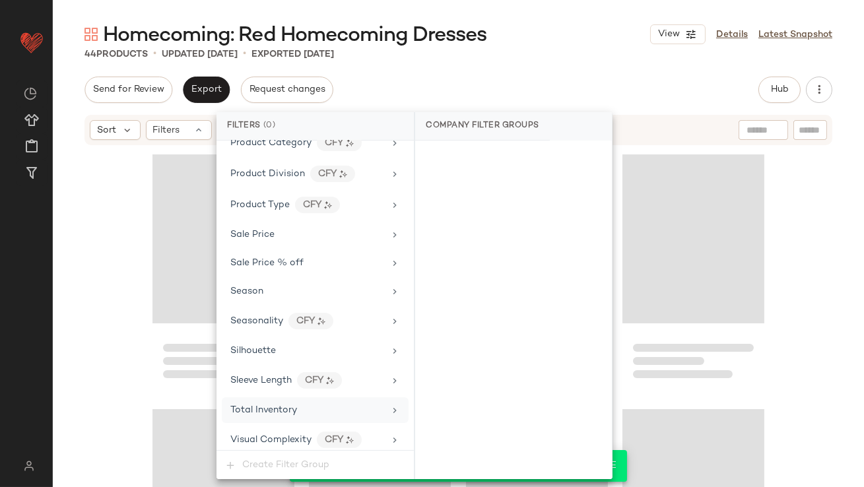
click at [542, 96] on div "Send for Review Export Request changes Hub Send for Review External Review Inte…" at bounding box center [458, 90] width 748 height 26
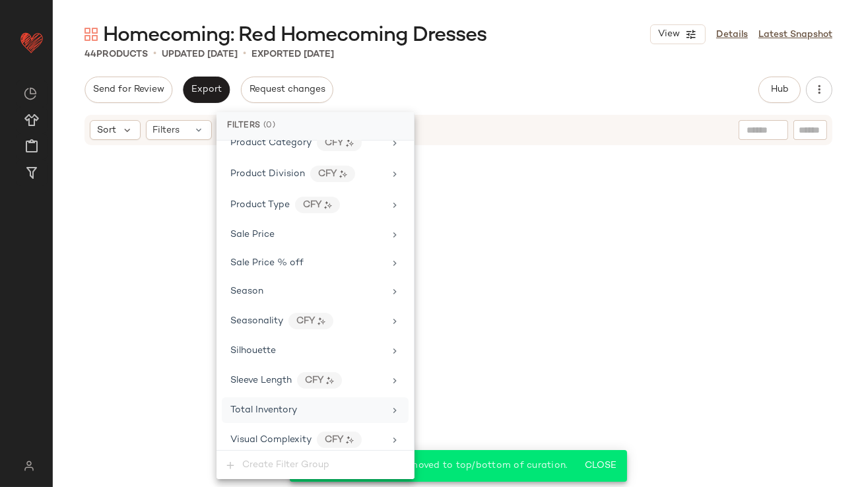
scroll to position [2431, 0]
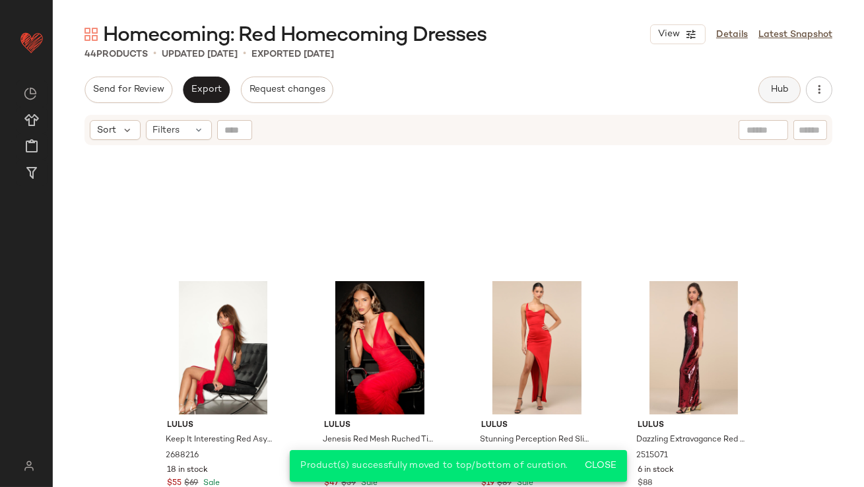
click at [773, 86] on span "Hub" at bounding box center [779, 89] width 18 height 11
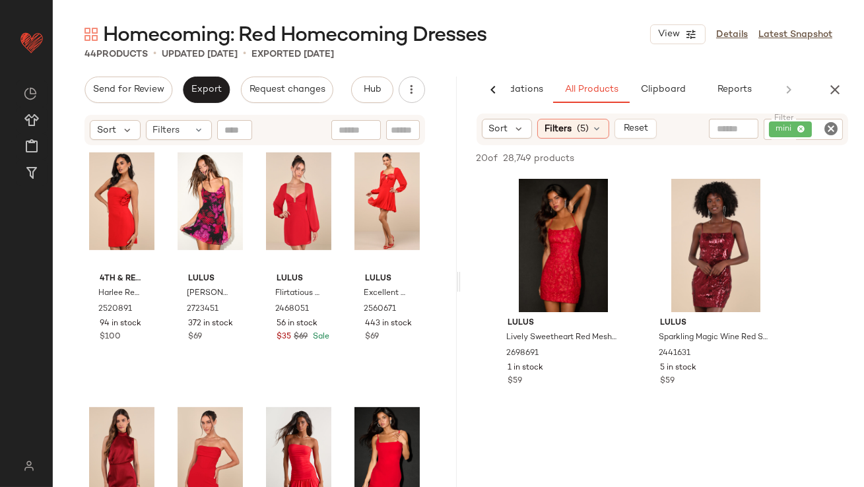
scroll to position [702, 0]
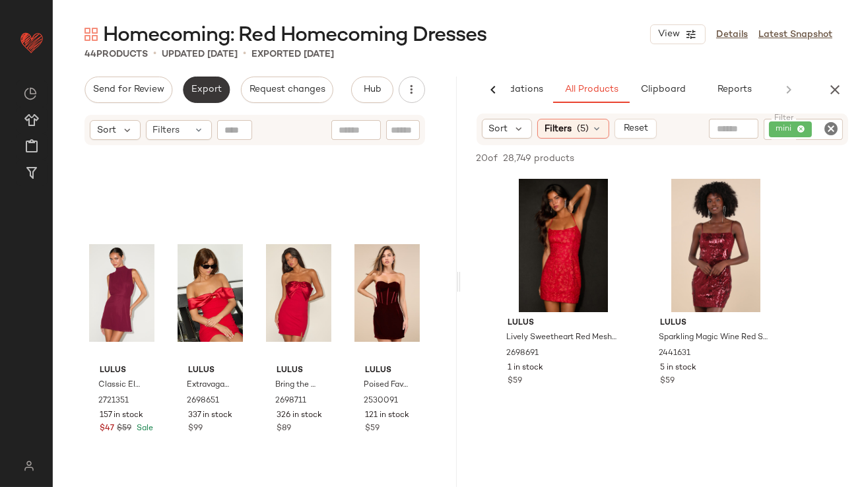
click at [204, 90] on span "Export" at bounding box center [206, 89] width 31 height 11
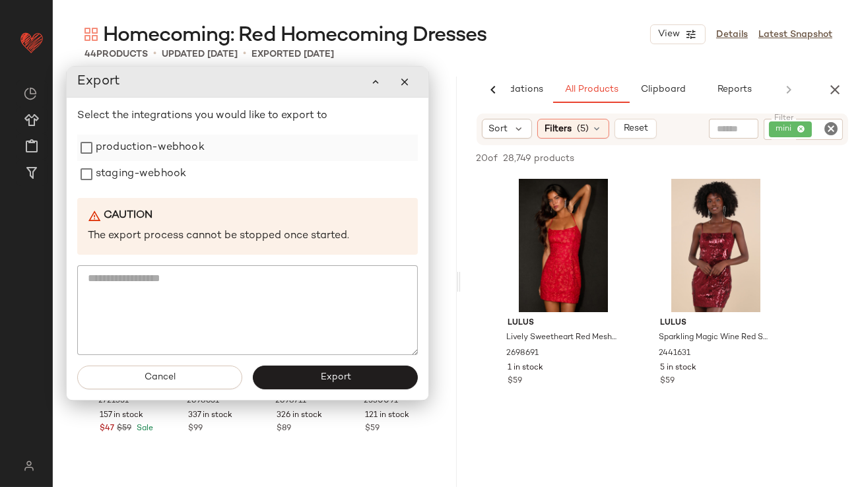
click at [176, 148] on label "production-webhook" at bounding box center [150, 148] width 109 height 26
click at [164, 179] on label "staging-webhook" at bounding box center [141, 174] width 90 height 26
click at [293, 374] on button "Export" at bounding box center [335, 378] width 165 height 24
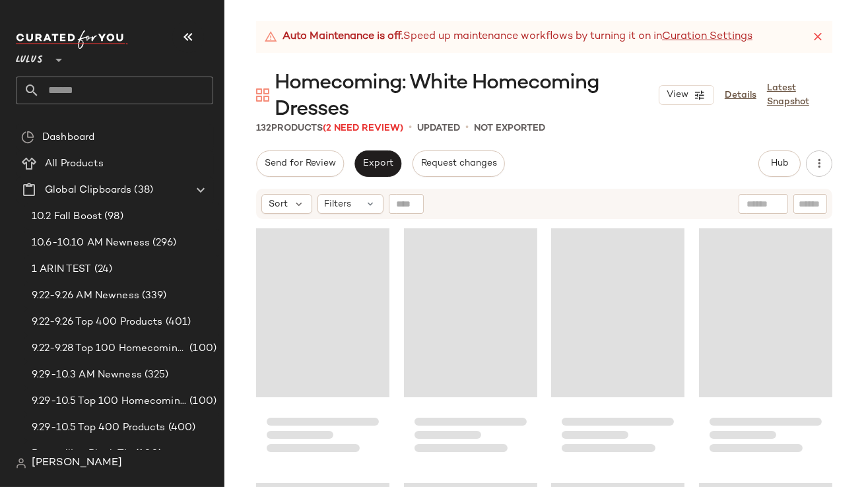
click at [181, 44] on icon "button" at bounding box center [188, 37] width 16 height 16
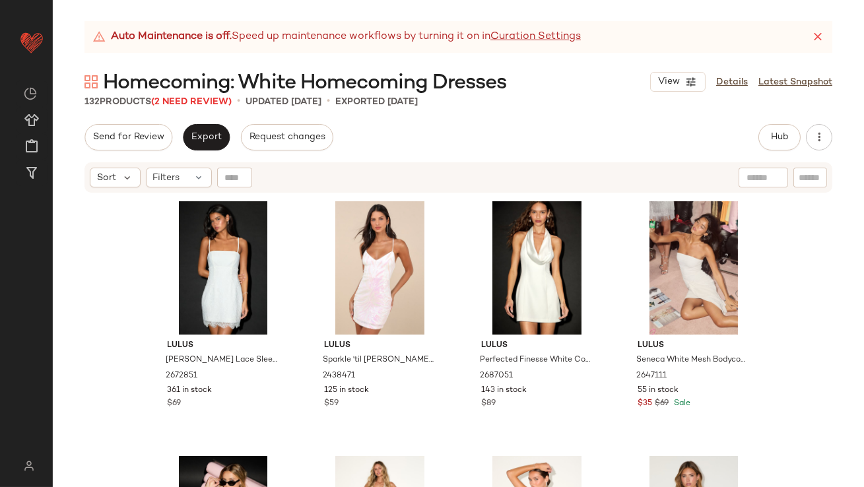
click at [813, 34] on icon at bounding box center [817, 36] width 13 height 13
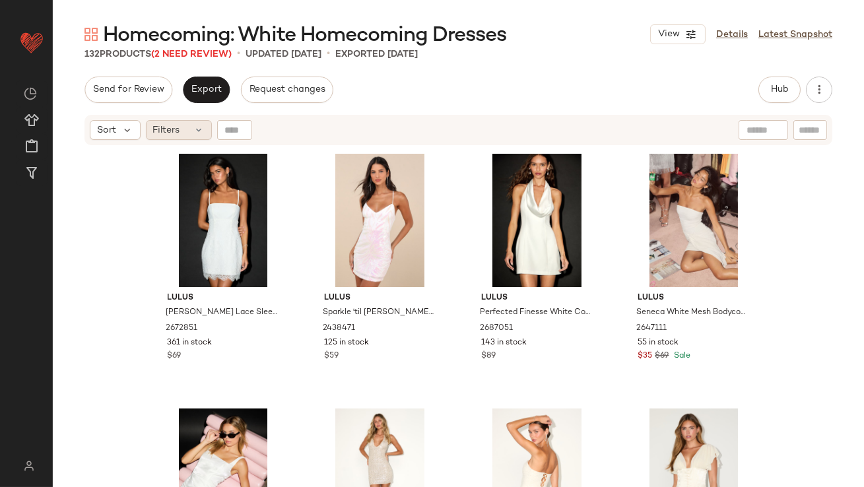
click at [186, 134] on div "Filters" at bounding box center [179, 130] width 66 height 20
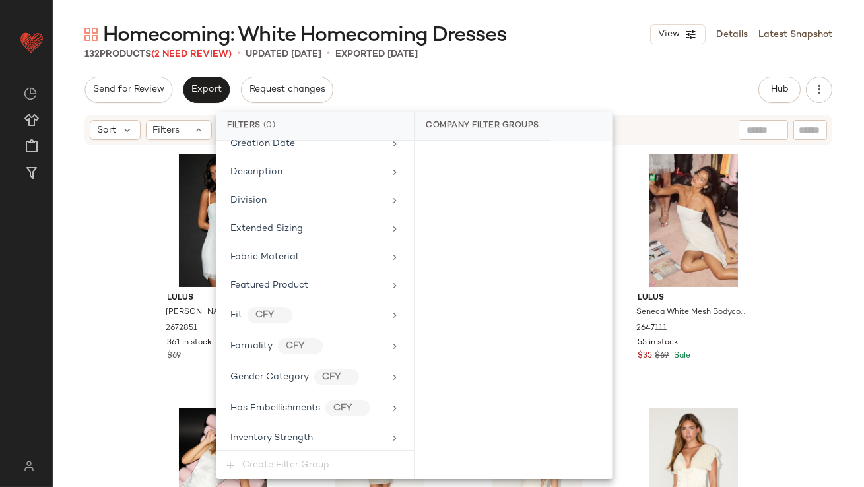
scroll to position [980, 0]
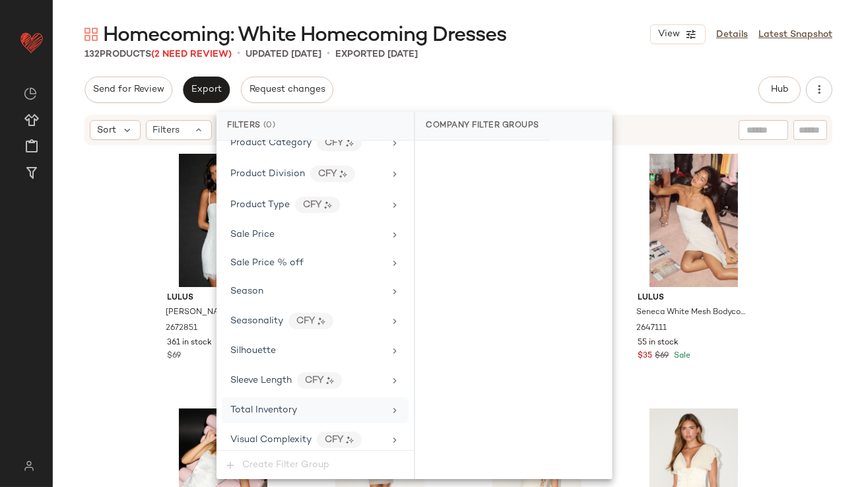
click at [255, 409] on div "Total Inventory" at bounding box center [263, 410] width 67 height 14
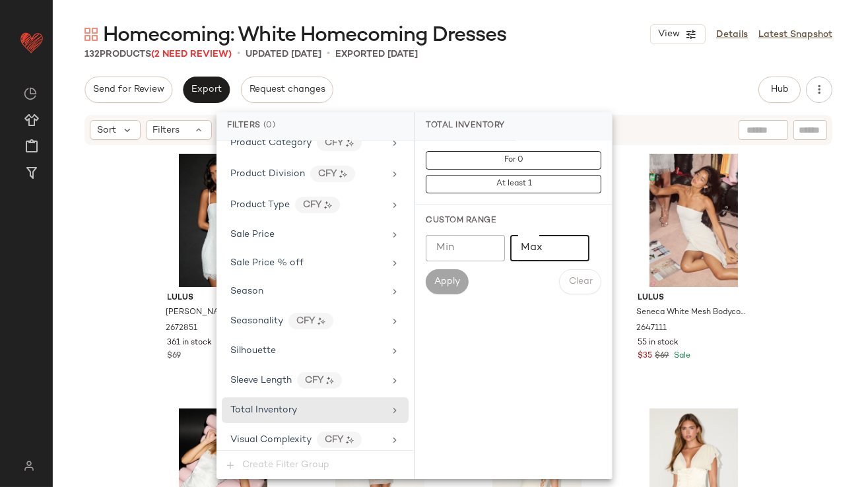
click at [557, 246] on input "Max" at bounding box center [549, 248] width 79 height 26
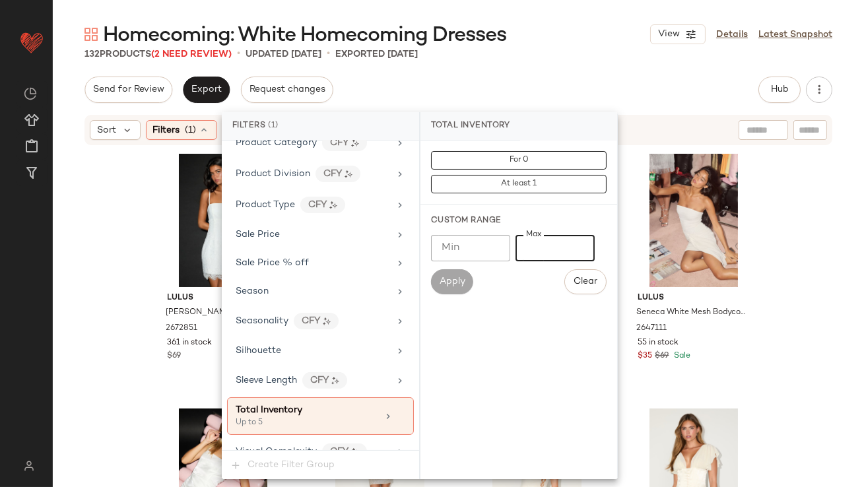
type input "*"
click at [566, 76] on div "Homecoming: White Homecoming Dresses View Details Latest Snapshot 132 Products …" at bounding box center [458, 254] width 811 height 466
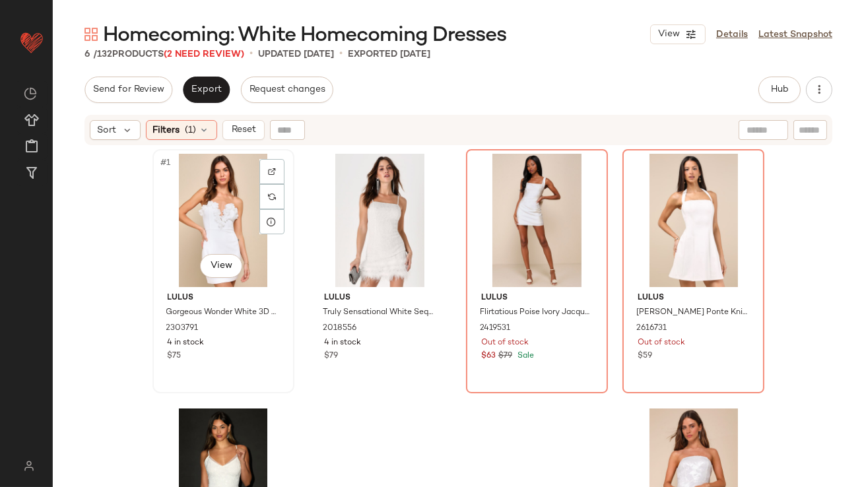
click at [186, 164] on div "#1 View" at bounding box center [223, 220] width 133 height 133
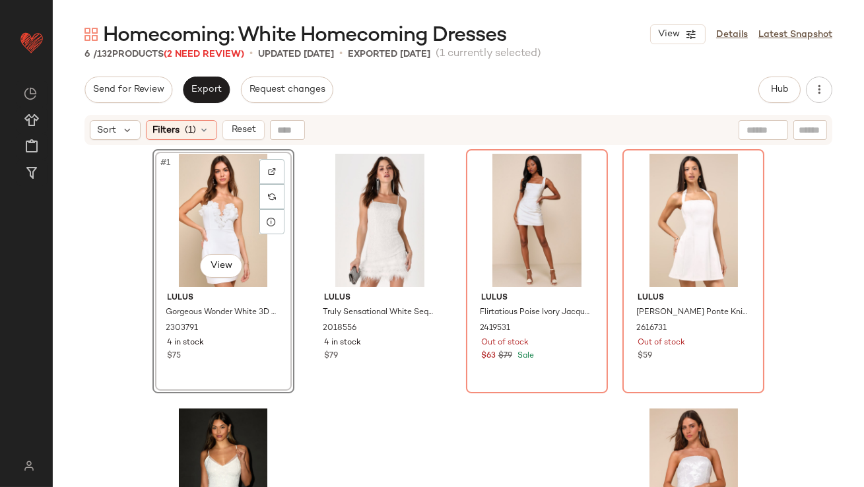
scroll to position [127, 0]
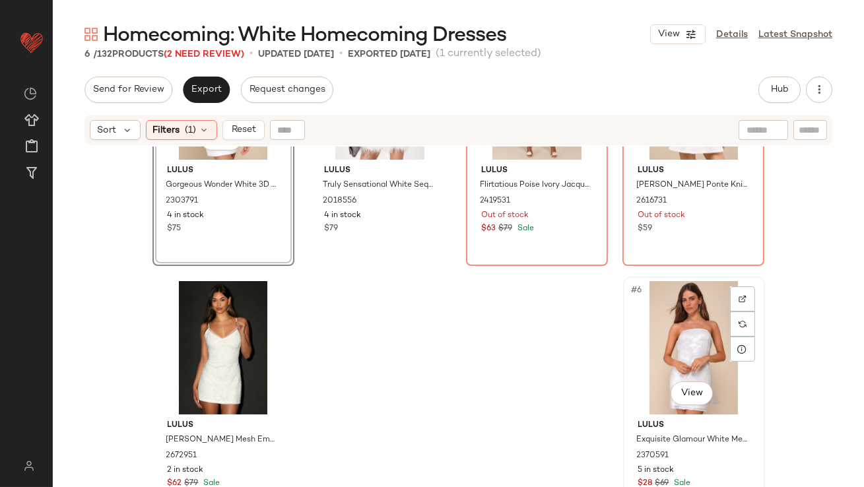
click at [687, 337] on div "#6 View" at bounding box center [694, 347] width 133 height 133
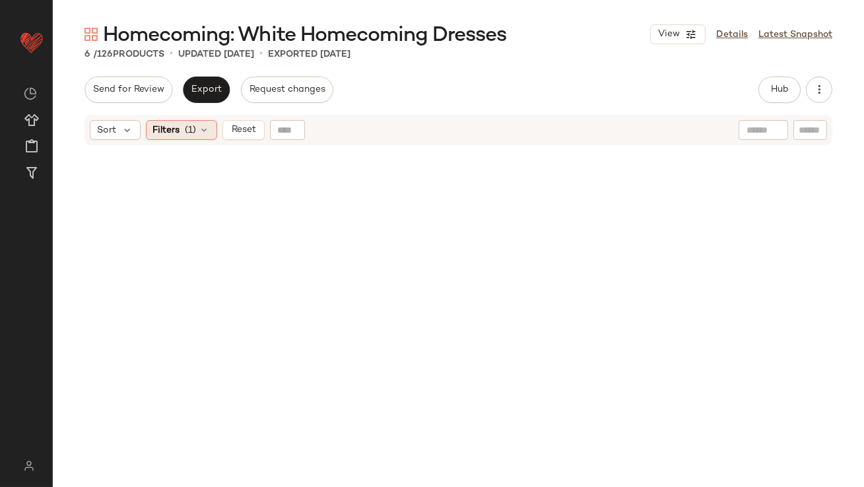
click at [193, 125] on span "(1)" at bounding box center [190, 130] width 11 height 14
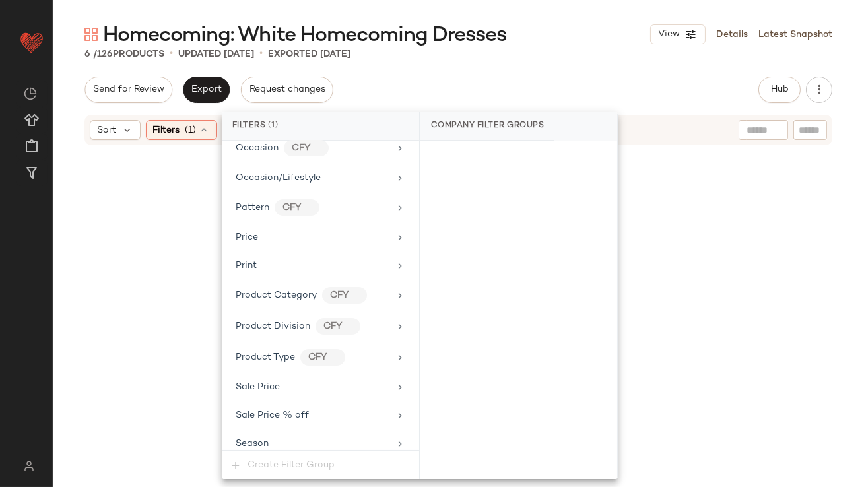
scroll to position [993, 0]
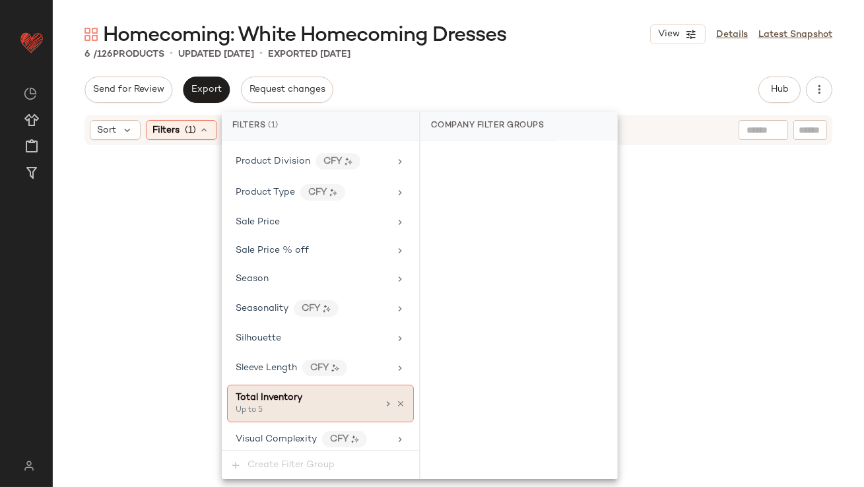
click at [397, 391] on div "Total Inventory Up to 5" at bounding box center [320, 404] width 187 height 38
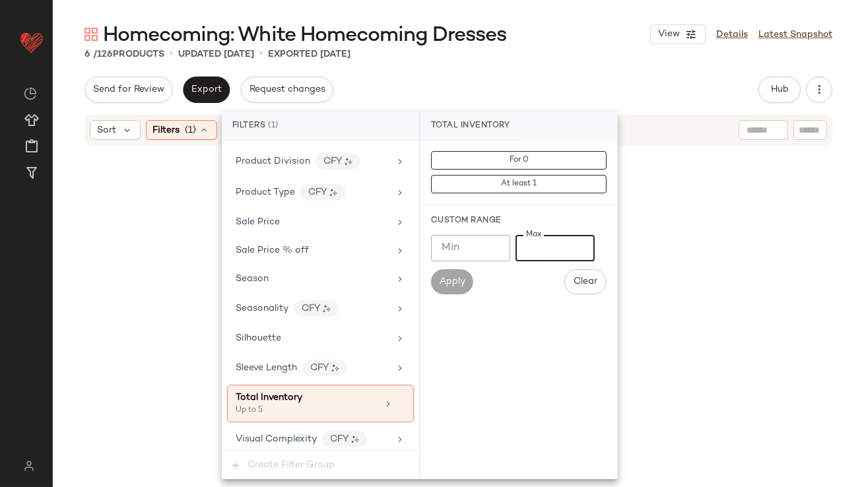
click at [525, 246] on input "*" at bounding box center [554, 248] width 79 height 26
type input "**"
click at [576, 81] on div "Send for Review Export Request changes Hub Send for Review External Review Inte…" at bounding box center [458, 90] width 748 height 26
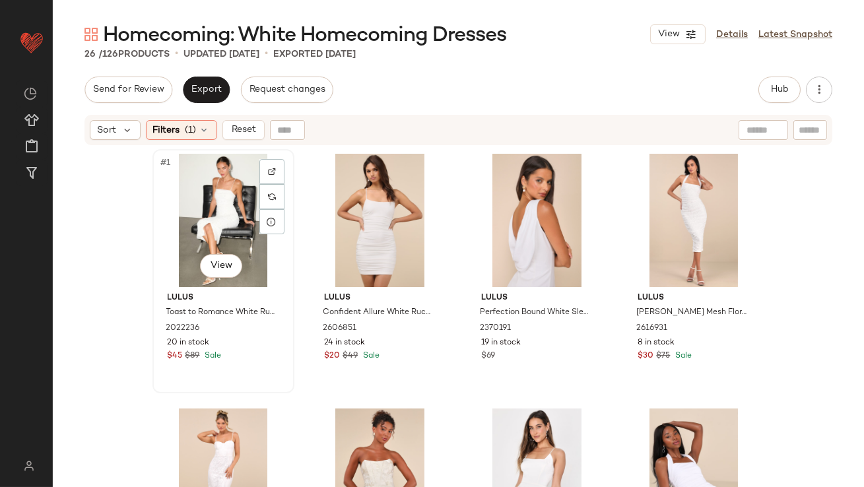
click at [238, 192] on div "#1 View" at bounding box center [223, 220] width 133 height 133
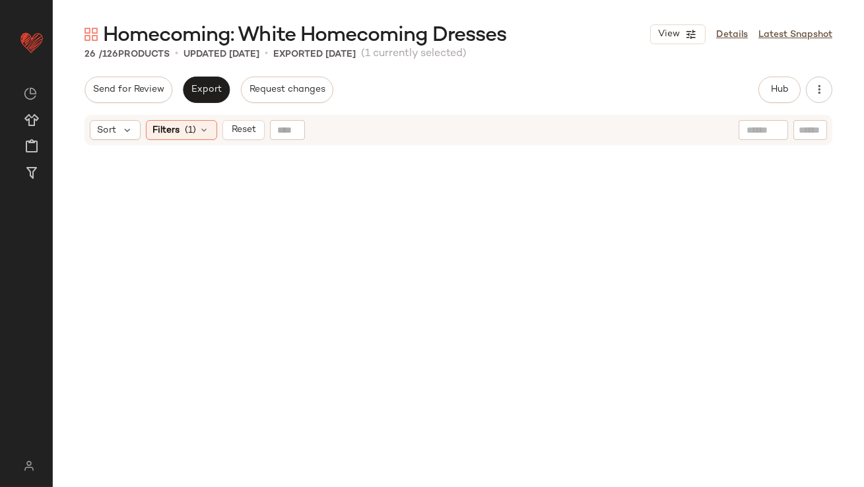
scroll to position [1412, 0]
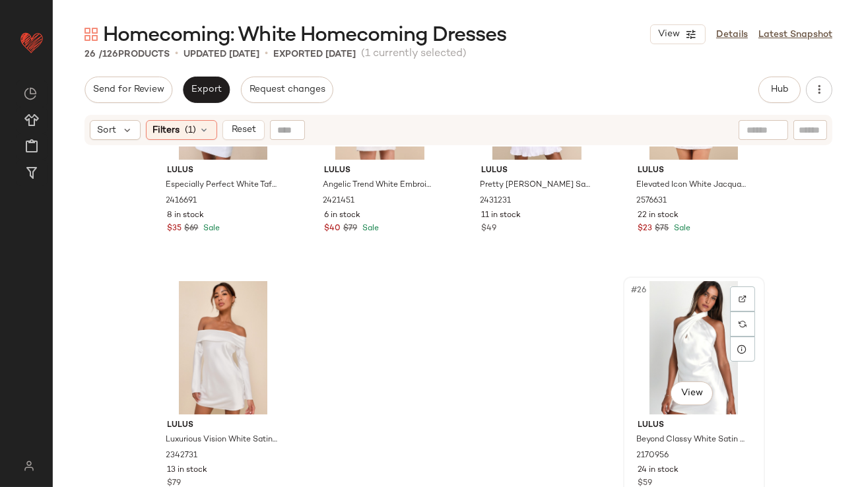
click at [677, 317] on div "#26 View" at bounding box center [694, 347] width 133 height 133
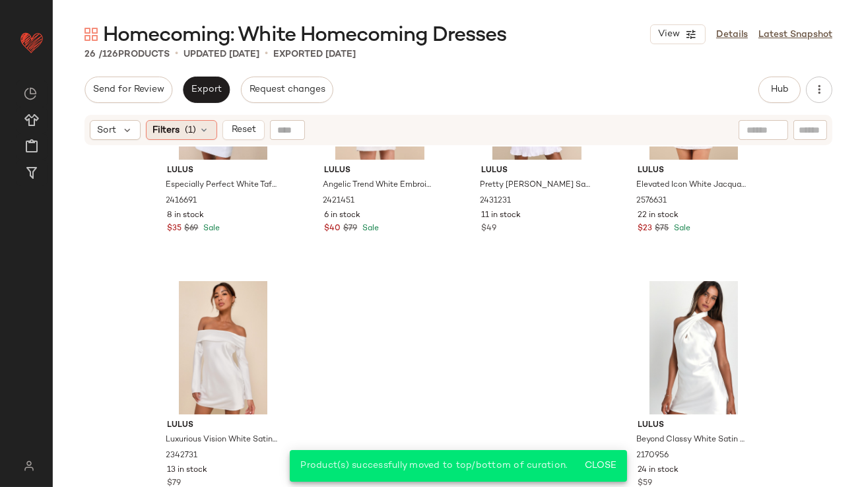
click at [188, 129] on span "(1)" at bounding box center [190, 130] width 11 height 14
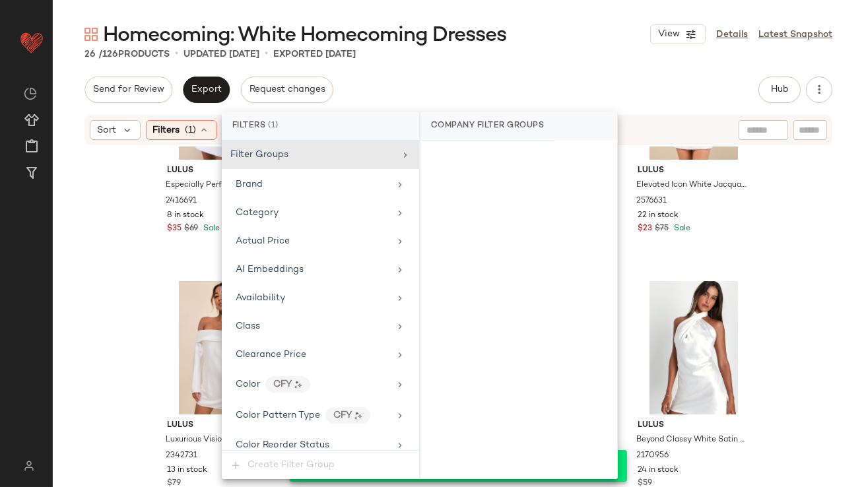
scroll to position [993, 0]
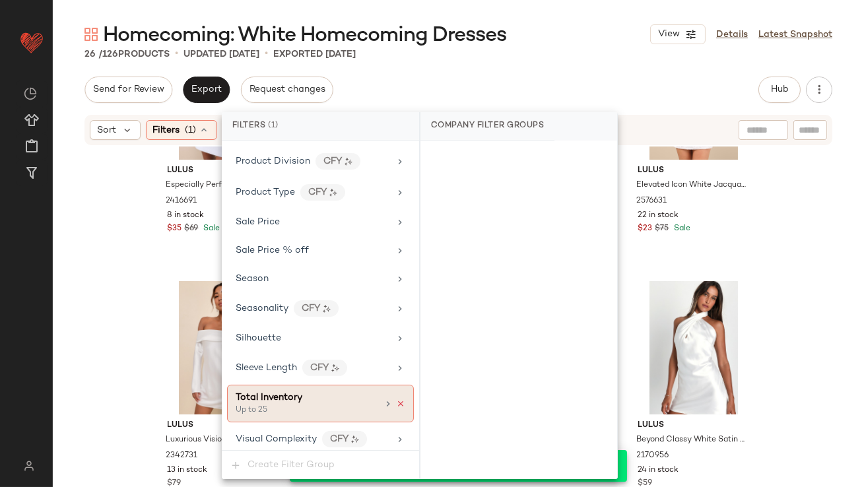
click at [399, 399] on icon at bounding box center [400, 403] width 9 height 9
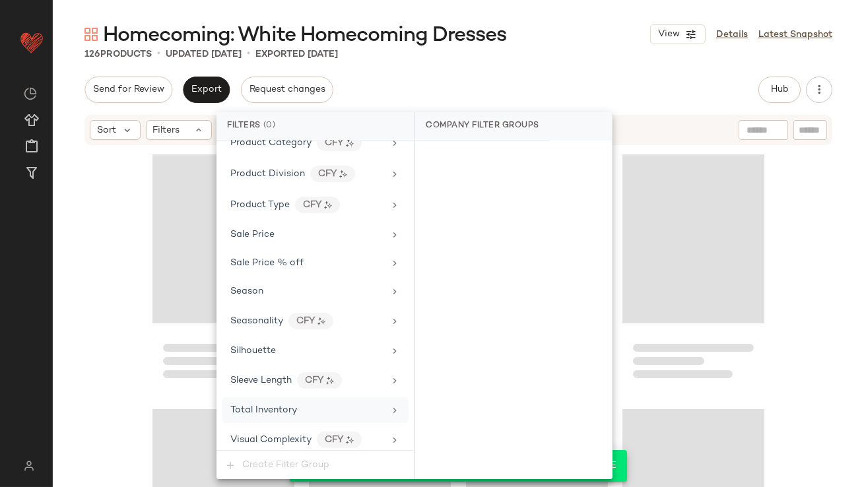
click at [584, 30] on div "Homecoming: White Homecoming Dresses View Details Latest Snapshot" at bounding box center [458, 34] width 811 height 26
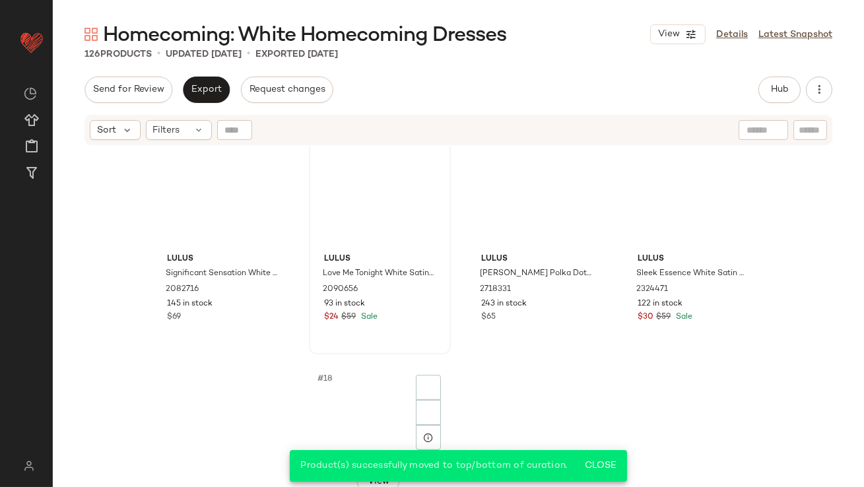
scroll to position [0, 0]
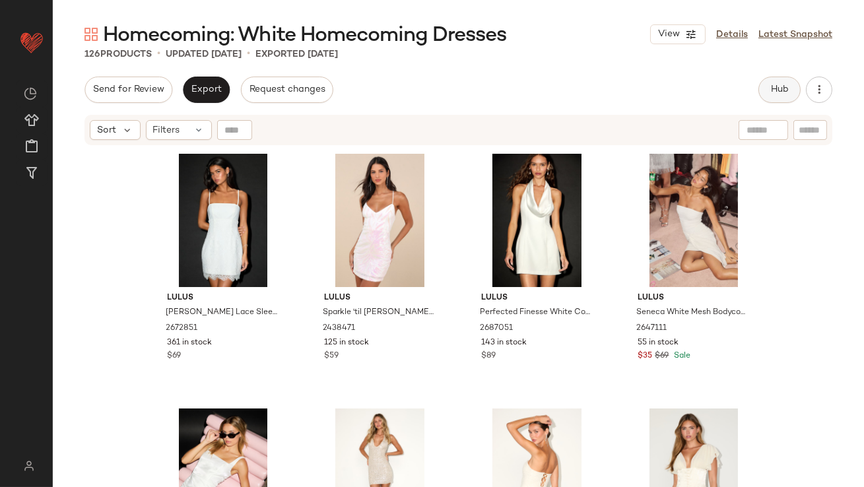
click at [777, 82] on button "Hub" at bounding box center [779, 90] width 42 height 26
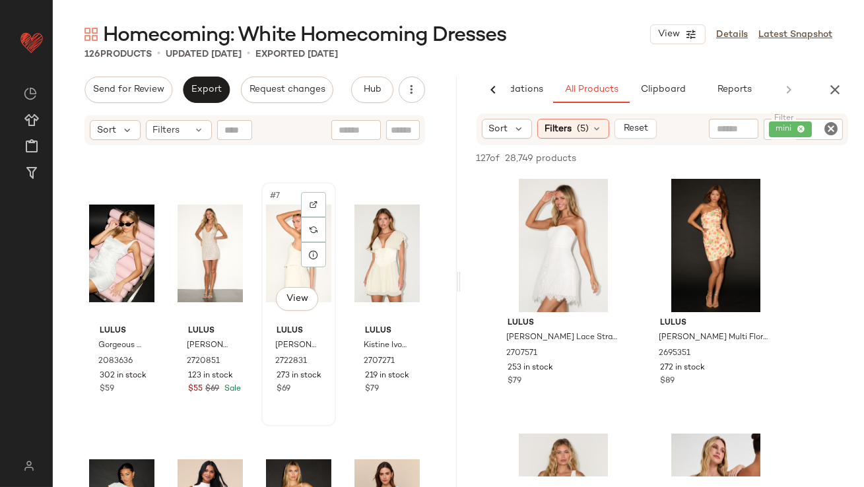
scroll to position [1047, 0]
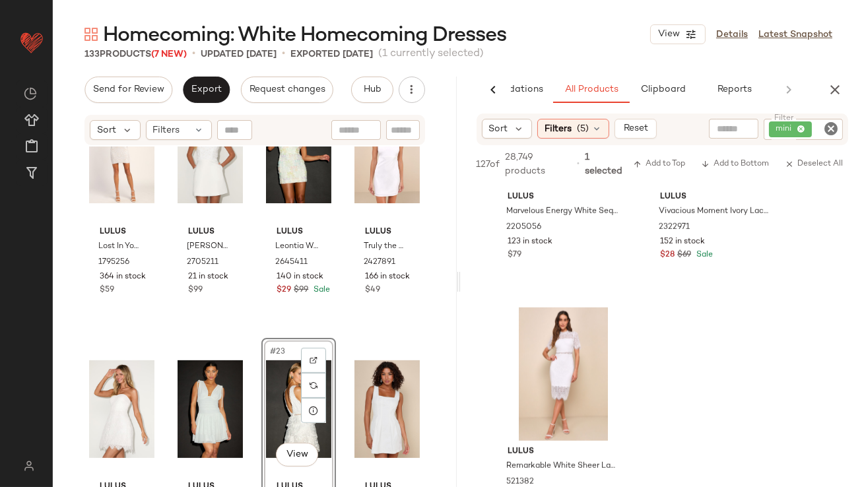
scroll to position [2303, 0]
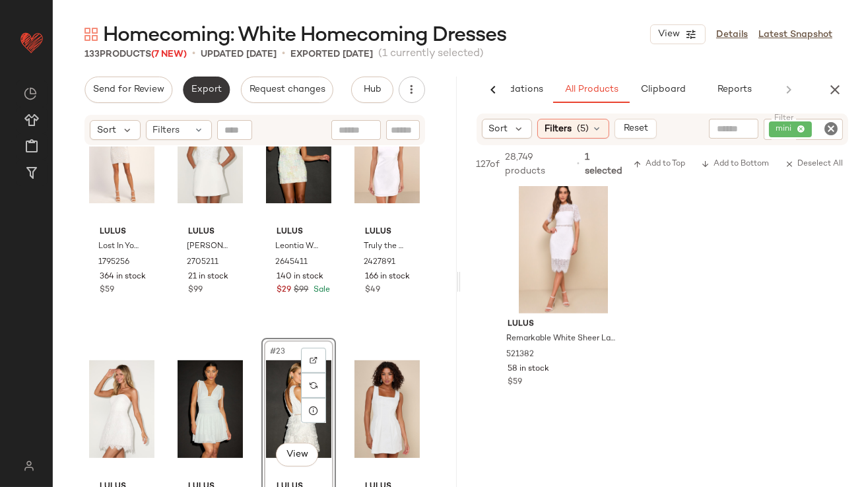
click at [206, 79] on button "Export" at bounding box center [206, 90] width 47 height 26
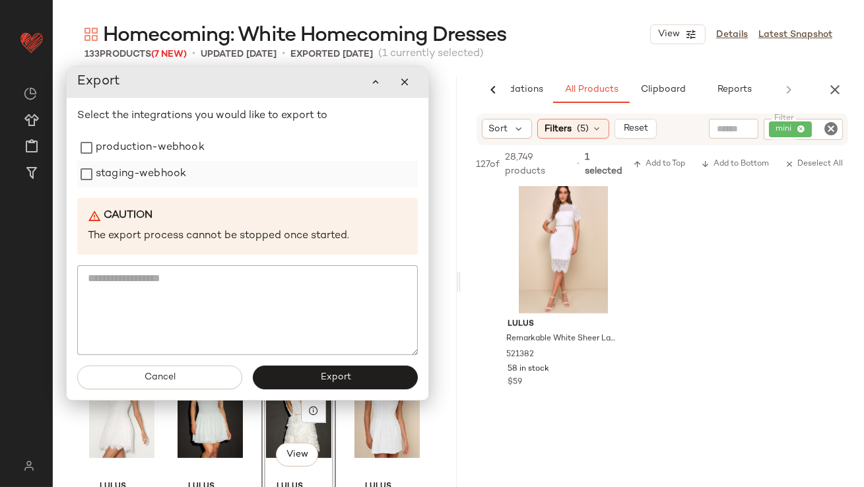
click at [197, 162] on div "staging-webhook" at bounding box center [247, 174] width 341 height 26
click at [197, 150] on label "production-webhook" at bounding box center [150, 148] width 109 height 26
click at [193, 172] on div "staging-webhook" at bounding box center [247, 174] width 341 height 26
click at [170, 174] on label "staging-webhook" at bounding box center [141, 174] width 90 height 26
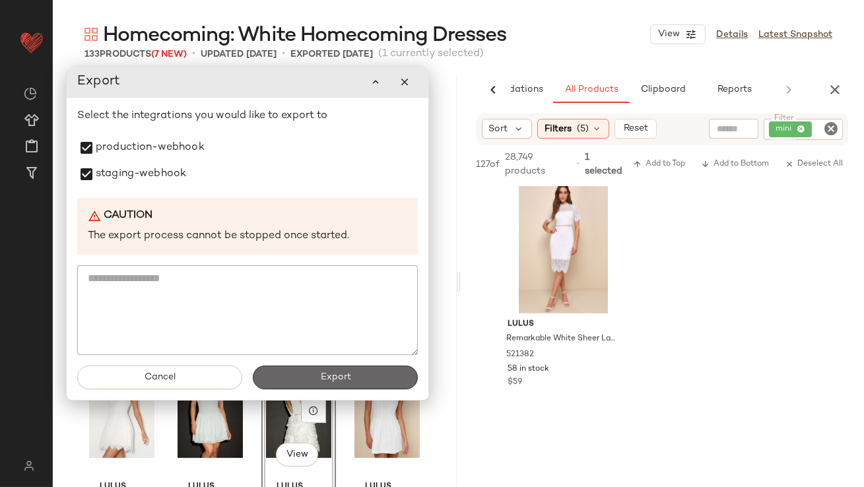
click at [310, 377] on button "Export" at bounding box center [335, 378] width 165 height 24
